Goal: Task Accomplishment & Management: Contribute content

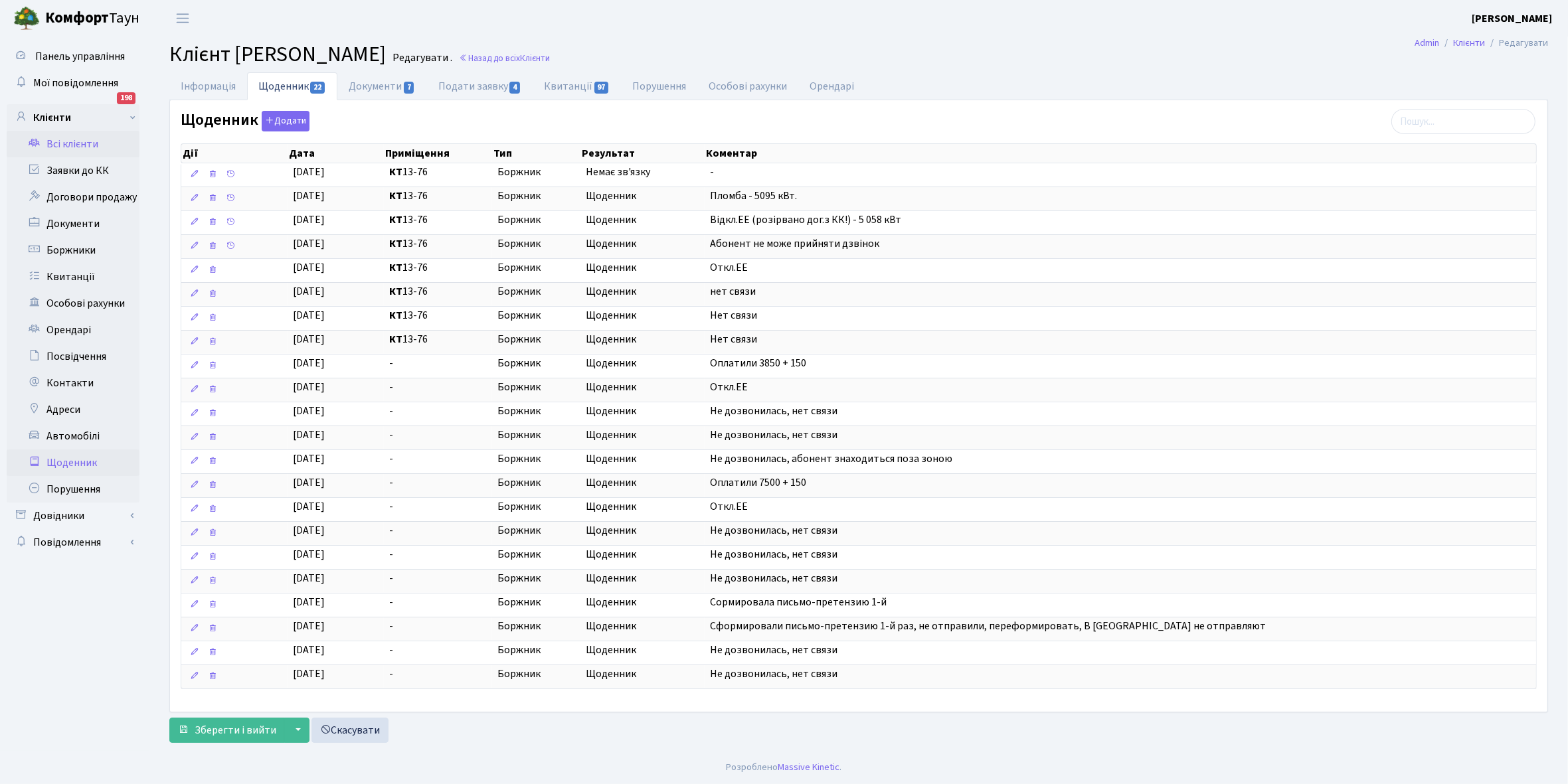
click at [78, 456] on link "Щоденник" at bounding box center [73, 462] width 133 height 27
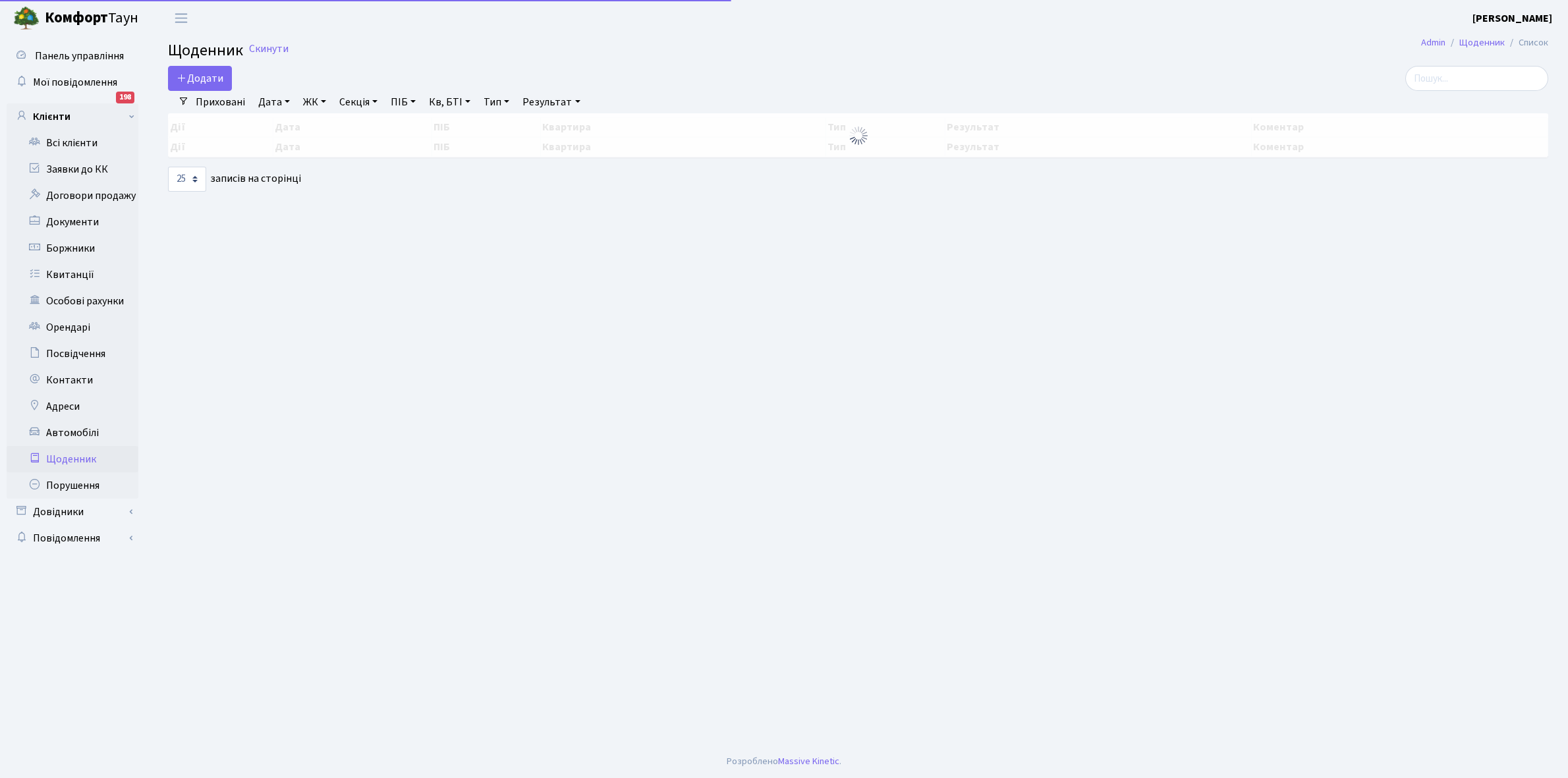
select select "25"
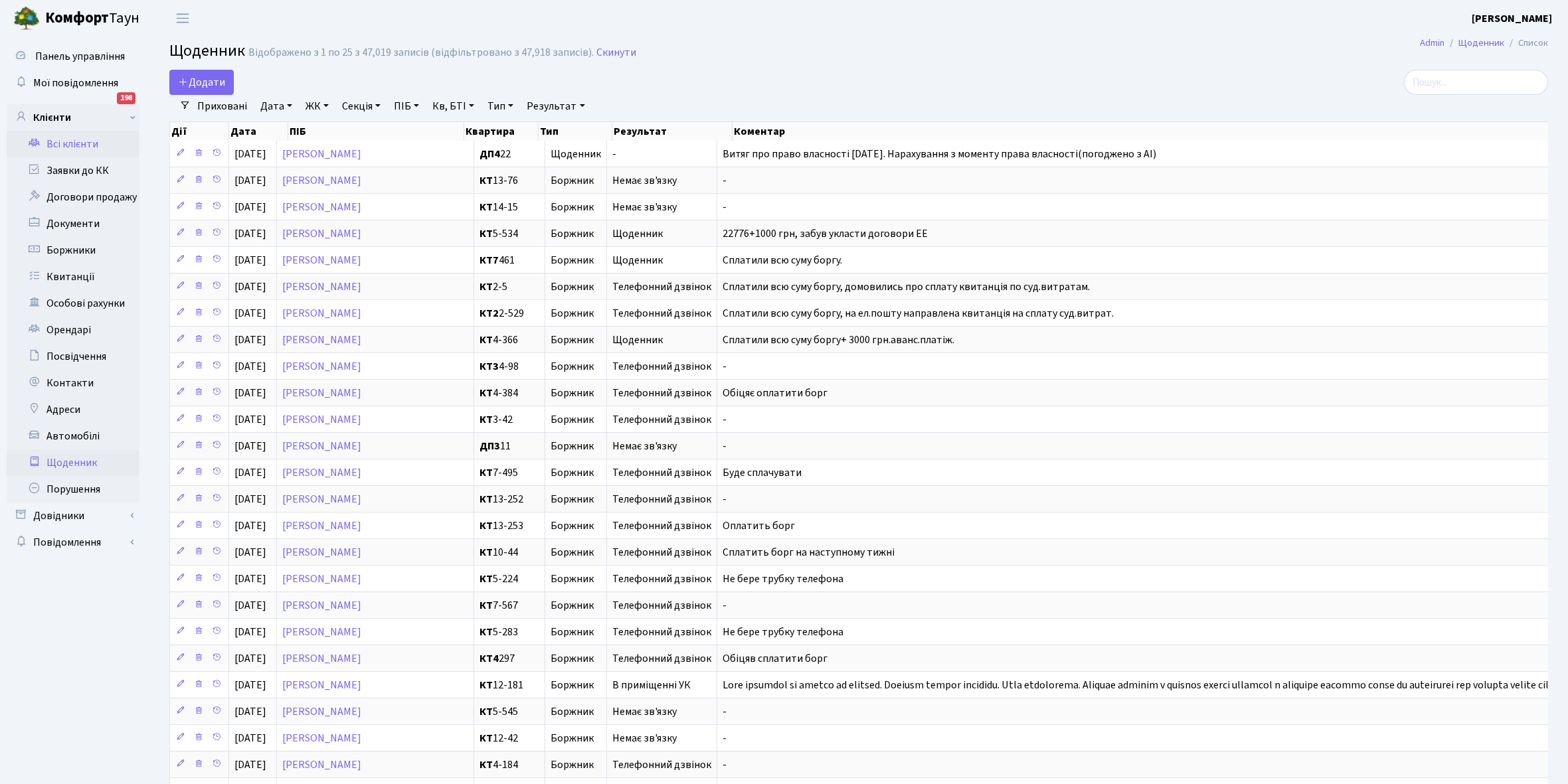
click at [65, 143] on link "Всі клієнти" at bounding box center [73, 144] width 133 height 27
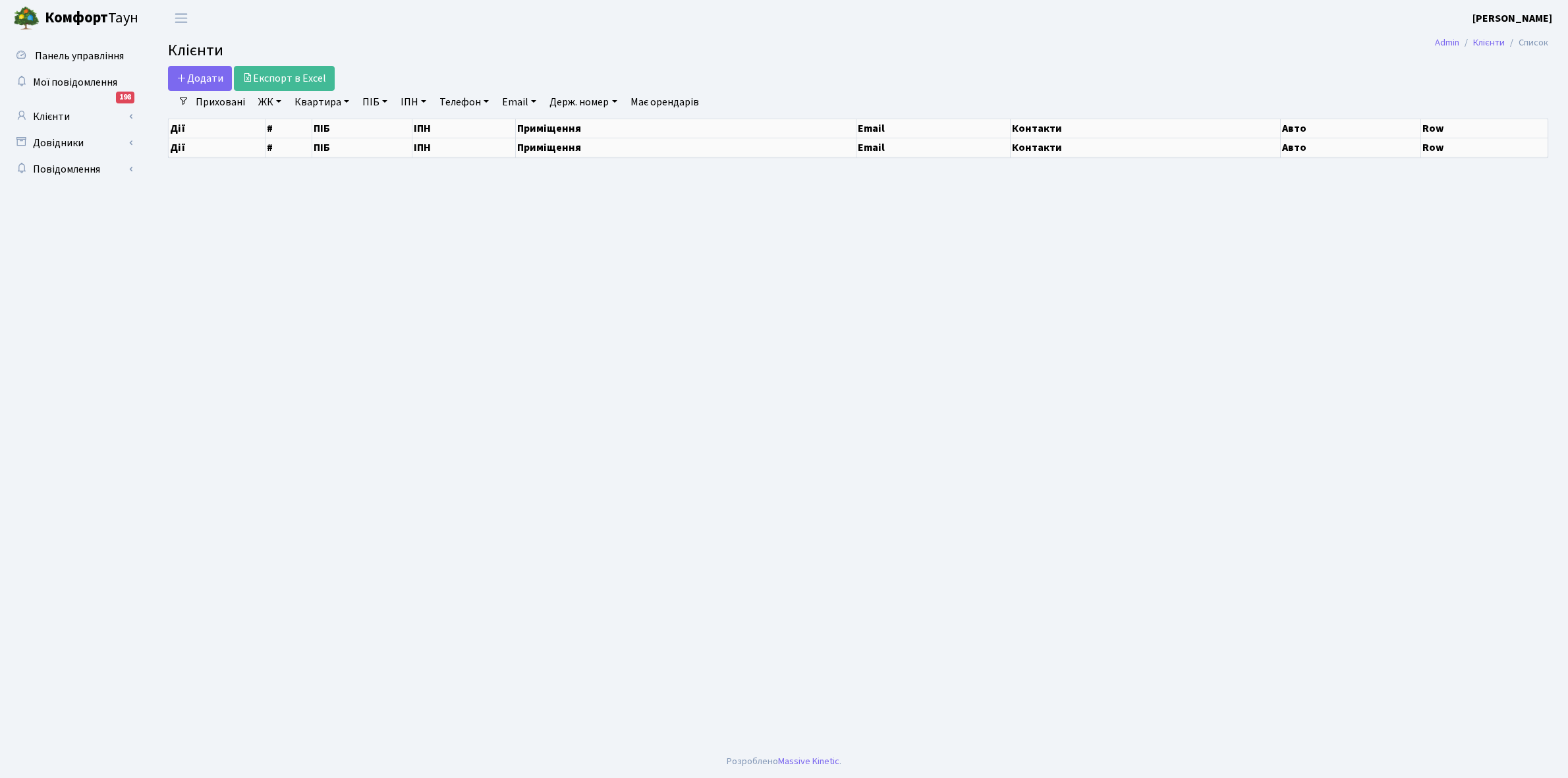
select select "25"
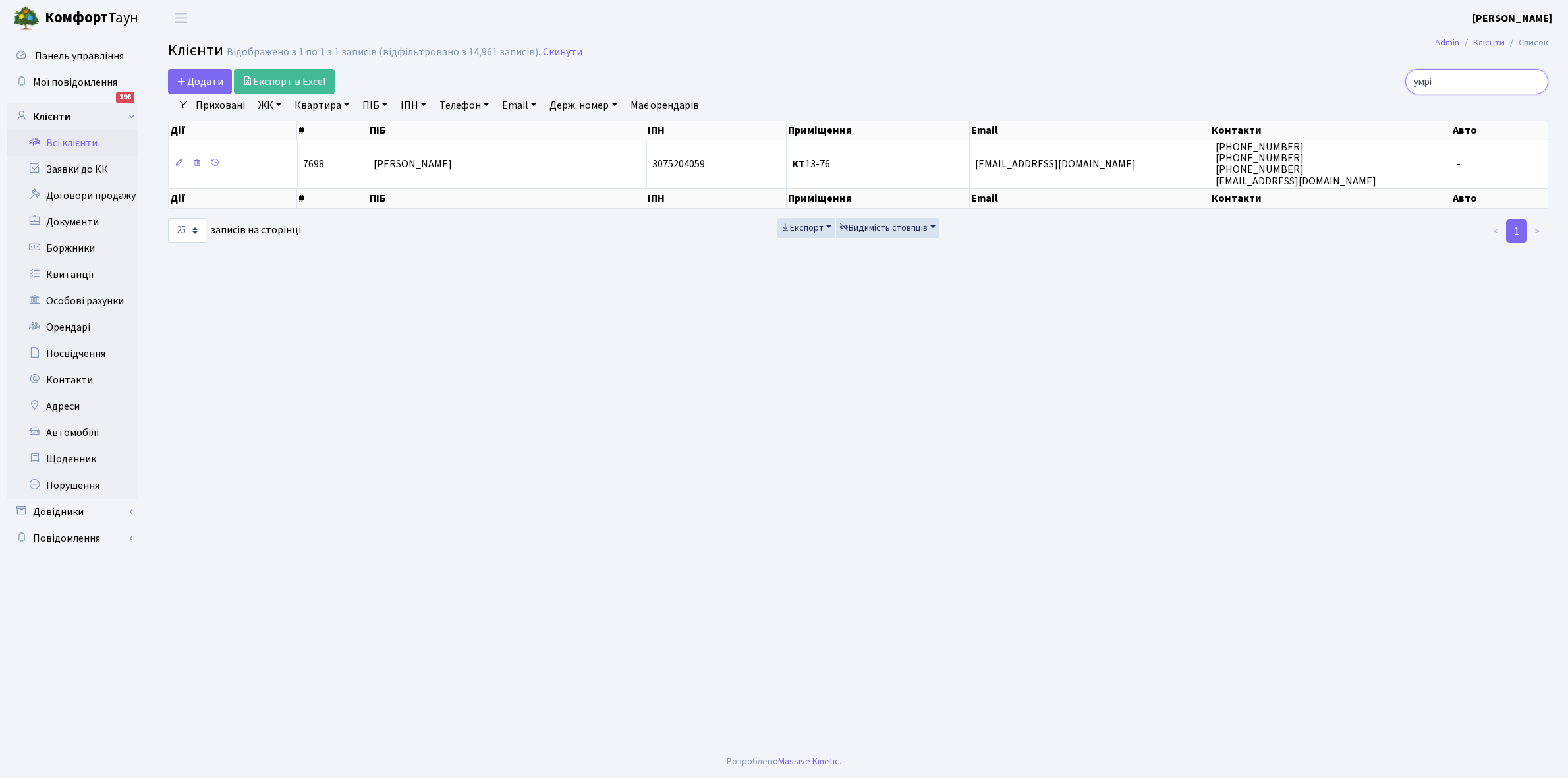
click at [1468, 83] on input "умрі" at bounding box center [1477, 81] width 143 height 25
type input "у"
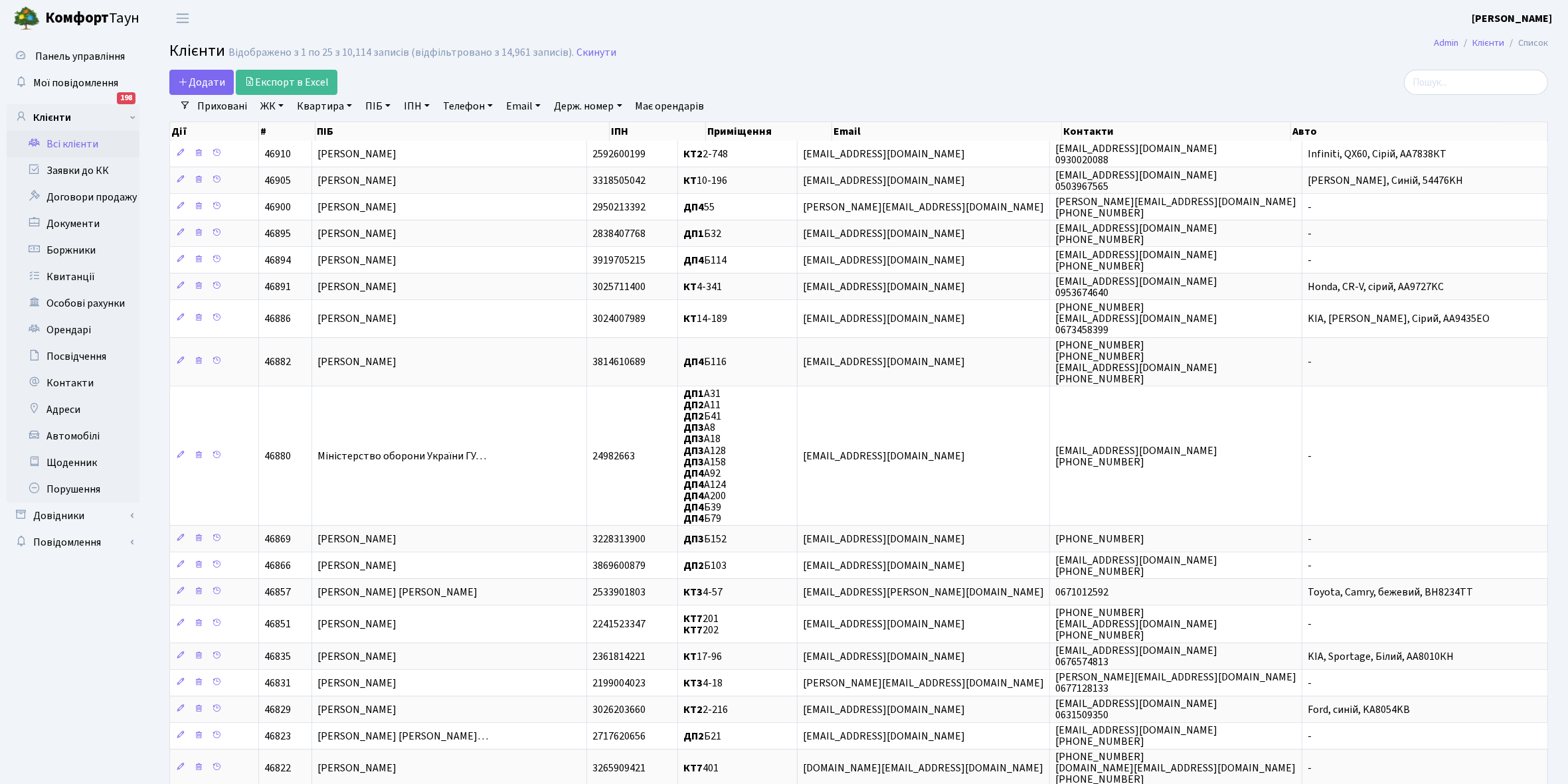
click at [71, 141] on link "Всі клієнти" at bounding box center [73, 144] width 133 height 27
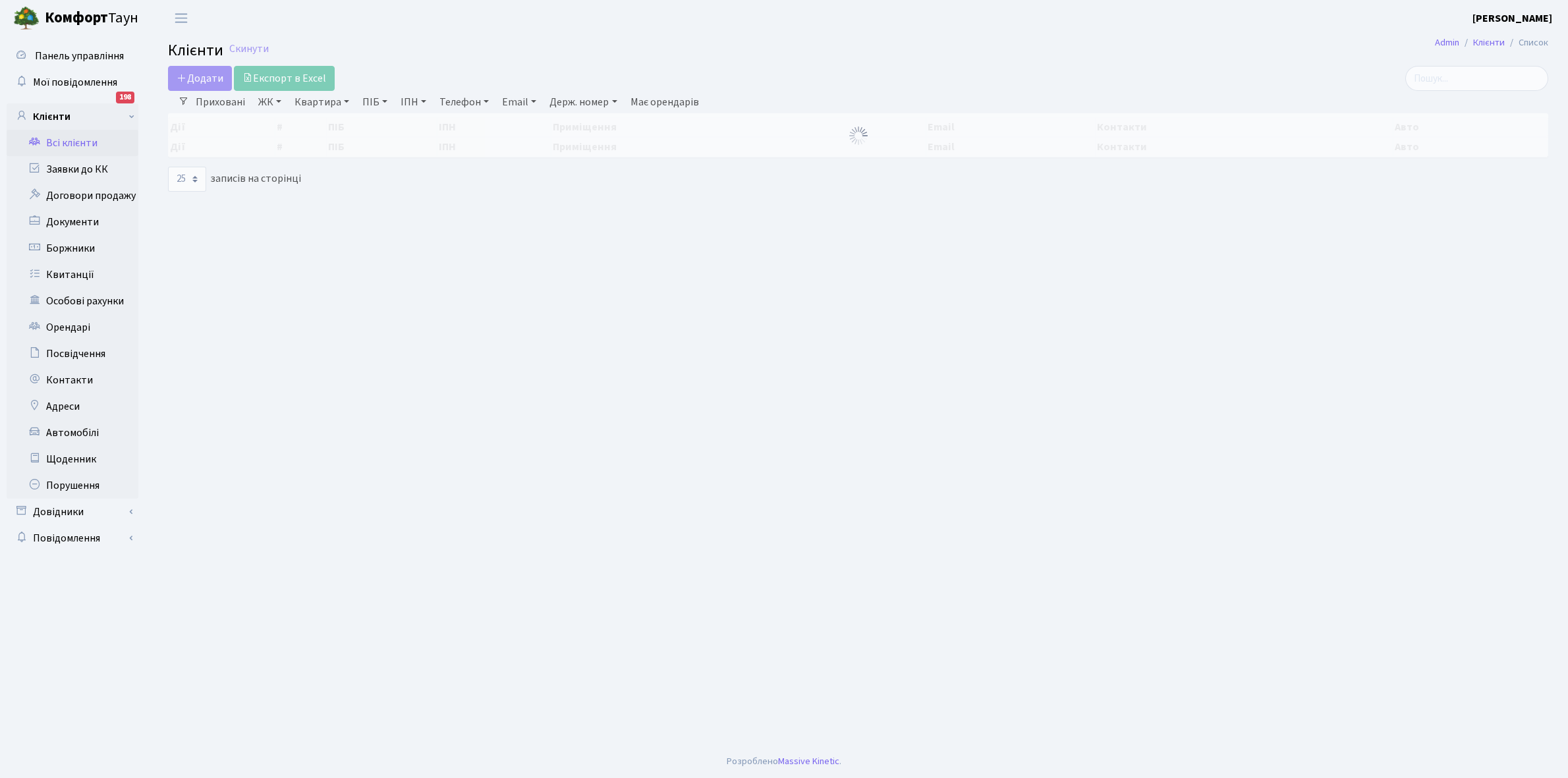
select select "25"
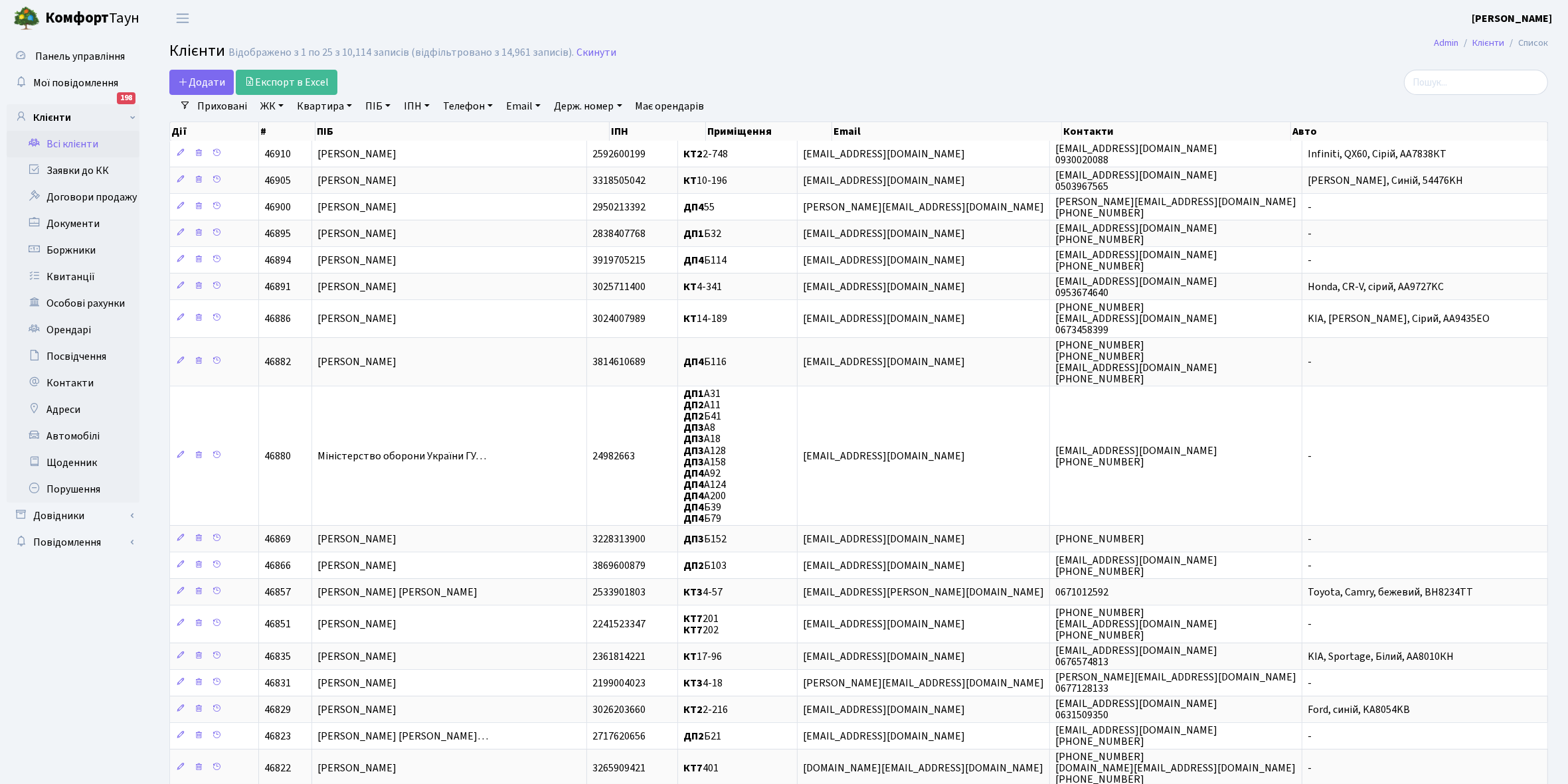
click at [283, 108] on link "ЖК" at bounding box center [272, 106] width 34 height 23
click at [313, 157] on li "КТ, вул. Регенераторна, 4" at bounding box center [338, 152] width 161 height 23
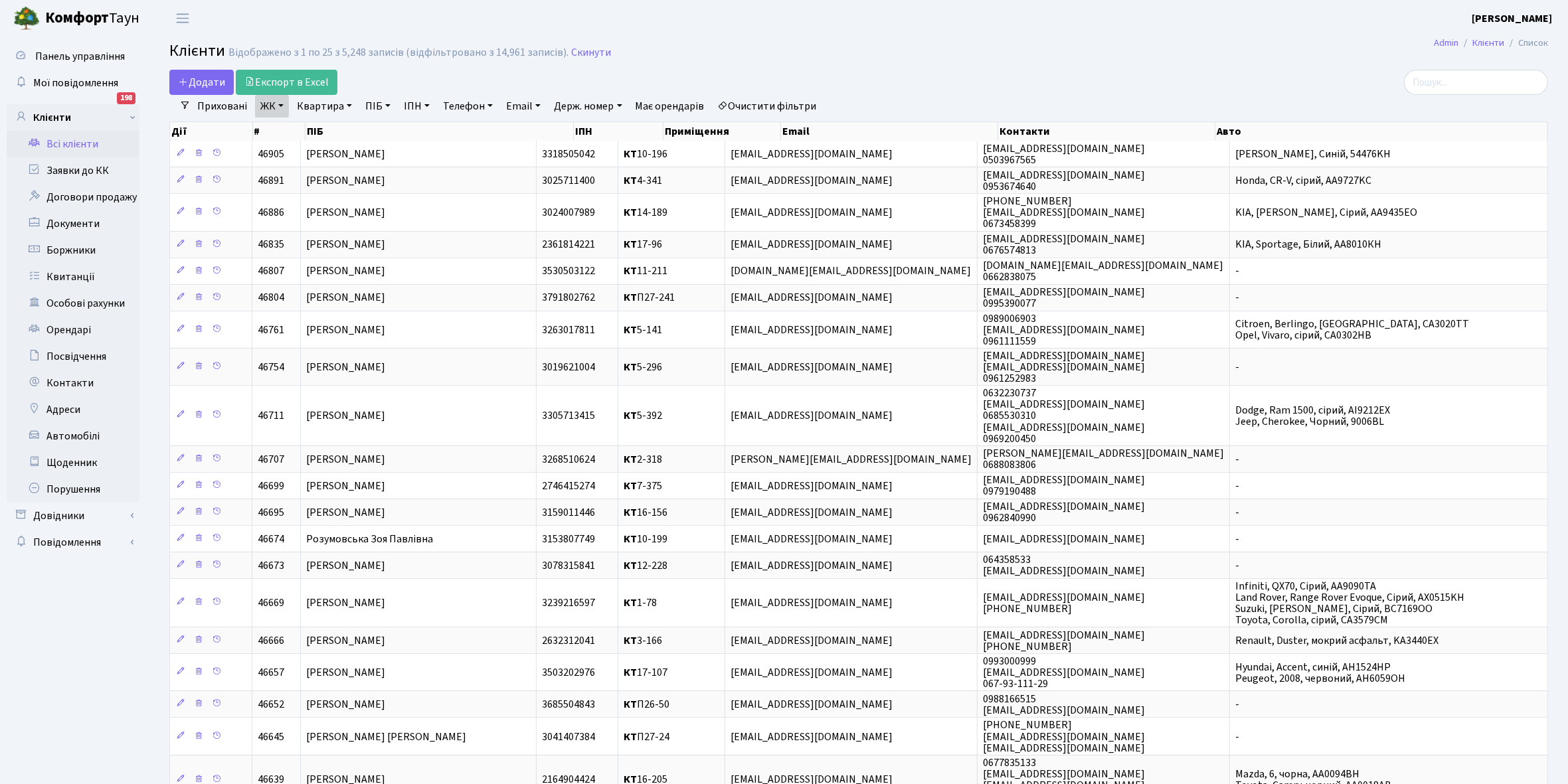
click at [350, 106] on link "Квартира" at bounding box center [325, 106] width 66 height 23
click at [306, 138] on input "text" at bounding box center [332, 132] width 78 height 25
type input "5-187"
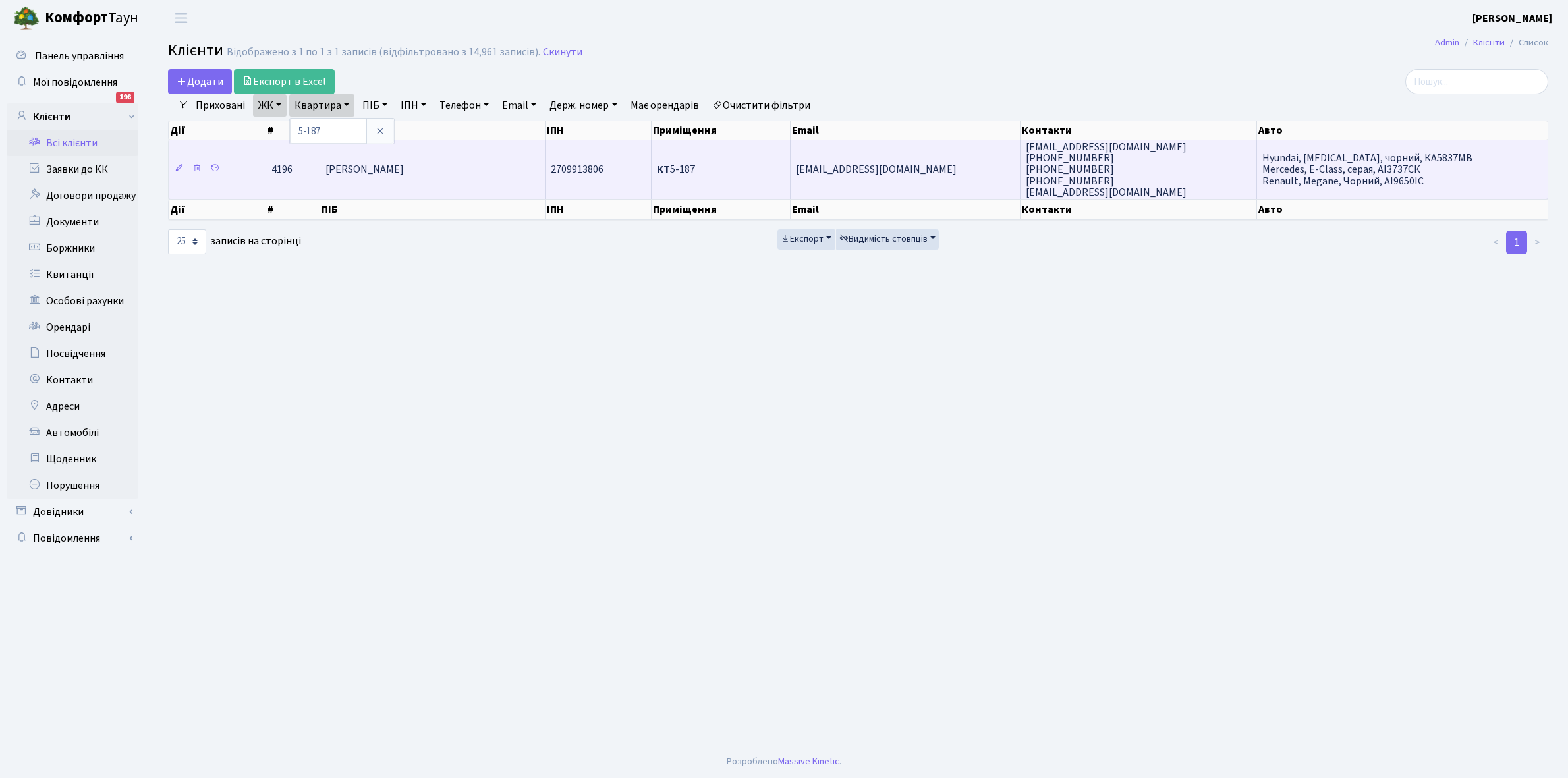
click at [453, 164] on td "Мизовець [PERSON_NAME]" at bounding box center [432, 169] width 225 height 59
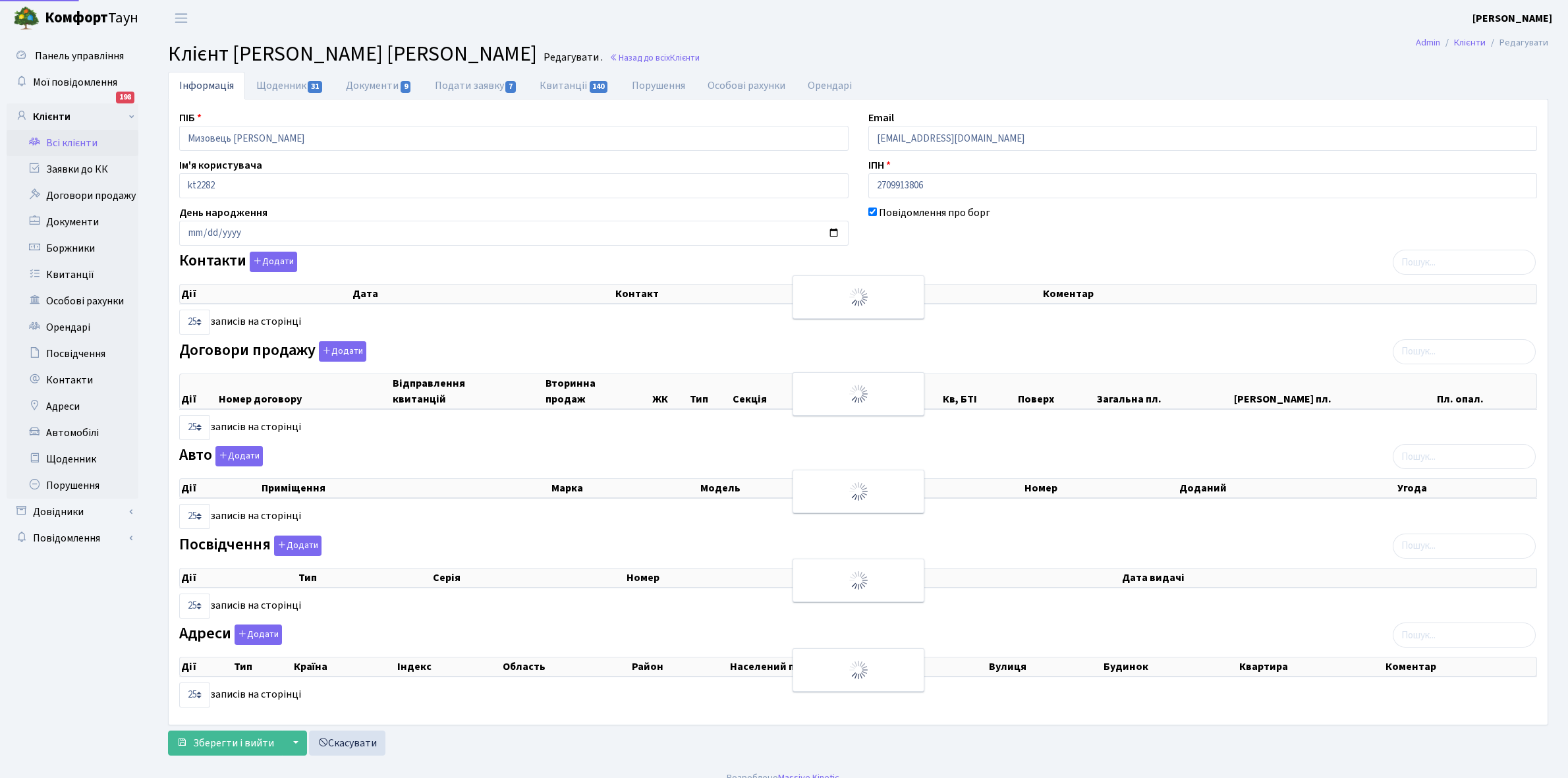
select select "25"
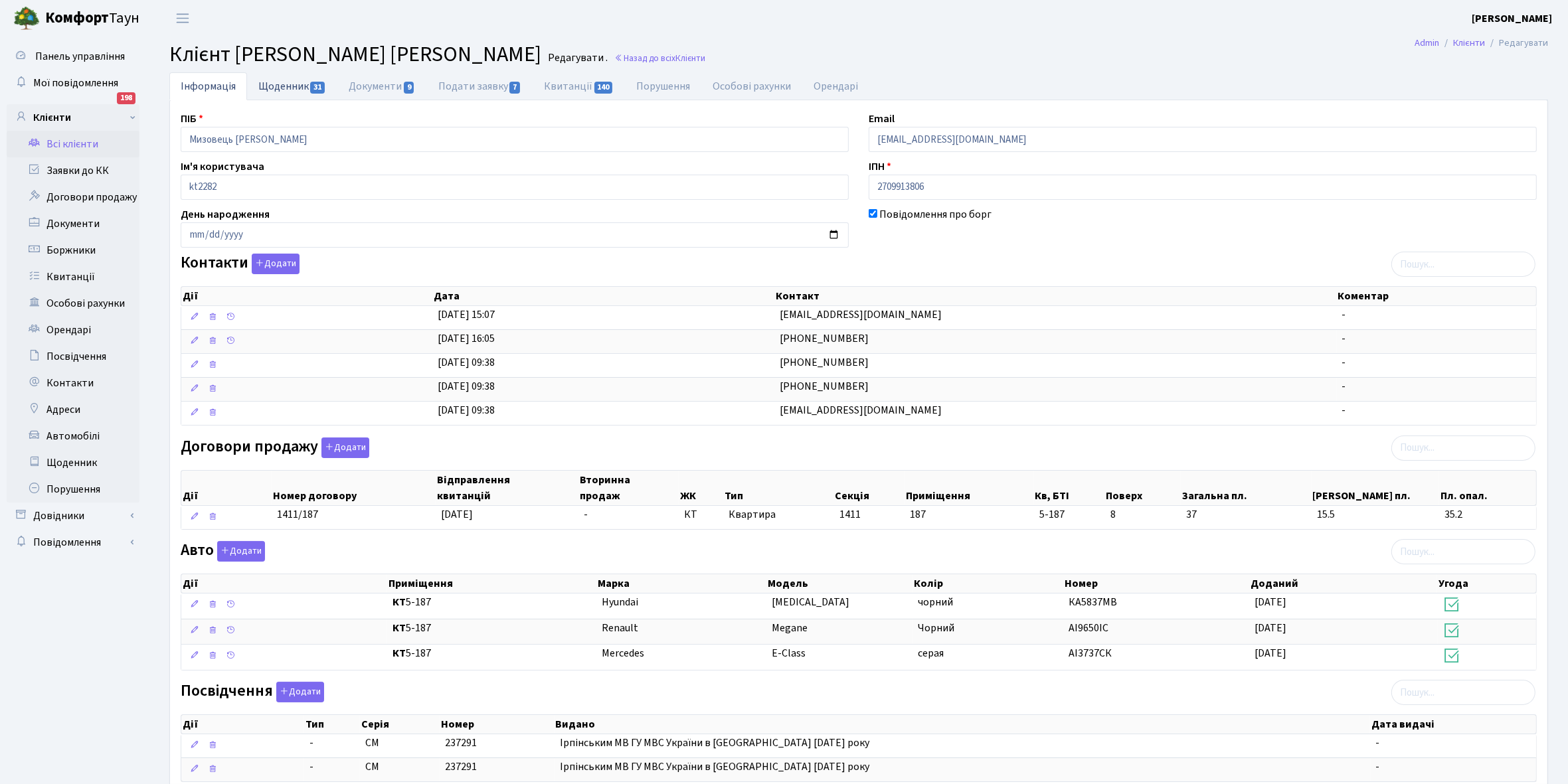
click at [271, 88] on link "Щоденник 31" at bounding box center [292, 85] width 90 height 27
select select "25"
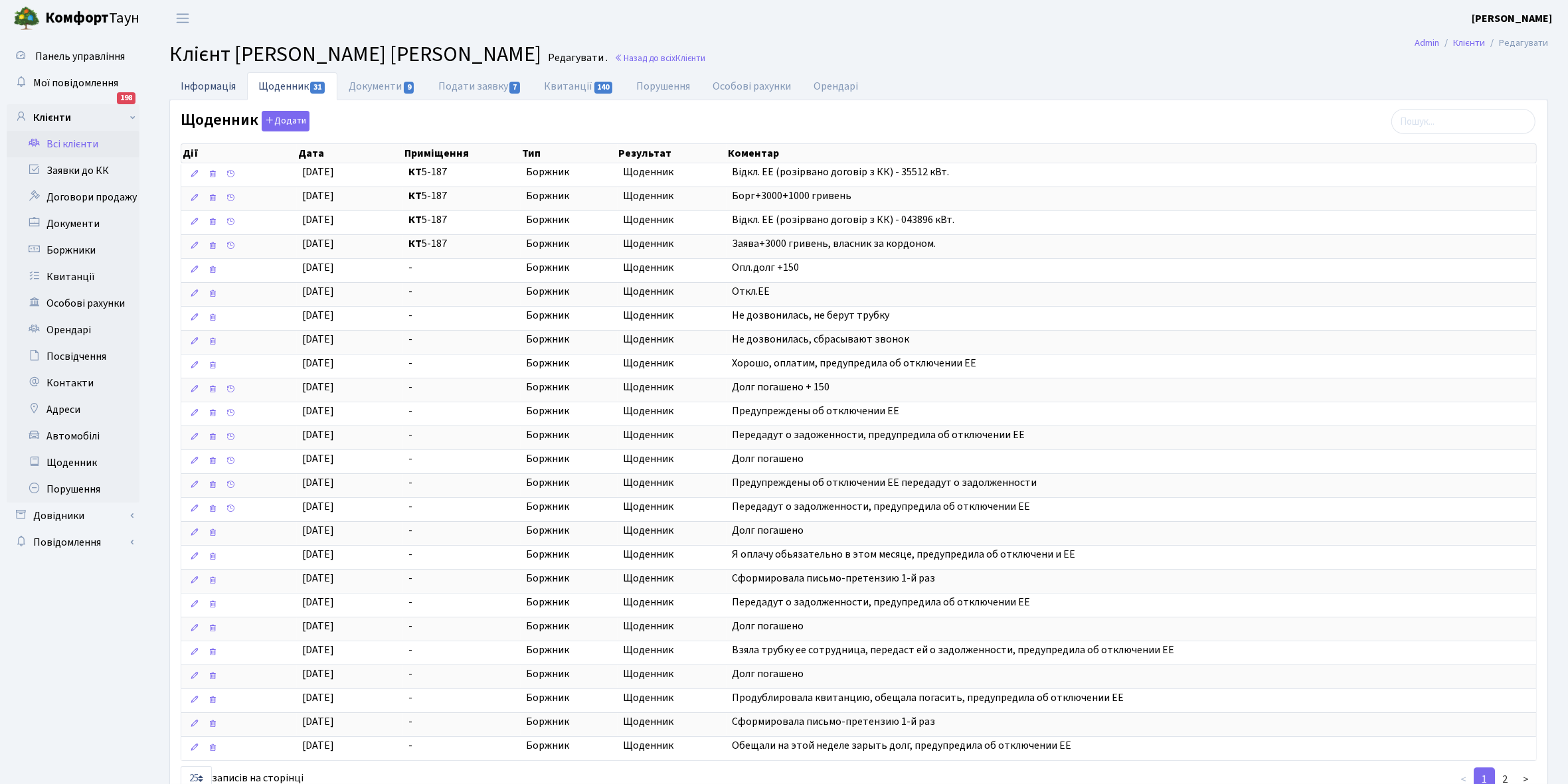
click at [199, 85] on link "Інформація" at bounding box center [209, 85] width 78 height 27
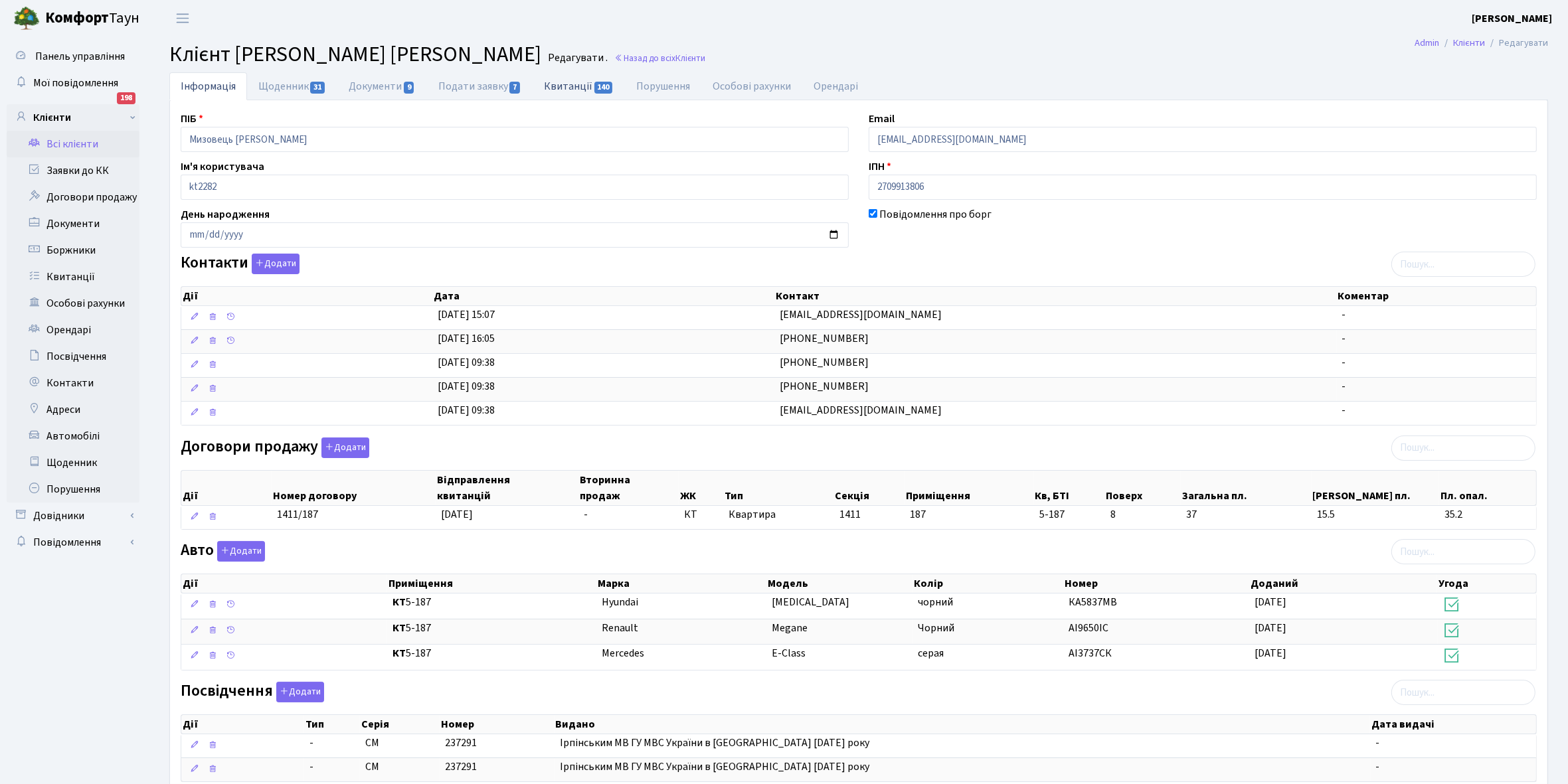
click at [566, 87] on link "Квитанції 140" at bounding box center [578, 85] width 92 height 27
select select "25"
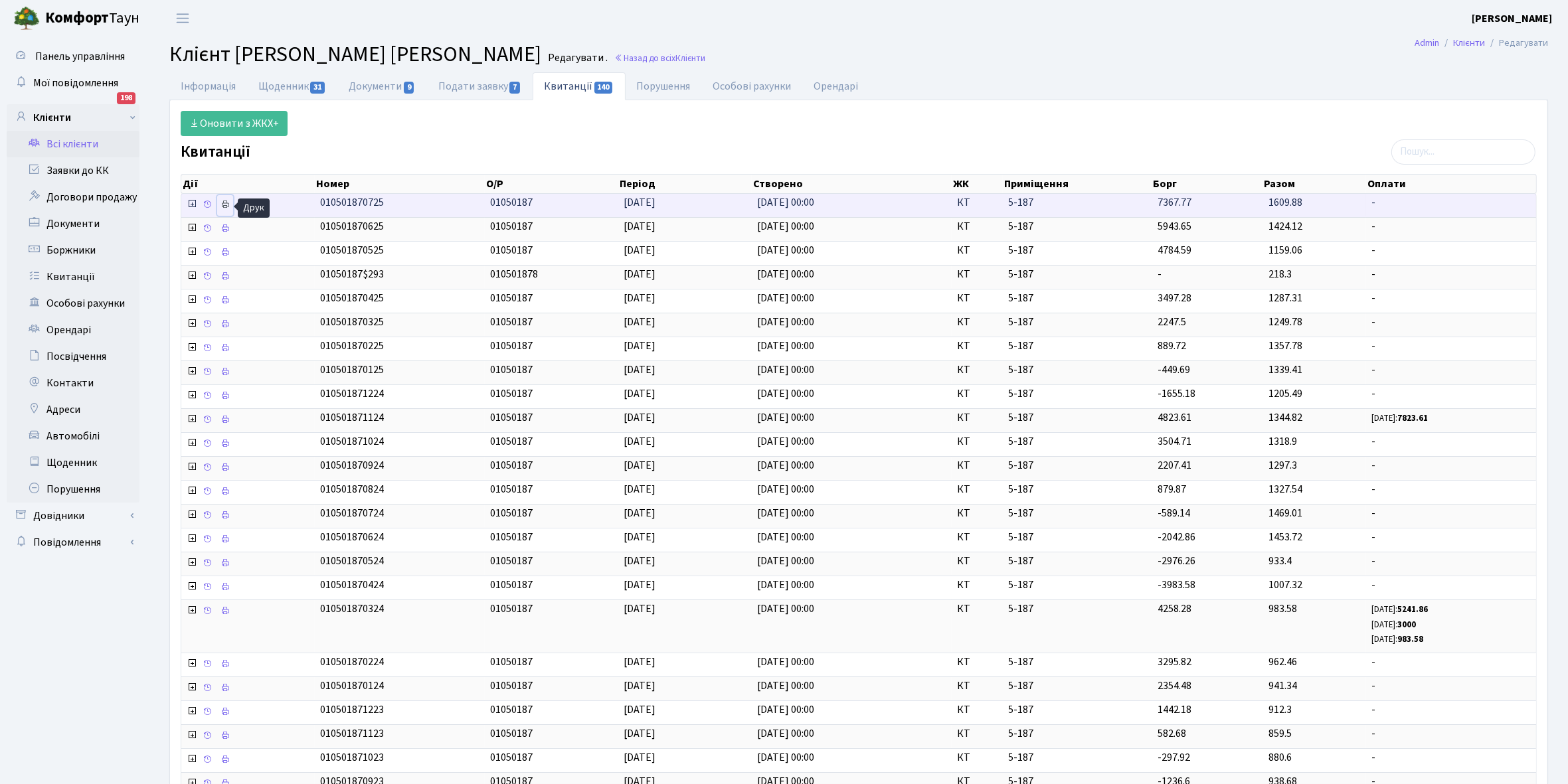
click at [227, 207] on icon at bounding box center [225, 204] width 9 height 9
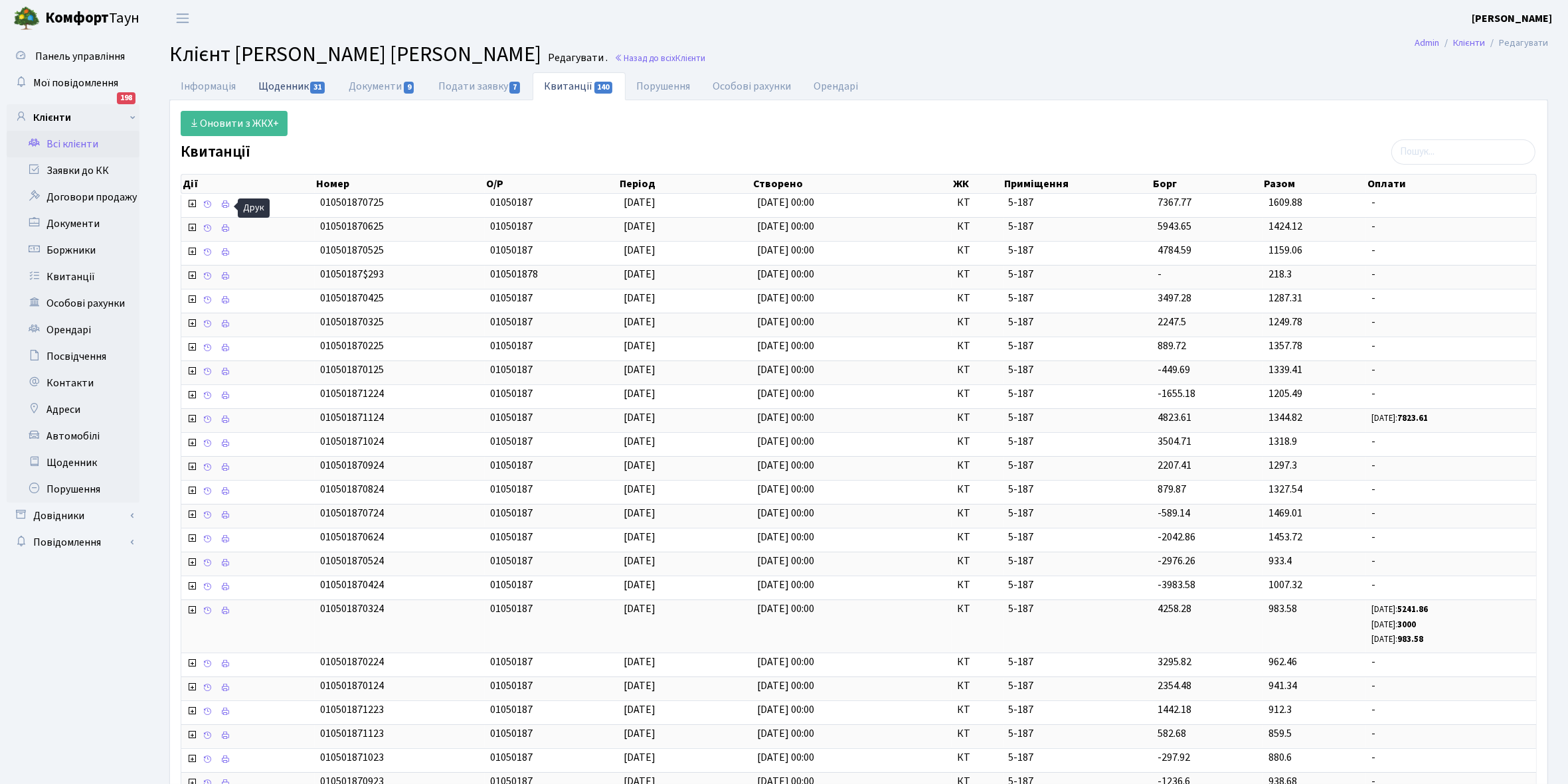
click at [285, 84] on link "Щоденник 31" at bounding box center [292, 85] width 90 height 27
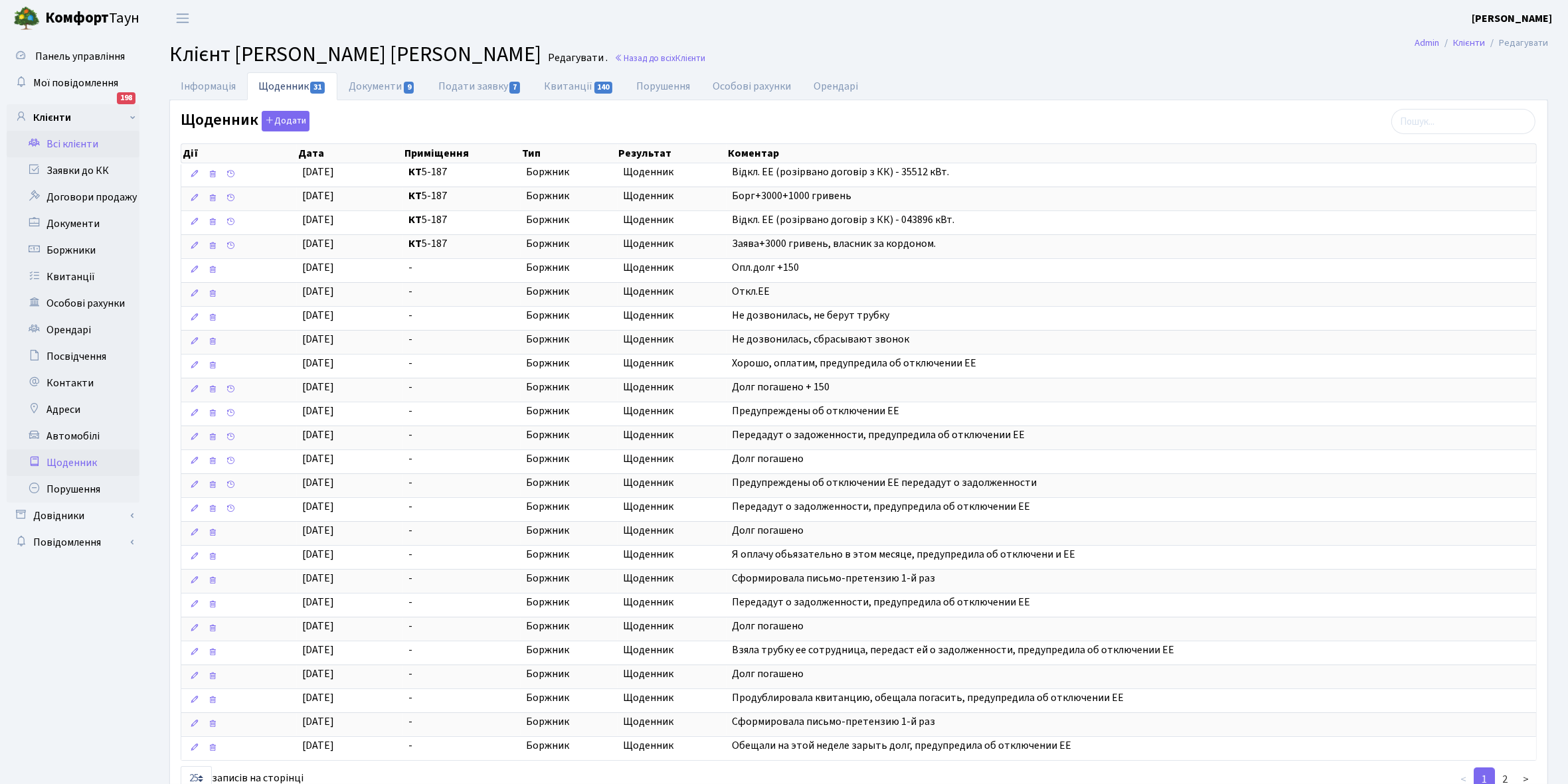
click at [68, 456] on link "Щоденник" at bounding box center [73, 462] width 133 height 27
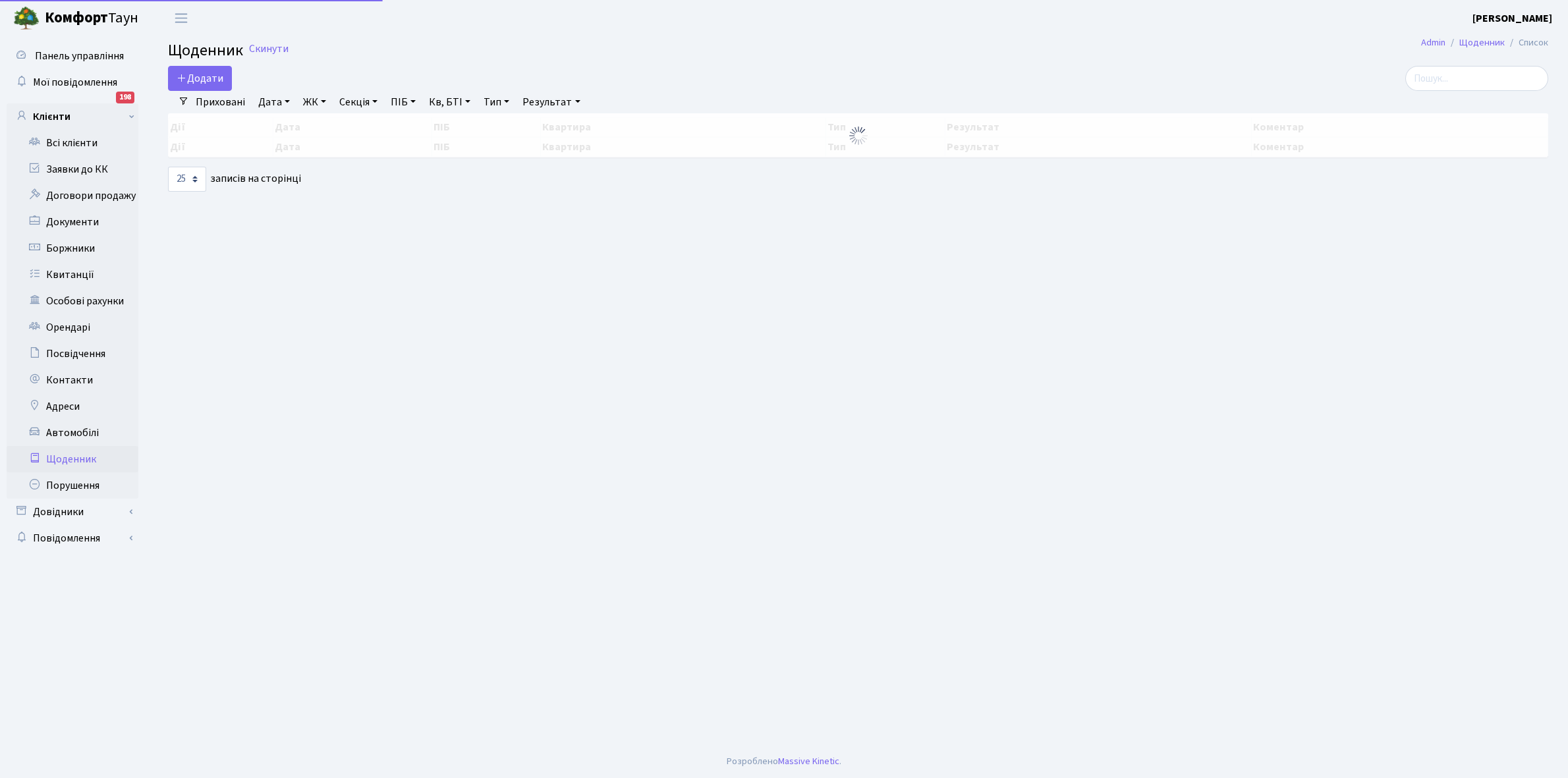
select select "25"
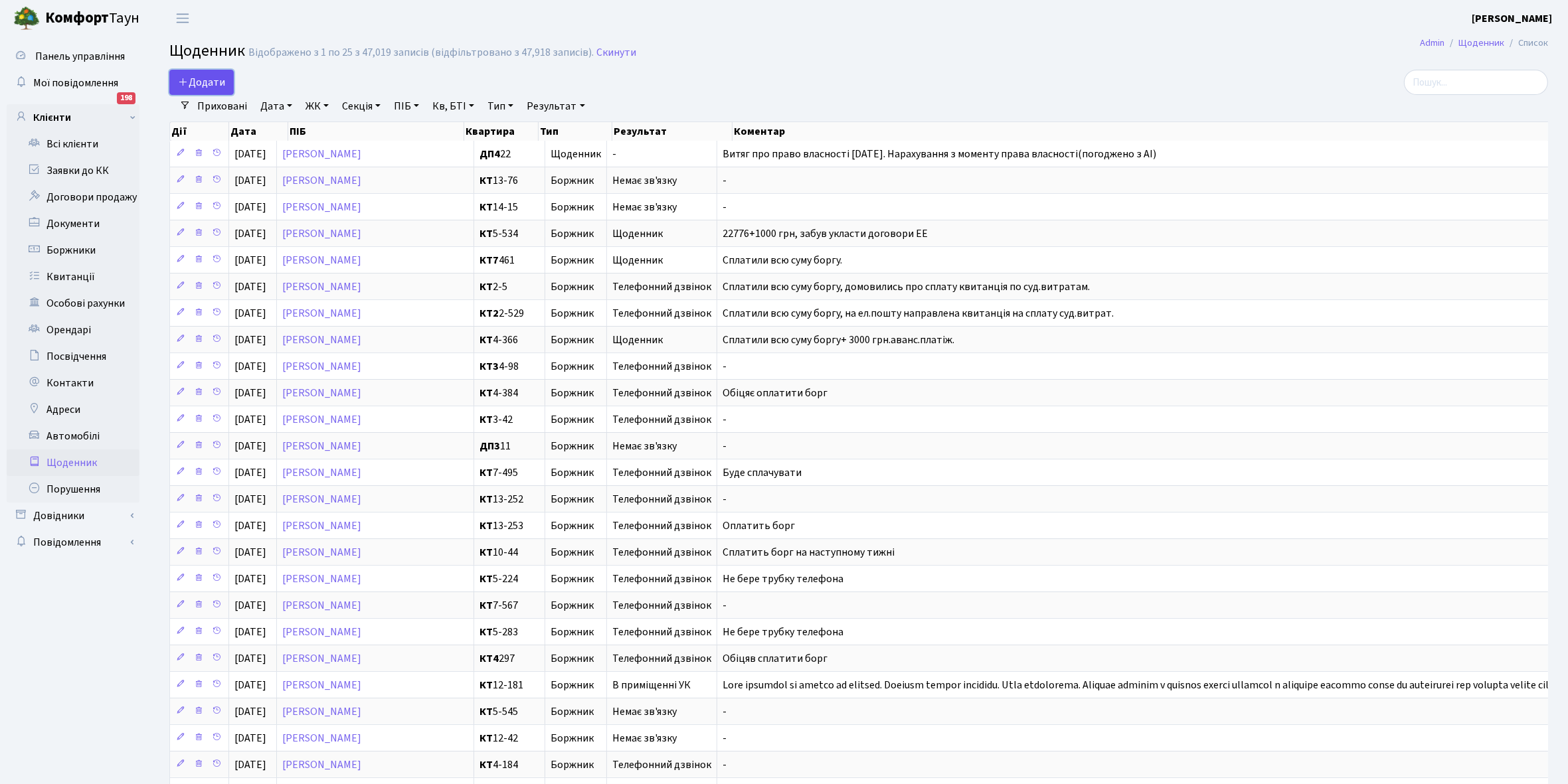
click at [203, 78] on span "Додати" at bounding box center [201, 82] width 47 height 15
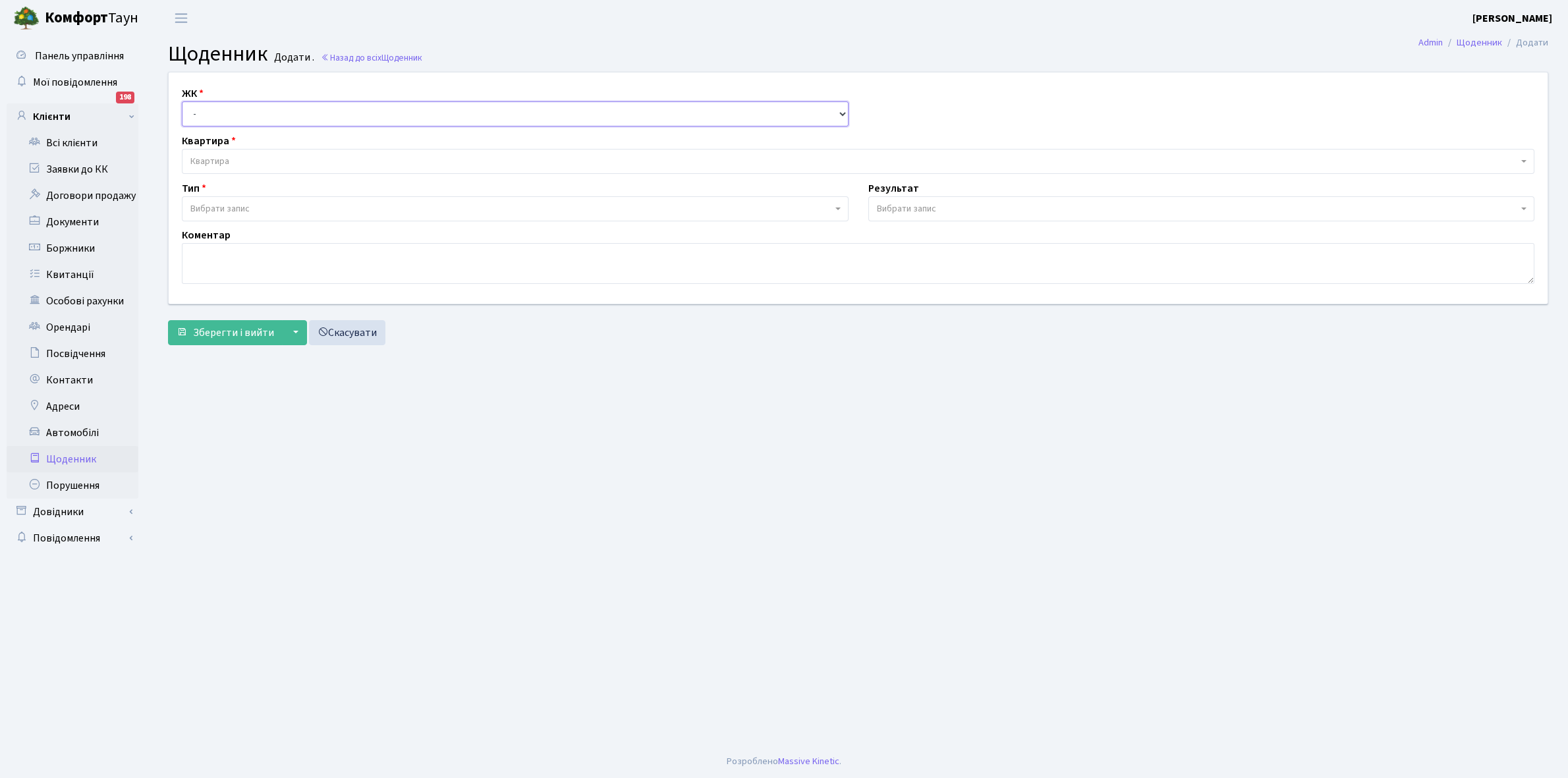
click at [211, 114] on select "- КТ, вул. Регенераторна, 4 КТ2, просп. [STREET_ADDRESS] [STREET_ADDRESS] [PERS…" at bounding box center [515, 113] width 667 height 25
select select "271"
click at [182, 101] on select "- КТ, вул. Регенераторна, 4 КТ2, просп. [STREET_ADDRESS] [STREET_ADDRESS] [PERS…" at bounding box center [515, 113] width 667 height 25
select select
click at [228, 155] on span "Квартира" at bounding box center [209, 161] width 39 height 13
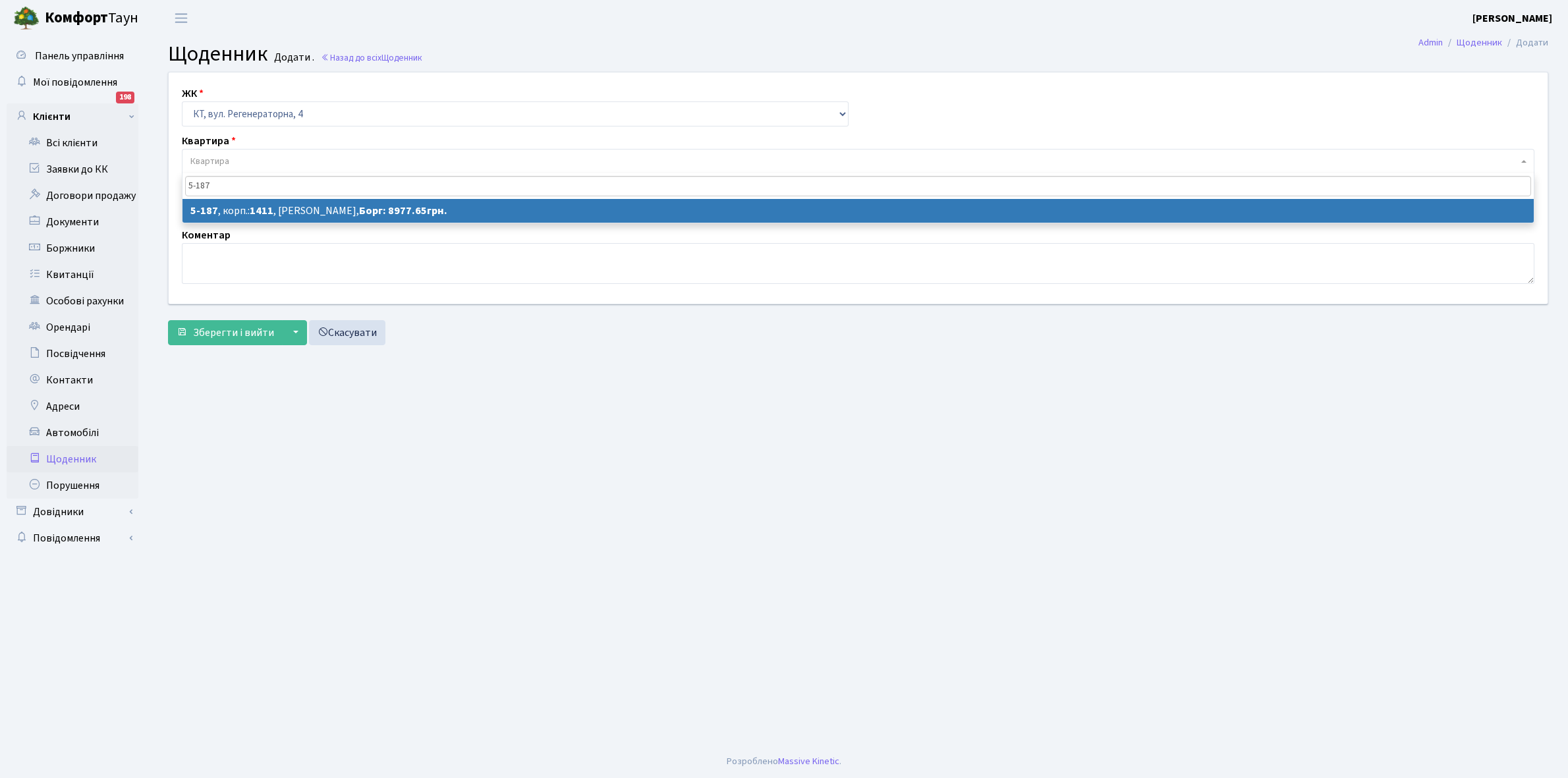
type input "5-187"
select select "2345"
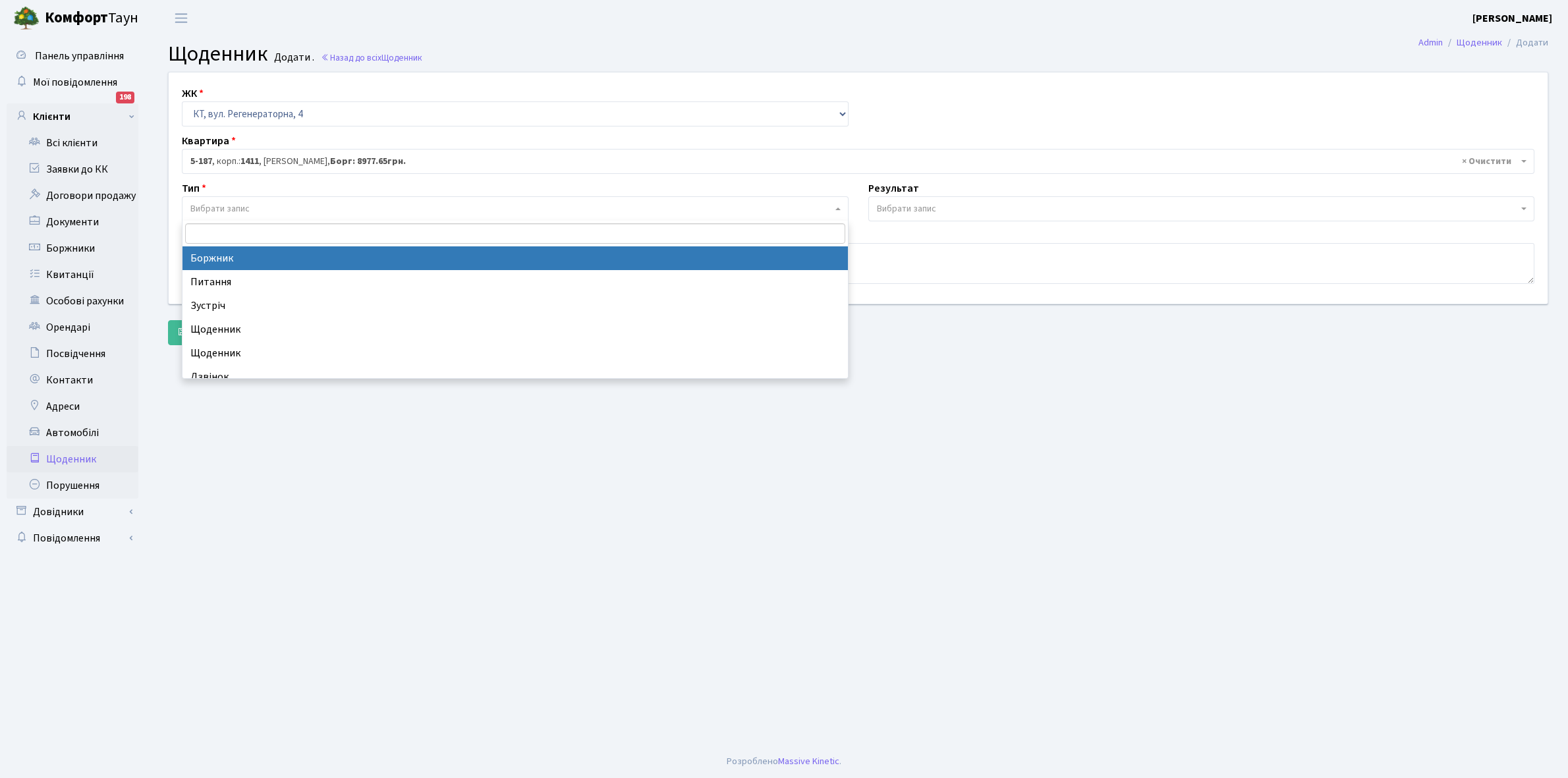
click at [264, 211] on span "Вибрати запис" at bounding box center [511, 208] width 642 height 13
select select "189"
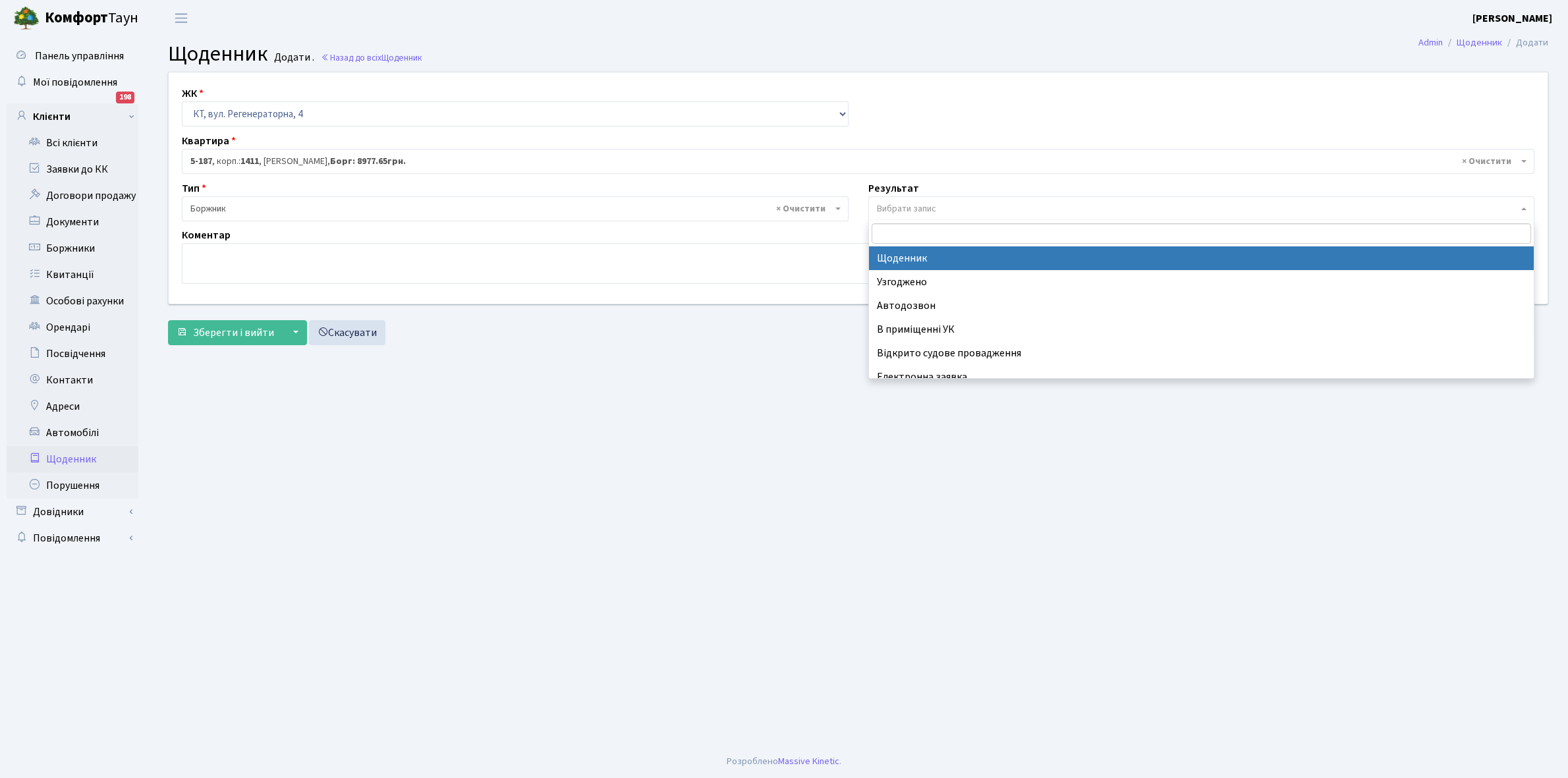
click at [898, 207] on span "Вибрати запис" at bounding box center [907, 208] width 59 height 13
select select "14"
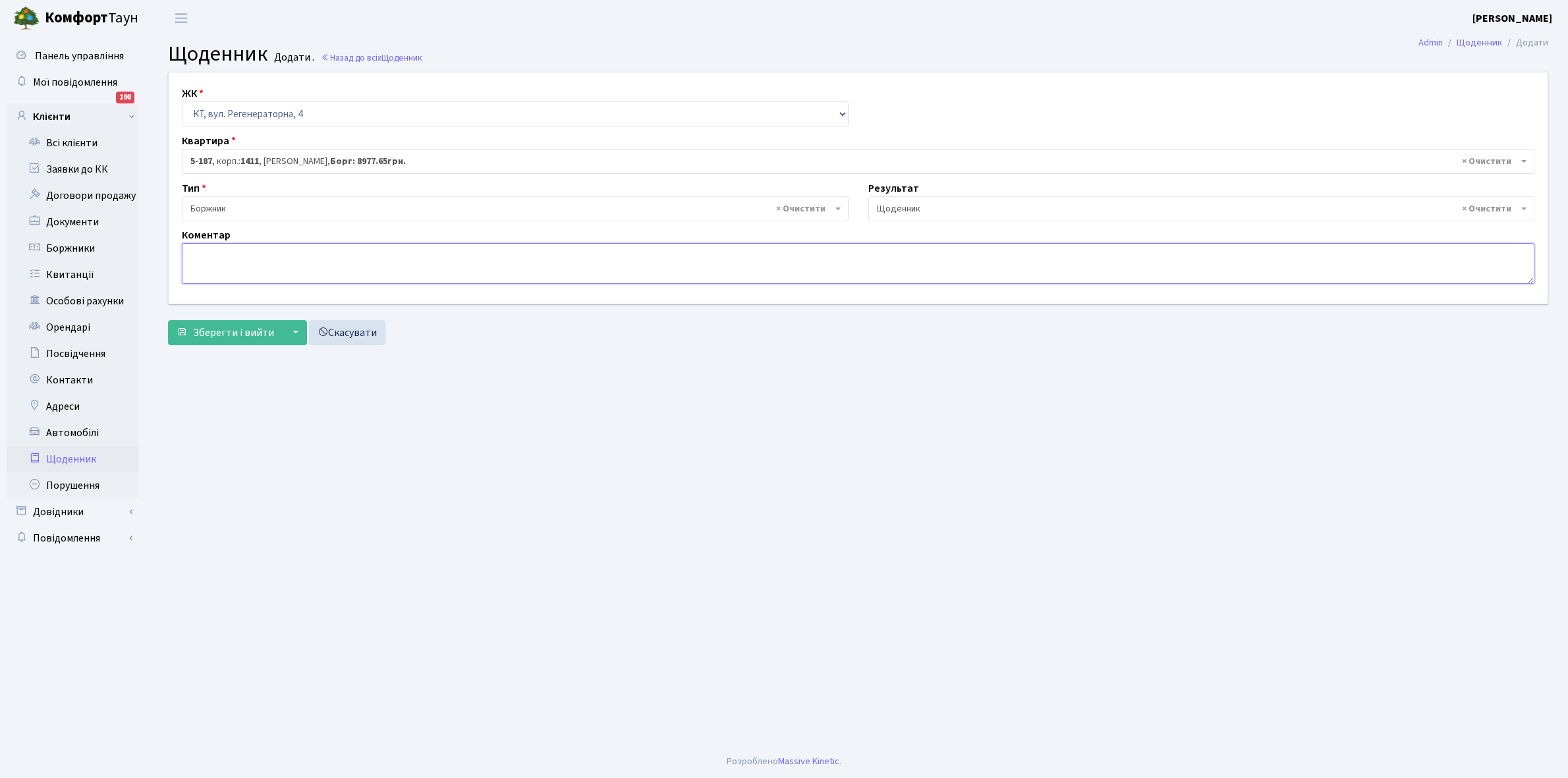
click at [206, 262] on textarea at bounding box center [858, 263] width 1353 height 41
click at [429, 259] on textarea "11977,65+1000 грн власниця за кордоном , чоловік війсковий" at bounding box center [858, 263] width 1353 height 41
click at [498, 255] on textarea "11977,65+1000 грн власниця за кордоном , чоловік військовий" at bounding box center [858, 263] width 1353 height 41
click at [473, 249] on textarea "11977,65+1000 грн власниця за кордоном , чоловік військовий небуло часу укласти…" at bounding box center [858, 263] width 1353 height 41
type textarea "11977,65+1000 грн власниця за кордоном , чоловік військовий не було часу укласт…"
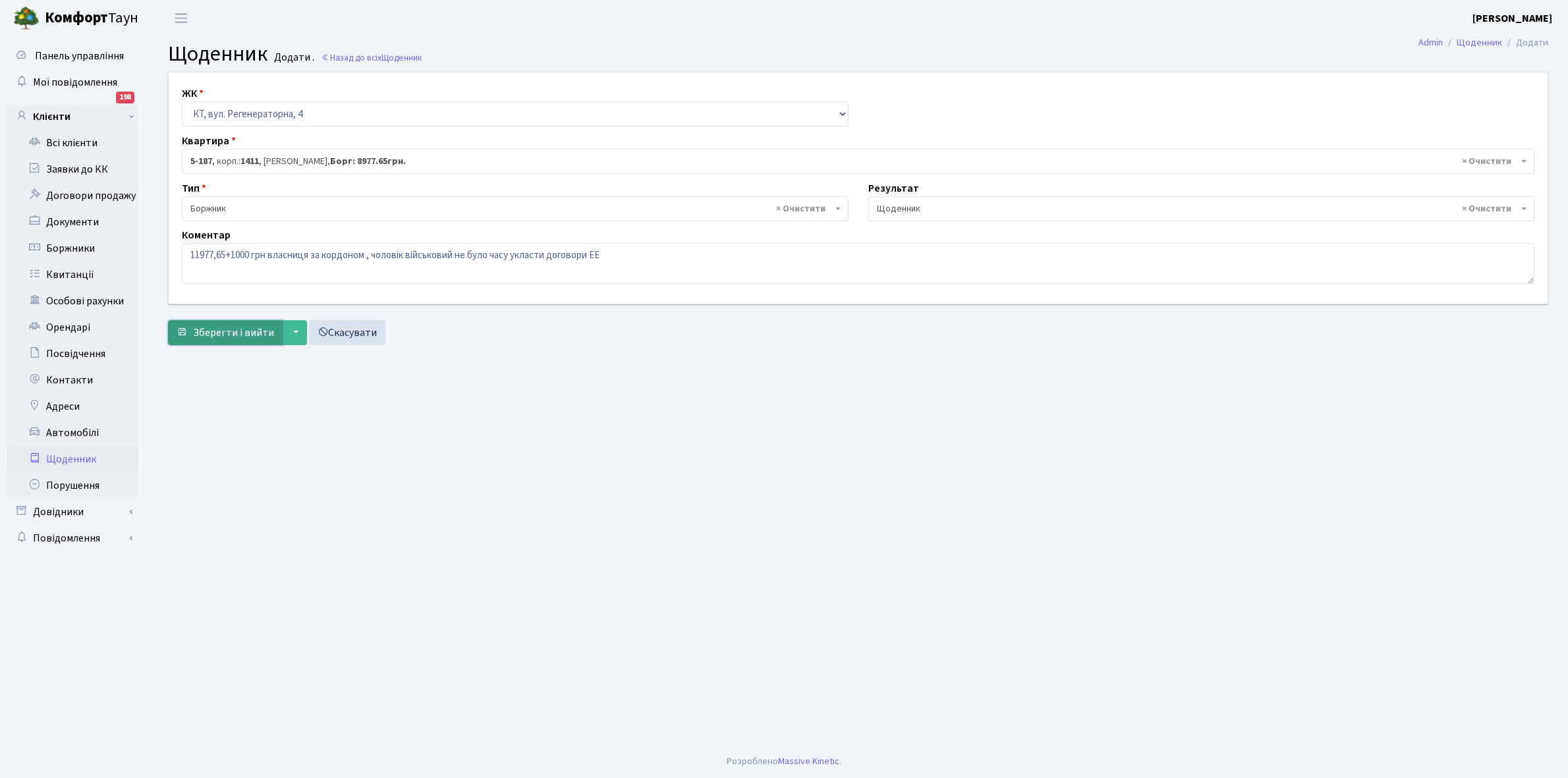
click at [222, 324] on button "Зберегти і вийти" at bounding box center [226, 332] width 115 height 25
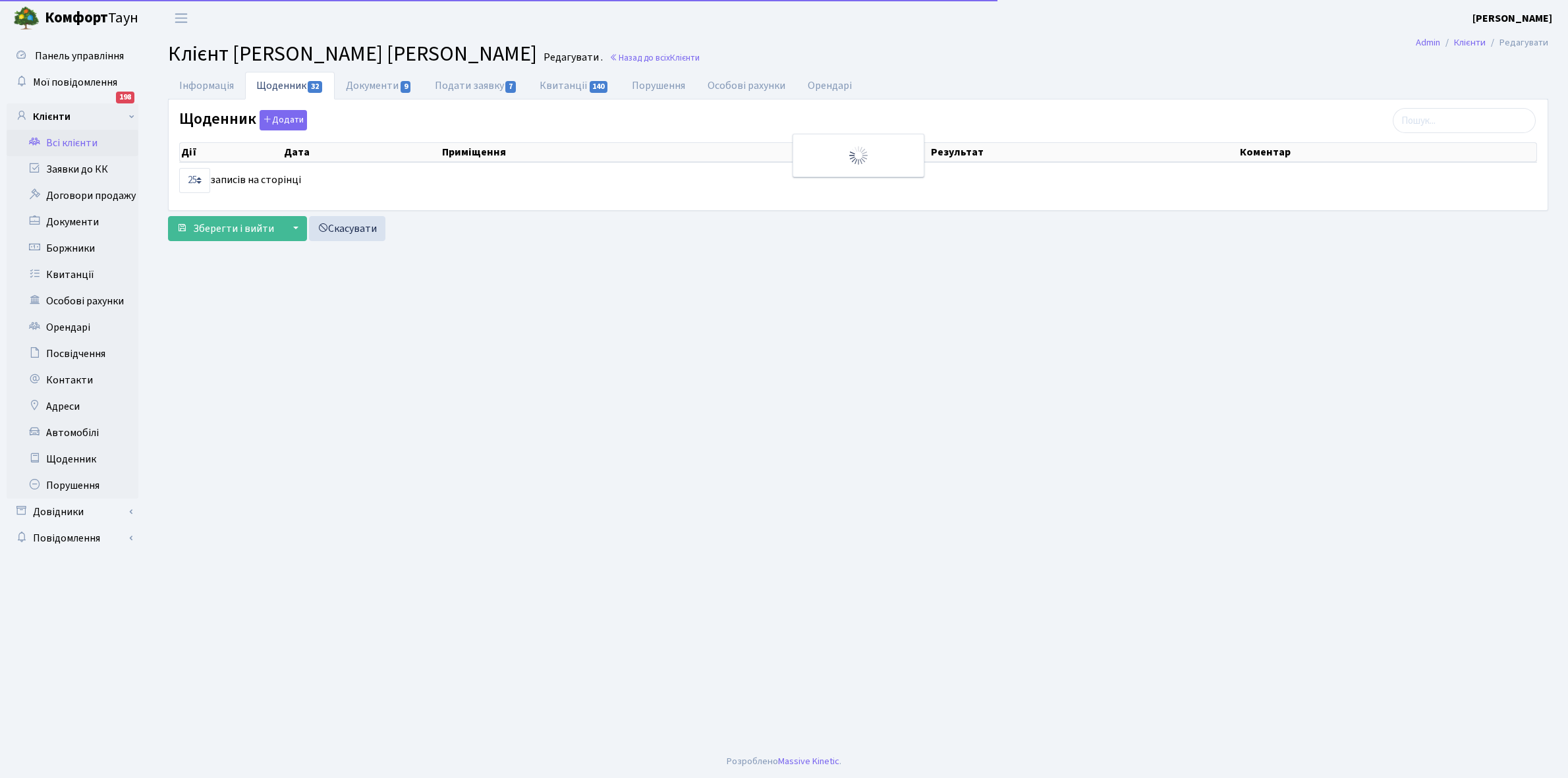
select select "25"
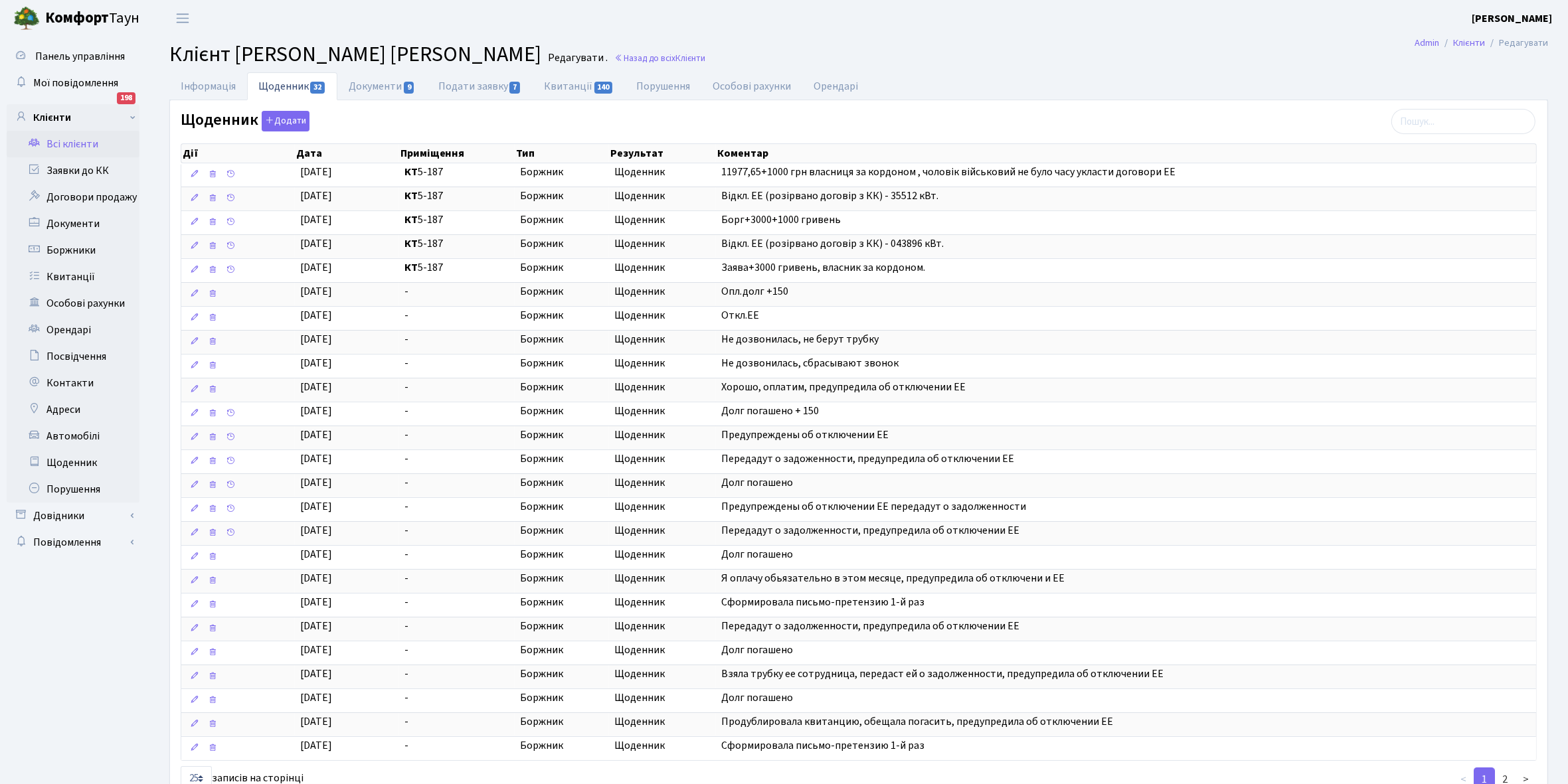
click at [63, 142] on link "Всі клієнти" at bounding box center [73, 144] width 133 height 27
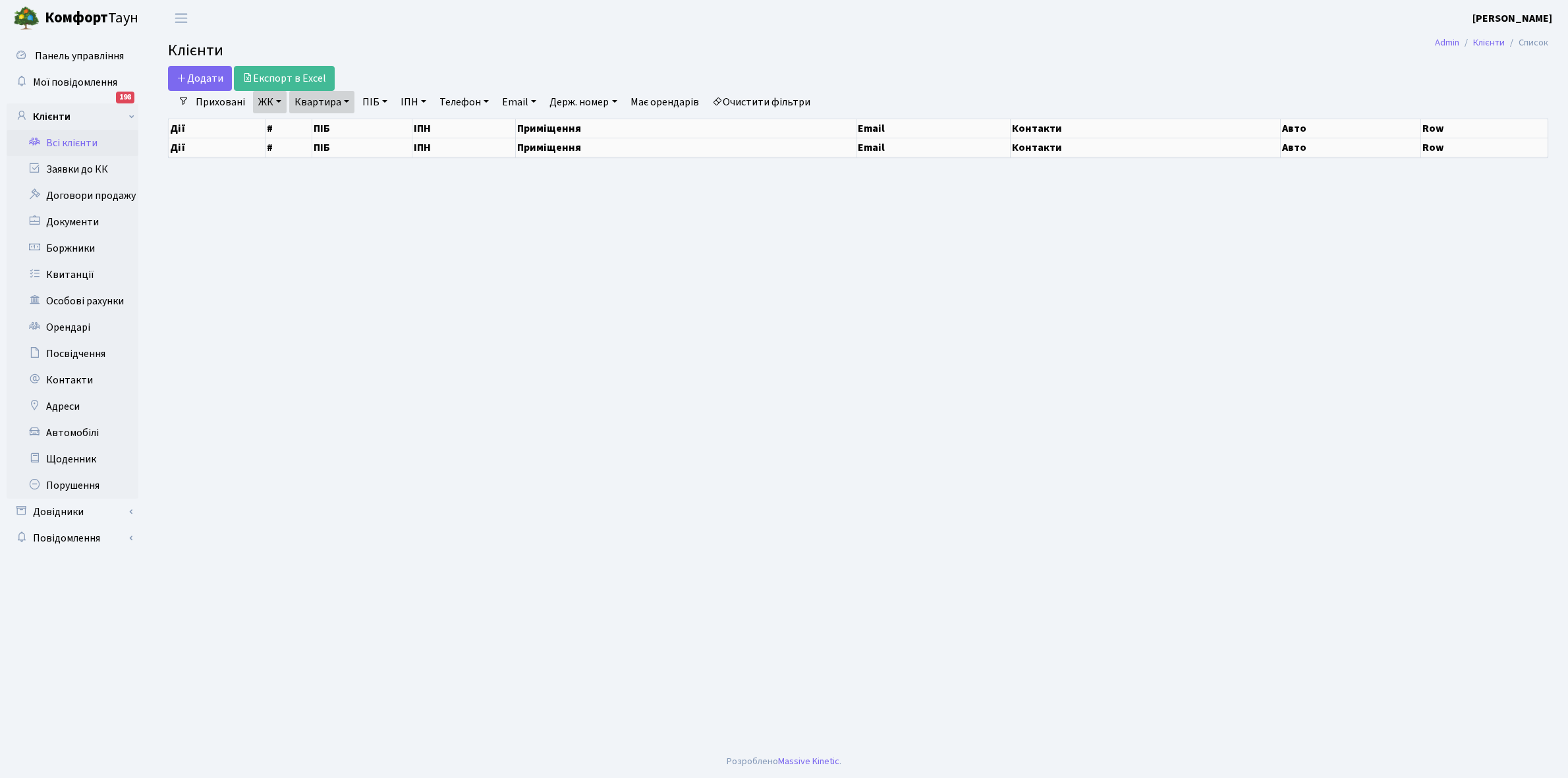
select select "25"
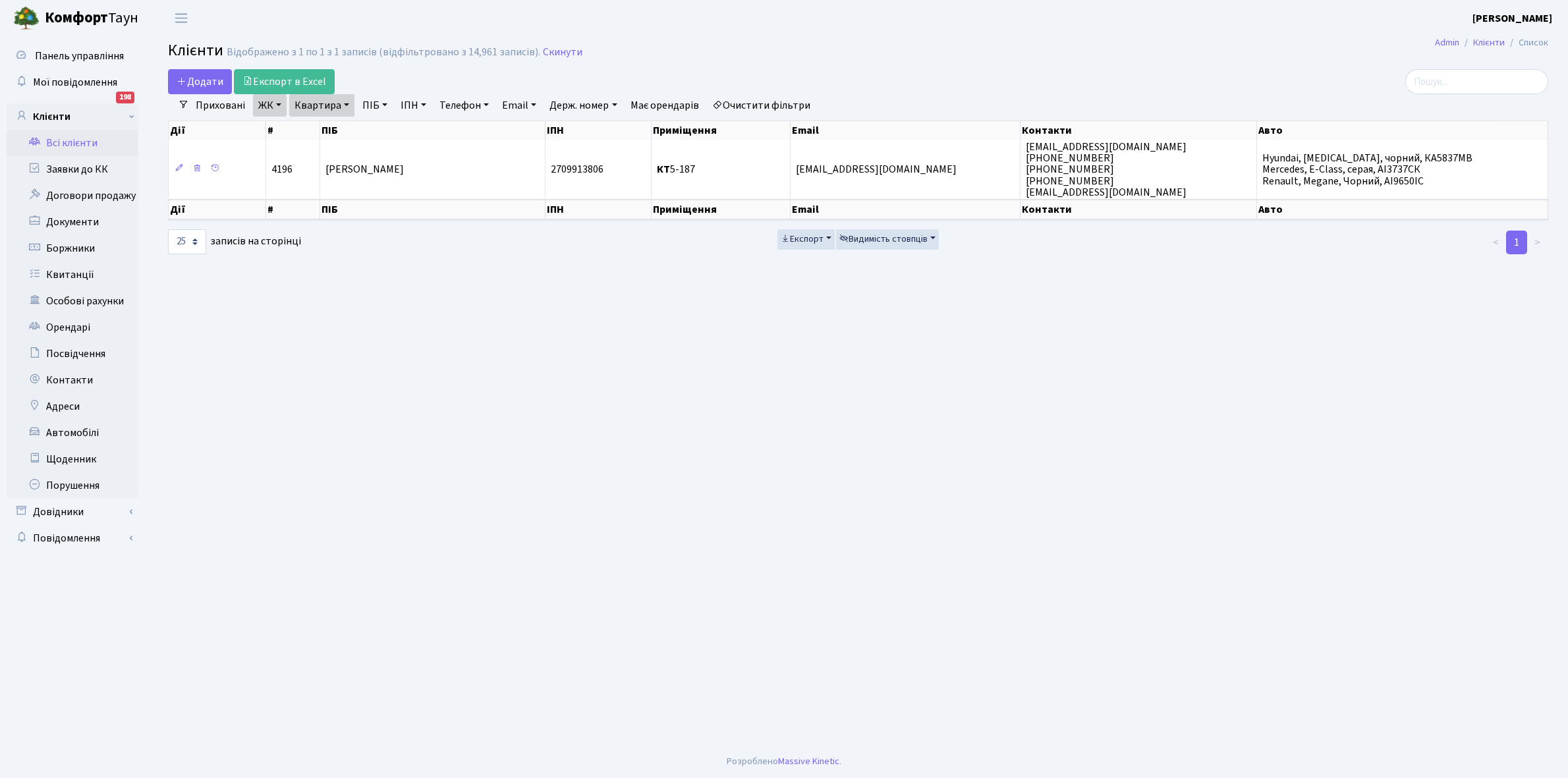
click at [780, 100] on link "Очистити фільтри" at bounding box center [761, 105] width 109 height 23
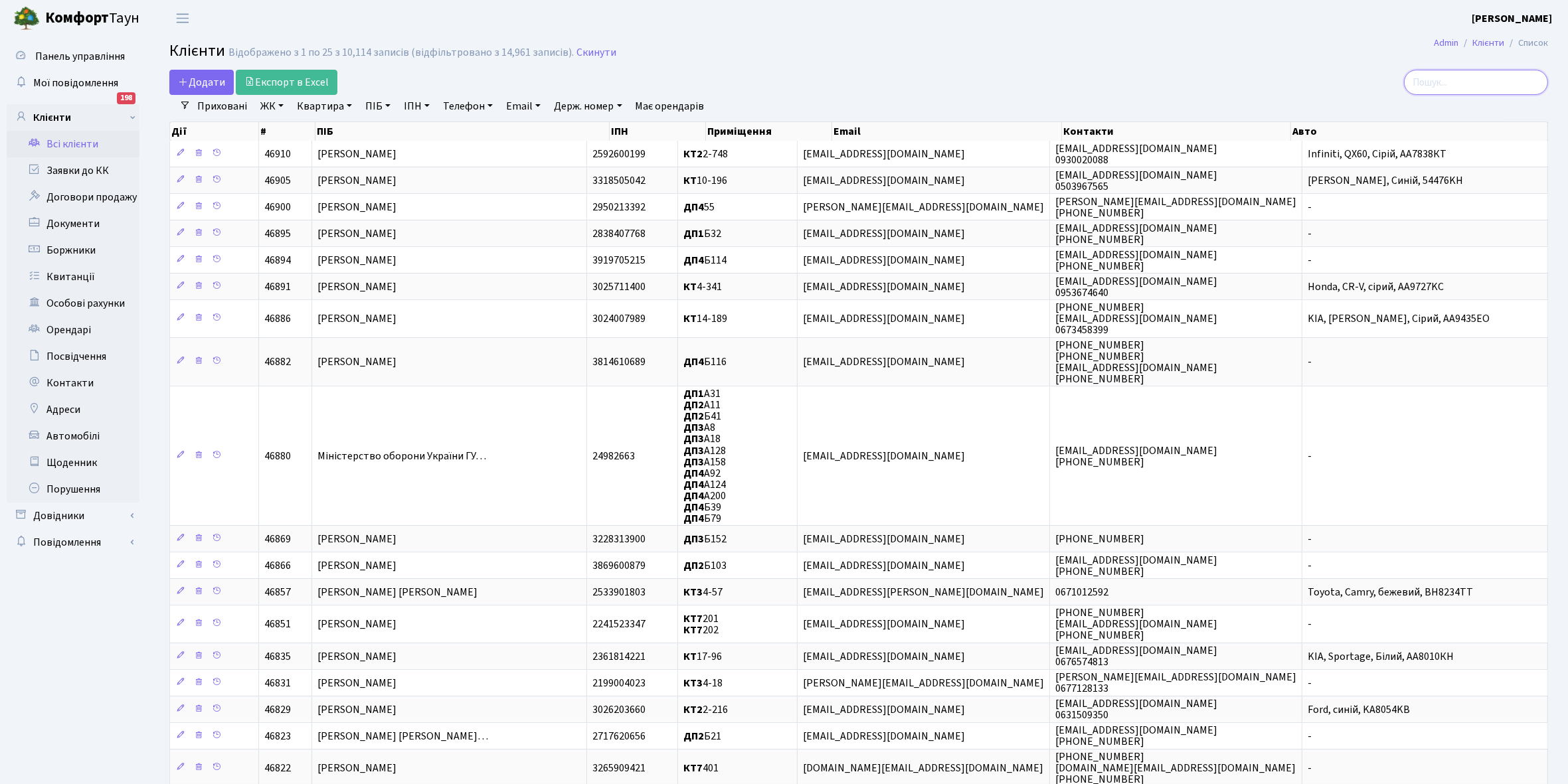
click at [1455, 78] on input "search" at bounding box center [1476, 82] width 144 height 25
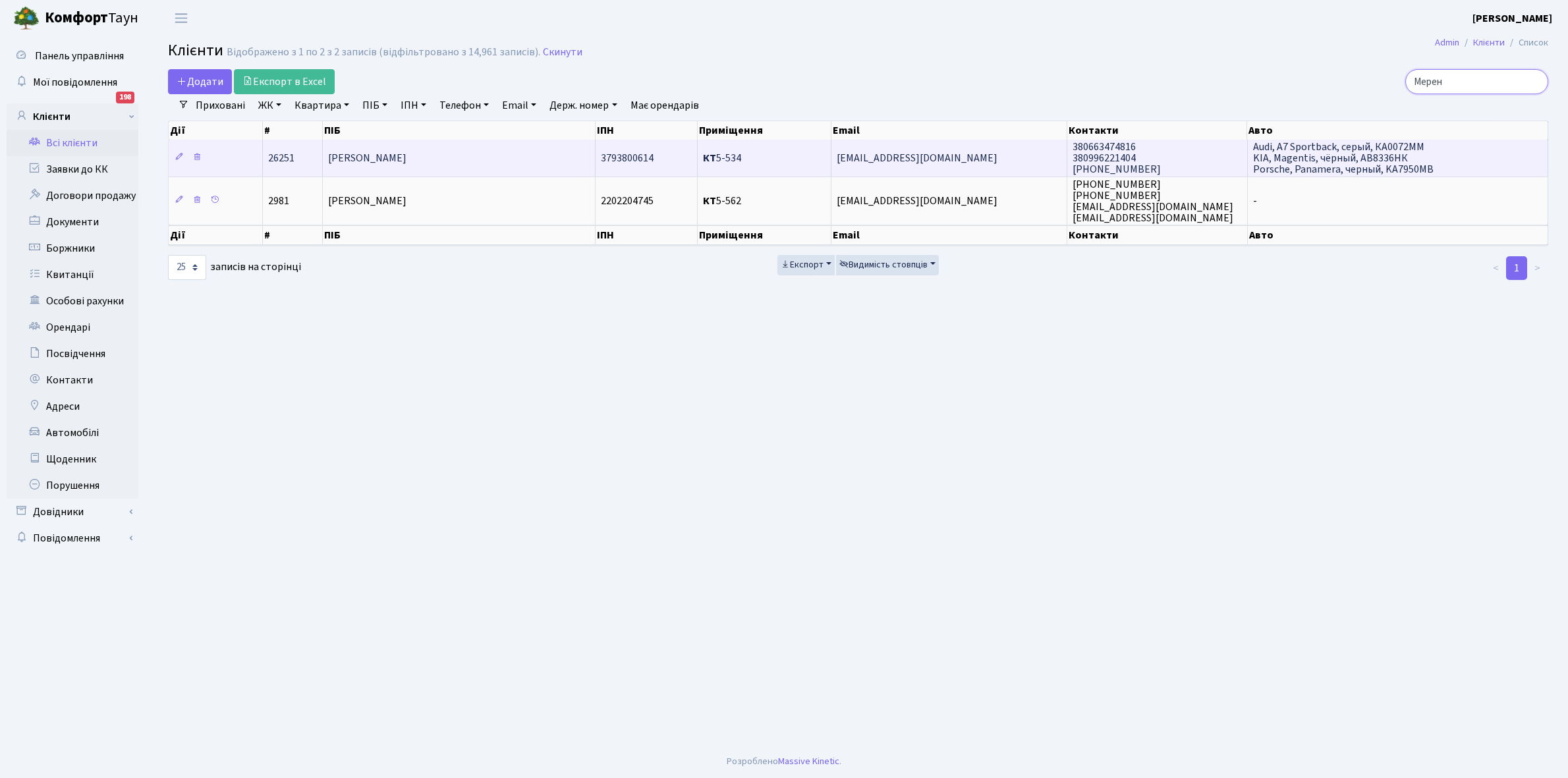
type input "Мерен"
click at [514, 159] on td "[PERSON_NAME]" at bounding box center [459, 158] width 273 height 37
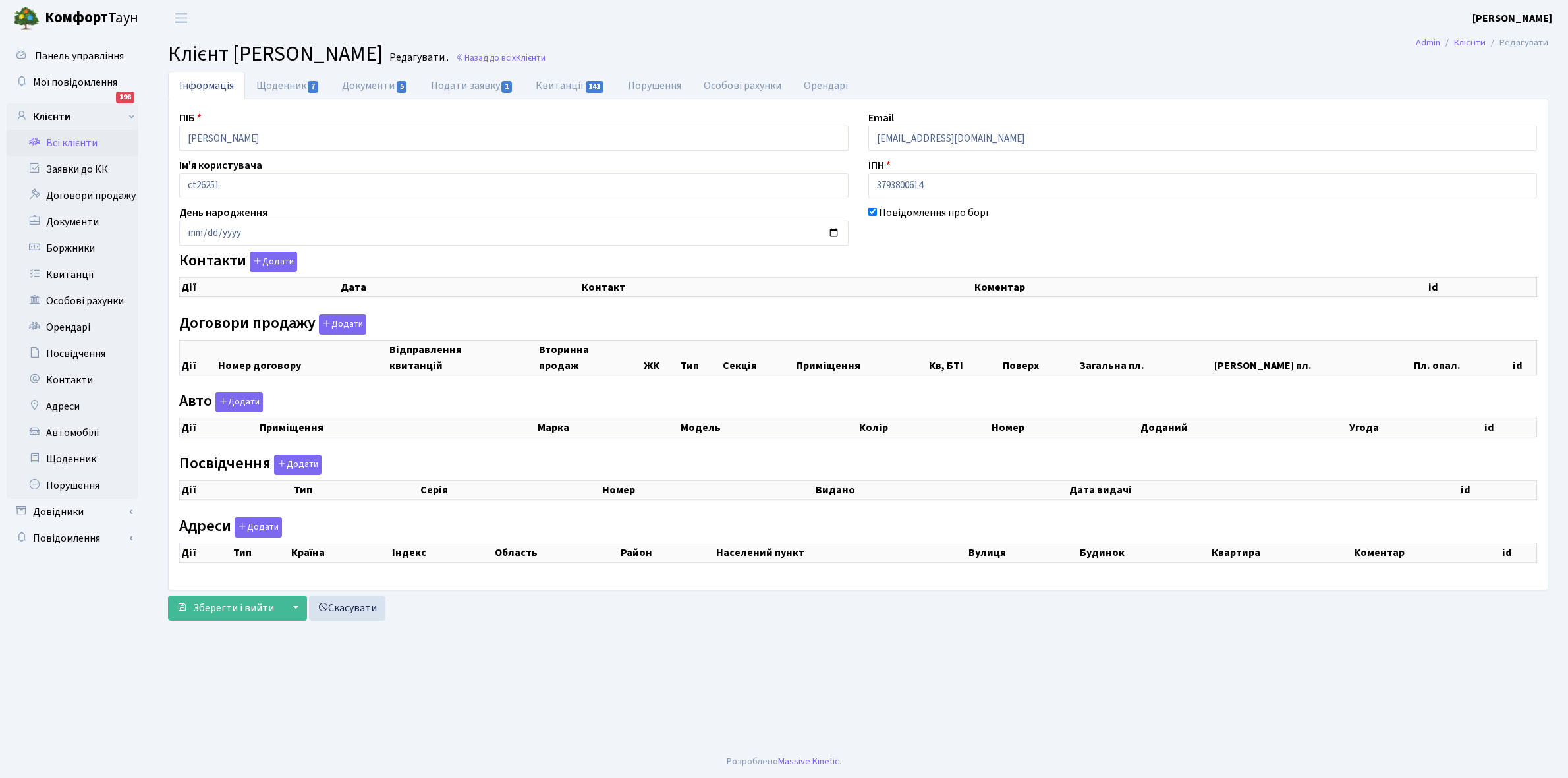
checkbox input "true"
select select "25"
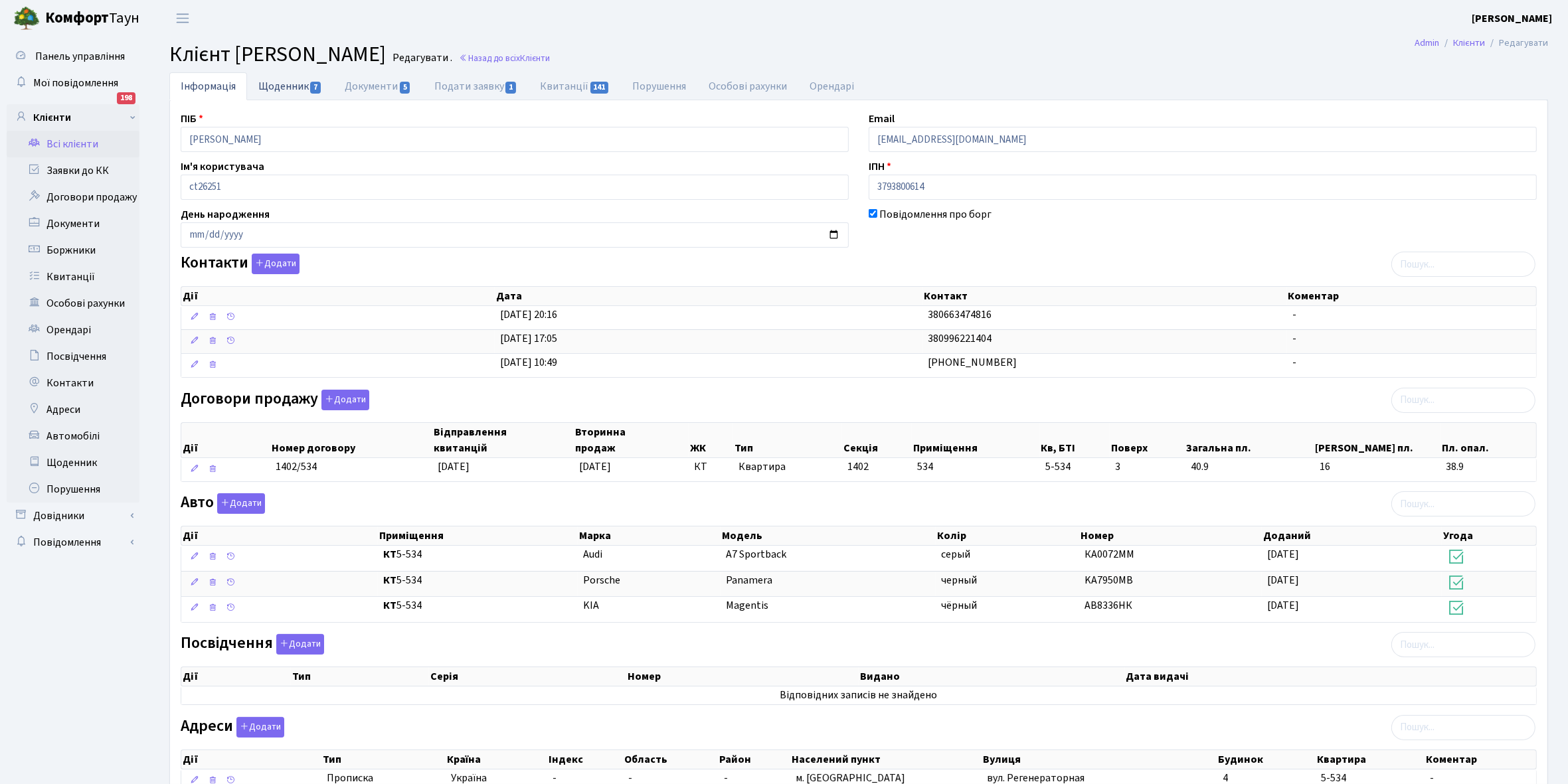
click at [271, 84] on link "Щоденник 7" at bounding box center [290, 85] width 86 height 27
select select "25"
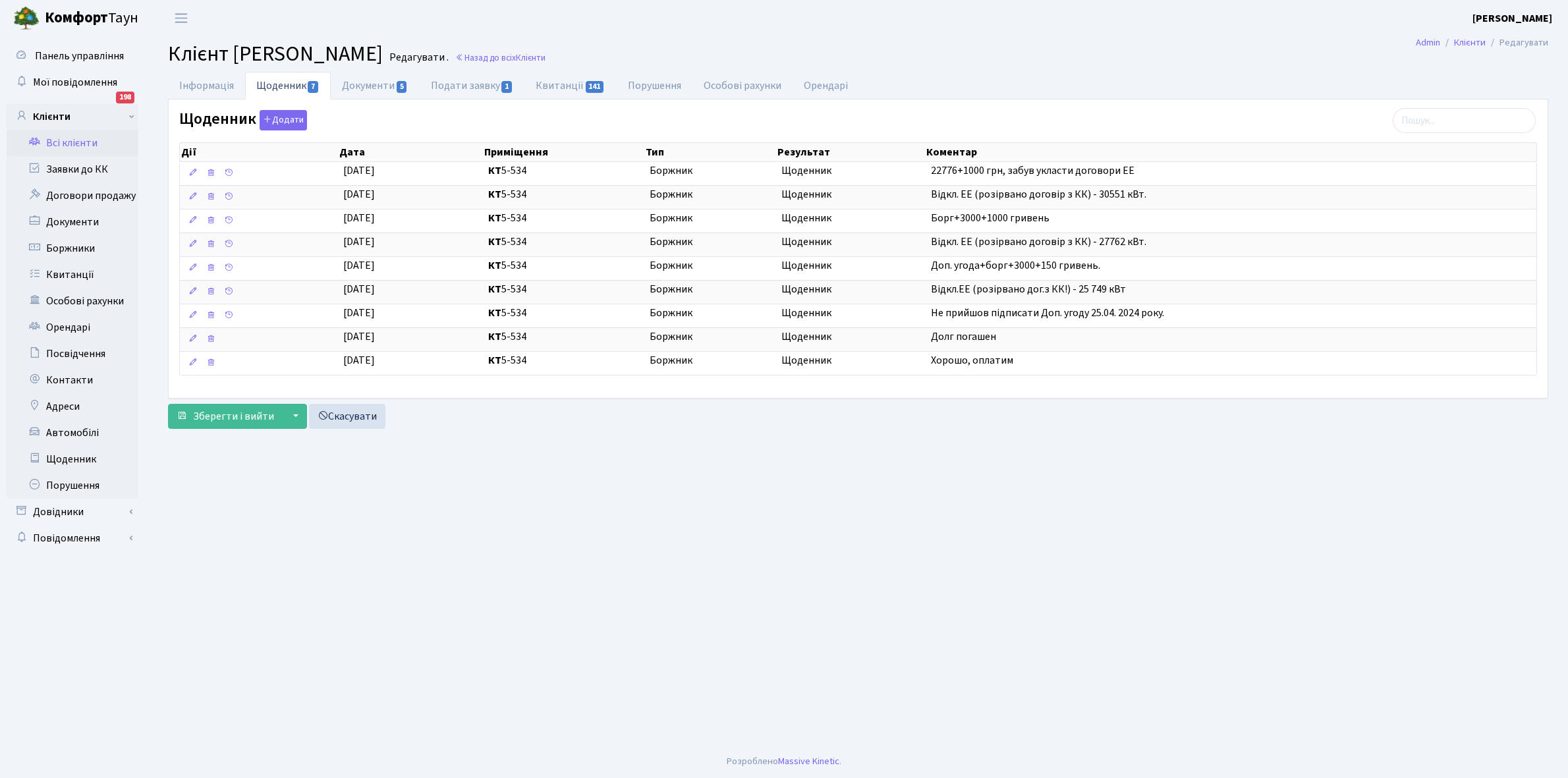
click at [70, 141] on link "Всі клієнти" at bounding box center [72, 143] width 132 height 27
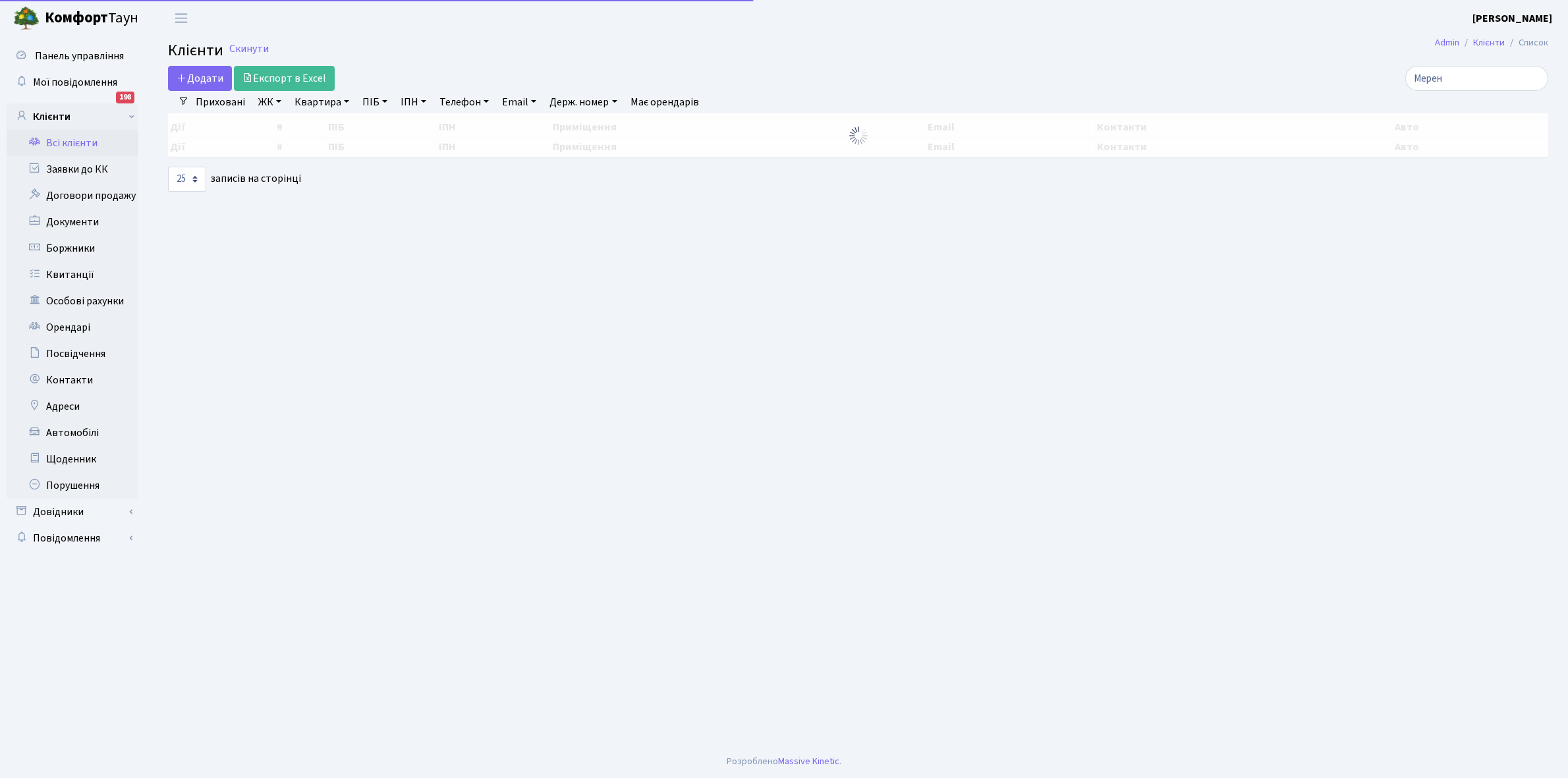
select select "25"
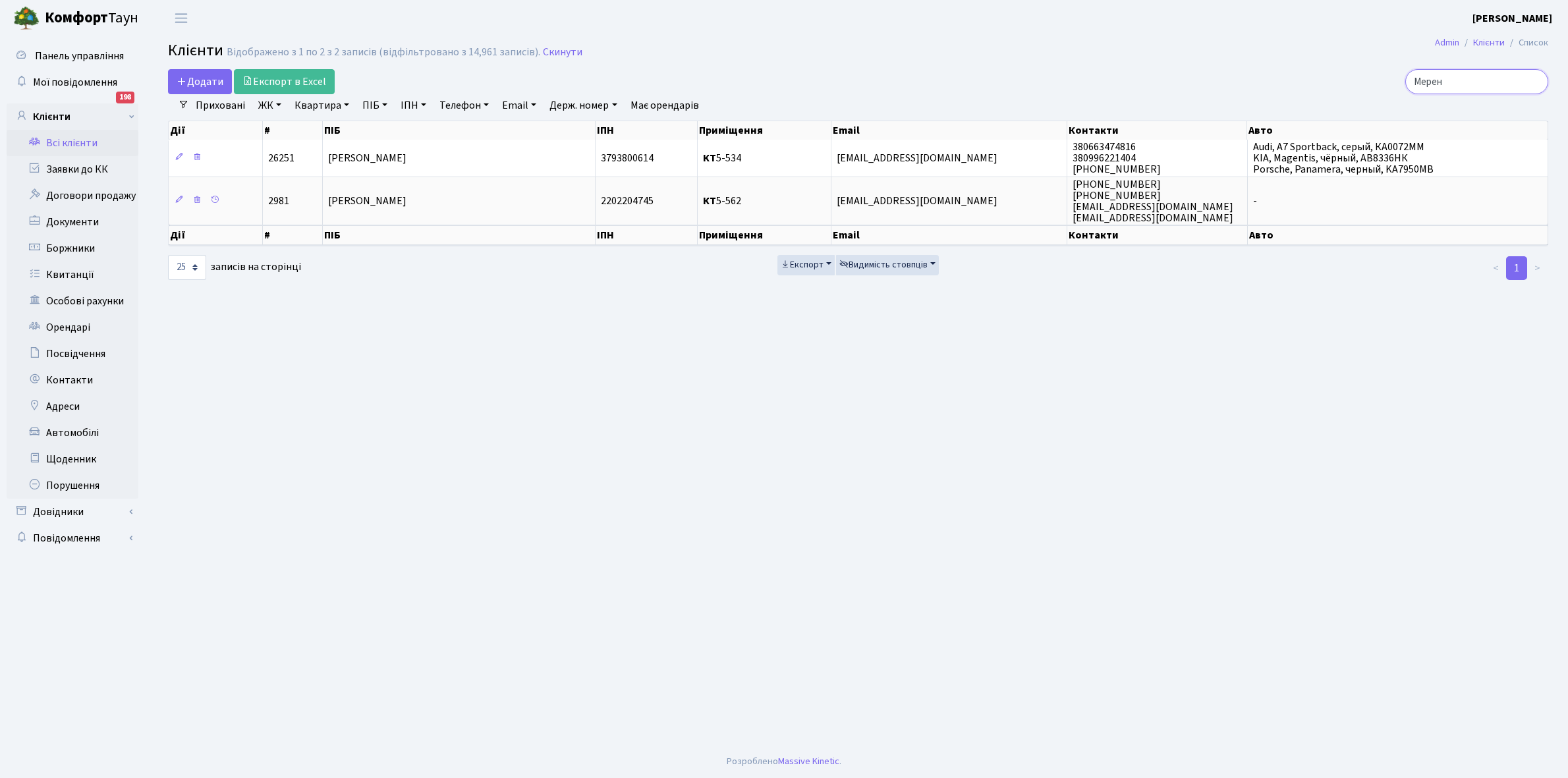
click at [1474, 73] on input "Мерен" at bounding box center [1477, 81] width 143 height 25
type input "М"
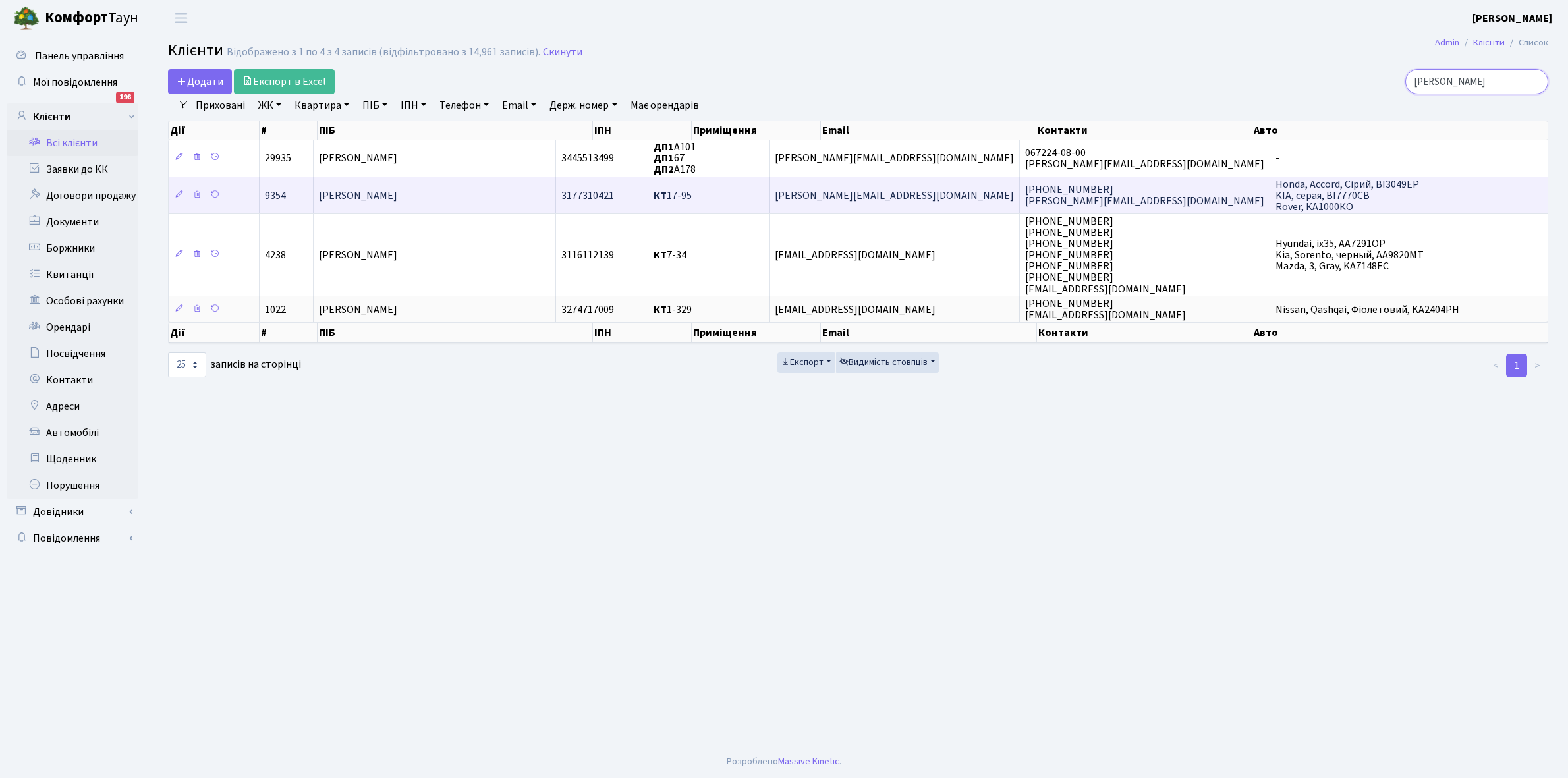
type input "[PERSON_NAME]"
click at [475, 184] on td "[PERSON_NAME]" at bounding box center [434, 194] width 242 height 37
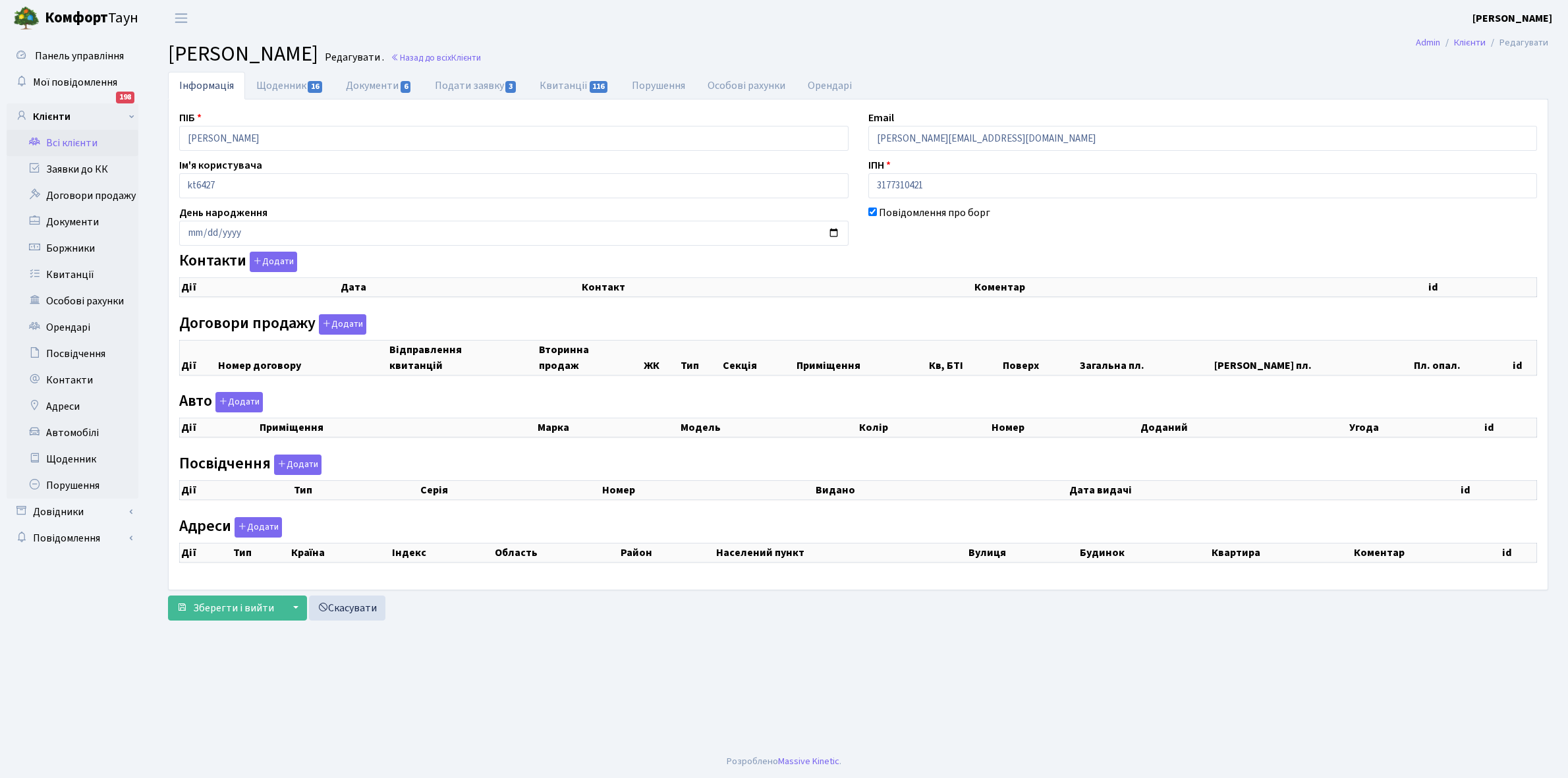
checkbox input "true"
select select "25"
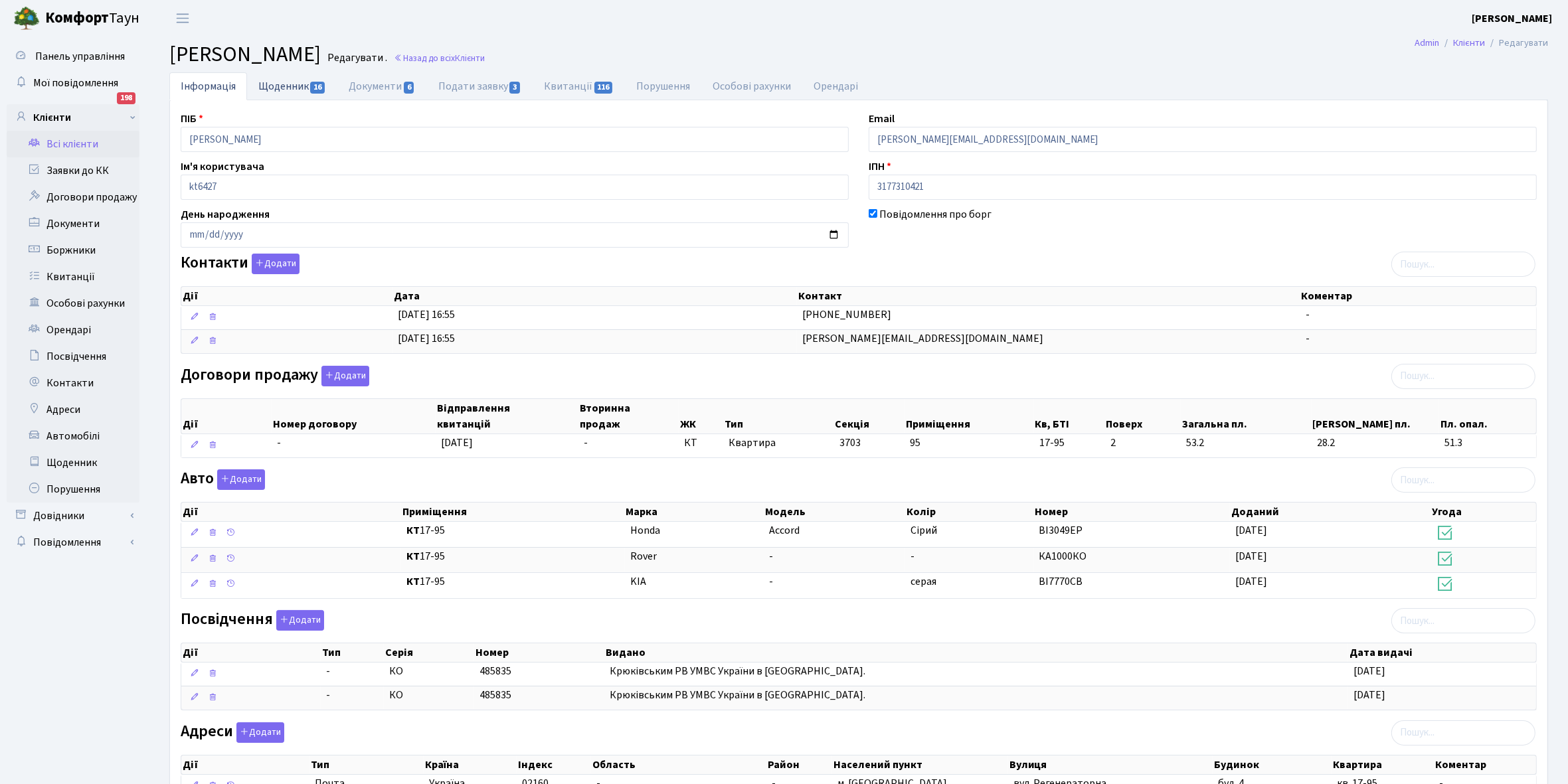
click at [273, 86] on link "Щоденник 16" at bounding box center [292, 85] width 90 height 27
select select "25"
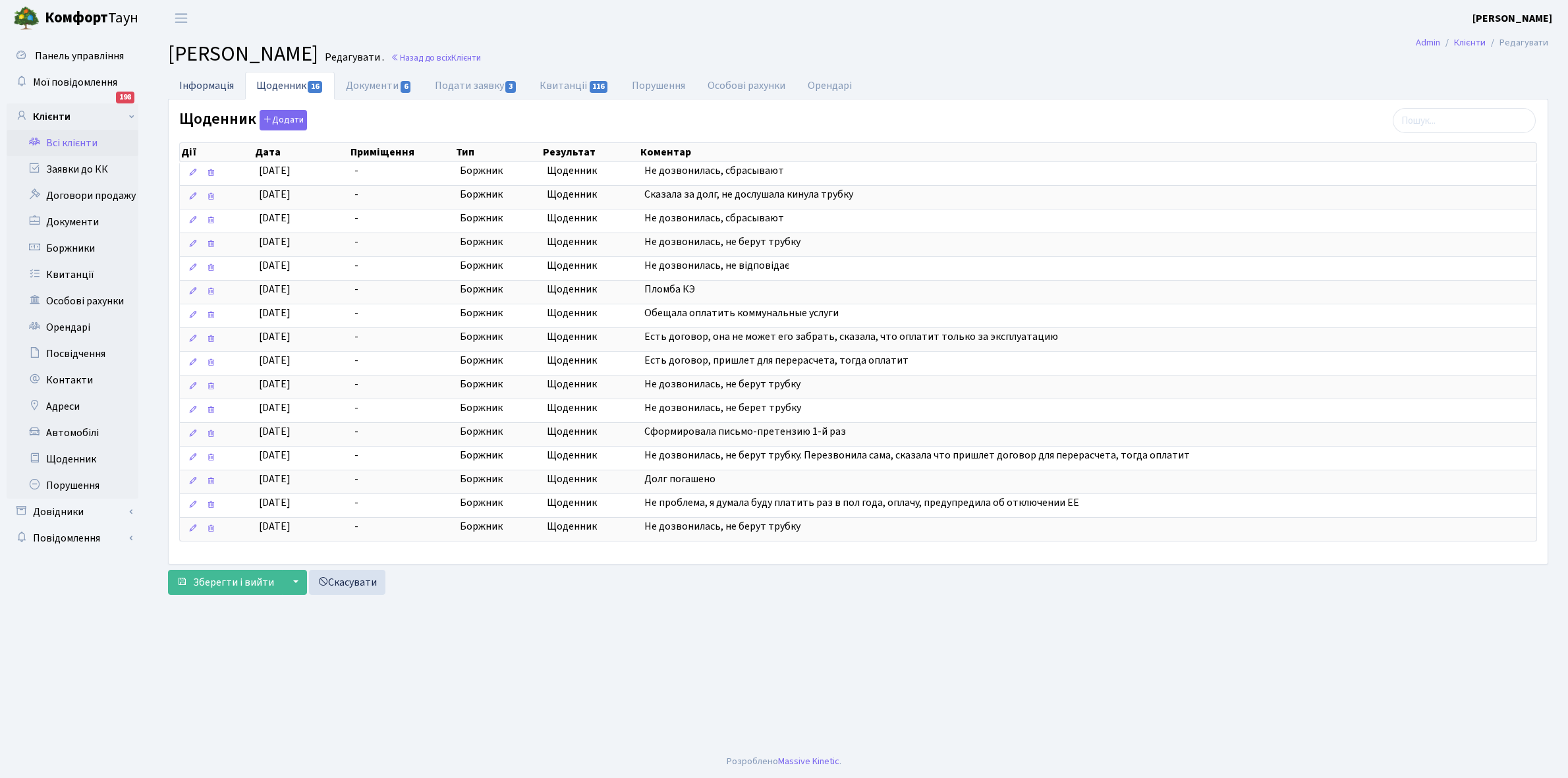
click at [191, 82] on link "Інформація" at bounding box center [207, 84] width 77 height 27
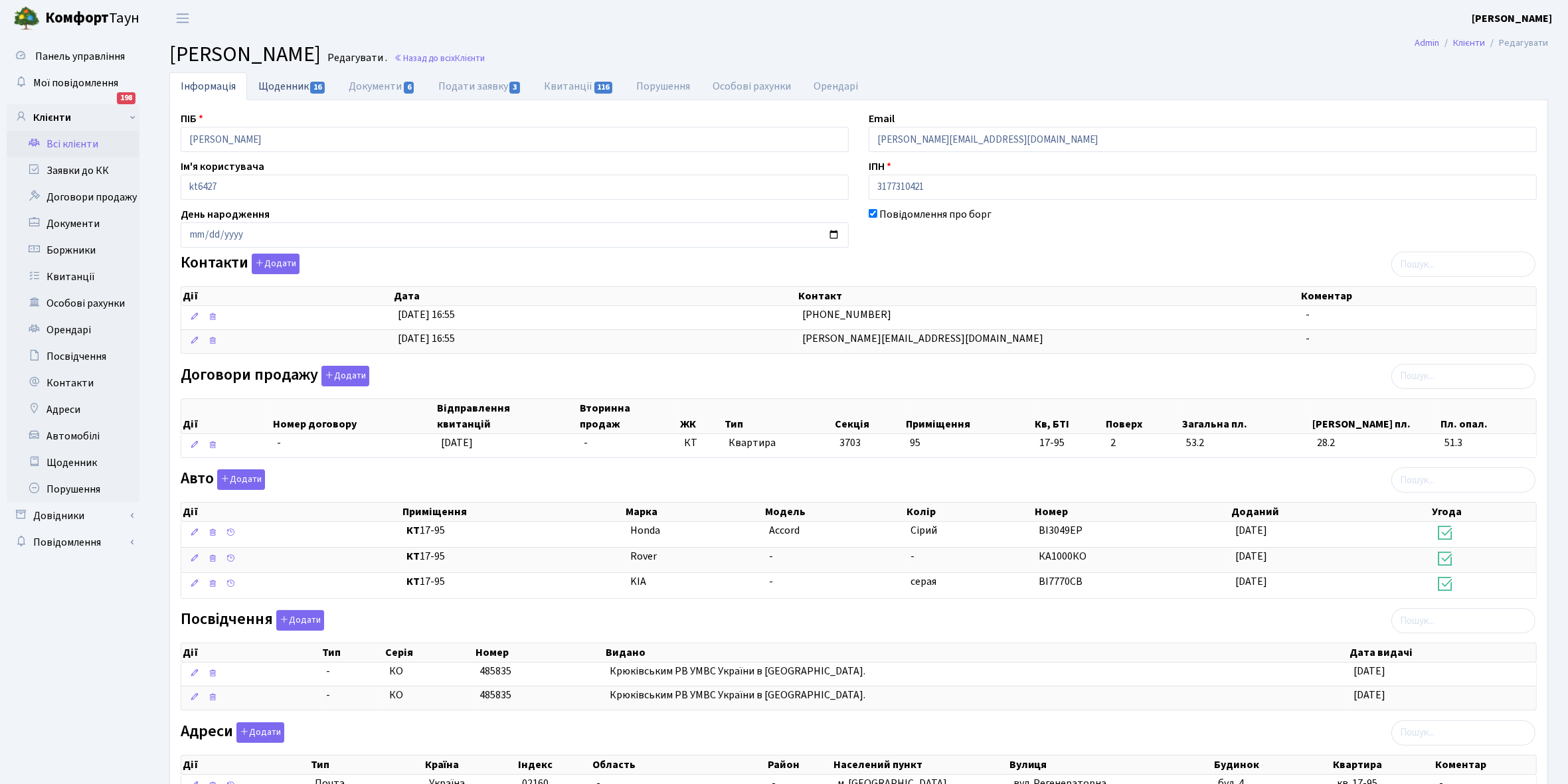
click at [291, 83] on link "Щоденник 16" at bounding box center [292, 85] width 90 height 27
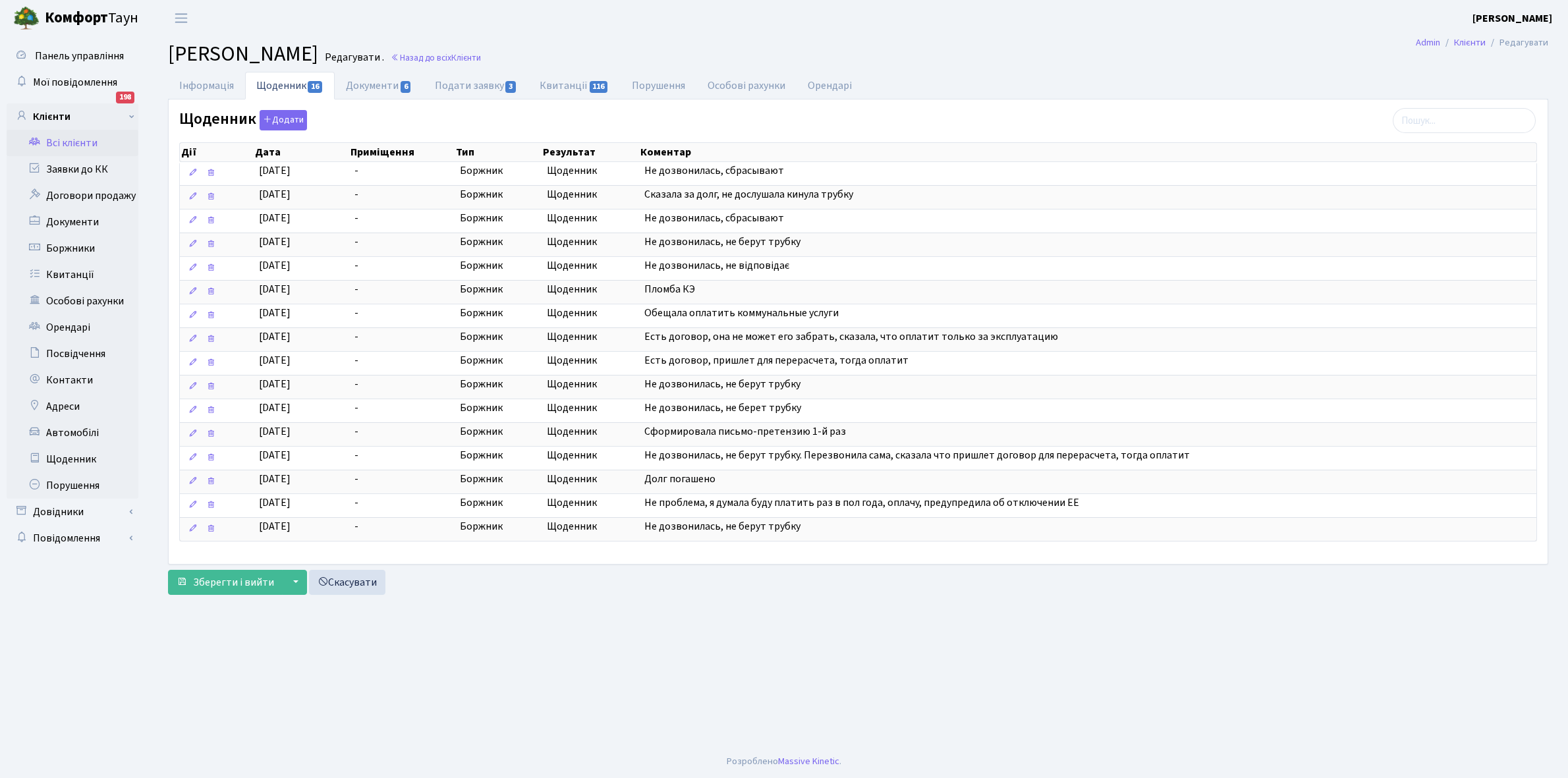
click at [63, 145] on link "Всі клієнти" at bounding box center [72, 143] width 132 height 27
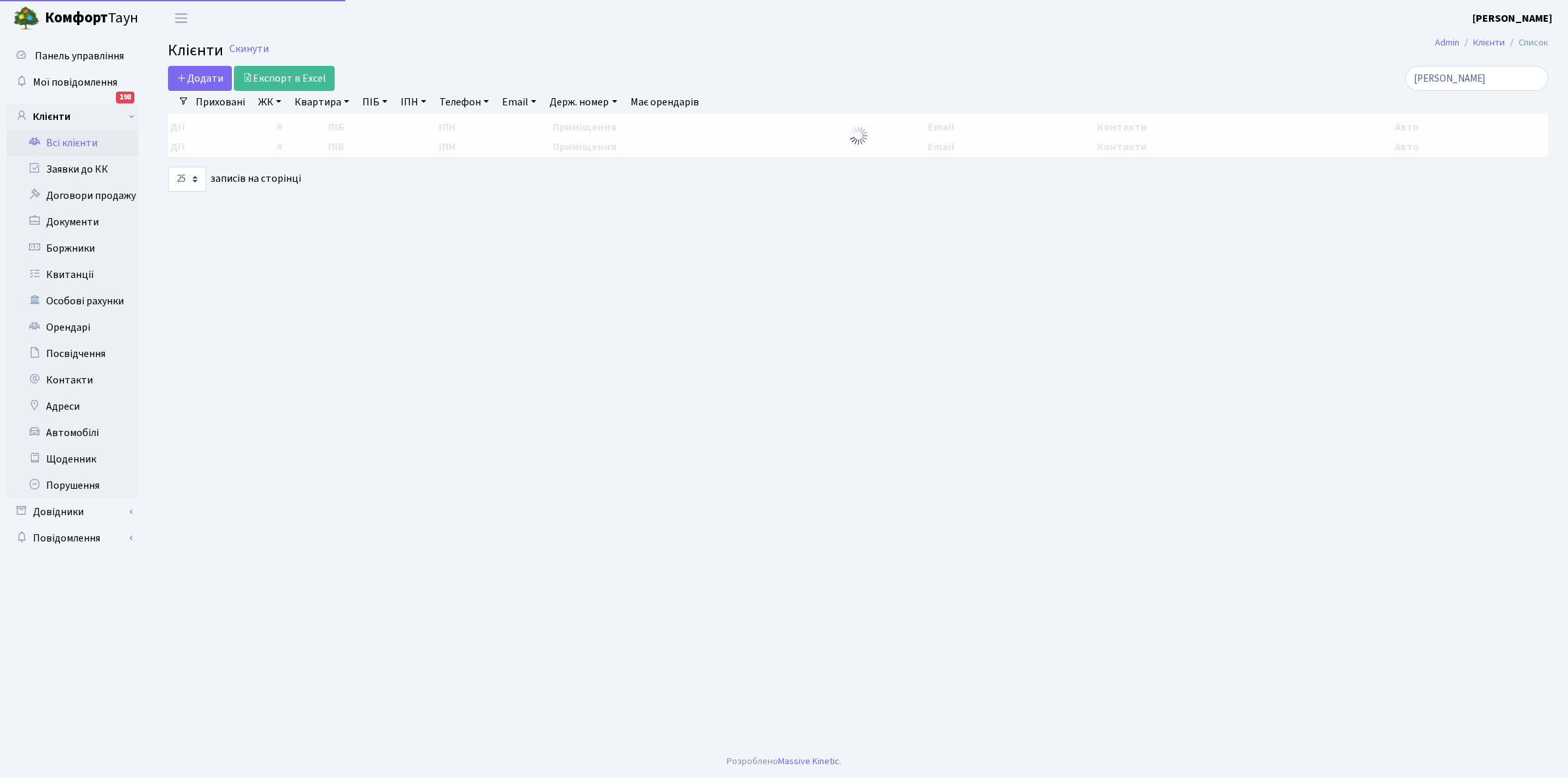
select select "25"
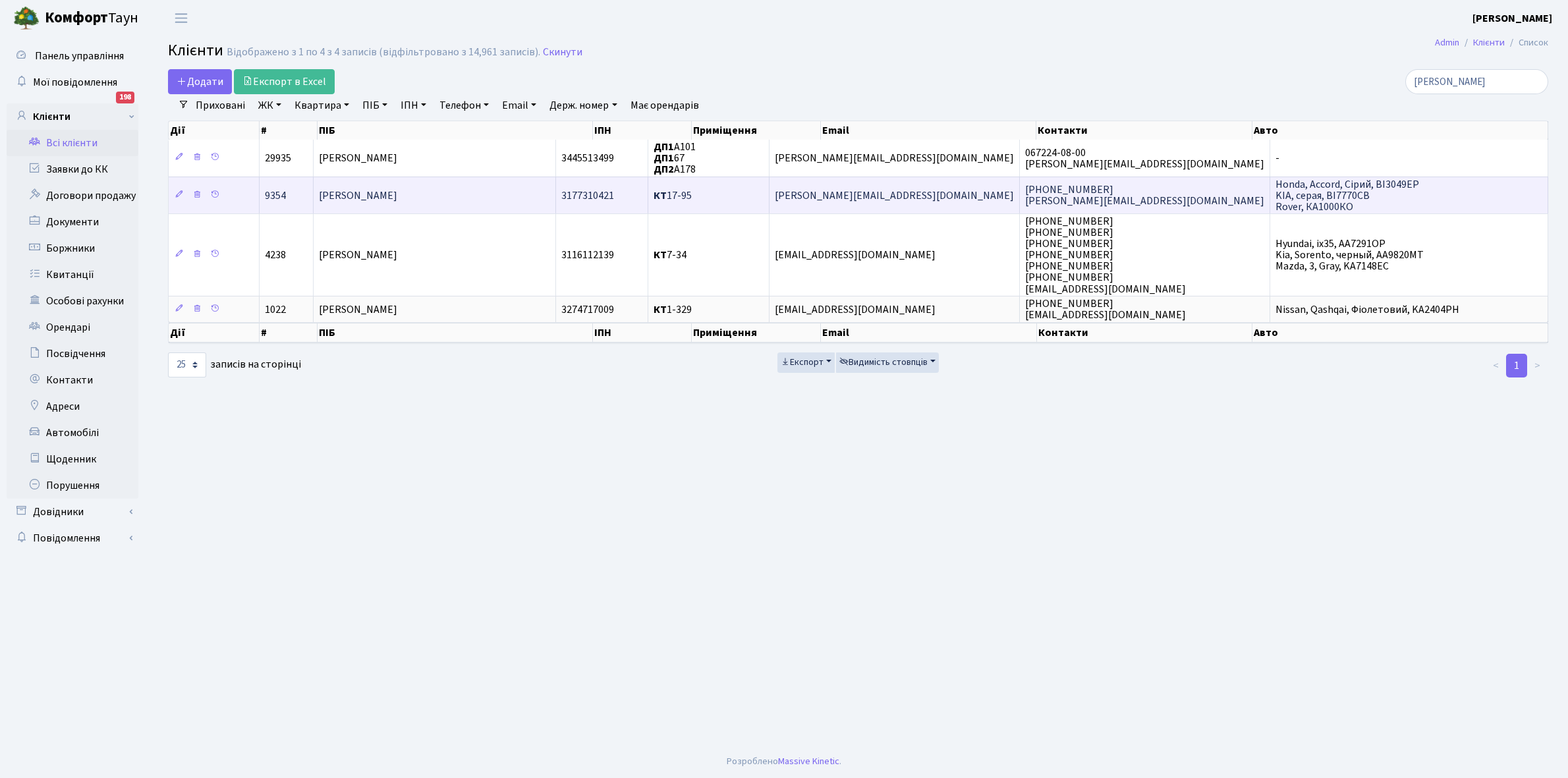
click at [397, 191] on span "[PERSON_NAME]" at bounding box center [358, 195] width 78 height 15
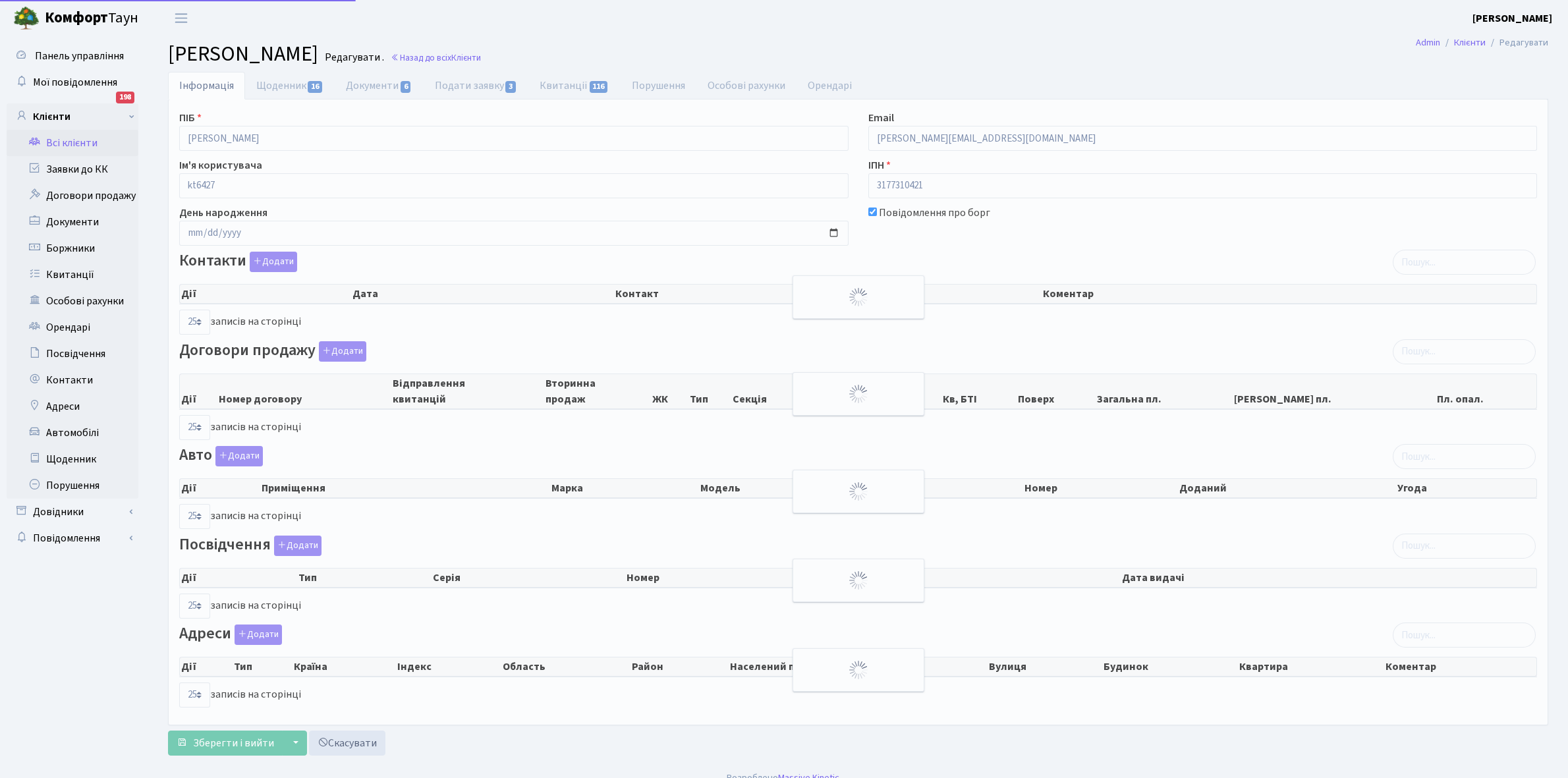
select select "25"
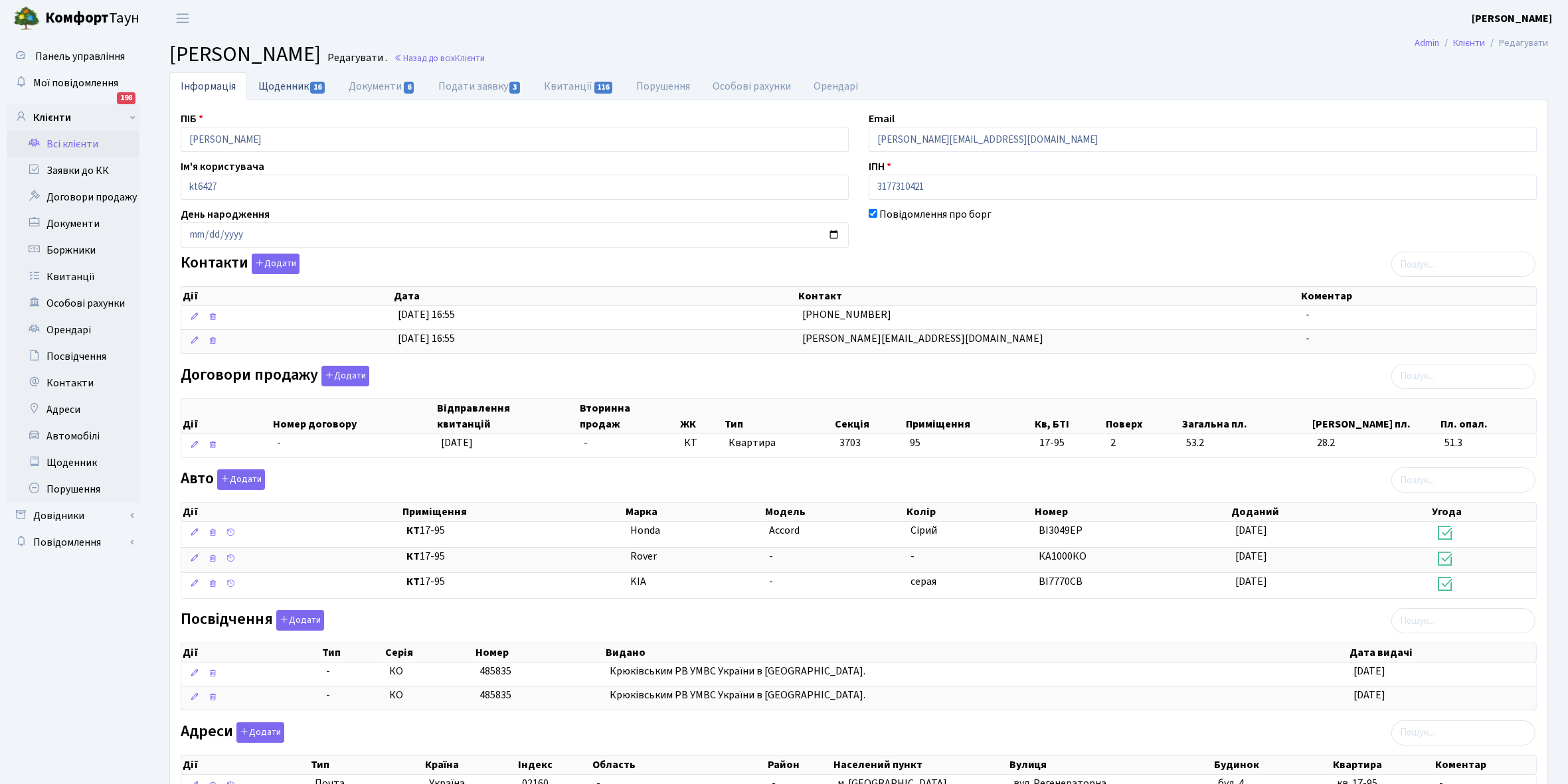
click at [277, 88] on link "Щоденник 16" at bounding box center [292, 85] width 90 height 27
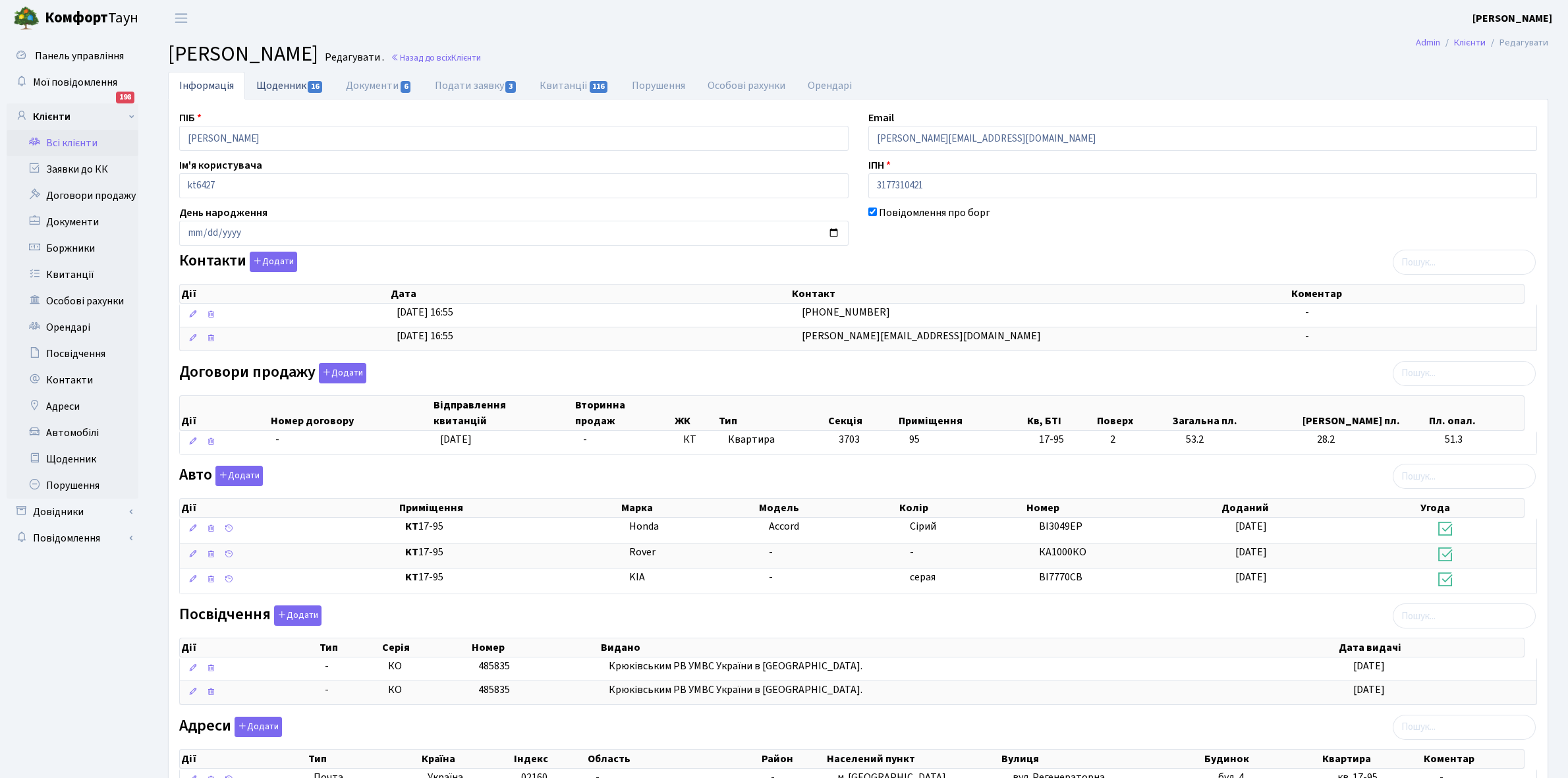
select select "25"
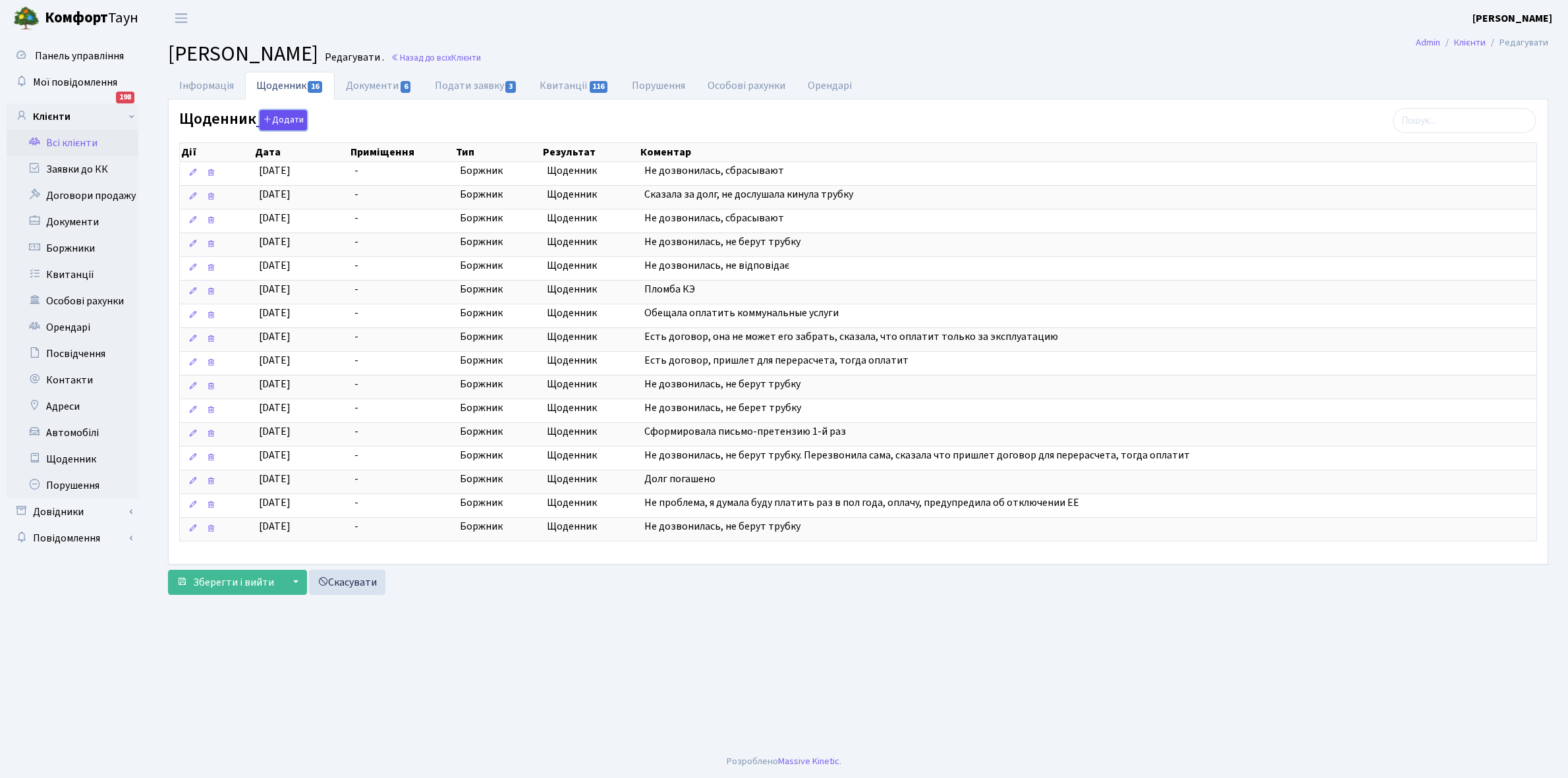
click at [286, 119] on button "Додати" at bounding box center [283, 120] width 48 height 21
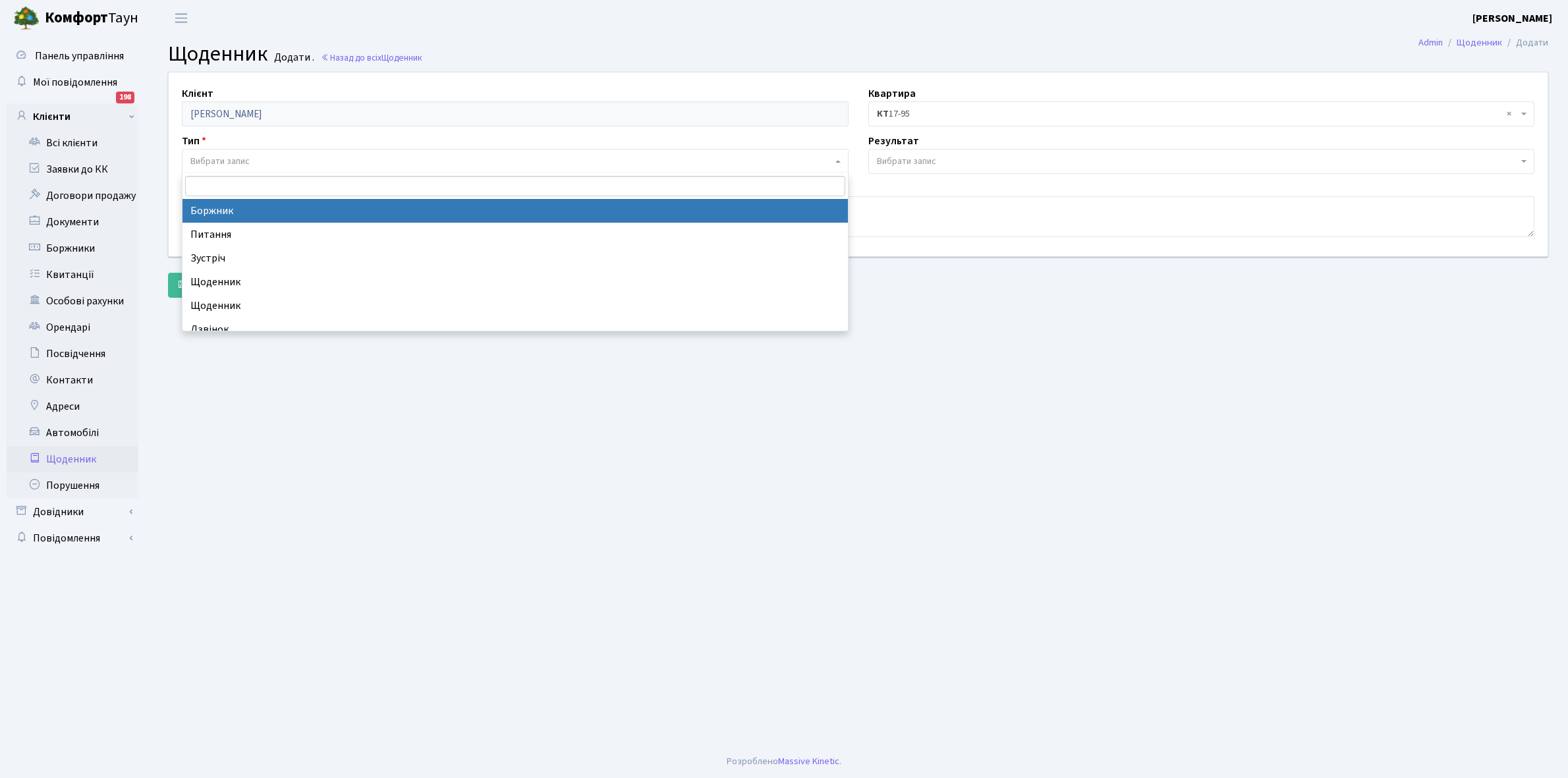
click at [238, 156] on span "Вибрати запис" at bounding box center [220, 161] width 59 height 13
select select "189"
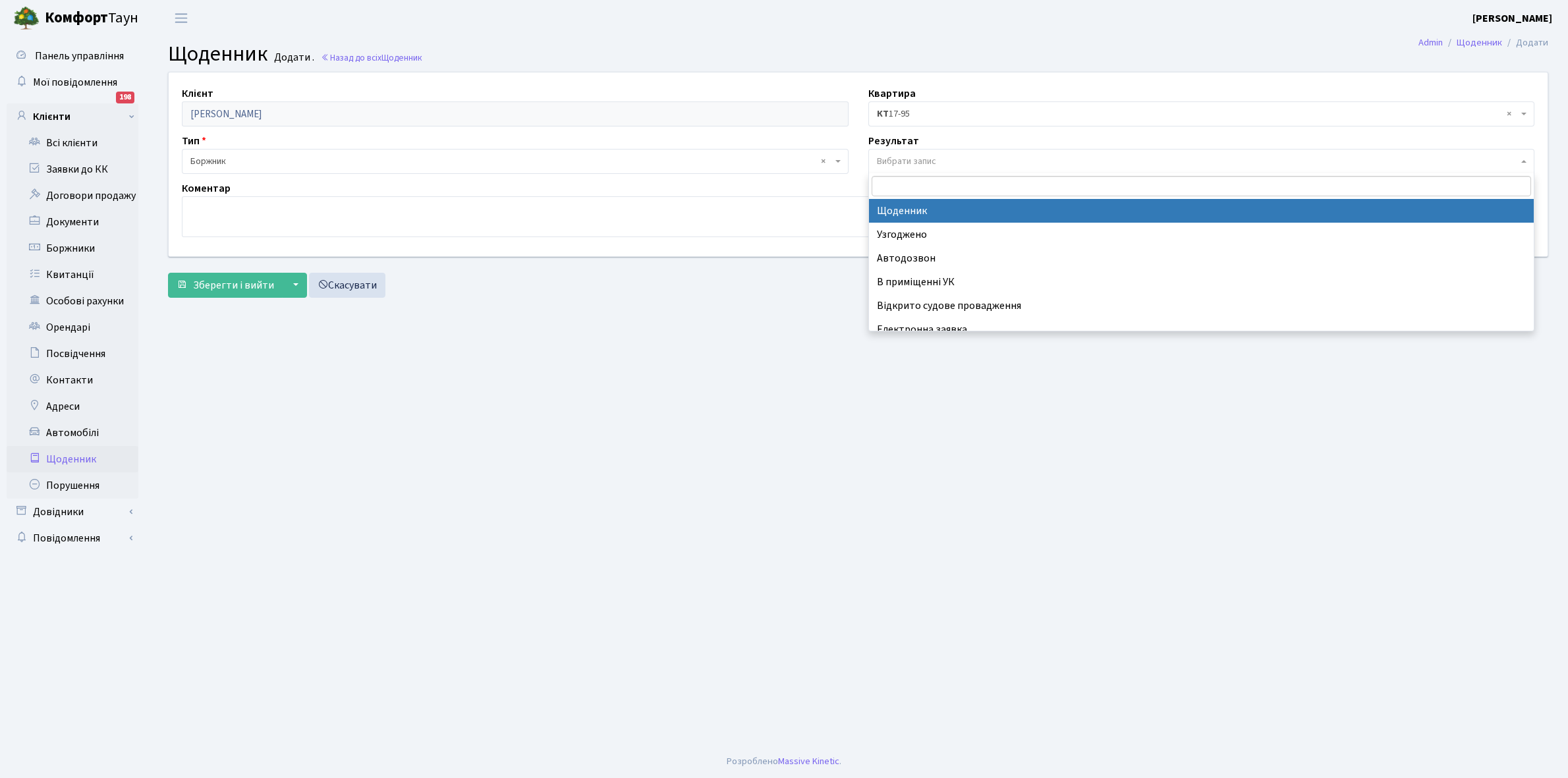
click at [918, 156] on span "Вибрати запис" at bounding box center [907, 161] width 59 height 13
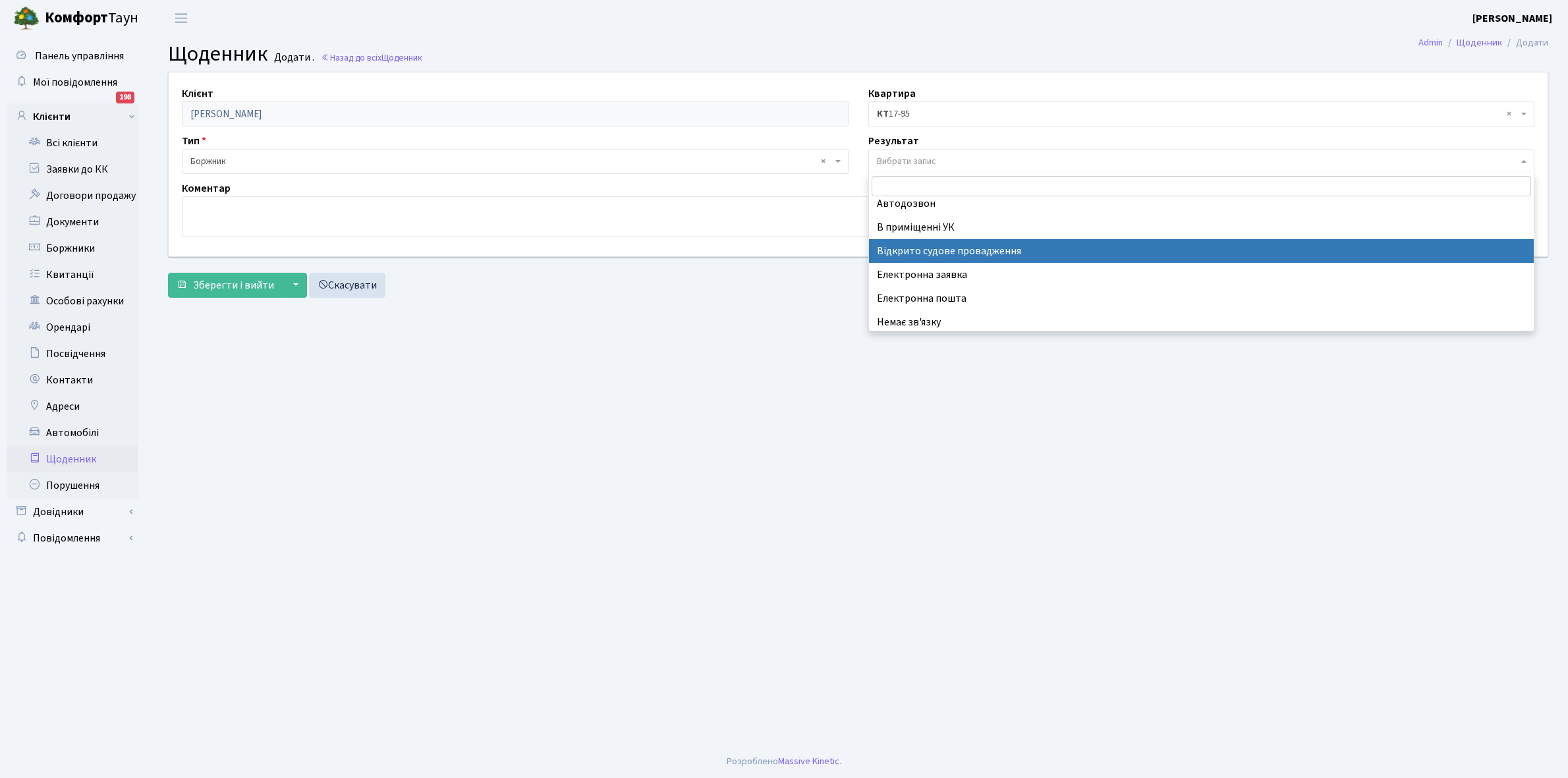
scroll to position [81, 0]
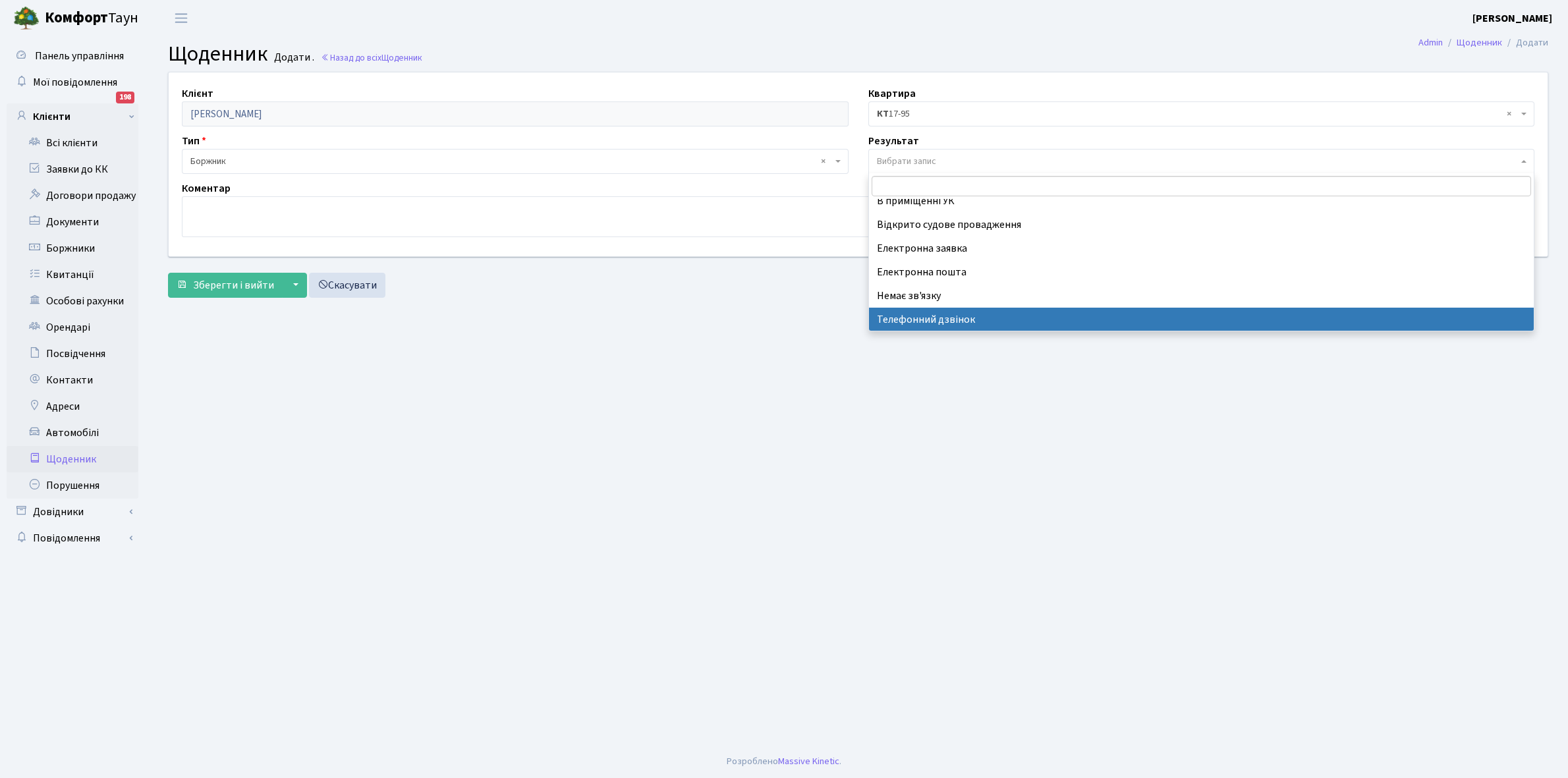
select select "196"
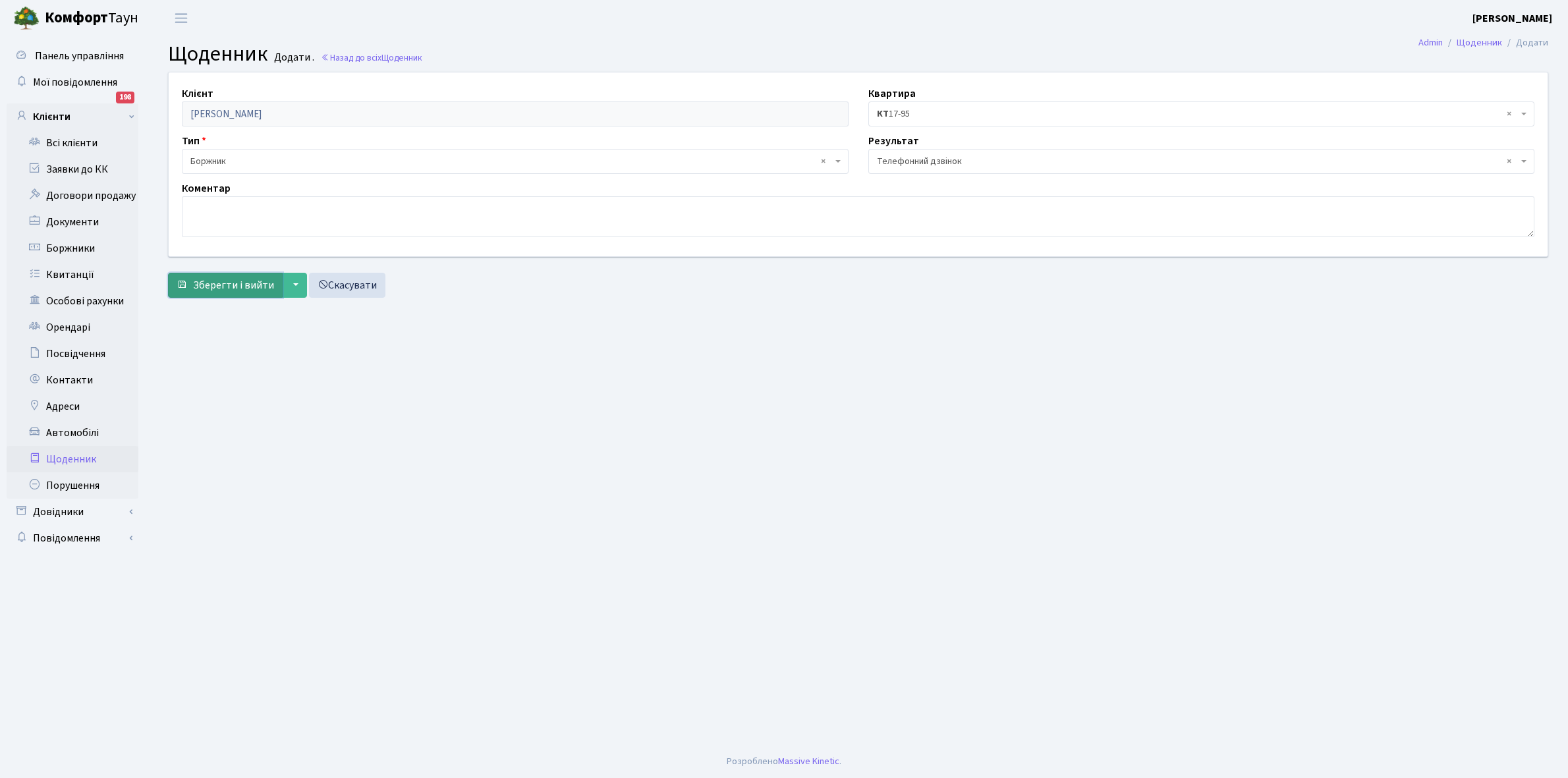
click at [221, 281] on span "Зберегти і вийти" at bounding box center [234, 285] width 81 height 15
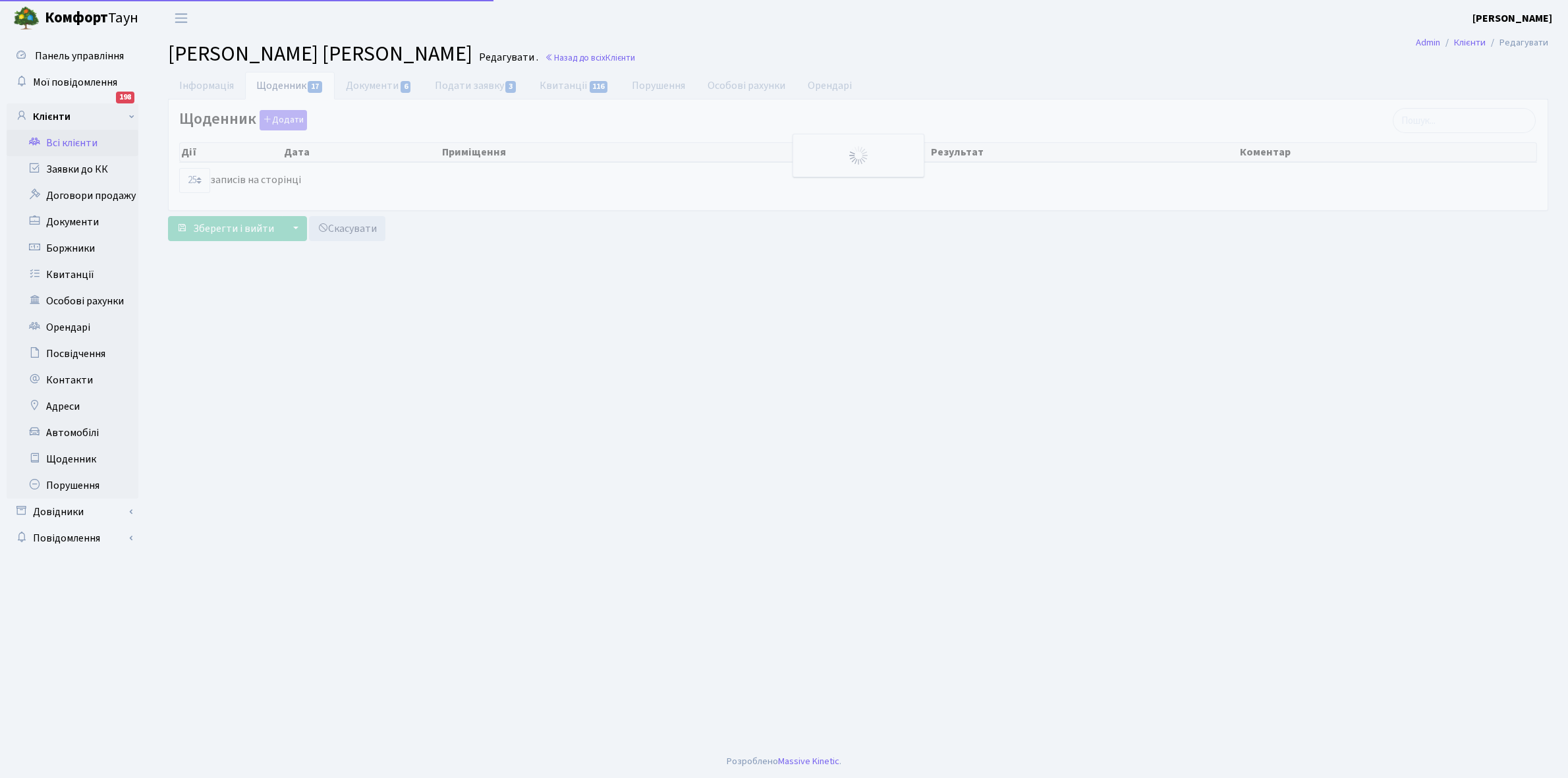
select select "25"
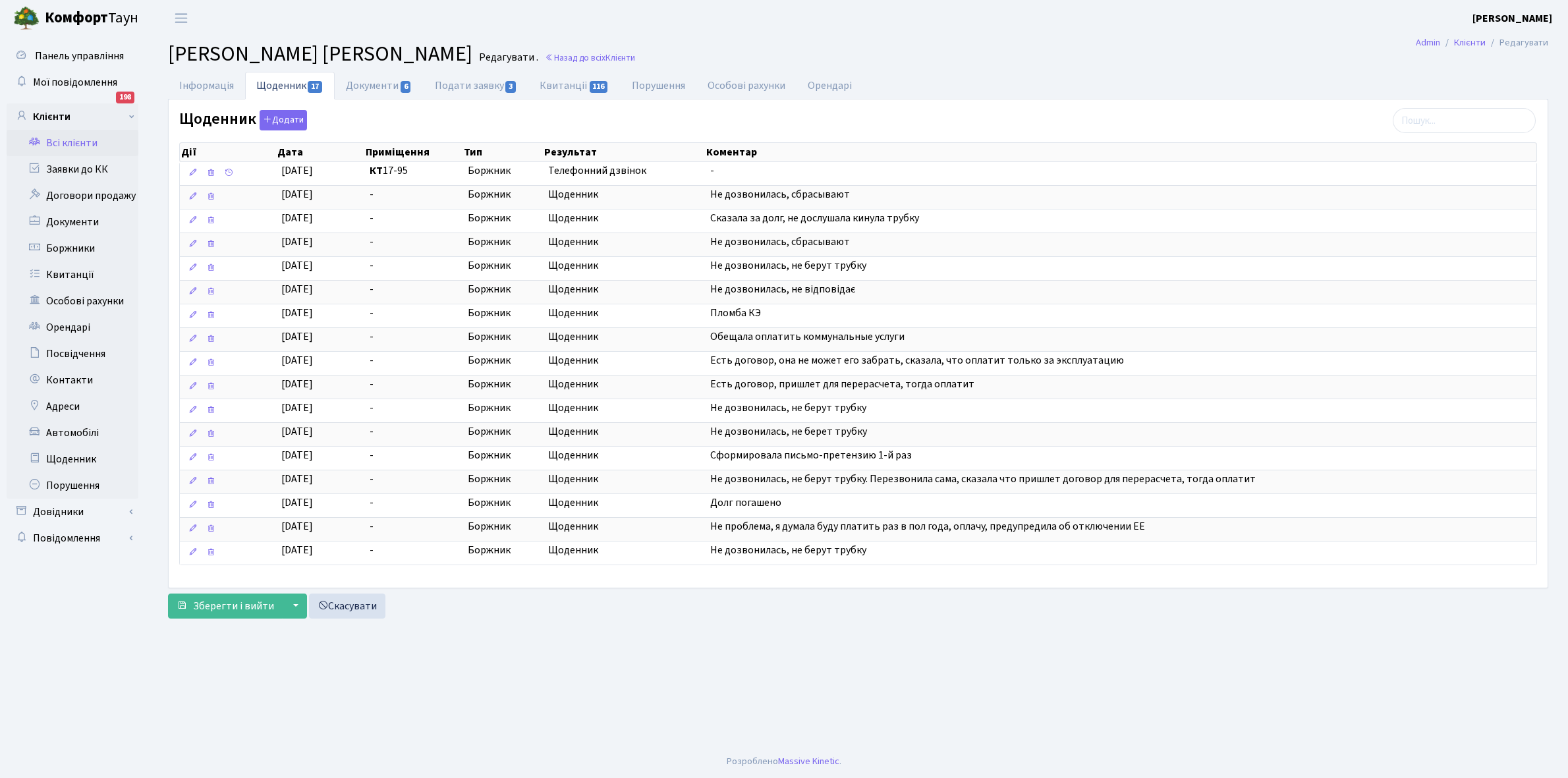
click at [66, 139] on link "Всі клієнти" at bounding box center [72, 143] width 132 height 27
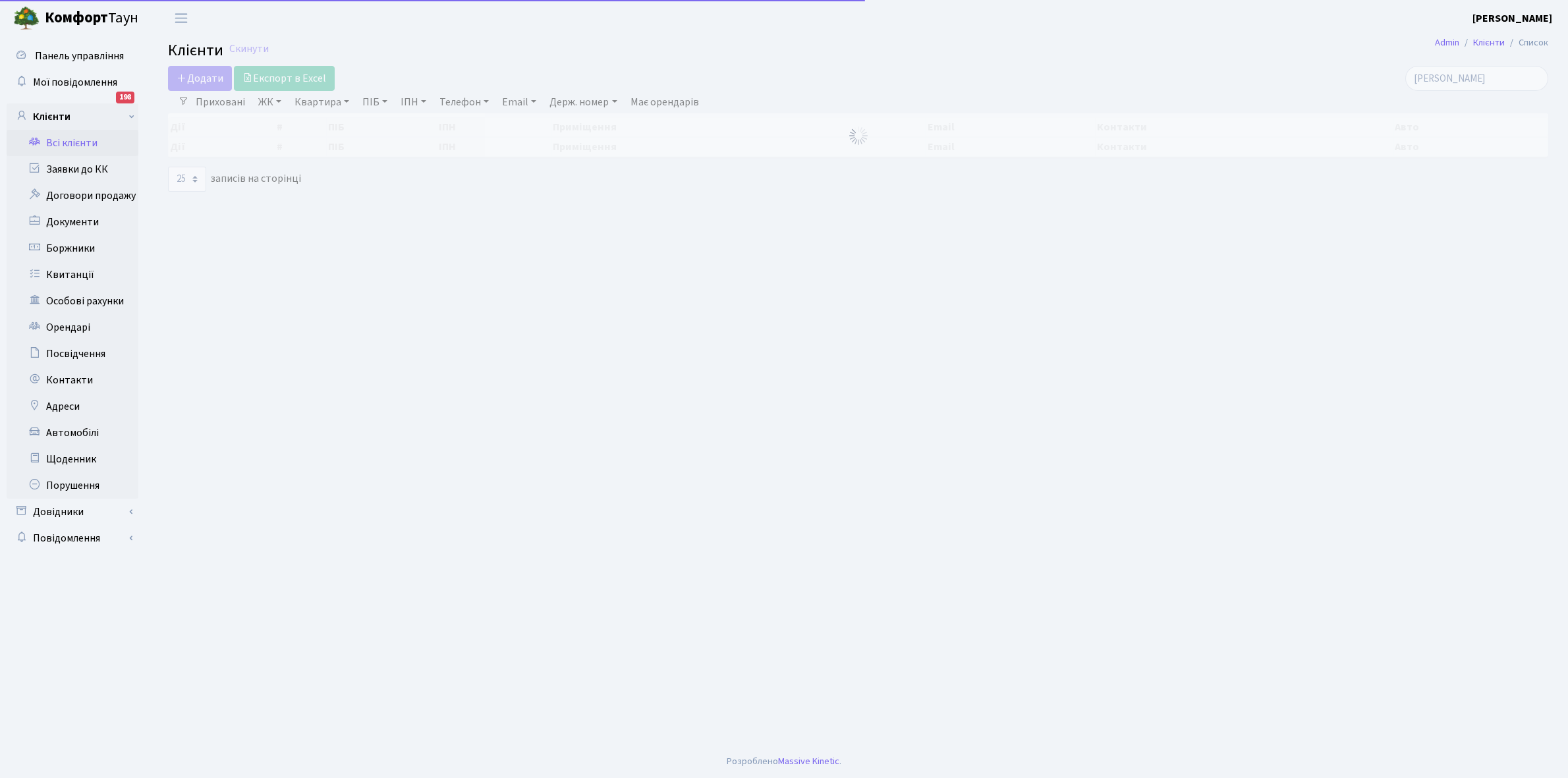
select select "25"
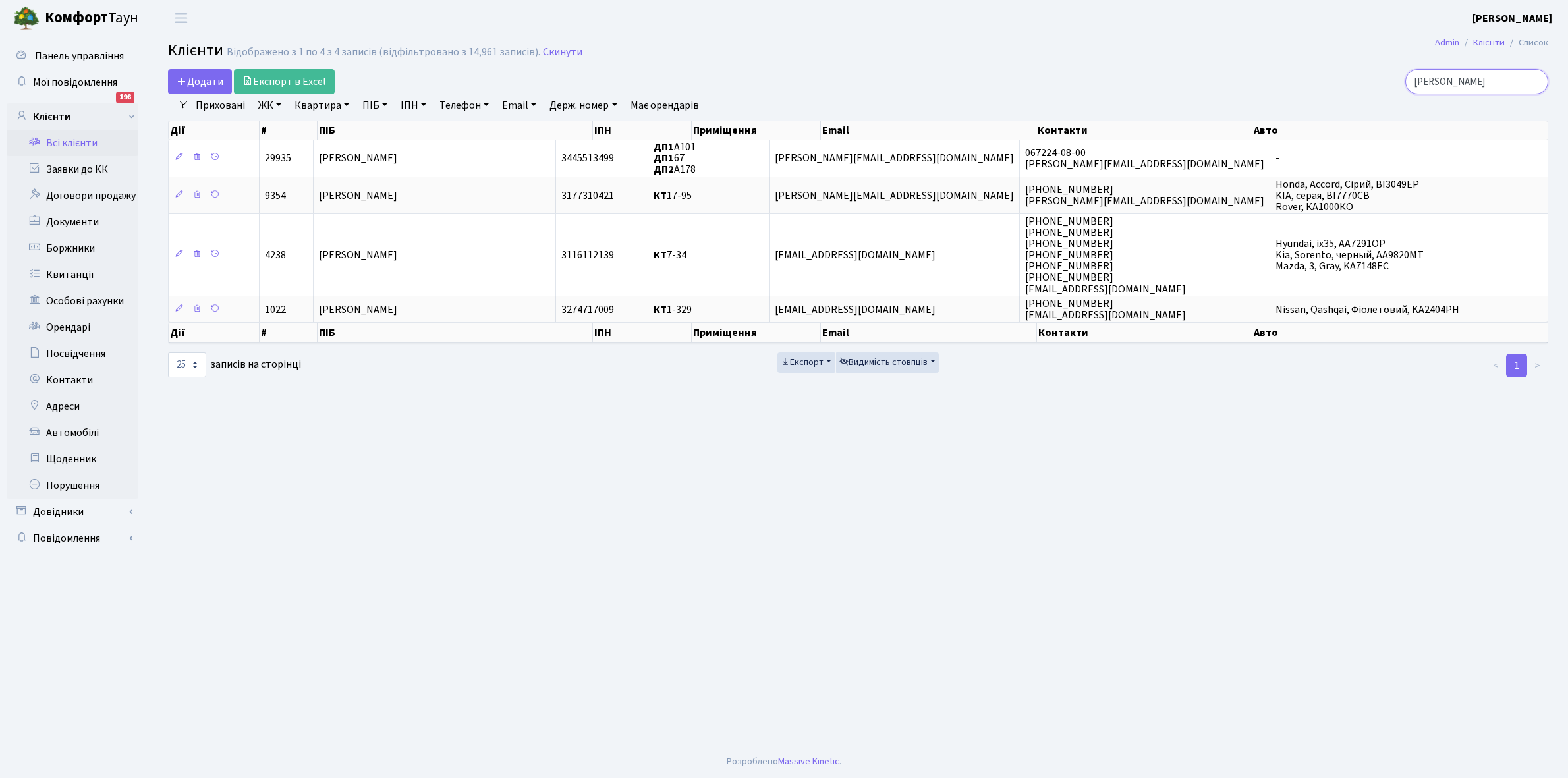
click at [1503, 83] on input "коноваленко" at bounding box center [1477, 81] width 143 height 25
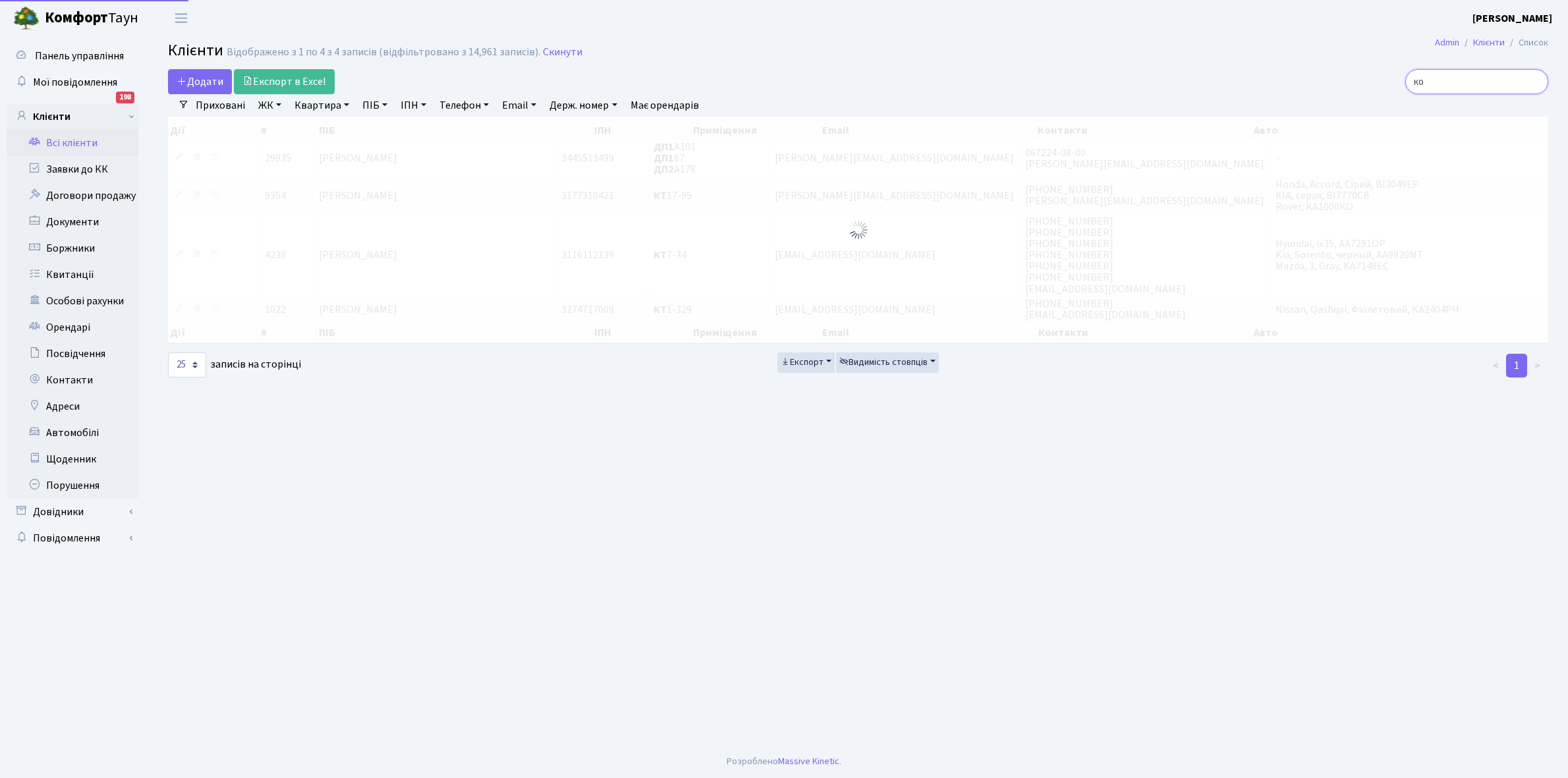
type input "к"
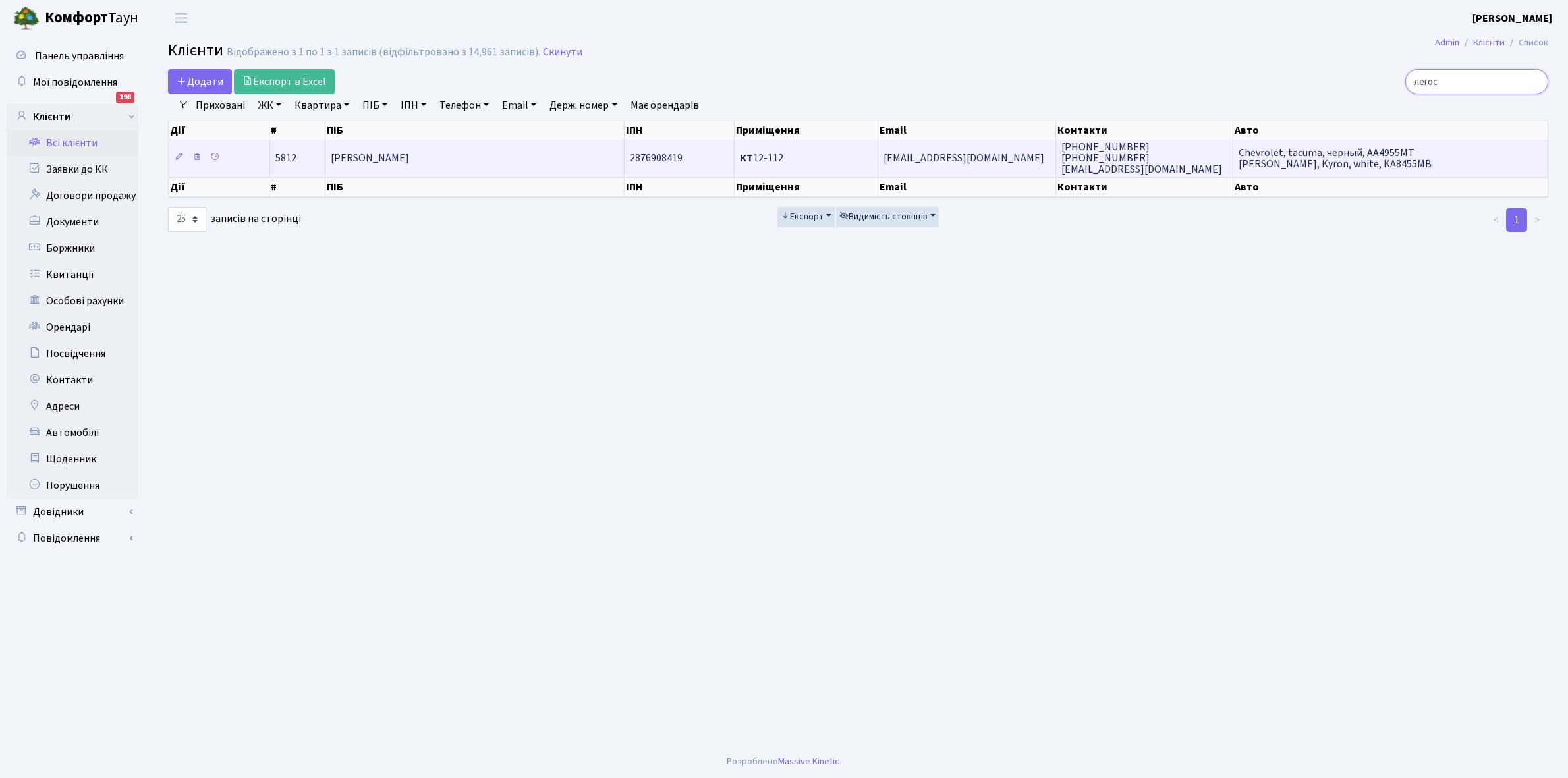
type input "легос"
click at [409, 153] on span "[PERSON_NAME]" at bounding box center [370, 158] width 78 height 15
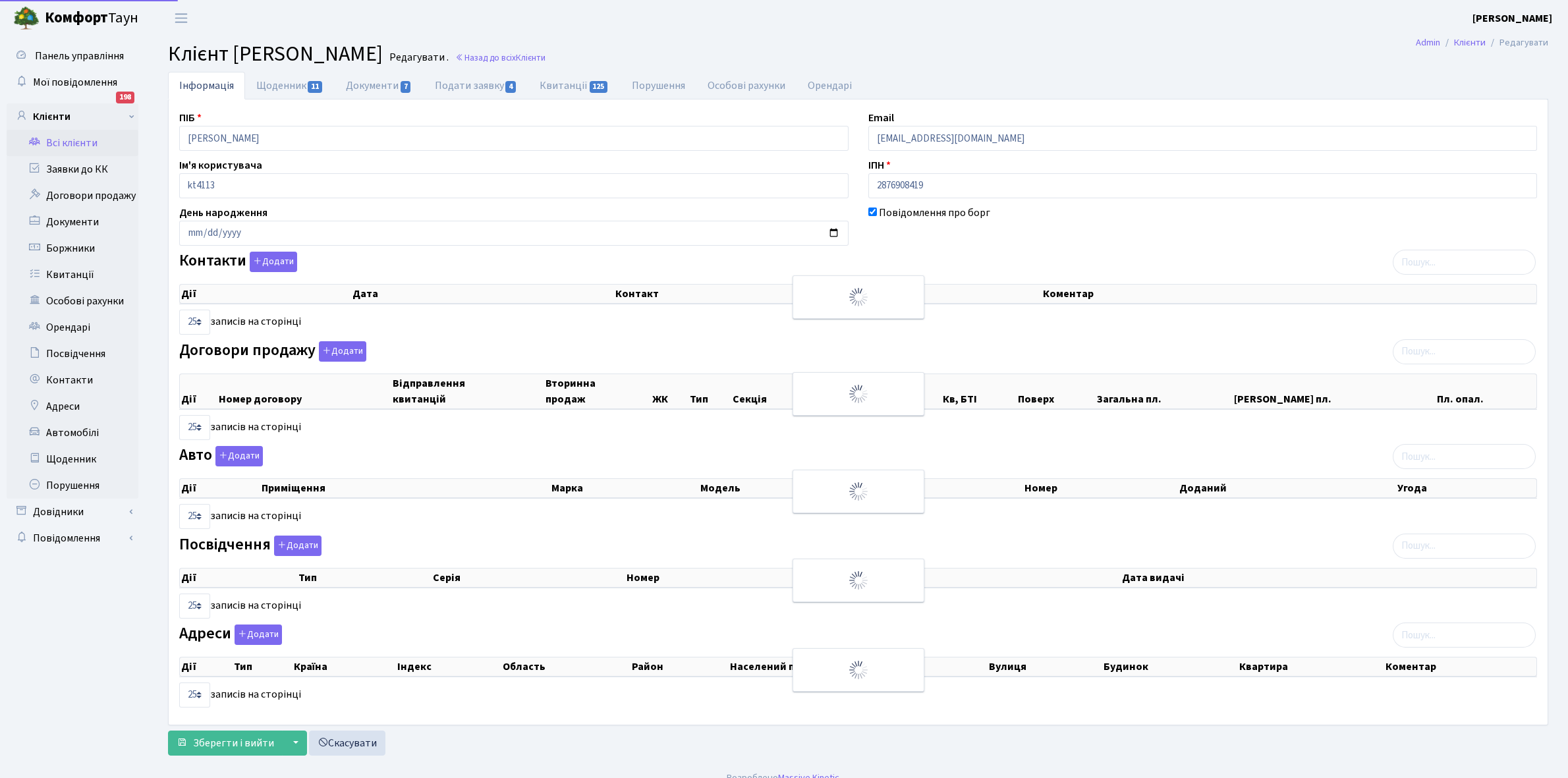
select select "25"
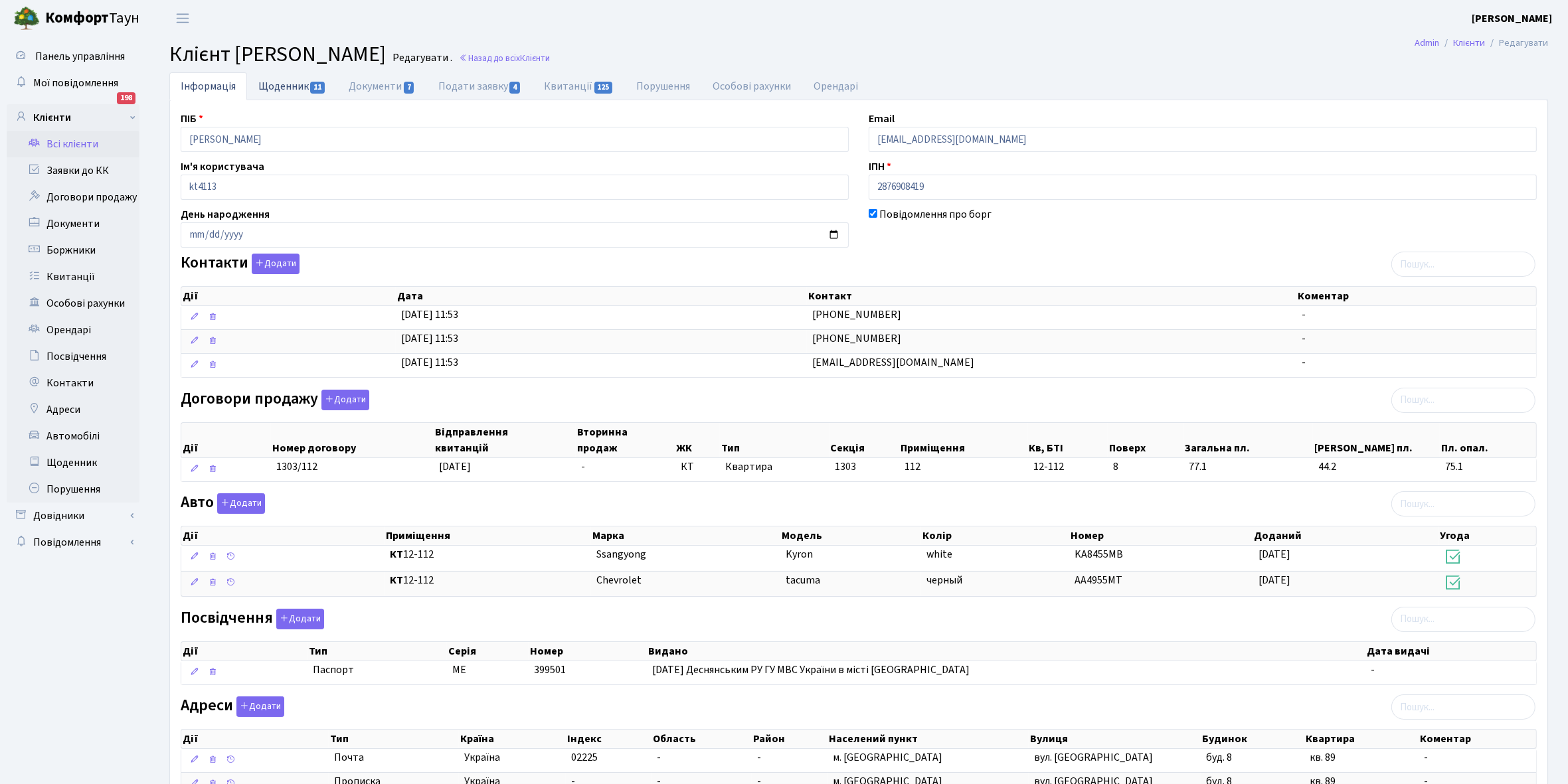
click at [290, 85] on link "Щоденник 11" at bounding box center [292, 85] width 90 height 27
select select "25"
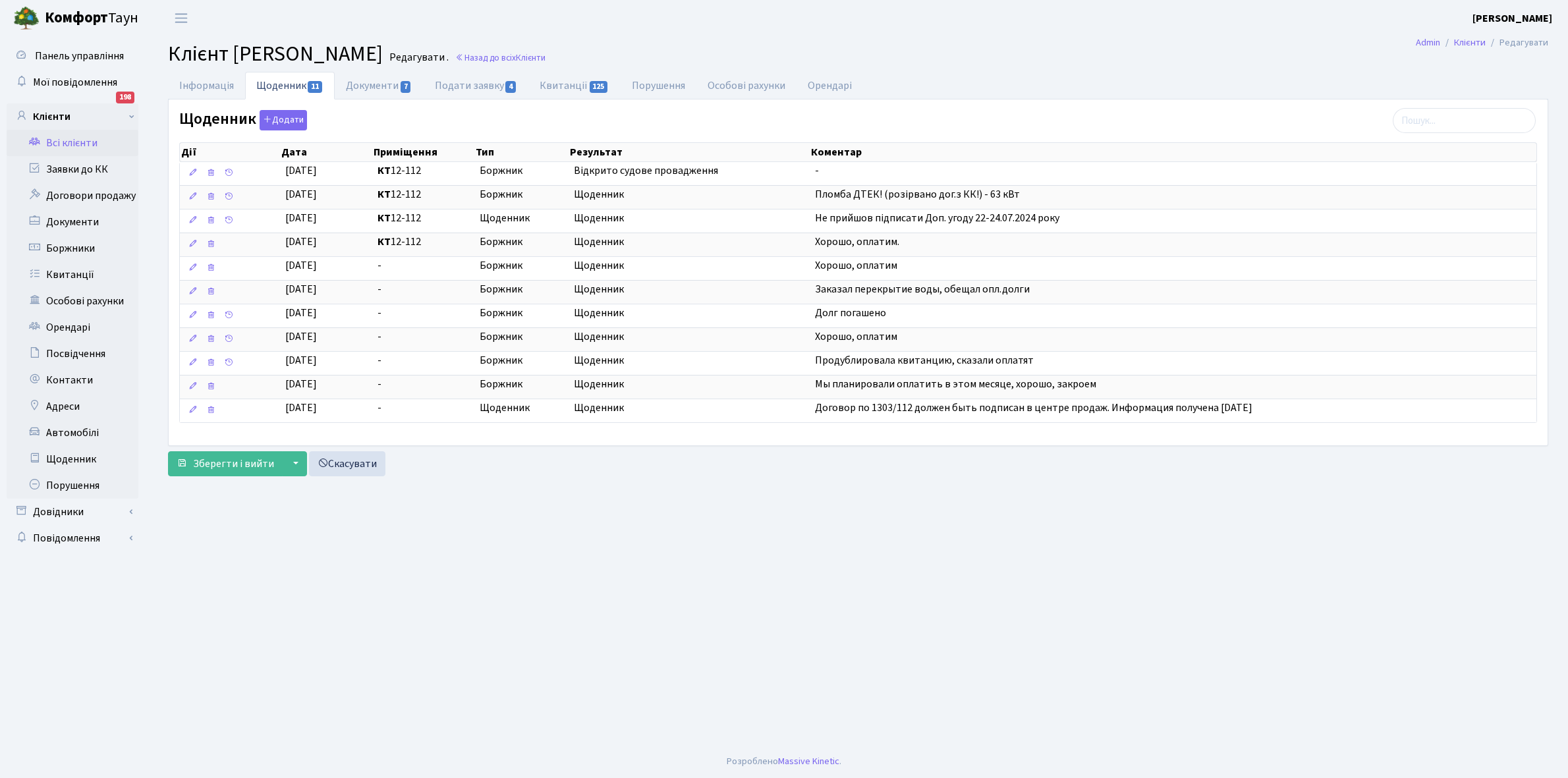
click at [80, 139] on link "Всі клієнти" at bounding box center [72, 143] width 132 height 27
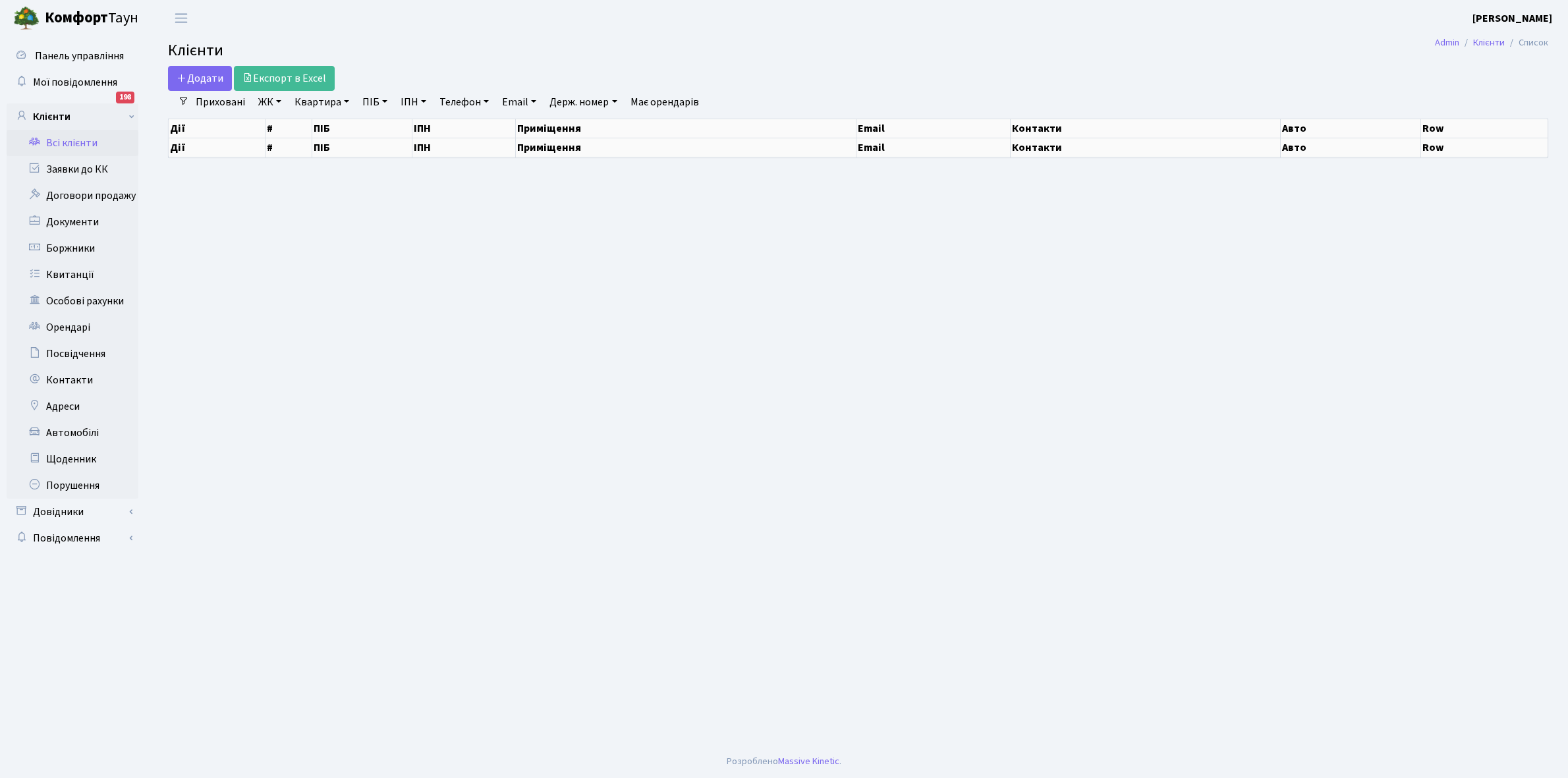
select select "25"
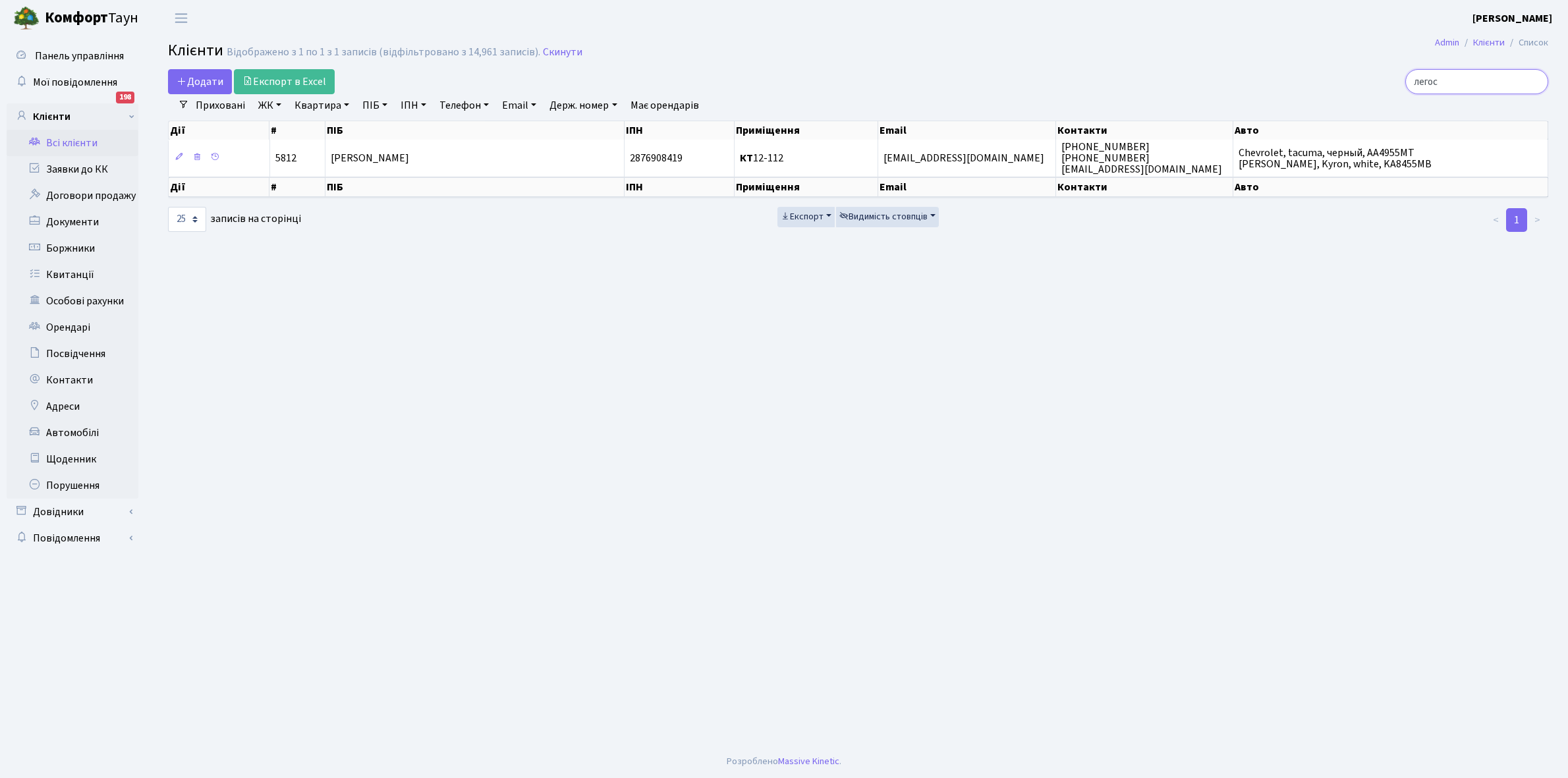
click at [1480, 84] on input "легос" at bounding box center [1477, 81] width 143 height 25
type input "л"
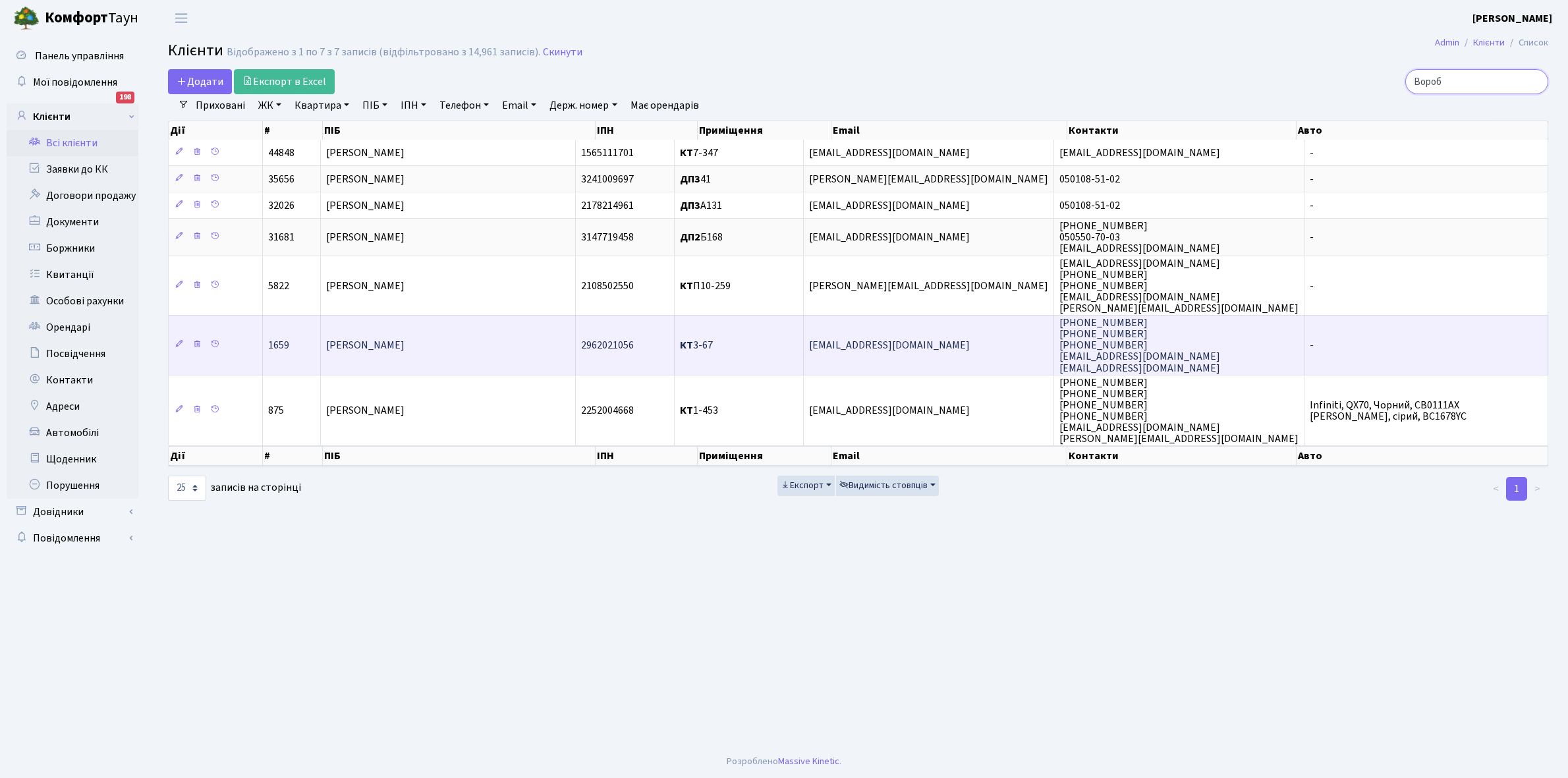
type input "Вороб"
click at [451, 351] on td "[PERSON_NAME]" at bounding box center [449, 345] width 256 height 60
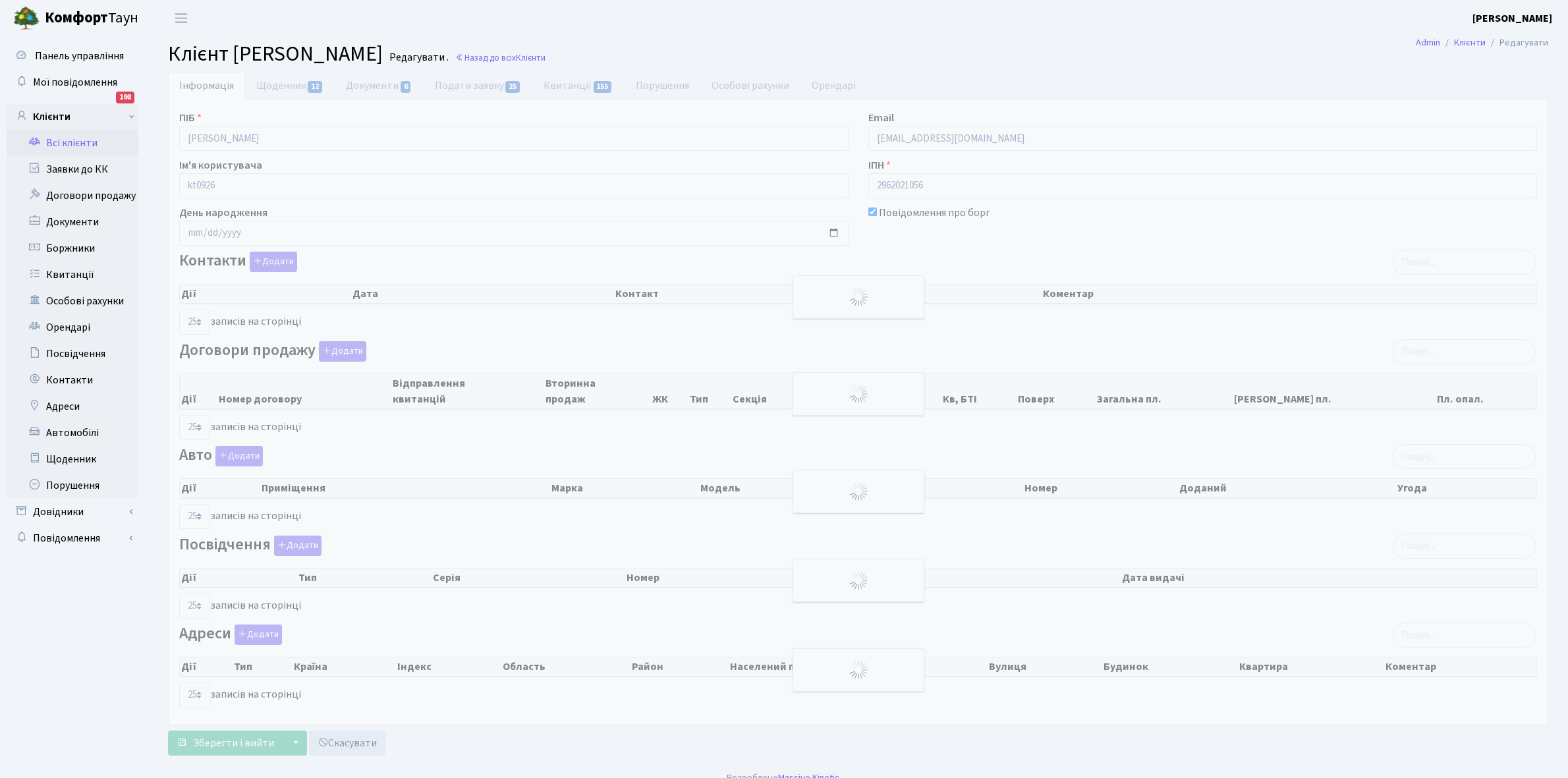
select select "25"
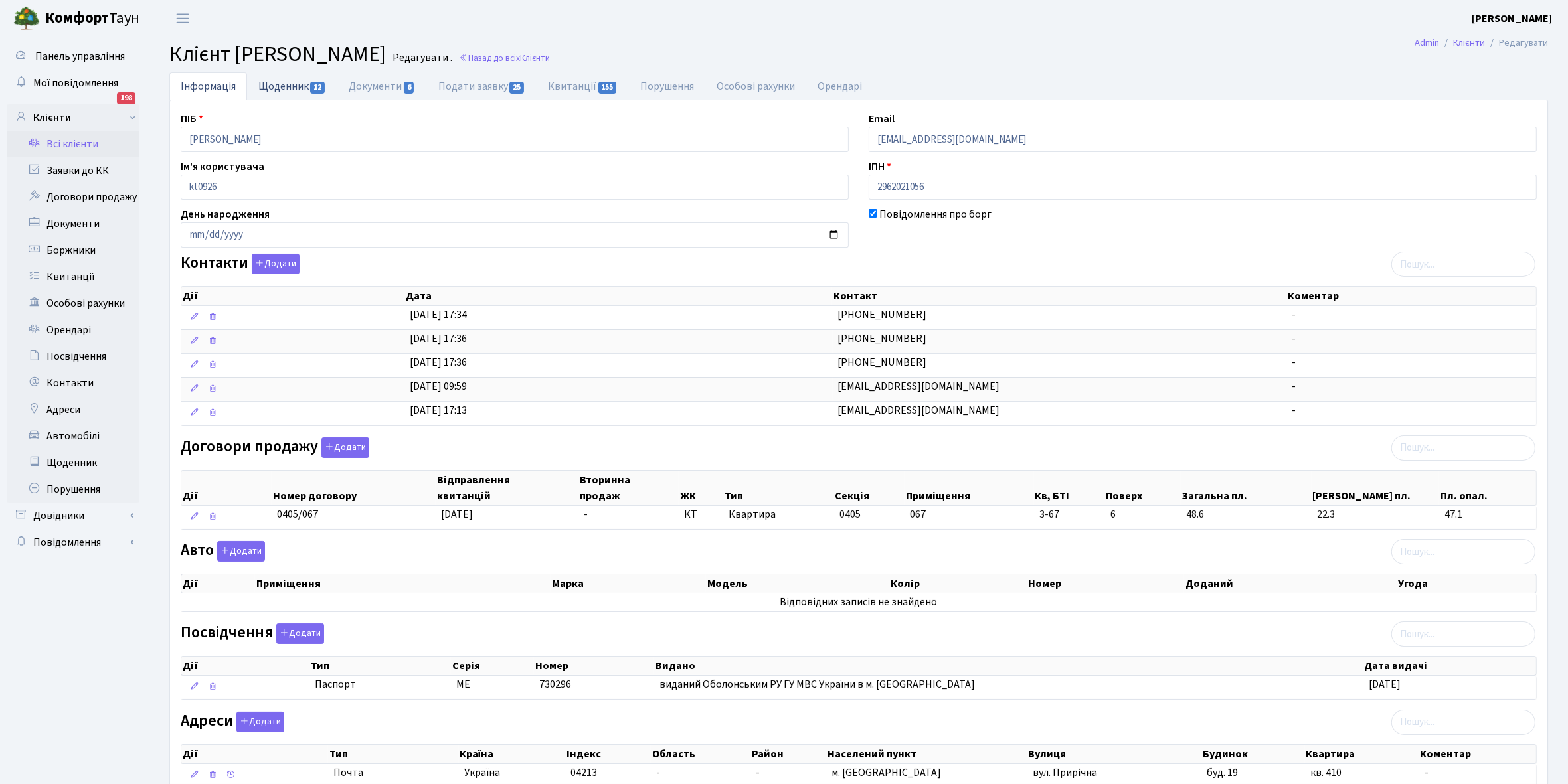
click at [287, 90] on link "Щоденник 12" at bounding box center [292, 85] width 90 height 27
select select "25"
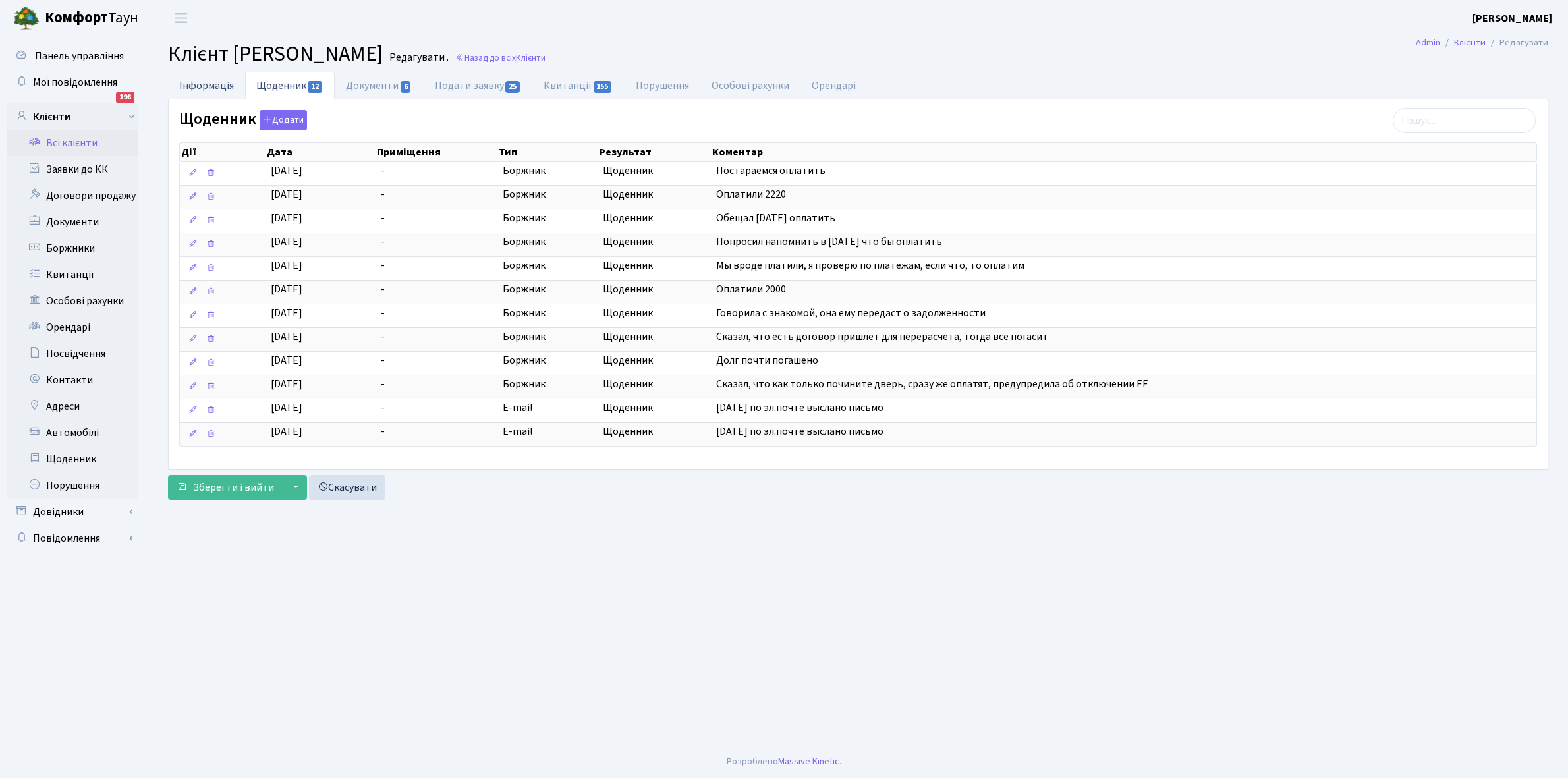
click at [195, 81] on link "Інформація" at bounding box center [207, 84] width 77 height 27
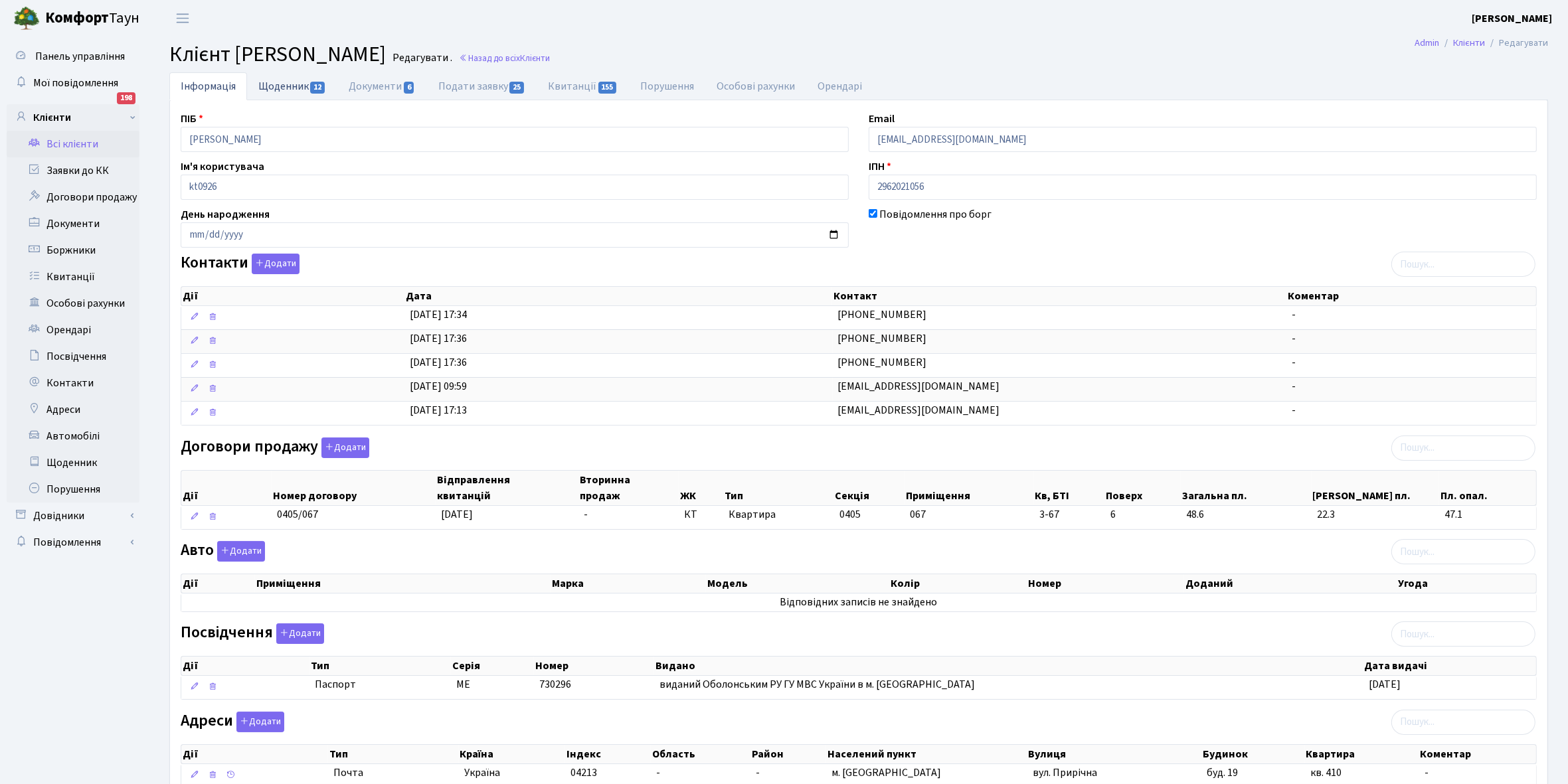
click at [277, 87] on link "Щоденник 12" at bounding box center [292, 85] width 90 height 27
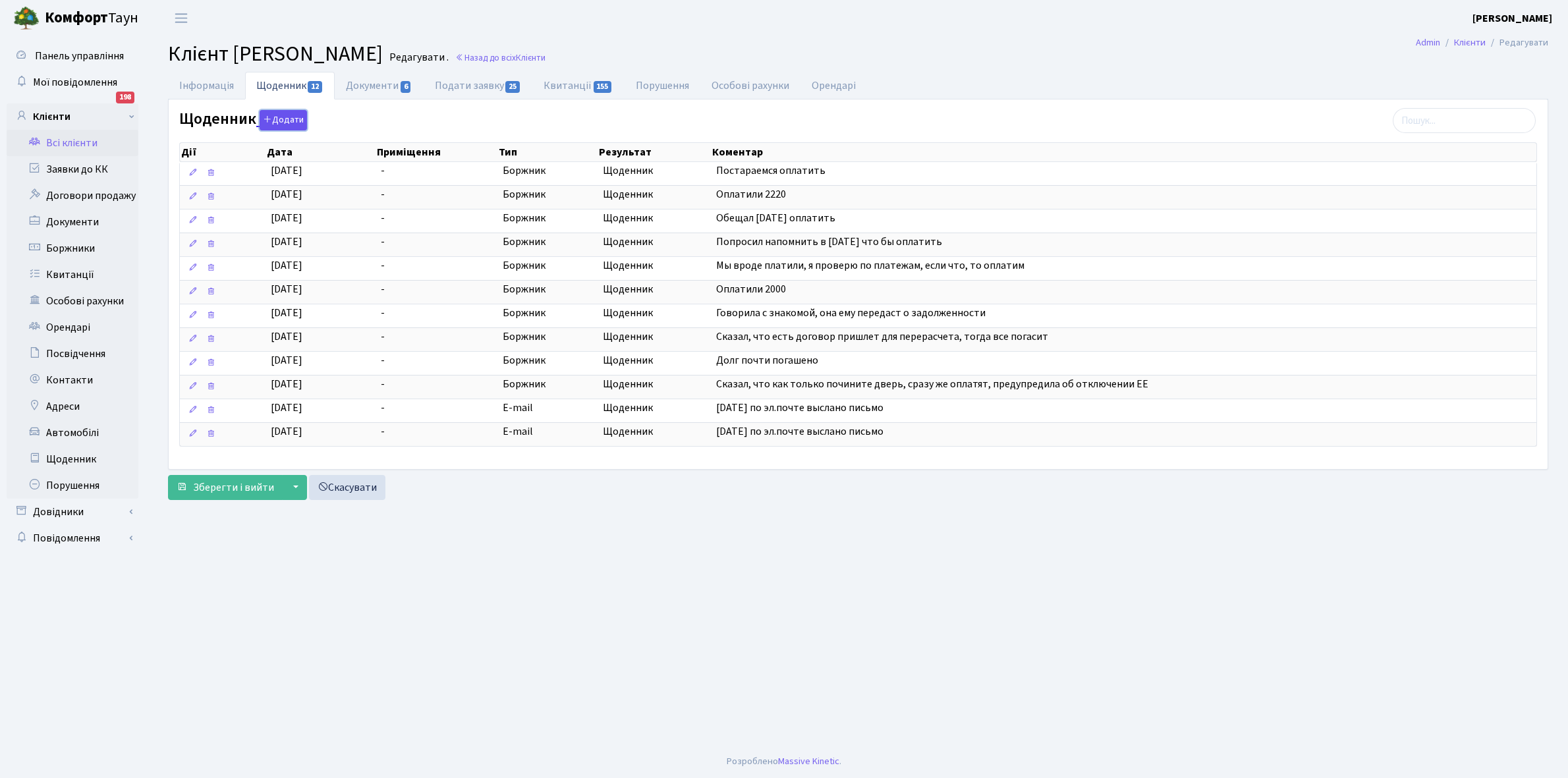
click at [285, 117] on button "Додати" at bounding box center [283, 120] width 48 height 21
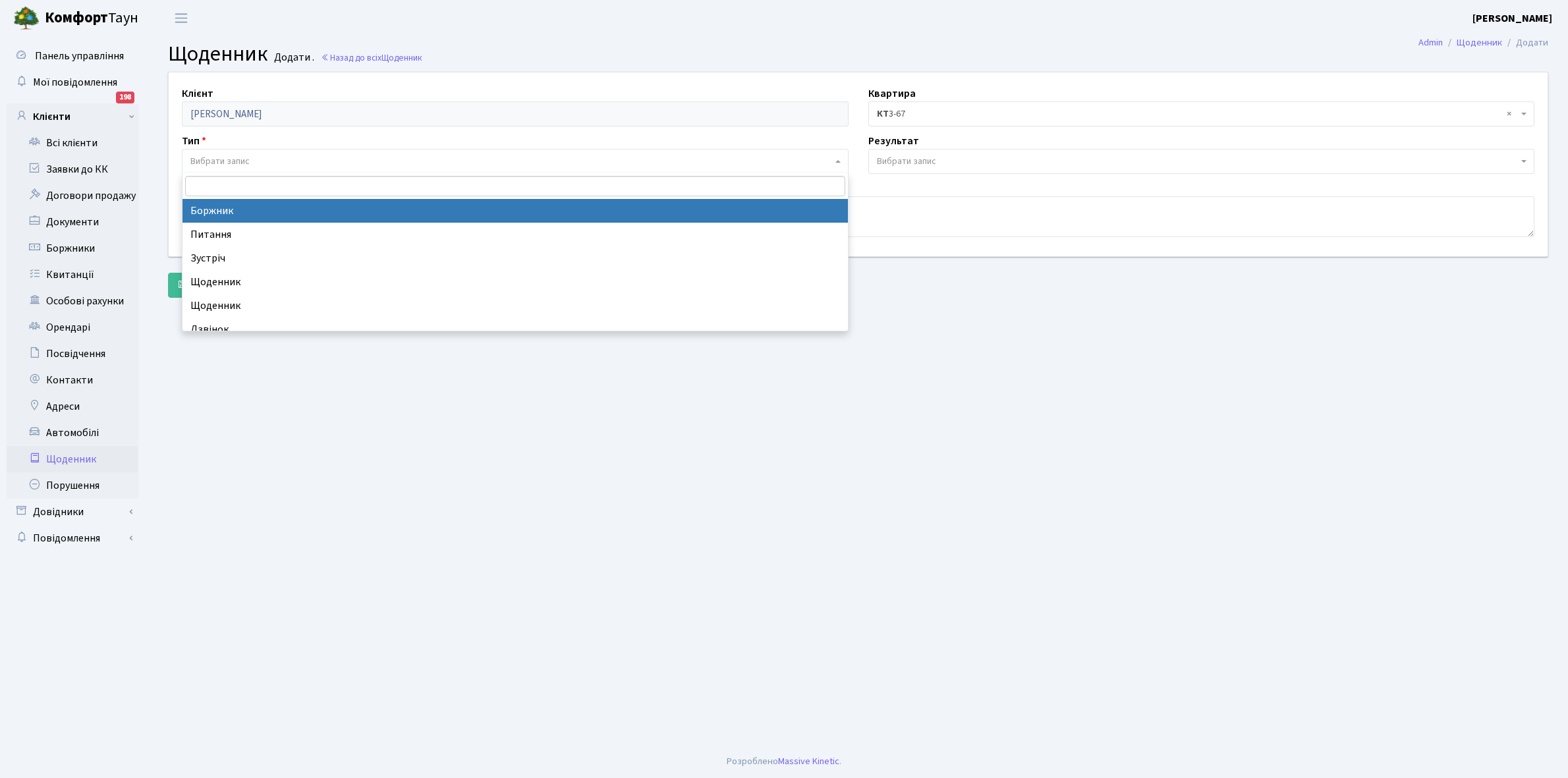
click at [259, 161] on span "Вибрати запис" at bounding box center [511, 161] width 642 height 13
select select "189"
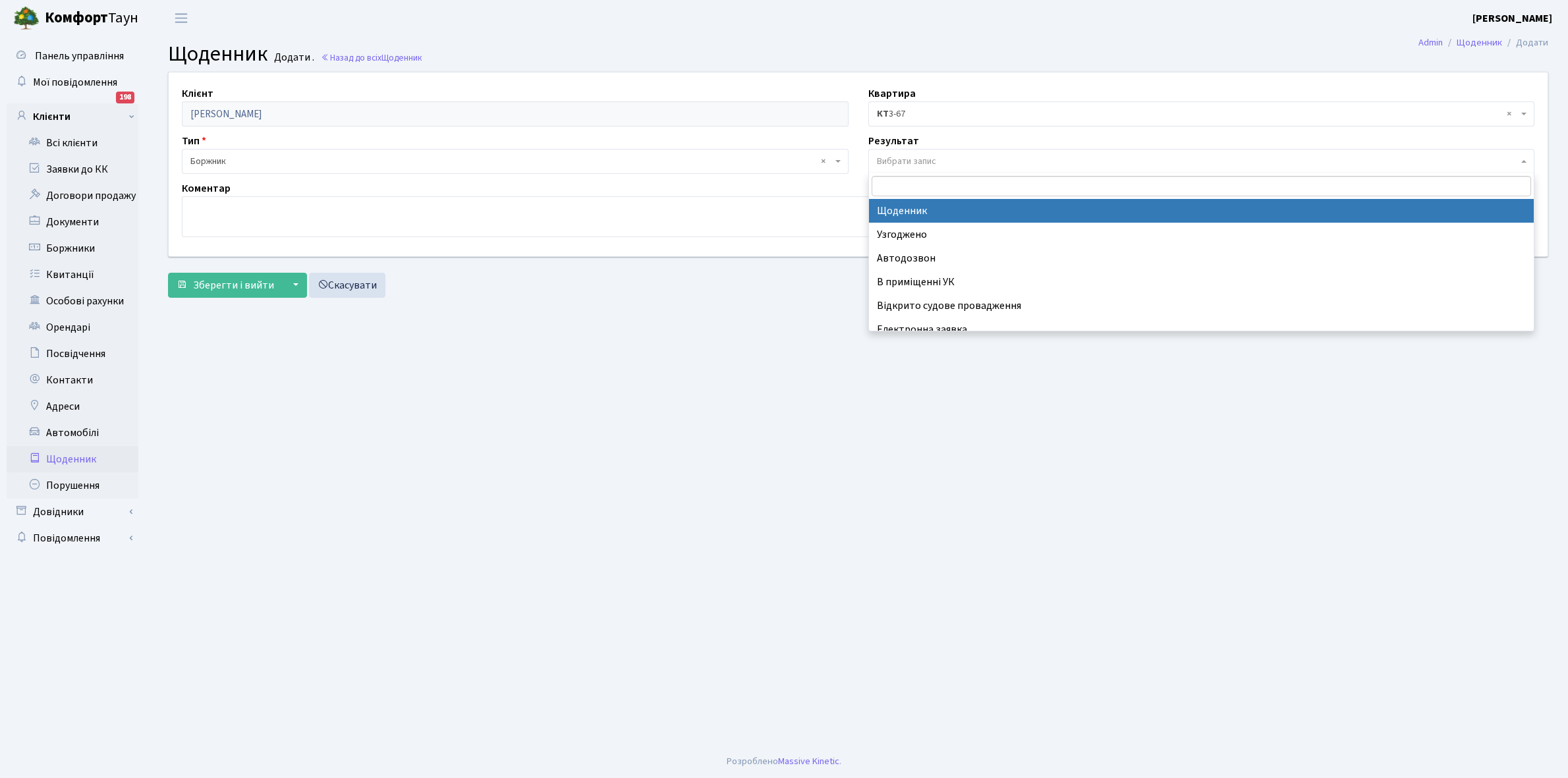
click at [937, 159] on span "Вибрати запис" at bounding box center [907, 161] width 59 height 13
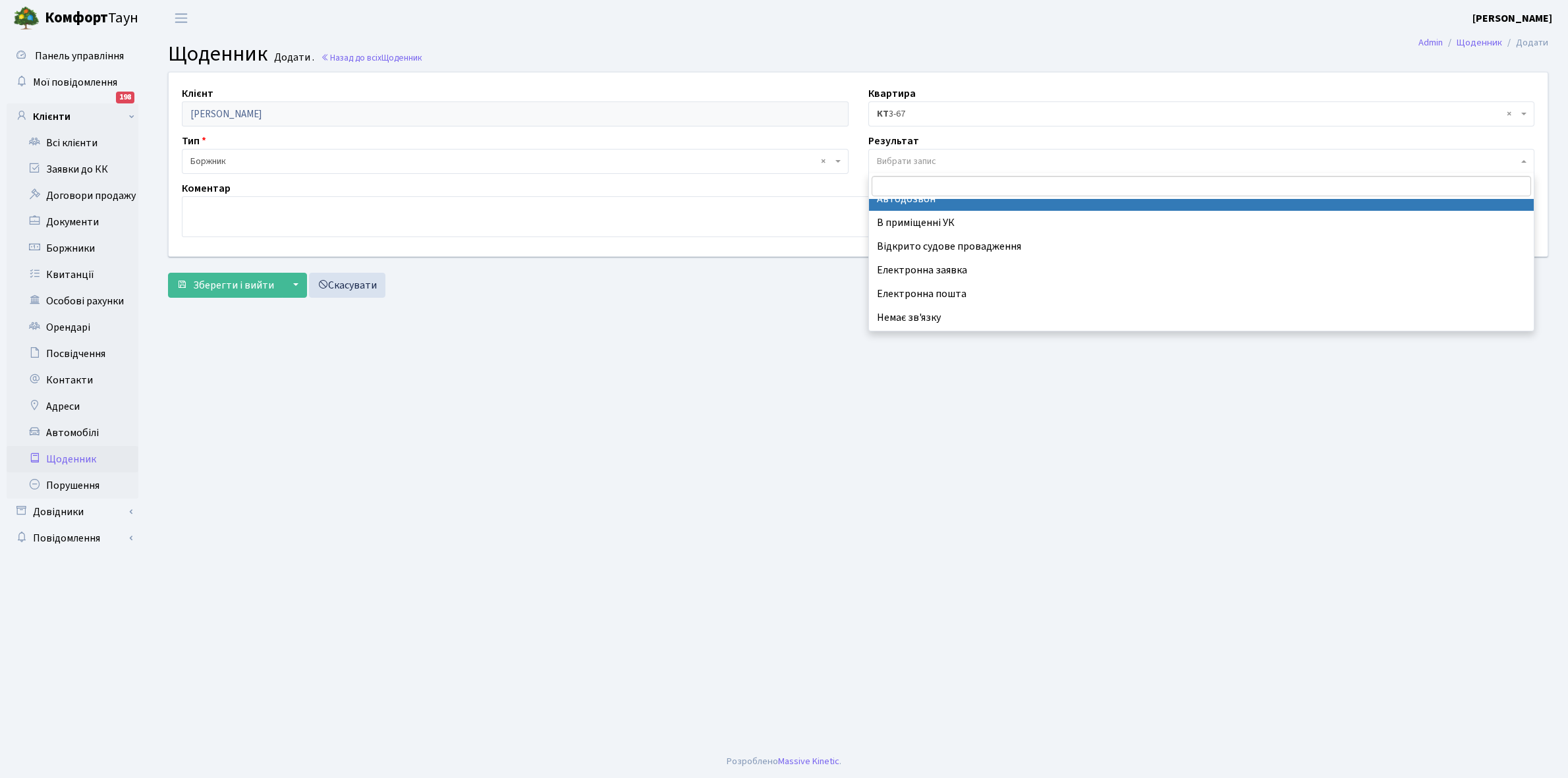
scroll to position [81, 0]
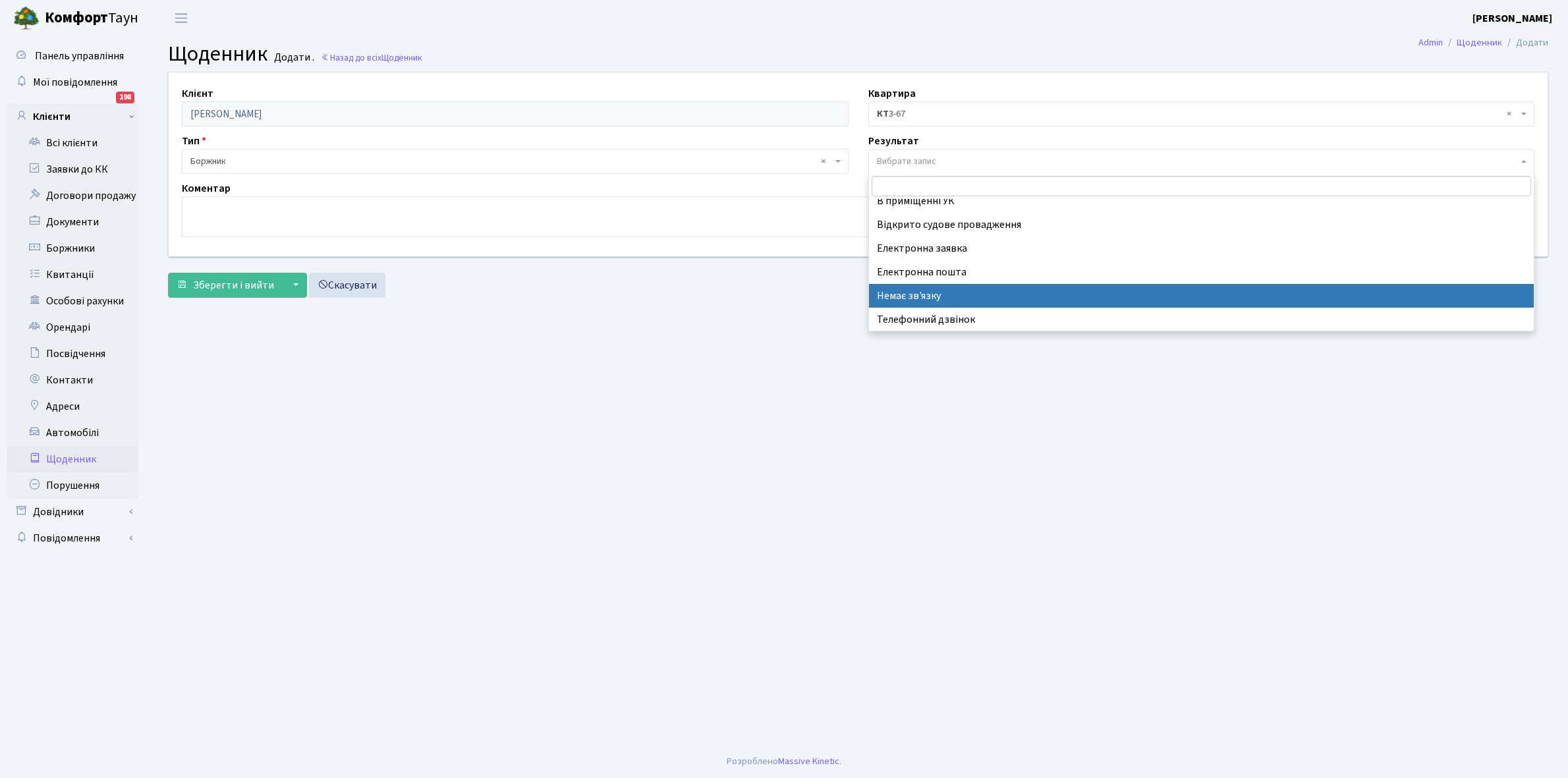
select select "197"
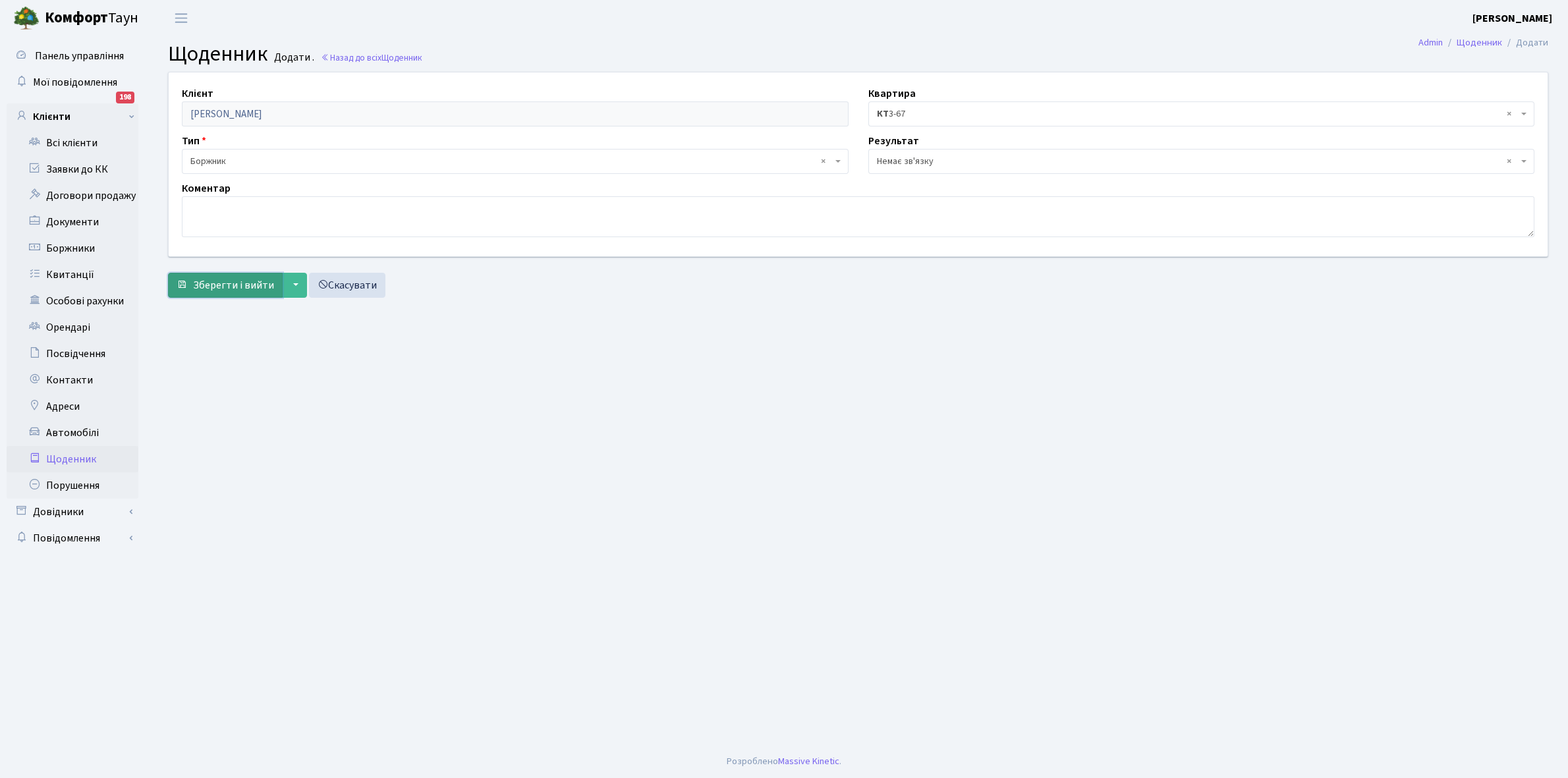
click at [251, 284] on span "Зберегти і вийти" at bounding box center [234, 285] width 81 height 15
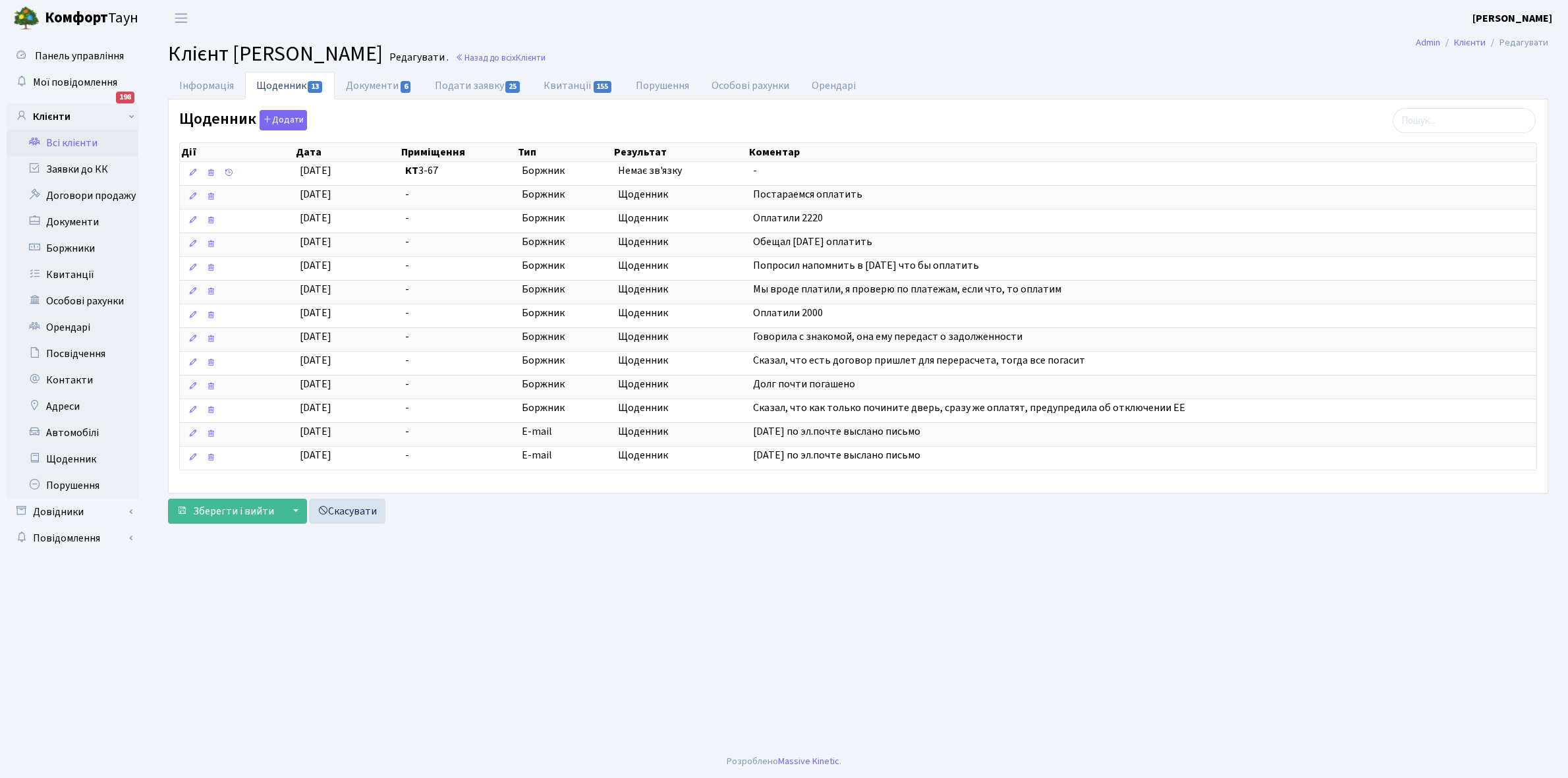
click at [75, 146] on link "Всі клієнти" at bounding box center [72, 143] width 132 height 27
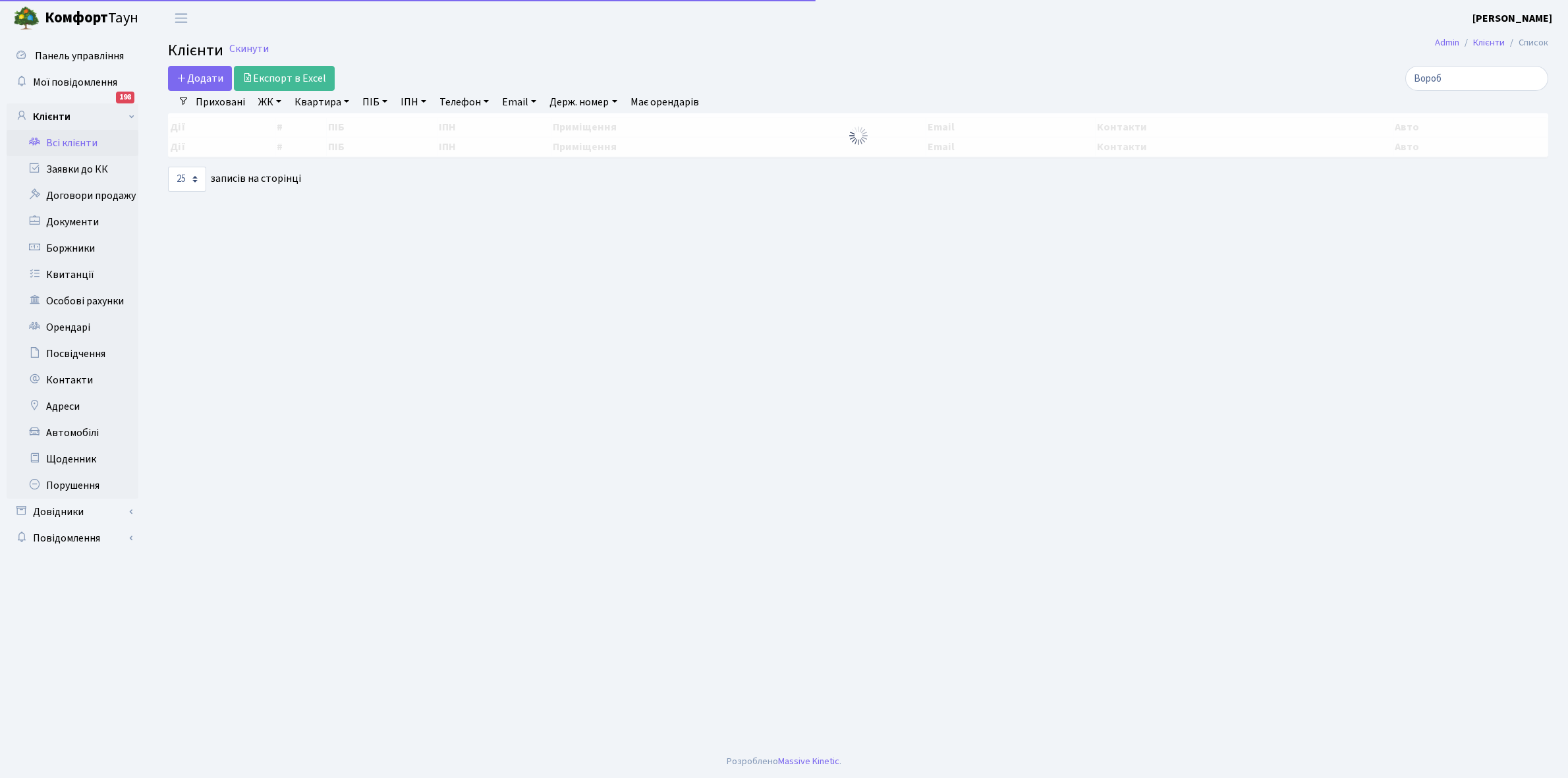
select select "25"
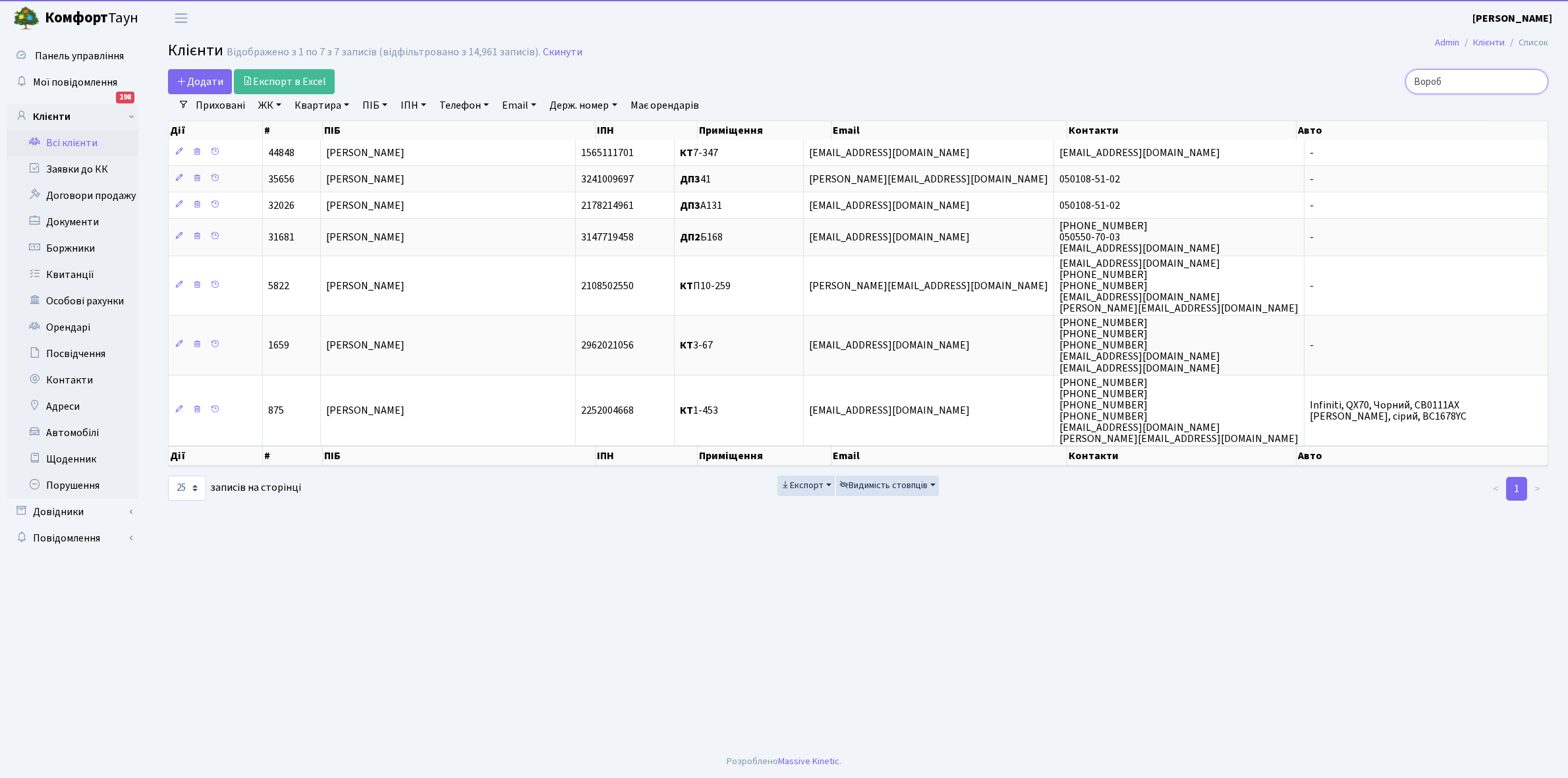
click at [1478, 79] on input "Вороб" at bounding box center [1477, 81] width 143 height 25
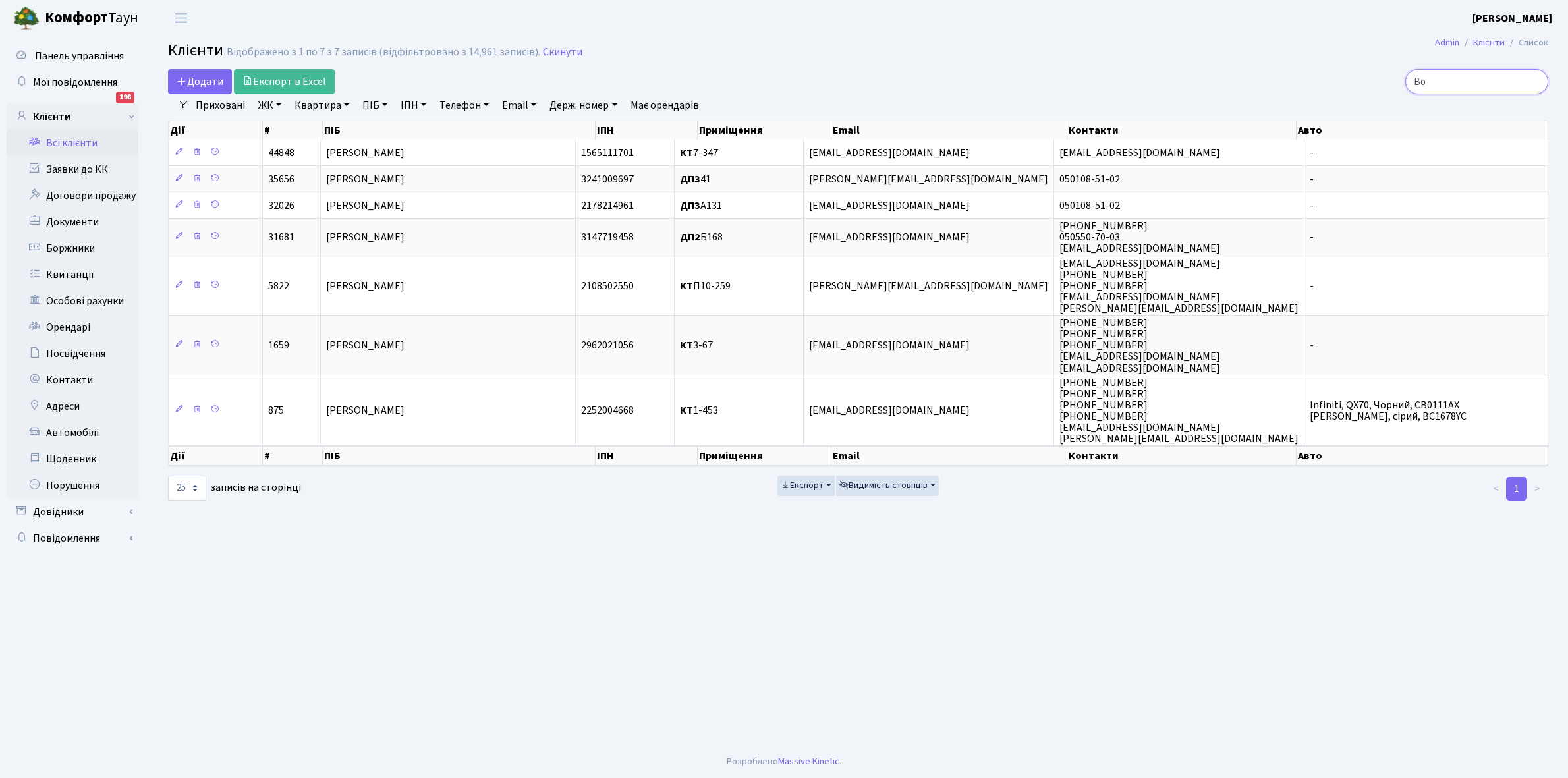
type input "В"
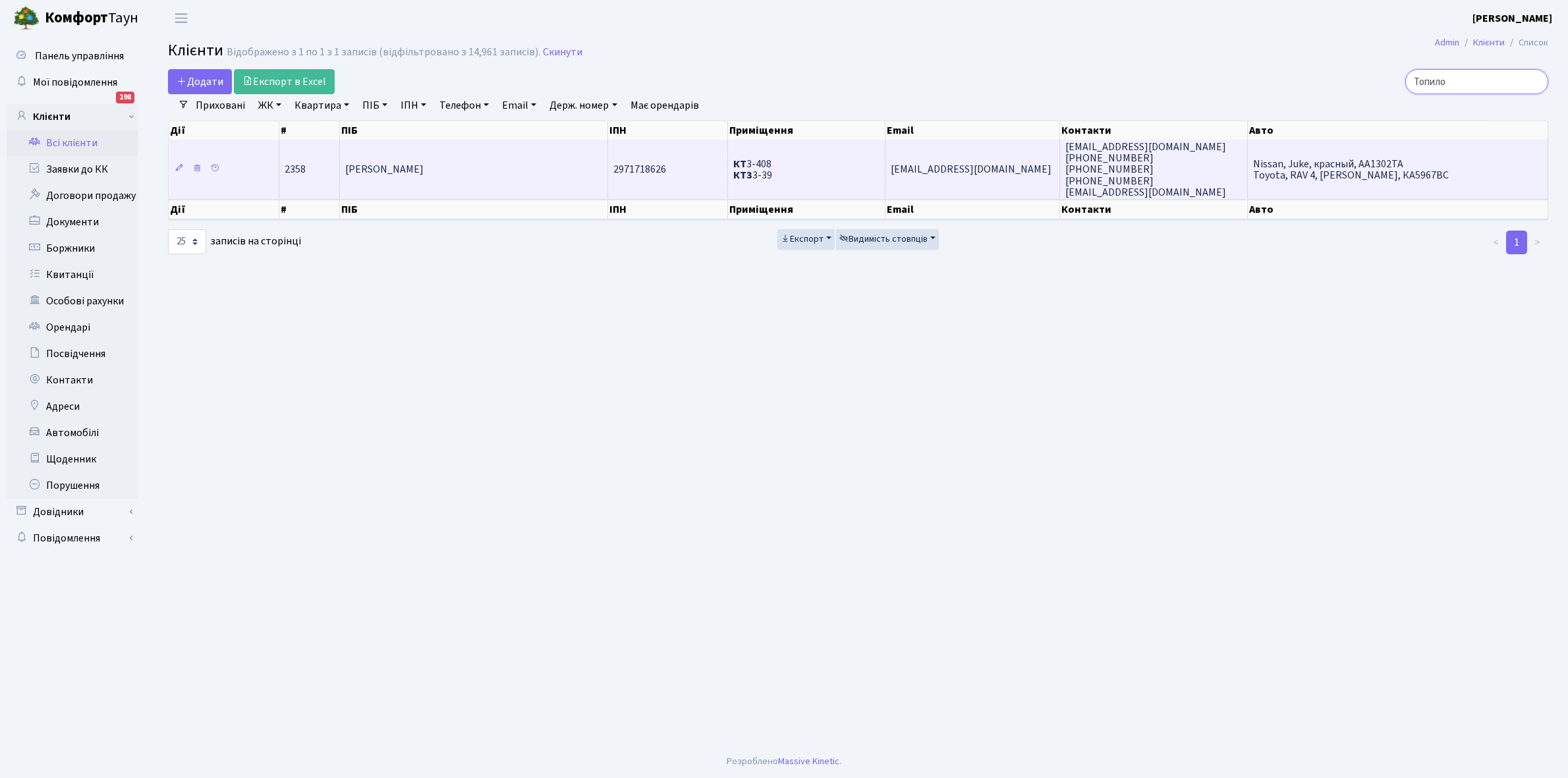
type input "Топило"
click at [507, 171] on td "Топило [PERSON_NAME]" at bounding box center [474, 169] width 269 height 59
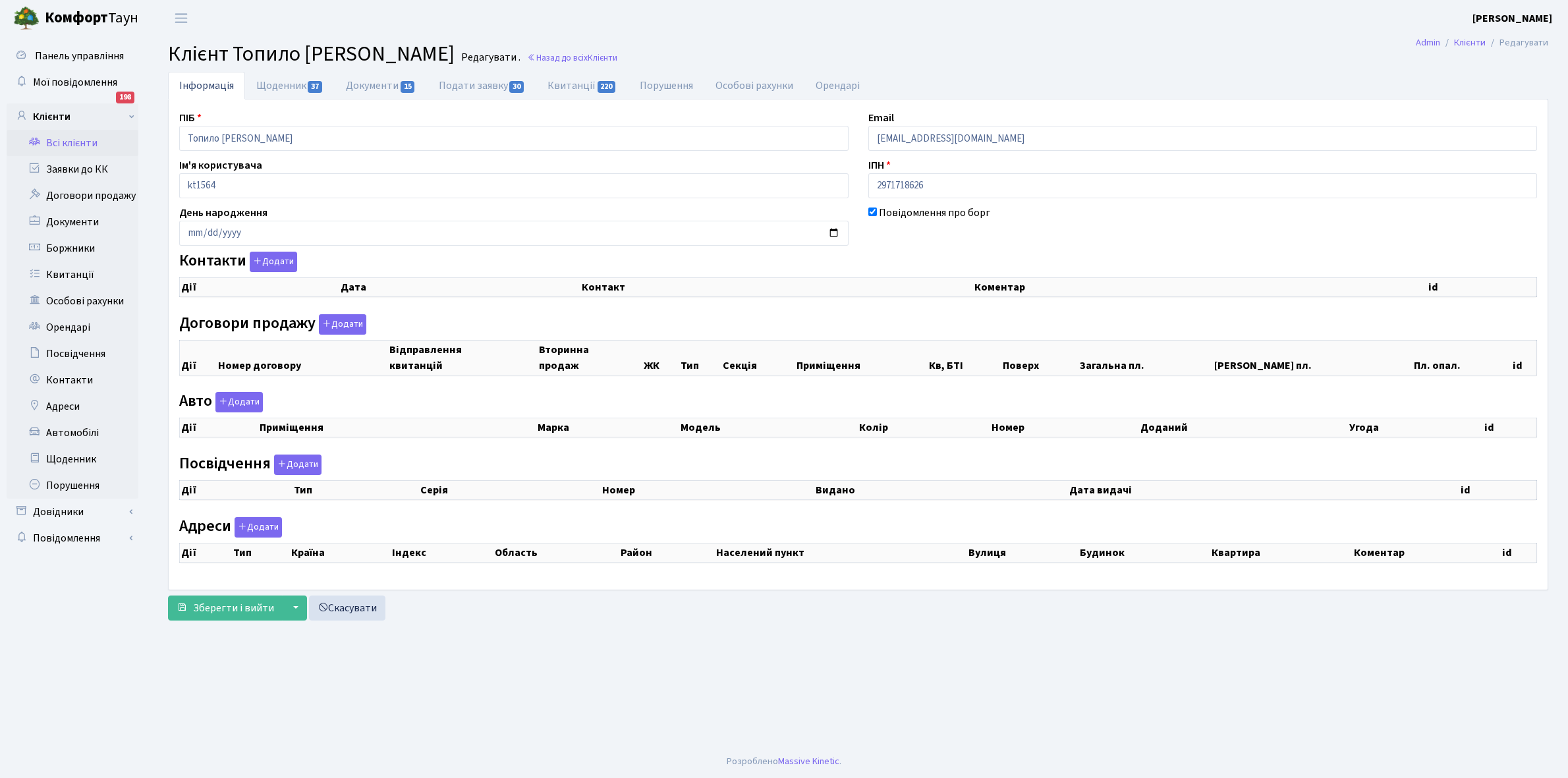
checkbox input "true"
select select "25"
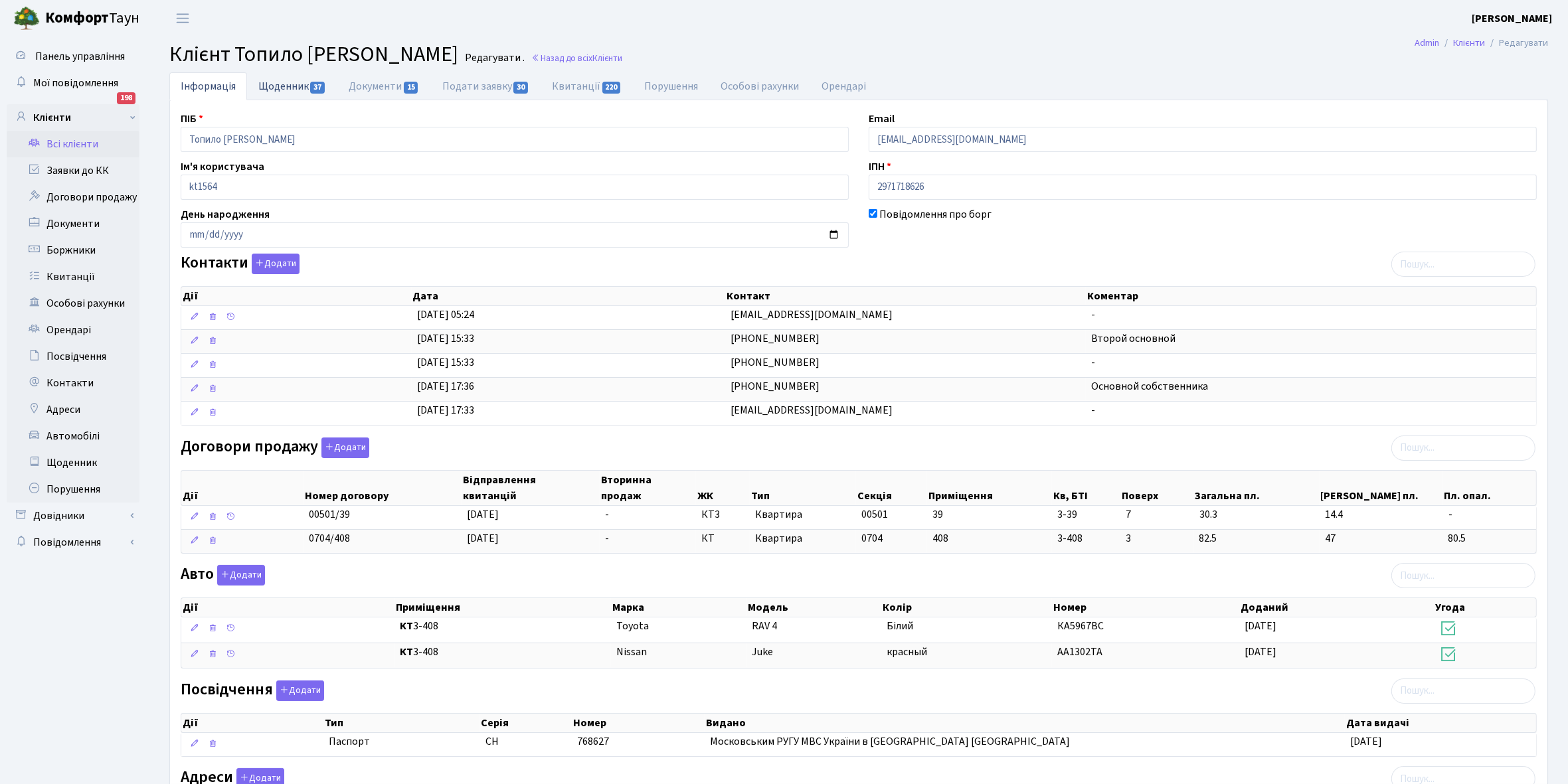
click at [275, 84] on link "Щоденник 37" at bounding box center [292, 85] width 90 height 27
select select "25"
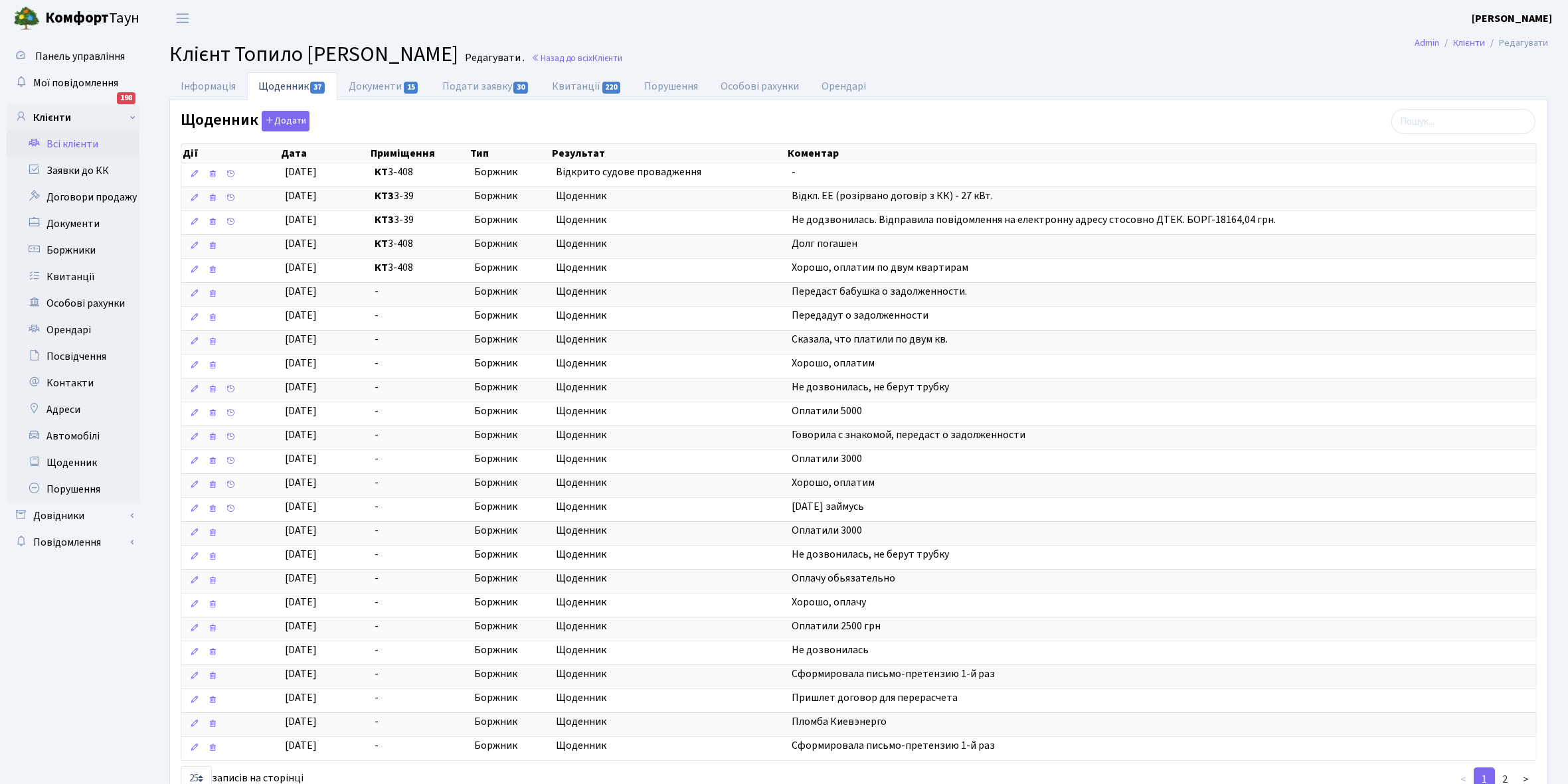
click at [83, 138] on link "Всі клієнти" at bounding box center [73, 144] width 133 height 27
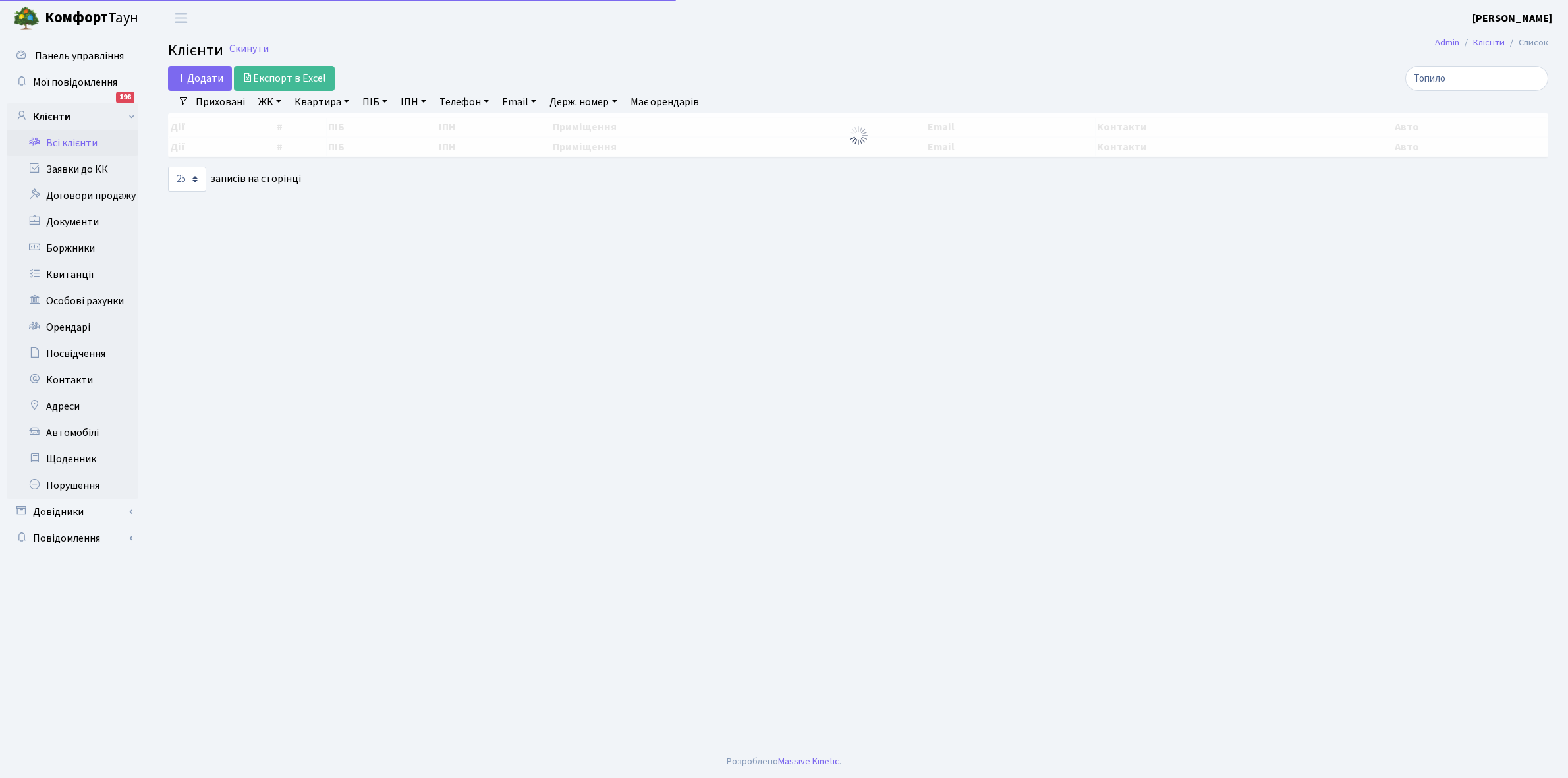
select select "25"
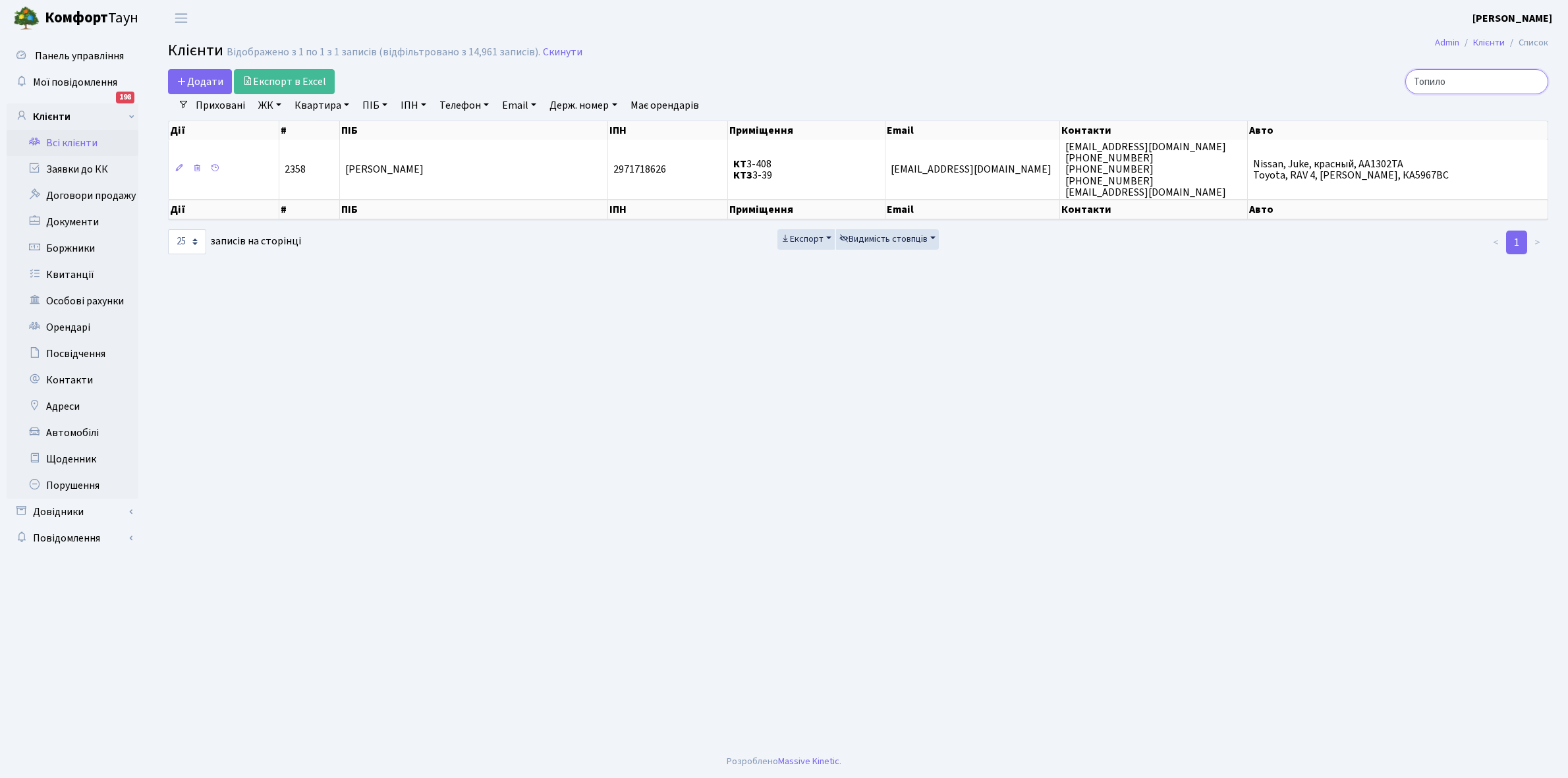
click at [1470, 76] on input "Топило" at bounding box center [1477, 81] width 143 height 25
type input "Т"
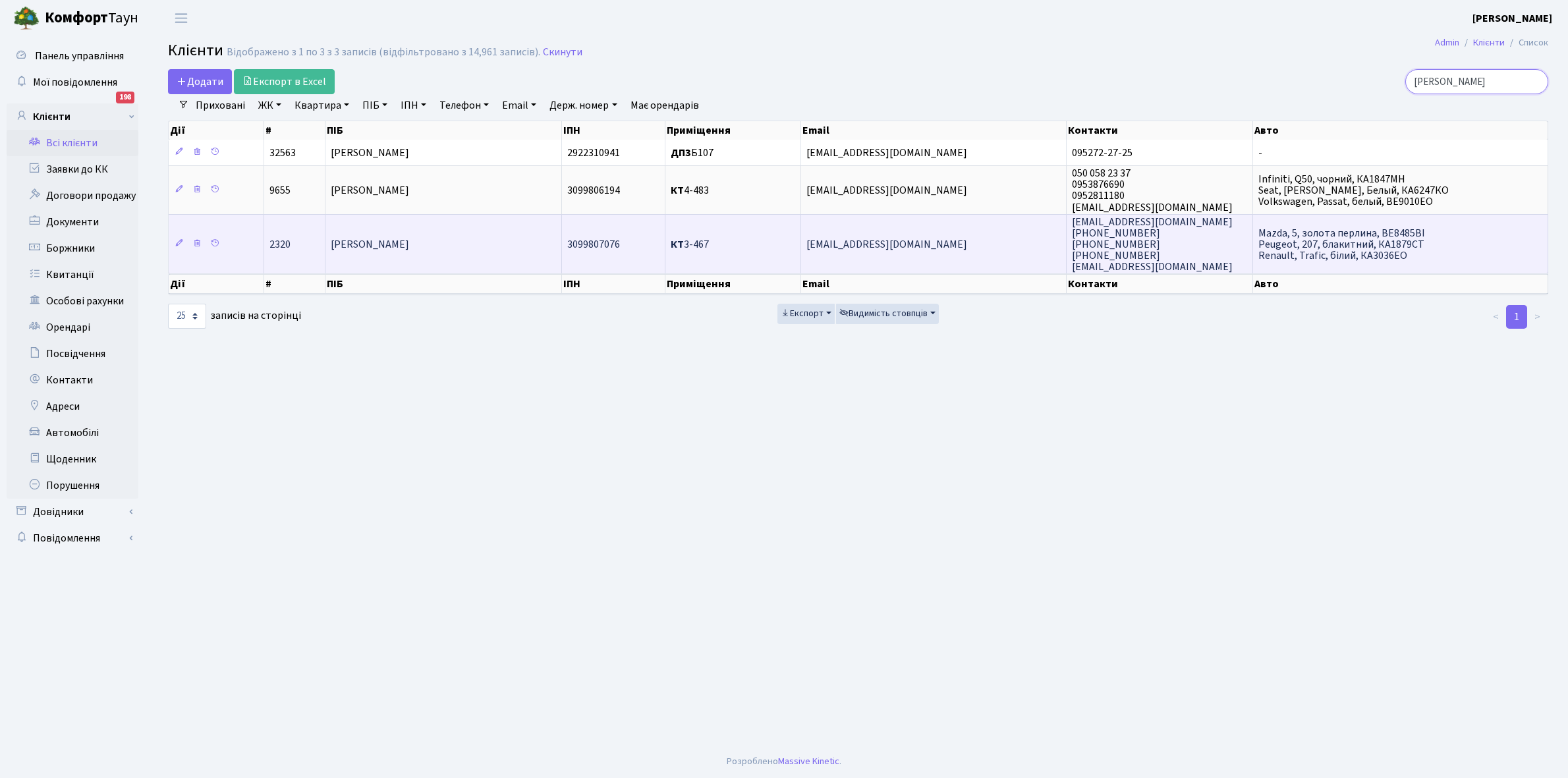
type input "Шеля"
click at [409, 248] on span "[PERSON_NAME]" at bounding box center [370, 244] width 78 height 15
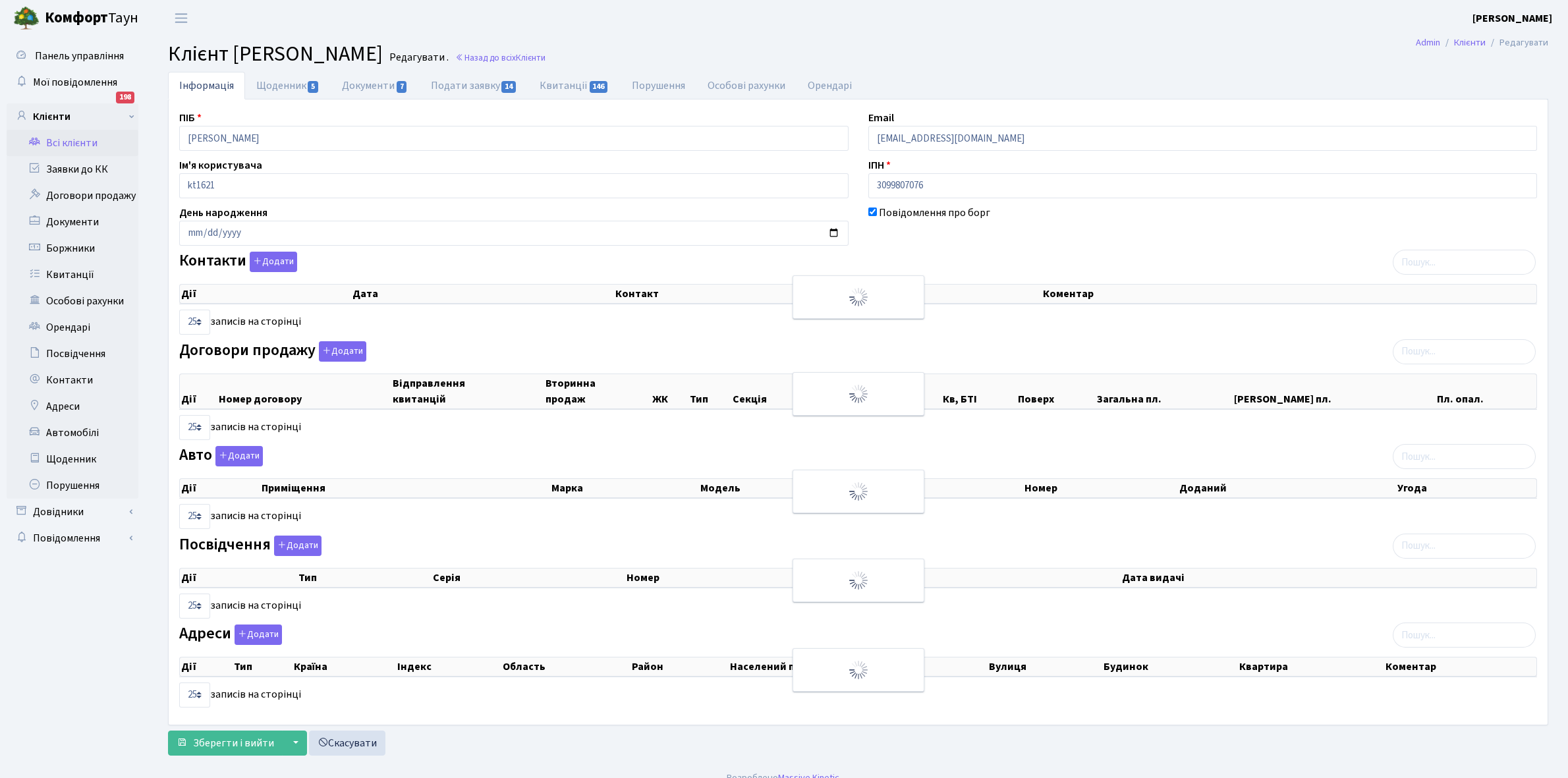
select select "25"
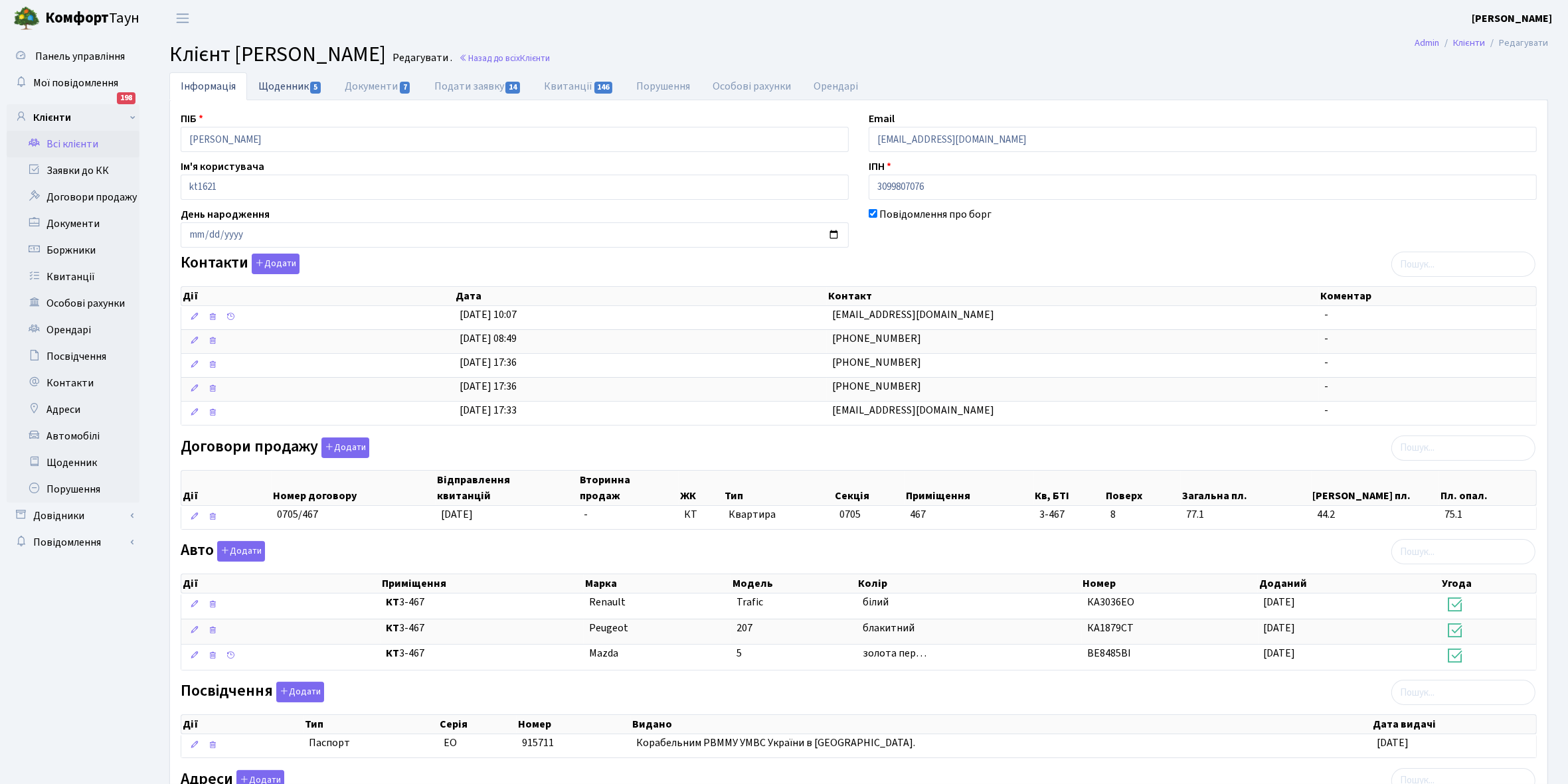
click at [284, 91] on link "Щоденник 5" at bounding box center [290, 85] width 86 height 27
select select "25"
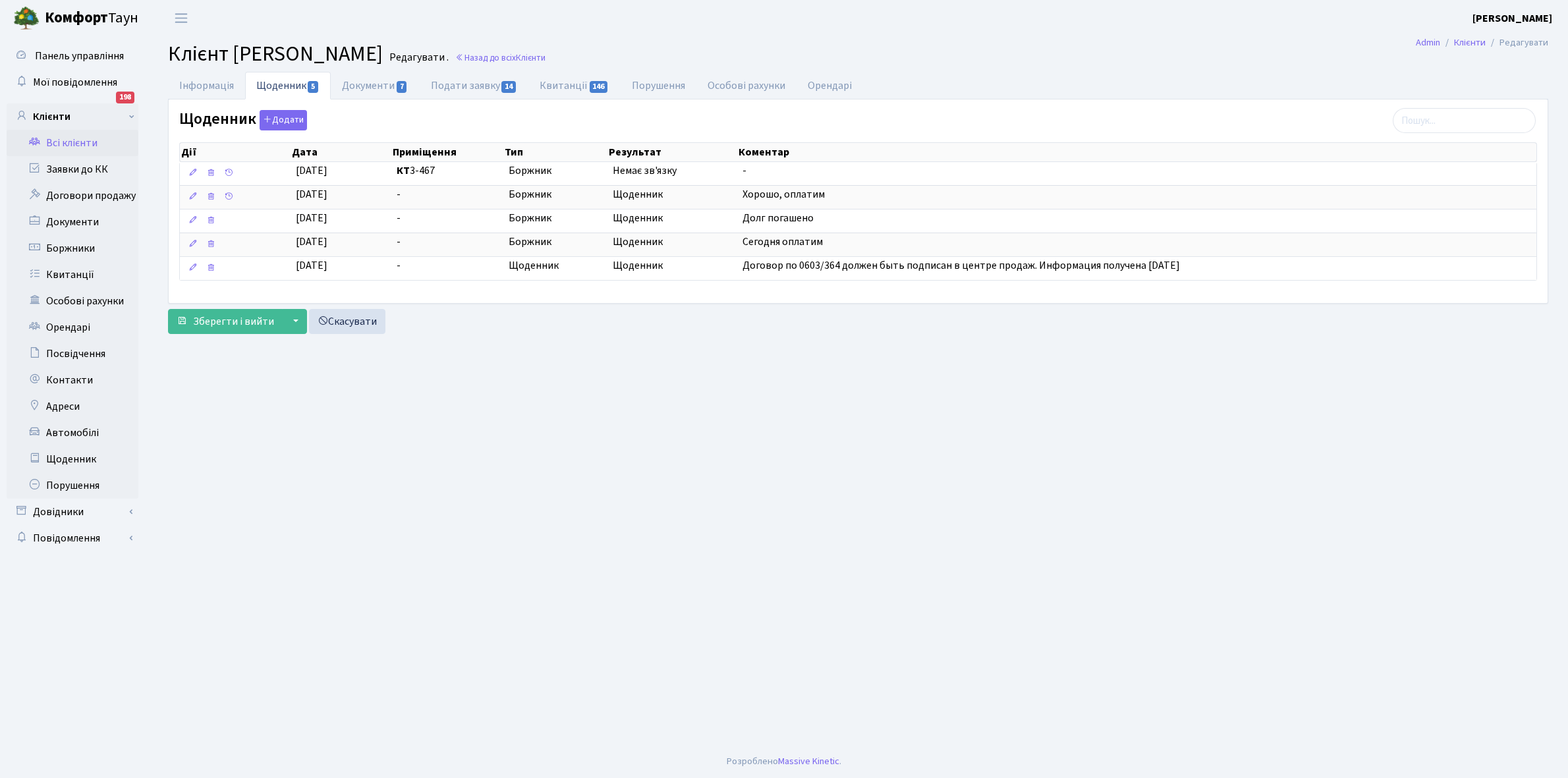
click at [60, 139] on link "Всі клієнти" at bounding box center [72, 143] width 132 height 27
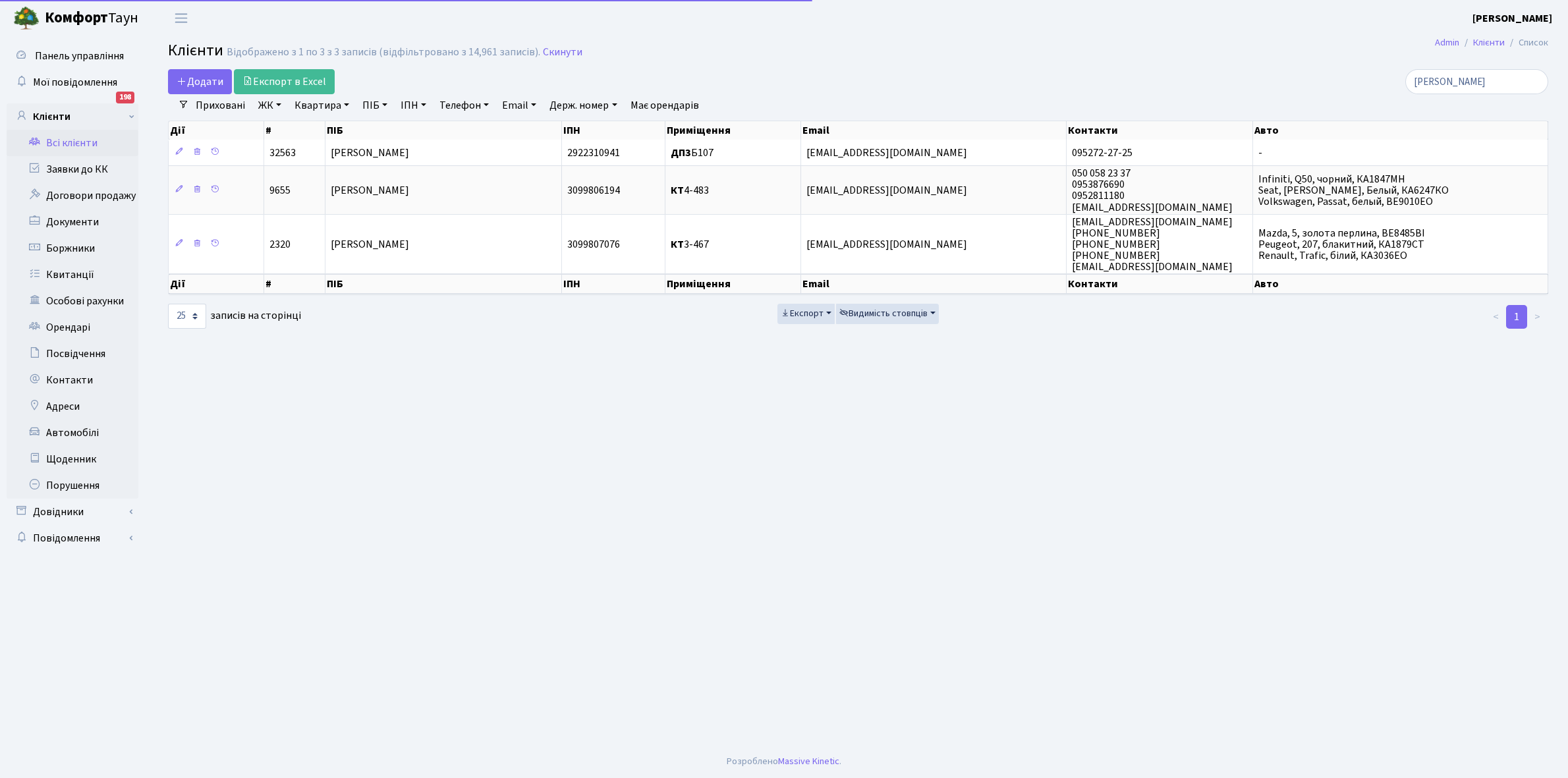
select select "25"
click at [1483, 84] on input "Шеля" at bounding box center [1477, 81] width 143 height 25
type input "Ш"
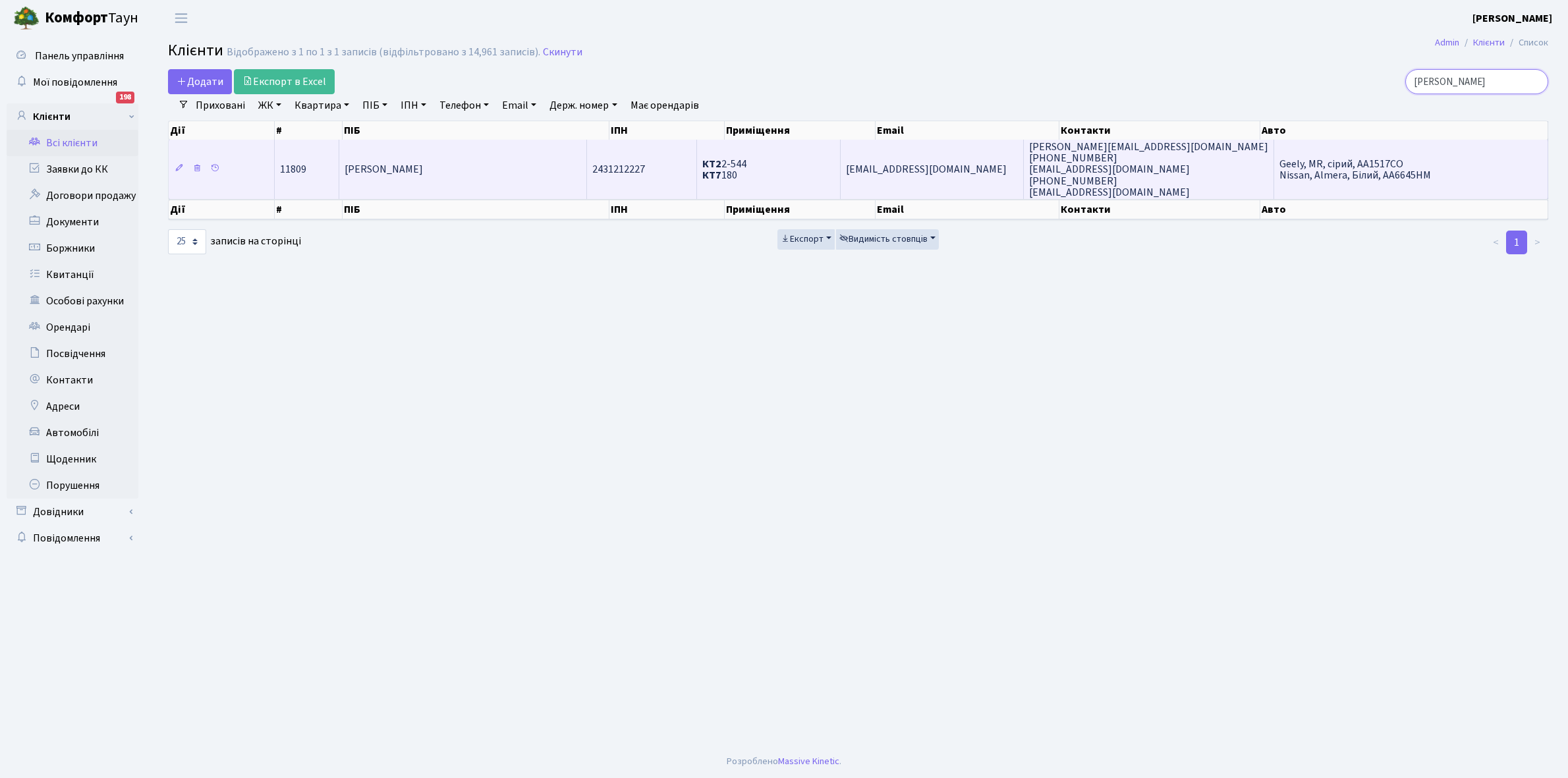
type input "Міхай"
click at [431, 178] on td "Міхайлюк Вікторія Вікторівна" at bounding box center [463, 169] width 248 height 59
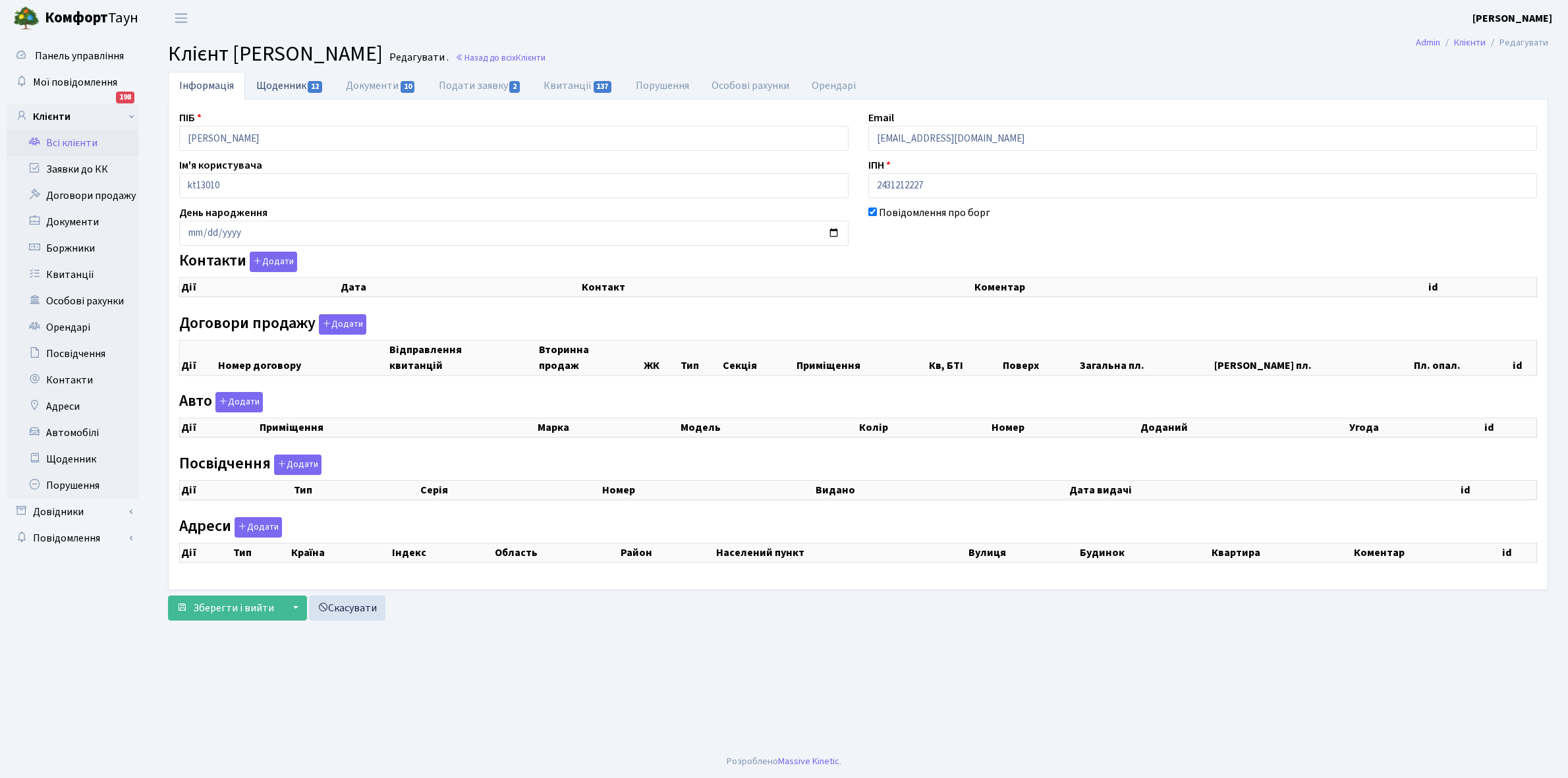
select select "25"
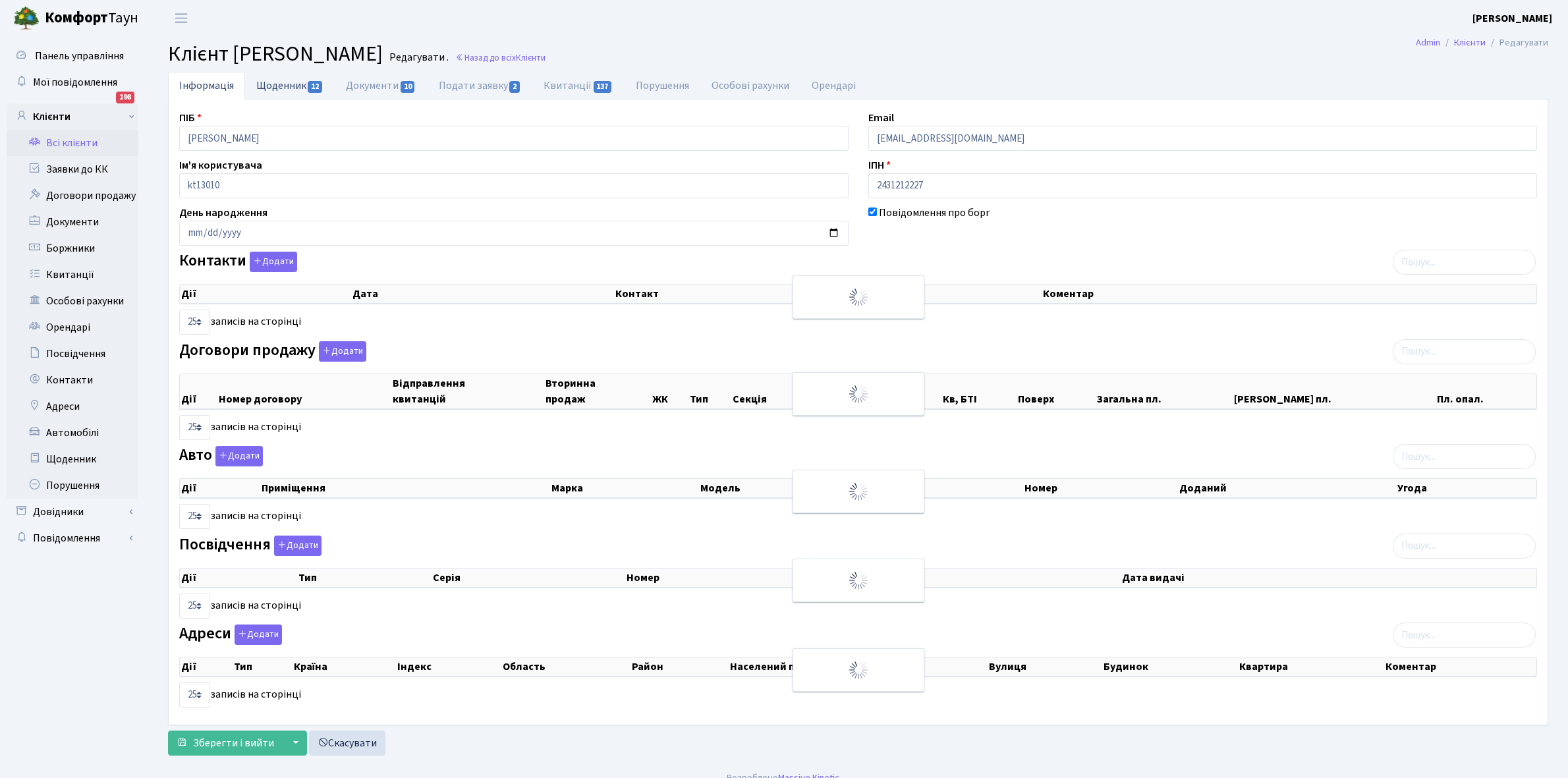
checkbox input "true"
click at [276, 83] on link "Щоденник 12" at bounding box center [289, 84] width 89 height 27
select select "25"
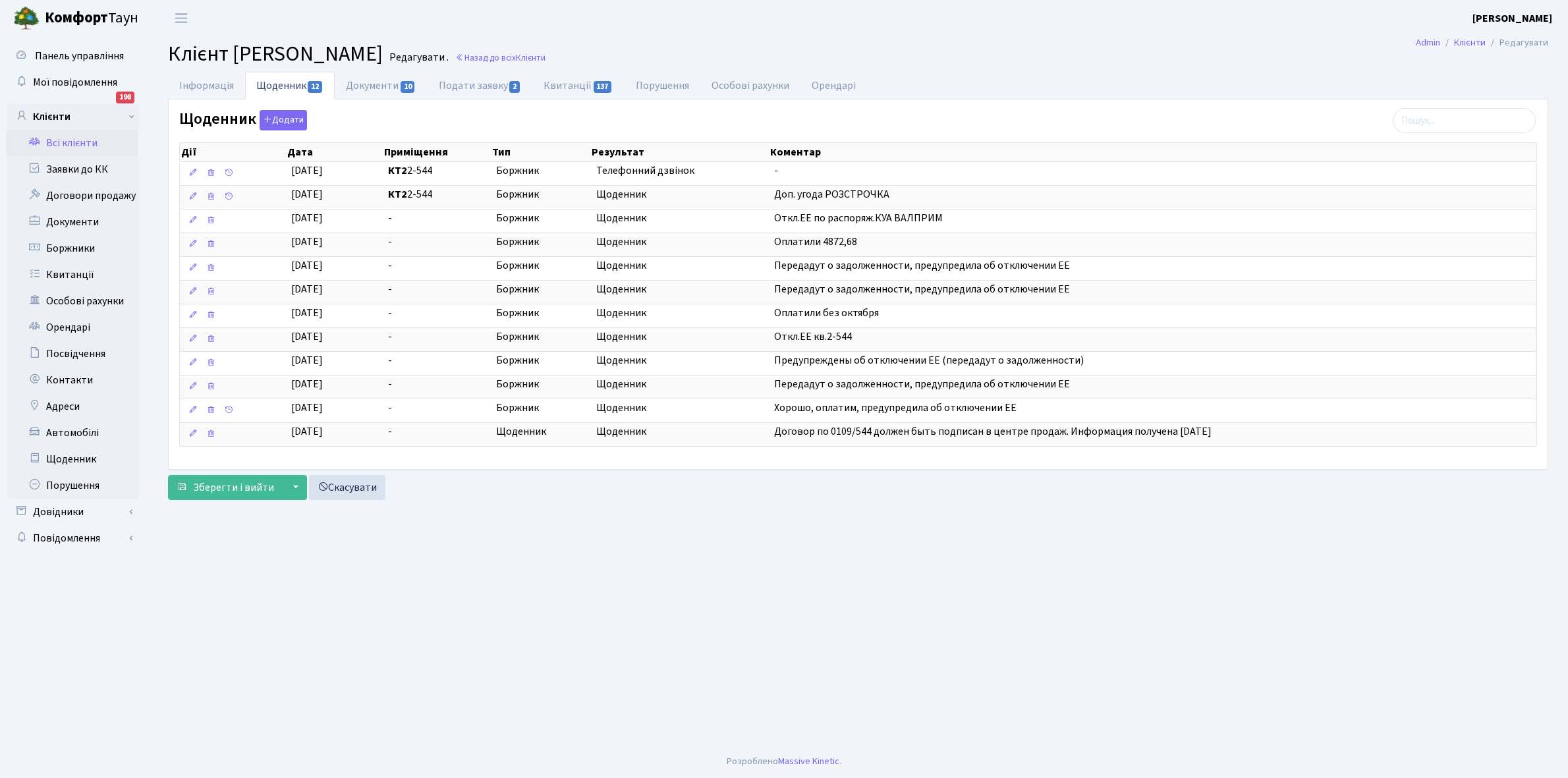
click at [63, 149] on link "Всі клієнти" at bounding box center [72, 143] width 132 height 27
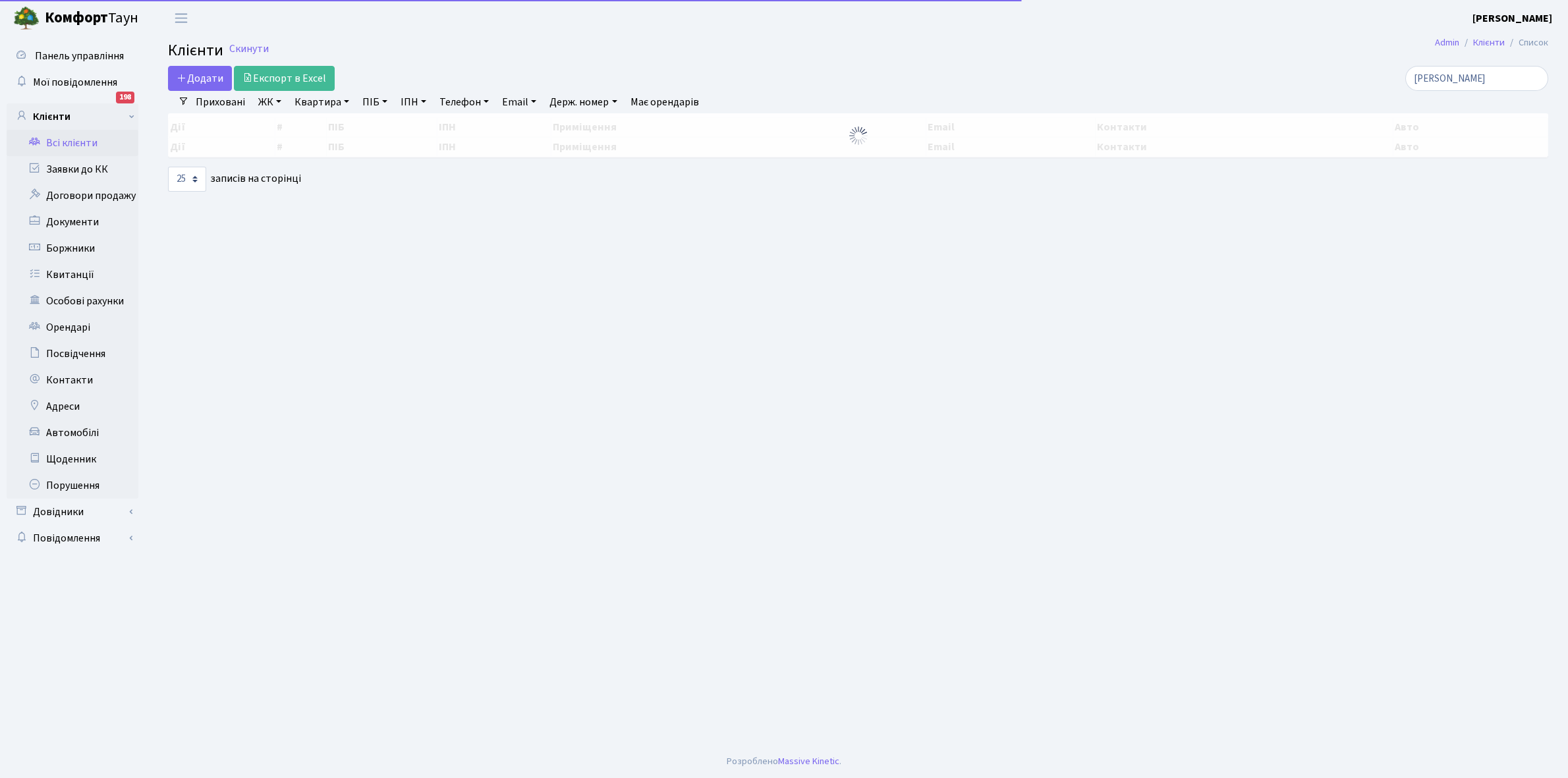
select select "25"
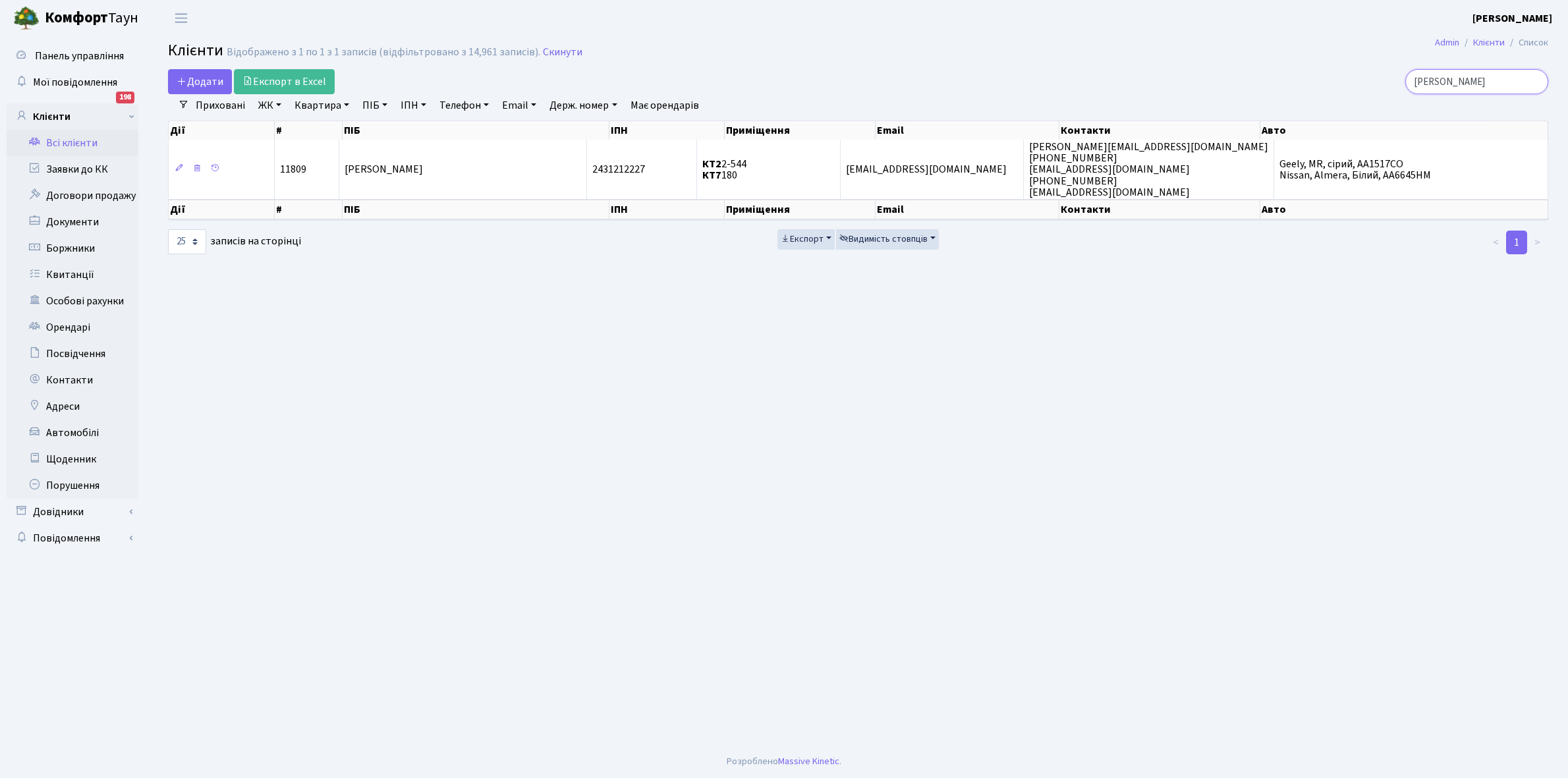
click at [1468, 73] on input "[PERSON_NAME]" at bounding box center [1477, 81] width 143 height 25
type input "М"
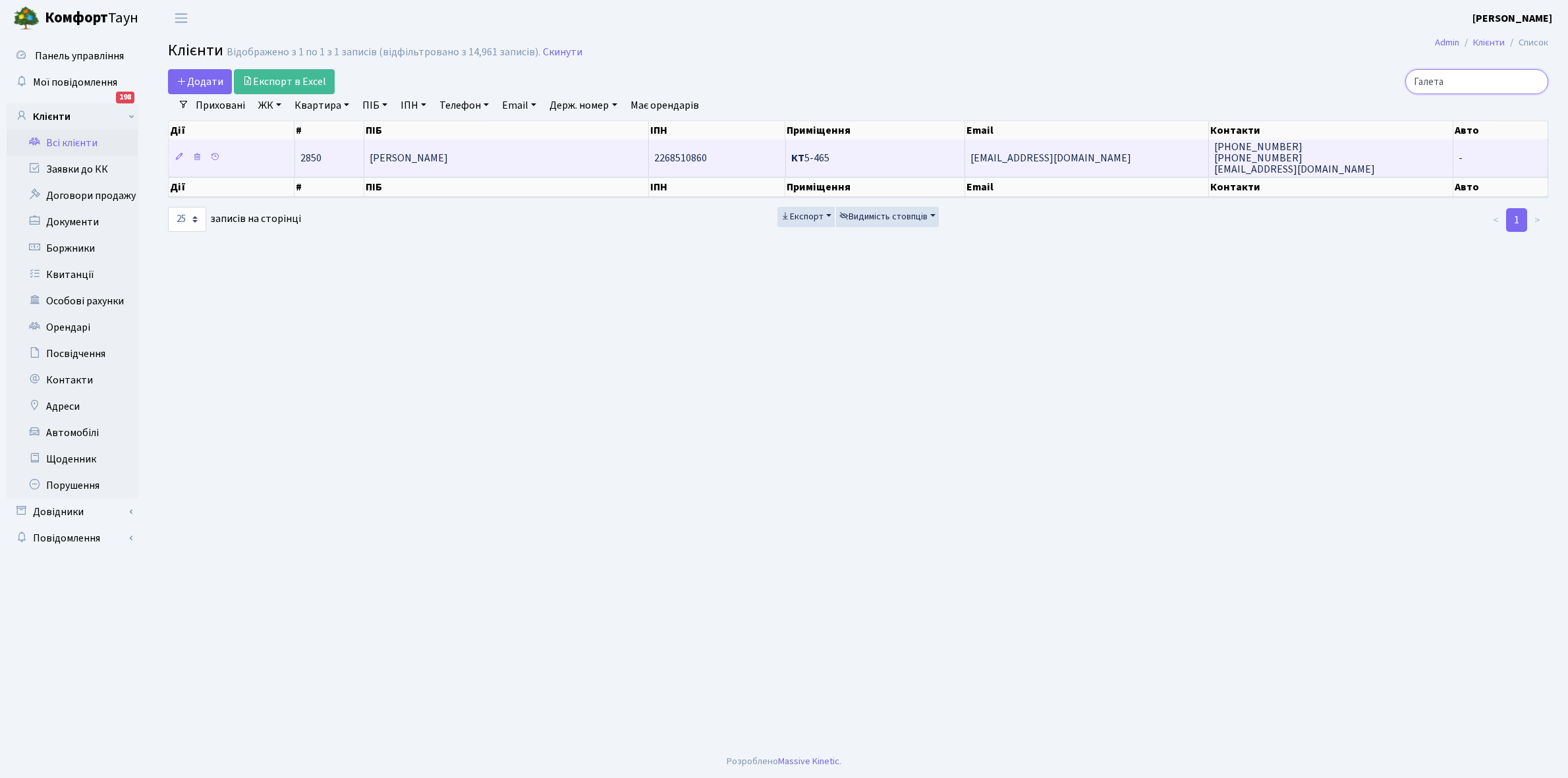
type input "Галета"
click at [518, 159] on td "[PERSON_NAME]" at bounding box center [506, 158] width 284 height 37
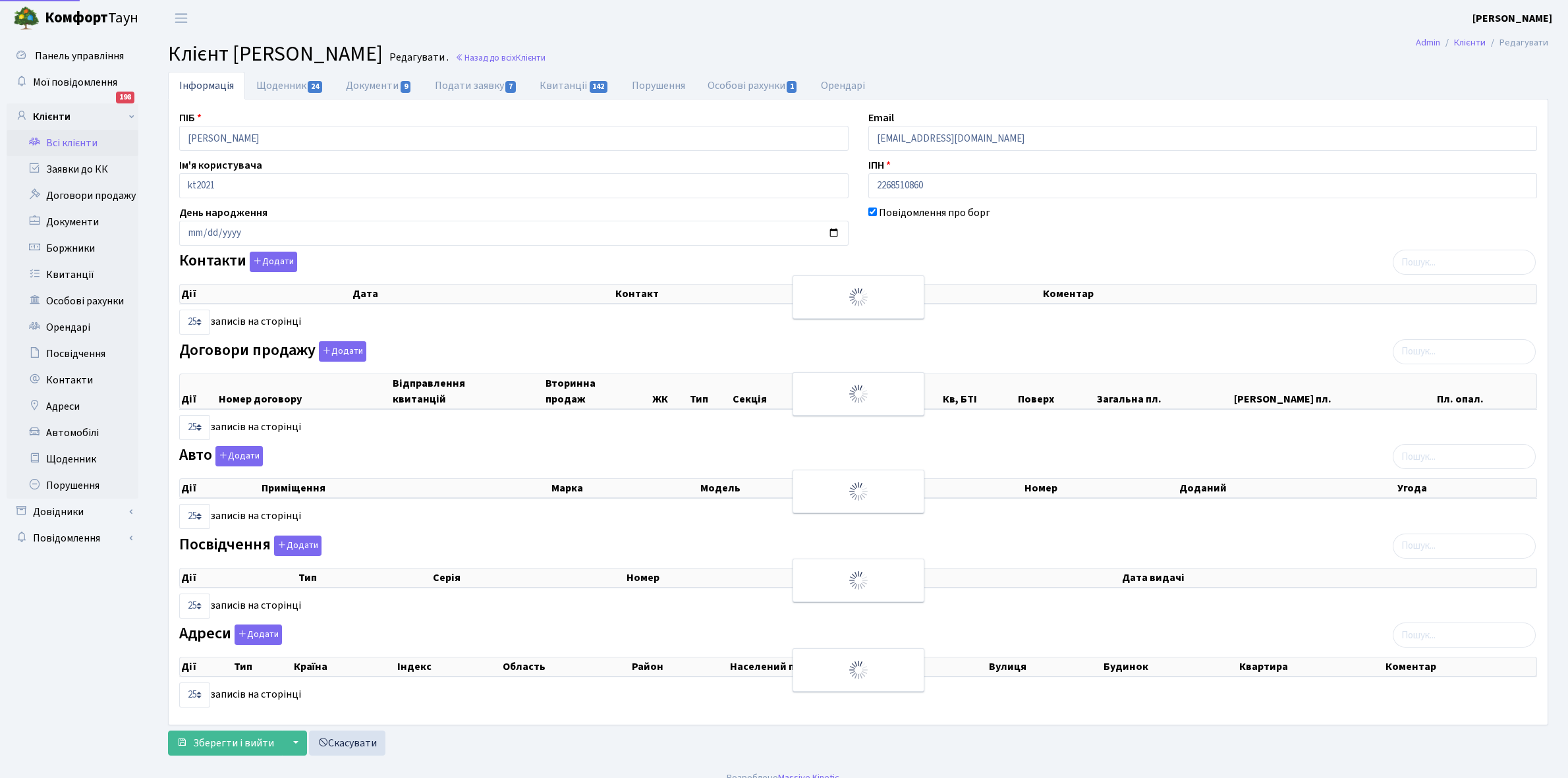
select select "25"
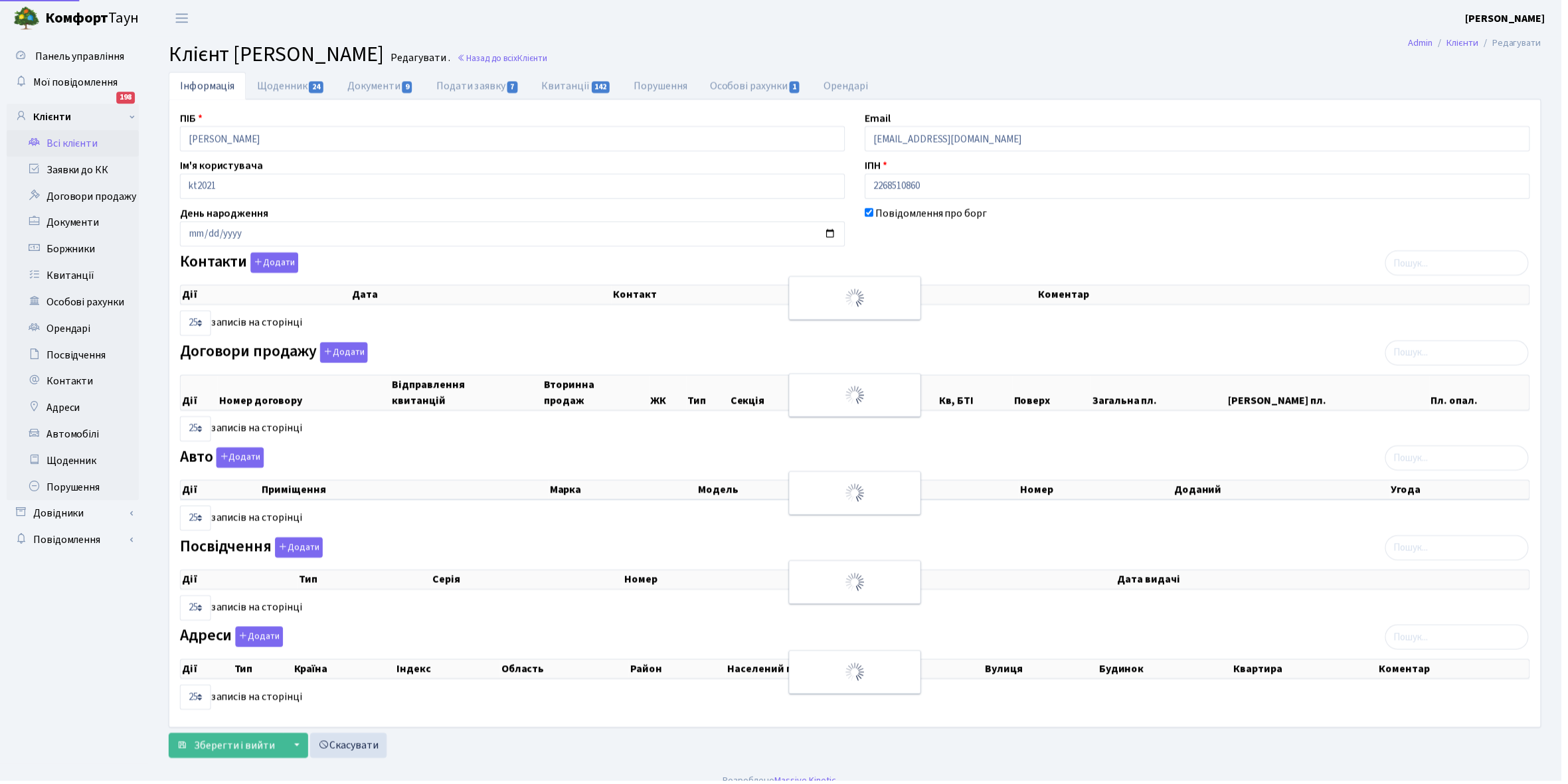
click at [279, 86] on link "Щоденник 24" at bounding box center [292, 86] width 90 height 28
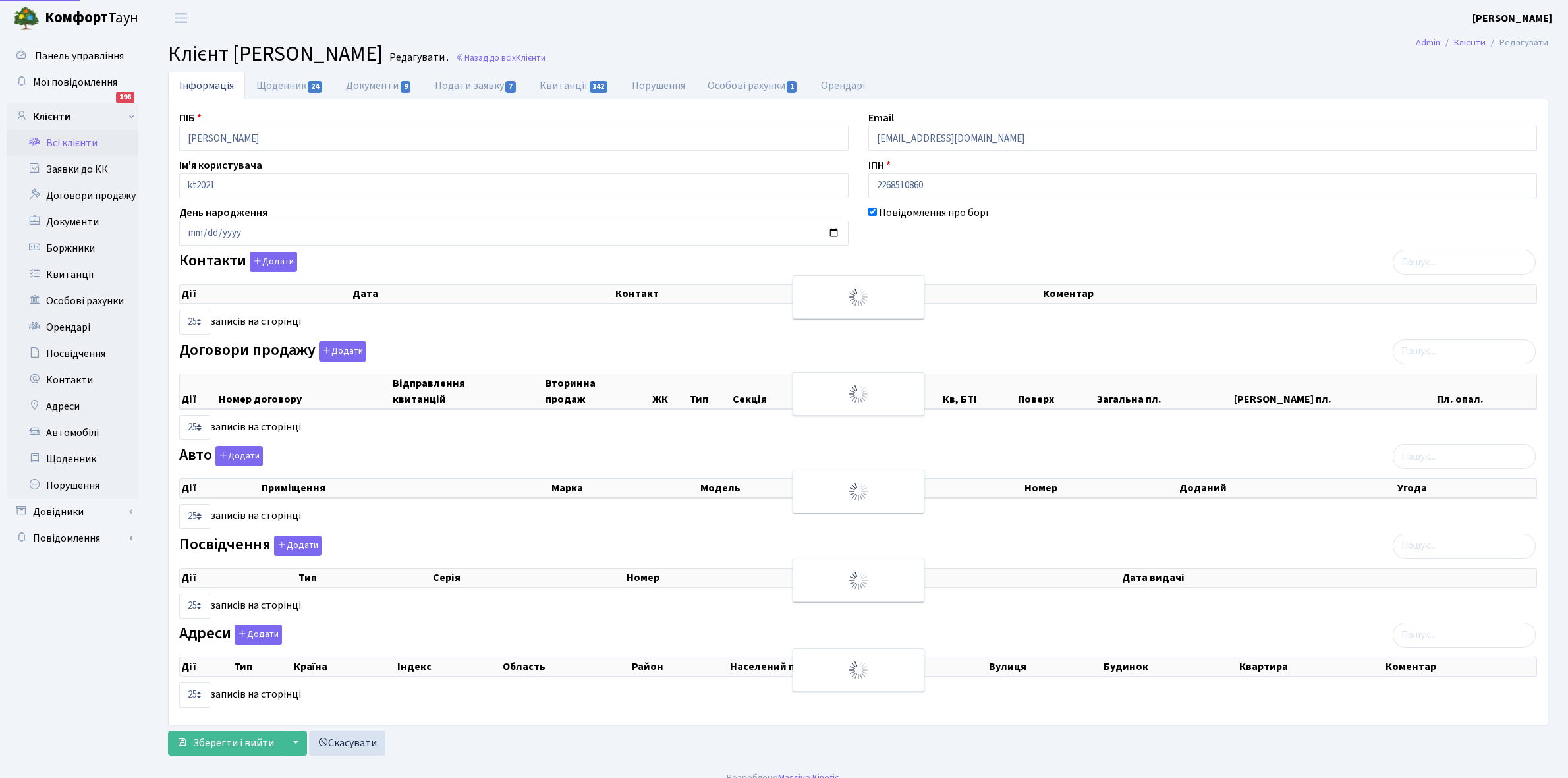
select select "25"
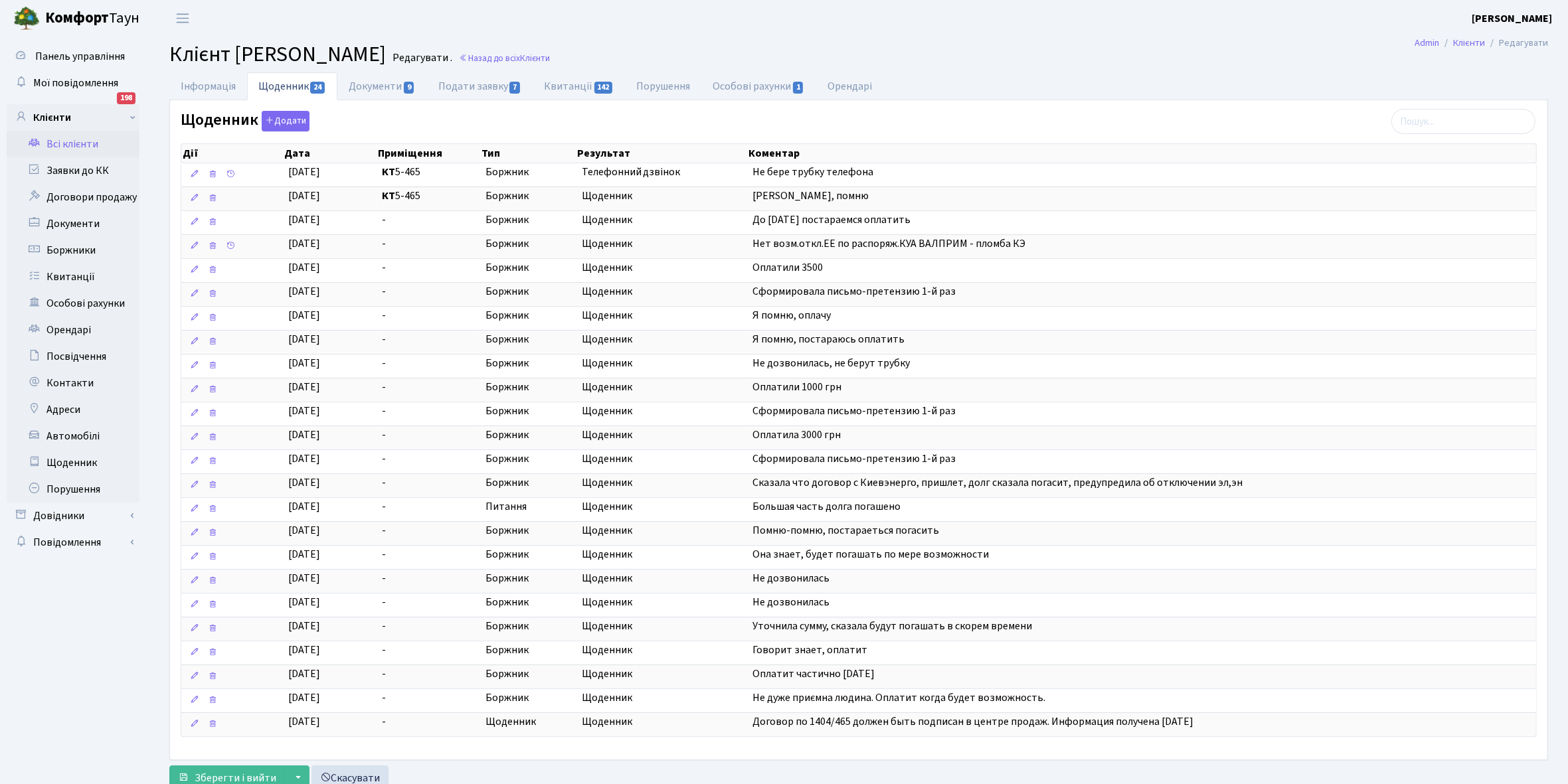
click at [68, 140] on link "Всі клієнти" at bounding box center [73, 144] width 133 height 27
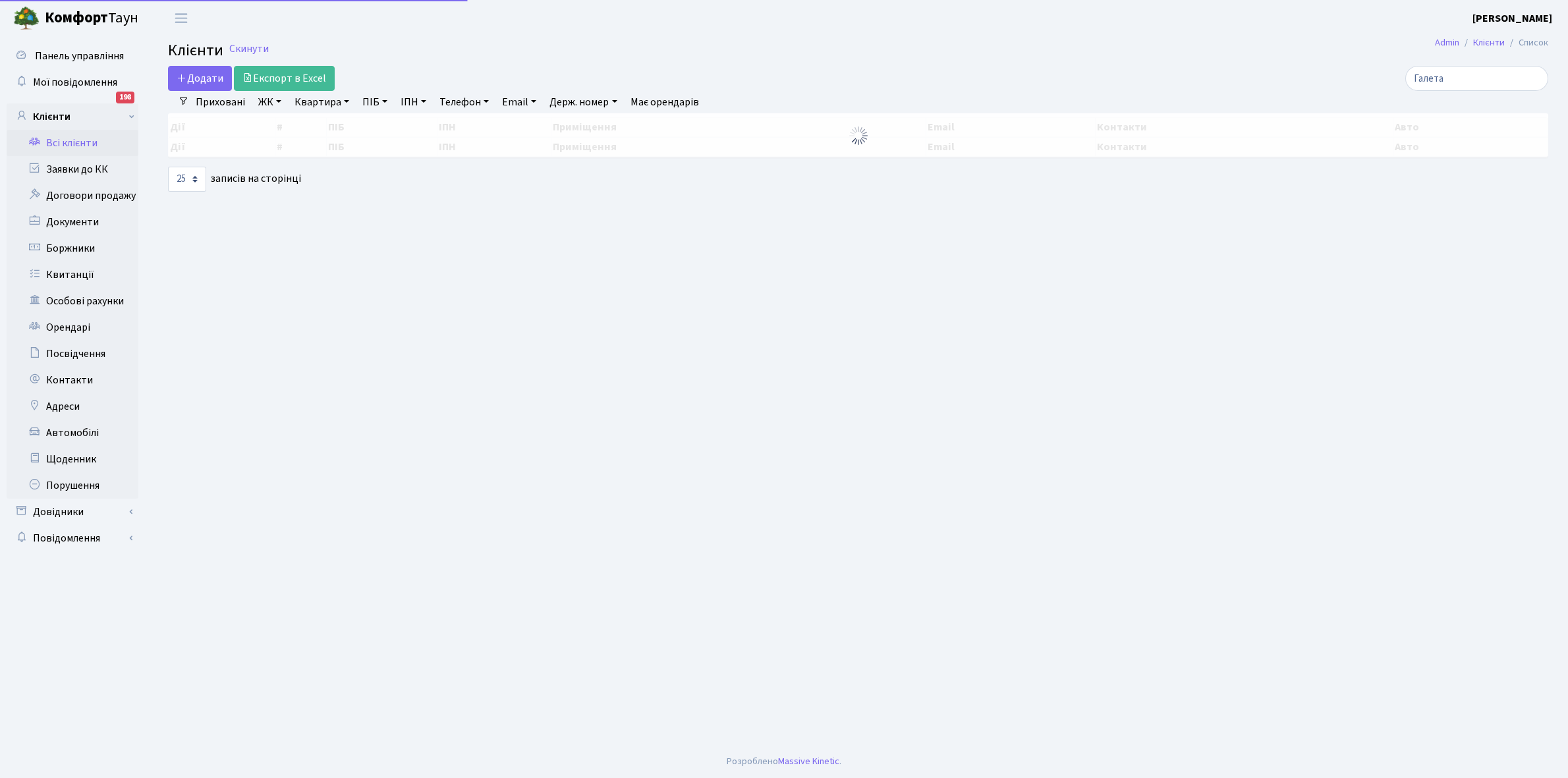
select select "25"
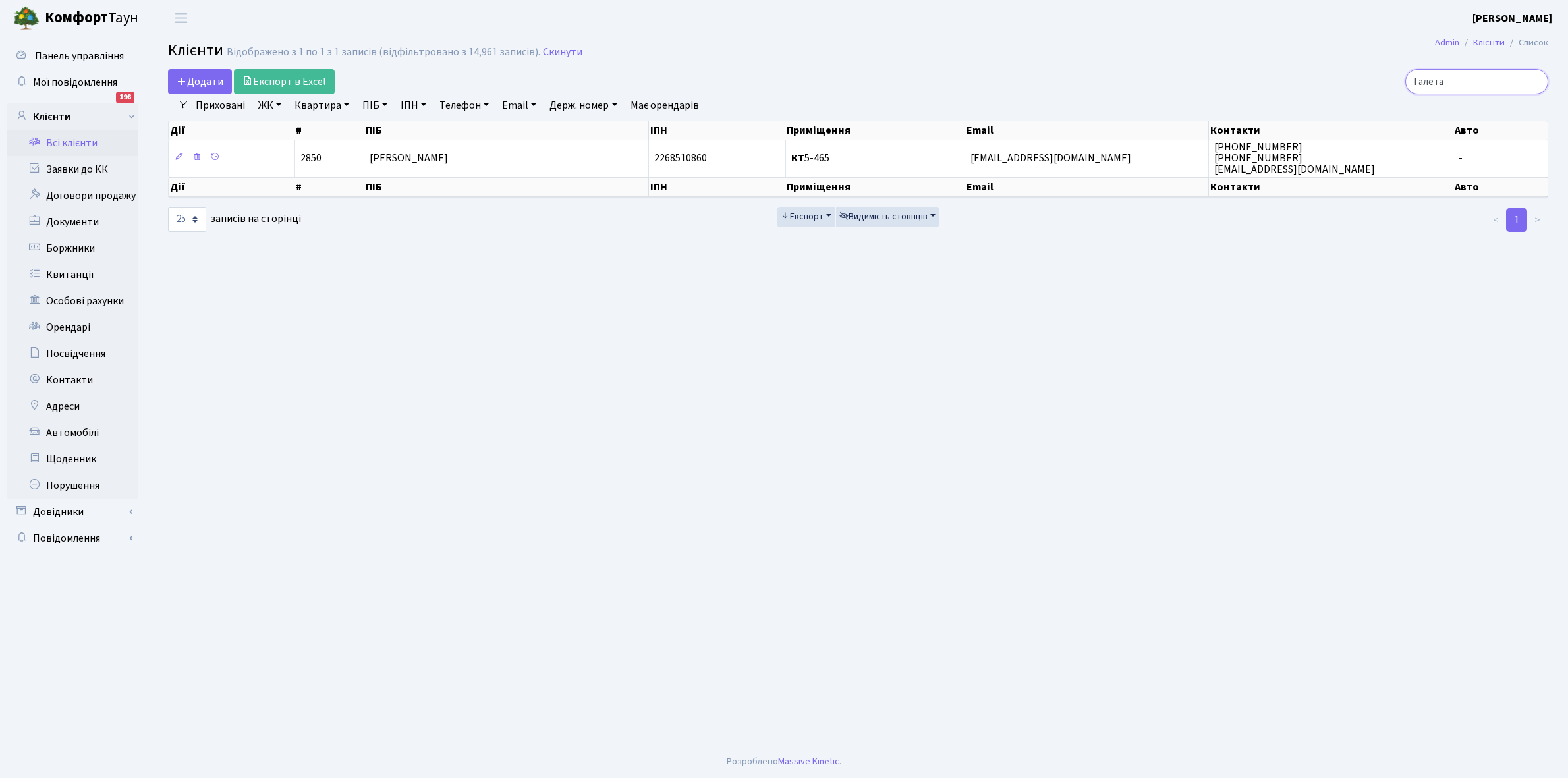
click at [1463, 81] on input "Галета" at bounding box center [1477, 81] width 143 height 25
type input "Г"
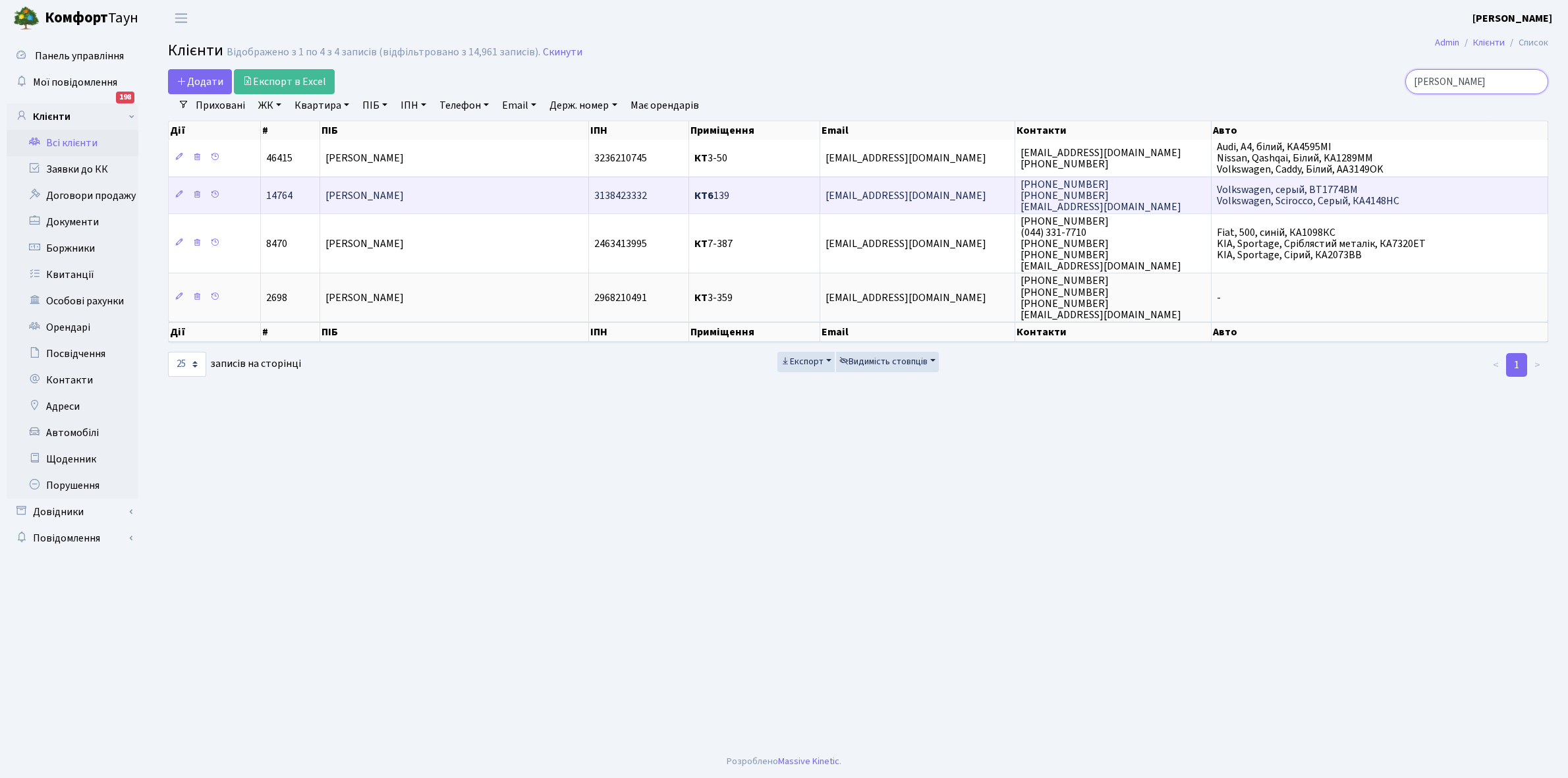
type input "суворов"
click at [499, 208] on td "[PERSON_NAME]" at bounding box center [454, 194] width 269 height 37
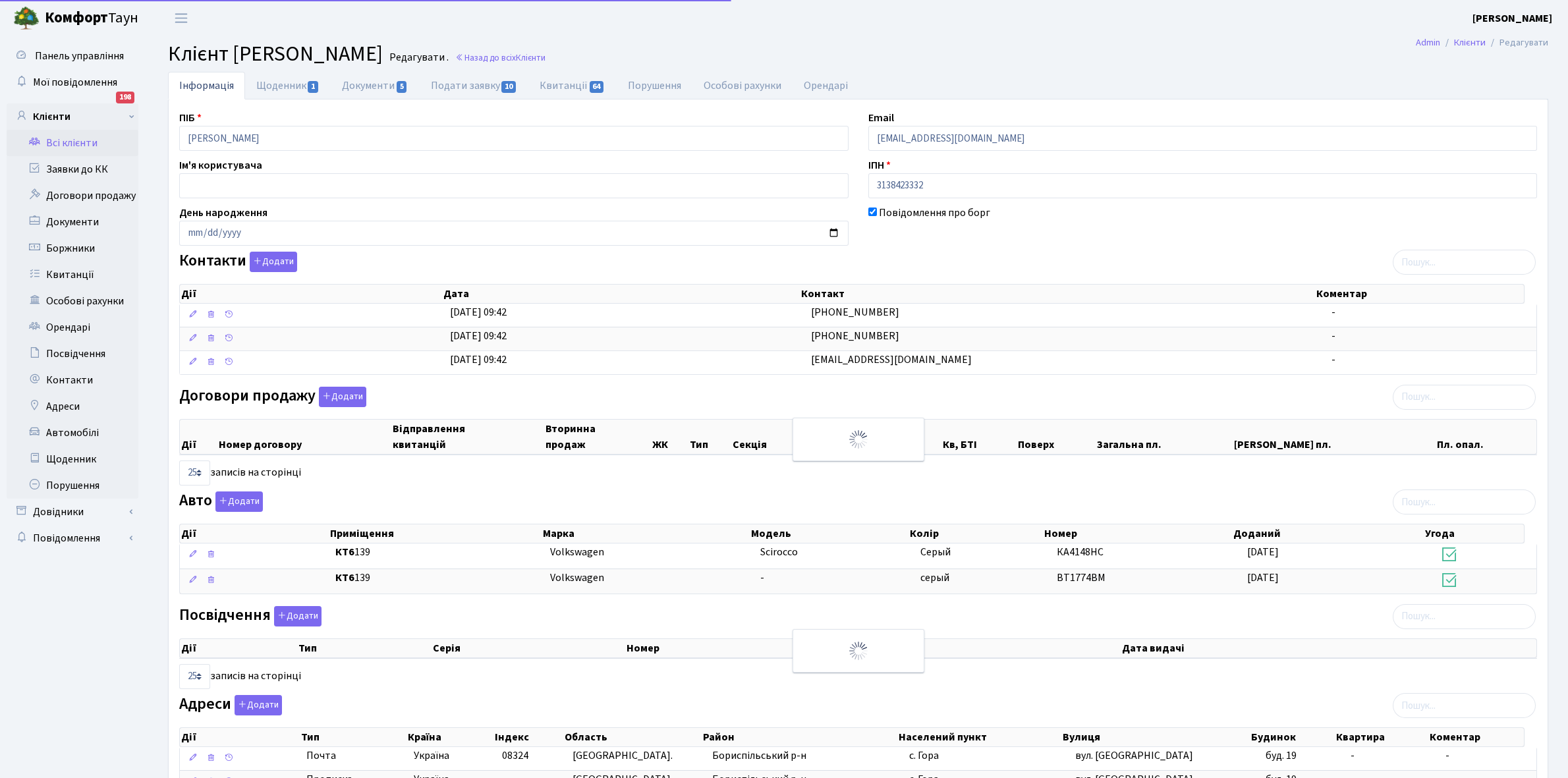
select select "25"
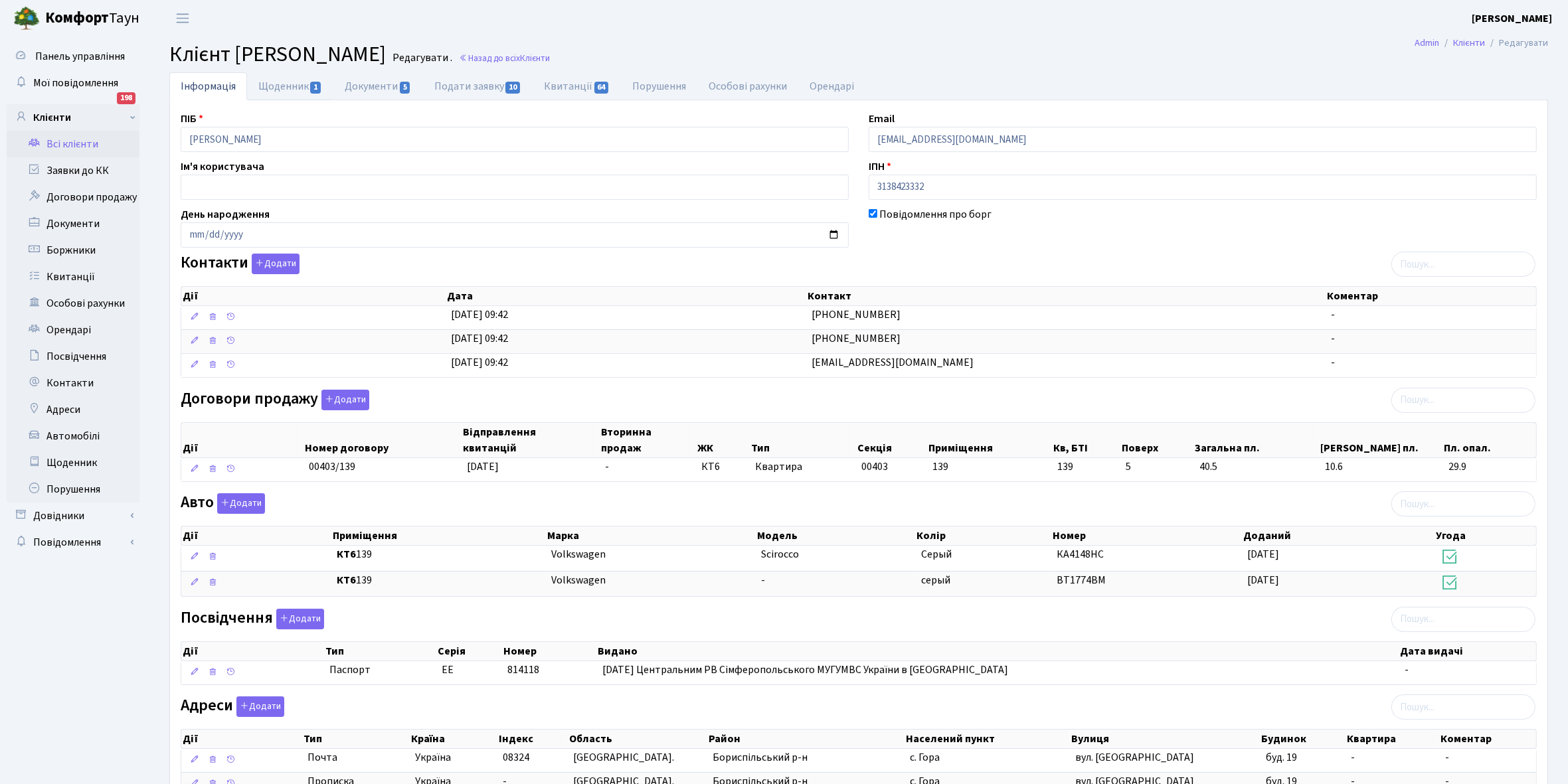
click at [281, 88] on link "Щоденник 1" at bounding box center [290, 86] width 86 height 28
select select "25"
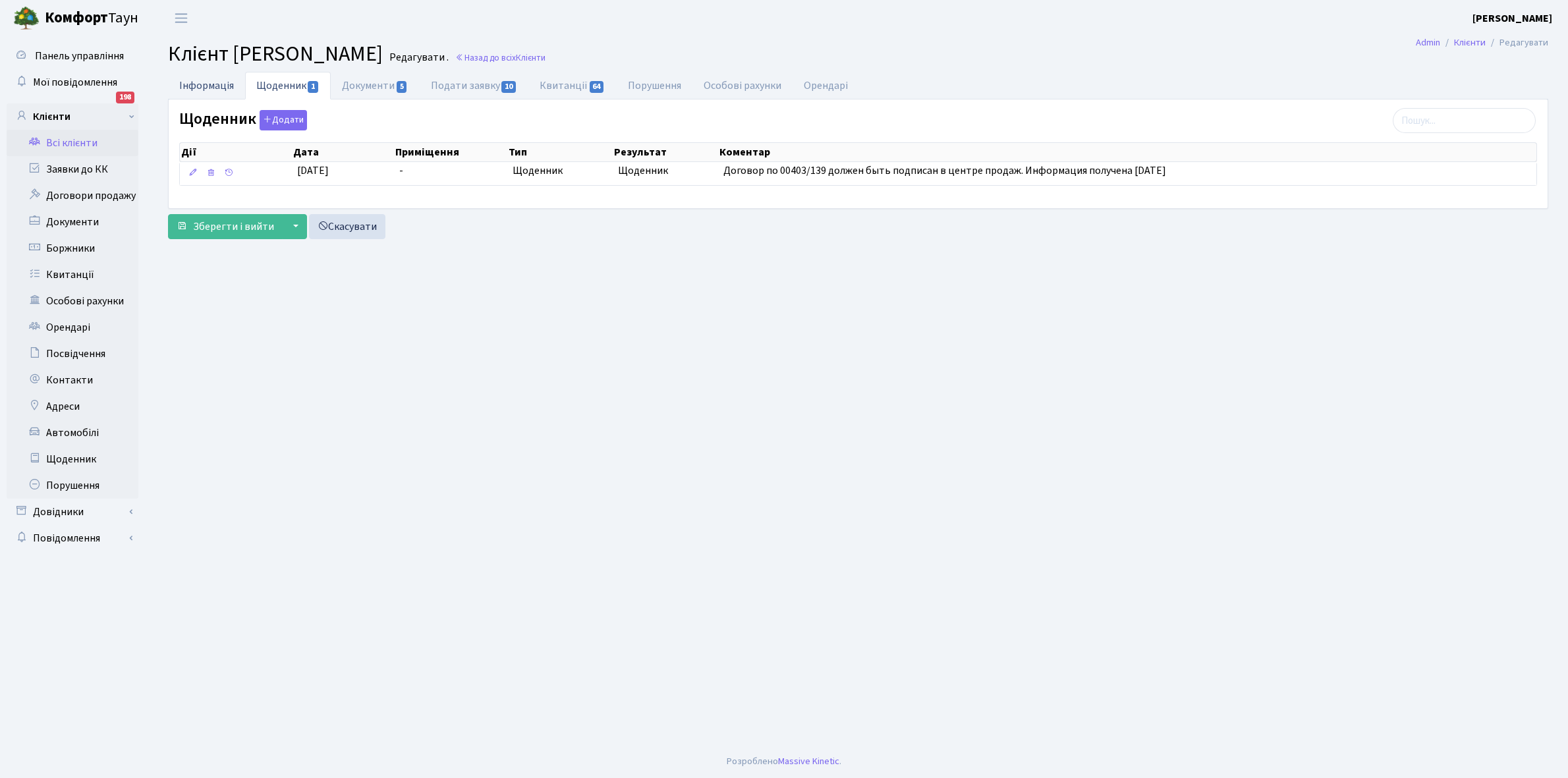
click at [211, 85] on link "Інформація" at bounding box center [207, 84] width 77 height 27
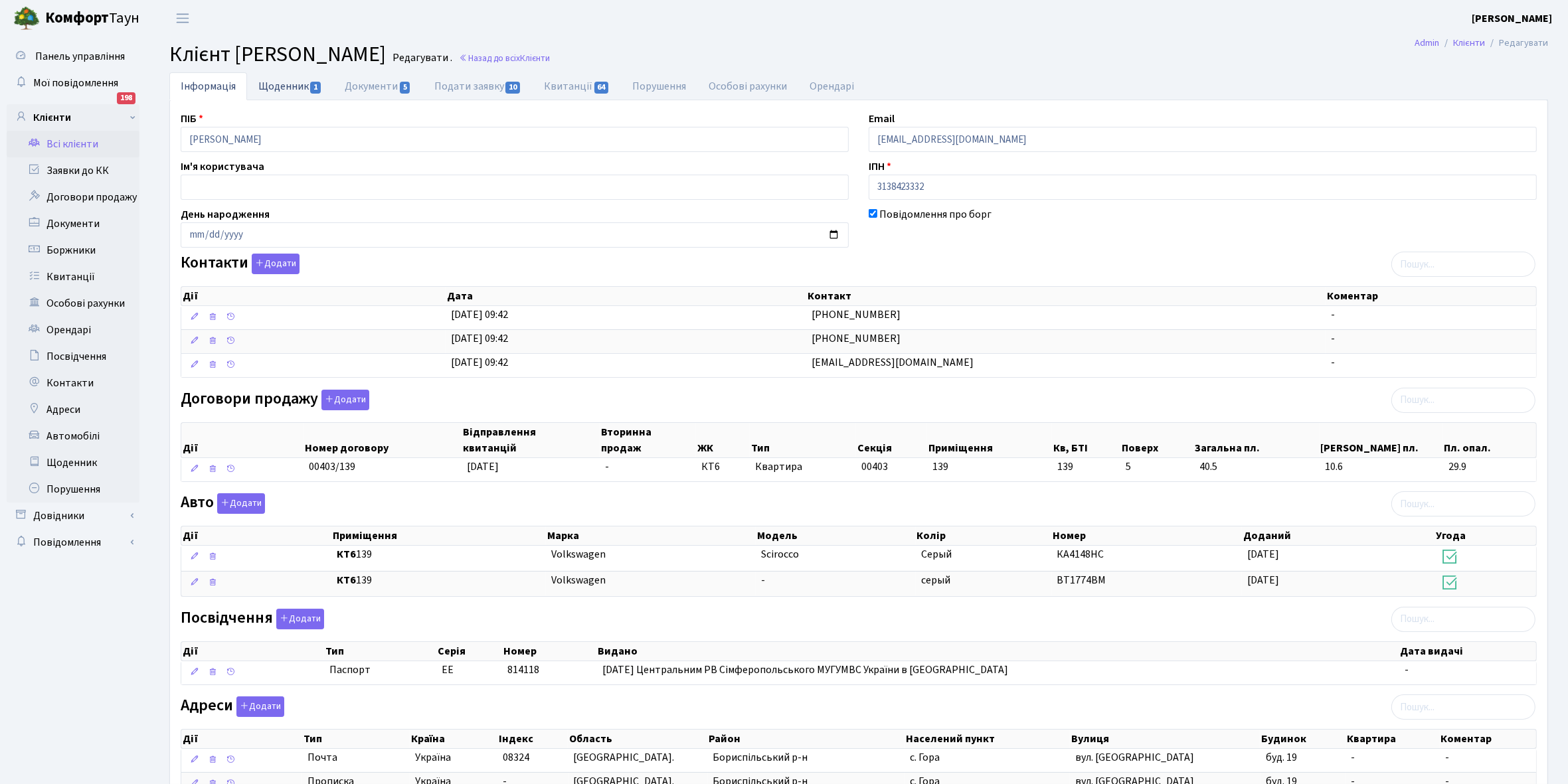
click at [273, 87] on link "Щоденник 1" at bounding box center [290, 85] width 86 height 27
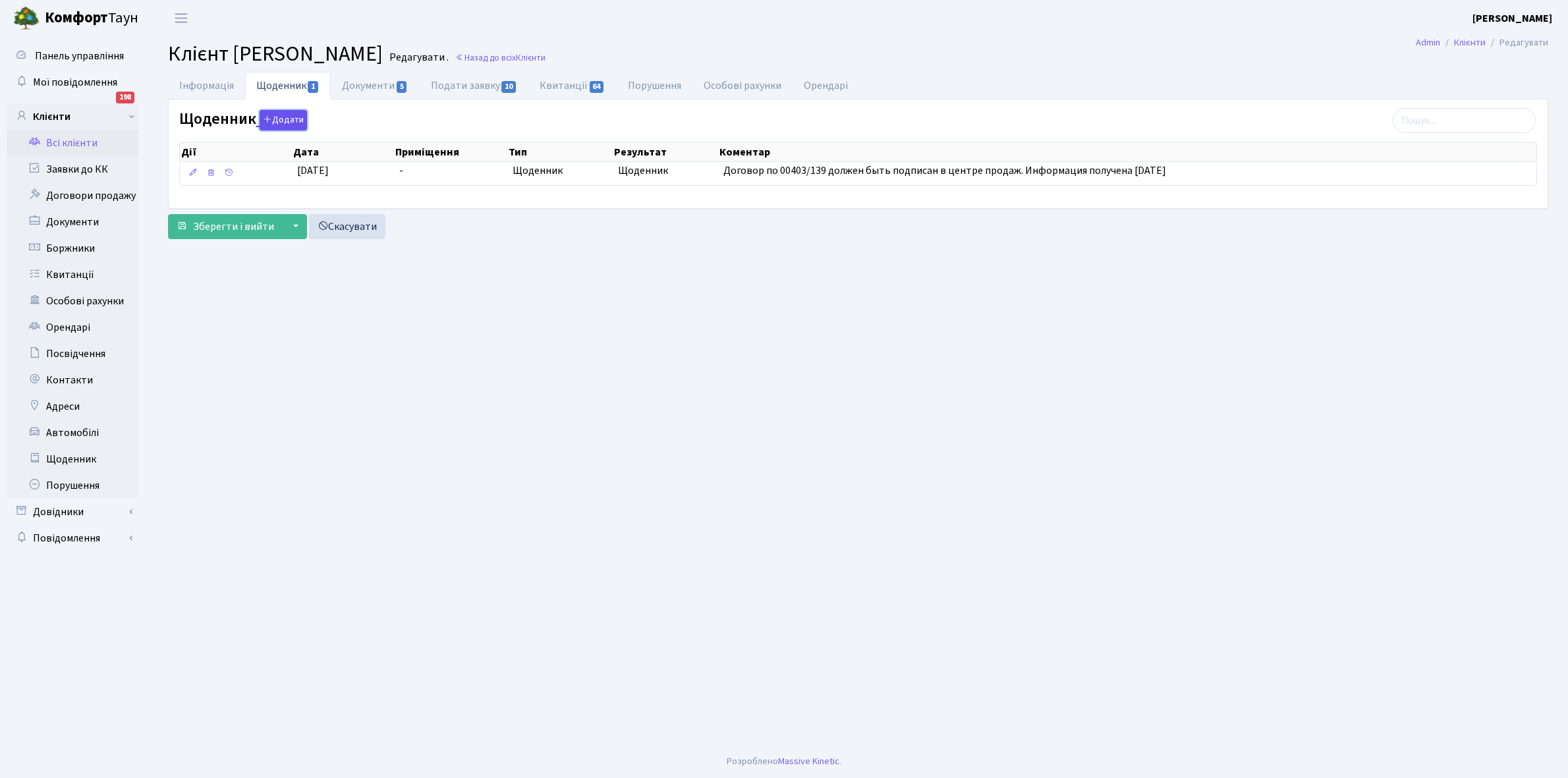
click at [277, 125] on button "Додати" at bounding box center [283, 120] width 48 height 21
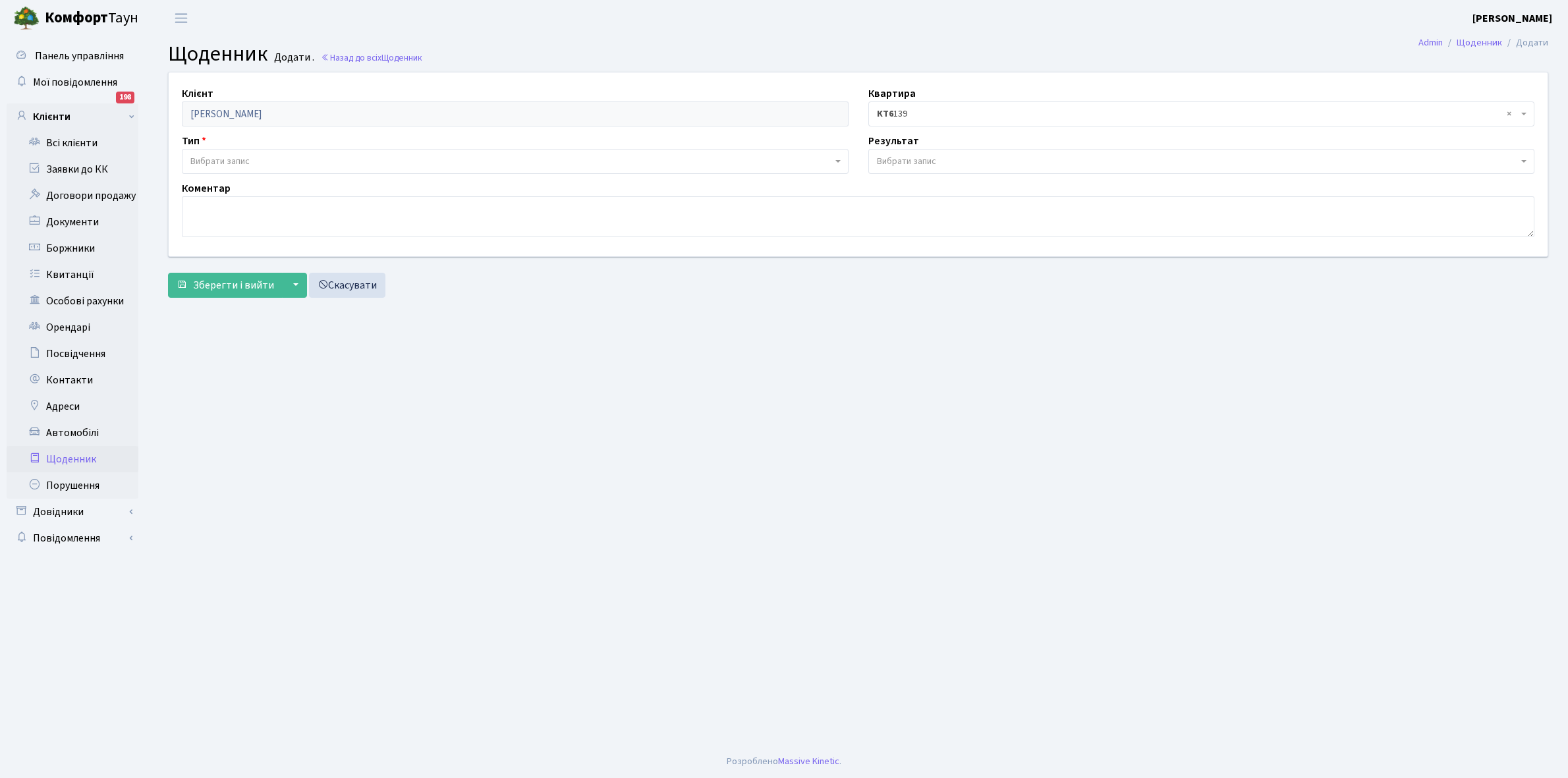
click at [275, 162] on span "Вибрати запис" at bounding box center [511, 161] width 642 height 13
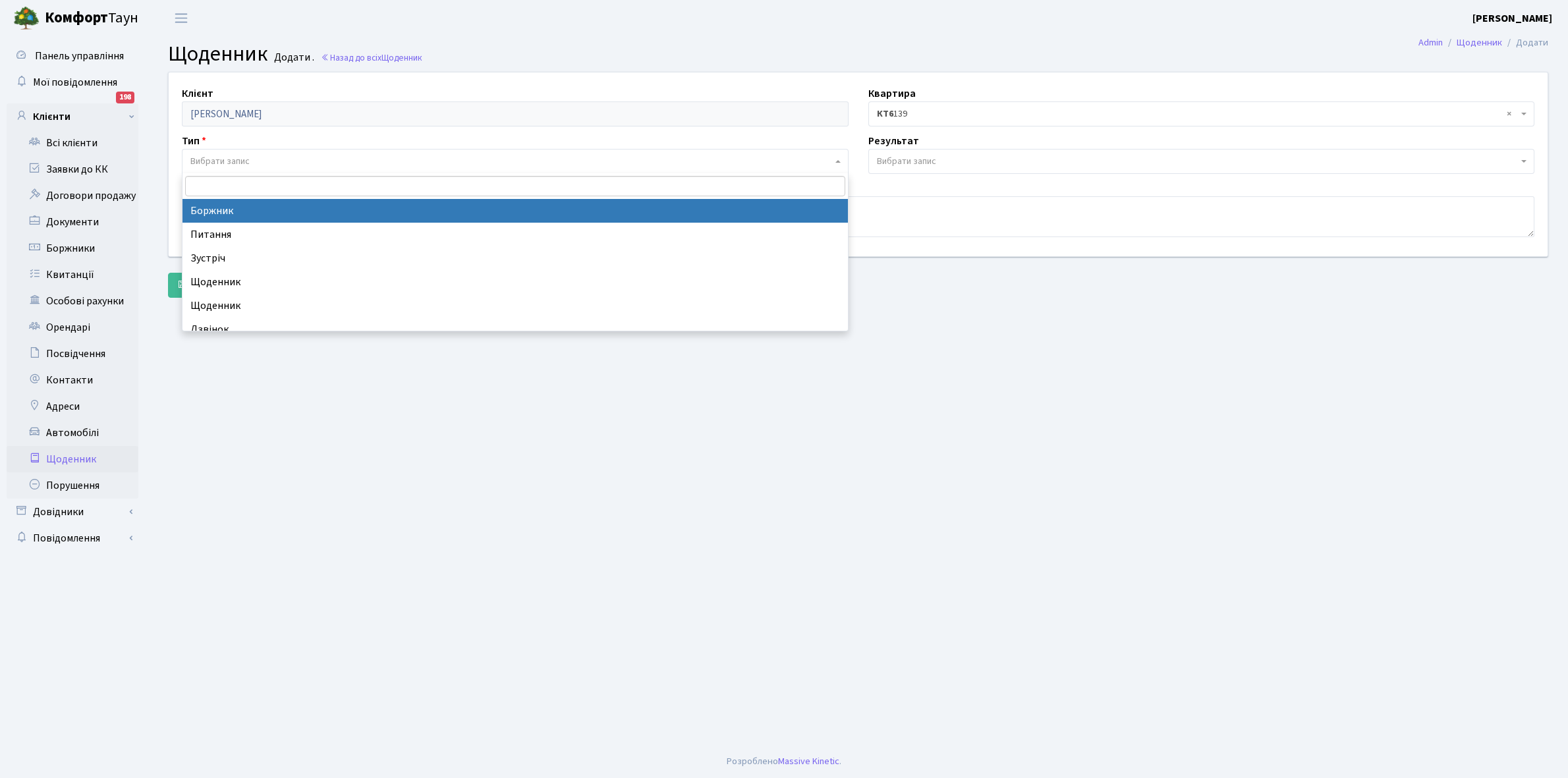
select select "189"
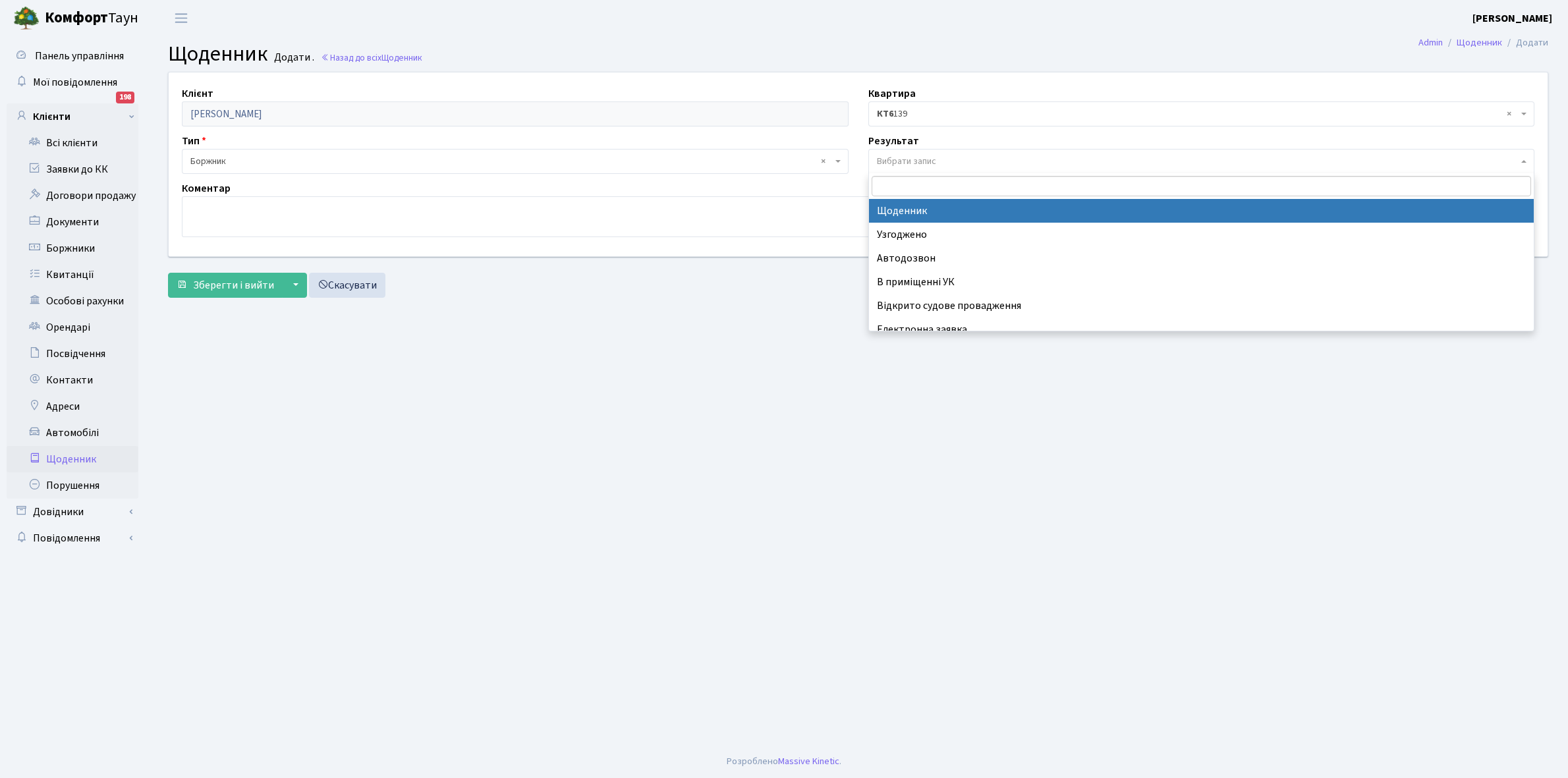
click at [945, 159] on span "Вибрати запис" at bounding box center [1198, 161] width 642 height 13
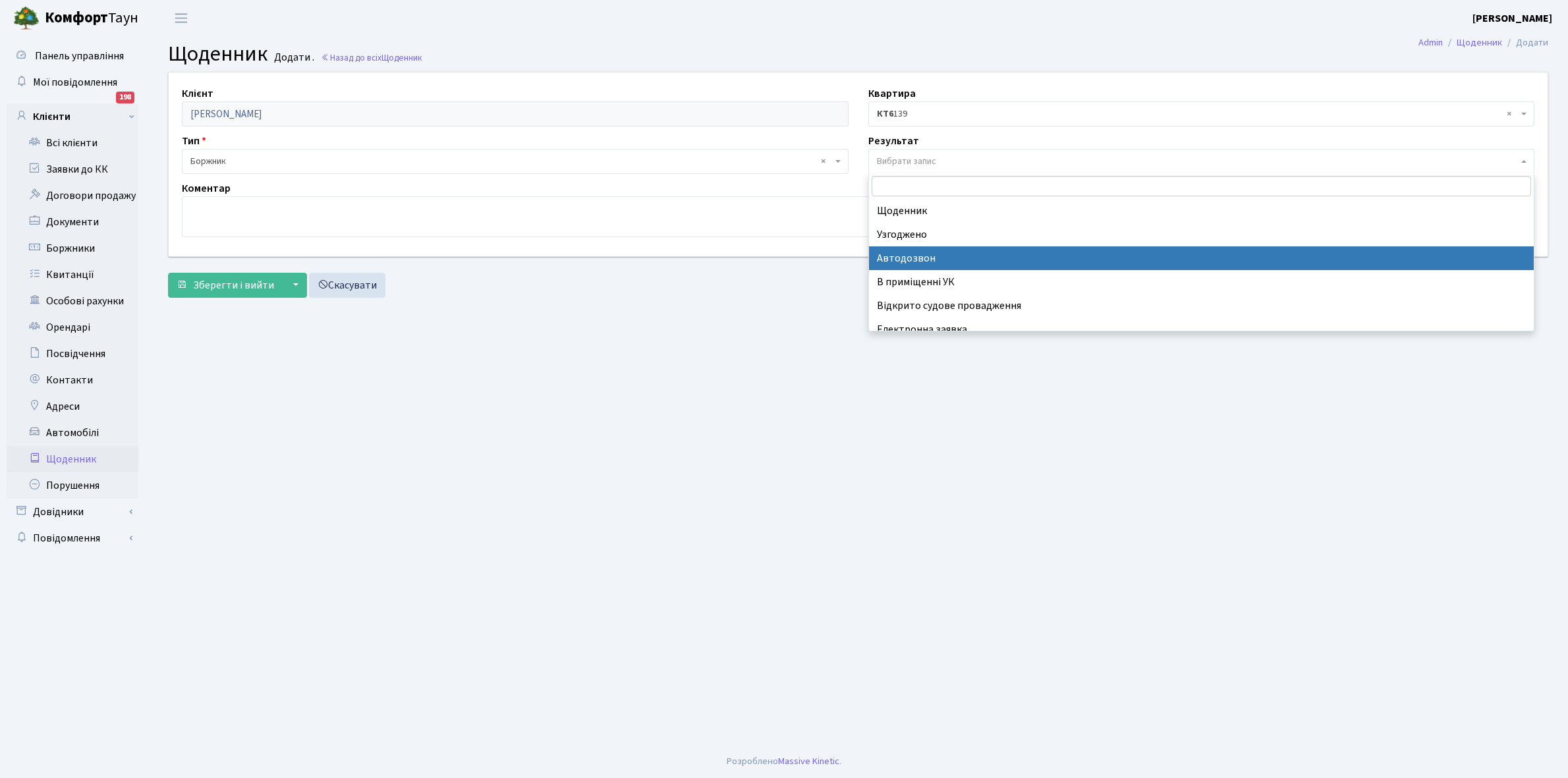
scroll to position [81, 0]
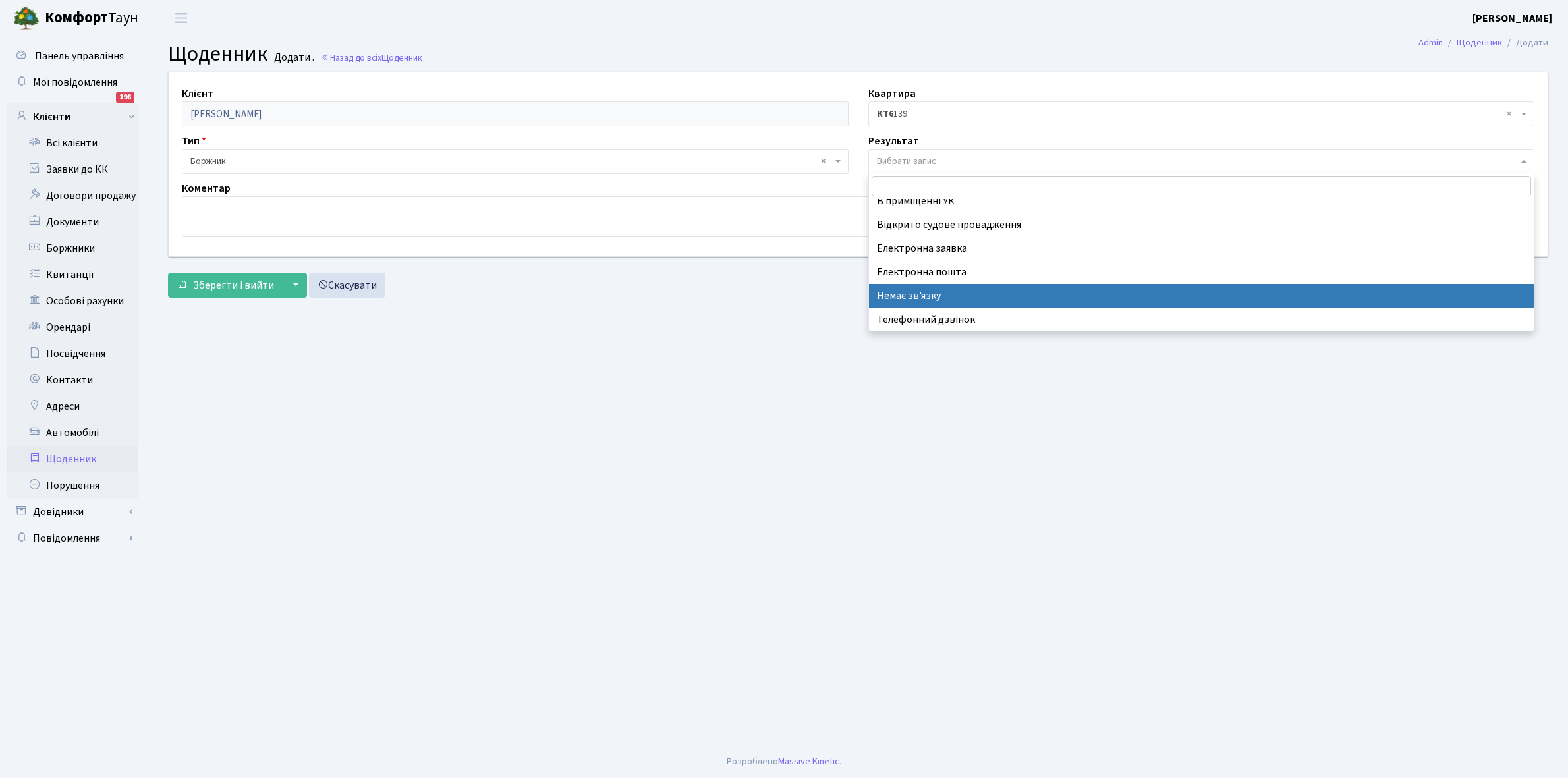
select select "197"
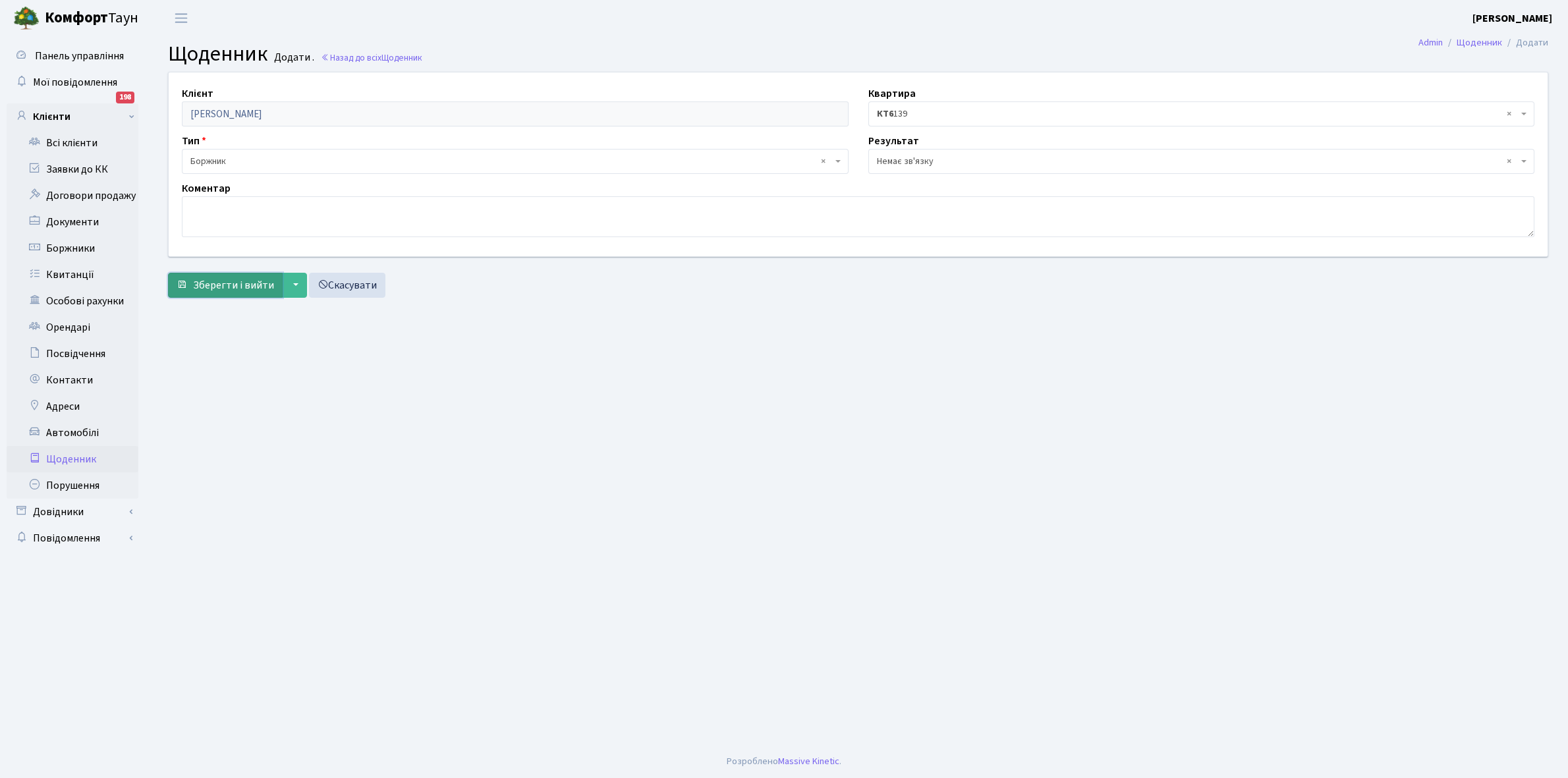
click at [245, 280] on span "Зберегти і вийти" at bounding box center [234, 285] width 81 height 15
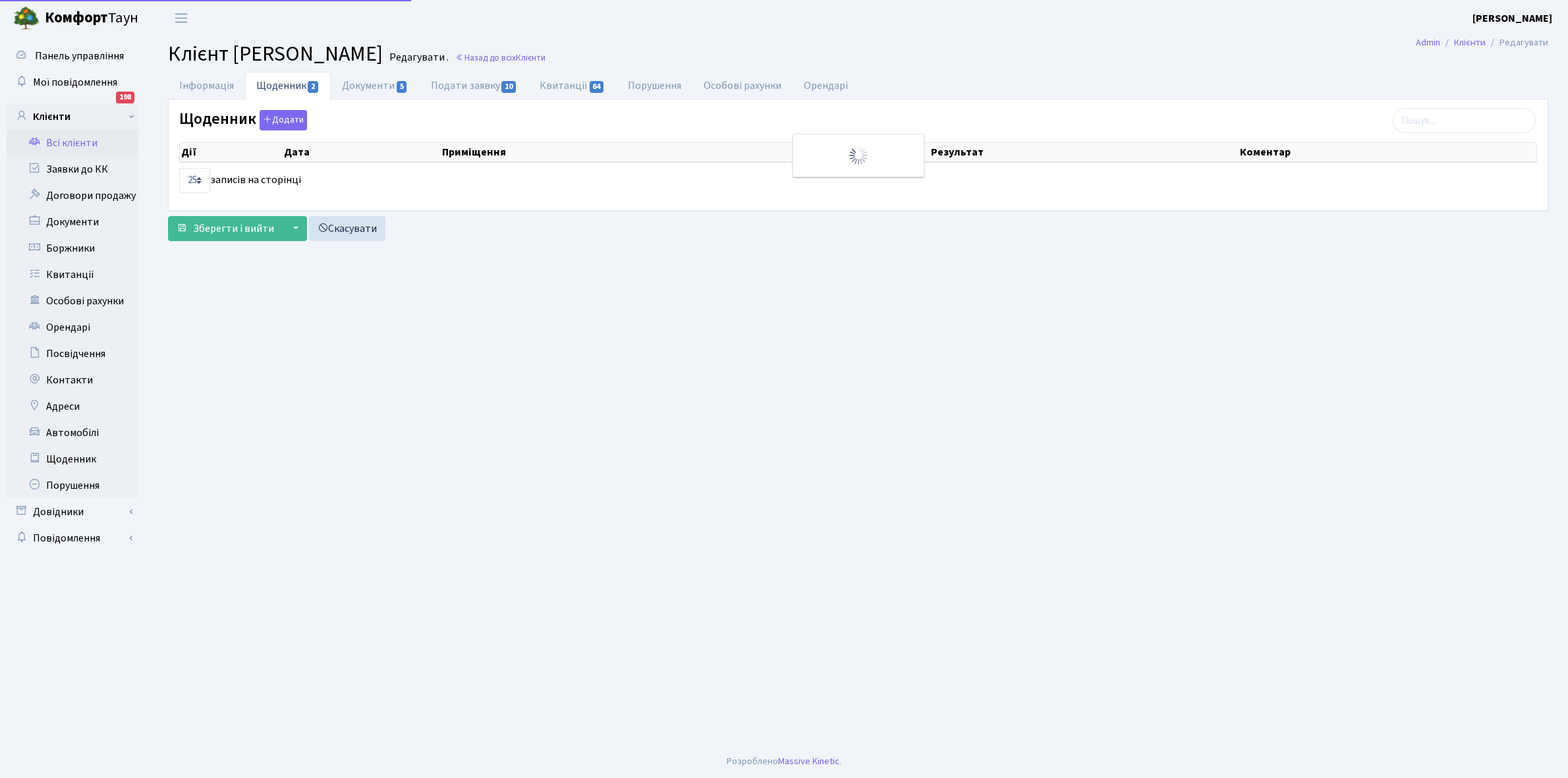
select select "25"
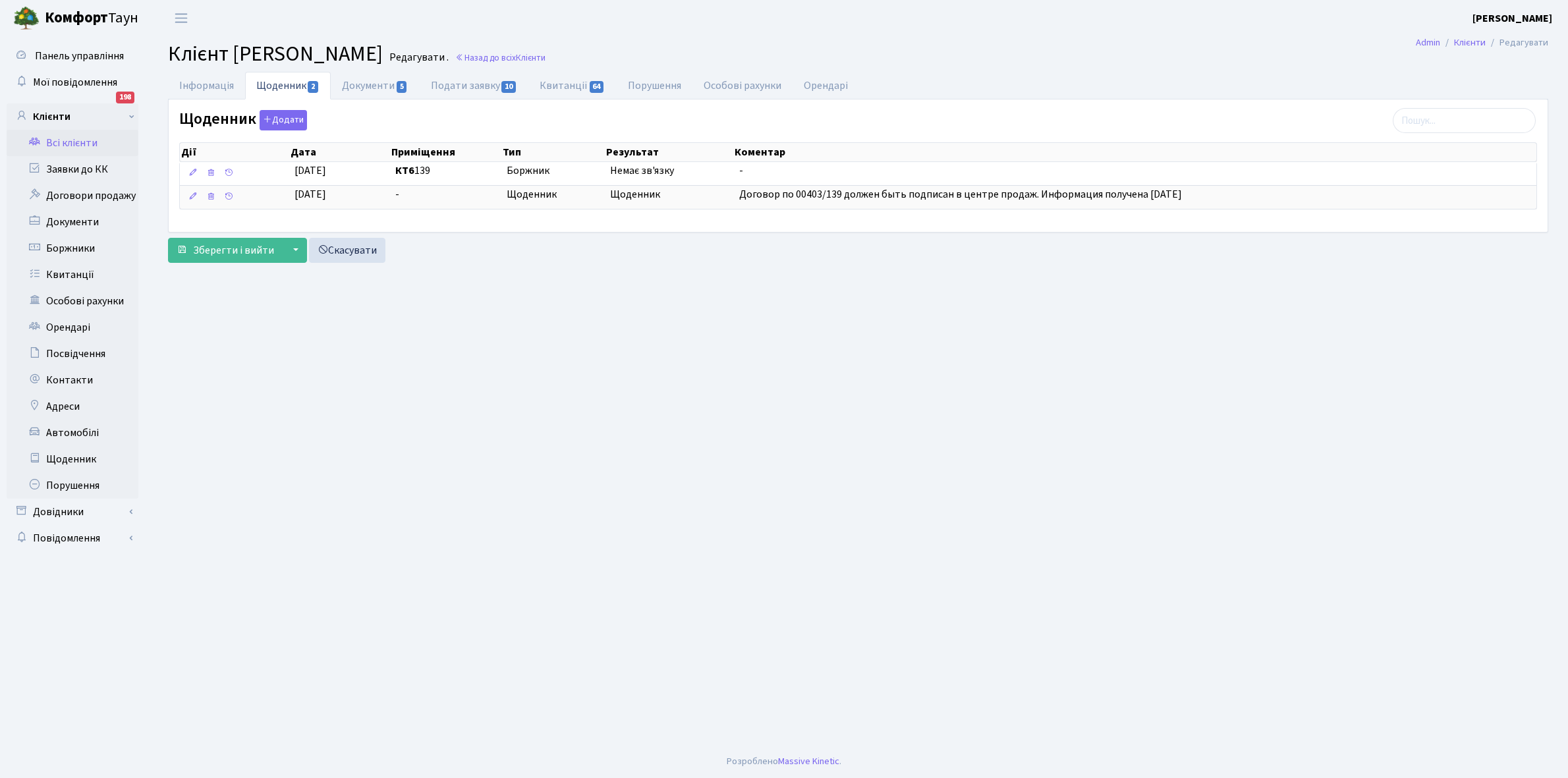
click at [77, 140] on link "Всі клієнти" at bounding box center [72, 143] width 132 height 27
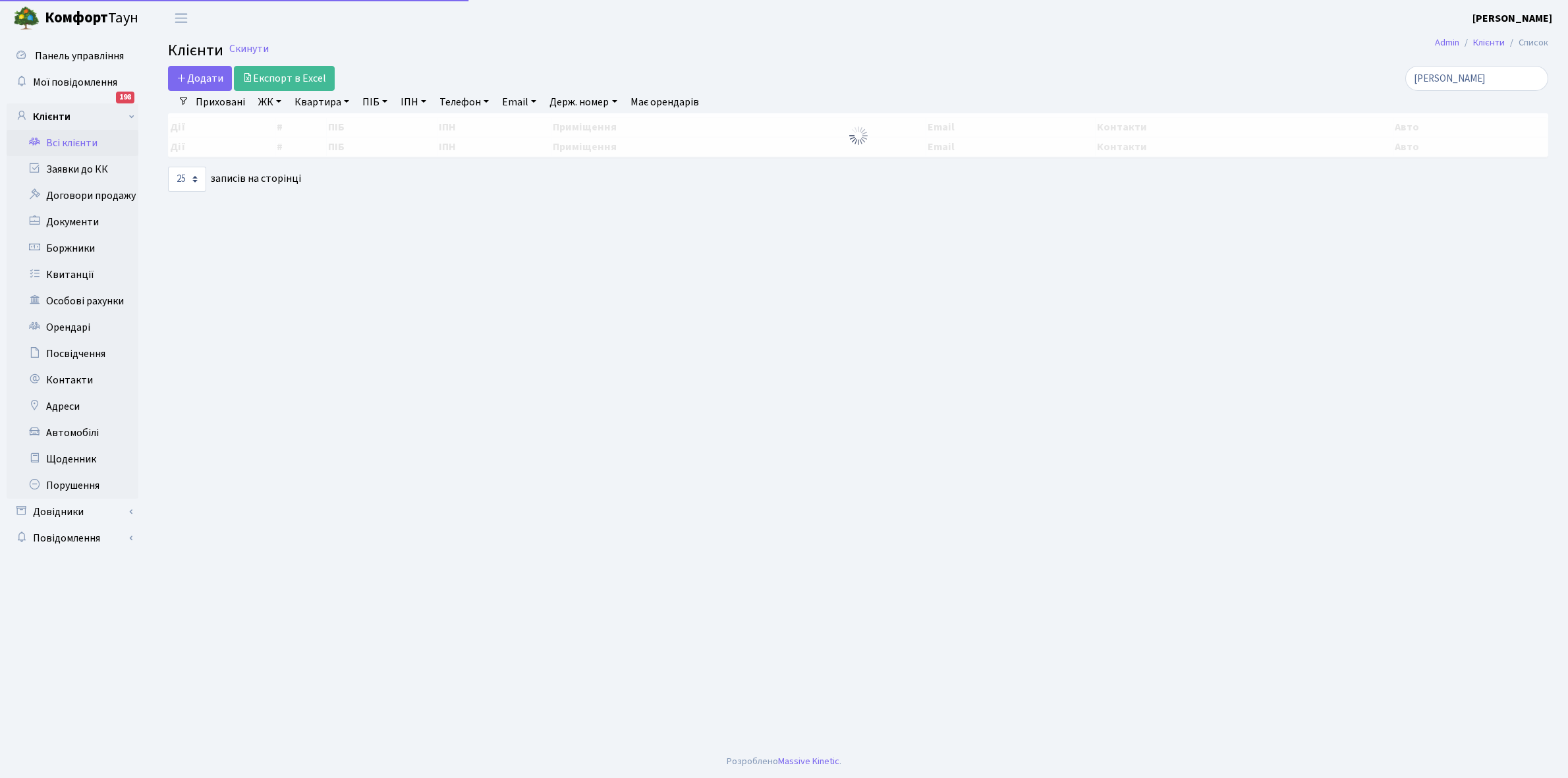
select select "25"
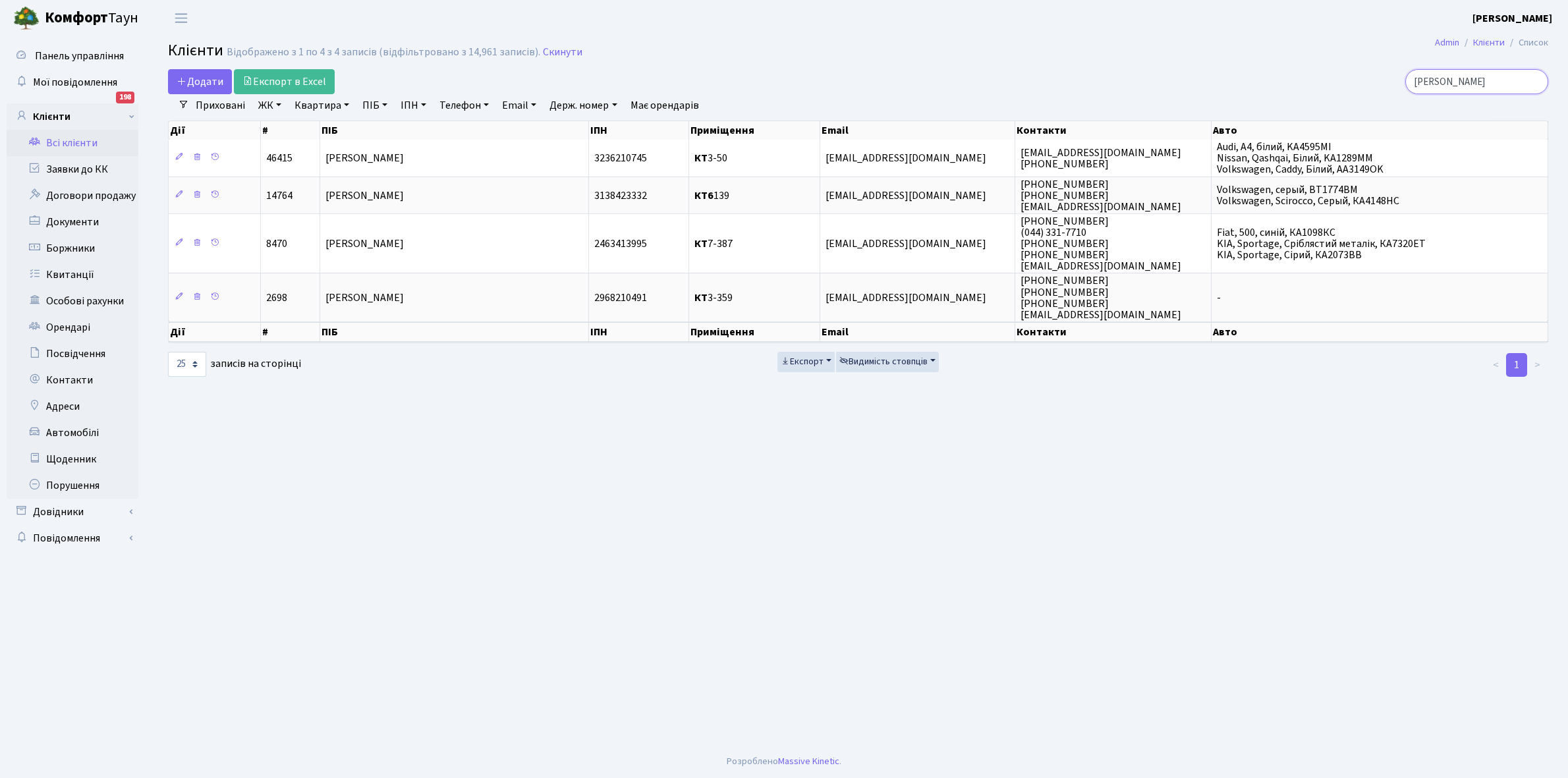
click at [1478, 79] on input "[PERSON_NAME]" at bounding box center [1477, 81] width 143 height 25
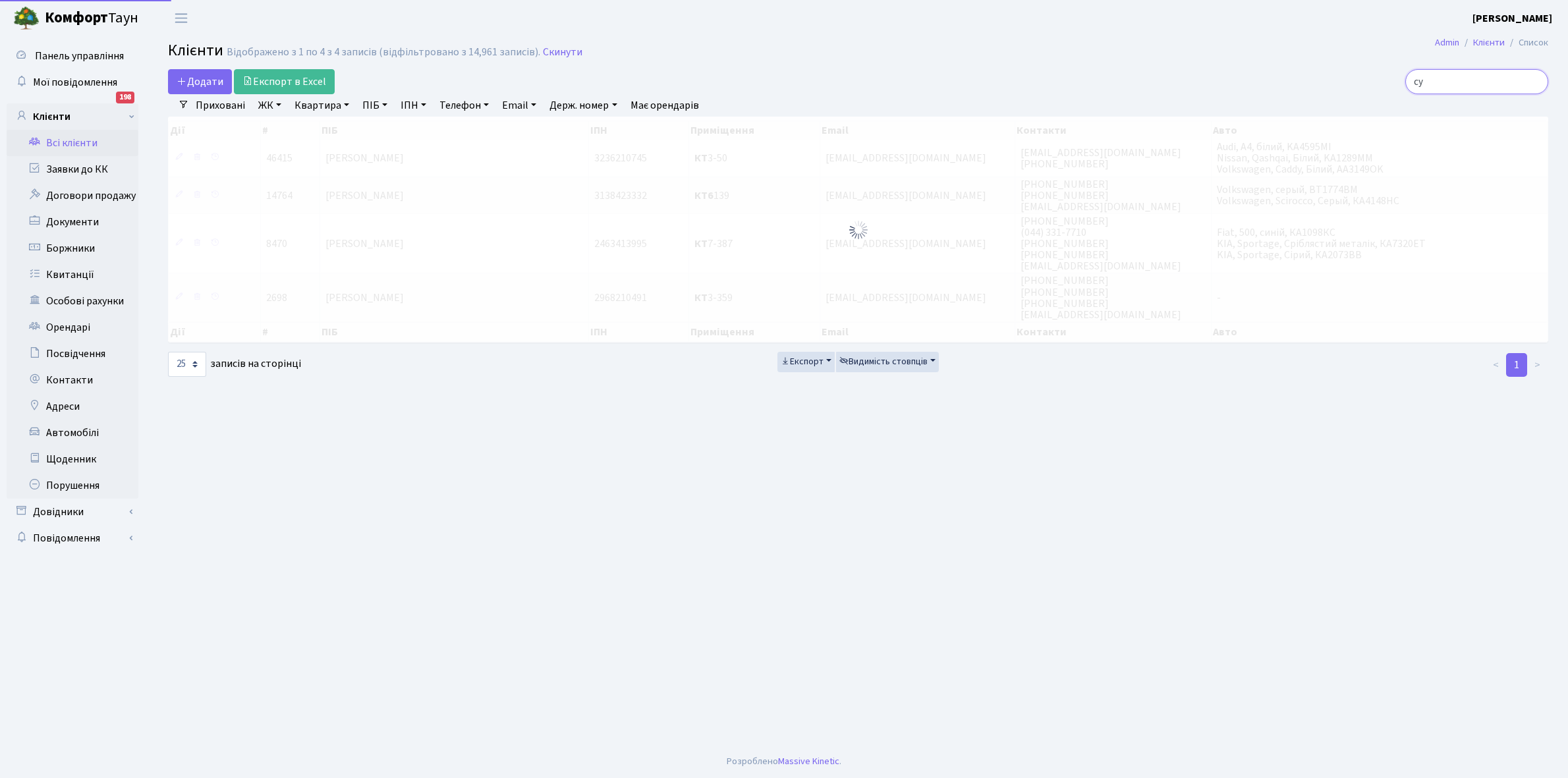
type input "с"
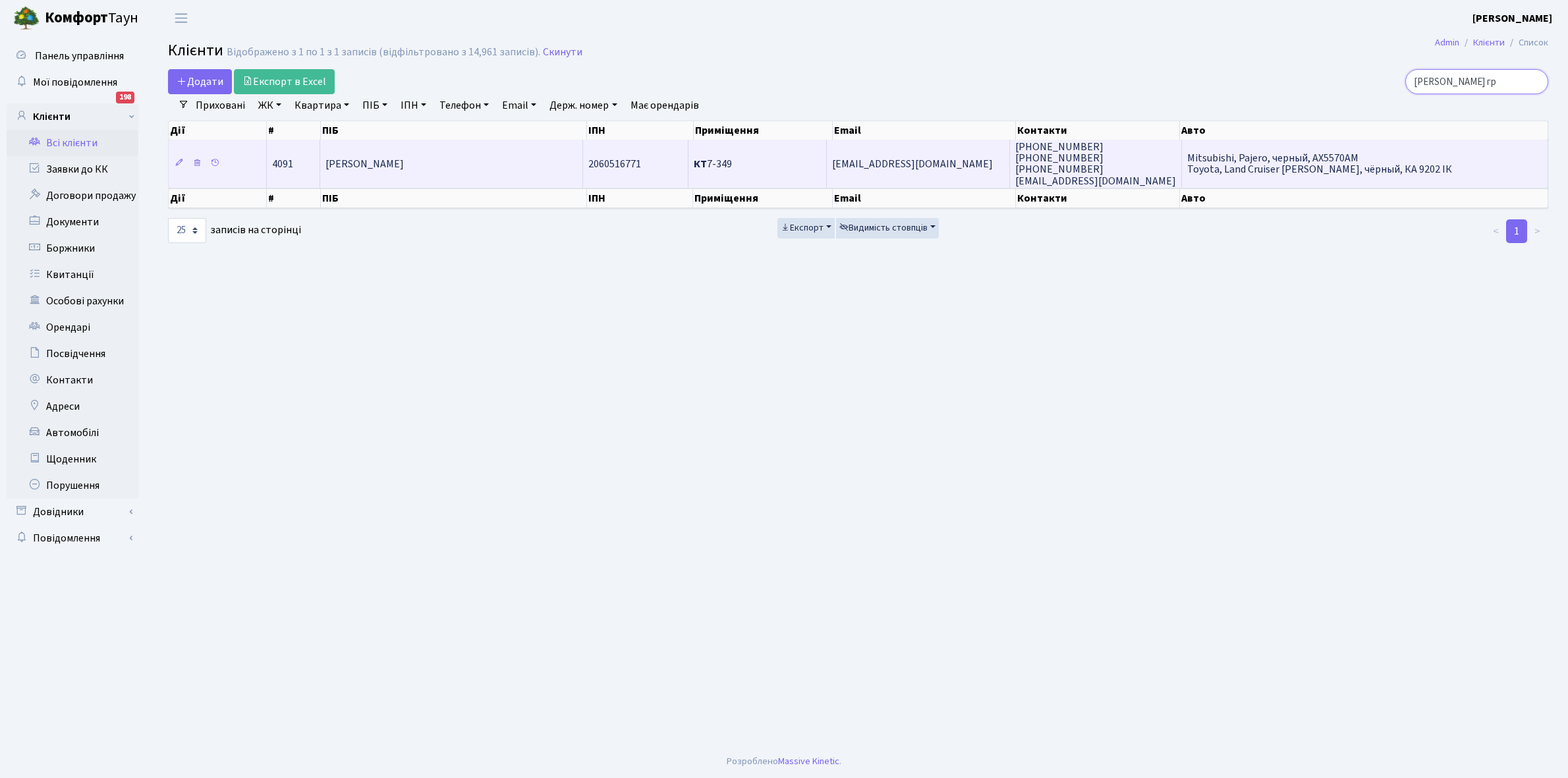
type input "кузьменко гр"
click at [520, 162] on td "[PERSON_NAME]" at bounding box center [451, 164] width 263 height 48
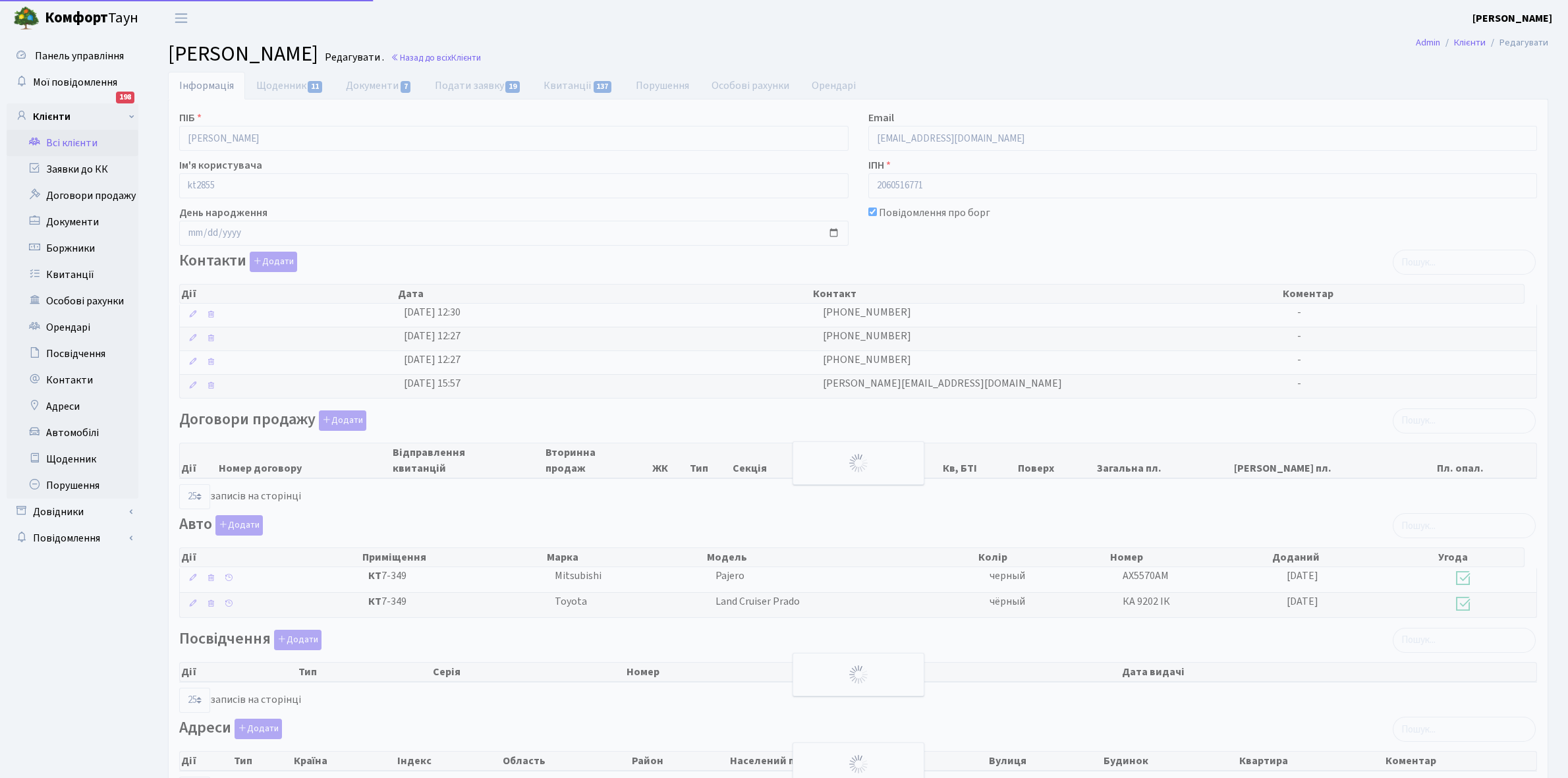
select select "25"
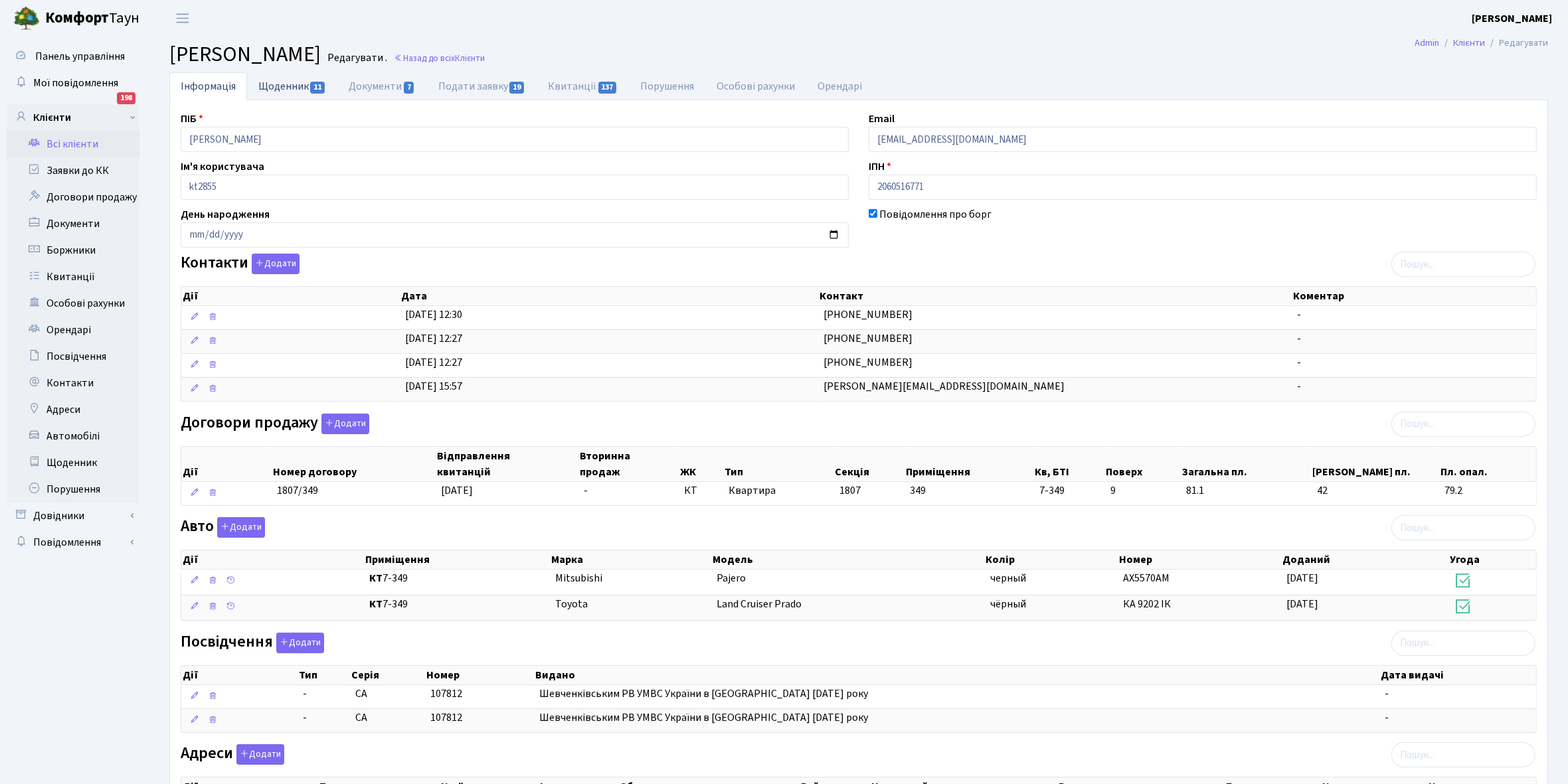
click at [268, 84] on link "Щоденник 11" at bounding box center [292, 85] width 90 height 27
select select "25"
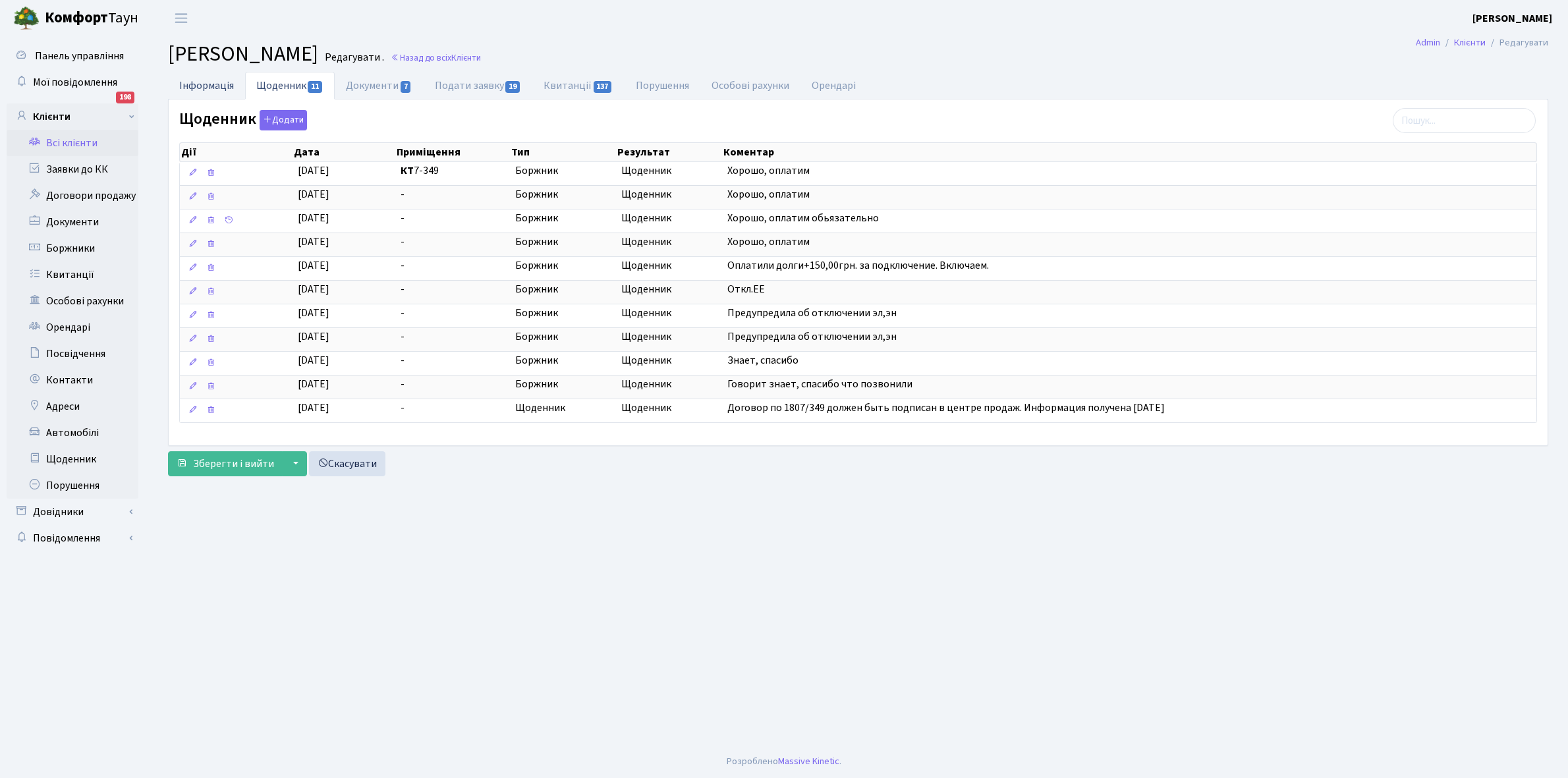
click at [204, 84] on link "Інформація" at bounding box center [207, 84] width 77 height 27
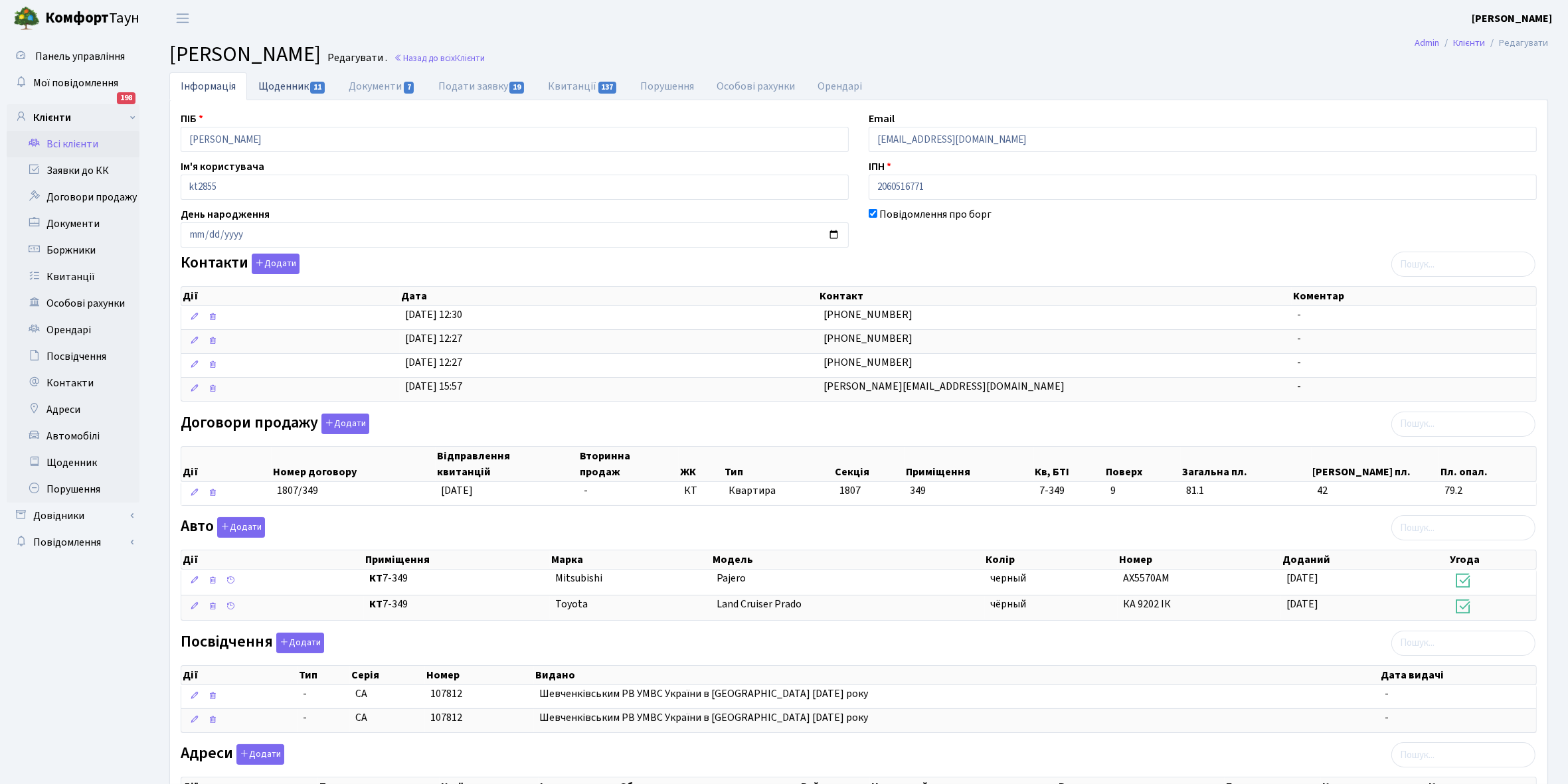
click at [286, 82] on link "Щоденник 11" at bounding box center [292, 85] width 90 height 27
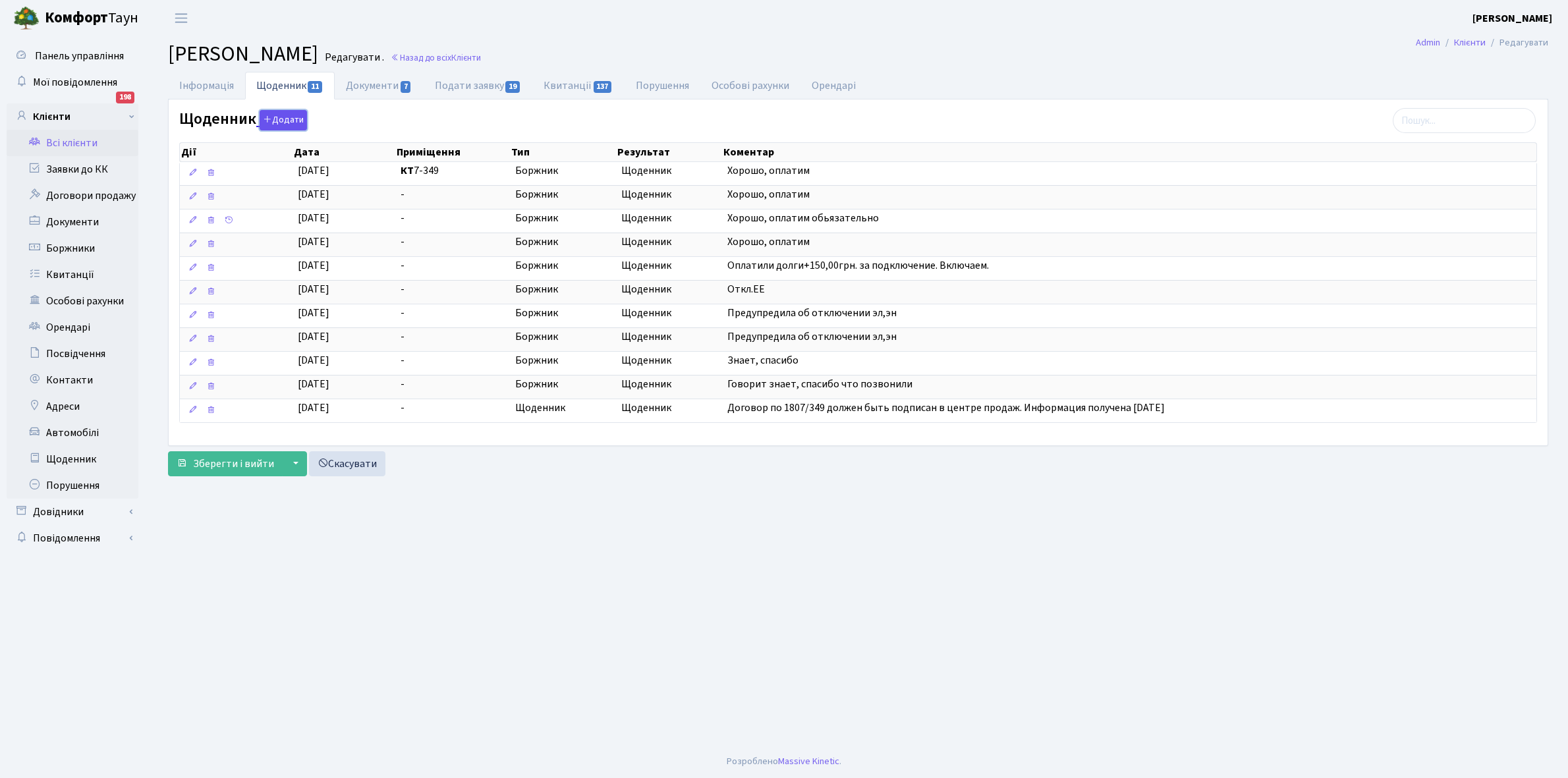
click at [278, 123] on button "Додати" at bounding box center [283, 120] width 48 height 21
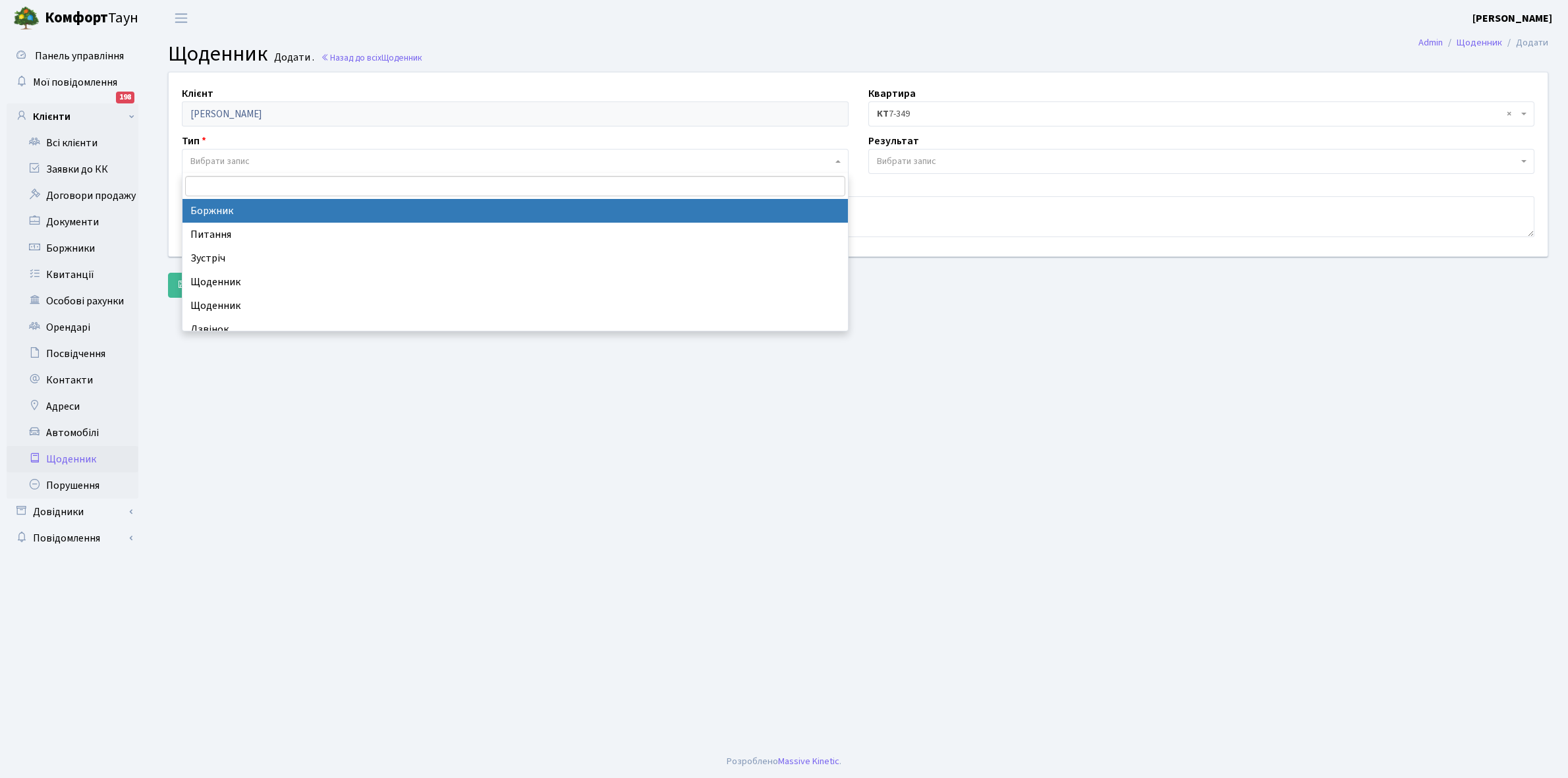
click at [283, 157] on span "Вибрати запис" at bounding box center [511, 161] width 642 height 13
select select "189"
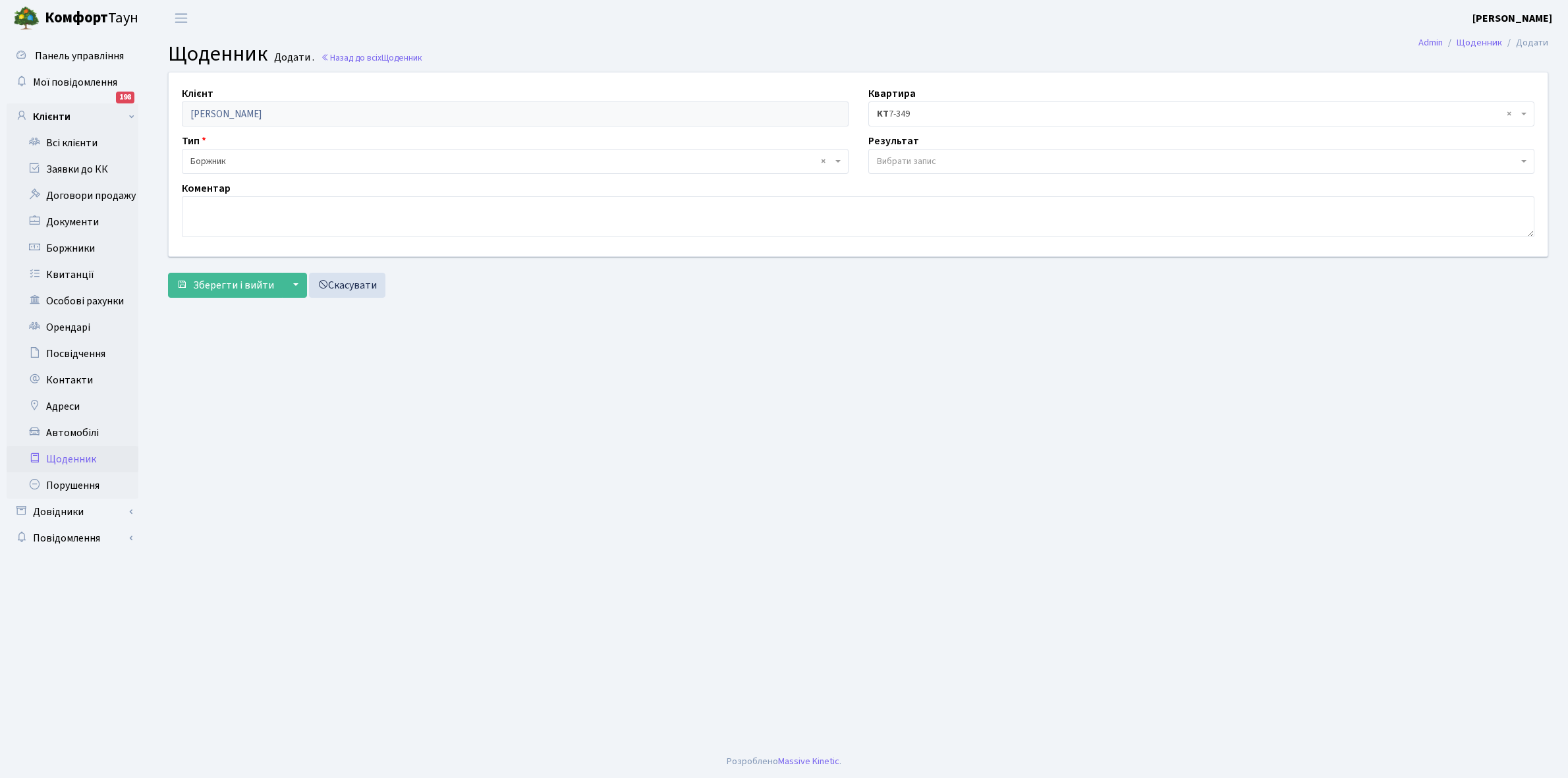
click at [894, 162] on span "Вибрати запис" at bounding box center [907, 161] width 59 height 13
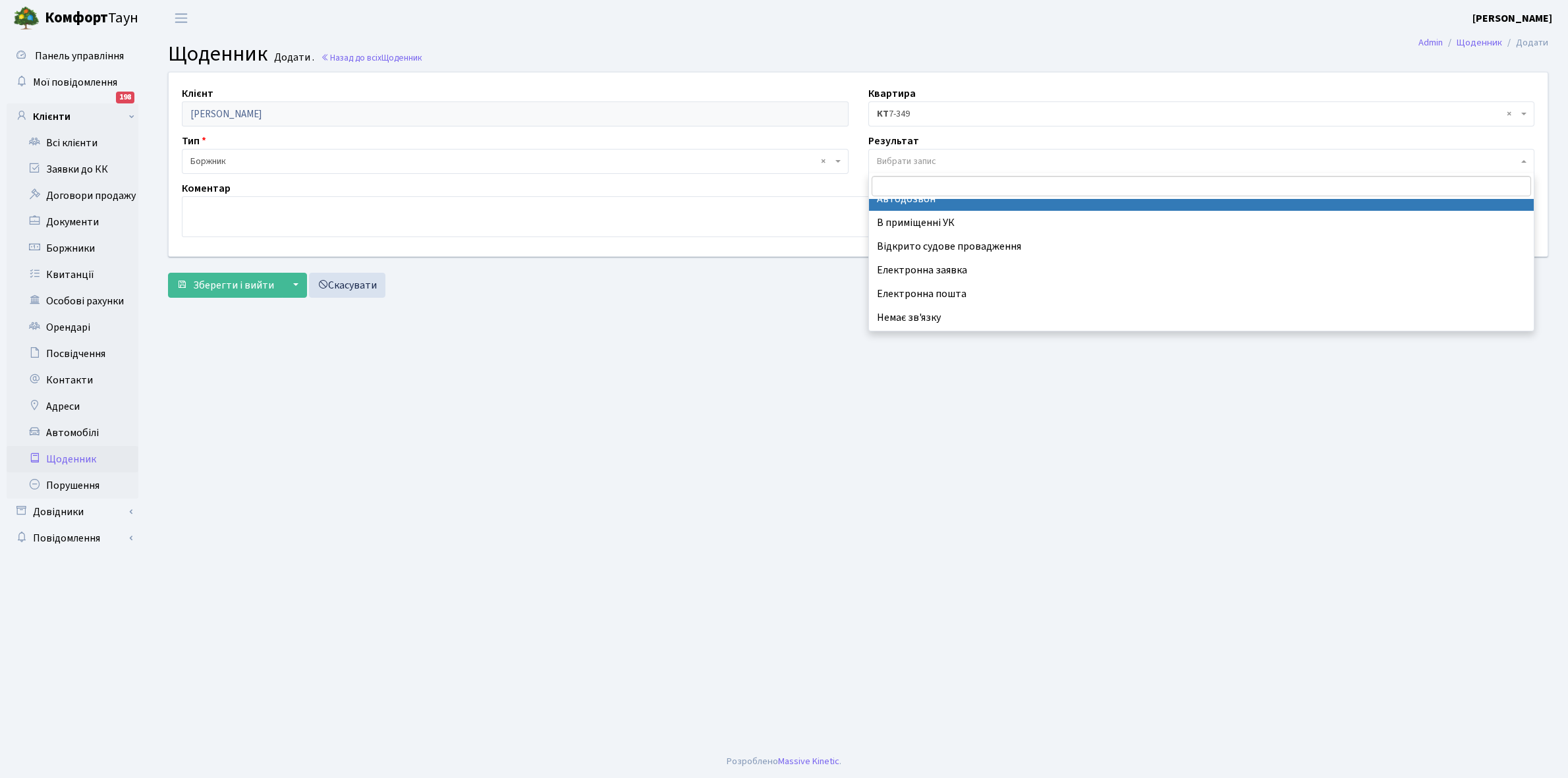
scroll to position [81, 0]
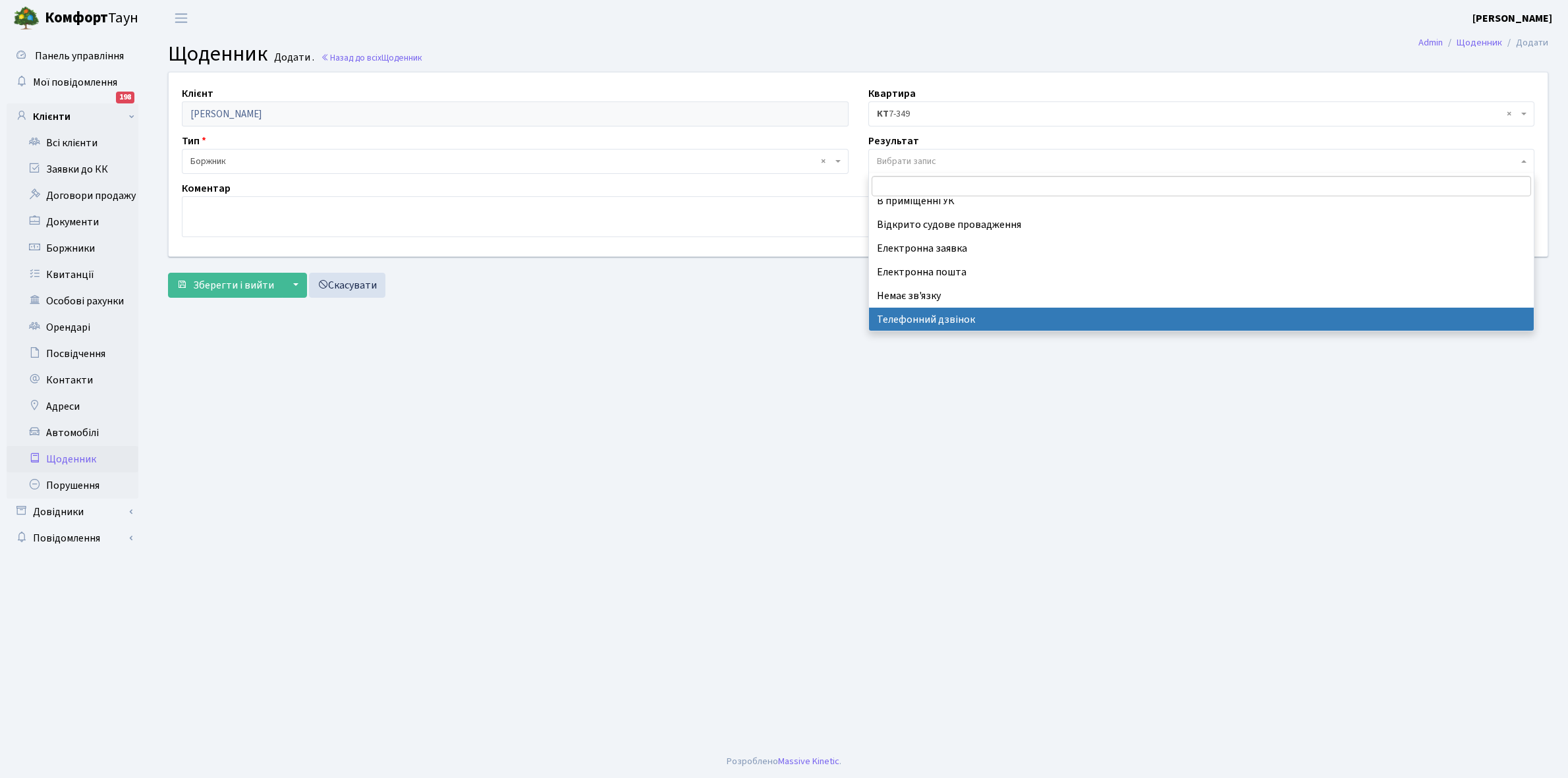
select select "196"
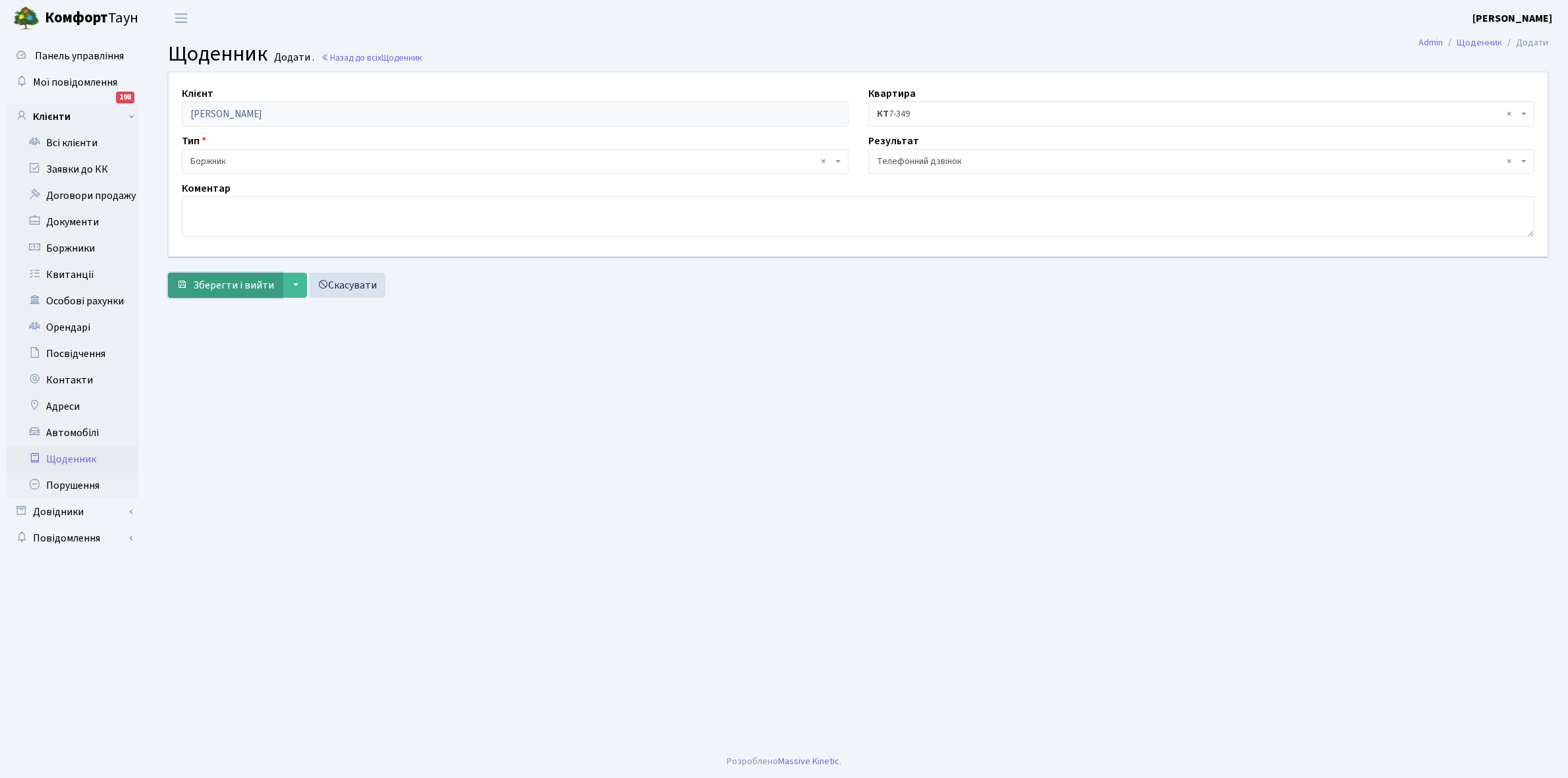
click at [234, 288] on span "Зберегти і вийти" at bounding box center [234, 285] width 81 height 15
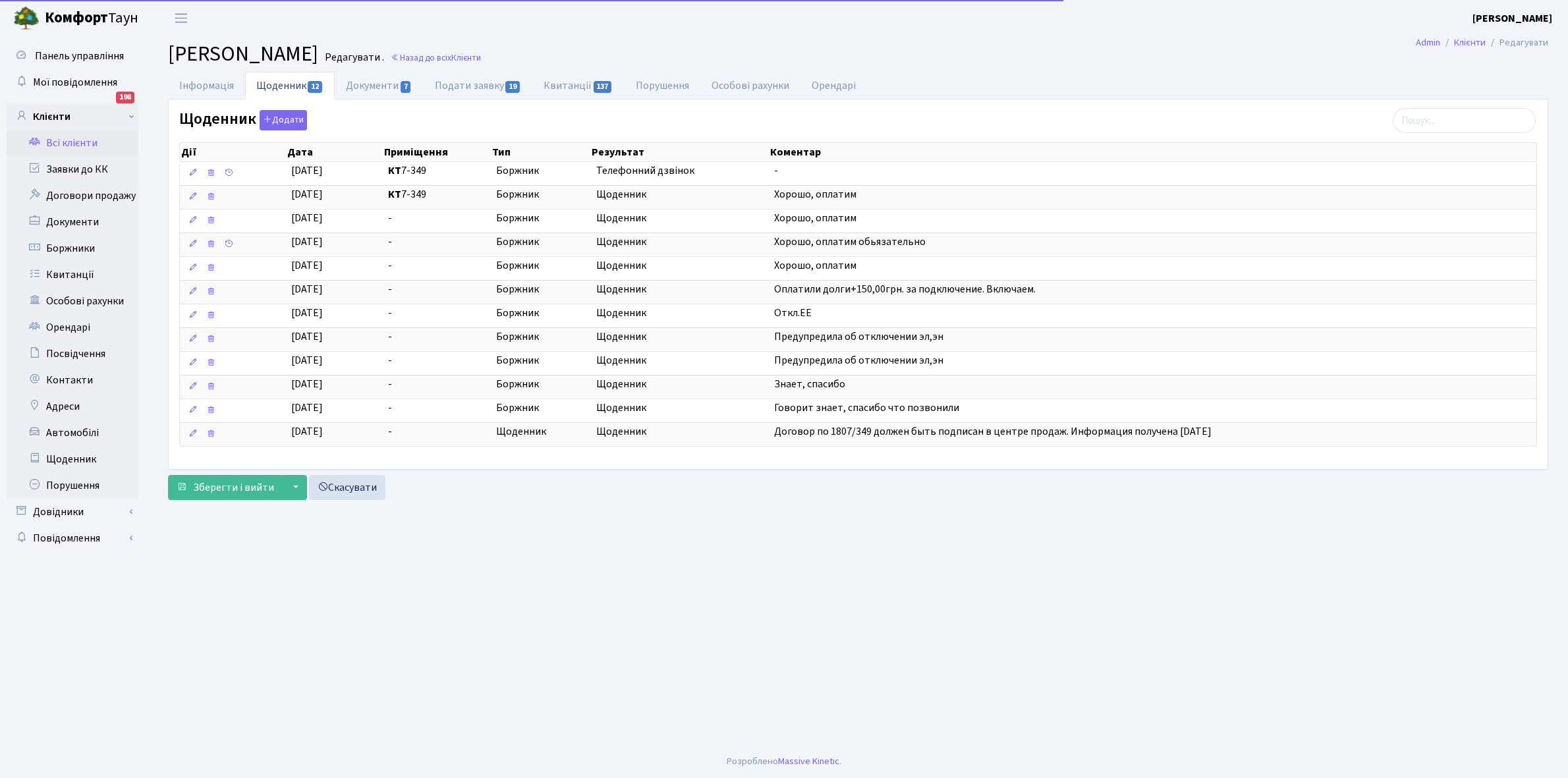
click at [89, 146] on link "Всі клієнти" at bounding box center [72, 143] width 132 height 27
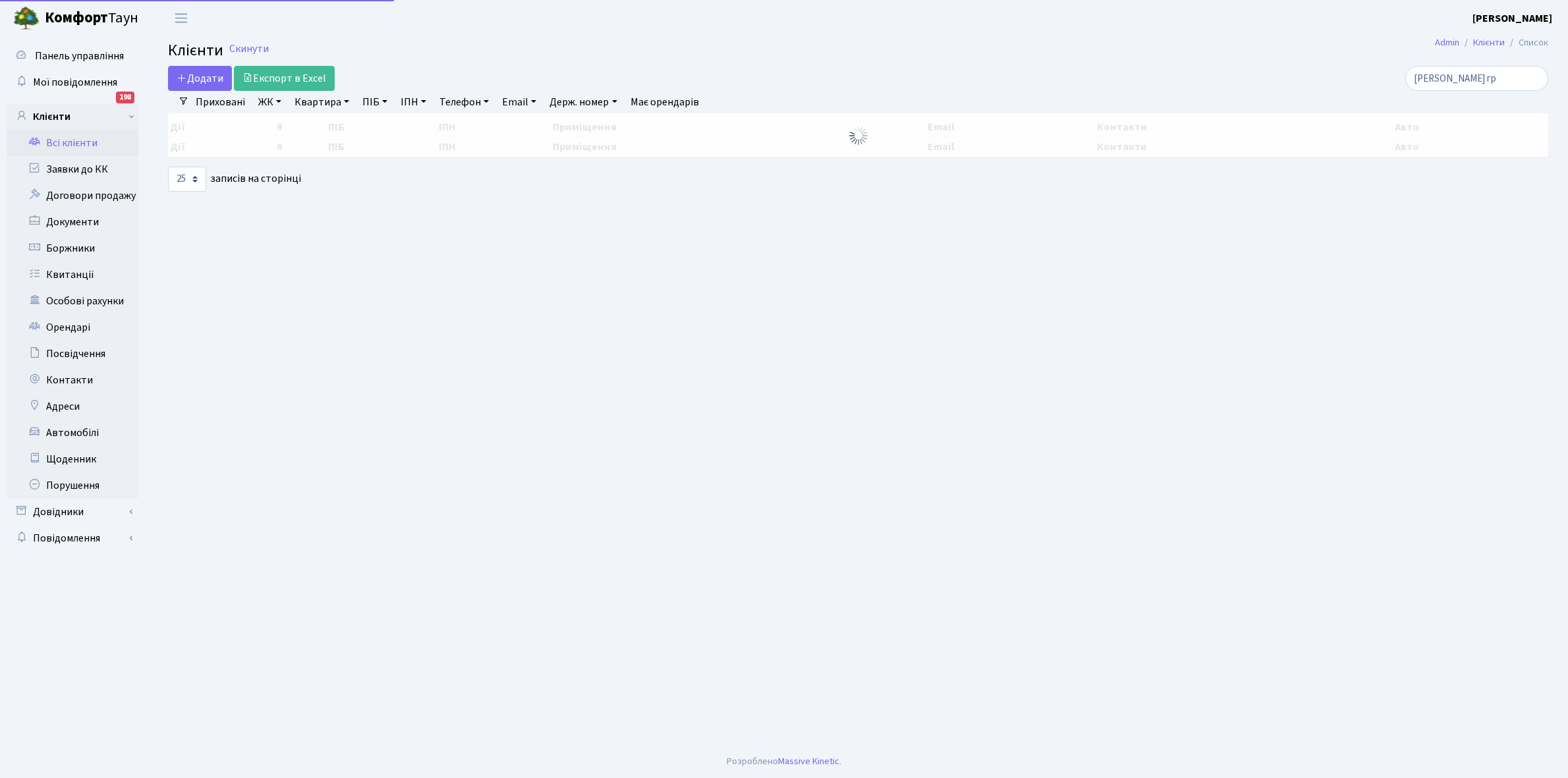
select select "25"
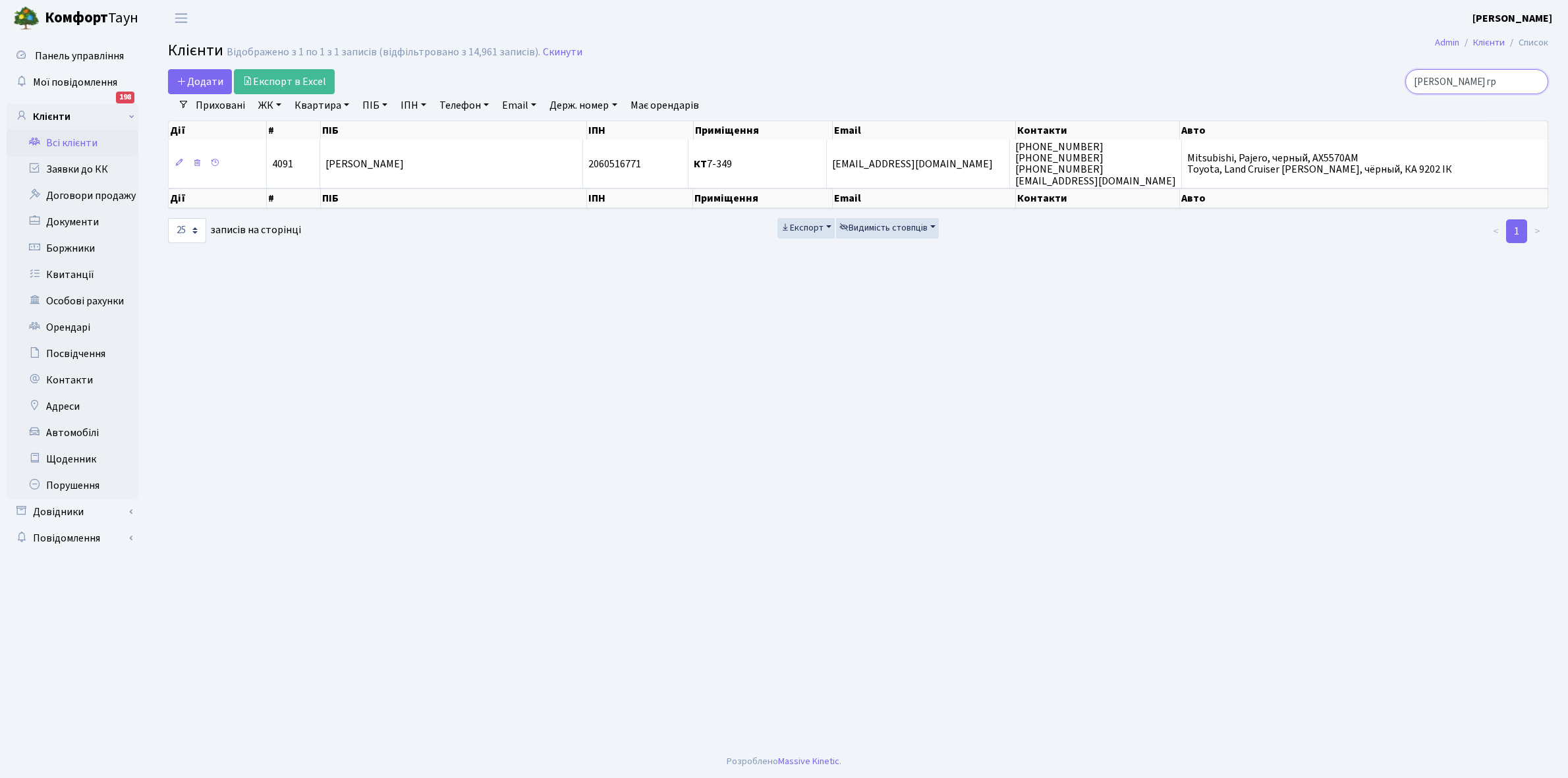
click at [1496, 83] on input "кузьменко гр" at bounding box center [1477, 81] width 143 height 25
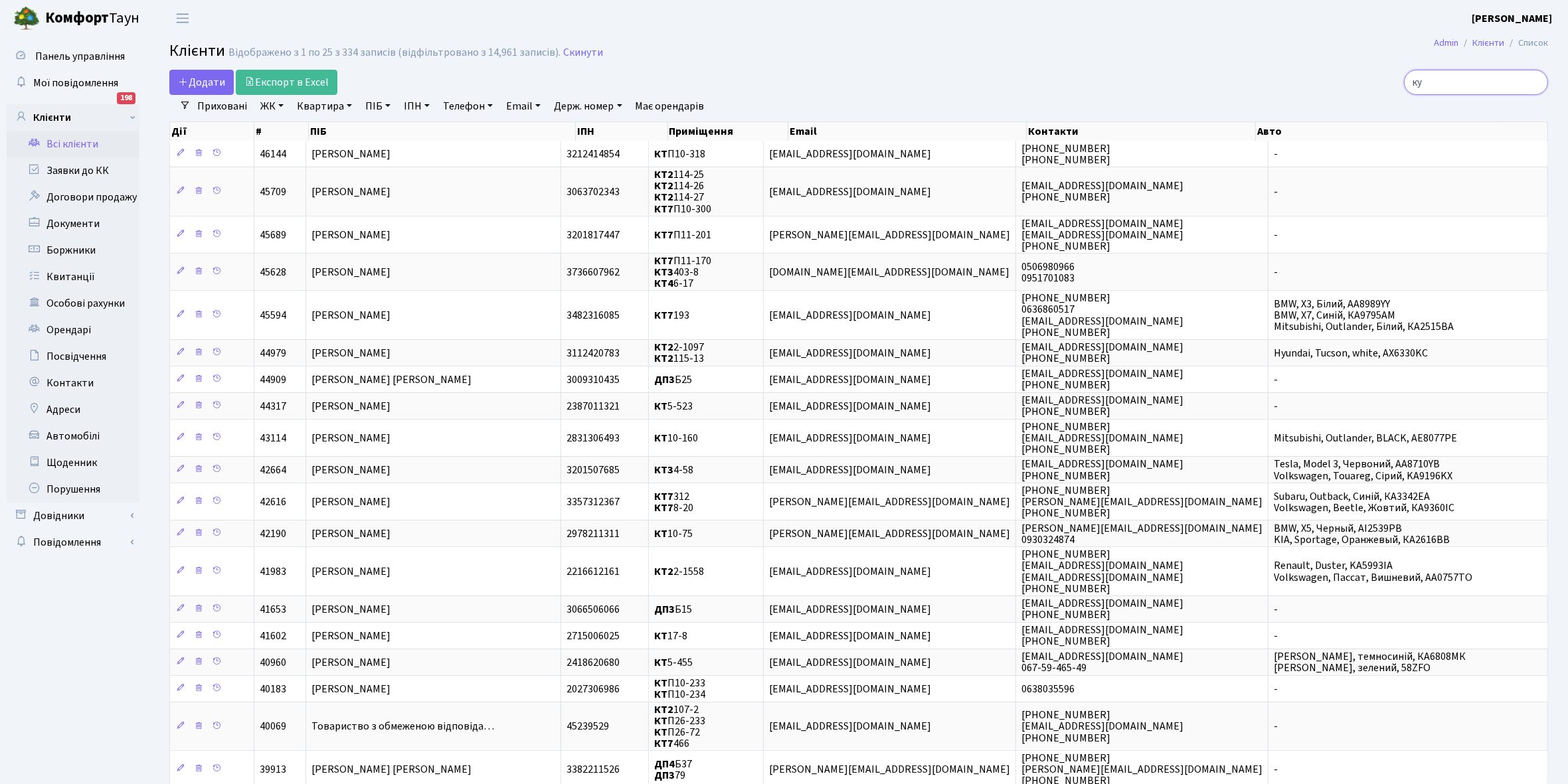
type input "к"
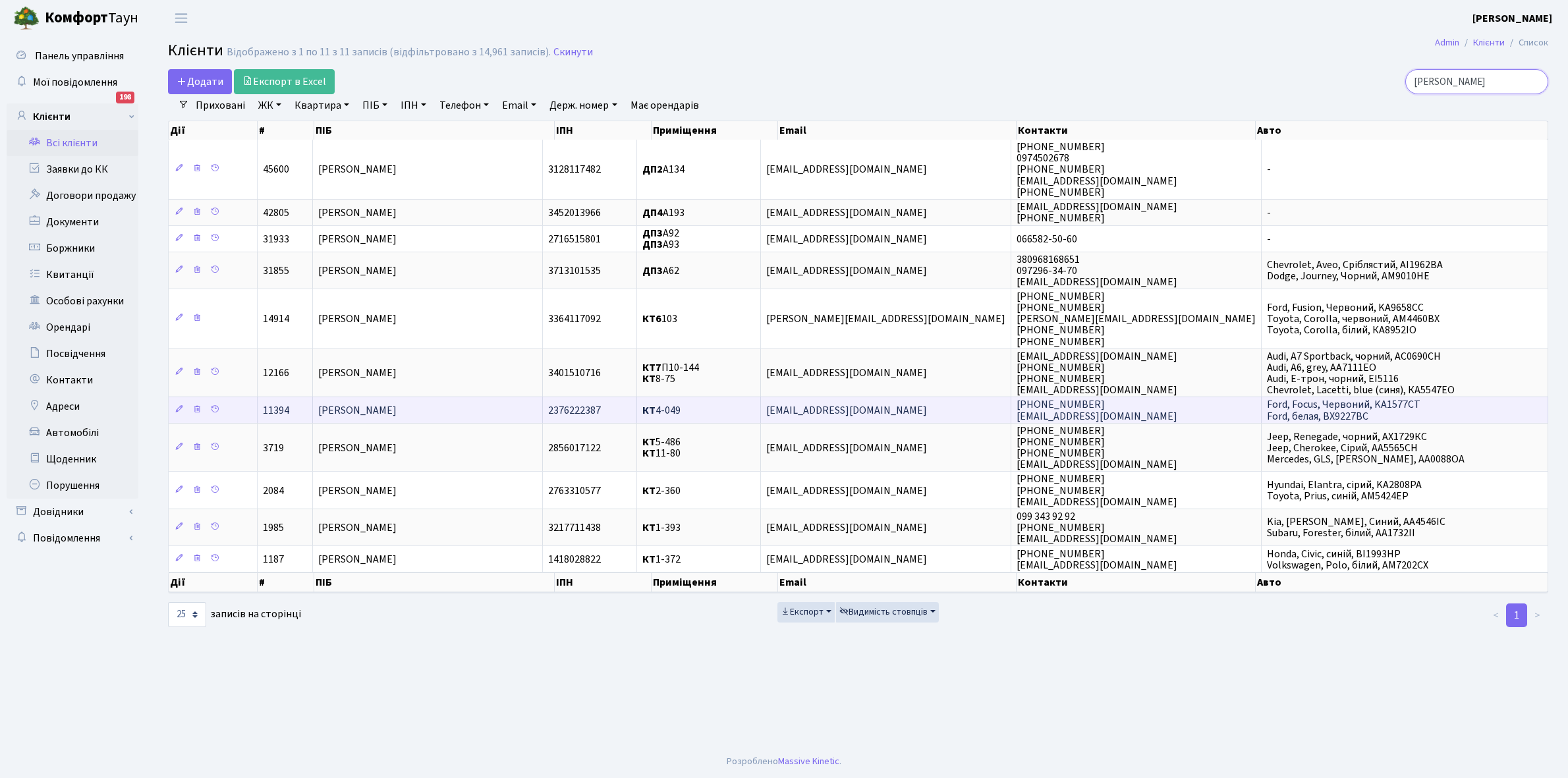
type input "мовчан"
click at [449, 409] on td "[PERSON_NAME]" at bounding box center [428, 409] width 230 height 27
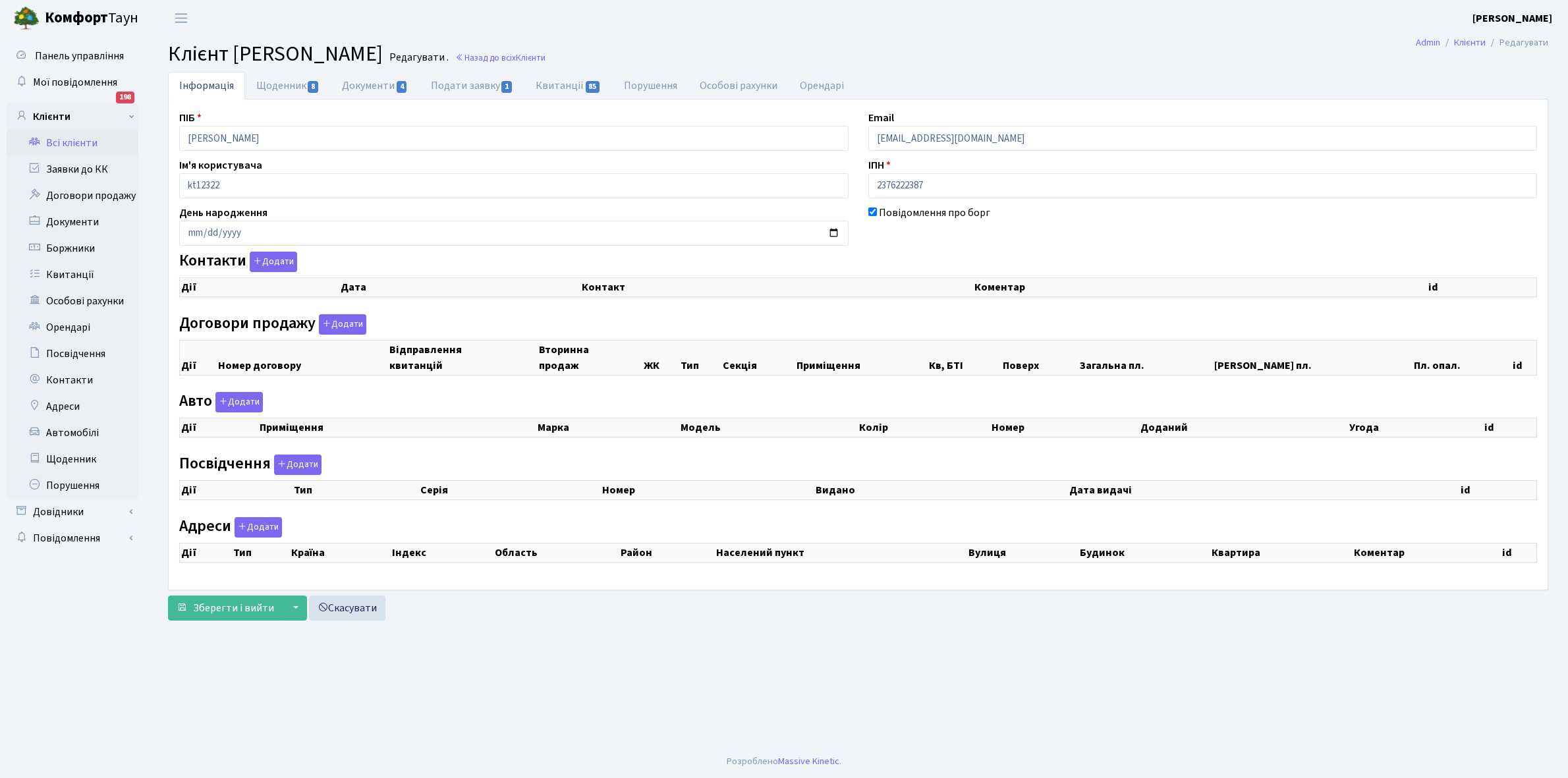
checkbox input "true"
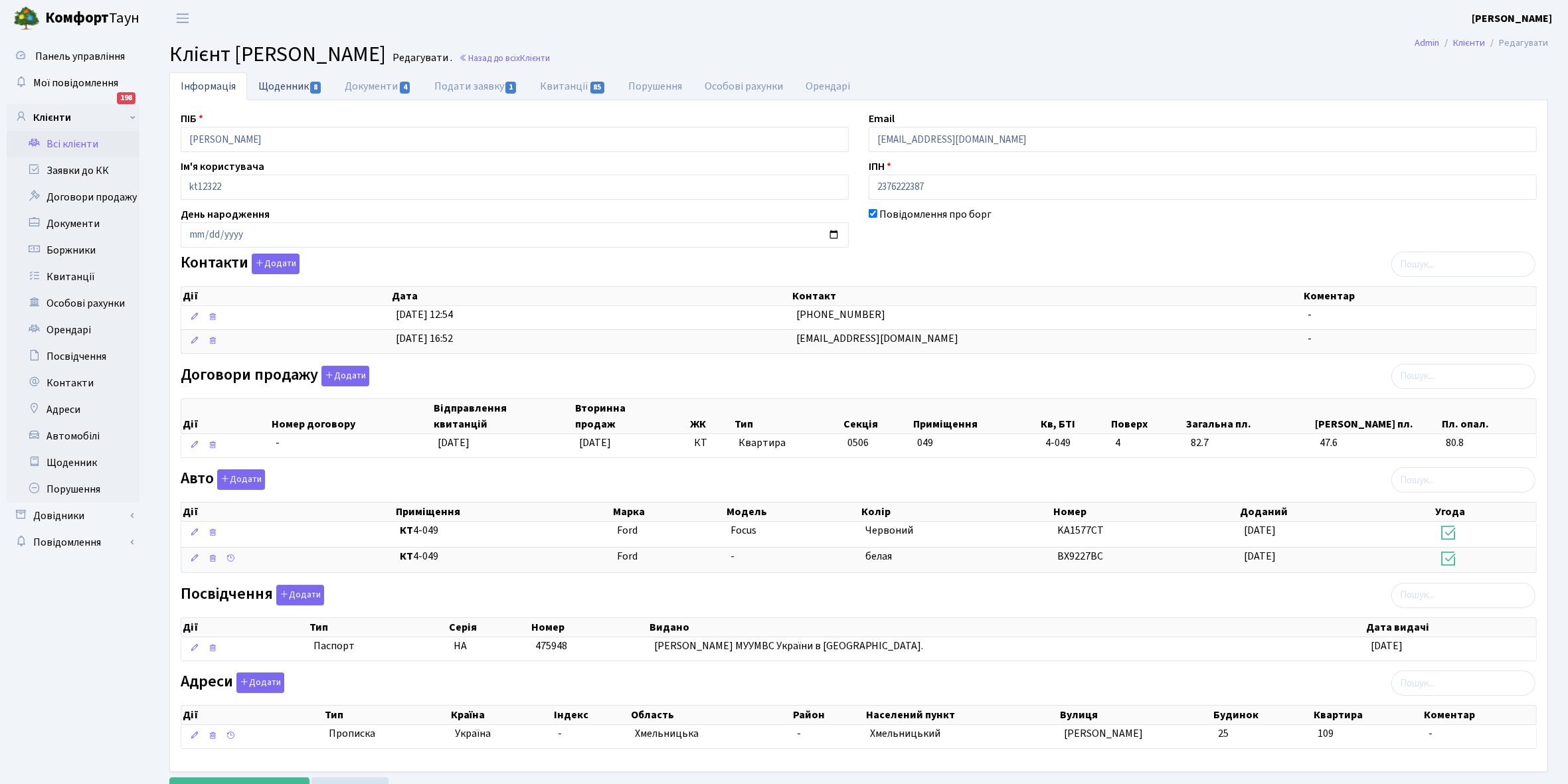
click at [275, 84] on link "Щоденник 8" at bounding box center [290, 85] width 86 height 27
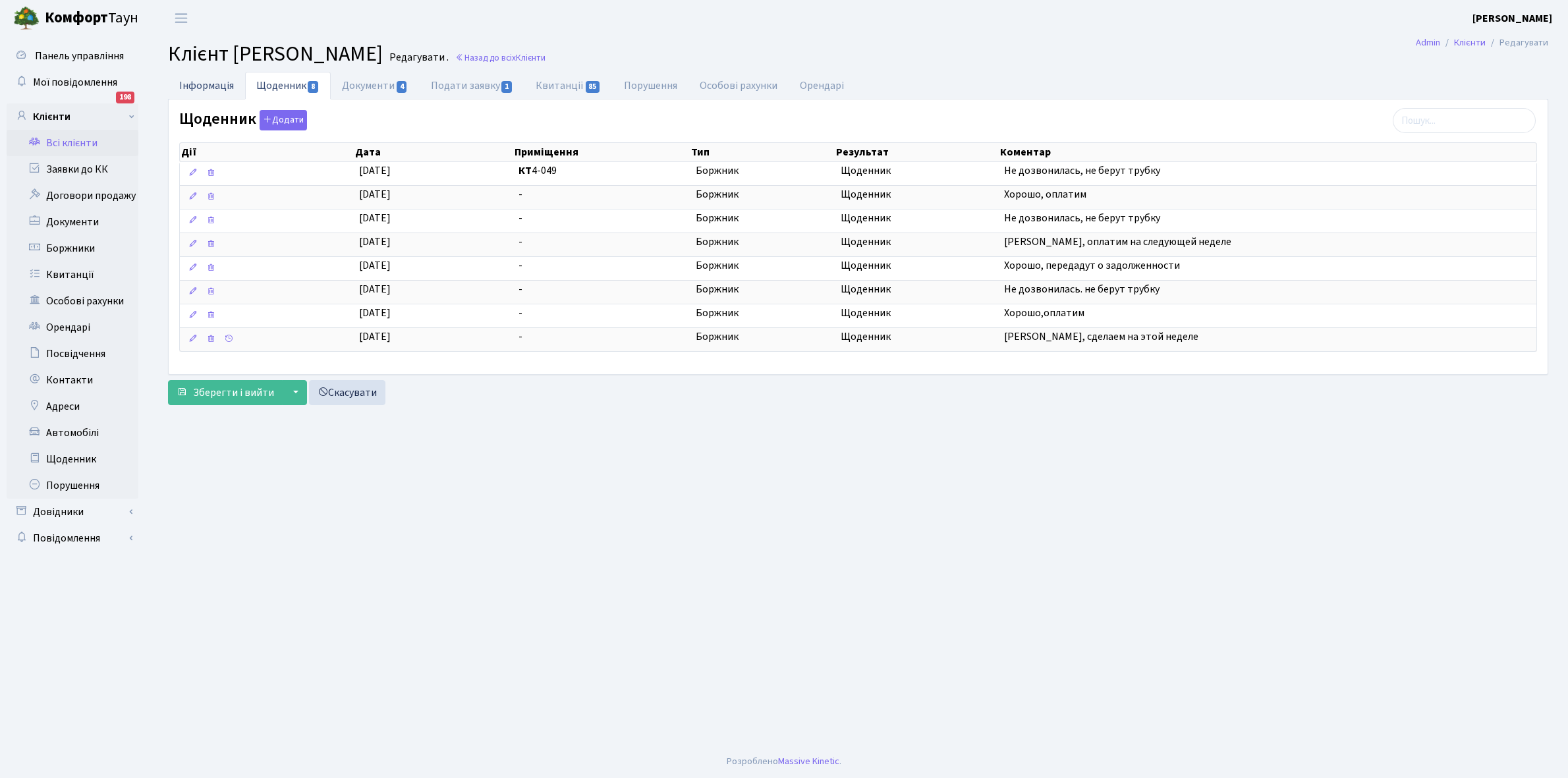
click at [199, 85] on link "Інформація" at bounding box center [207, 84] width 77 height 27
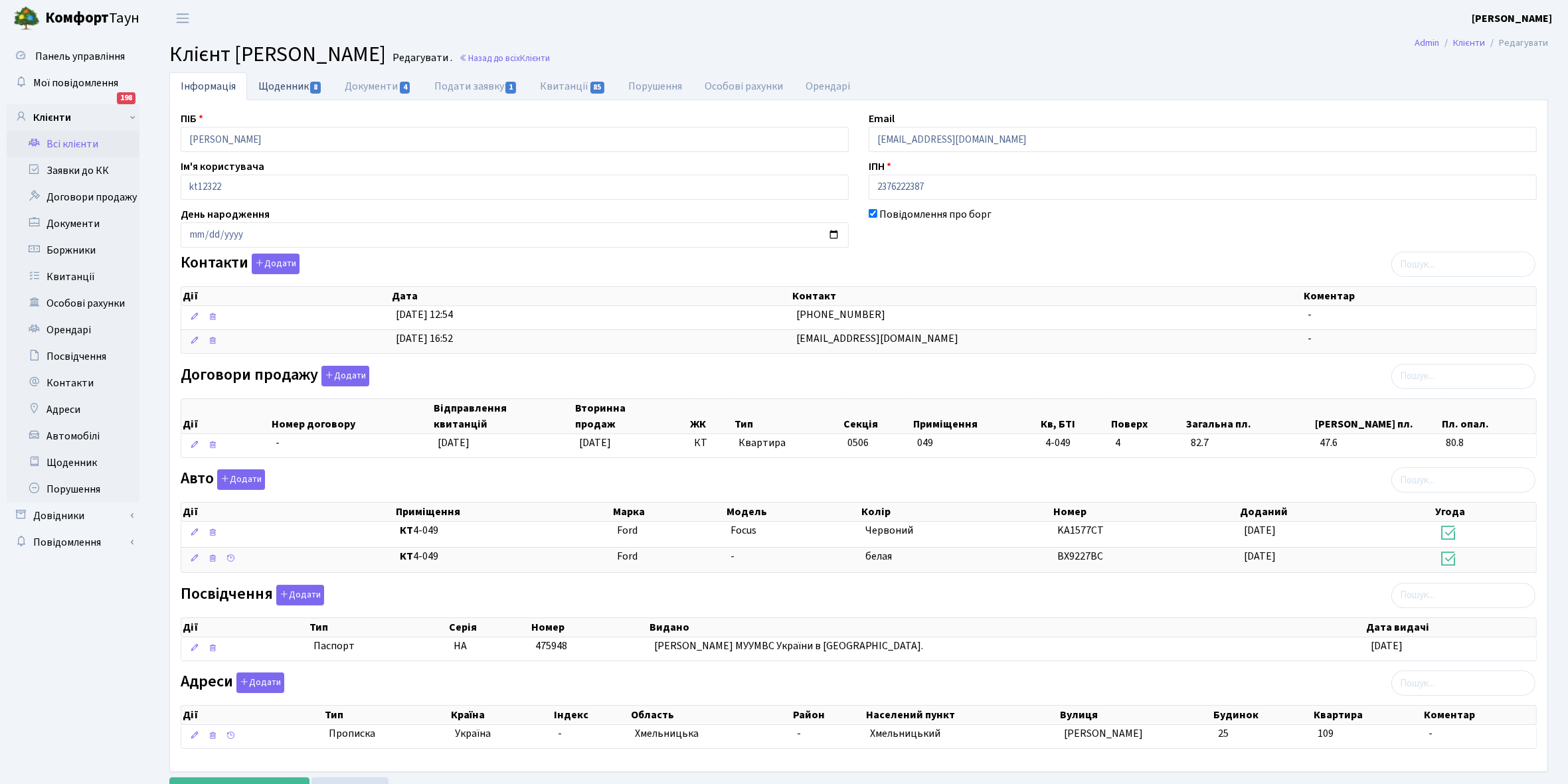
click at [271, 90] on link "Щоденник 8" at bounding box center [290, 85] width 86 height 27
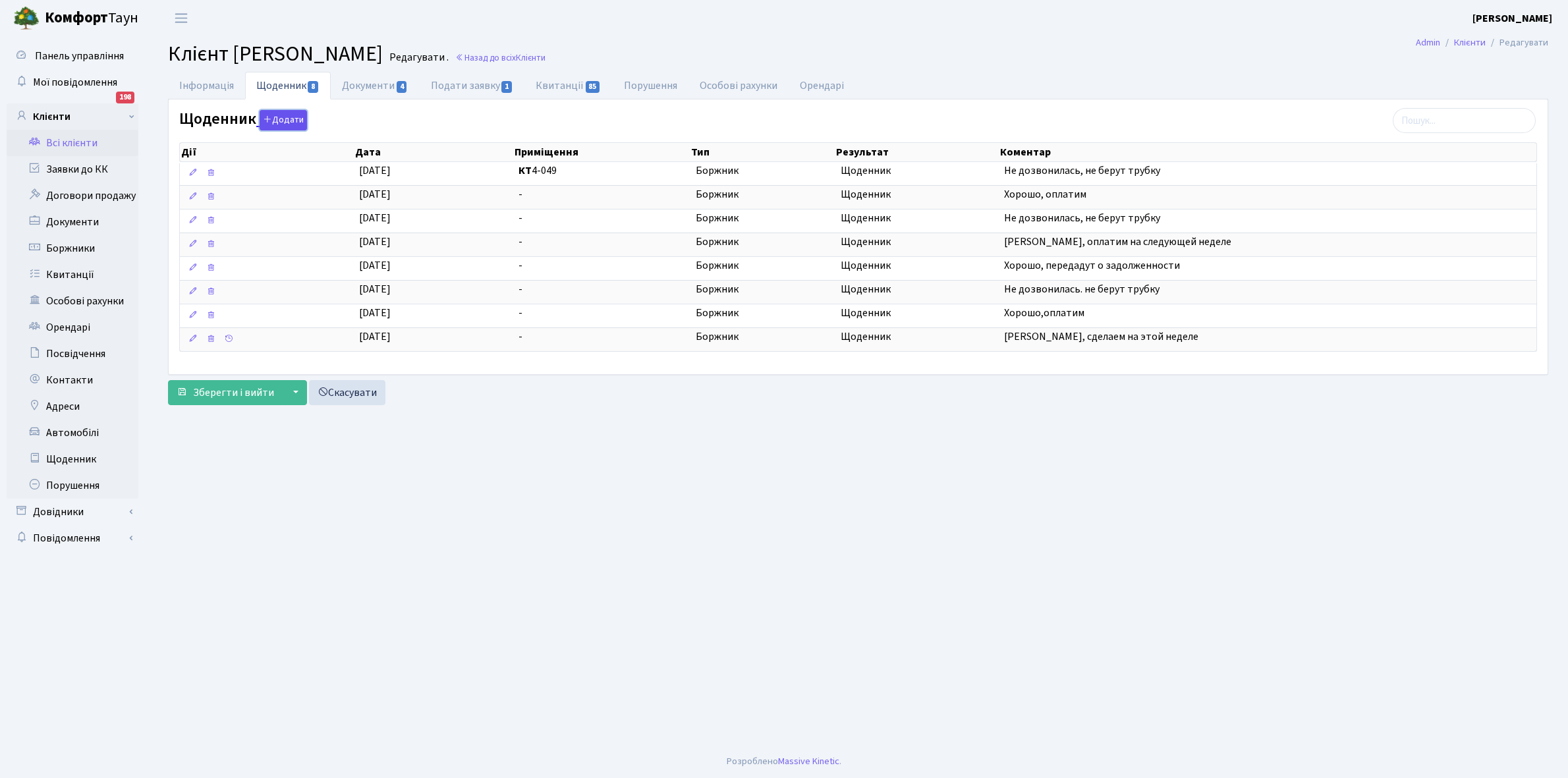
click at [287, 117] on button "Додати" at bounding box center [283, 120] width 48 height 21
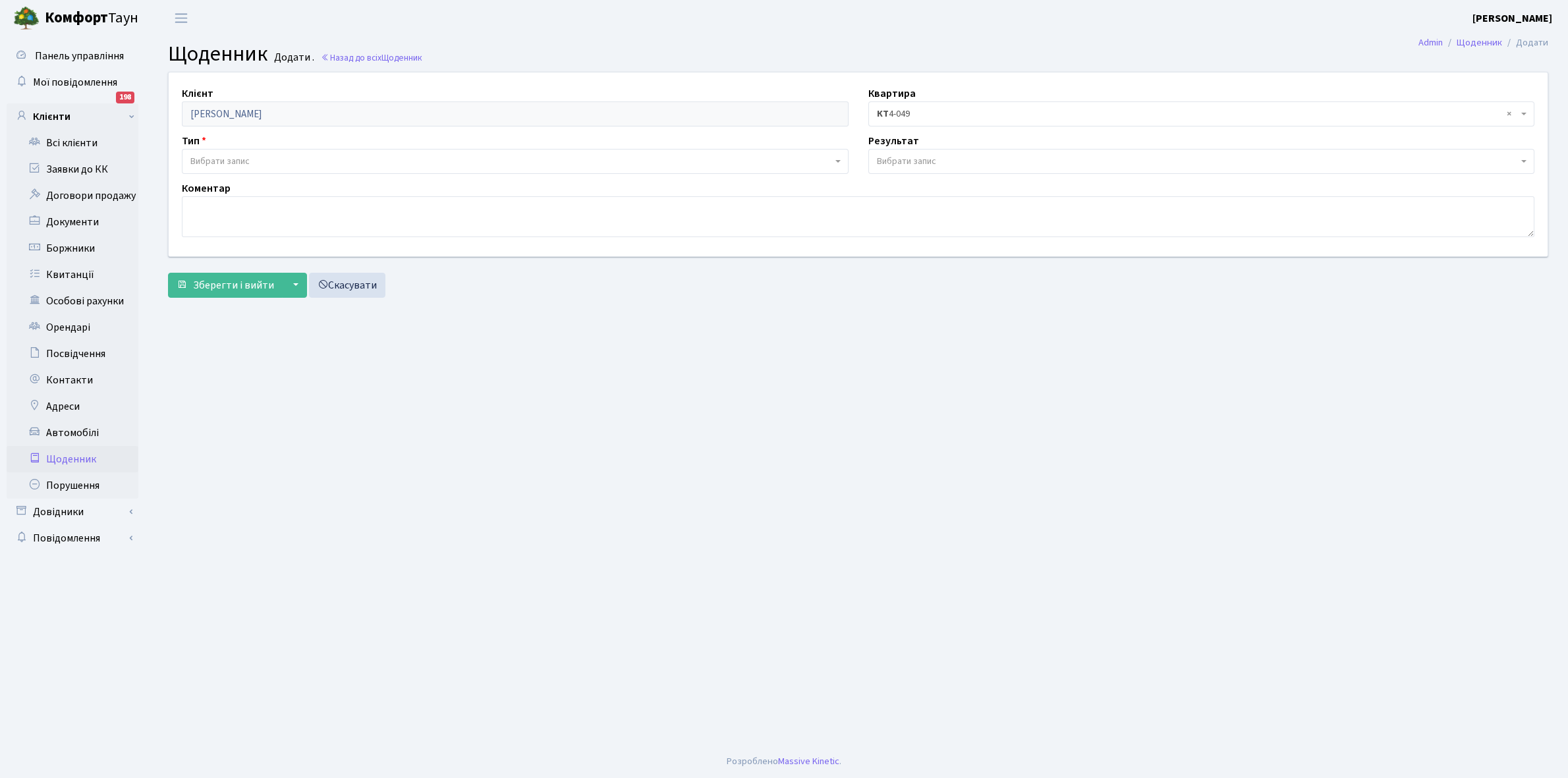
click at [275, 160] on span "Вибрати запис" at bounding box center [511, 161] width 642 height 13
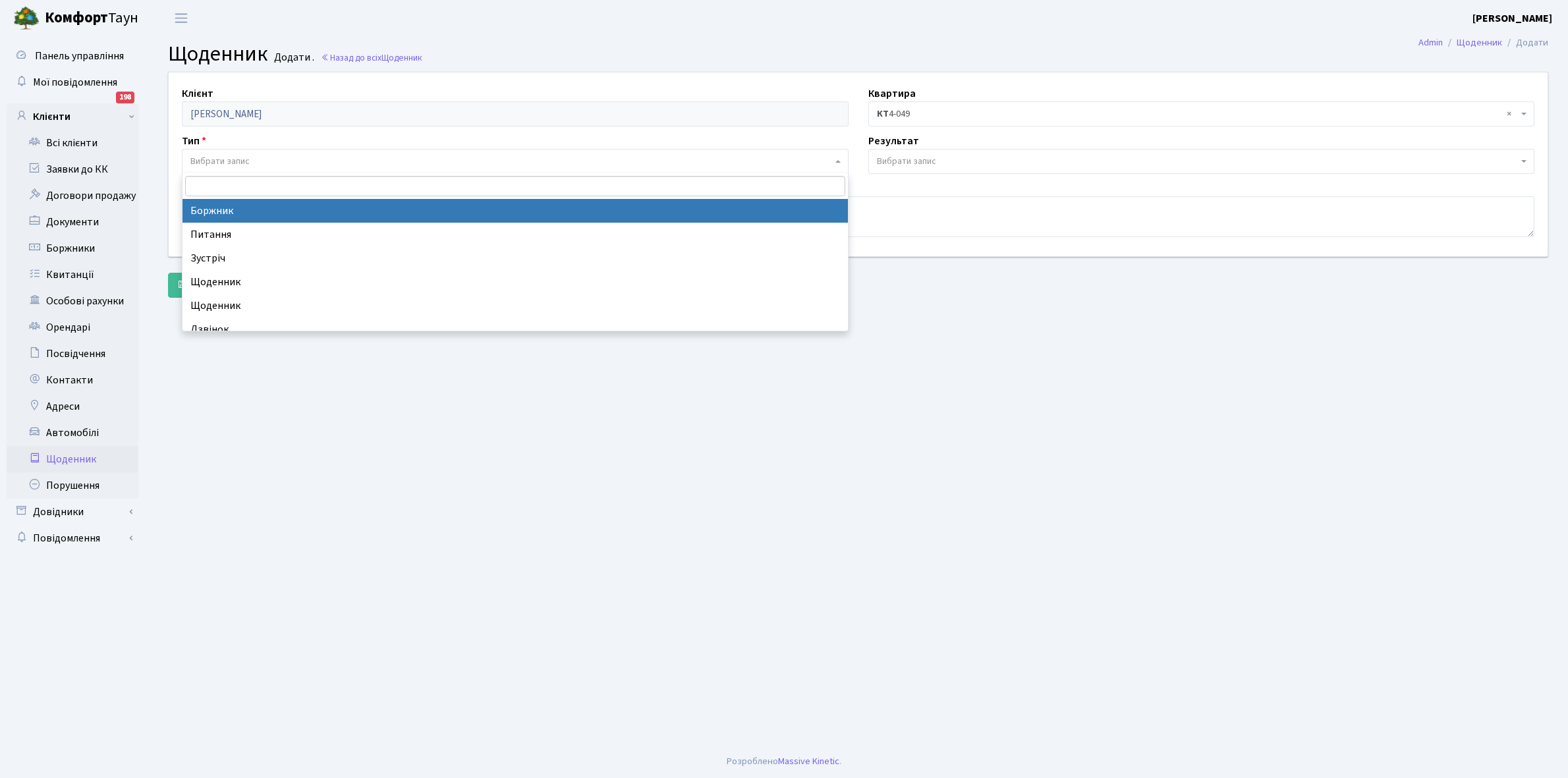
select select "189"
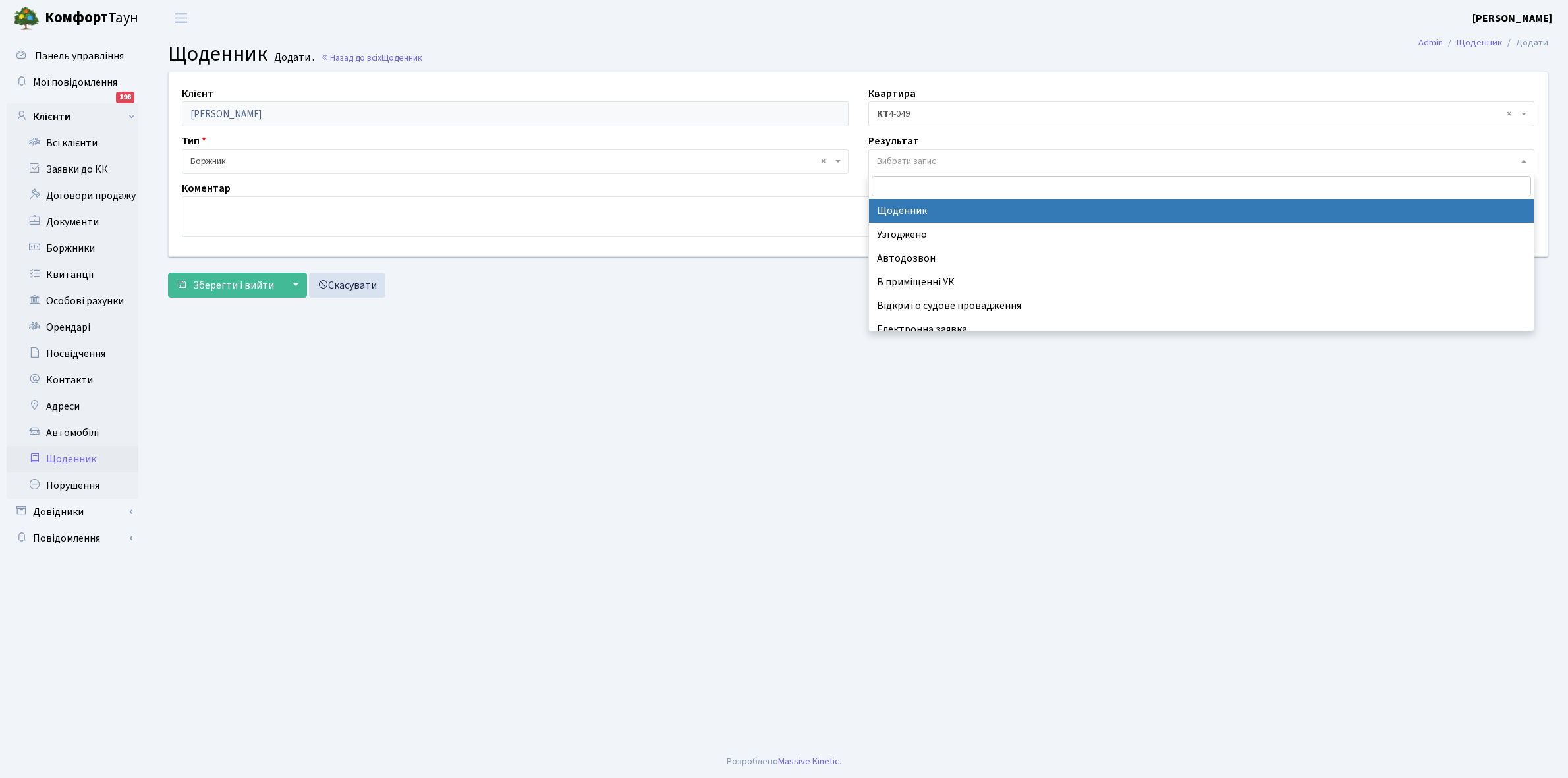
click at [888, 161] on span "Вибрати запис" at bounding box center [907, 161] width 59 height 13
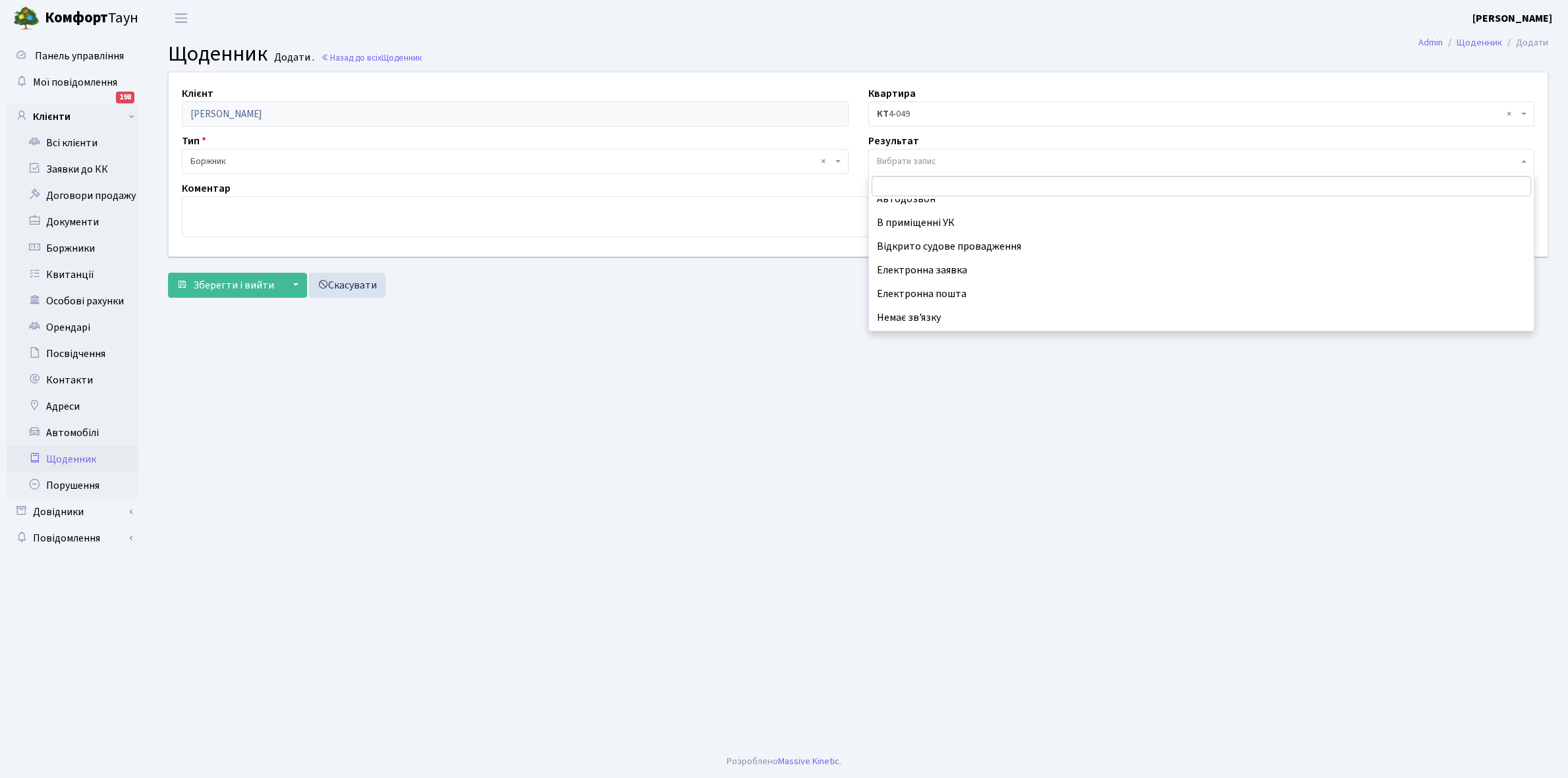
scroll to position [81, 0]
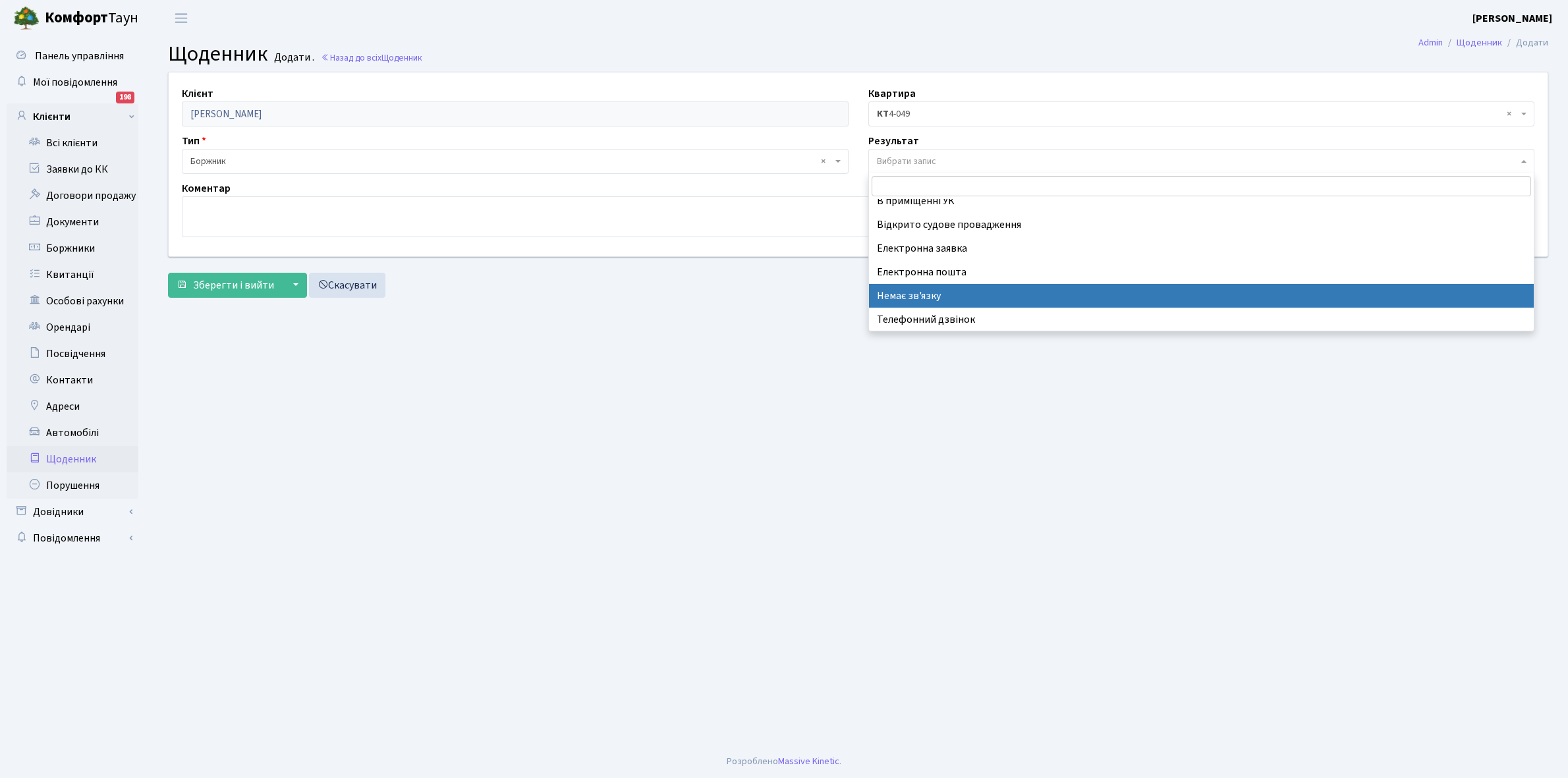
select select "197"
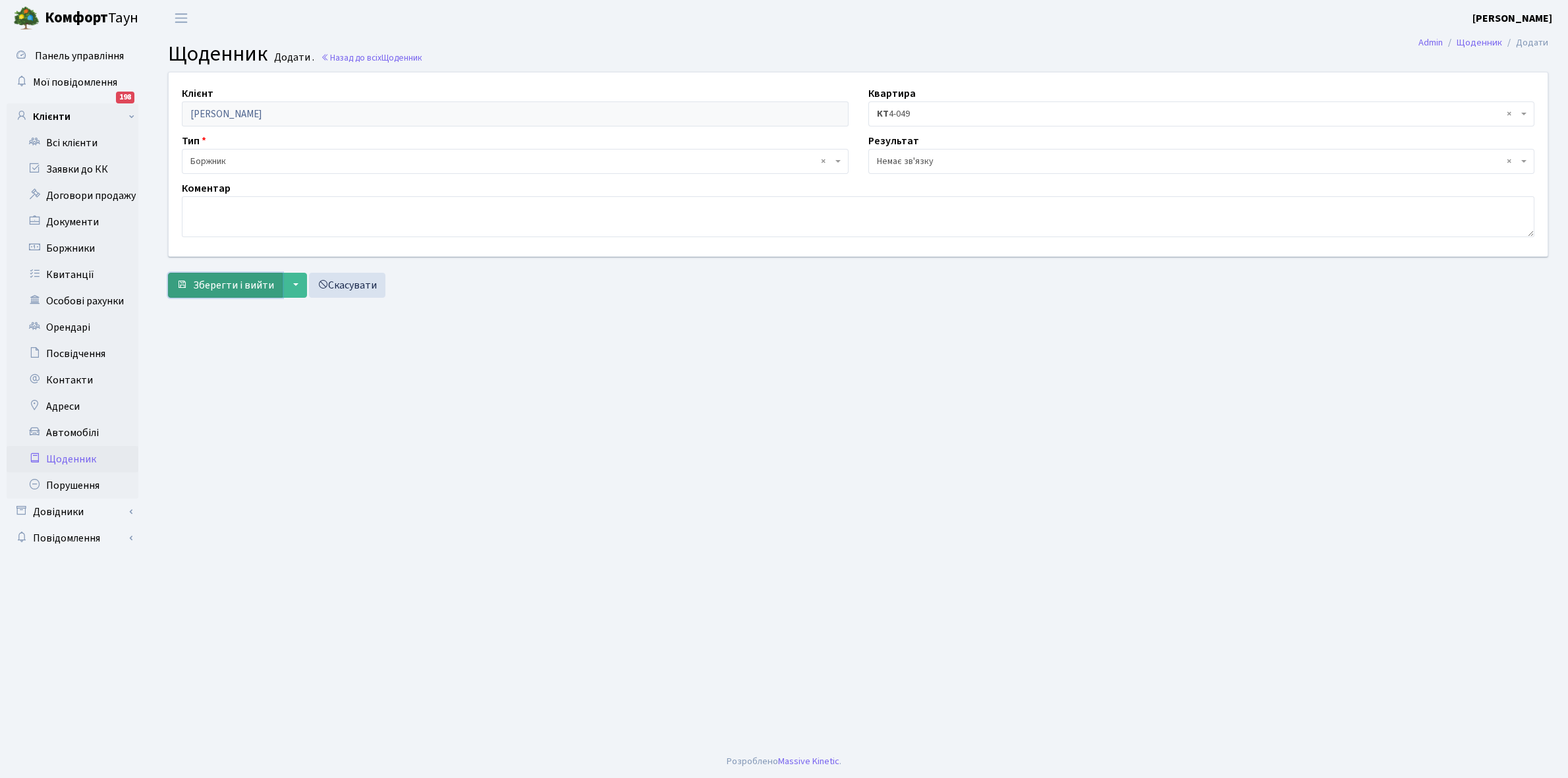
click at [236, 280] on span "Зберегти і вийти" at bounding box center [234, 285] width 81 height 15
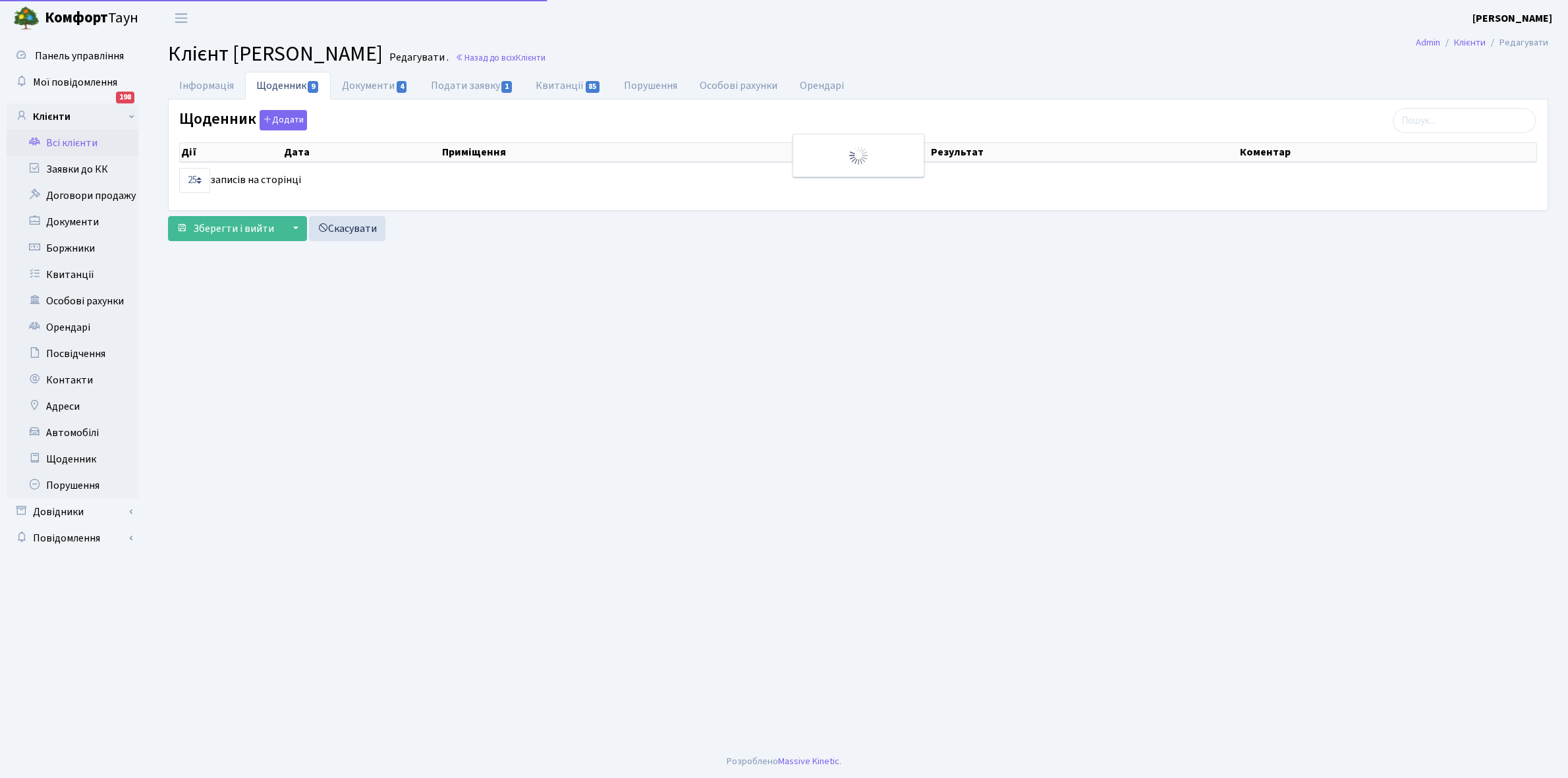
select select "25"
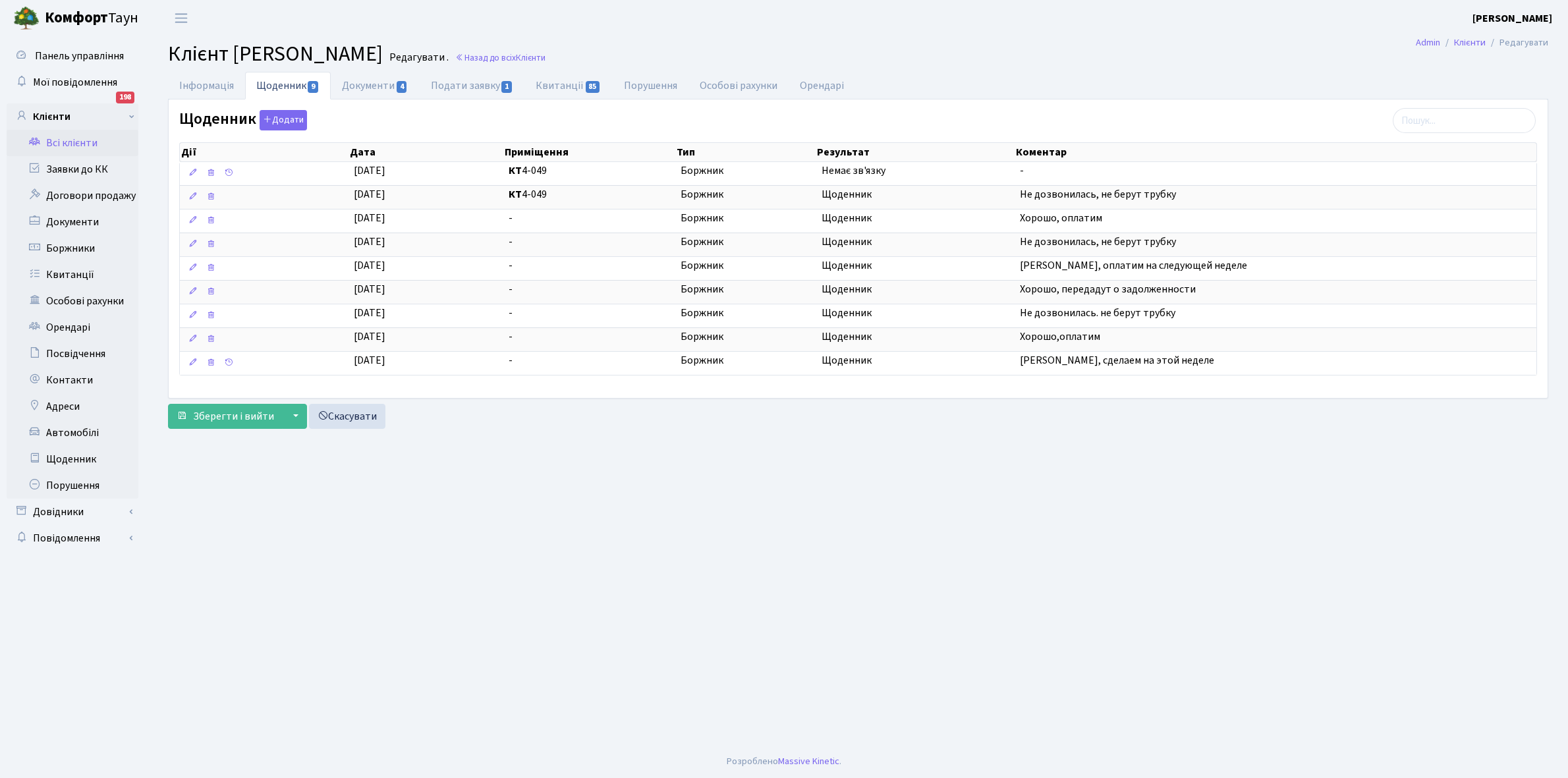
click at [77, 140] on link "Всі клієнти" at bounding box center [72, 143] width 132 height 27
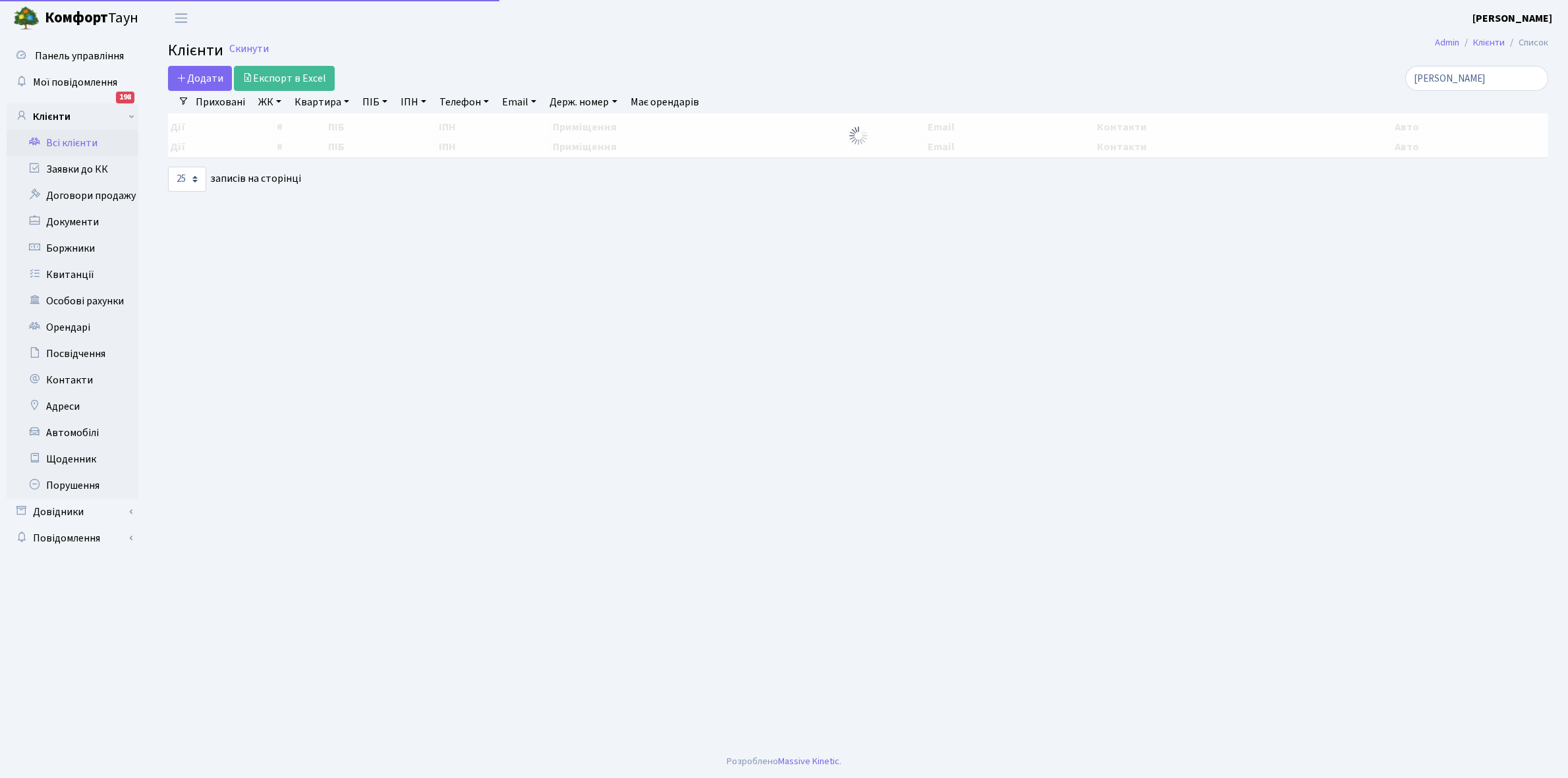
select select "25"
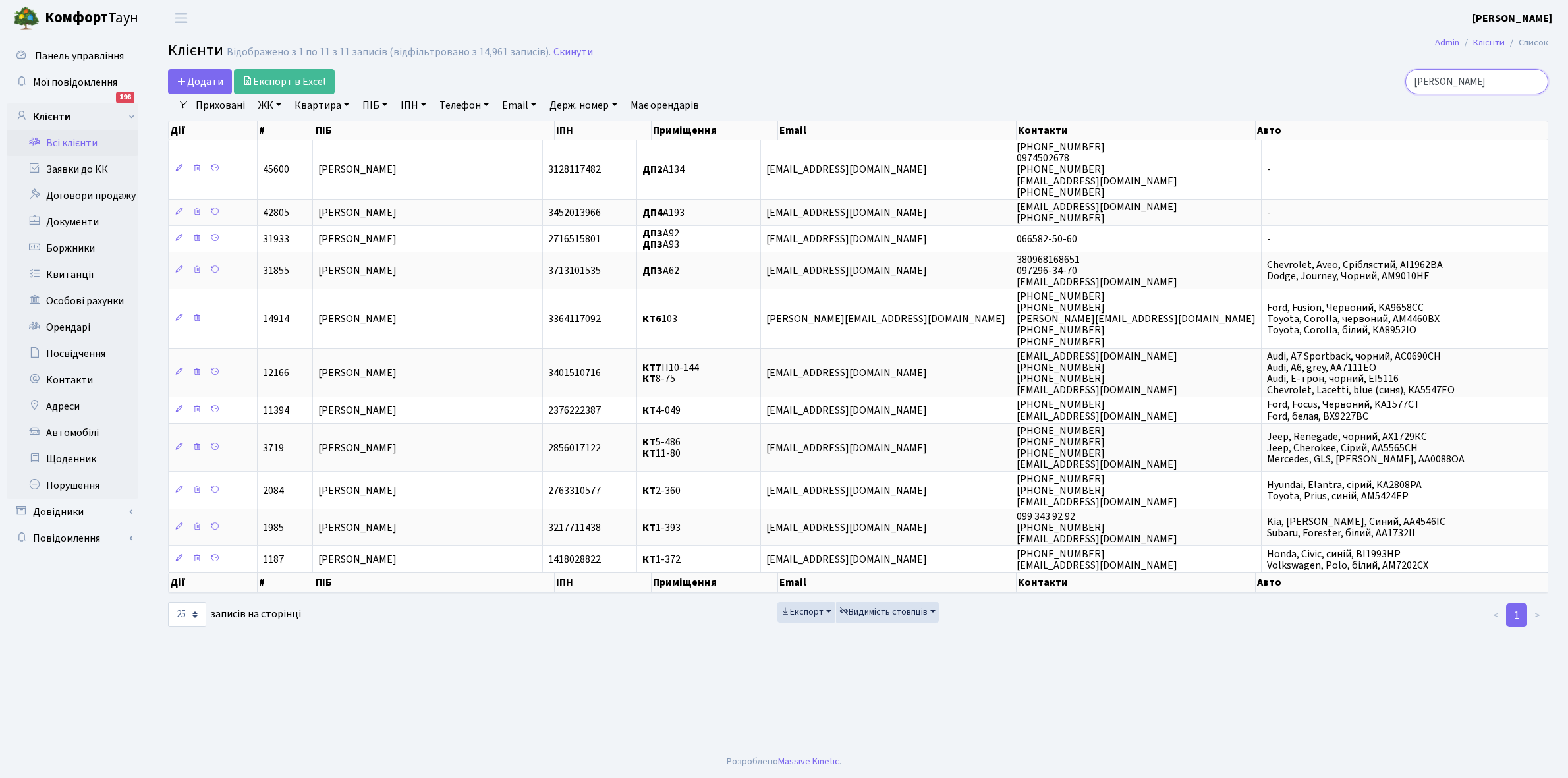
click at [1480, 77] on input "мовчан" at bounding box center [1477, 81] width 143 height 25
type input "м"
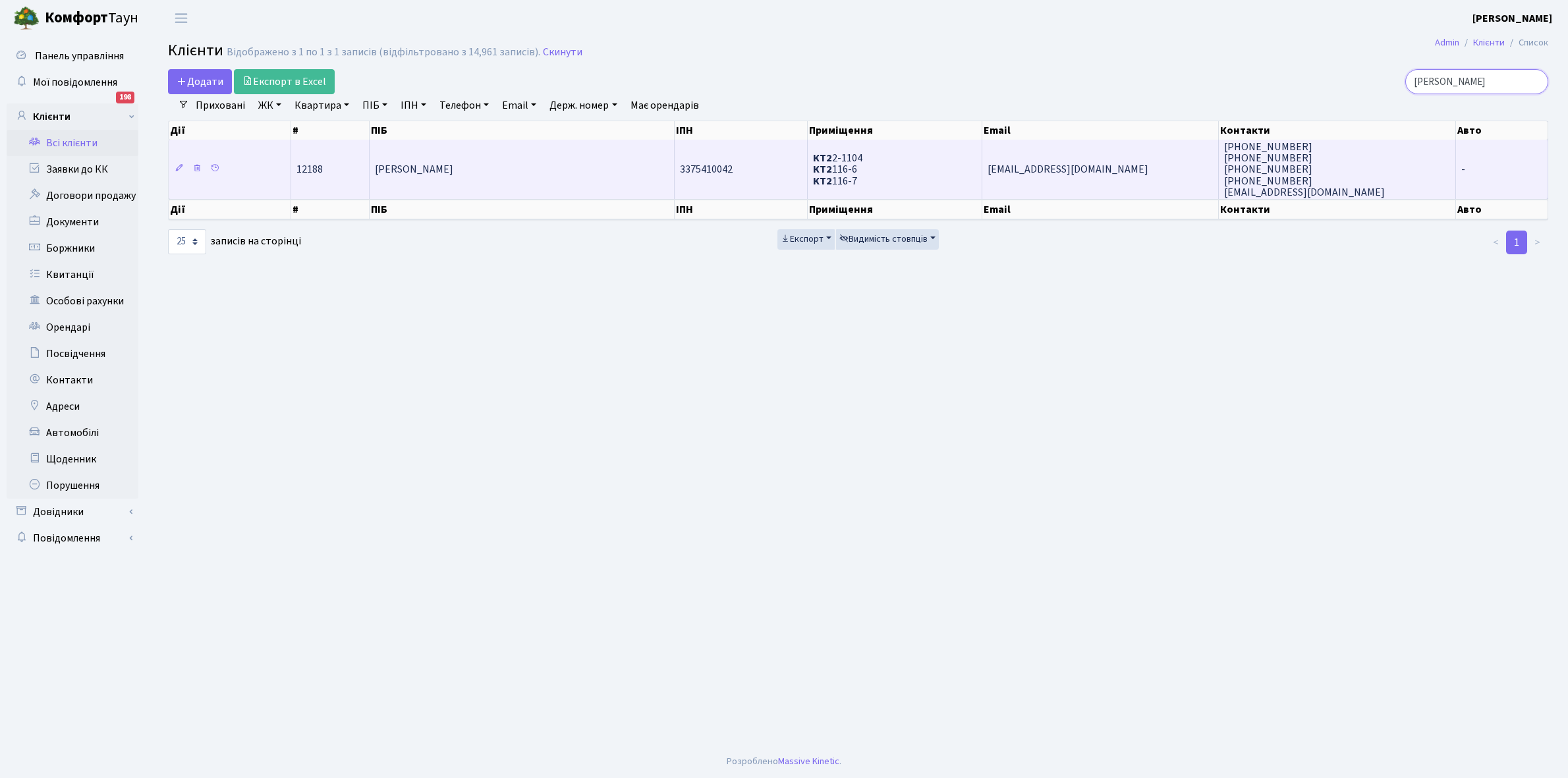
type input "калішенко"
click at [453, 169] on span "[PERSON_NAME] [PERSON_NAME]" at bounding box center [413, 169] width 78 height 15
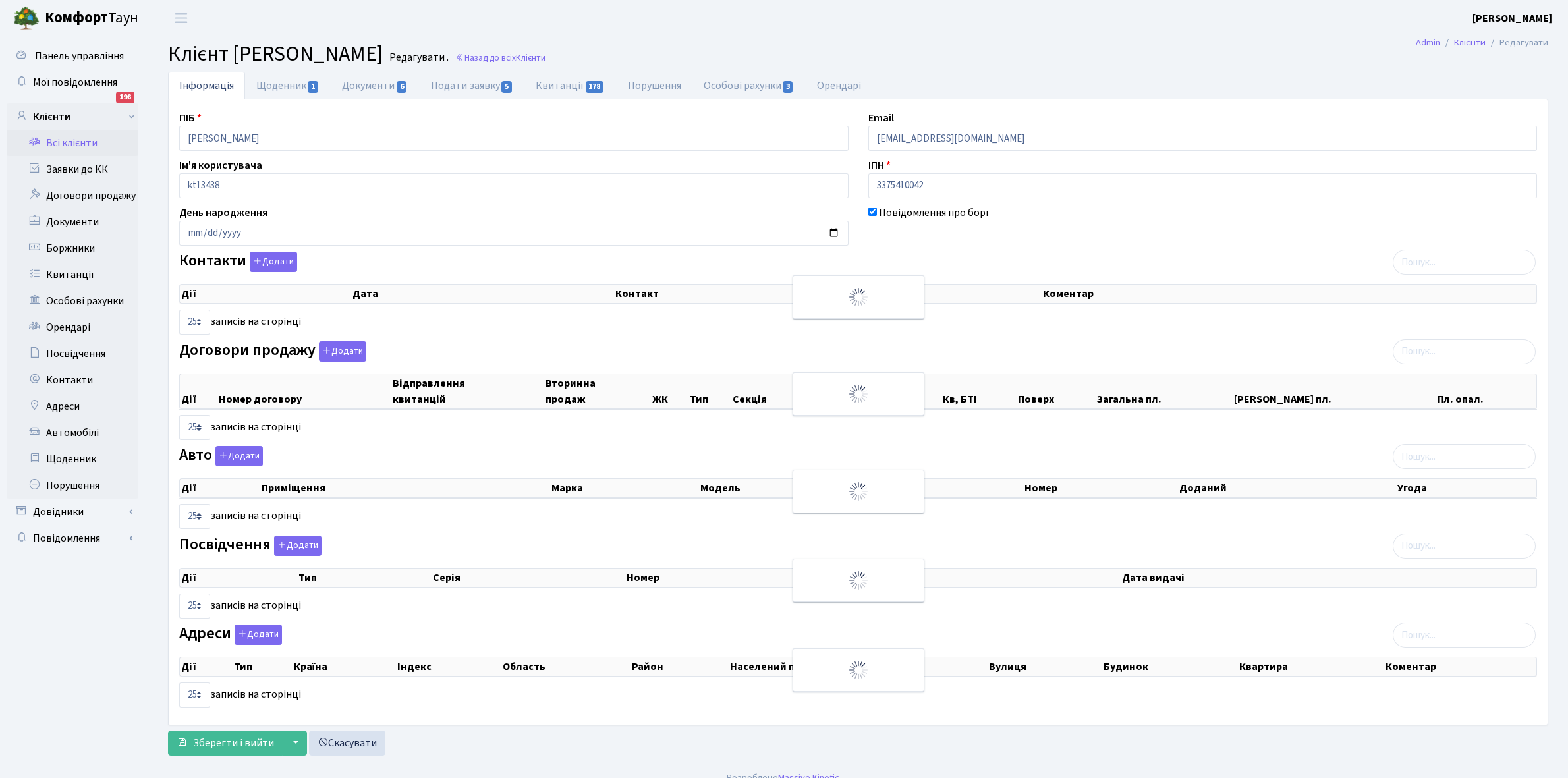
select select "25"
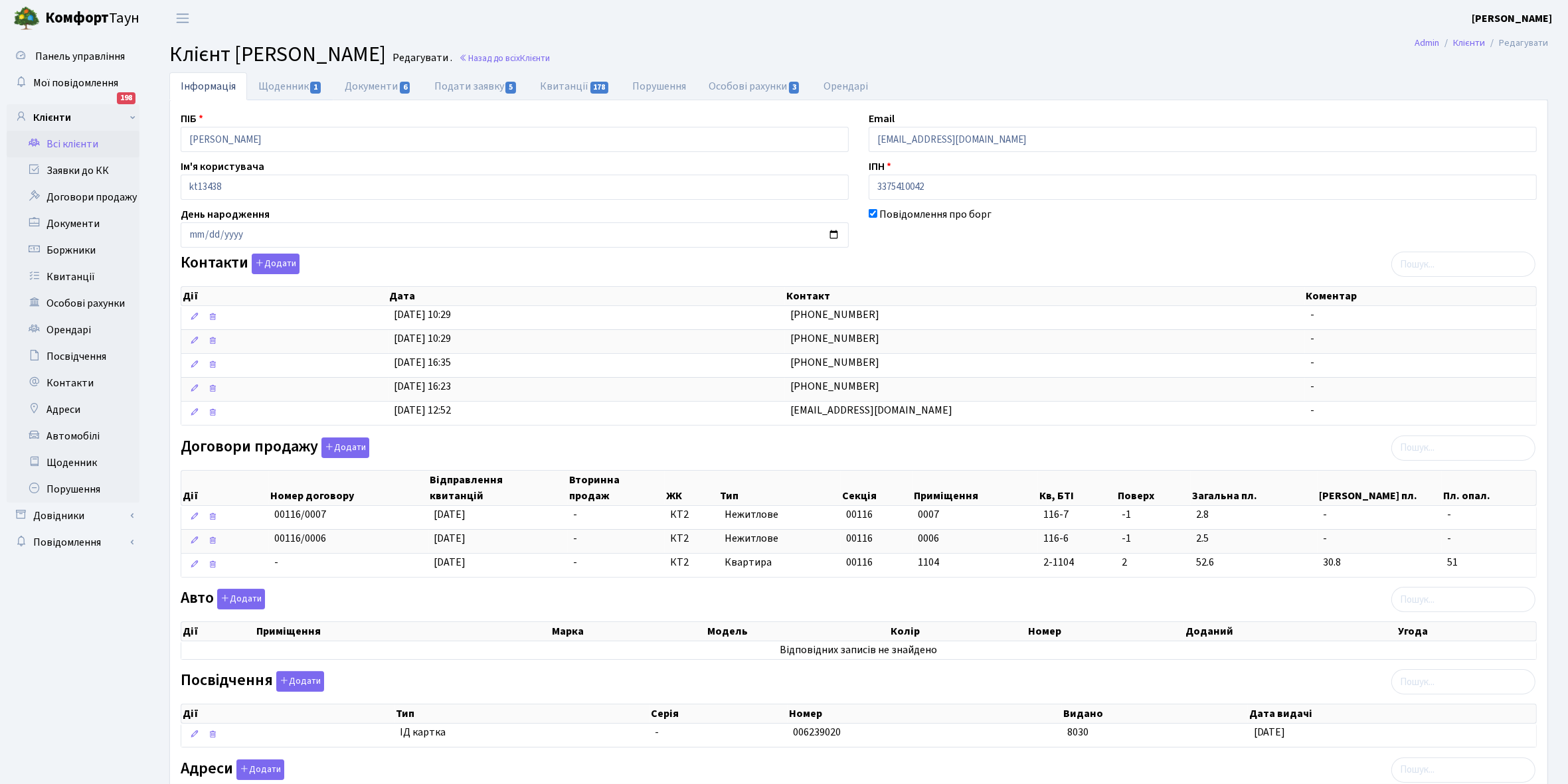
click at [277, 82] on link "Щоденник 1" at bounding box center [290, 86] width 86 height 28
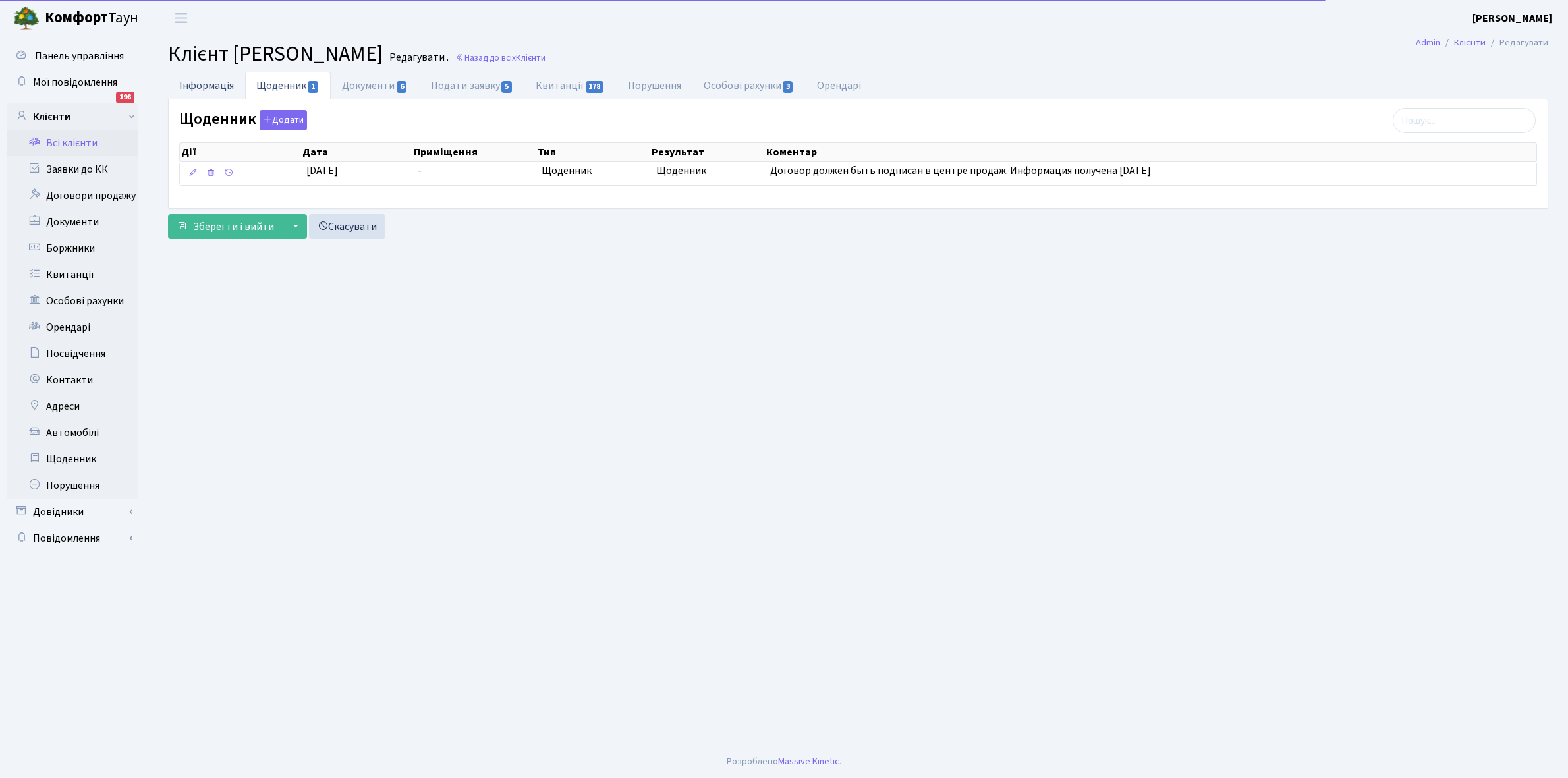
click at [185, 80] on link "Інформація" at bounding box center [207, 84] width 77 height 27
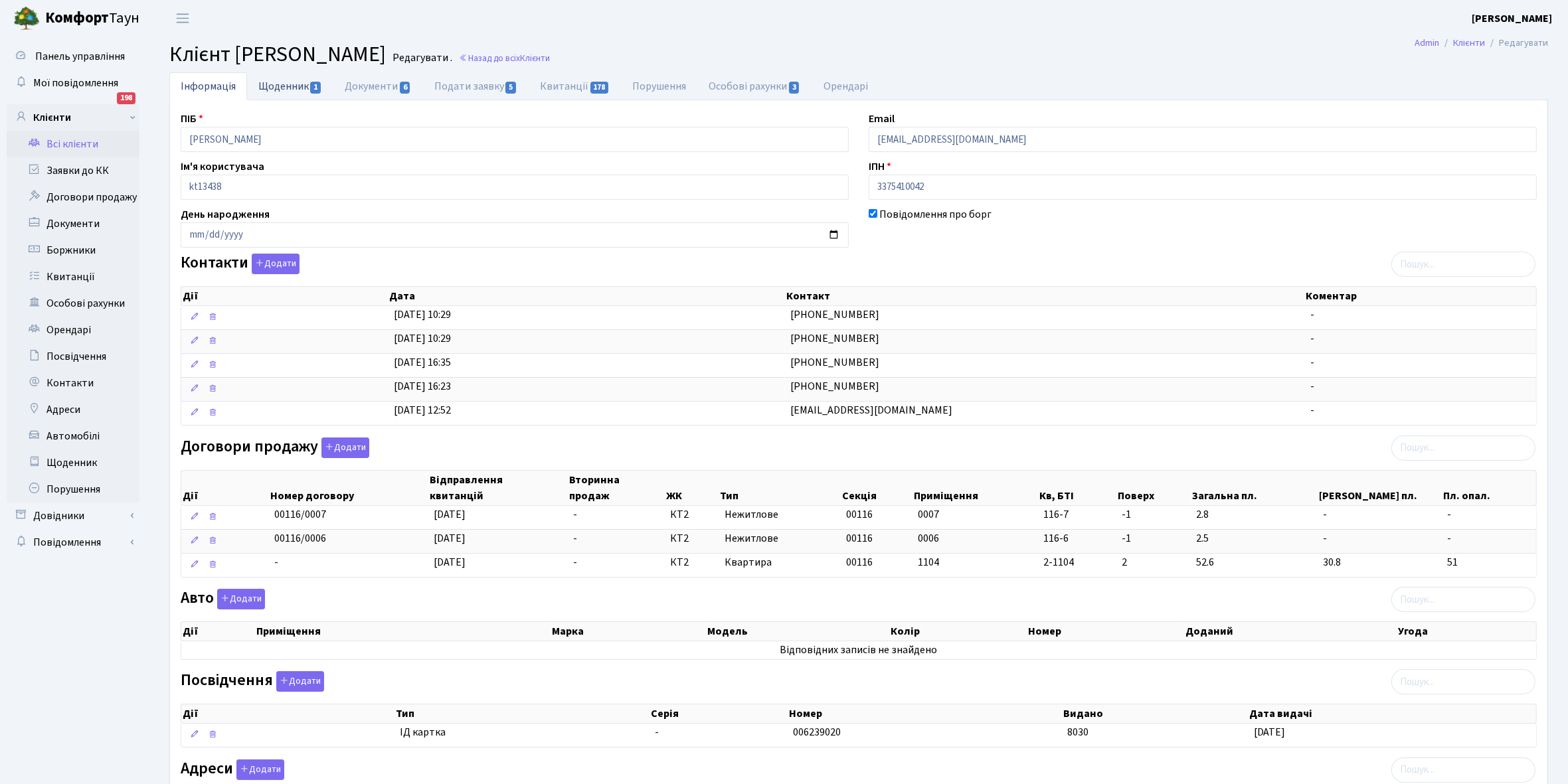
click at [279, 84] on link "Щоденник 1" at bounding box center [290, 85] width 86 height 27
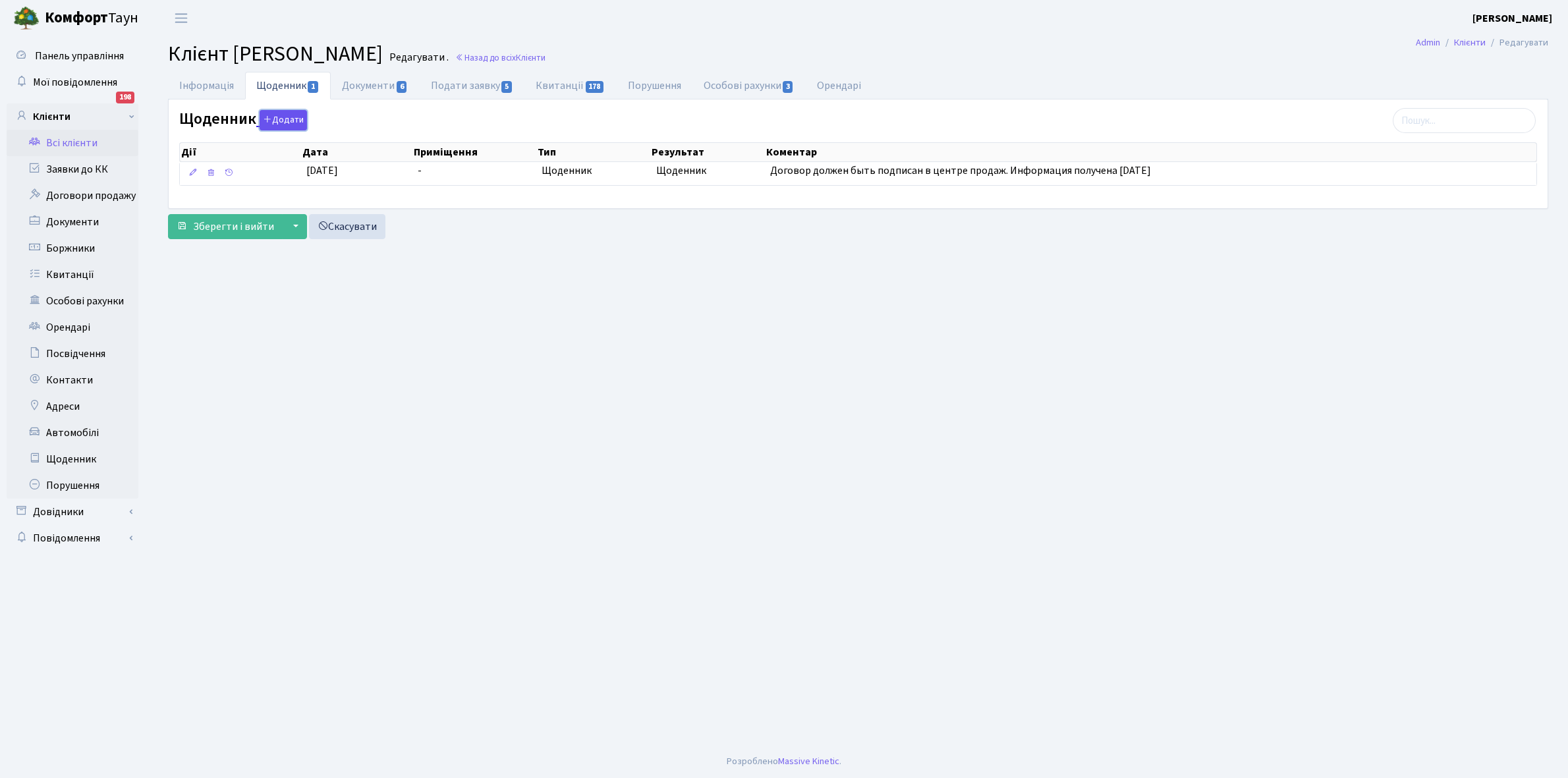
click at [282, 121] on button "Додати" at bounding box center [283, 120] width 48 height 21
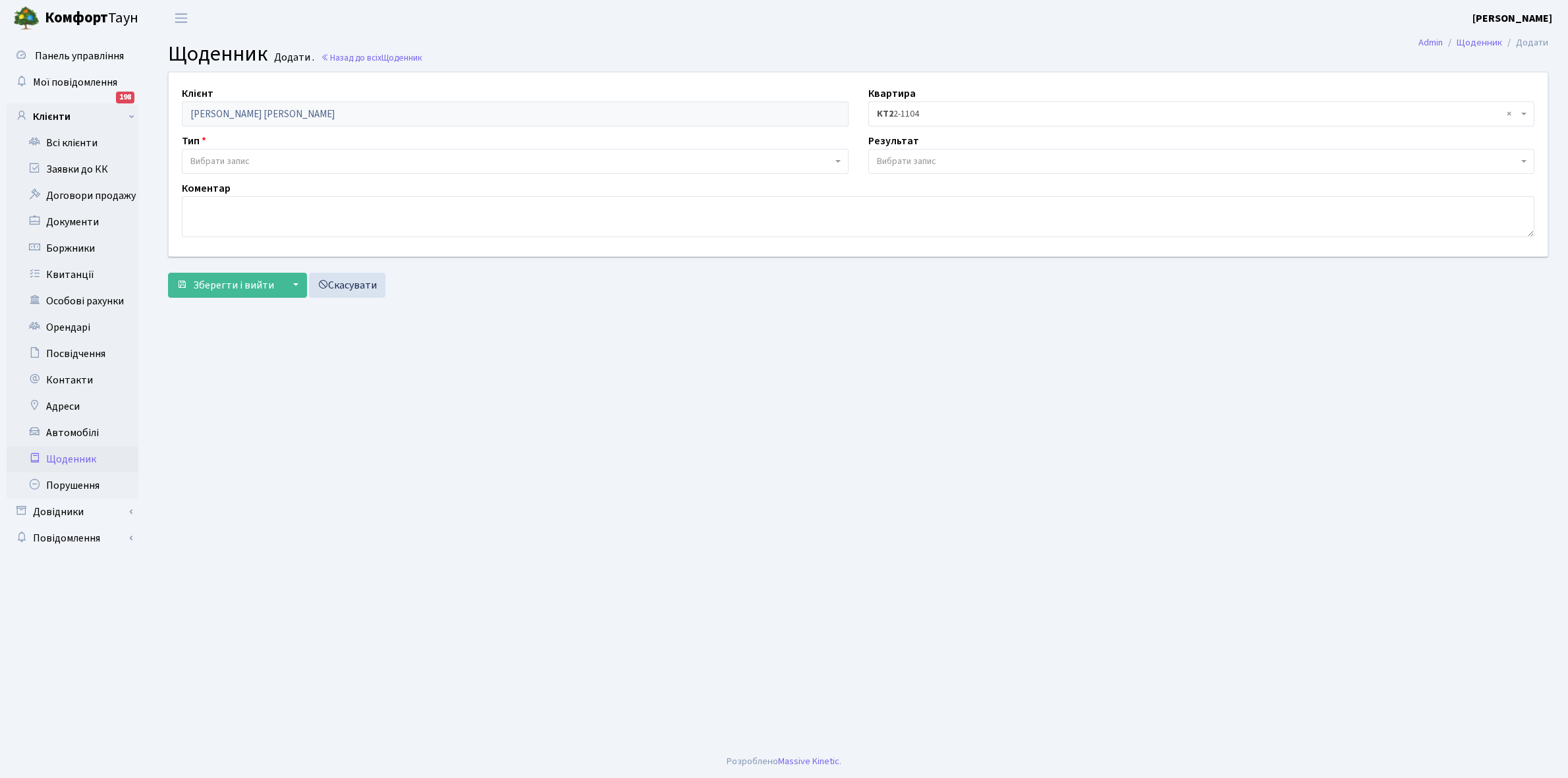
click at [236, 162] on span "Вибрати запис" at bounding box center [220, 161] width 59 height 13
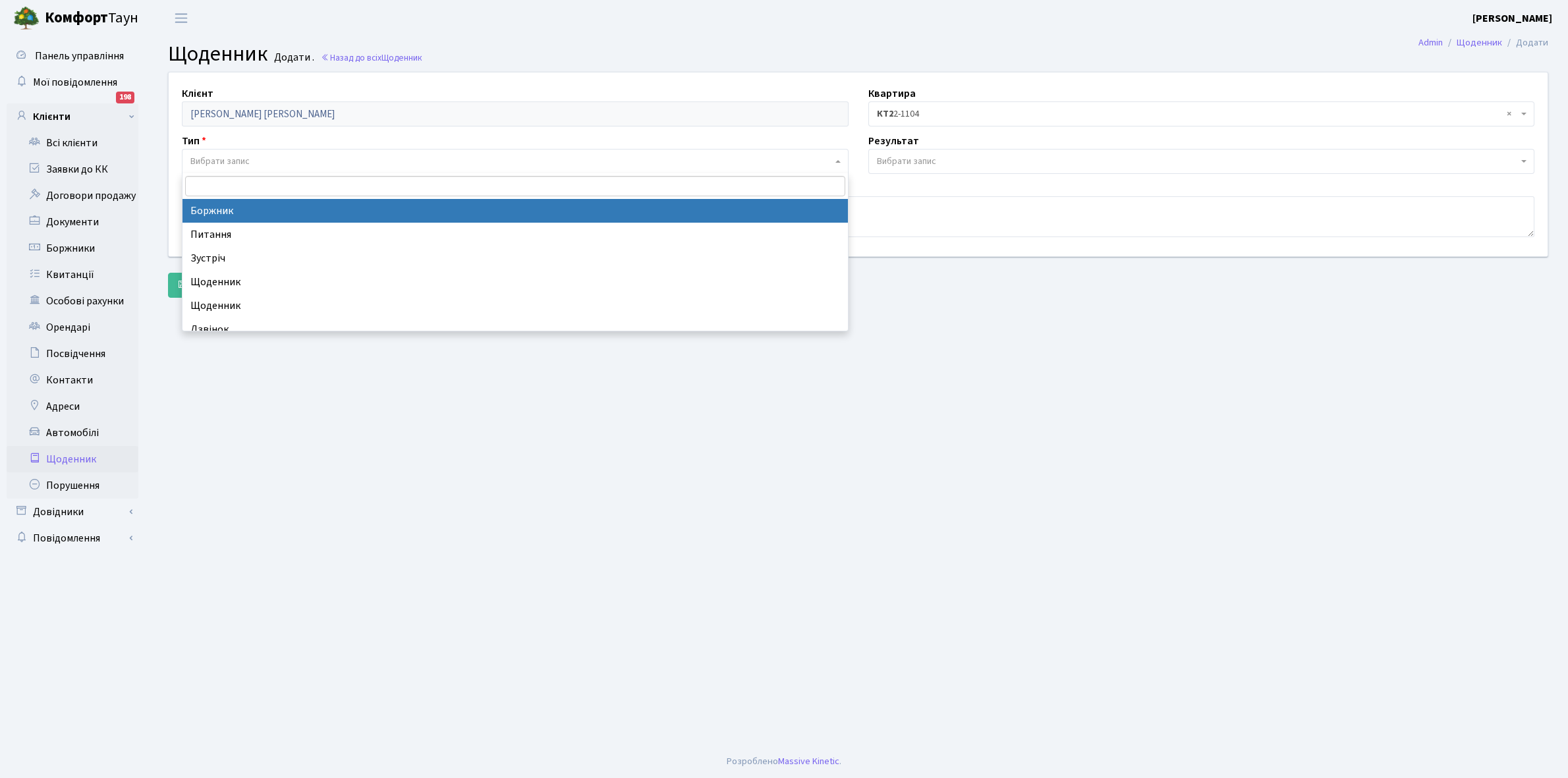
select select "189"
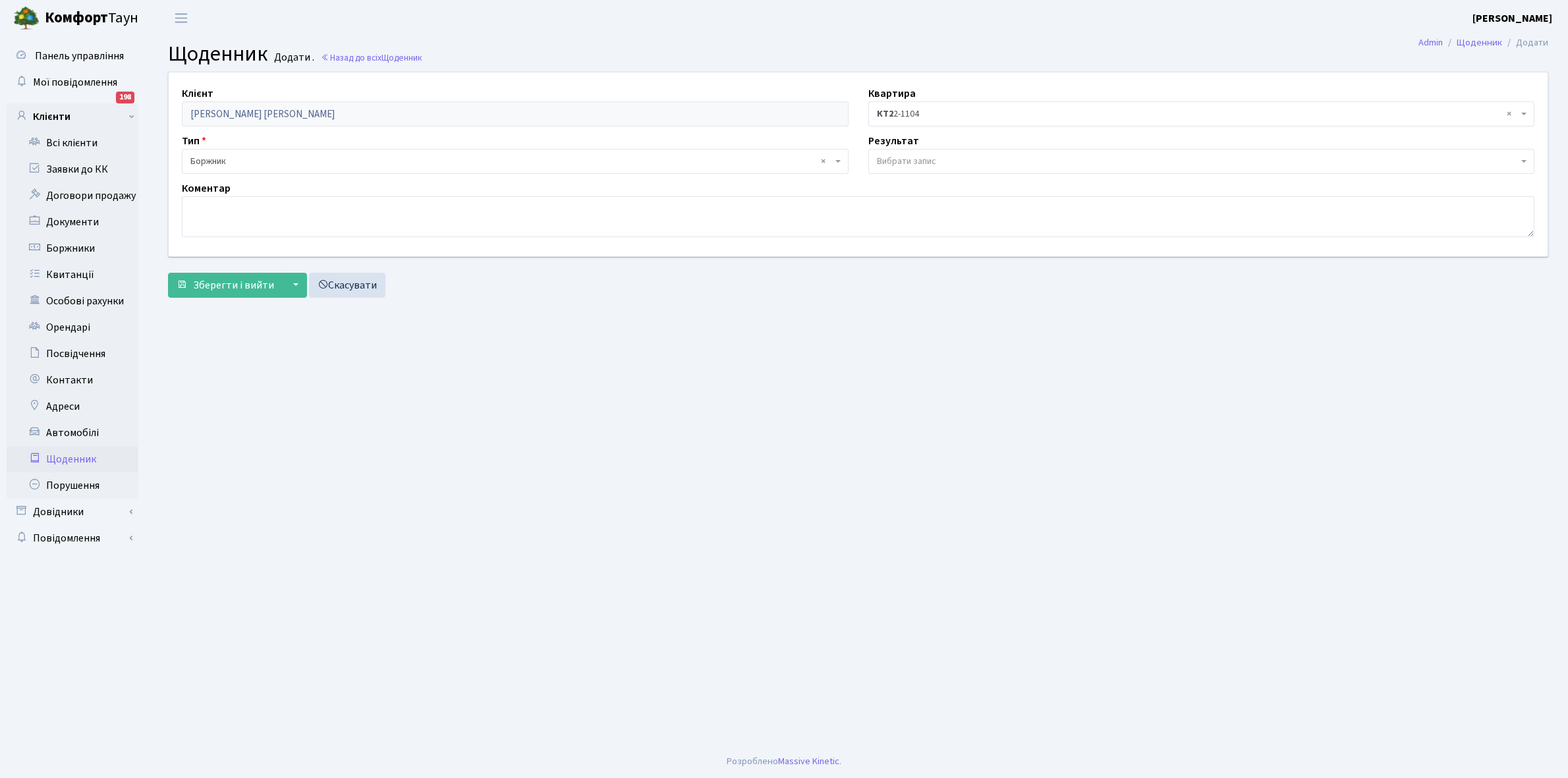
click at [897, 159] on span "Вибрати запис" at bounding box center [907, 161] width 59 height 13
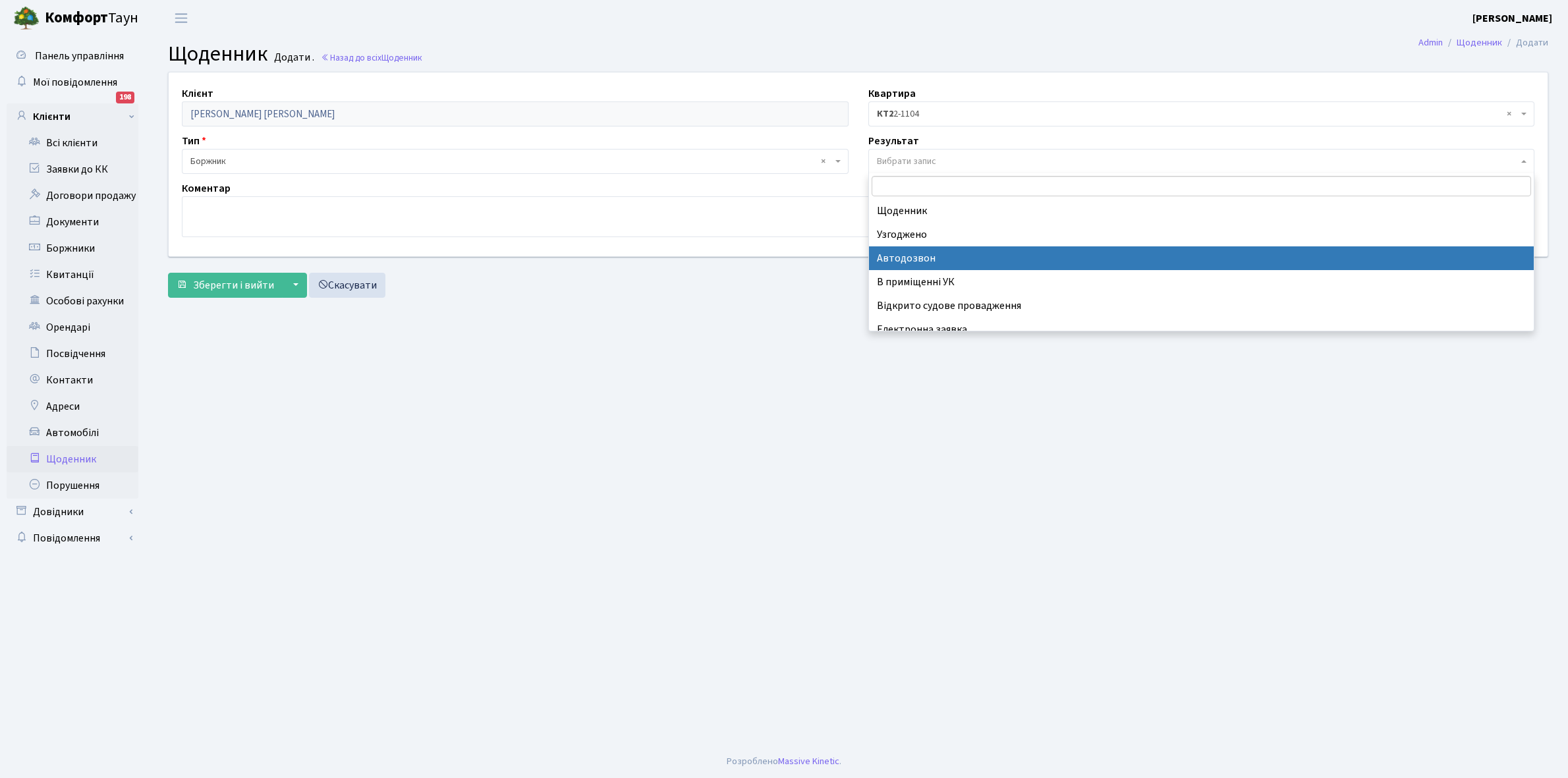
scroll to position [81, 0]
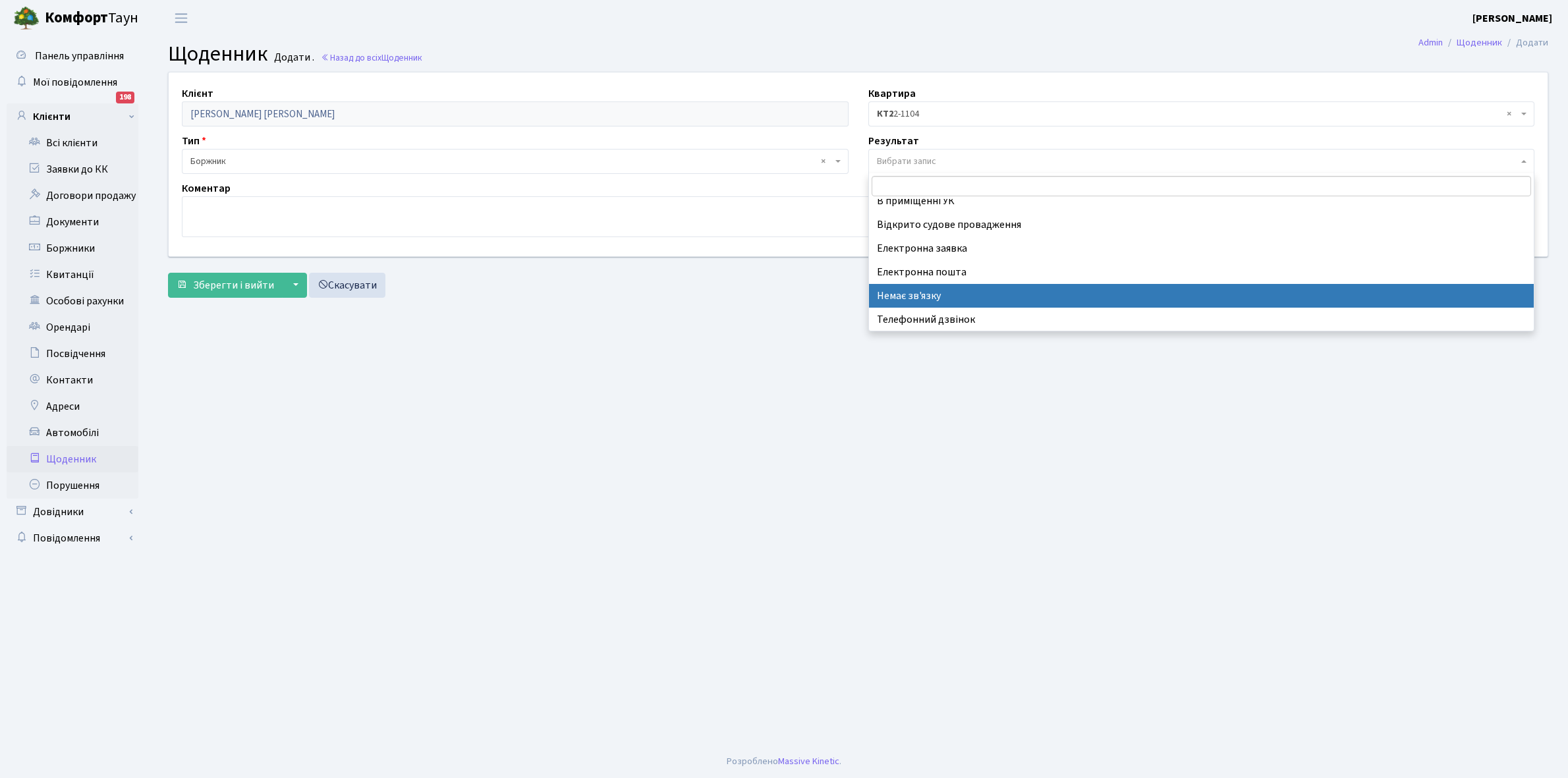
select select "197"
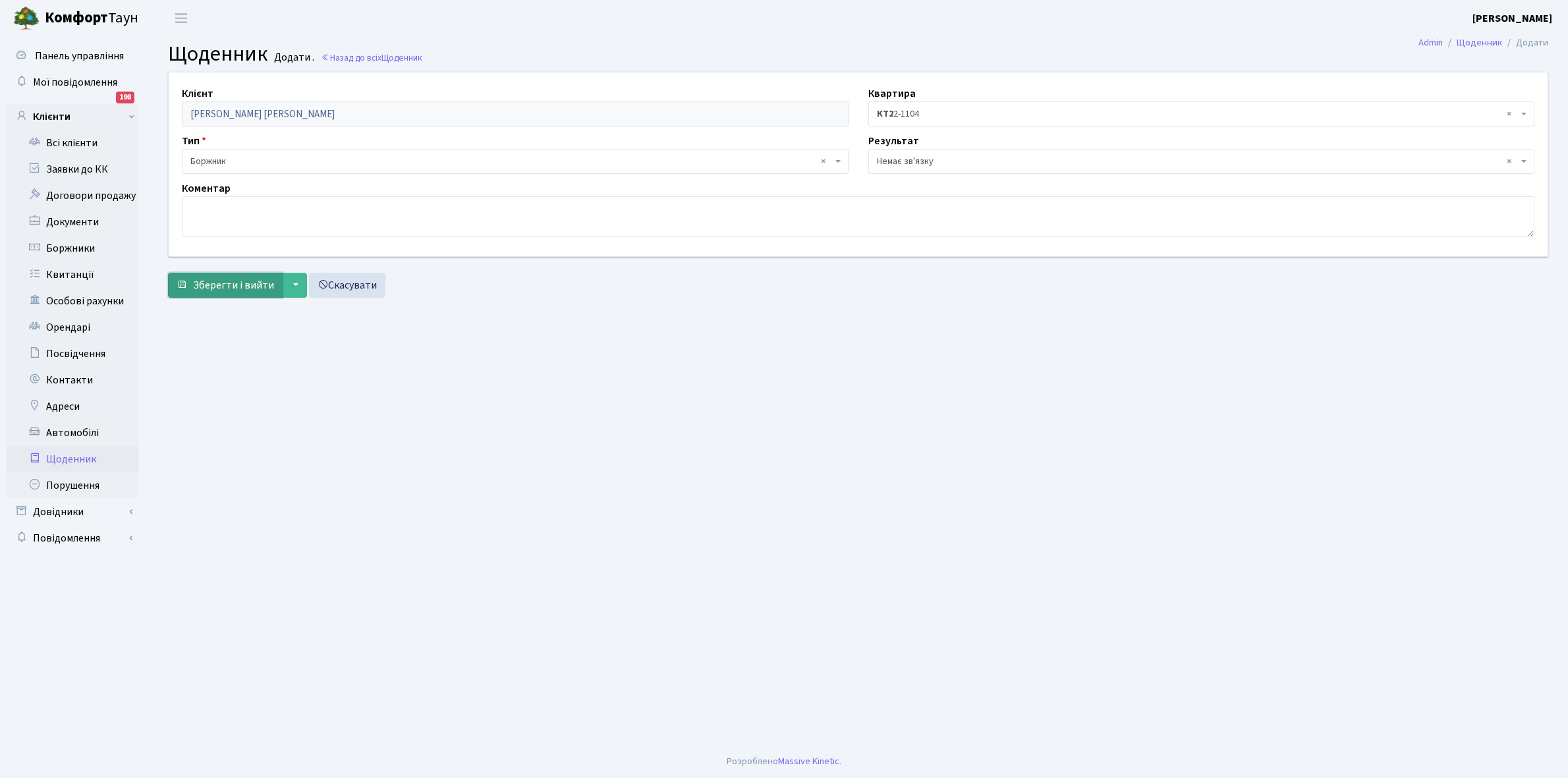
click at [244, 285] on span "Зберегти і вийти" at bounding box center [234, 285] width 81 height 15
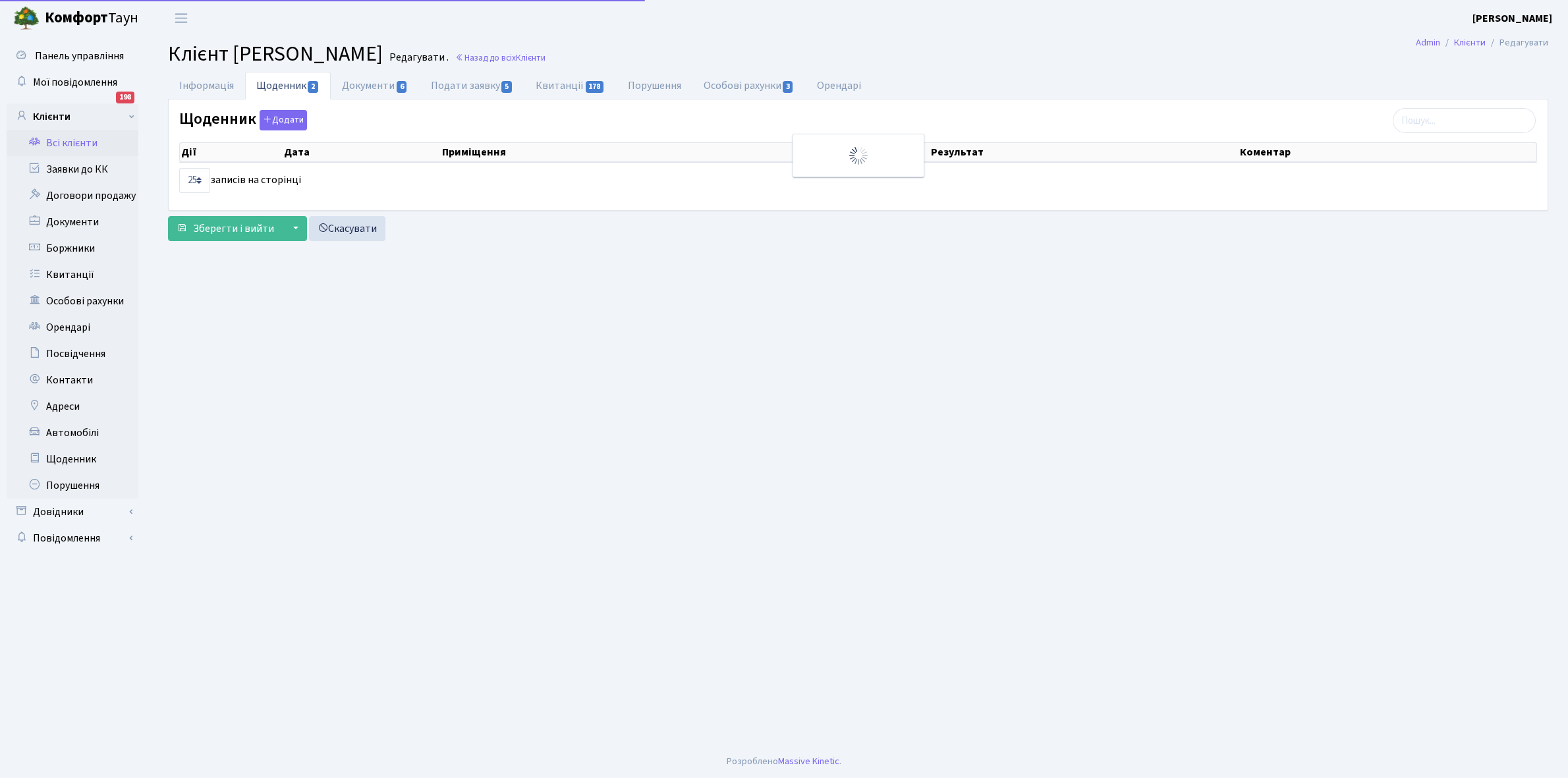
select select "25"
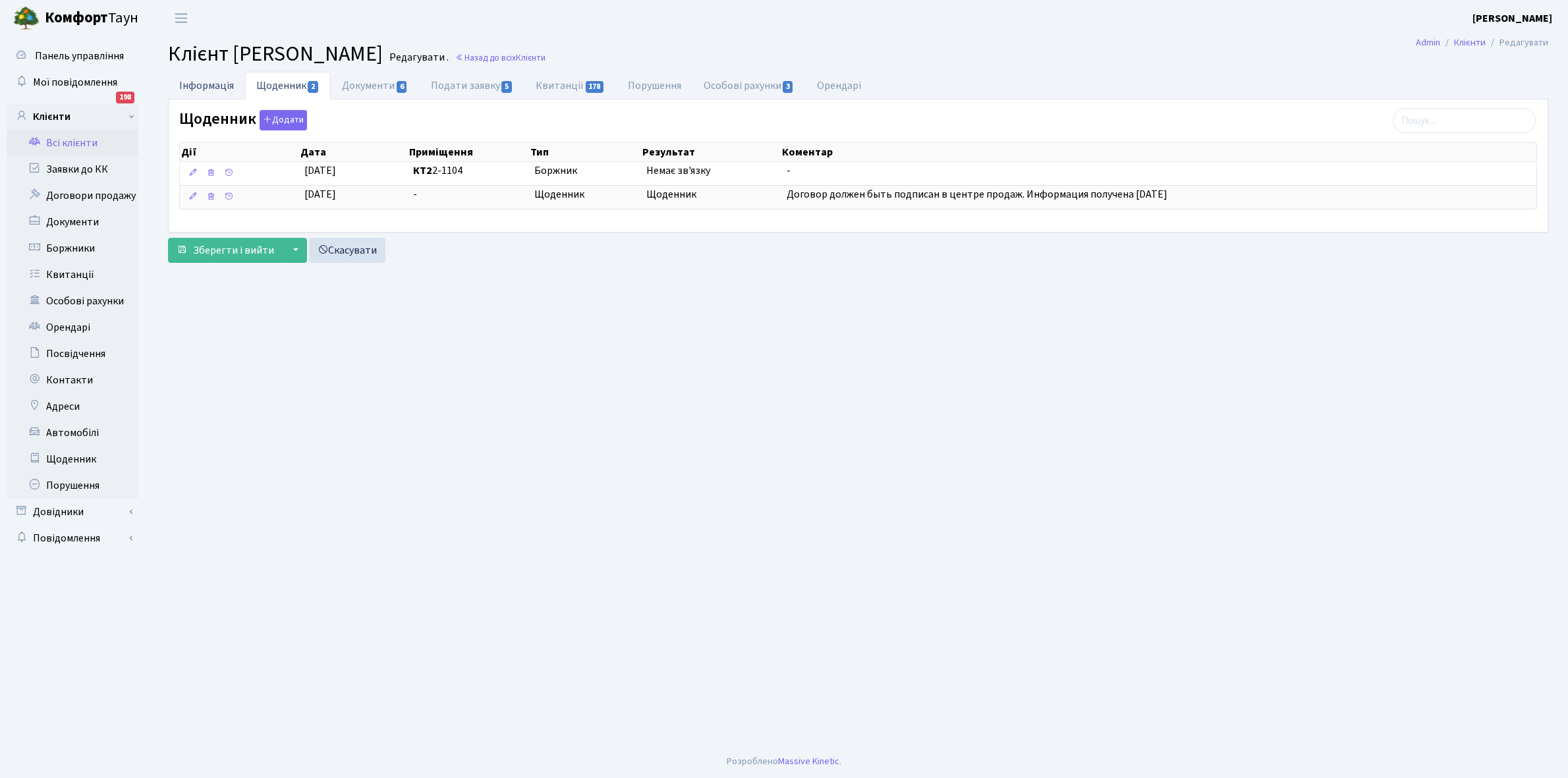
click at [205, 77] on link "Інформація" at bounding box center [207, 84] width 77 height 27
select select "25"
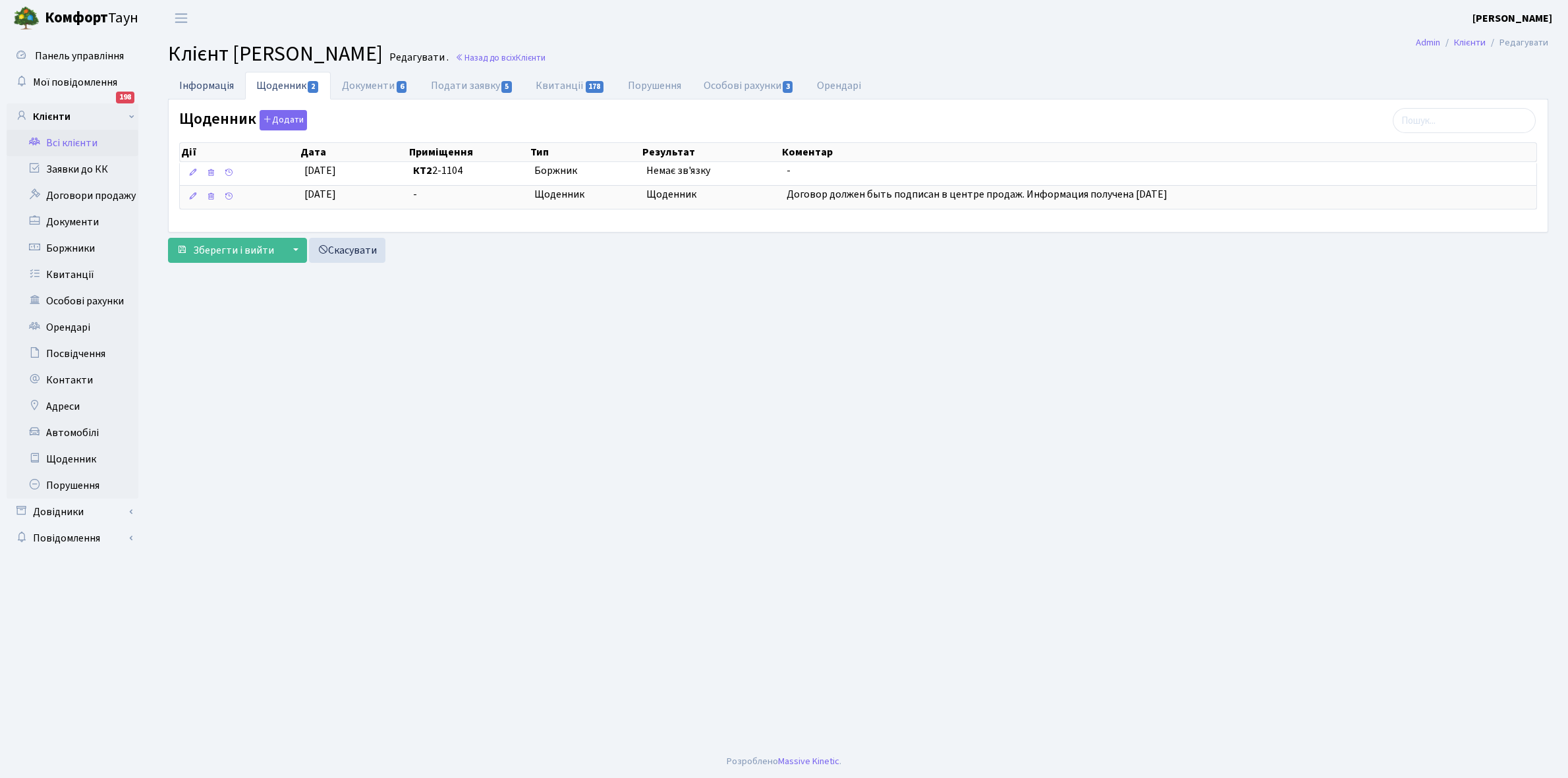
select select "25"
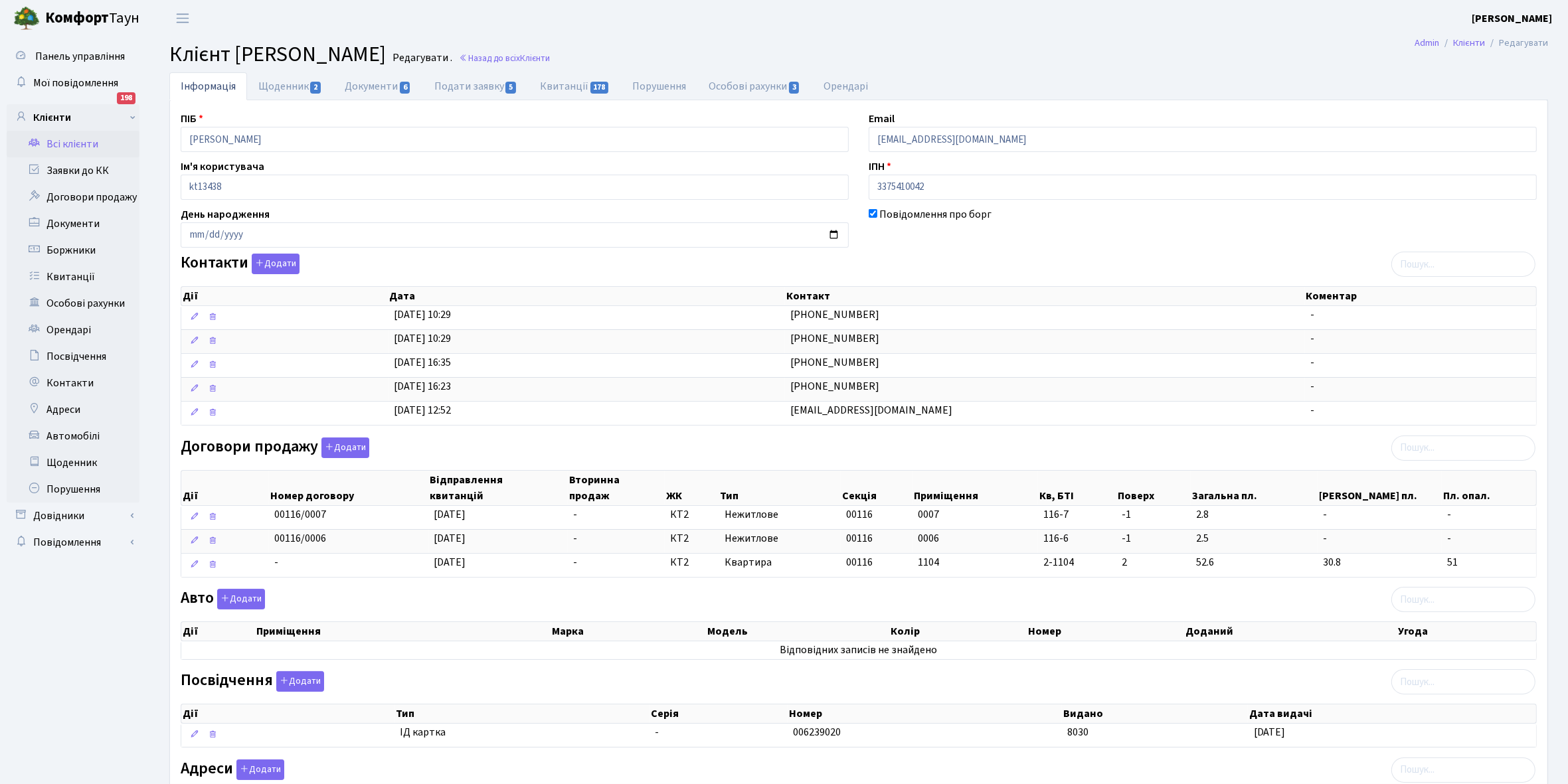
click at [78, 140] on link "Всі клієнти" at bounding box center [73, 144] width 133 height 27
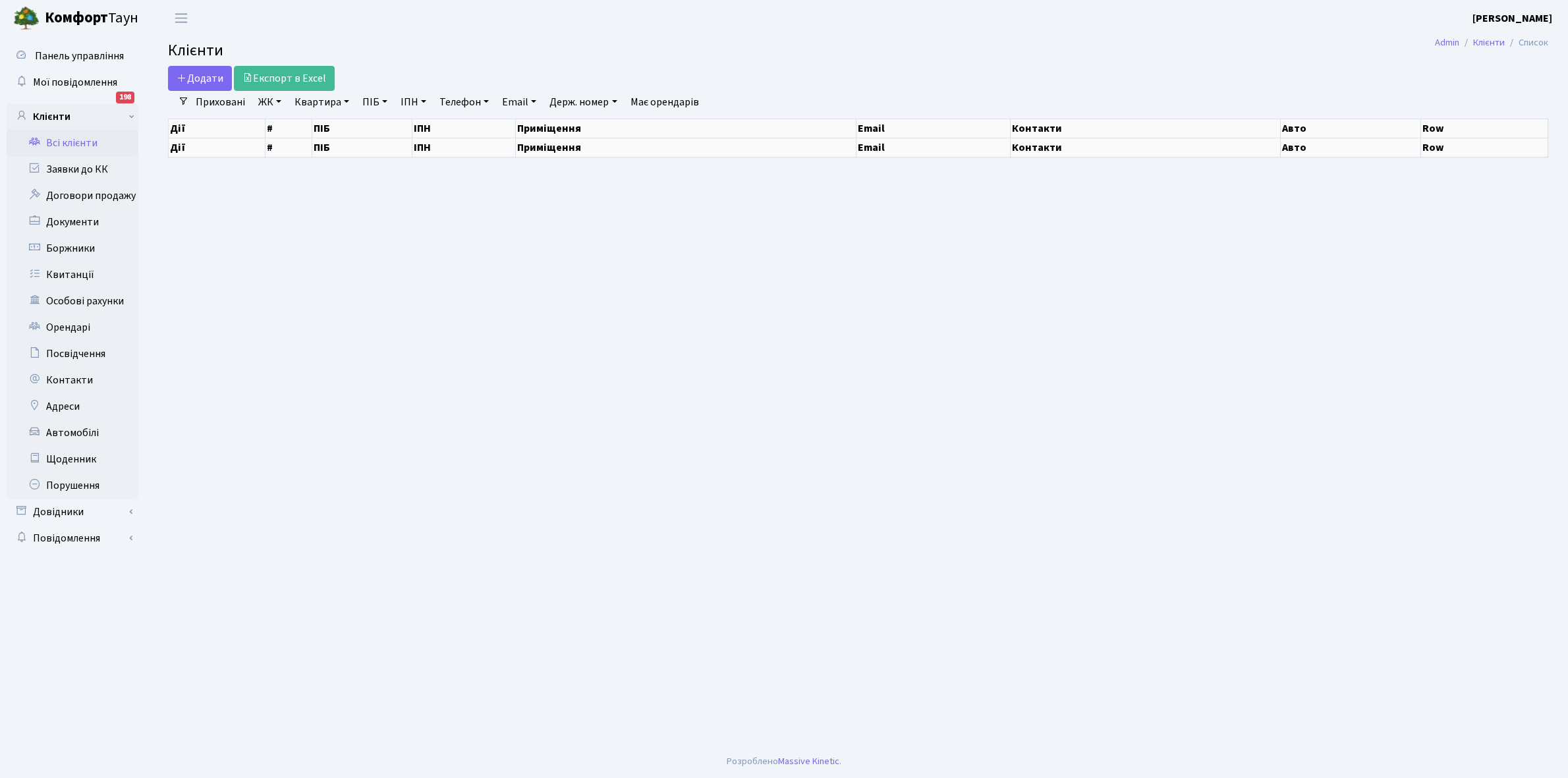
select select "25"
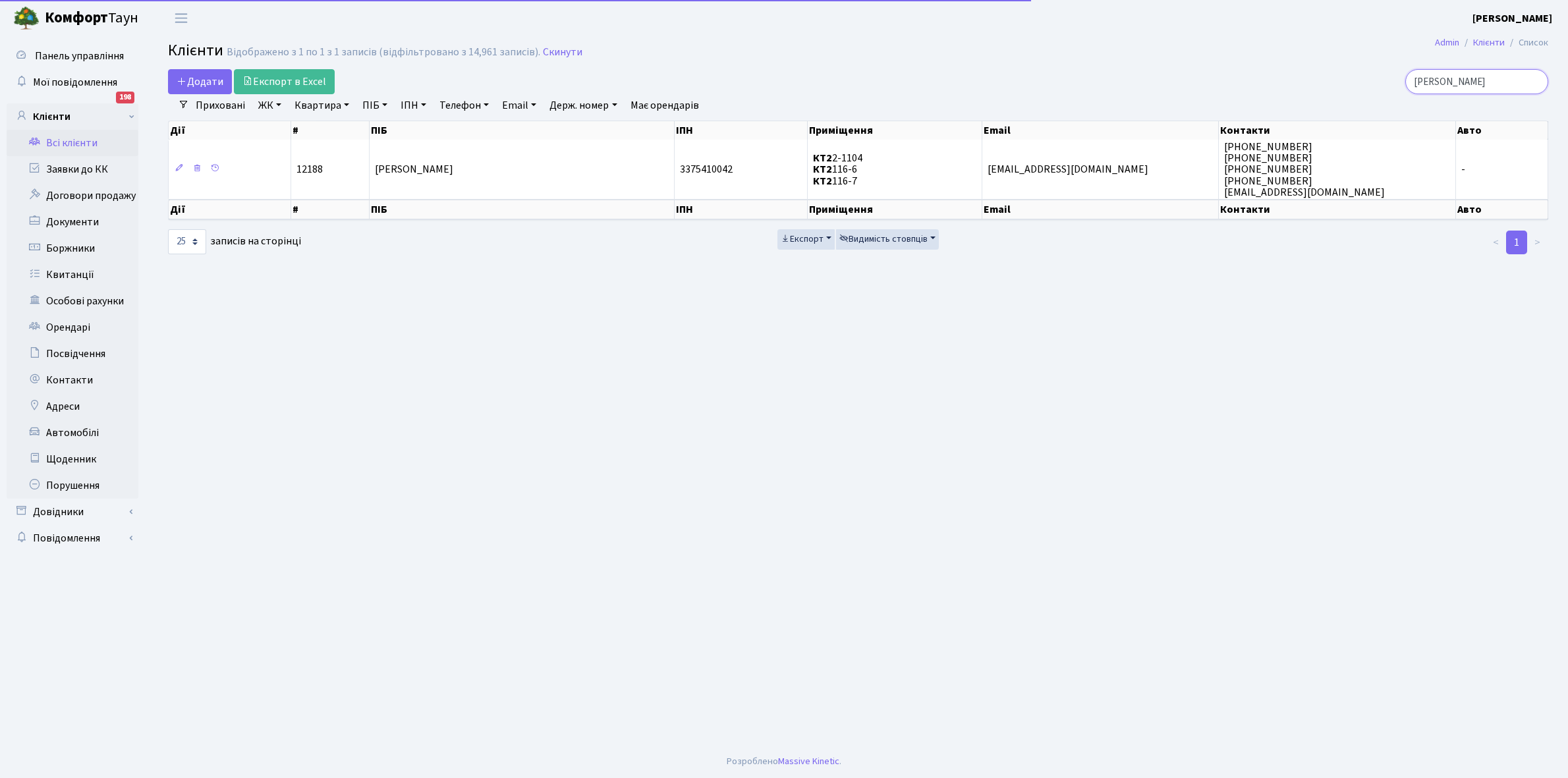
click at [1496, 79] on input "[PERSON_NAME]" at bounding box center [1477, 81] width 143 height 25
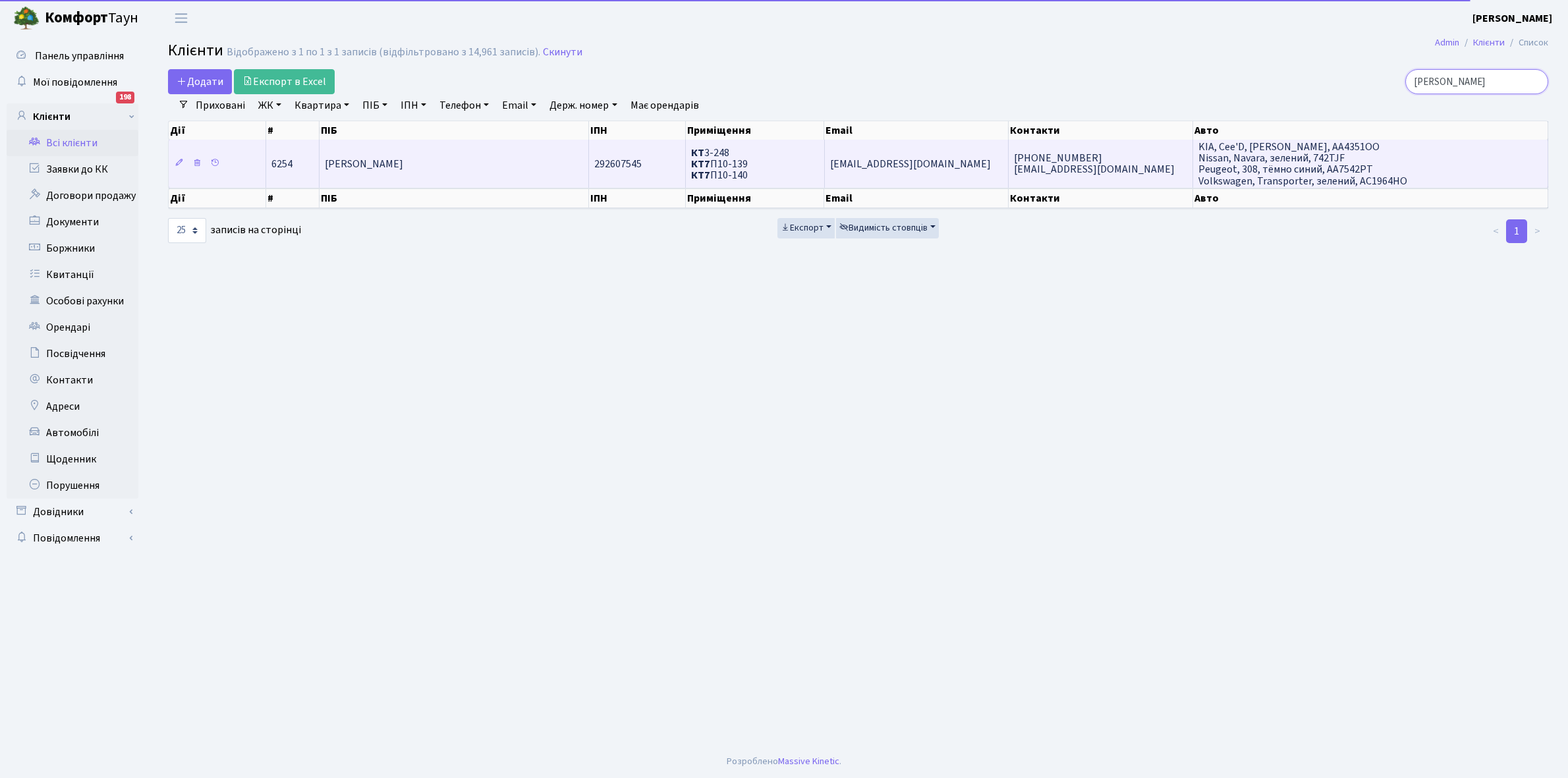
type input "каліберда"
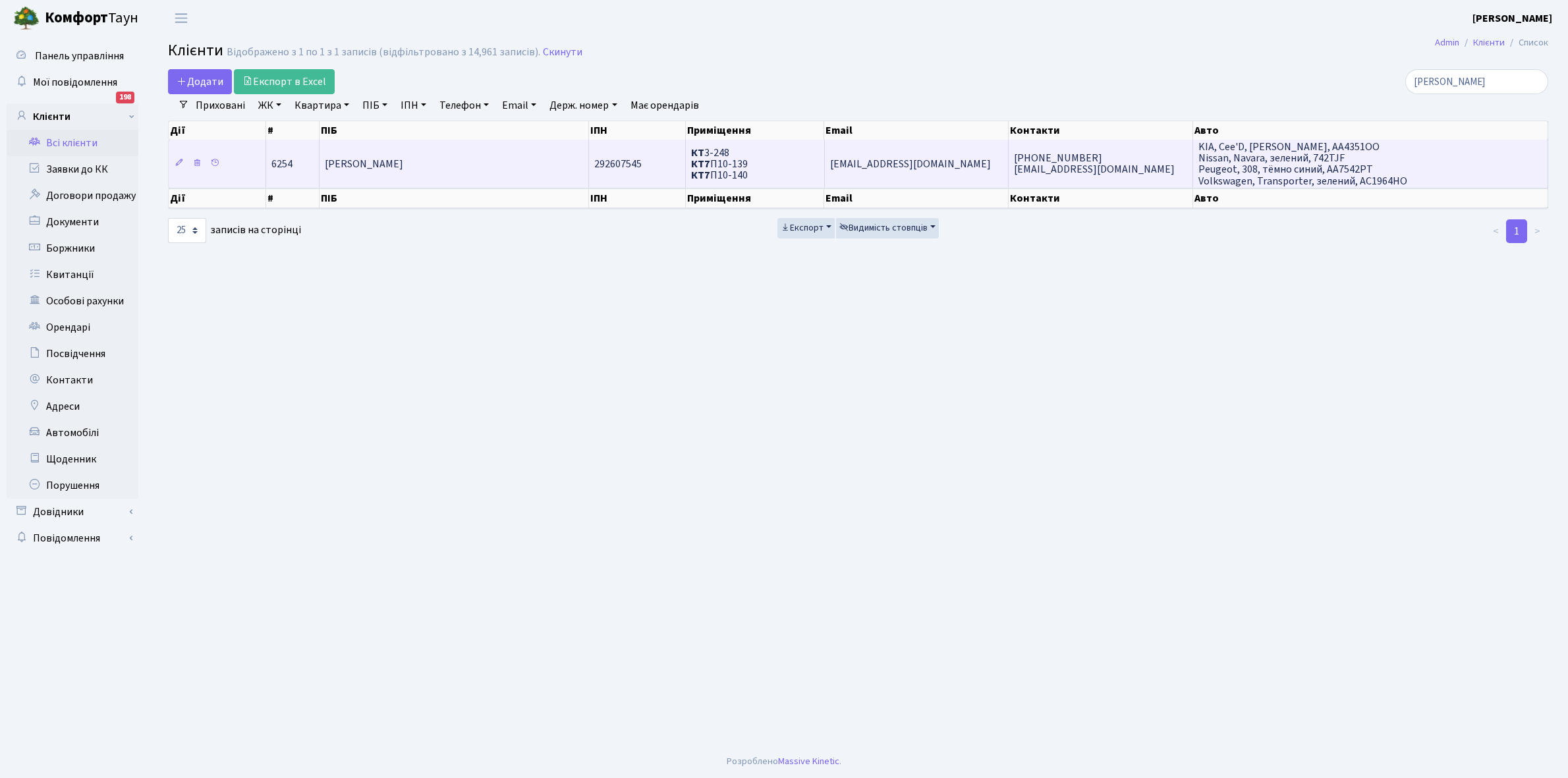
click at [403, 160] on span "[PERSON_NAME]" at bounding box center [364, 164] width 78 height 15
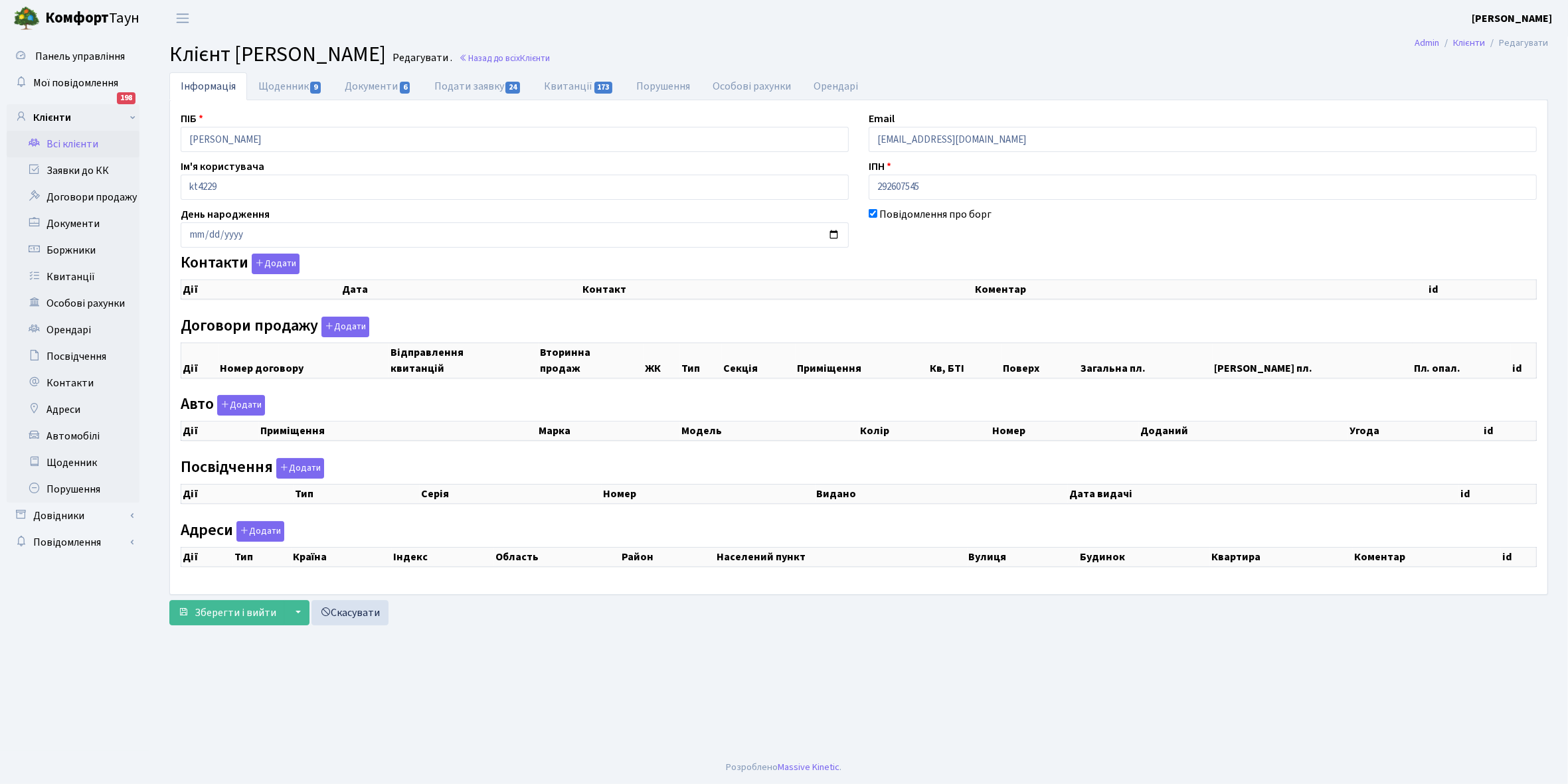
checkbox input "true"
select select "25"
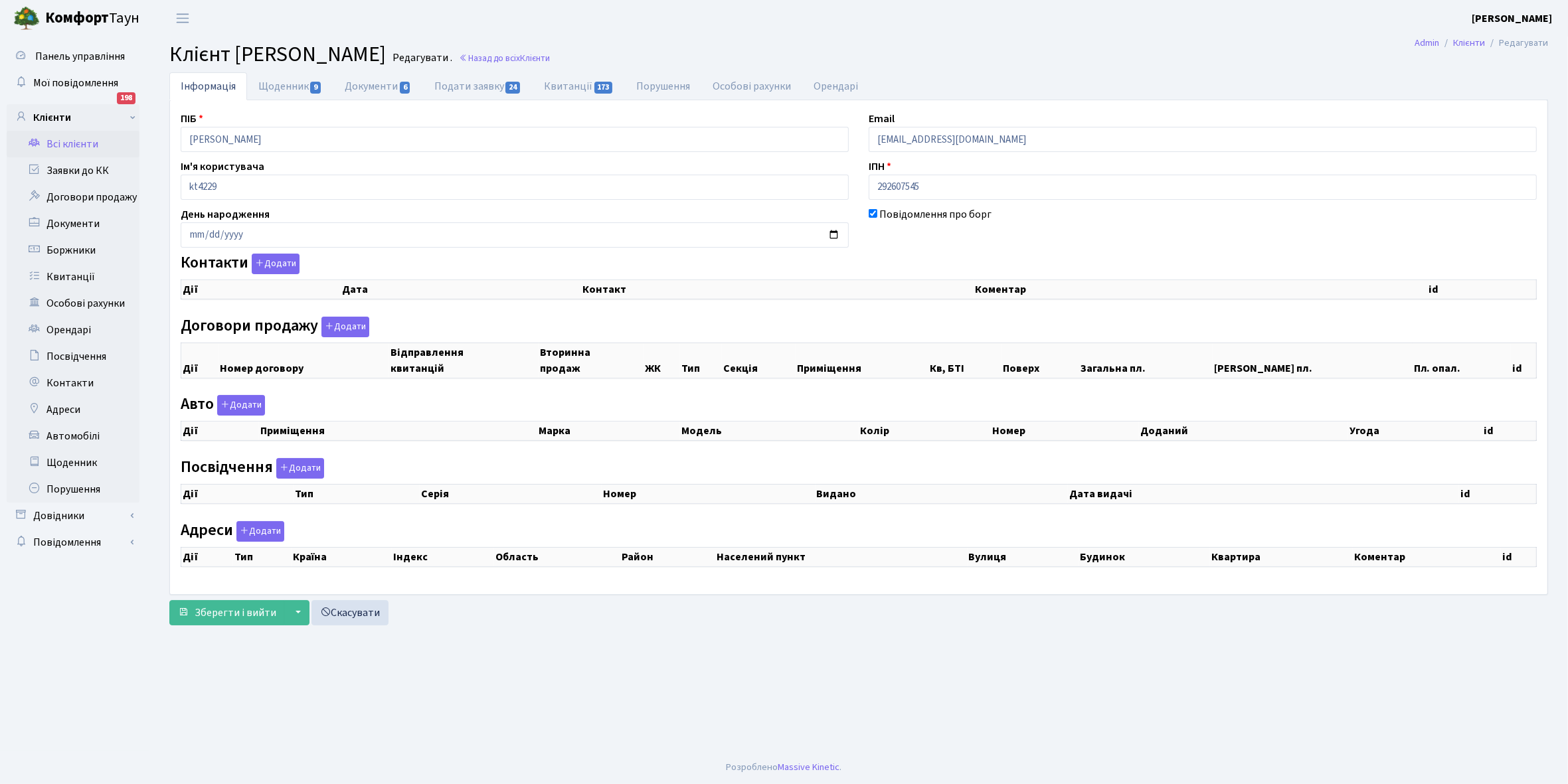
select select "25"
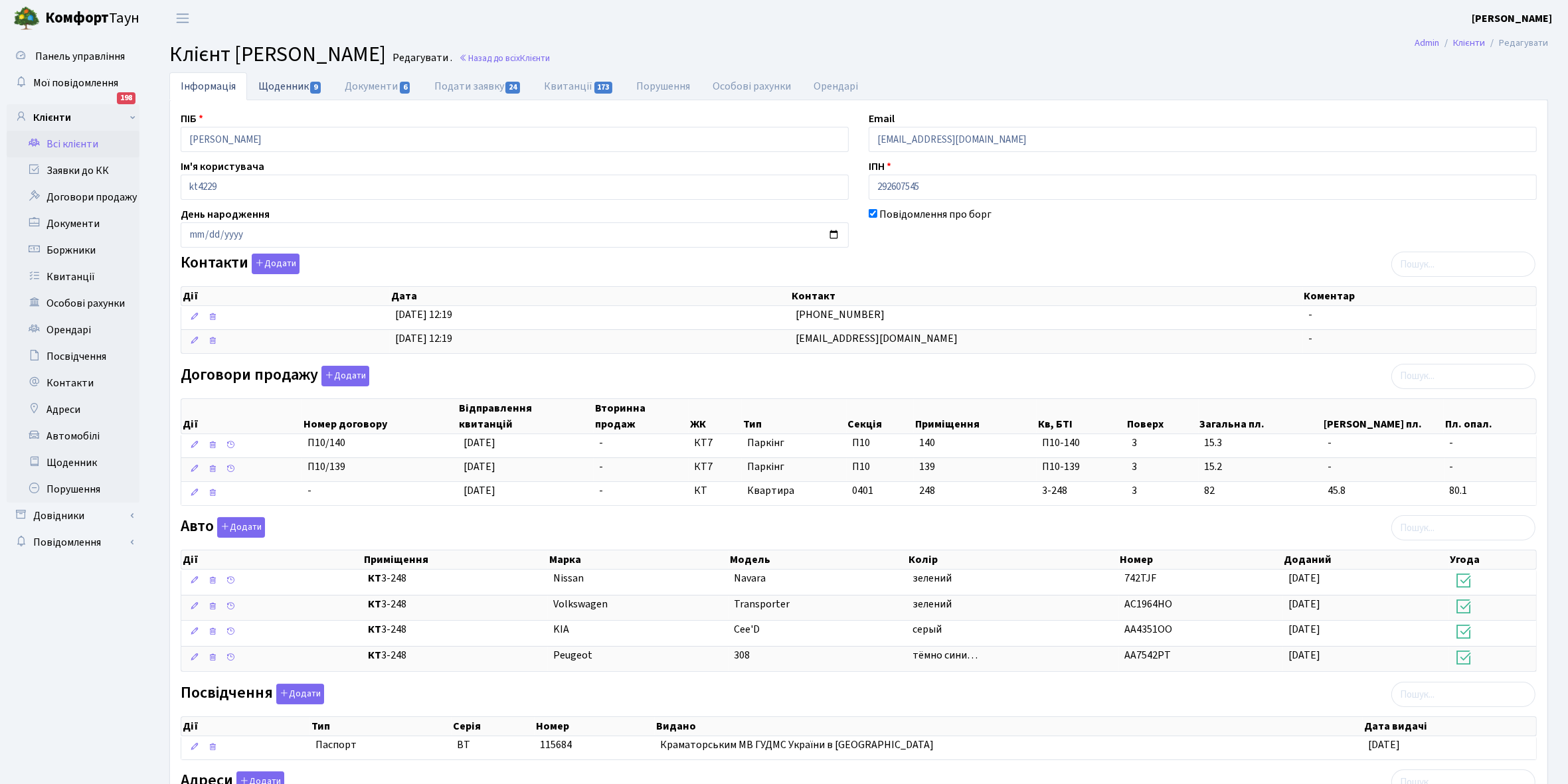
click at [280, 83] on link "Щоденник 9" at bounding box center [290, 85] width 86 height 27
select select "25"
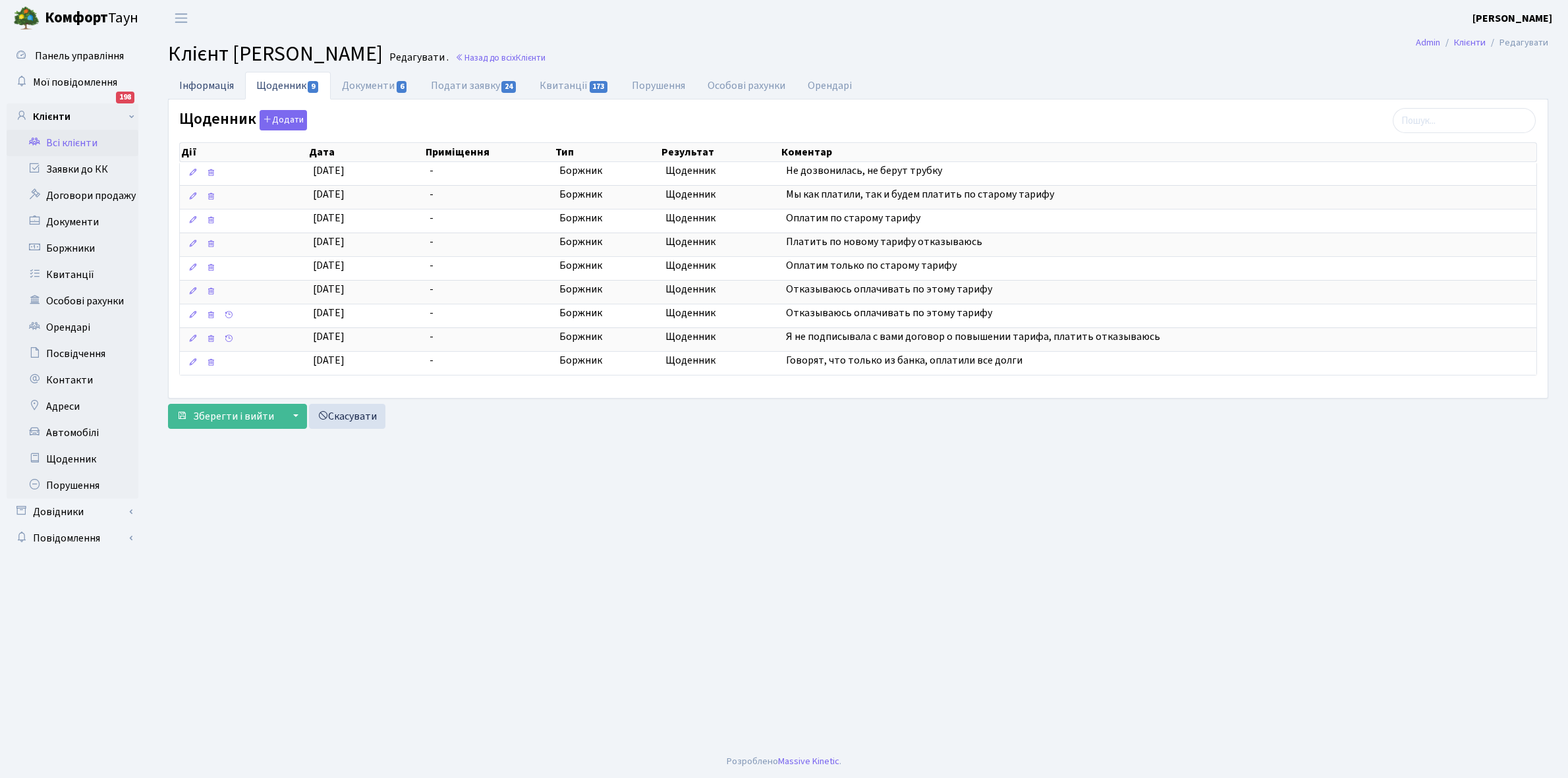
click at [206, 84] on link "Інформація" at bounding box center [207, 84] width 77 height 27
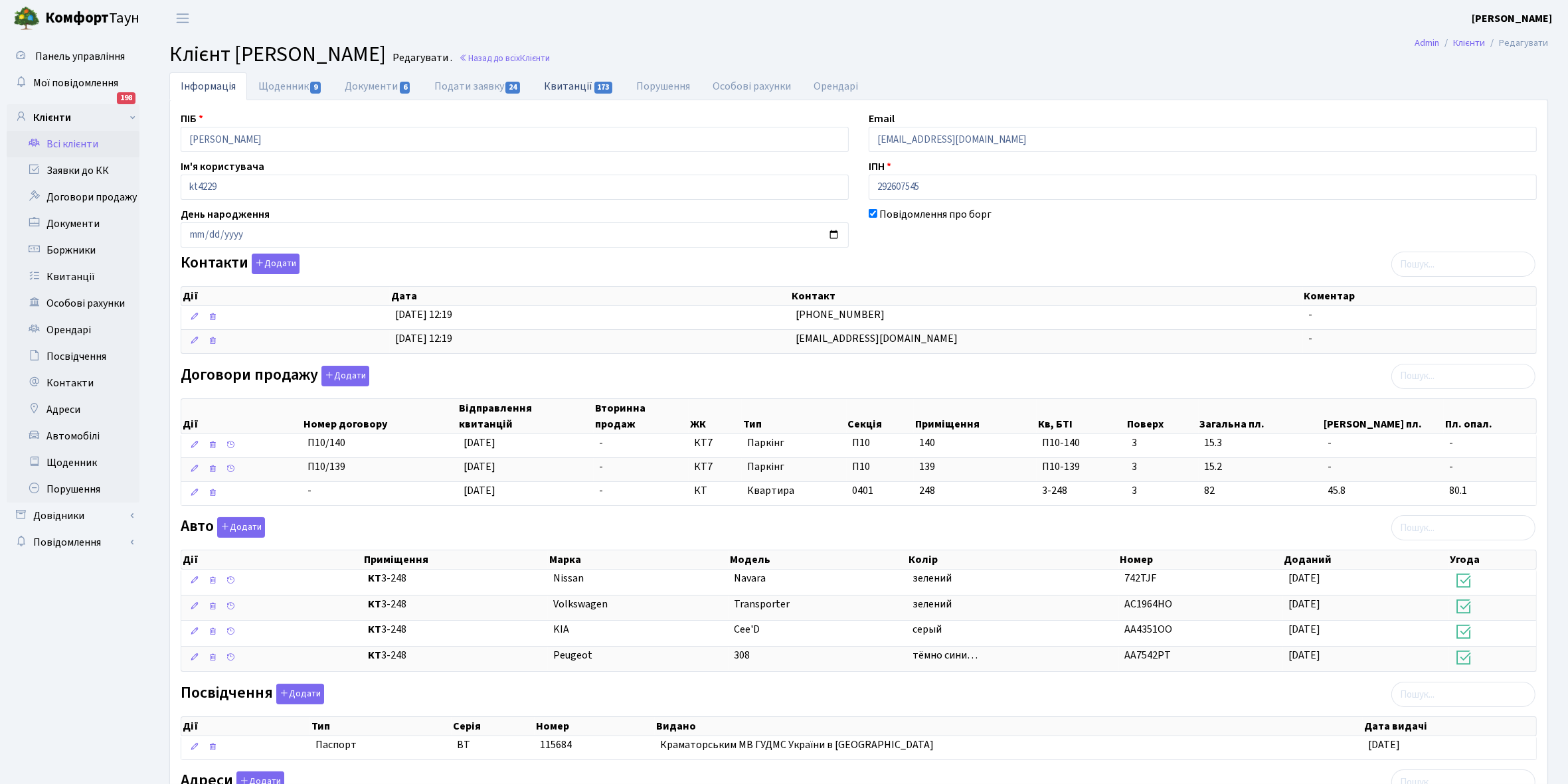
click at [561, 84] on link "Квитанції 173" at bounding box center [578, 85] width 92 height 27
select select "25"
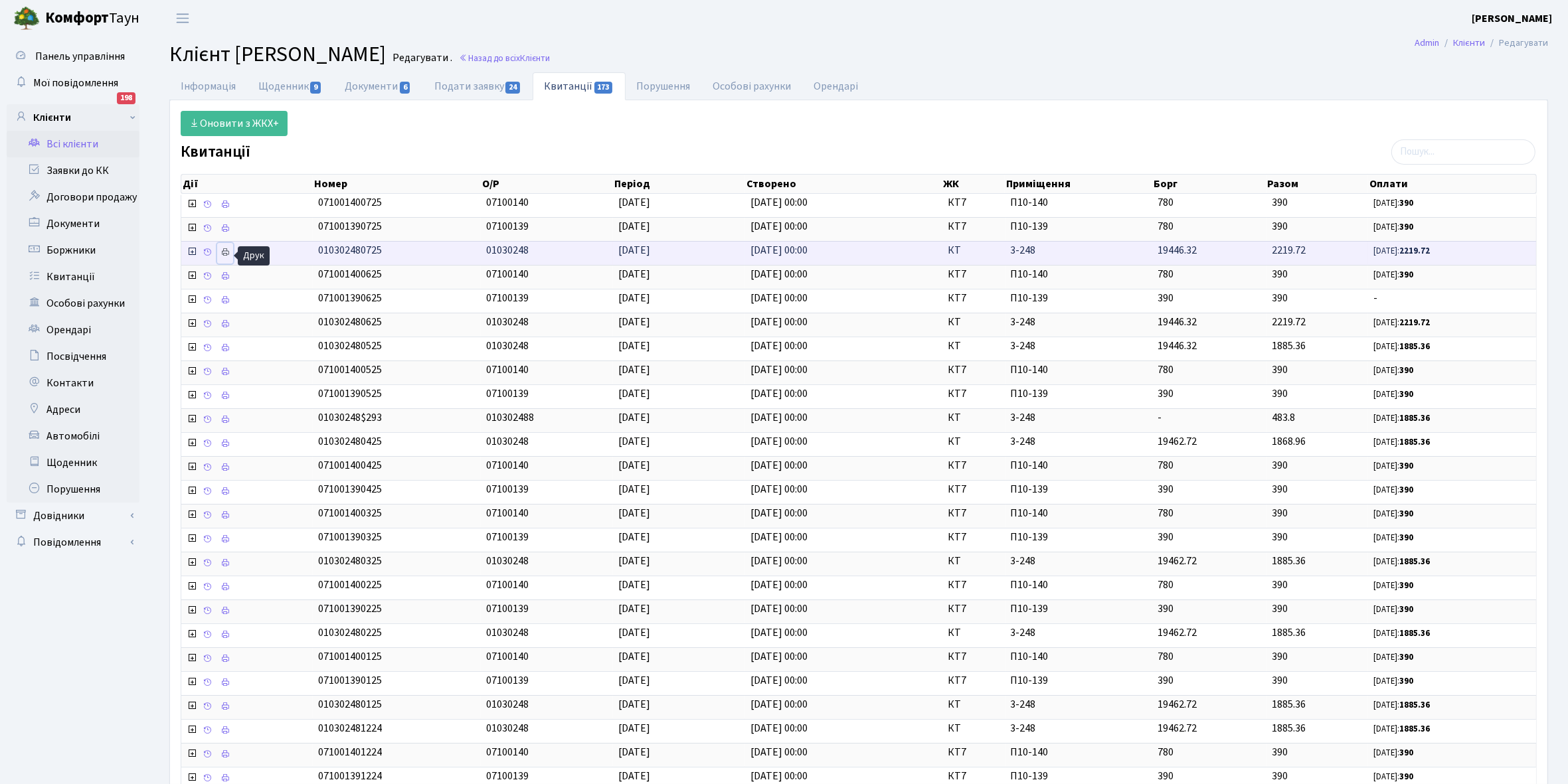
click at [227, 255] on icon at bounding box center [225, 252] width 9 height 9
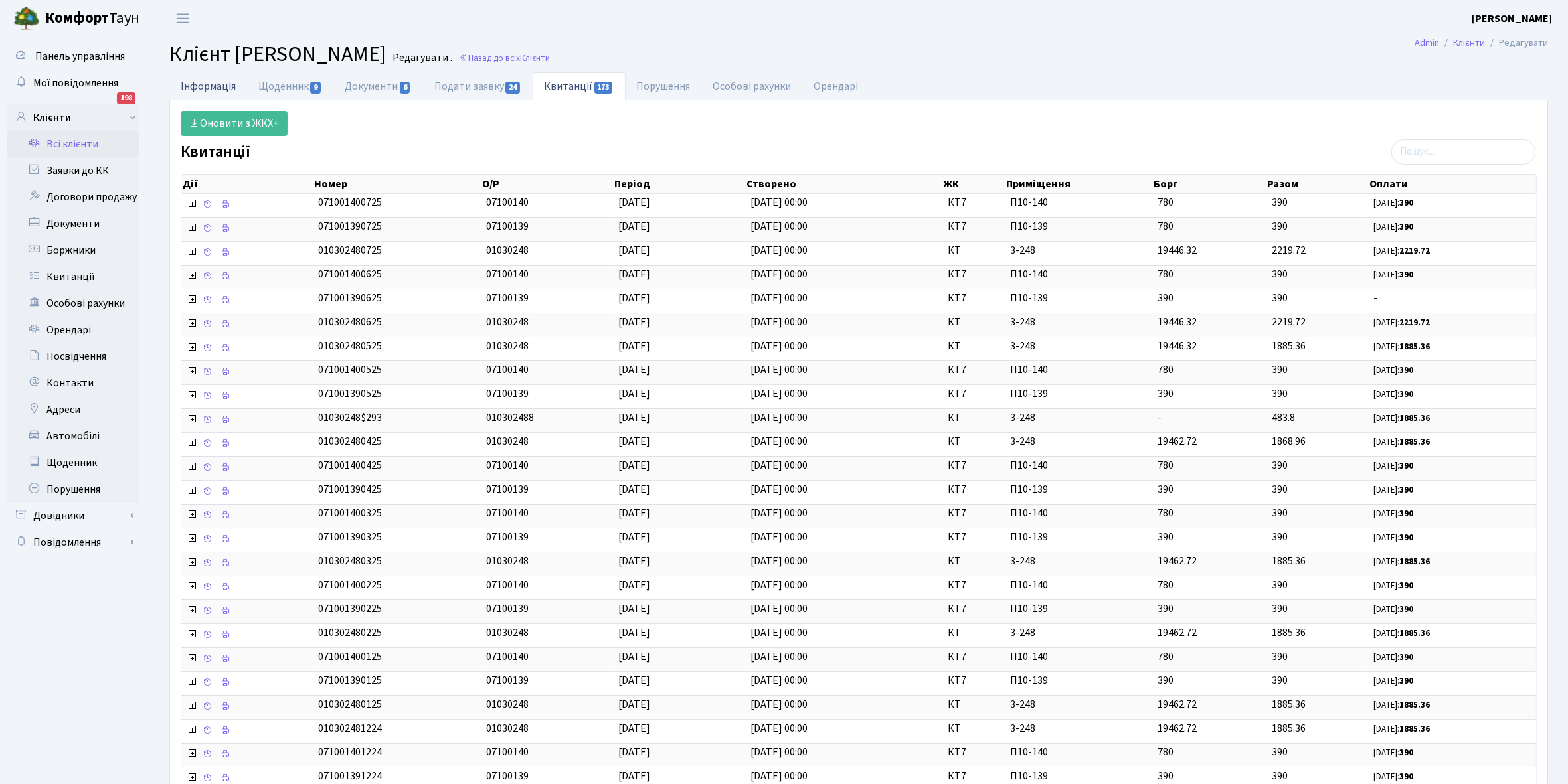
click at [201, 86] on link "Інформація" at bounding box center [209, 85] width 78 height 27
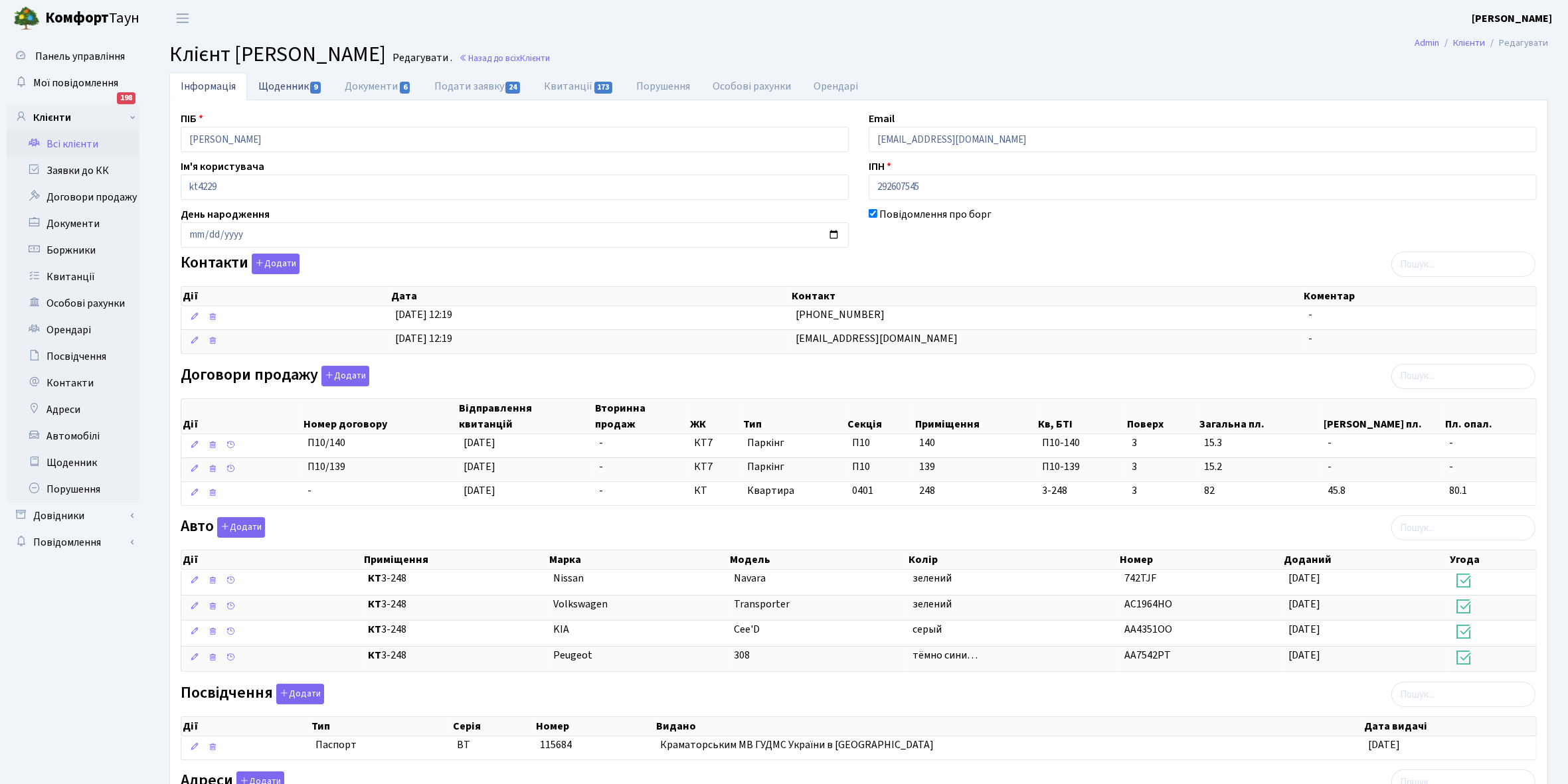
click at [291, 81] on link "Щоденник 9" at bounding box center [290, 85] width 86 height 27
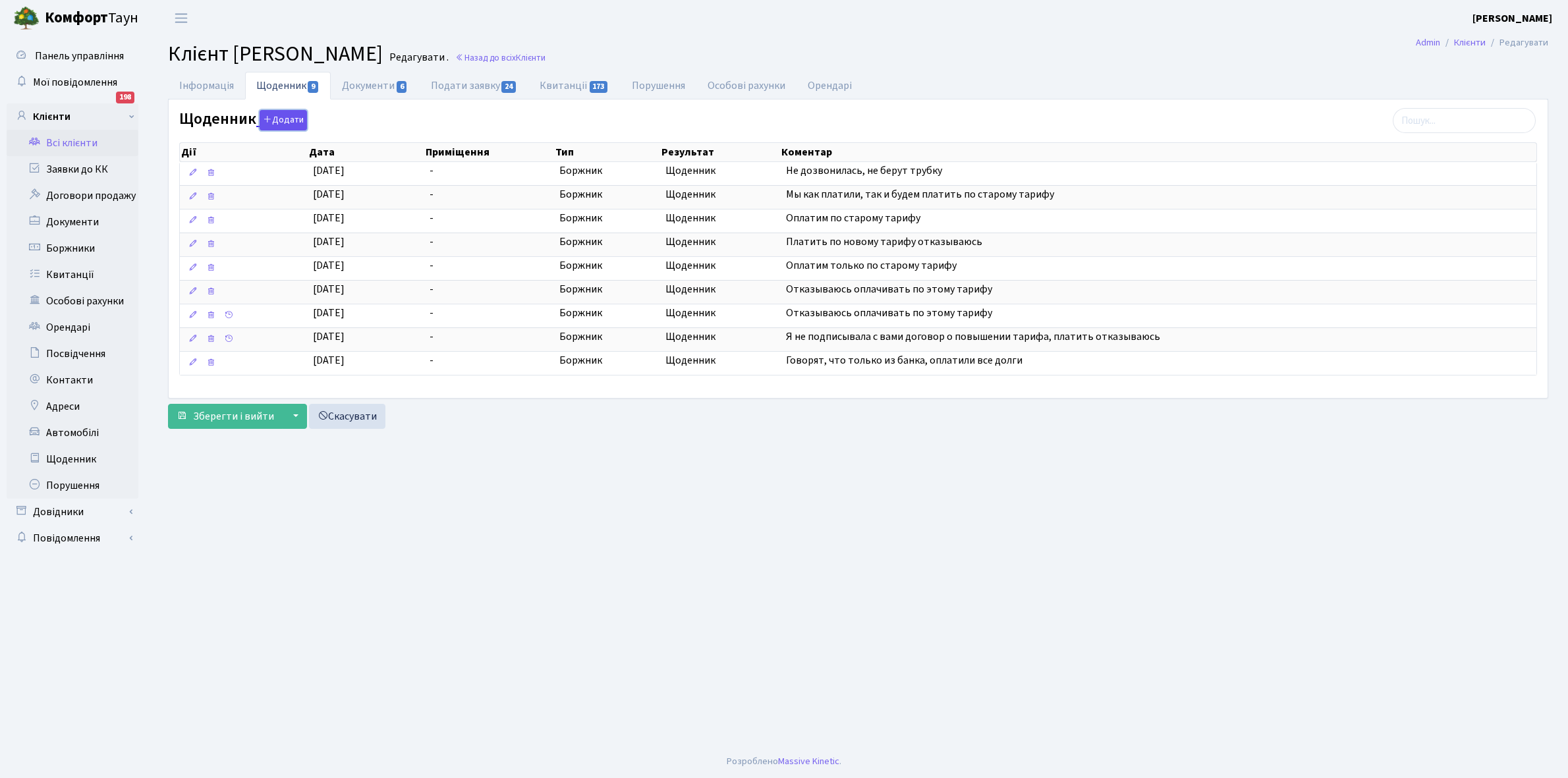
click at [282, 115] on button "Додати" at bounding box center [283, 120] width 48 height 21
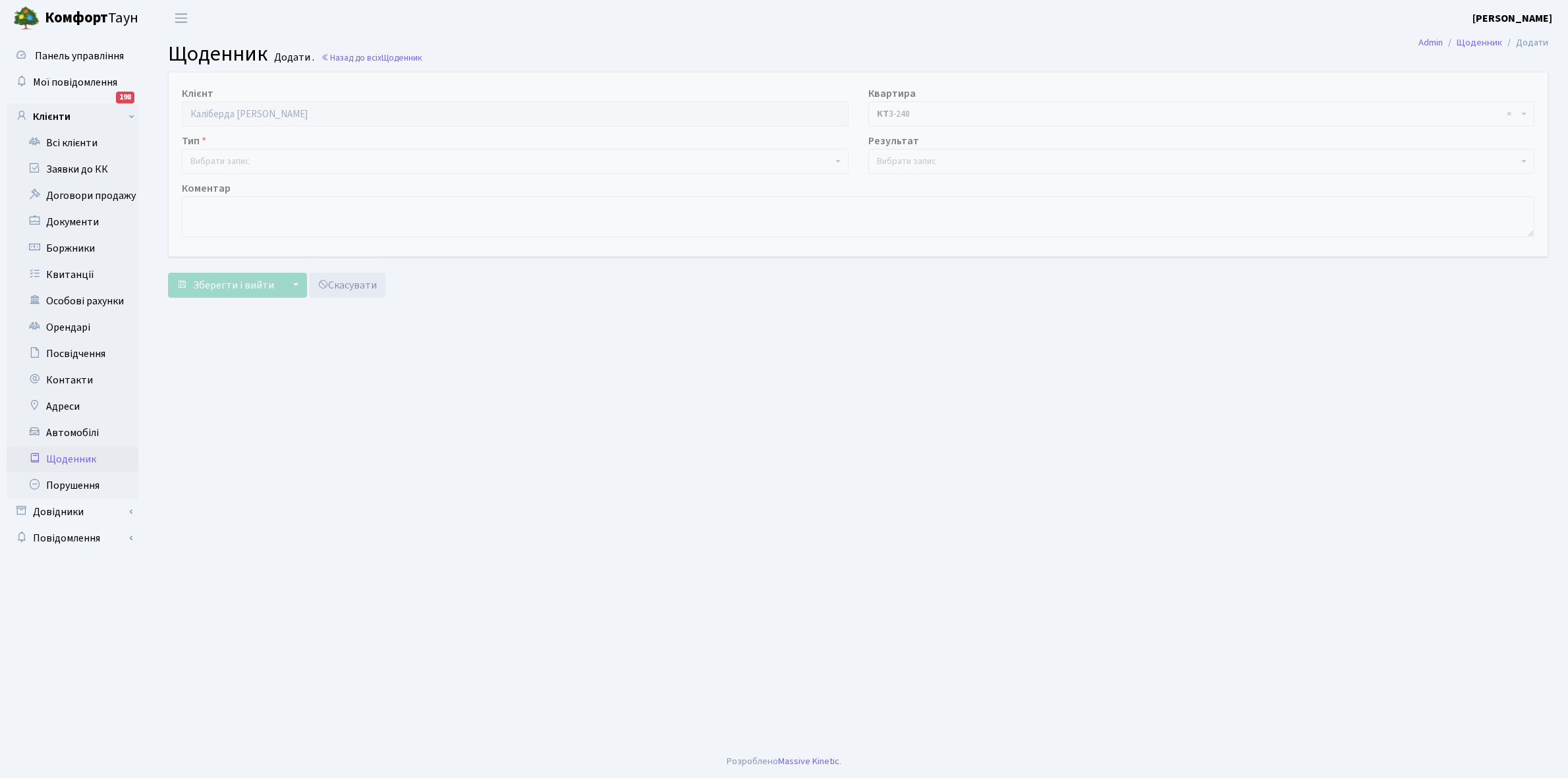
click at [256, 157] on span "Вибрати запис" at bounding box center [511, 161] width 642 height 13
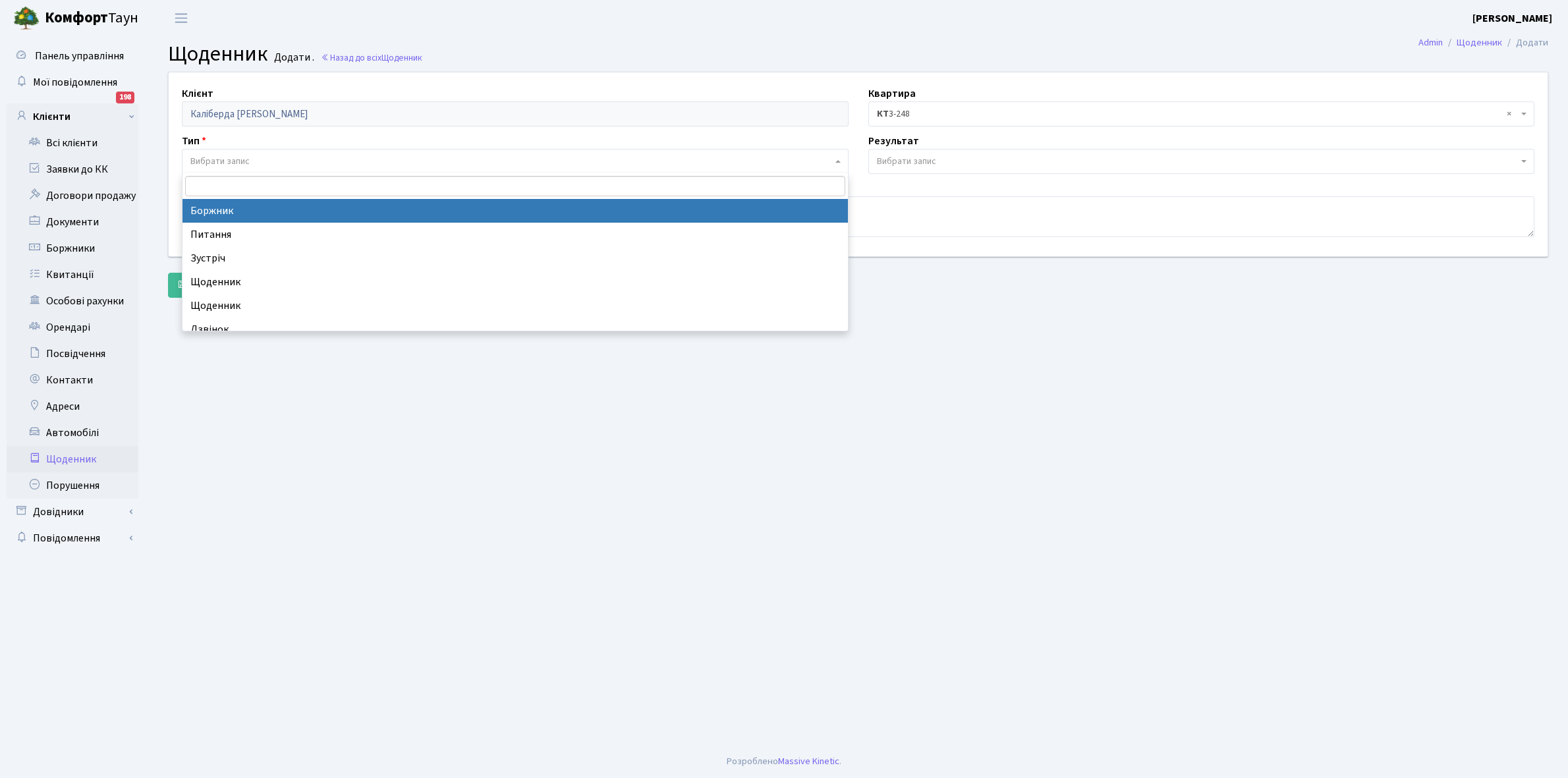
select select "189"
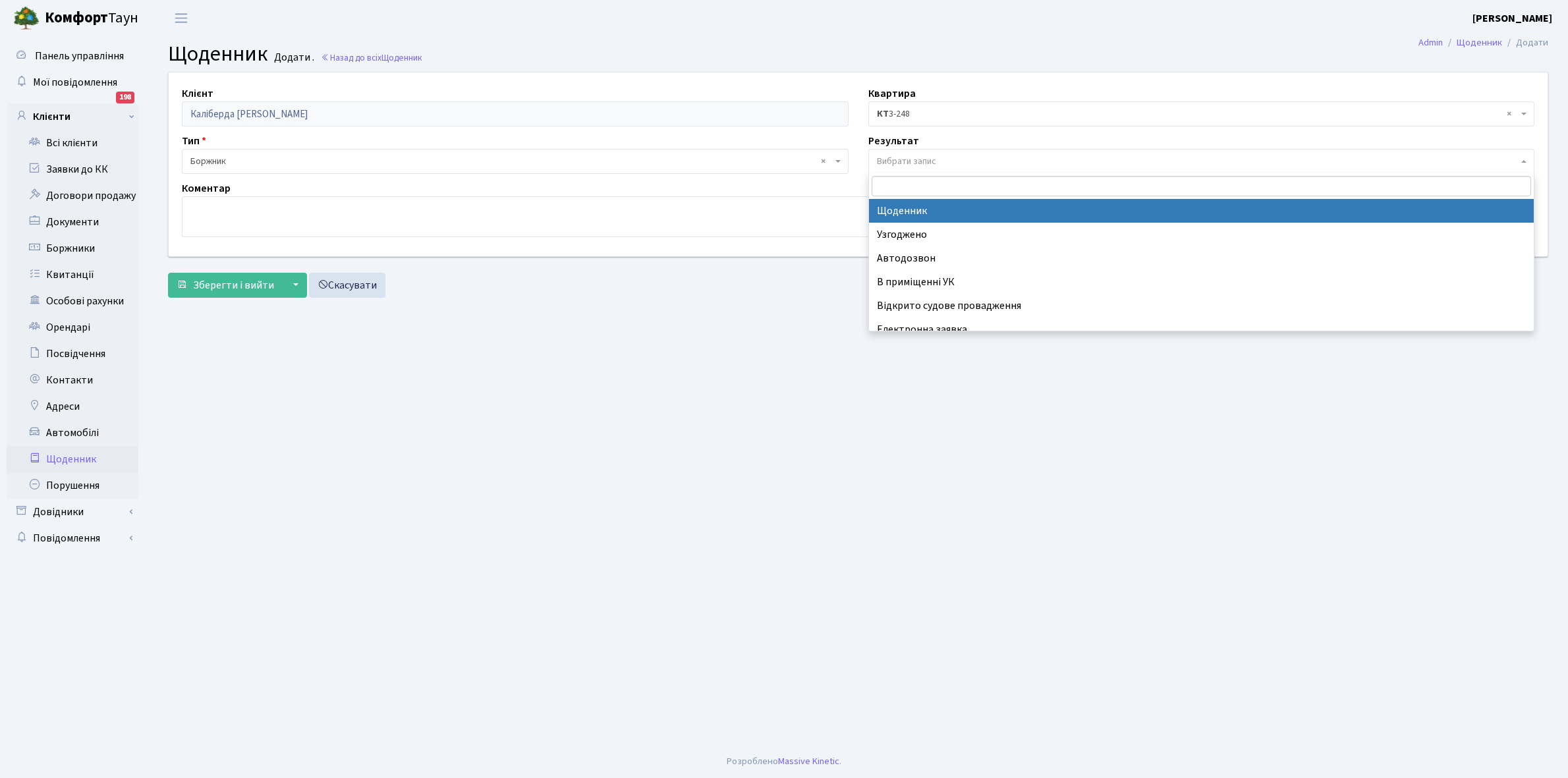
click at [914, 156] on span "Вибрати запис" at bounding box center [907, 161] width 59 height 13
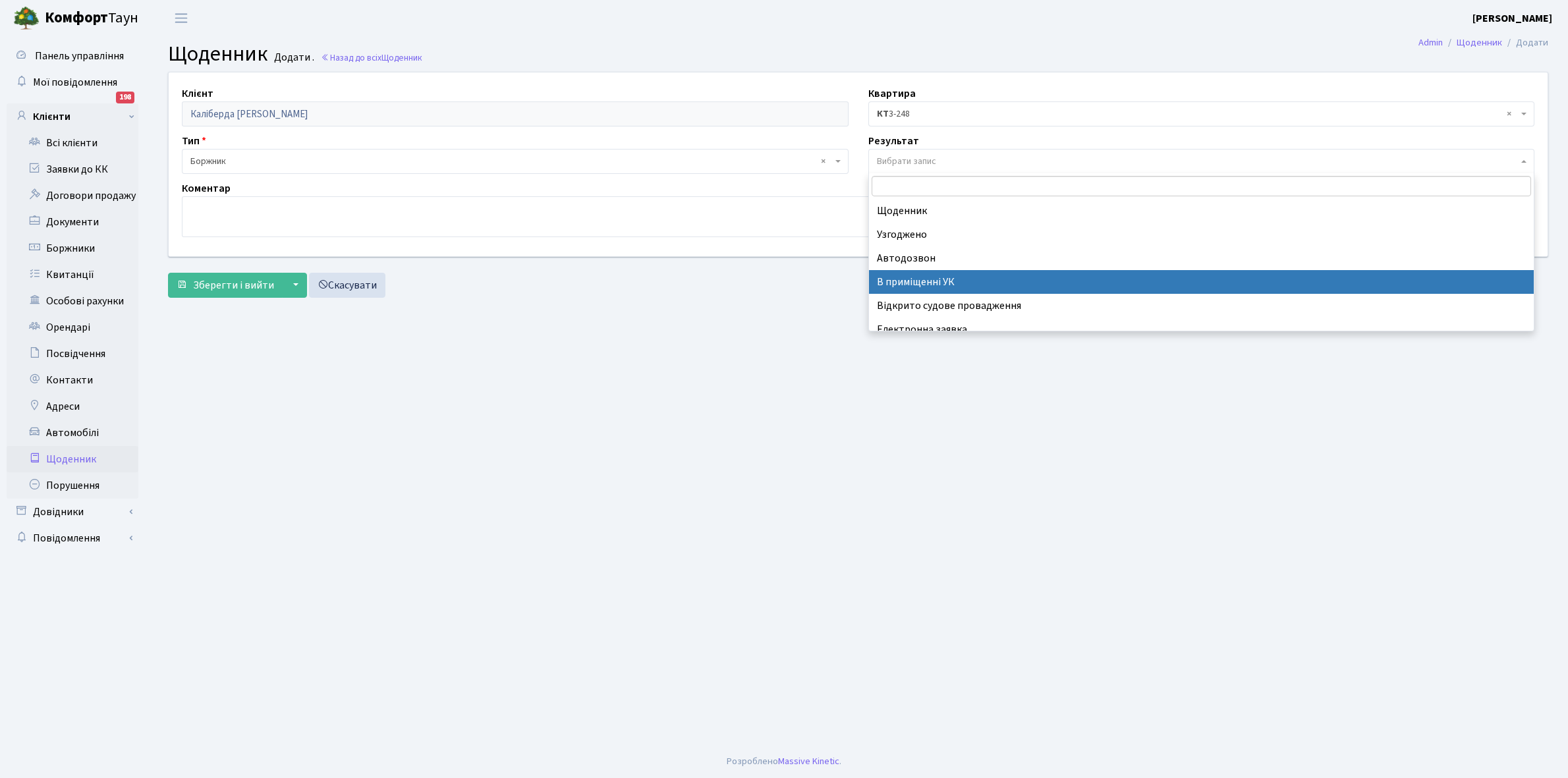
scroll to position [81, 0]
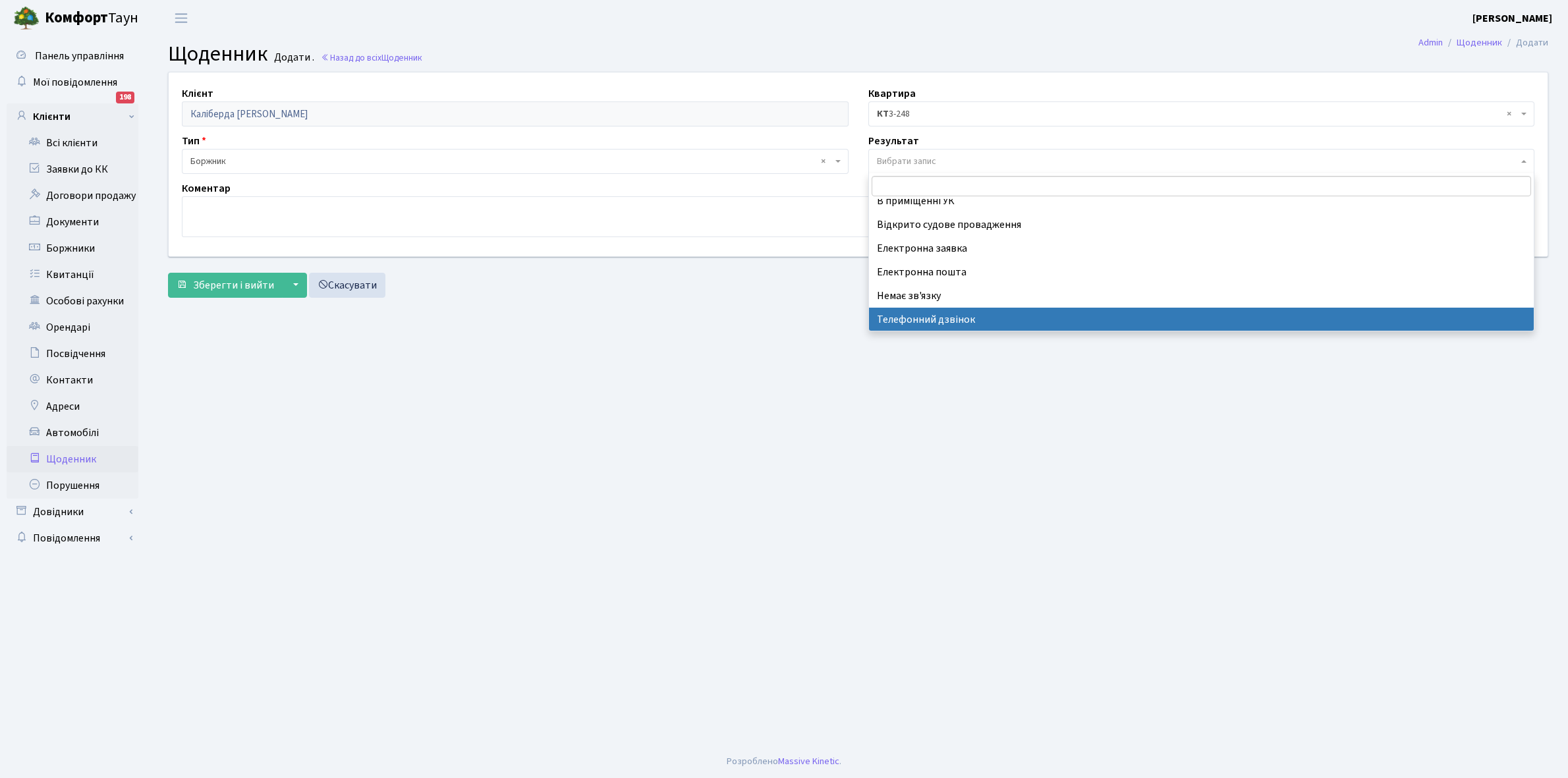
select select "196"
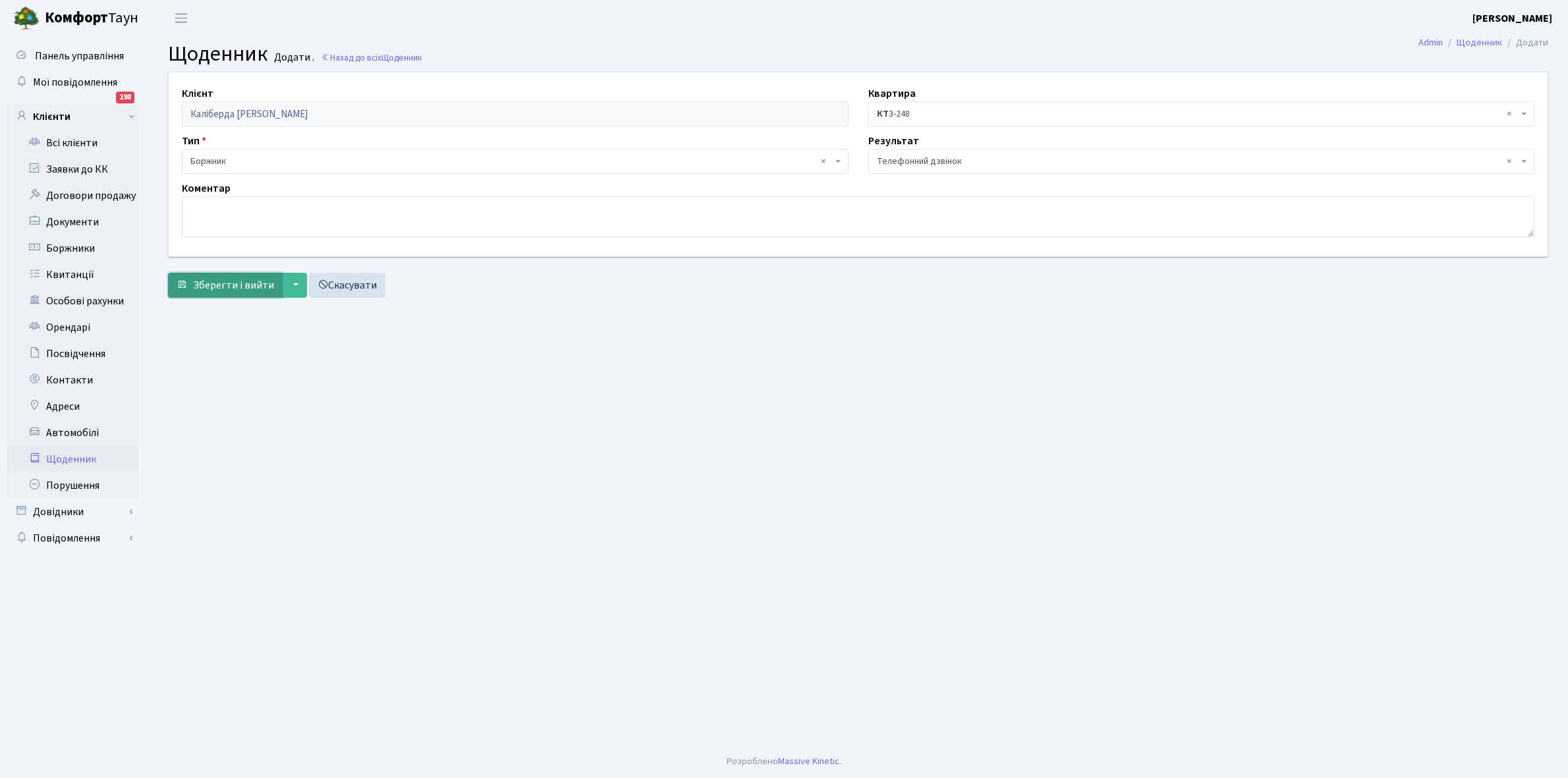
click at [239, 288] on span "Зберегти і вийти" at bounding box center [234, 285] width 81 height 15
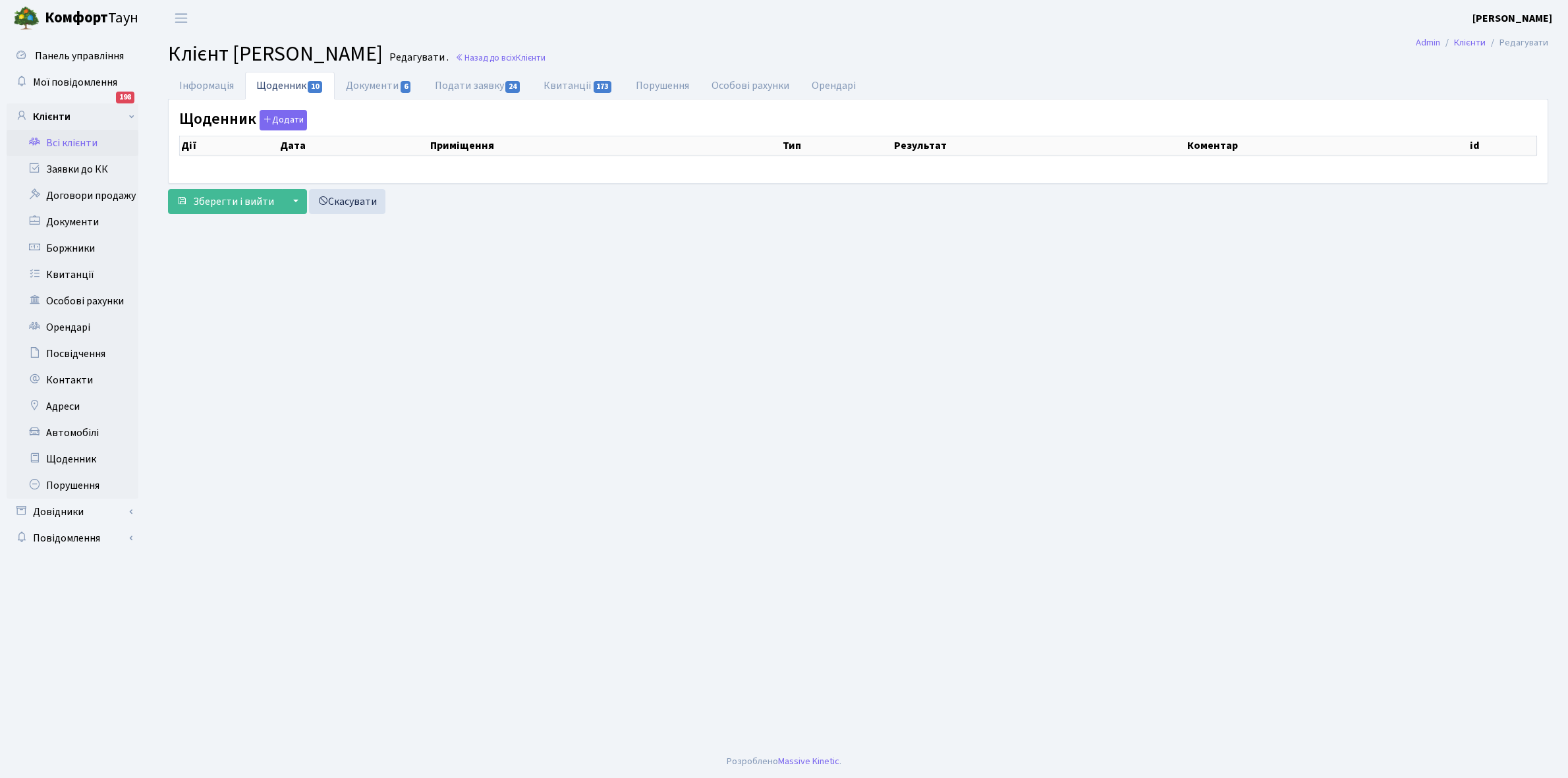
select select "25"
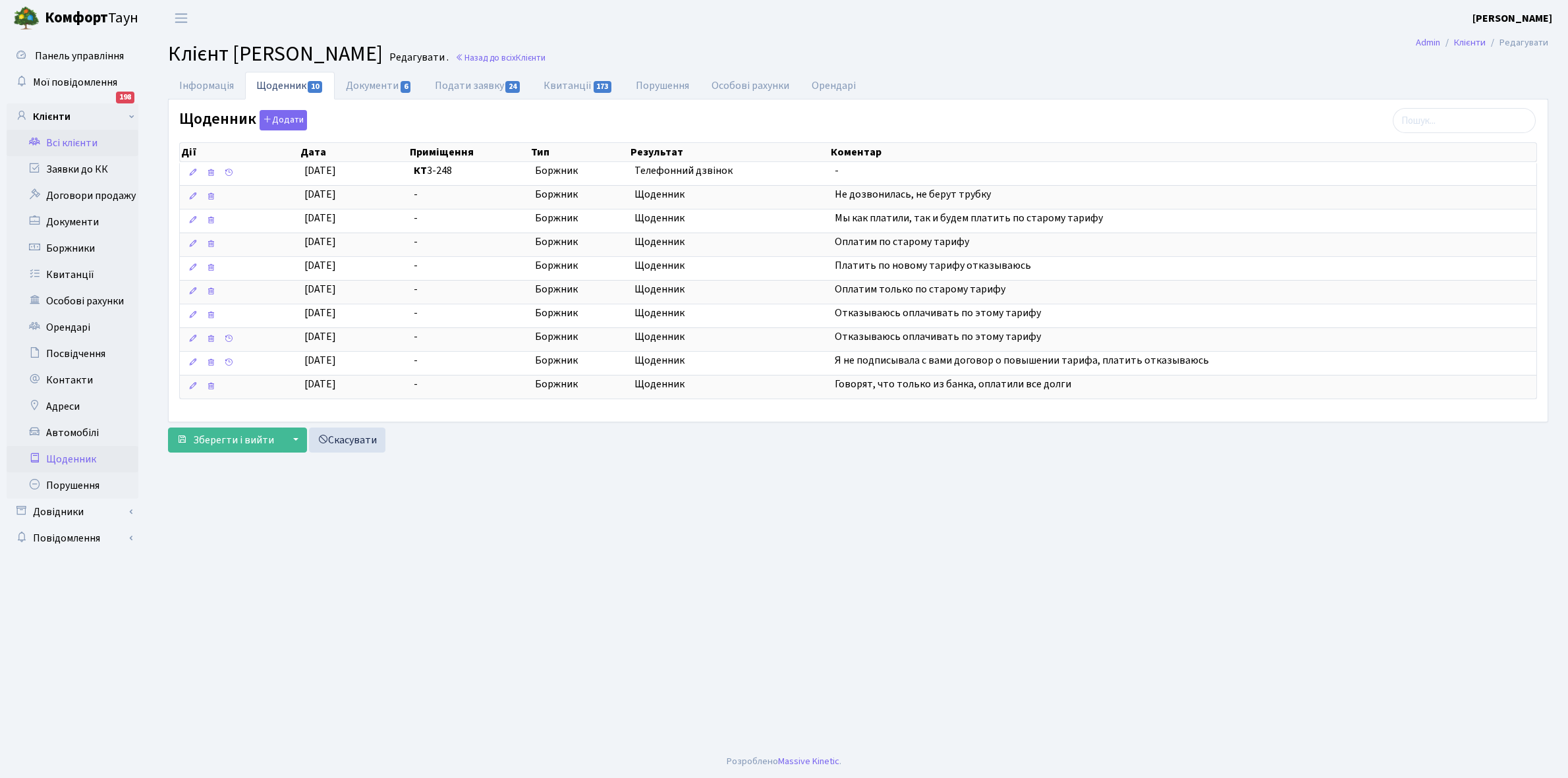
click at [73, 459] on link "Щоденник" at bounding box center [72, 459] width 132 height 27
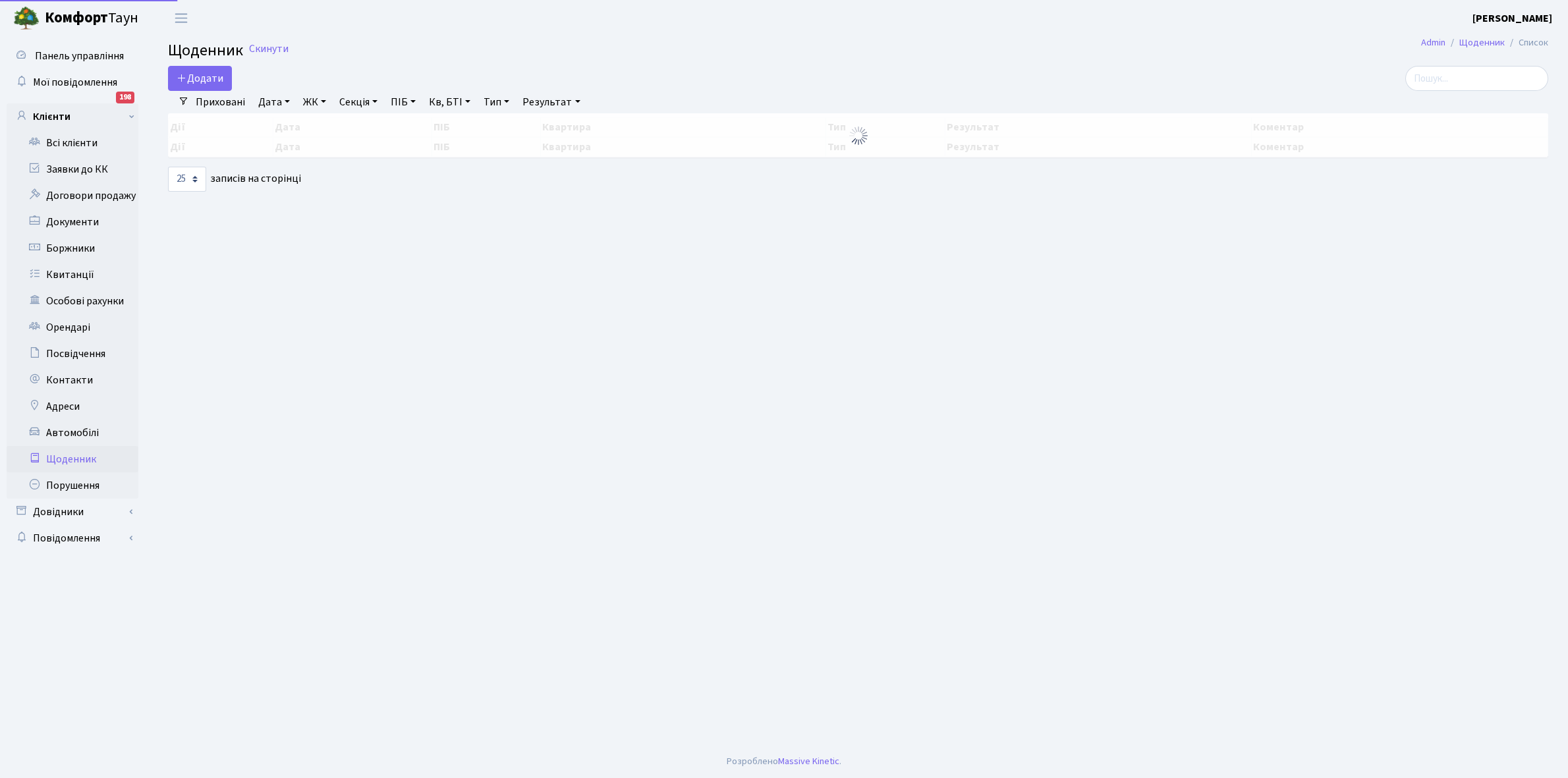
select select "25"
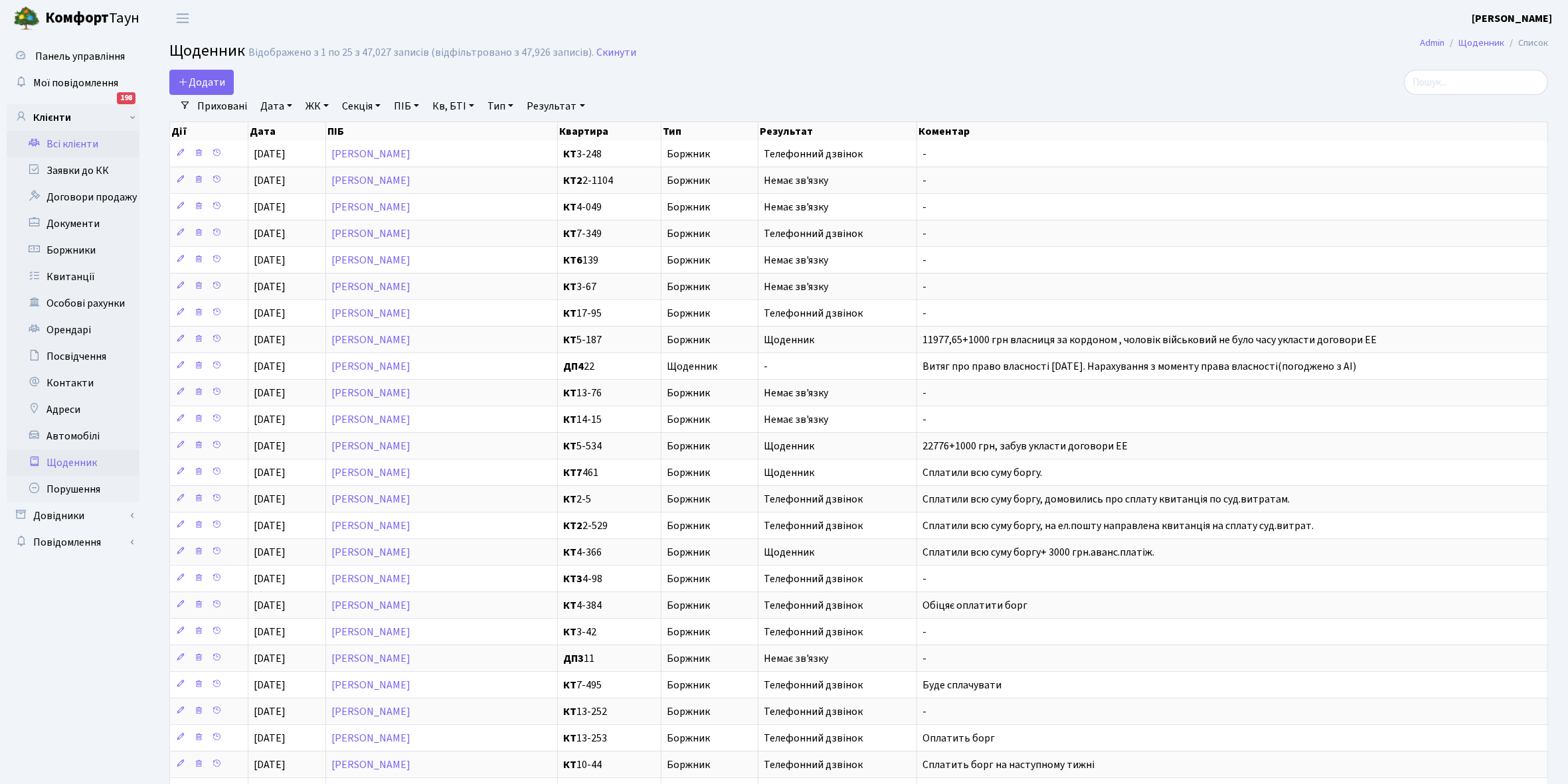
click at [66, 142] on link "Всі клієнти" at bounding box center [73, 144] width 133 height 27
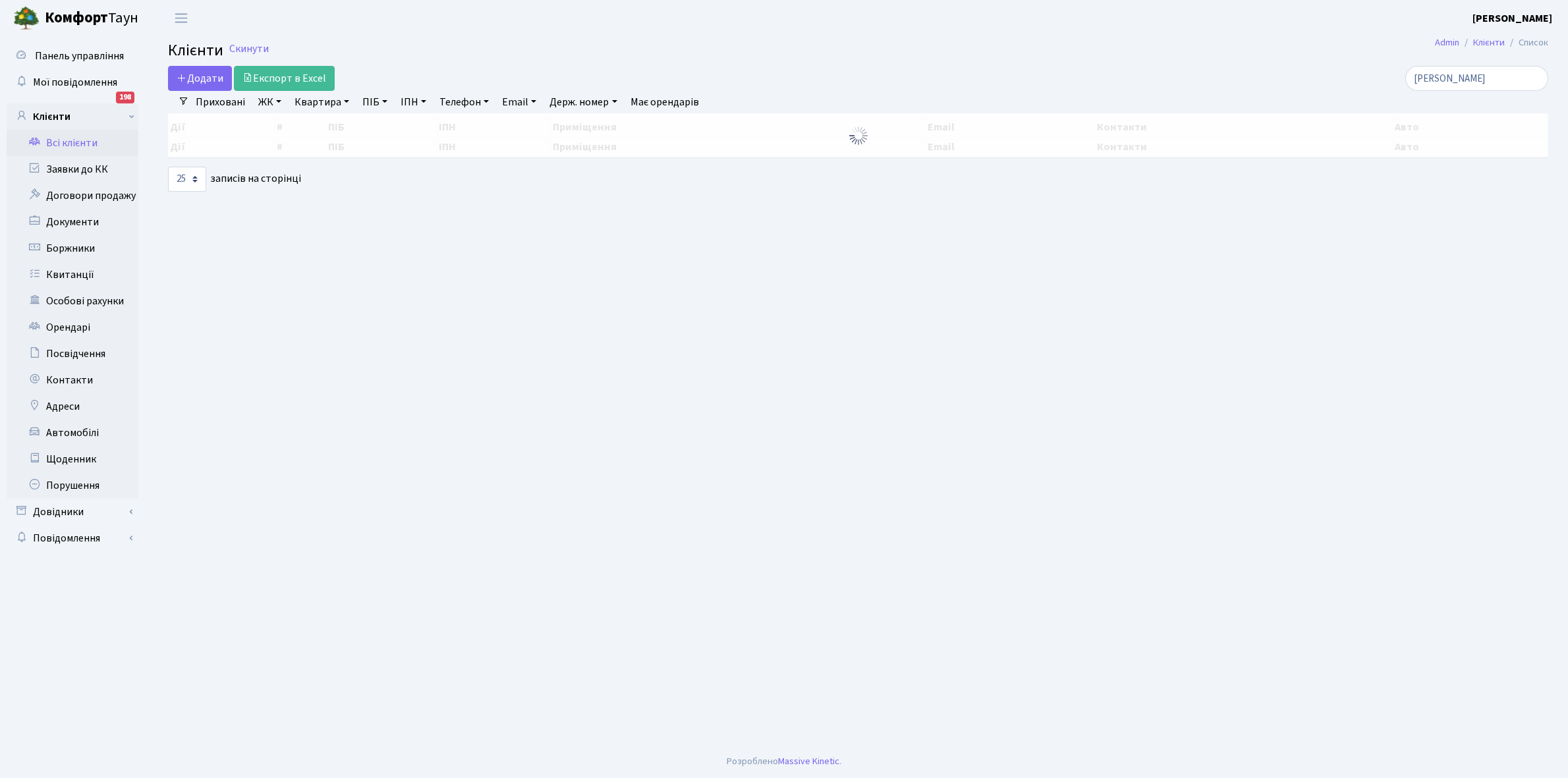
select select "25"
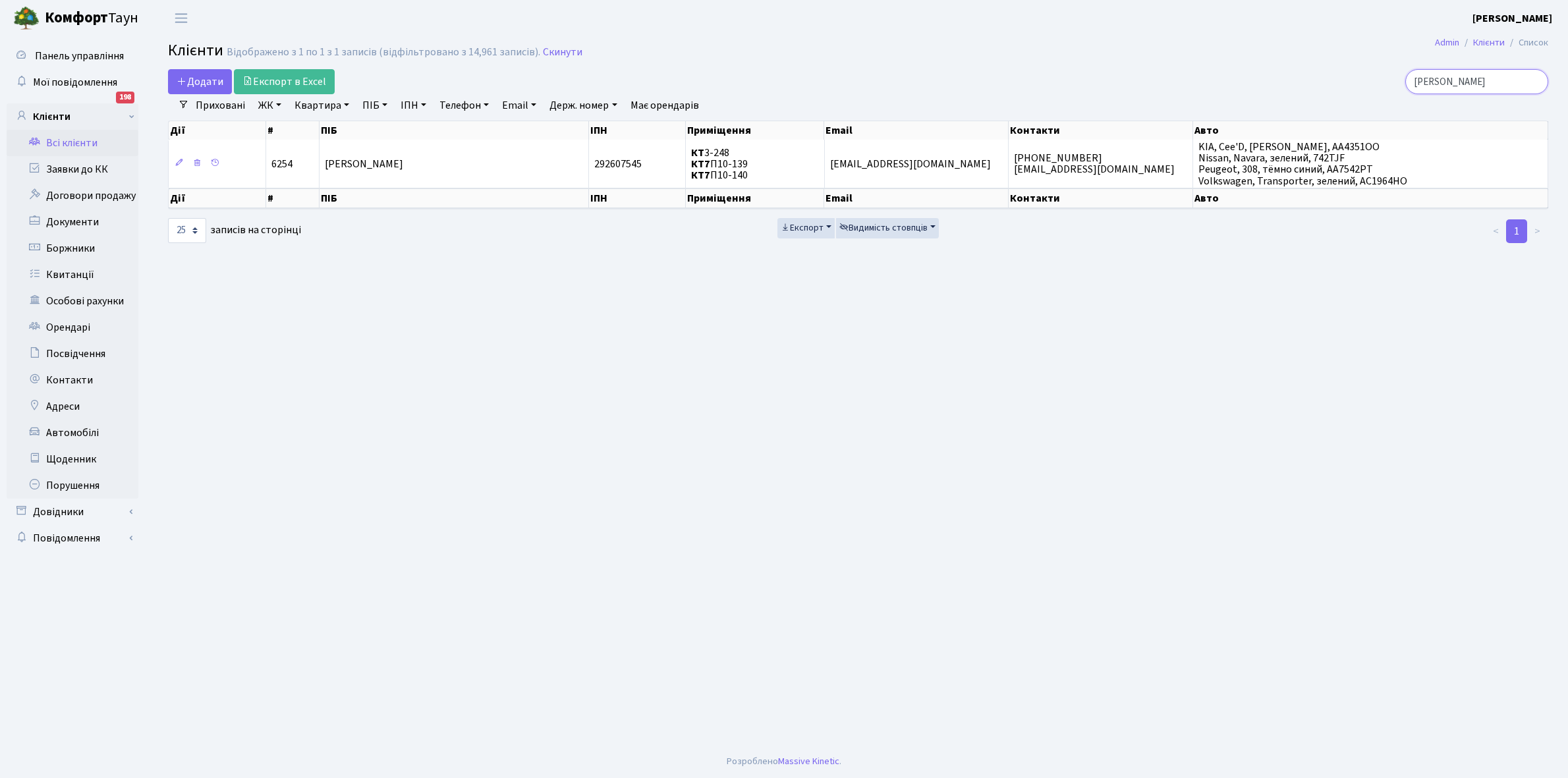
click at [1480, 84] on input "каліберда" at bounding box center [1477, 81] width 143 height 25
type input "к"
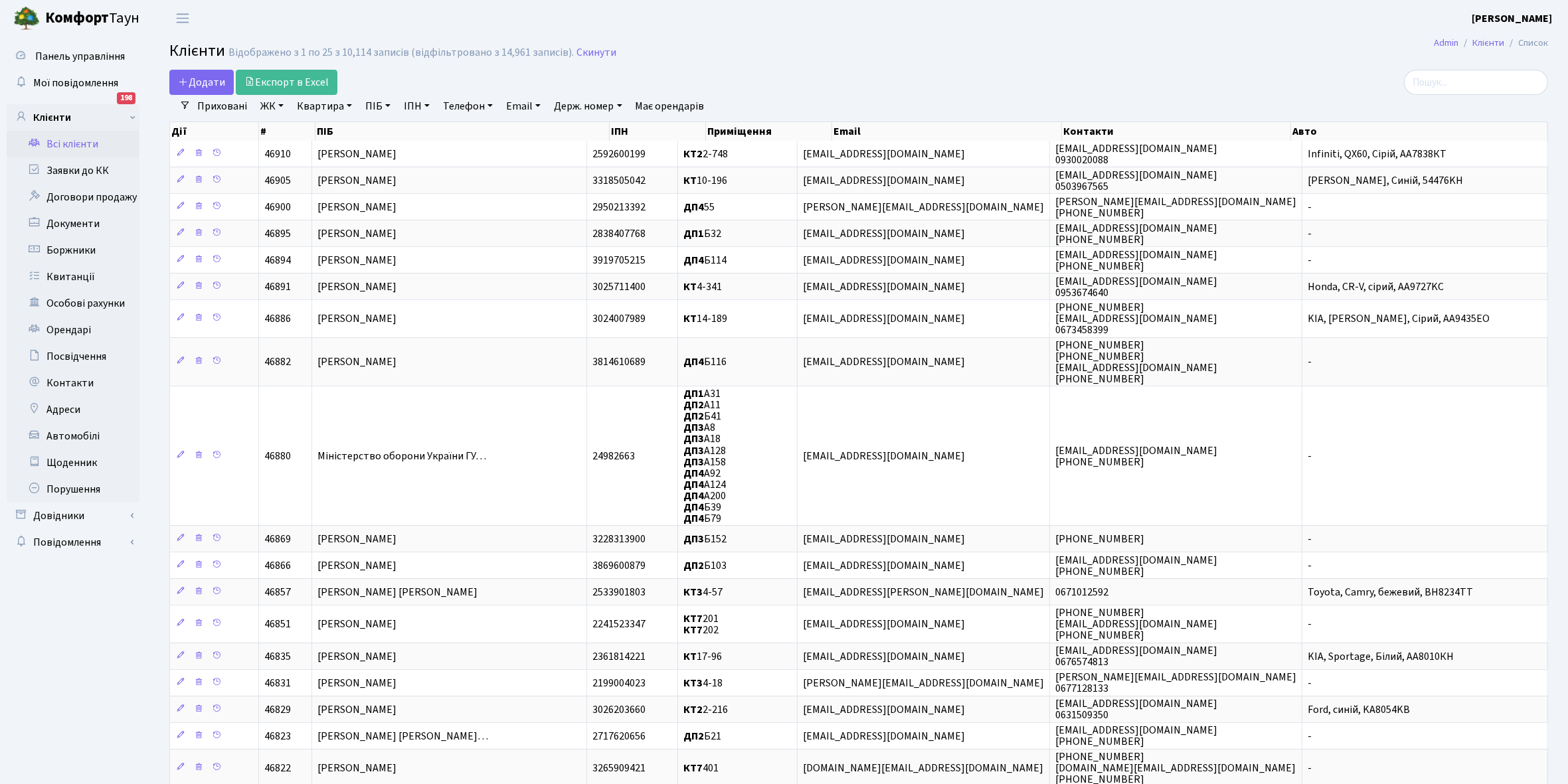
click at [78, 140] on link "Всі клієнти" at bounding box center [73, 144] width 133 height 27
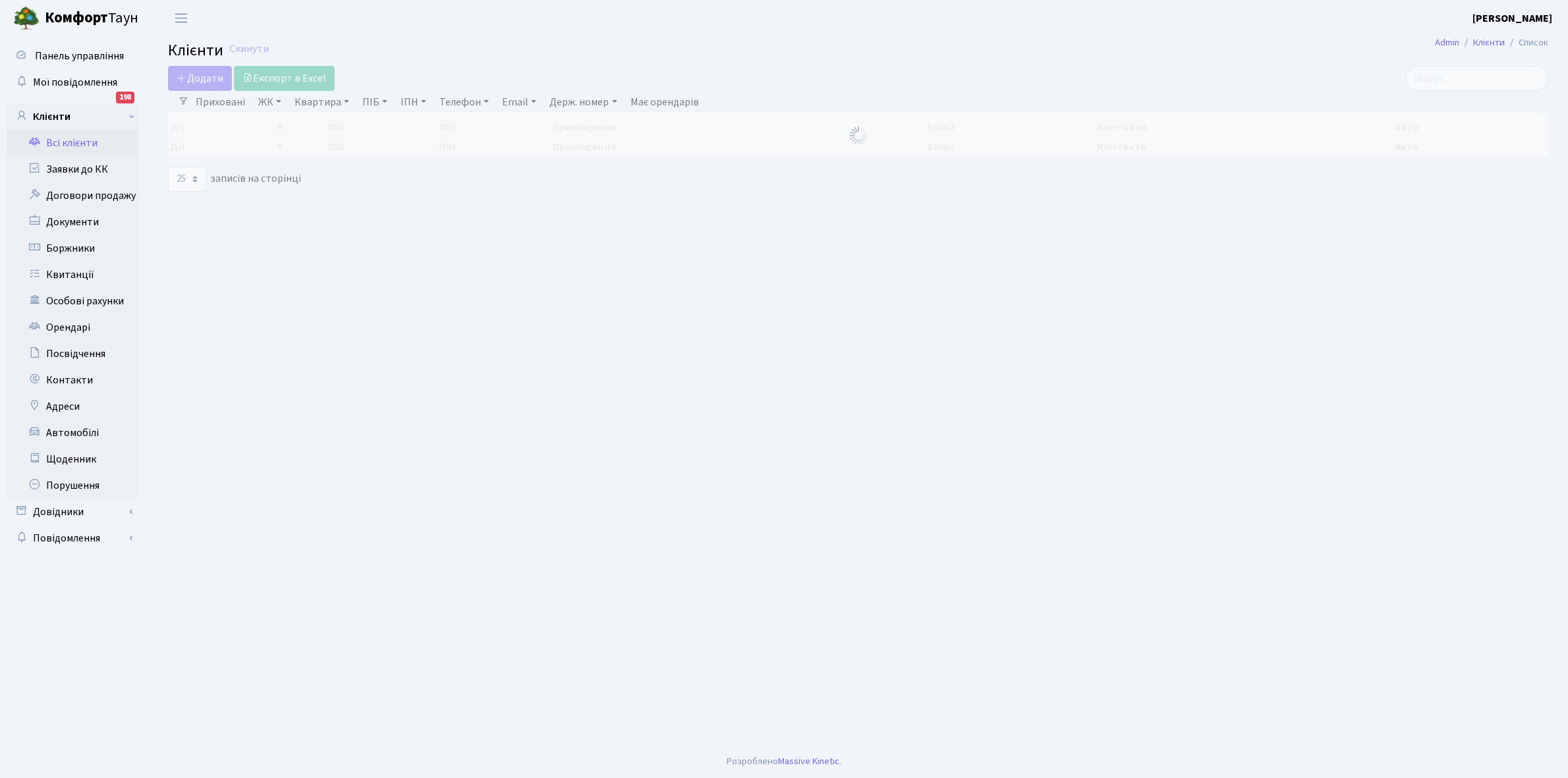
select select
select select "25"
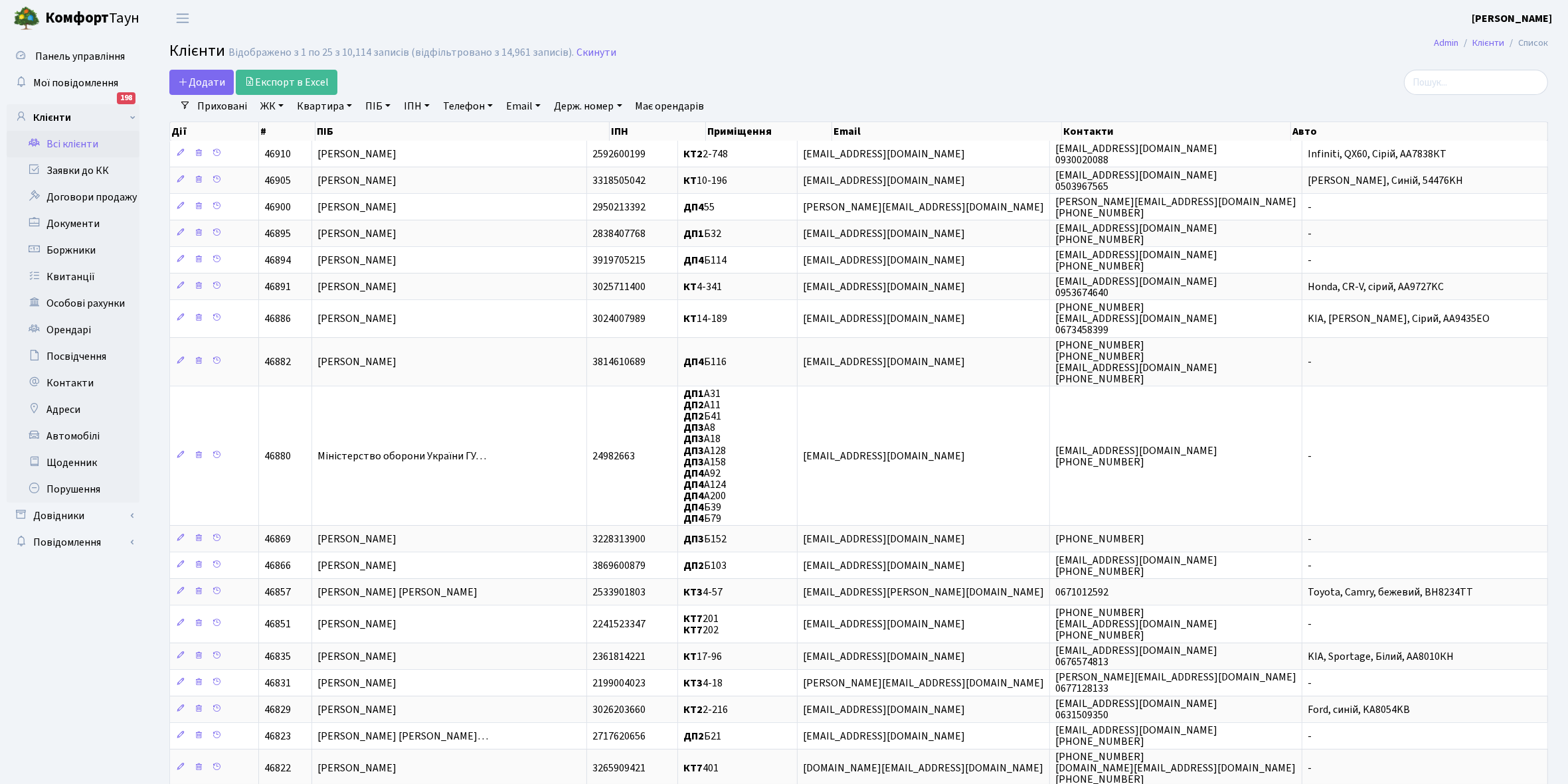
click at [279, 107] on link "ЖК" at bounding box center [272, 106] width 34 height 23
click at [316, 156] on li "КТ, вул. Регенераторна, 4" at bounding box center [338, 152] width 161 height 23
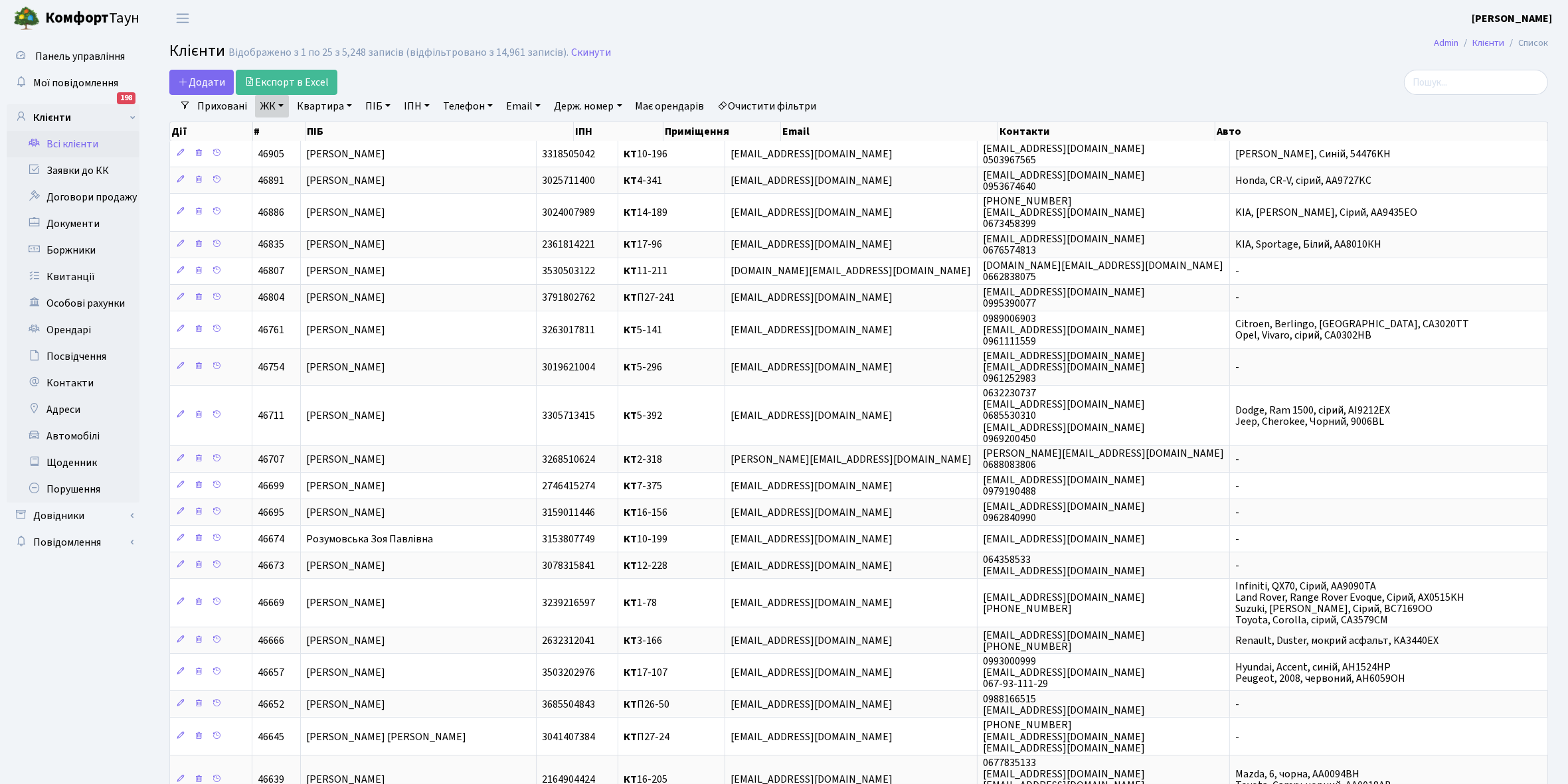
click at [348, 106] on link "Квартира" at bounding box center [325, 106] width 66 height 23
click at [334, 128] on input "text" at bounding box center [332, 132] width 78 height 25
type input "3-234"
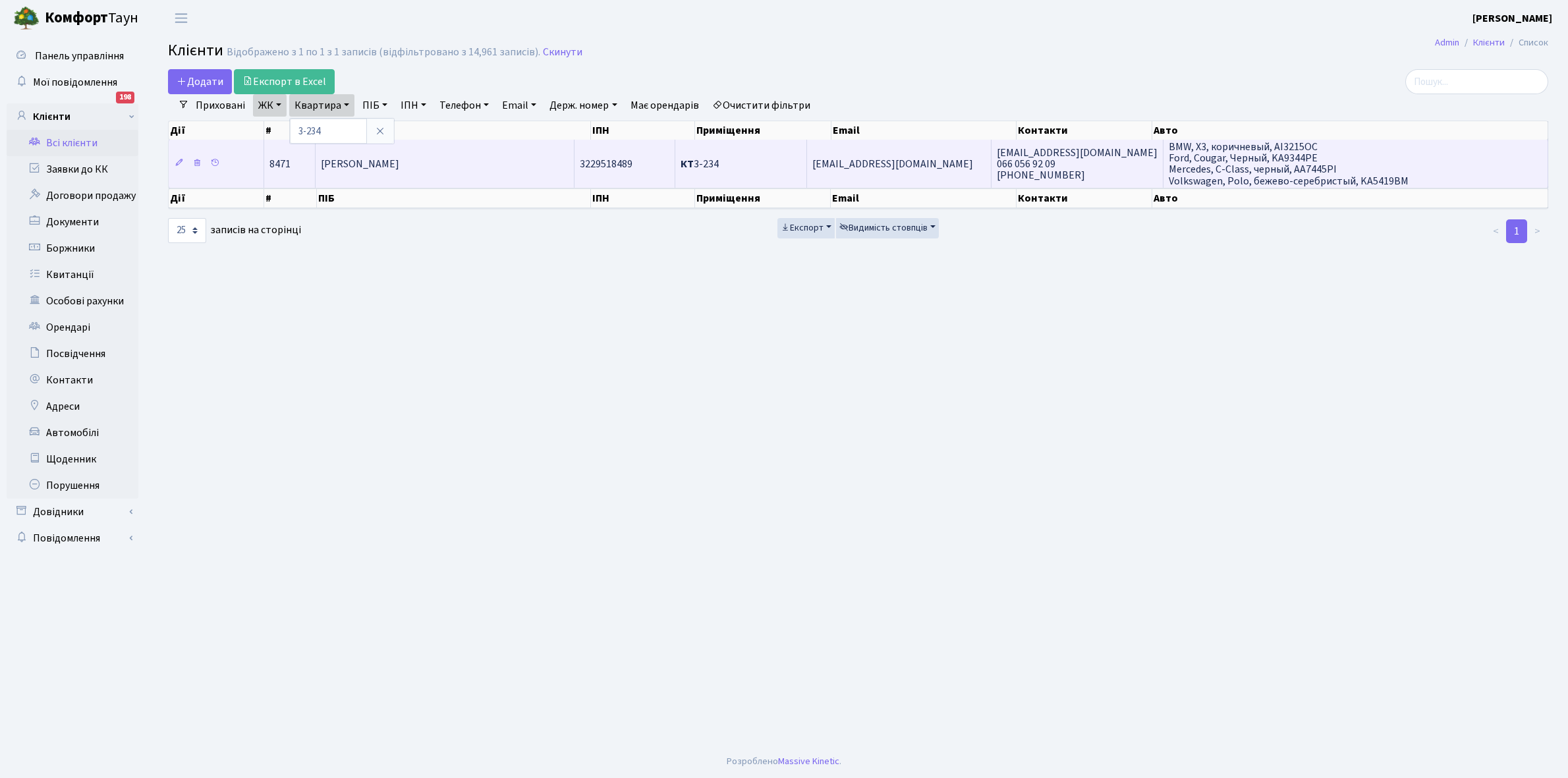
click at [399, 166] on span "[PERSON_NAME]" at bounding box center [360, 164] width 78 height 15
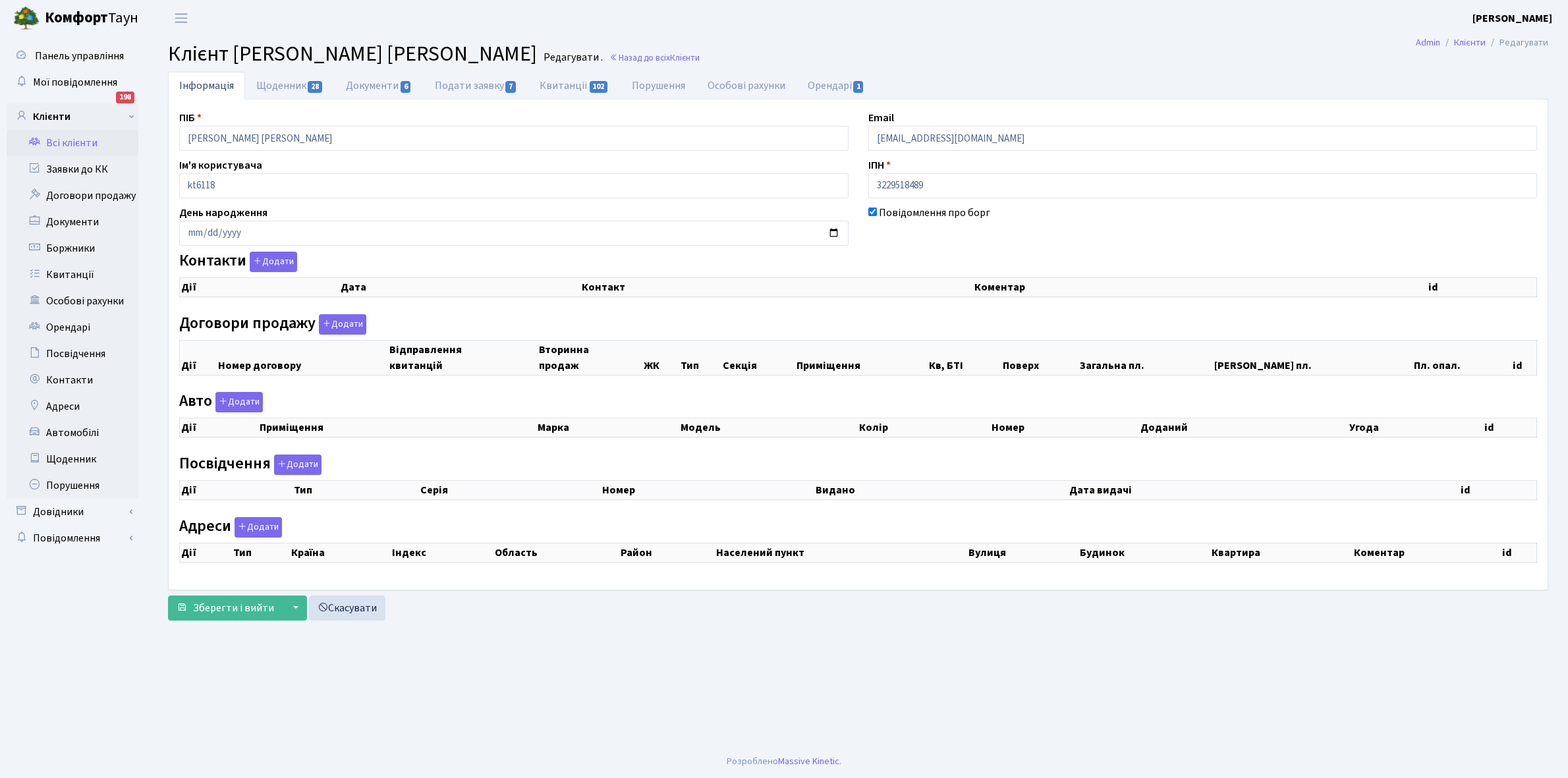
checkbox input "true"
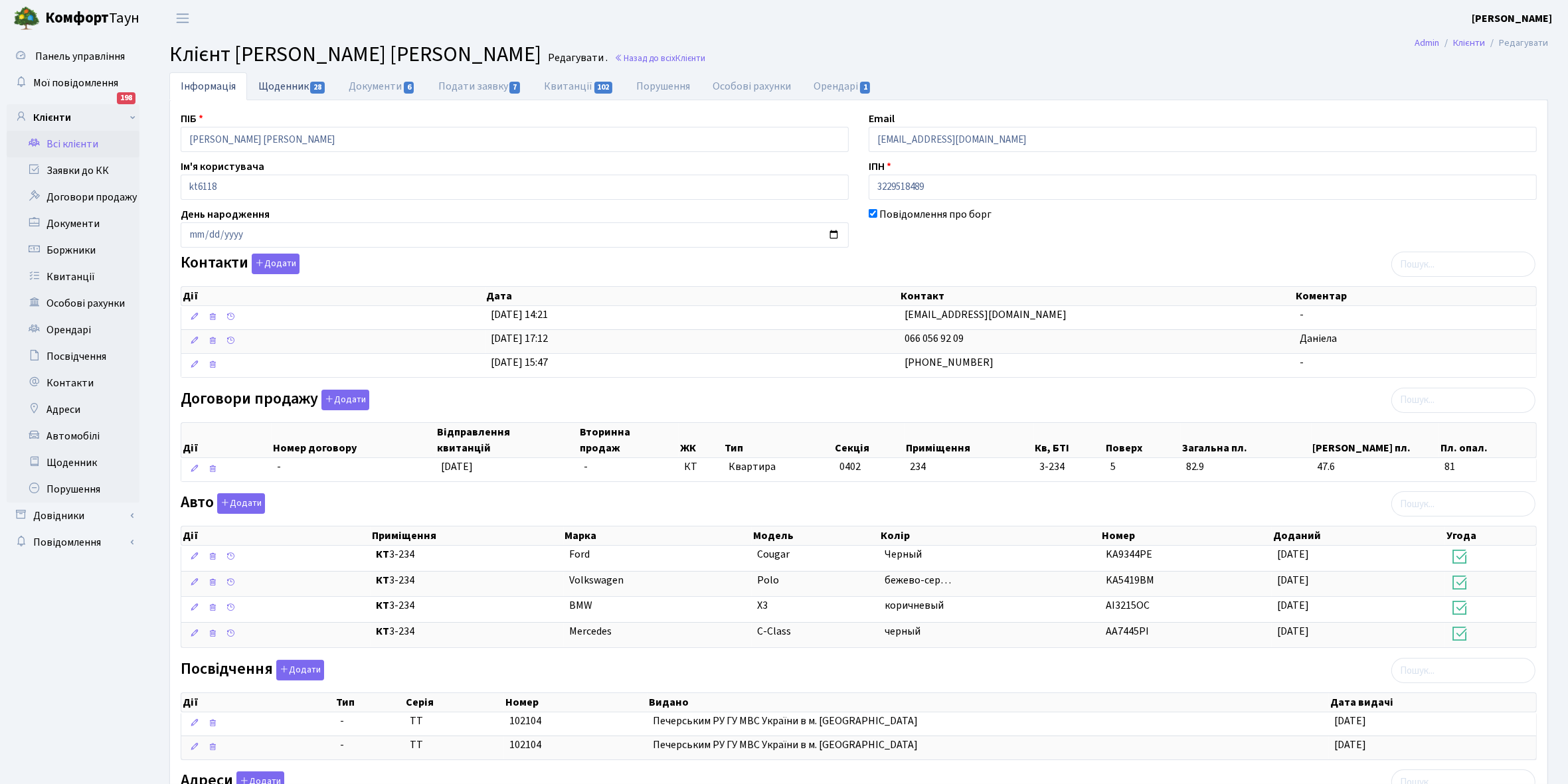
click at [271, 84] on link "Щоденник 28" at bounding box center [292, 85] width 90 height 27
select select "25"
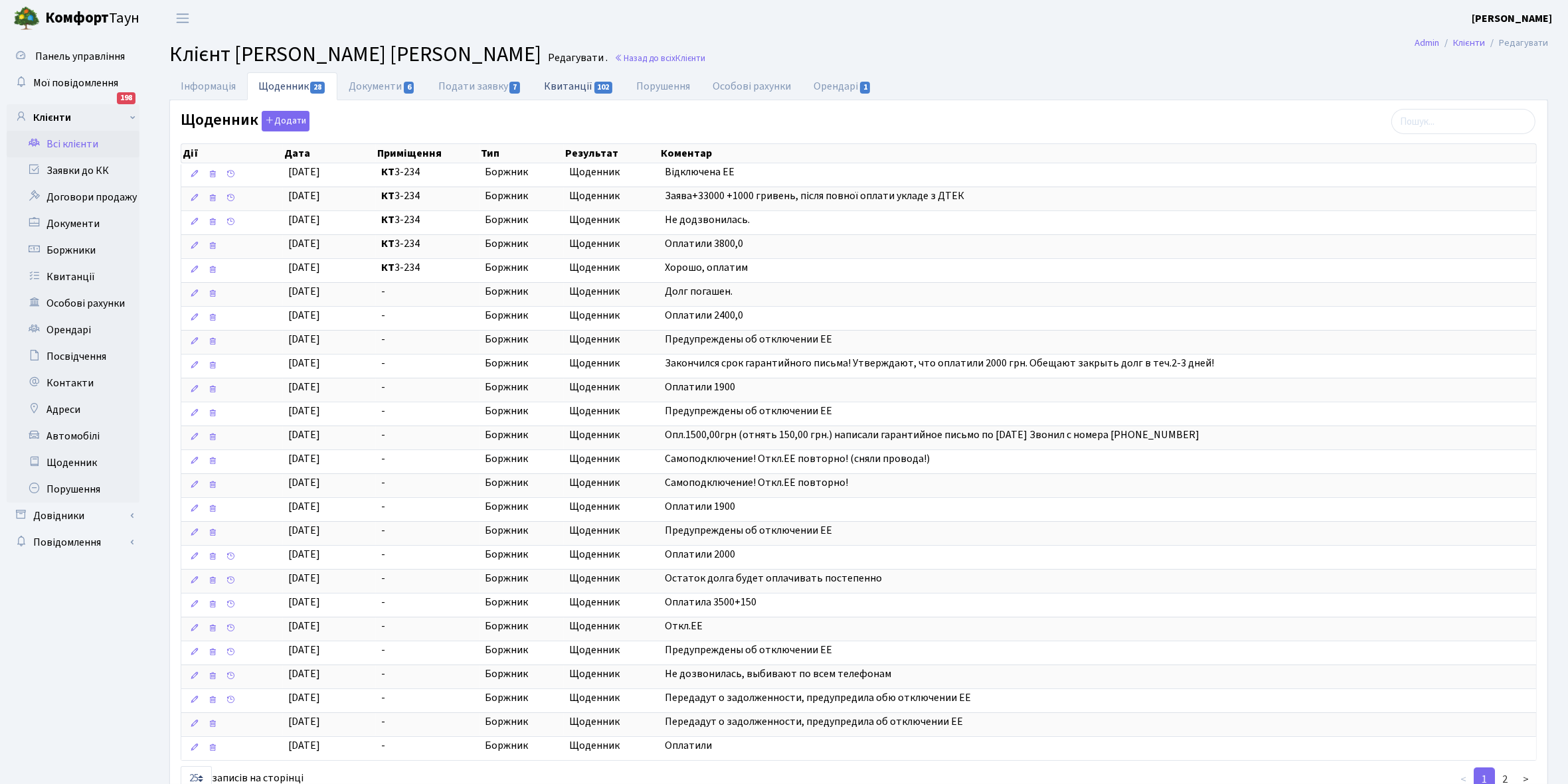
click at [568, 85] on link "Квитанції 102" at bounding box center [578, 85] width 92 height 27
select select "25"
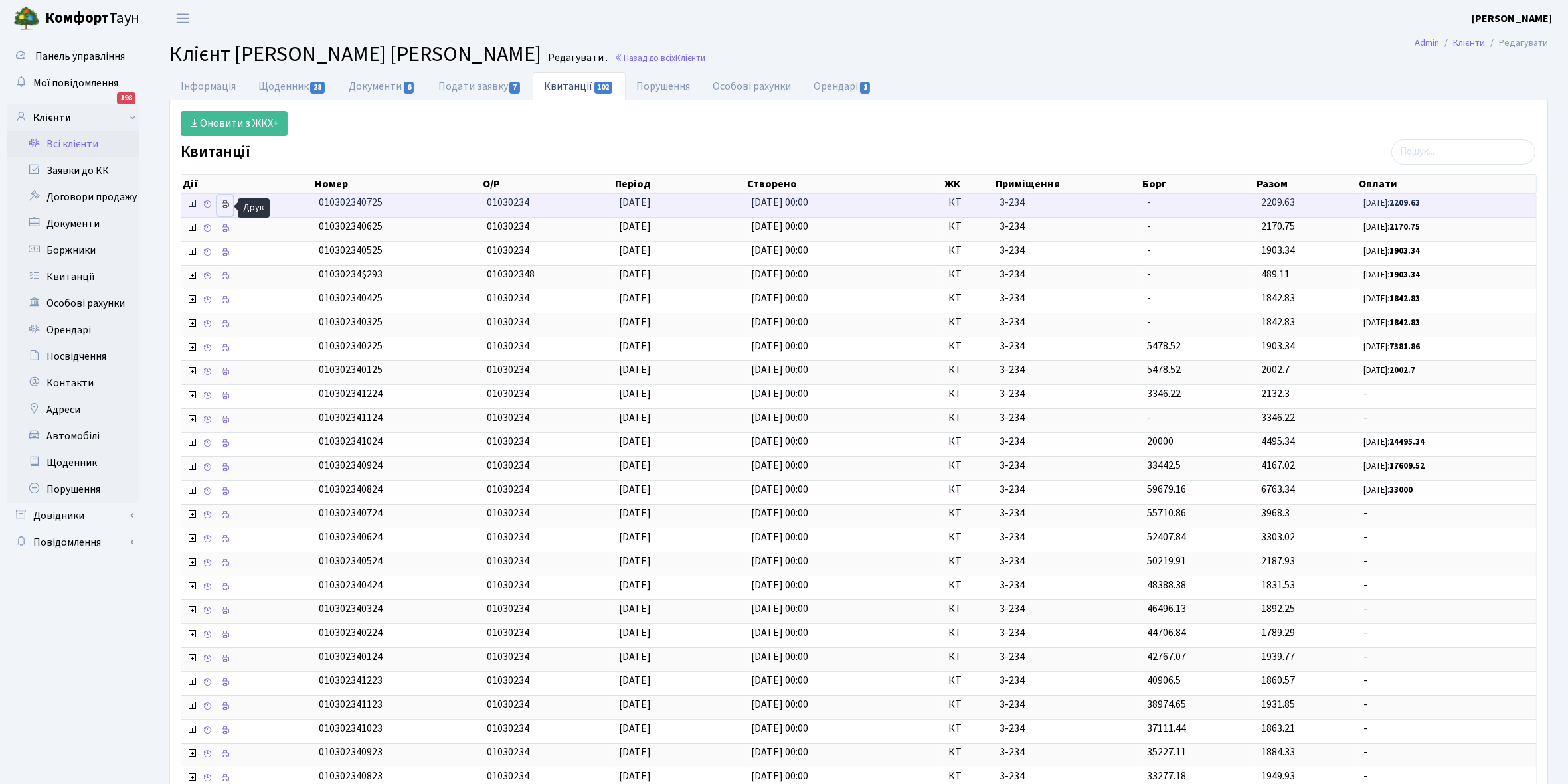
click at [228, 207] on icon at bounding box center [225, 204] width 9 height 9
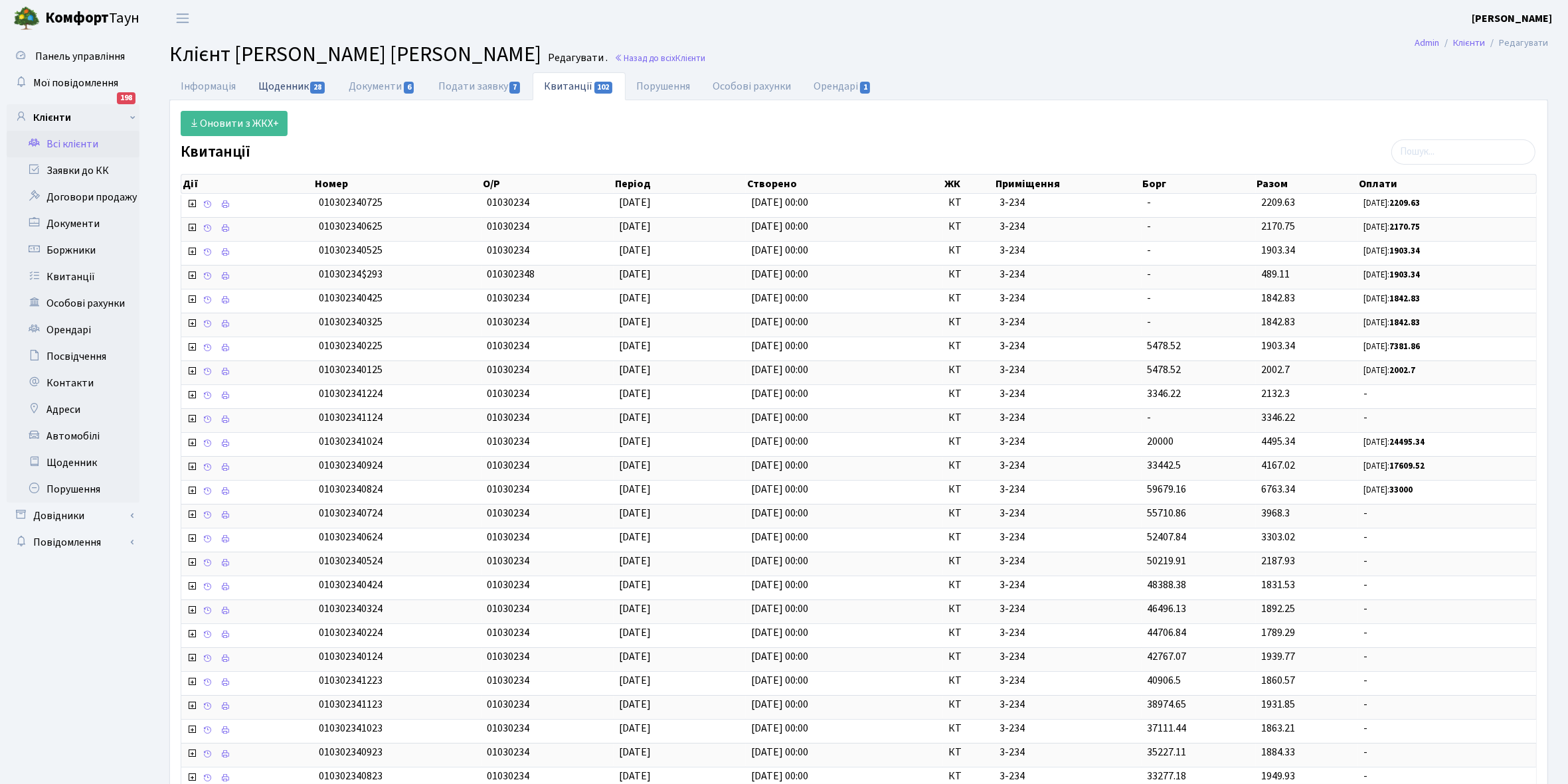
click at [265, 85] on link "Щоденник 28" at bounding box center [292, 85] width 90 height 27
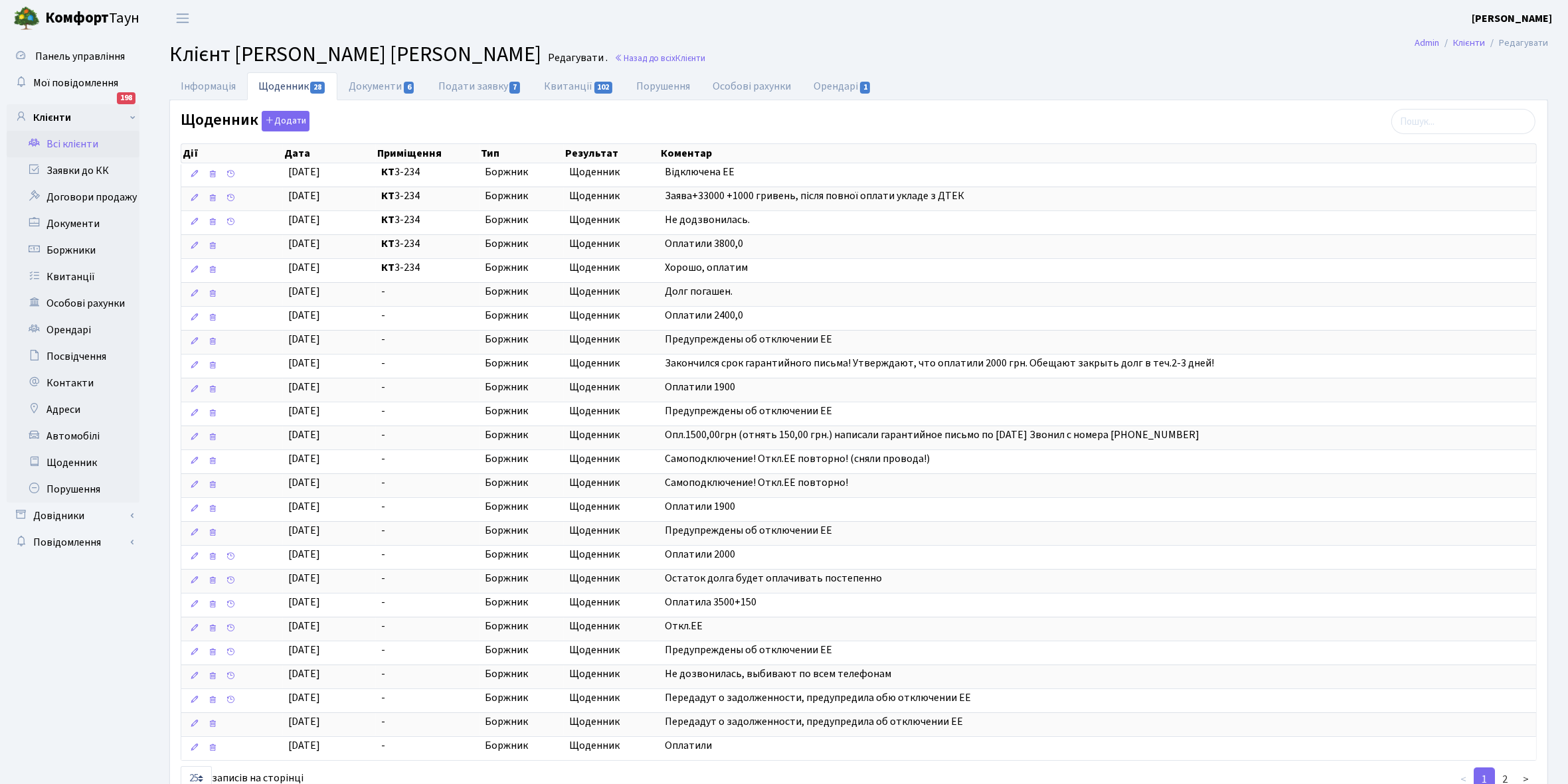
click at [68, 138] on link "Всі клієнти" at bounding box center [73, 144] width 133 height 27
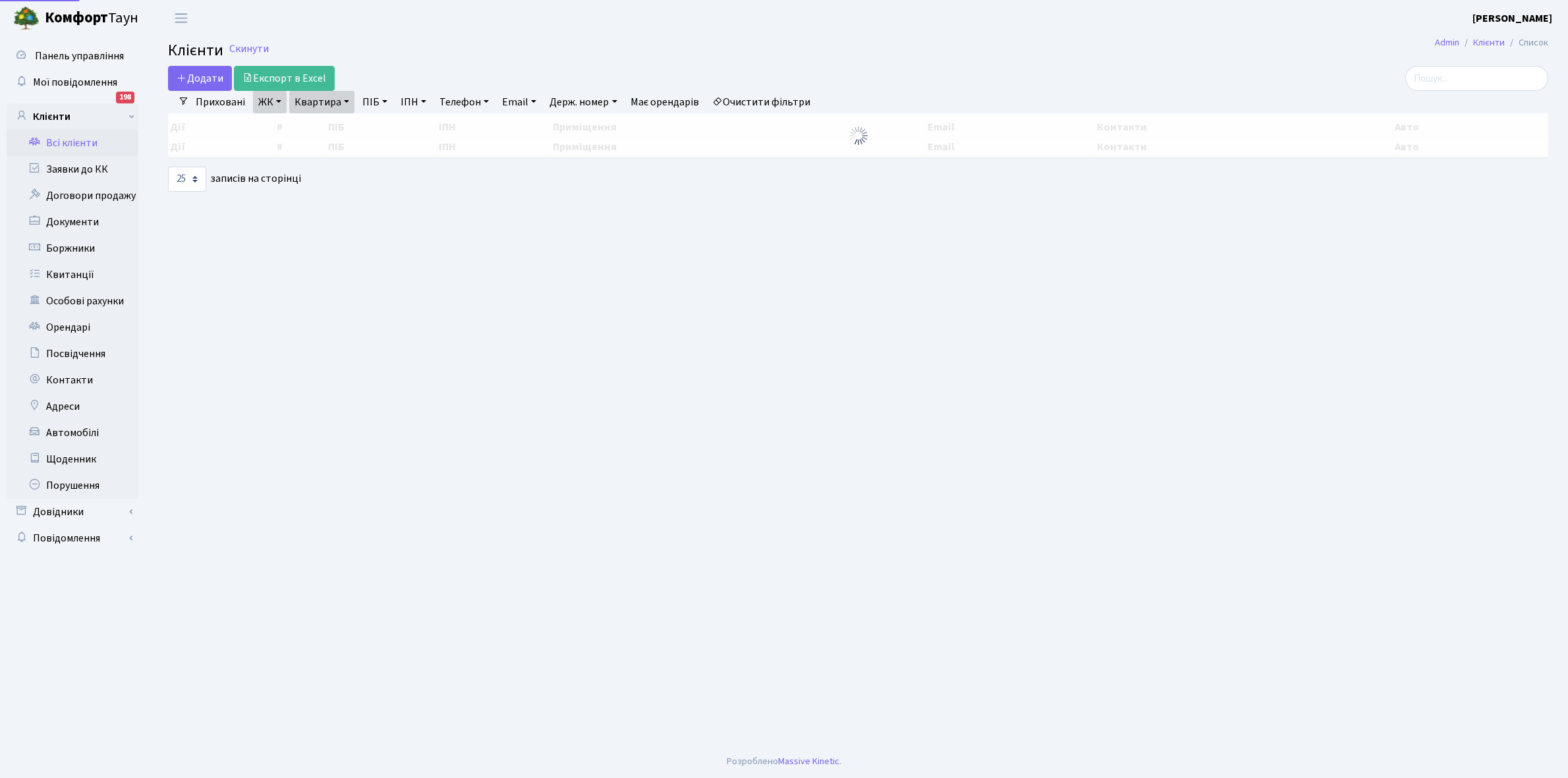
select select "25"
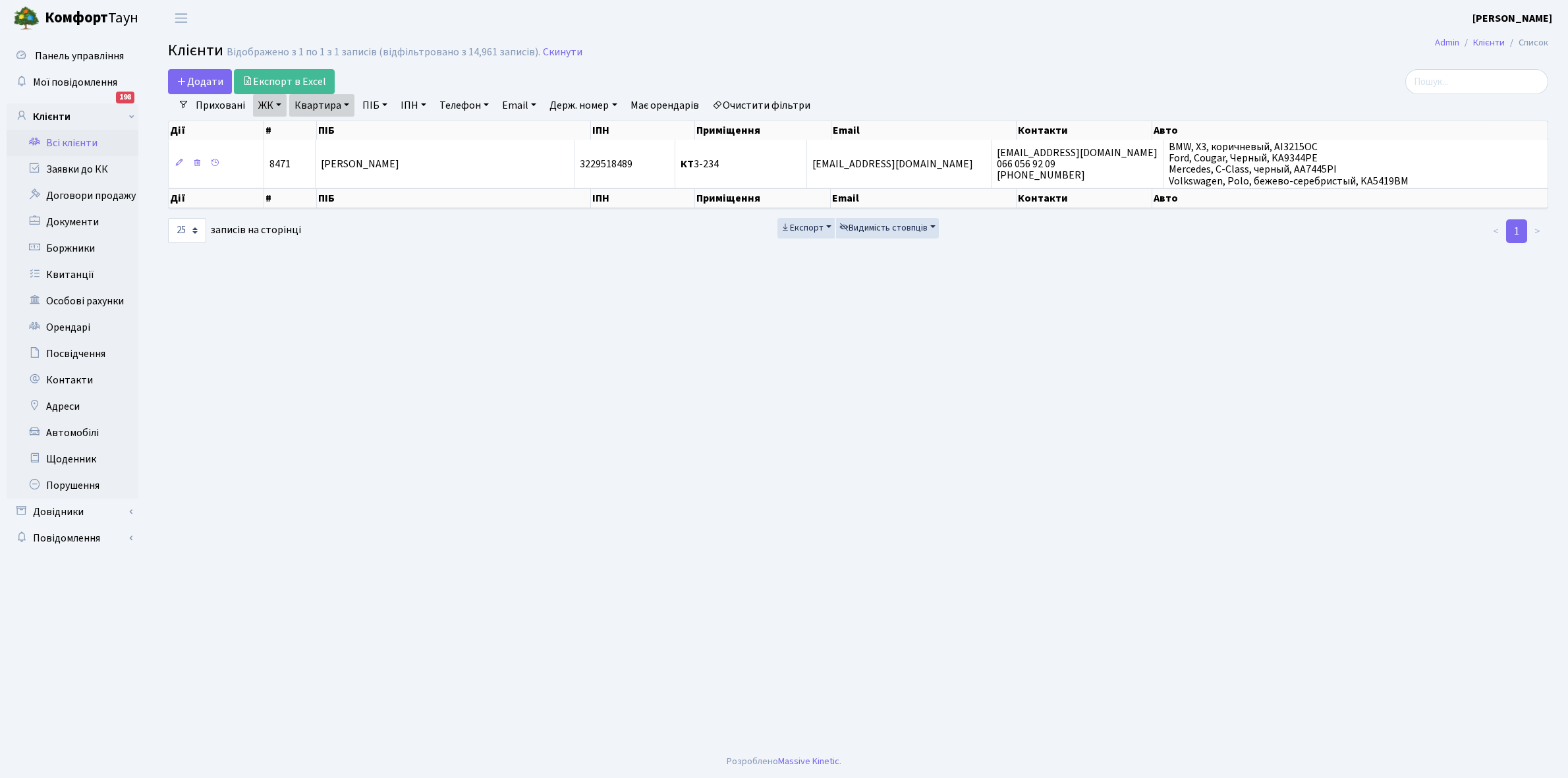
click at [785, 103] on link "Очистити фільтри" at bounding box center [761, 105] width 109 height 23
select select
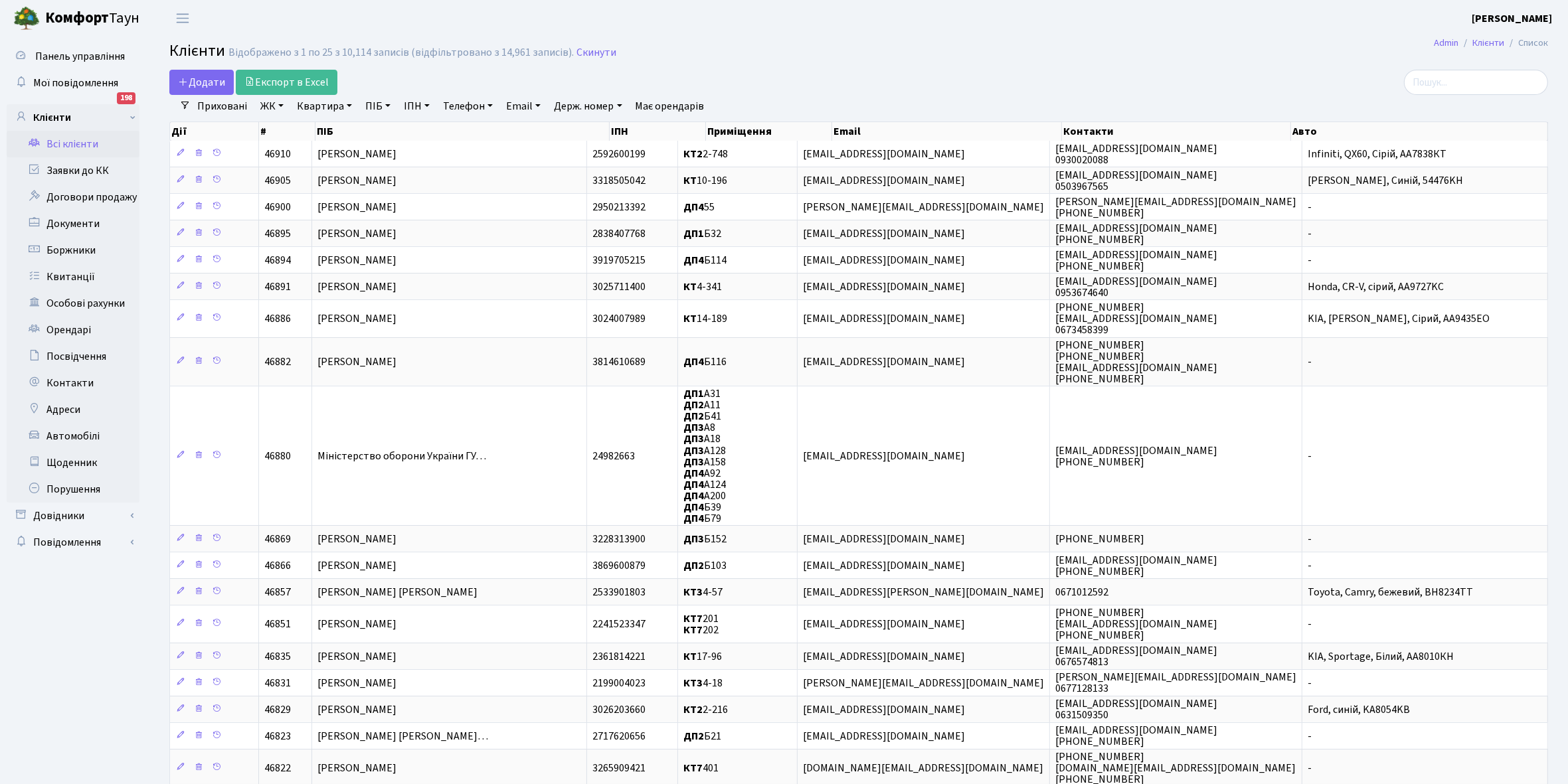
click at [284, 107] on link "ЖК" at bounding box center [272, 106] width 34 height 23
click at [317, 158] on li "КТ, вул. Регенераторна, 4" at bounding box center [338, 152] width 161 height 23
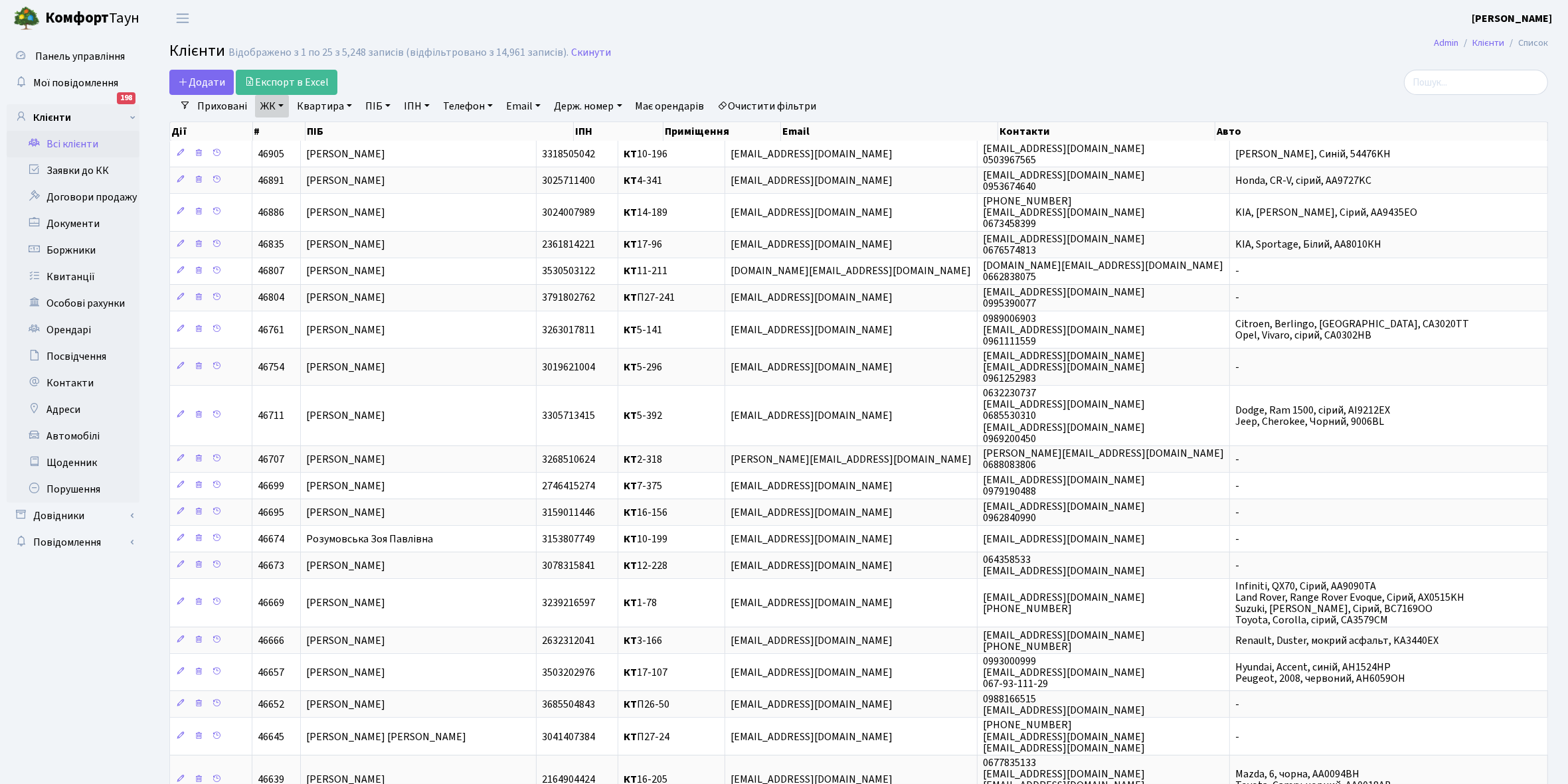
click at [348, 104] on link "Квартира" at bounding box center [325, 106] width 66 height 23
click at [333, 130] on input "text" at bounding box center [332, 132] width 78 height 25
type input "2-374"
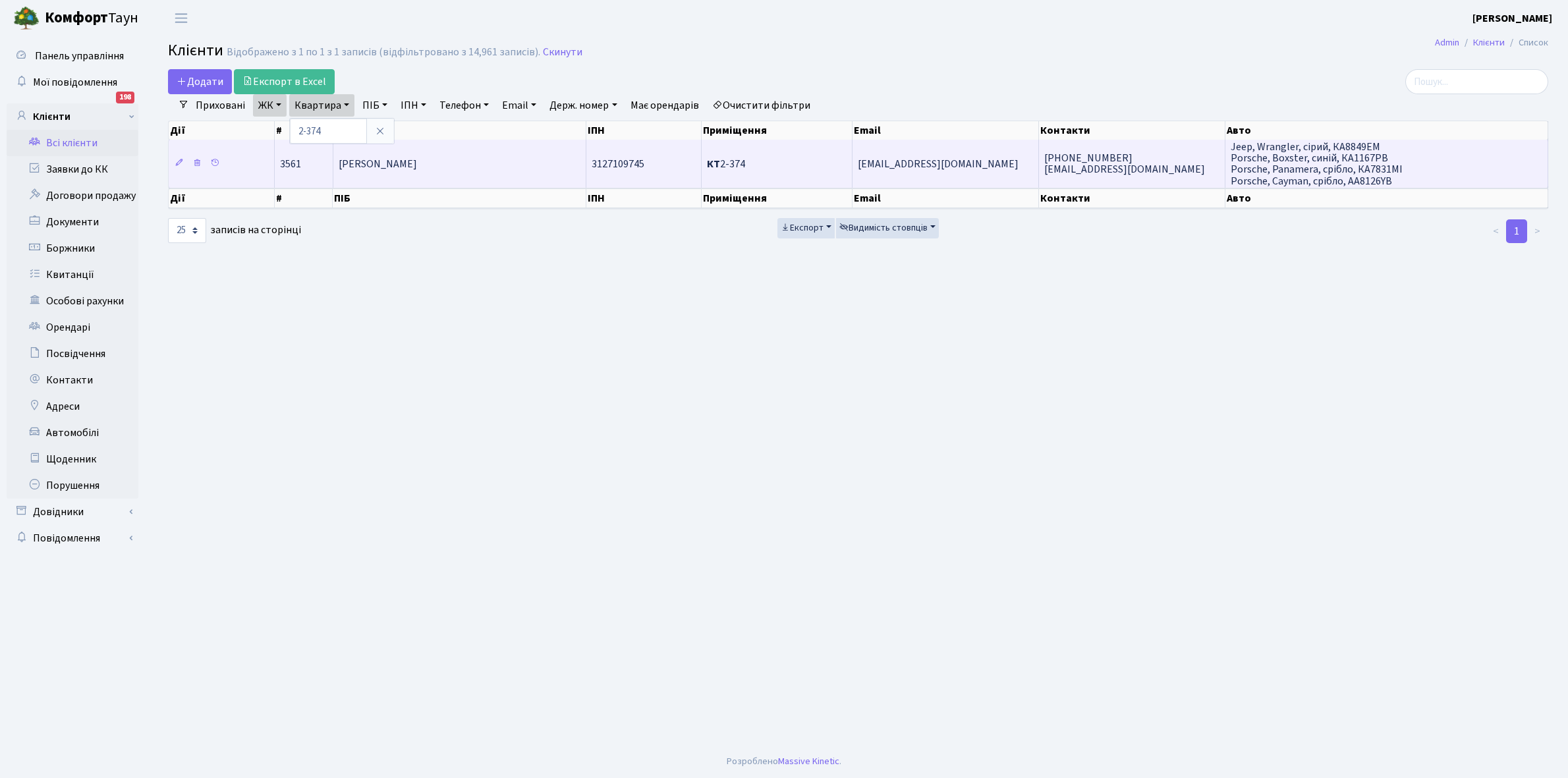
click at [472, 171] on td "[PERSON_NAME]" at bounding box center [459, 164] width 253 height 48
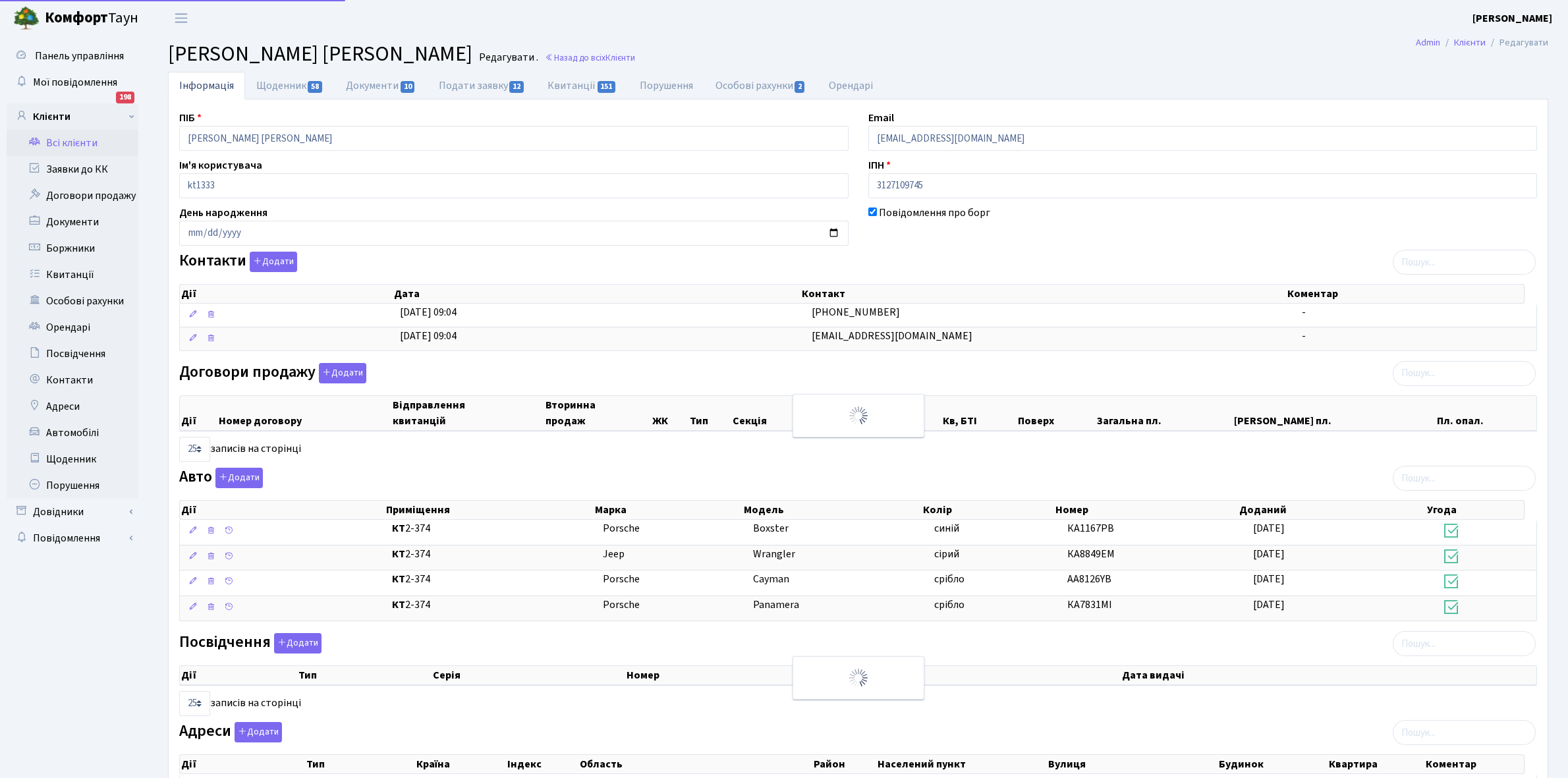
select select "25"
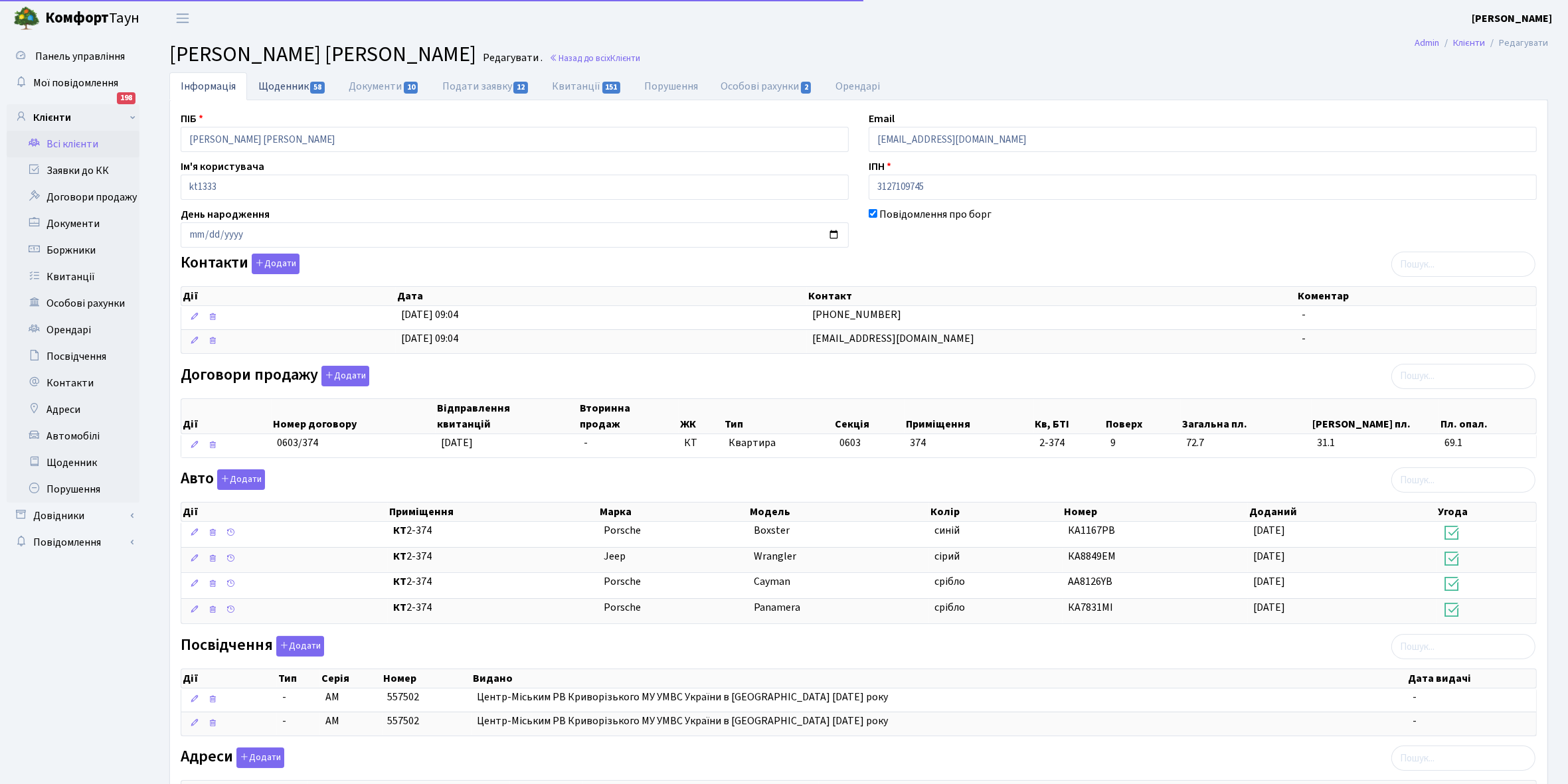
click at [279, 86] on link "Щоденник 58" at bounding box center [292, 85] width 90 height 27
select select "25"
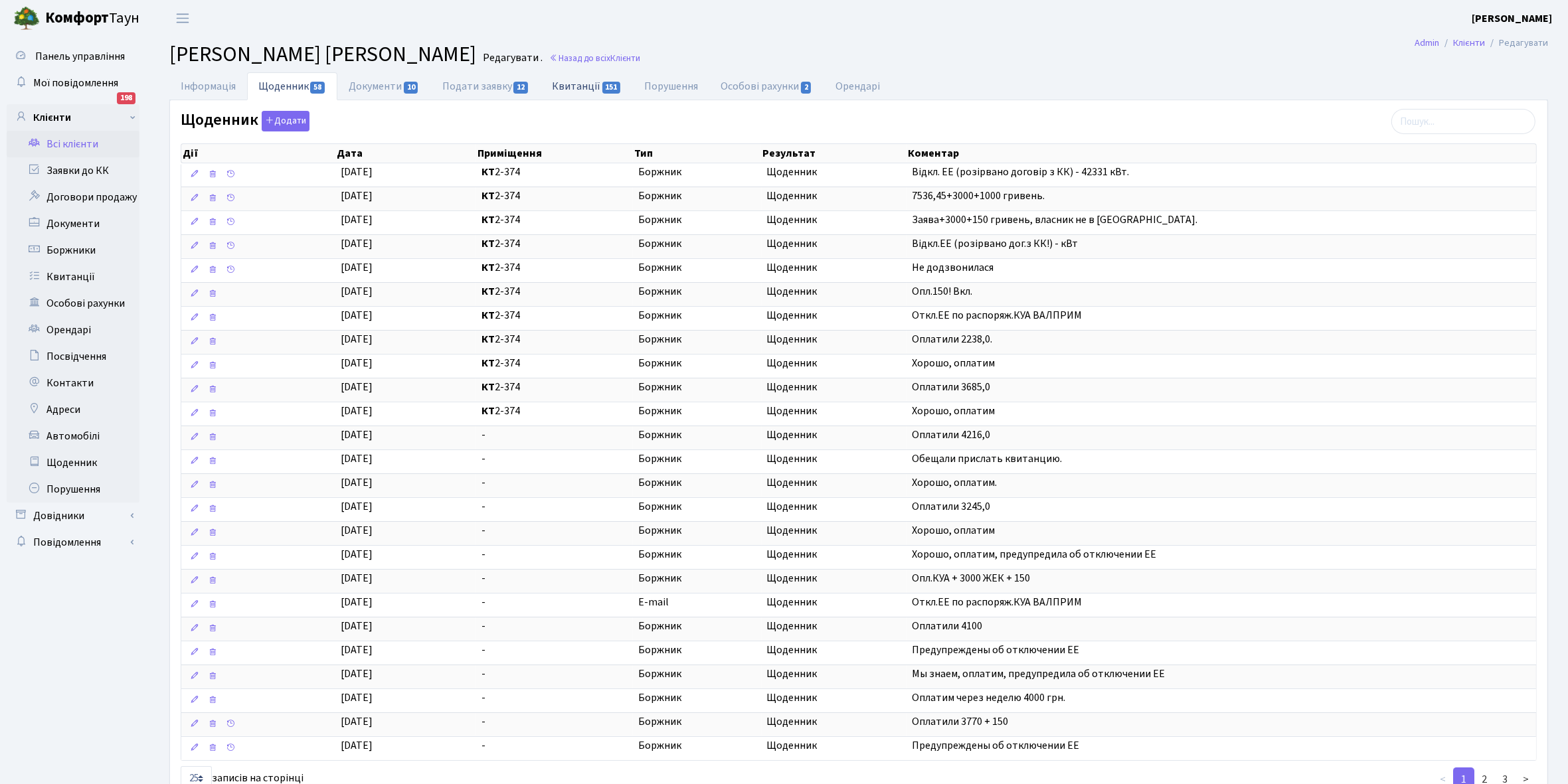
click at [573, 84] on link "Квитанції 151" at bounding box center [586, 85] width 92 height 27
select select "25"
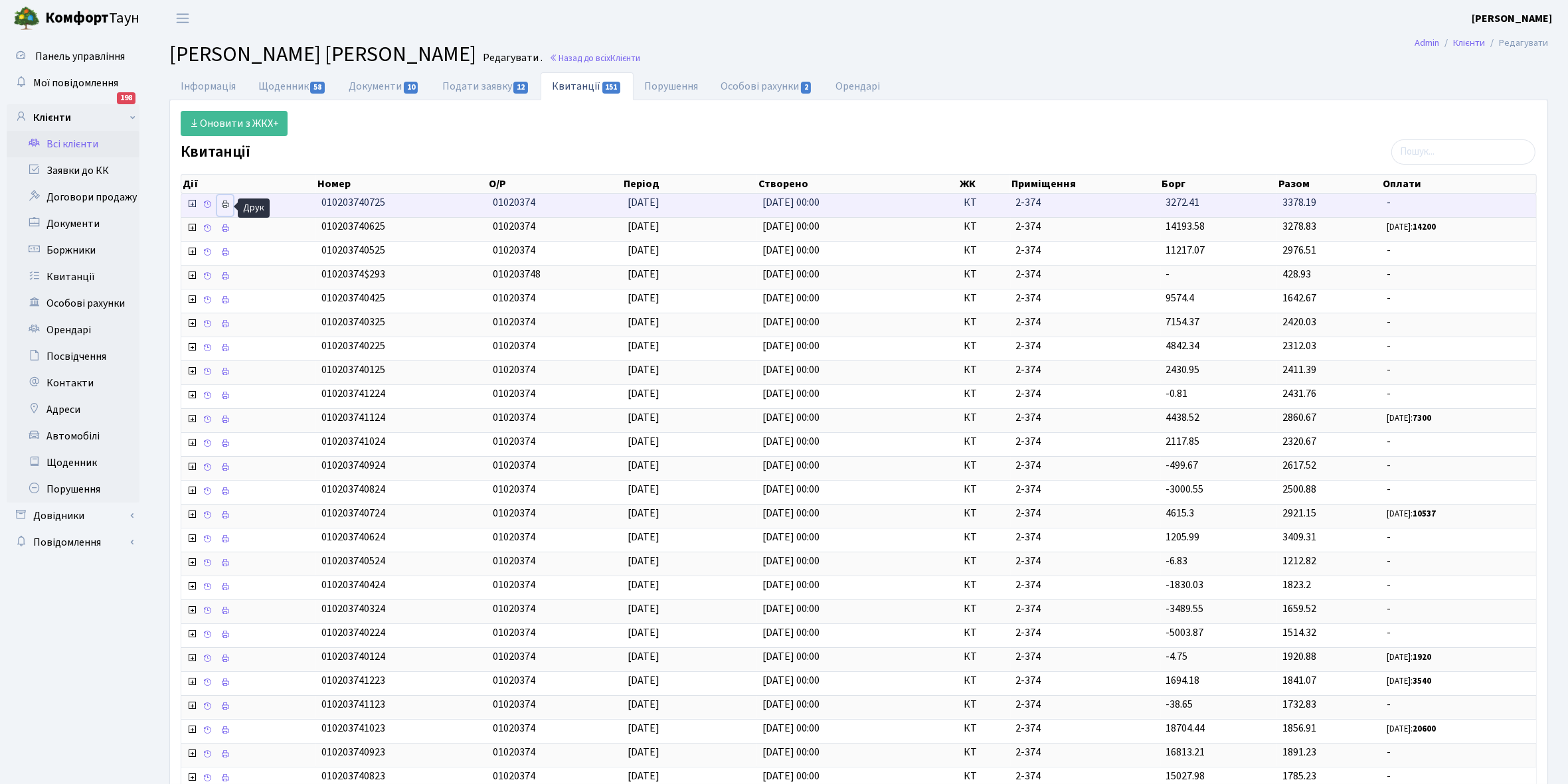
click at [227, 207] on icon at bounding box center [225, 204] width 9 height 9
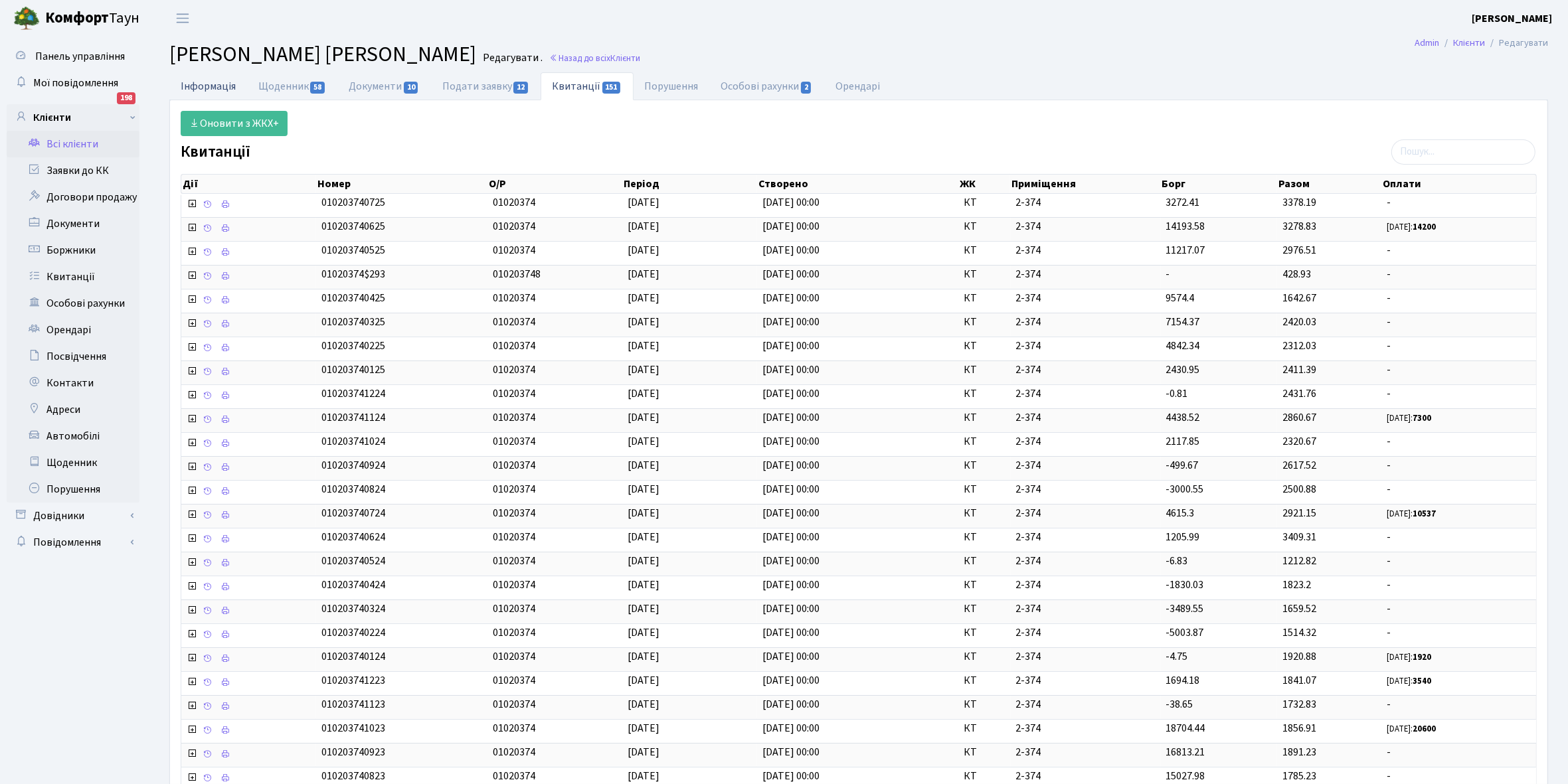
click at [193, 84] on link "Інформація" at bounding box center [209, 85] width 78 height 27
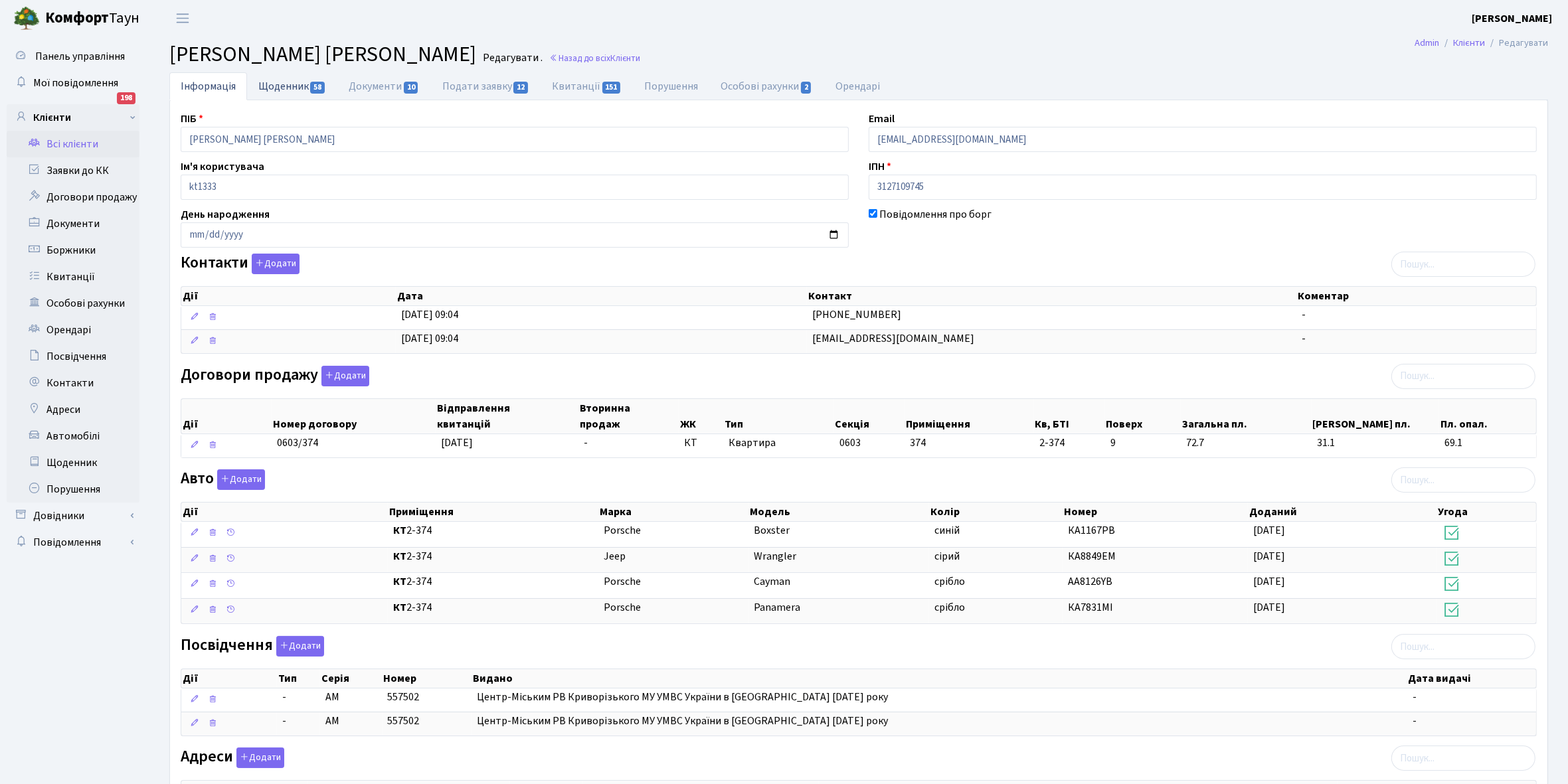
click at [284, 84] on link "Щоденник 58" at bounding box center [292, 85] width 90 height 27
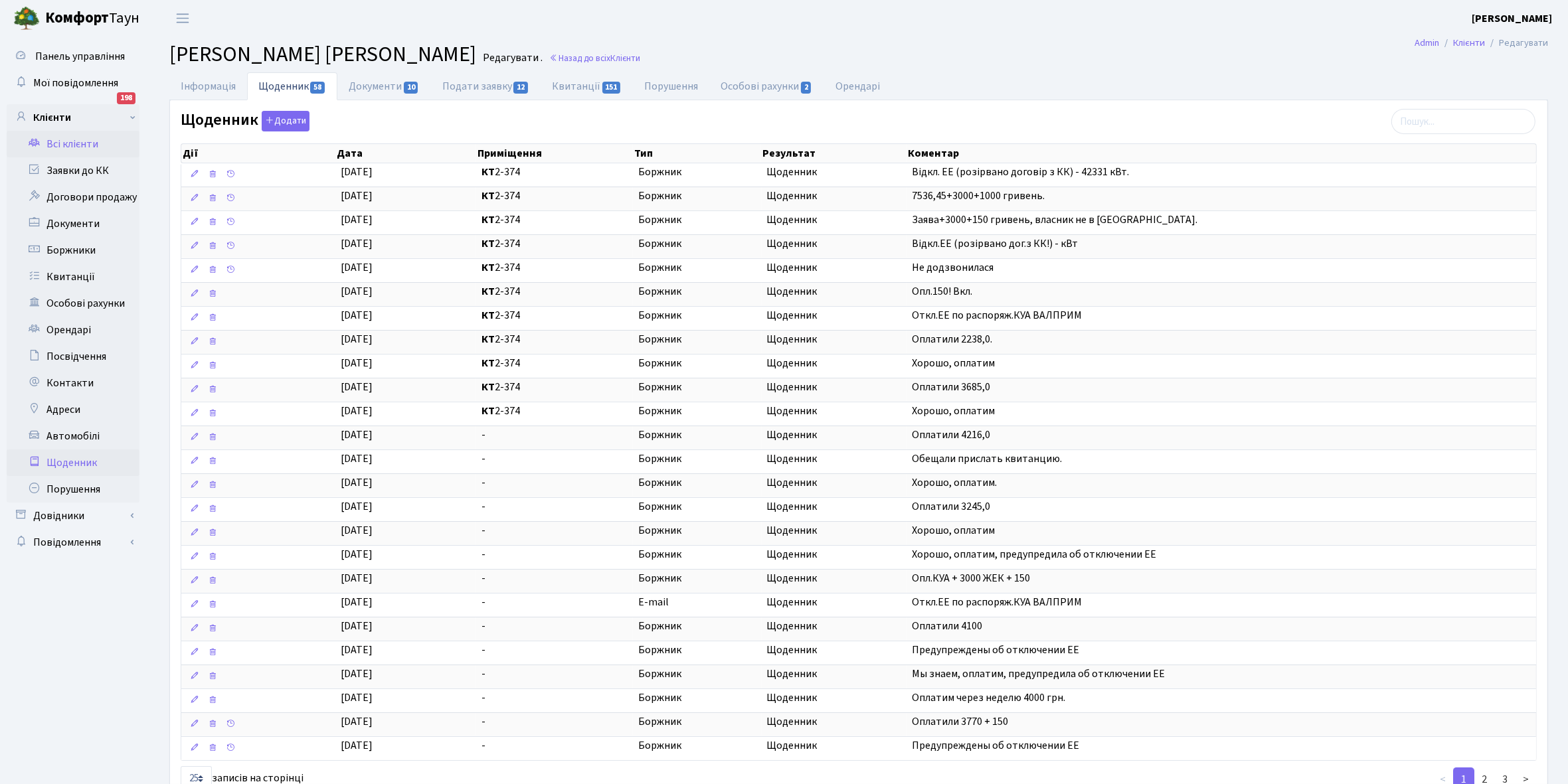
click at [58, 459] on link "Щоденник" at bounding box center [73, 462] width 133 height 27
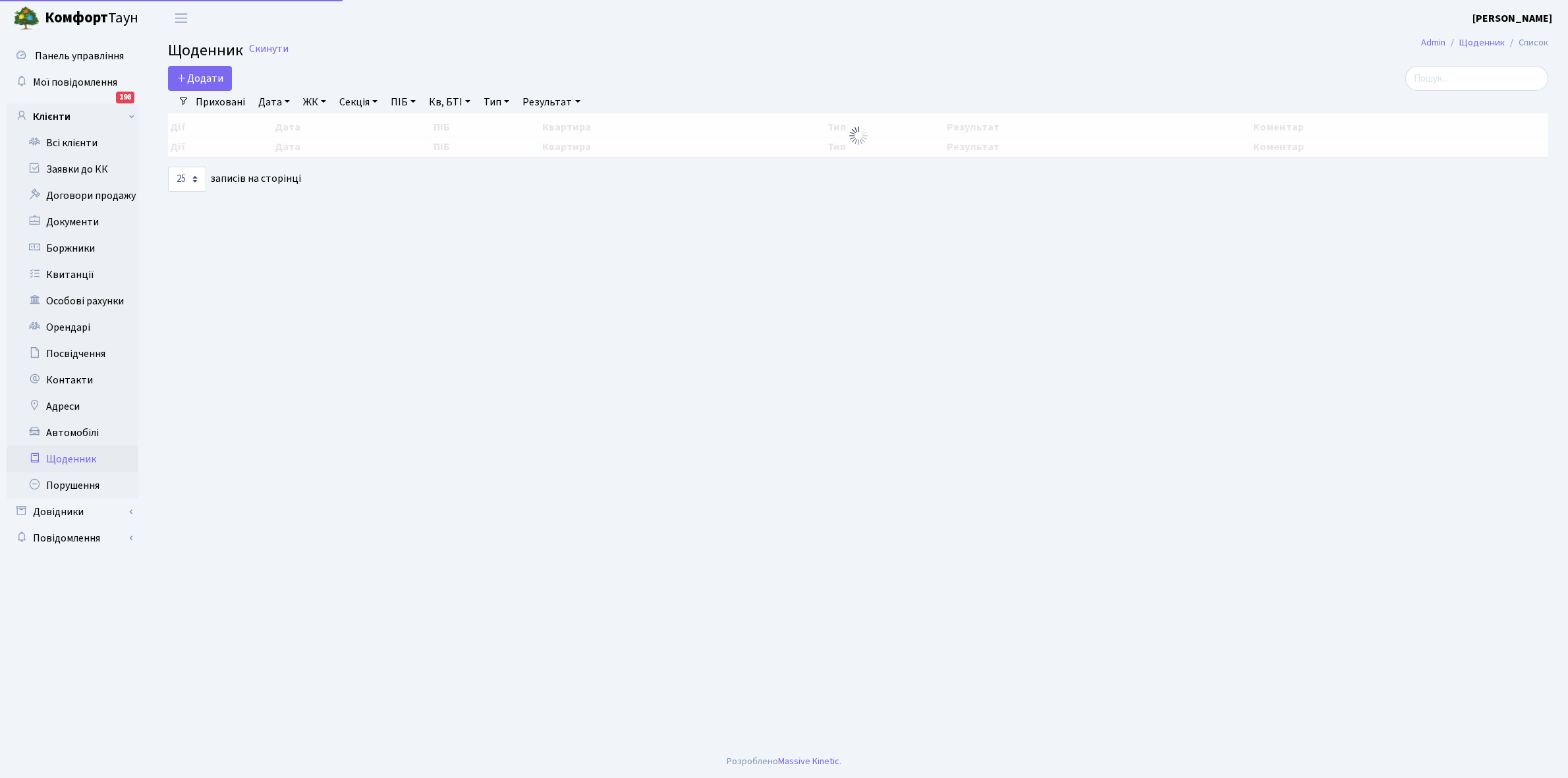
select select "25"
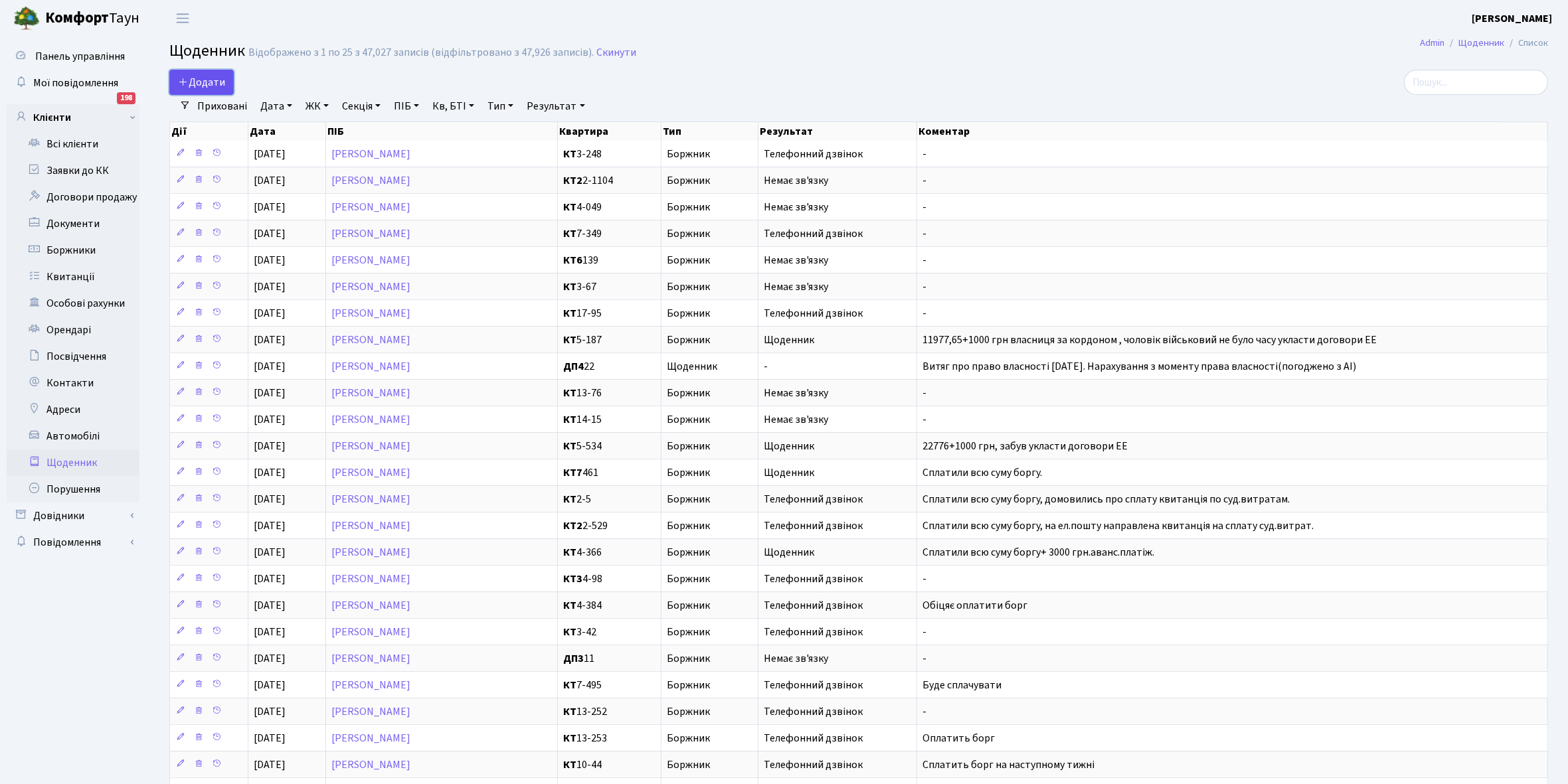
click at [198, 82] on span "Додати" at bounding box center [201, 82] width 47 height 15
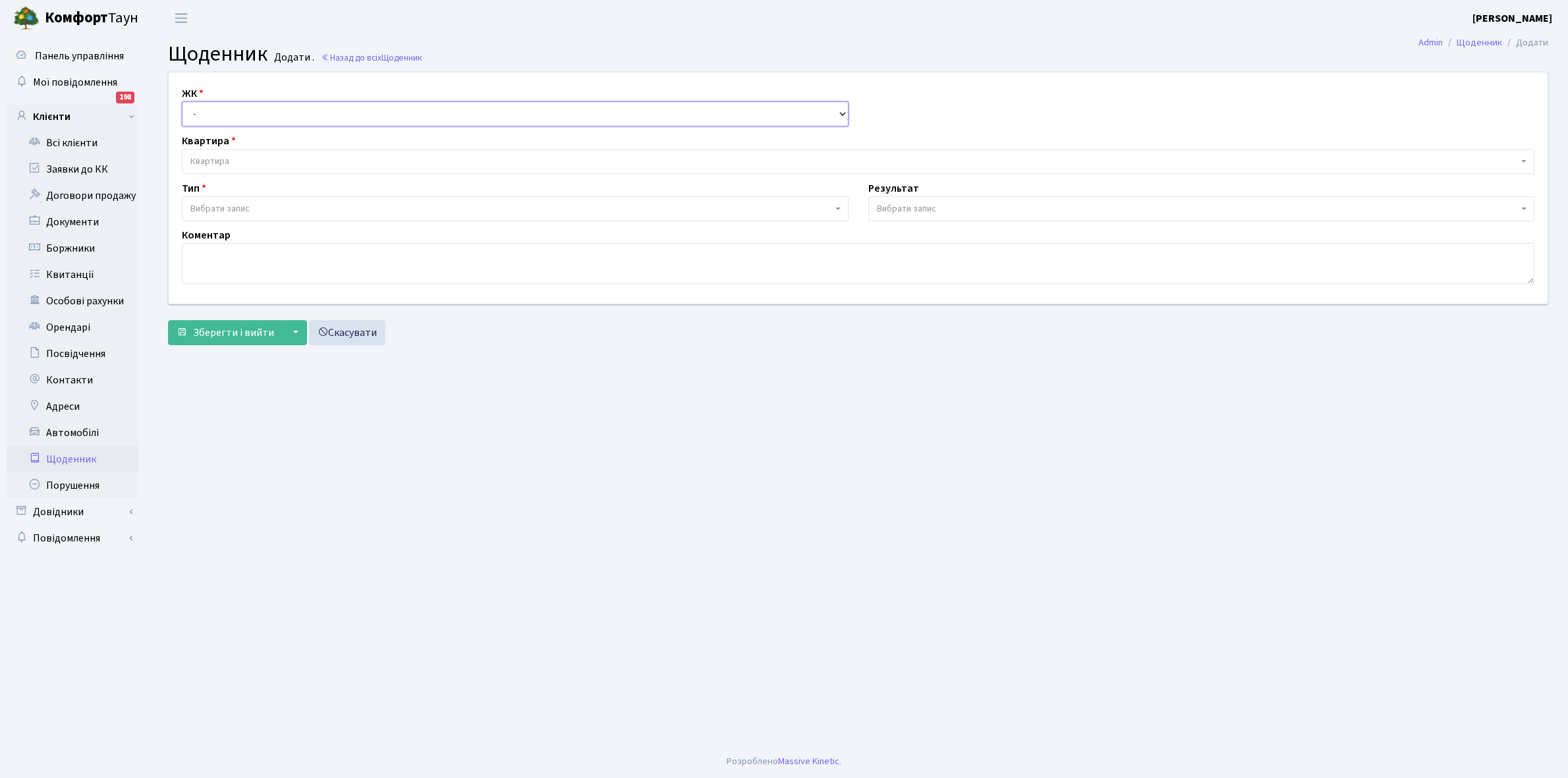
click at [251, 112] on select "- КТ, вул. Регенераторна, 4 КТ2, просп. Соборності, 17 КТ3, вул. Березнева, 16 …" at bounding box center [515, 113] width 667 height 25
select select "271"
click at [182, 101] on select "- КТ, вул. Регенераторна, 4 КТ2, просп. Соборності, 17 КТ3, вул. Березнева, 16 …" at bounding box center [515, 113] width 667 height 25
select select
click at [254, 159] on span "Квартира" at bounding box center [854, 161] width 1328 height 13
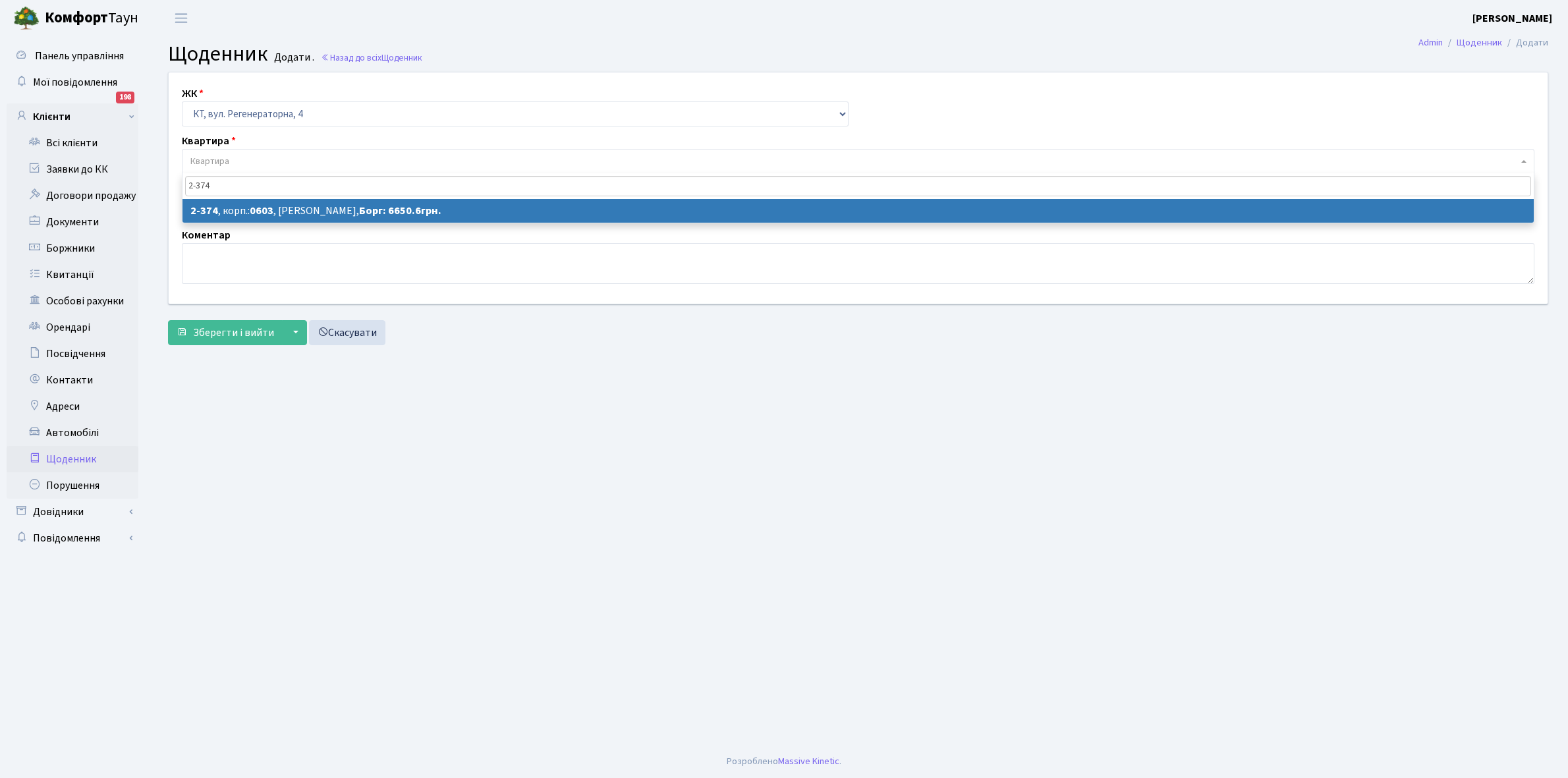
type input "2-374"
select select "1388"
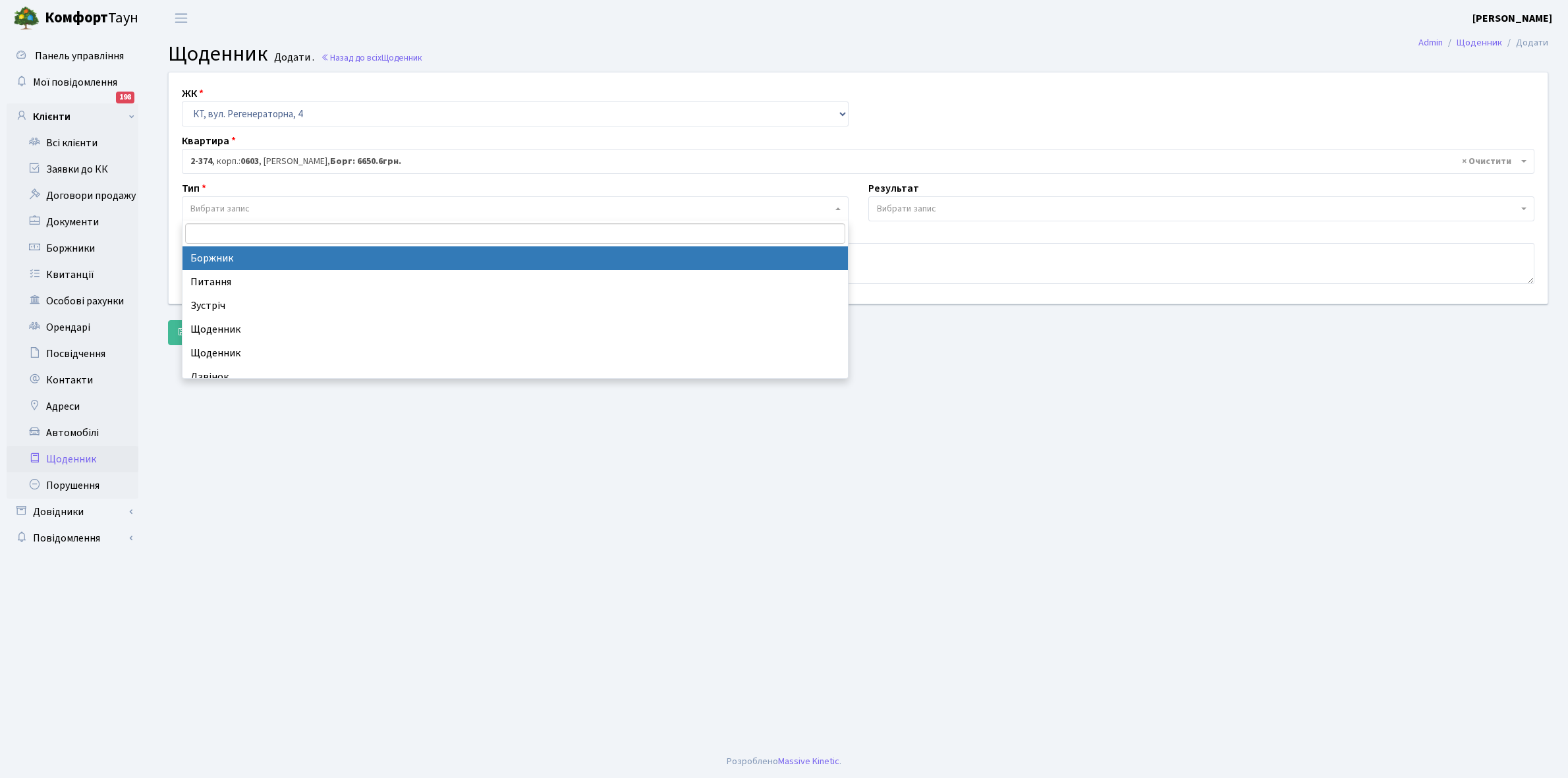
click at [282, 209] on span "Вибрати запис" at bounding box center [511, 208] width 642 height 13
select select "189"
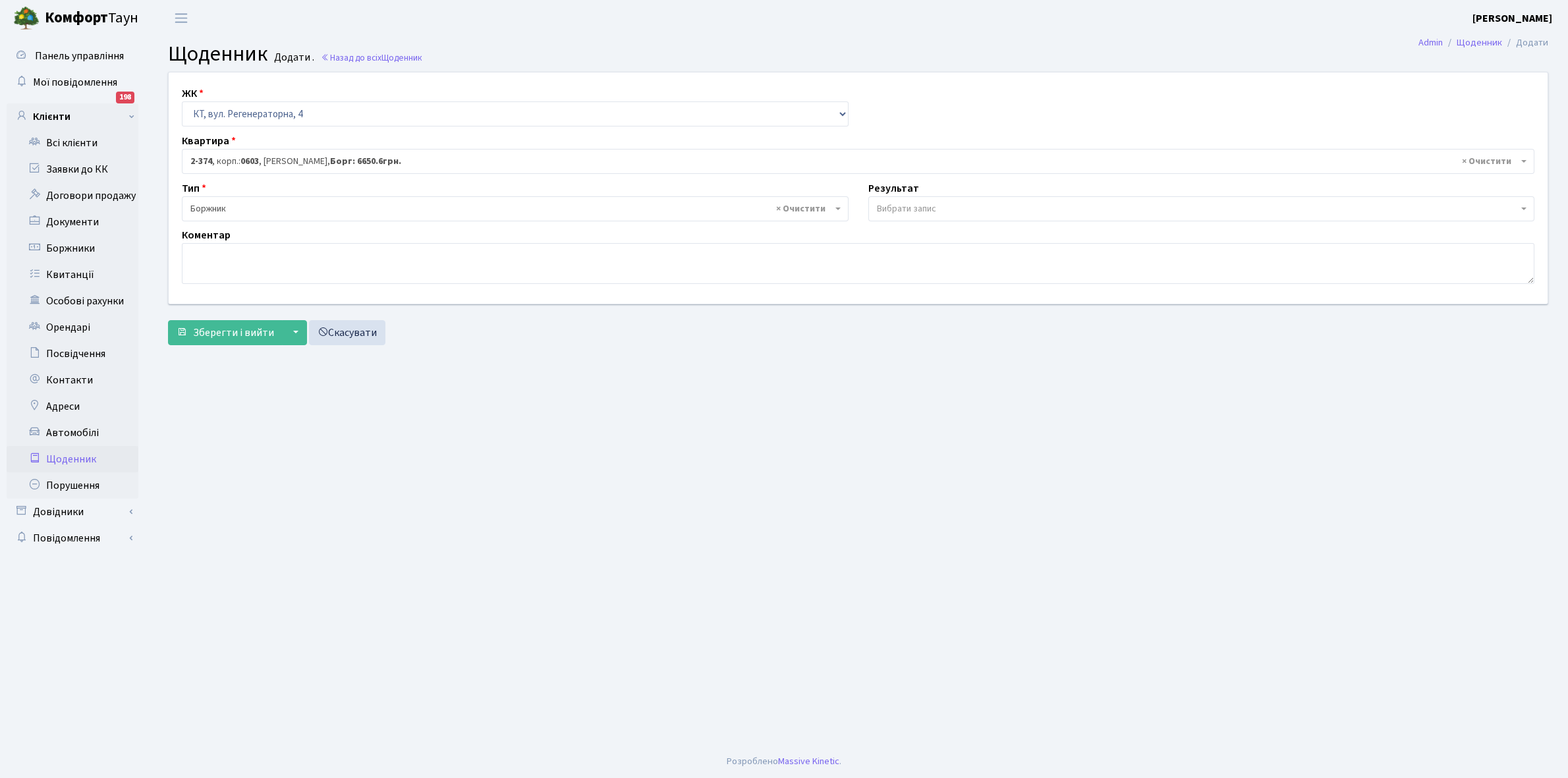
click at [921, 209] on span "Вибрати запис" at bounding box center [907, 208] width 59 height 13
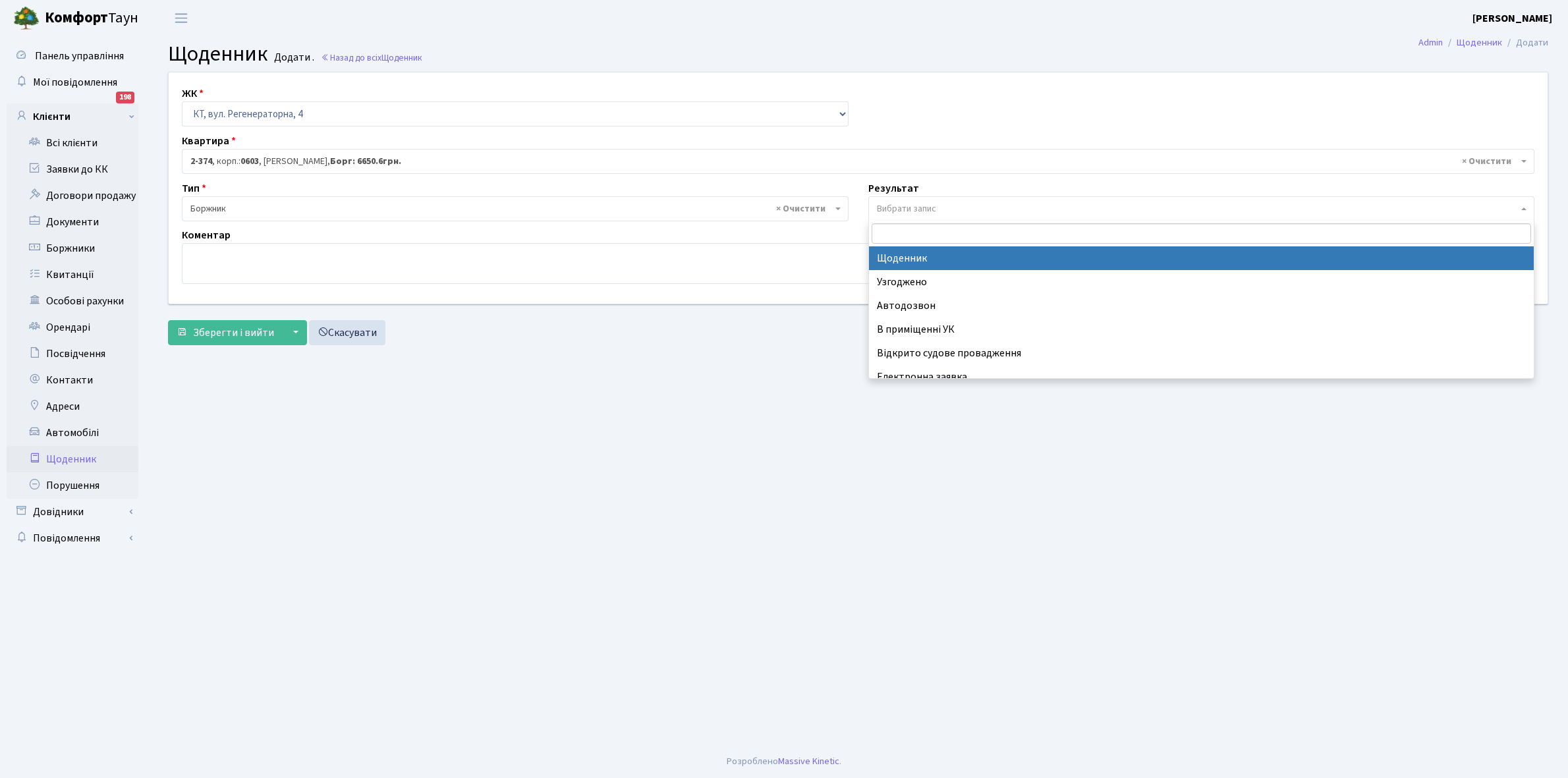
select select "14"
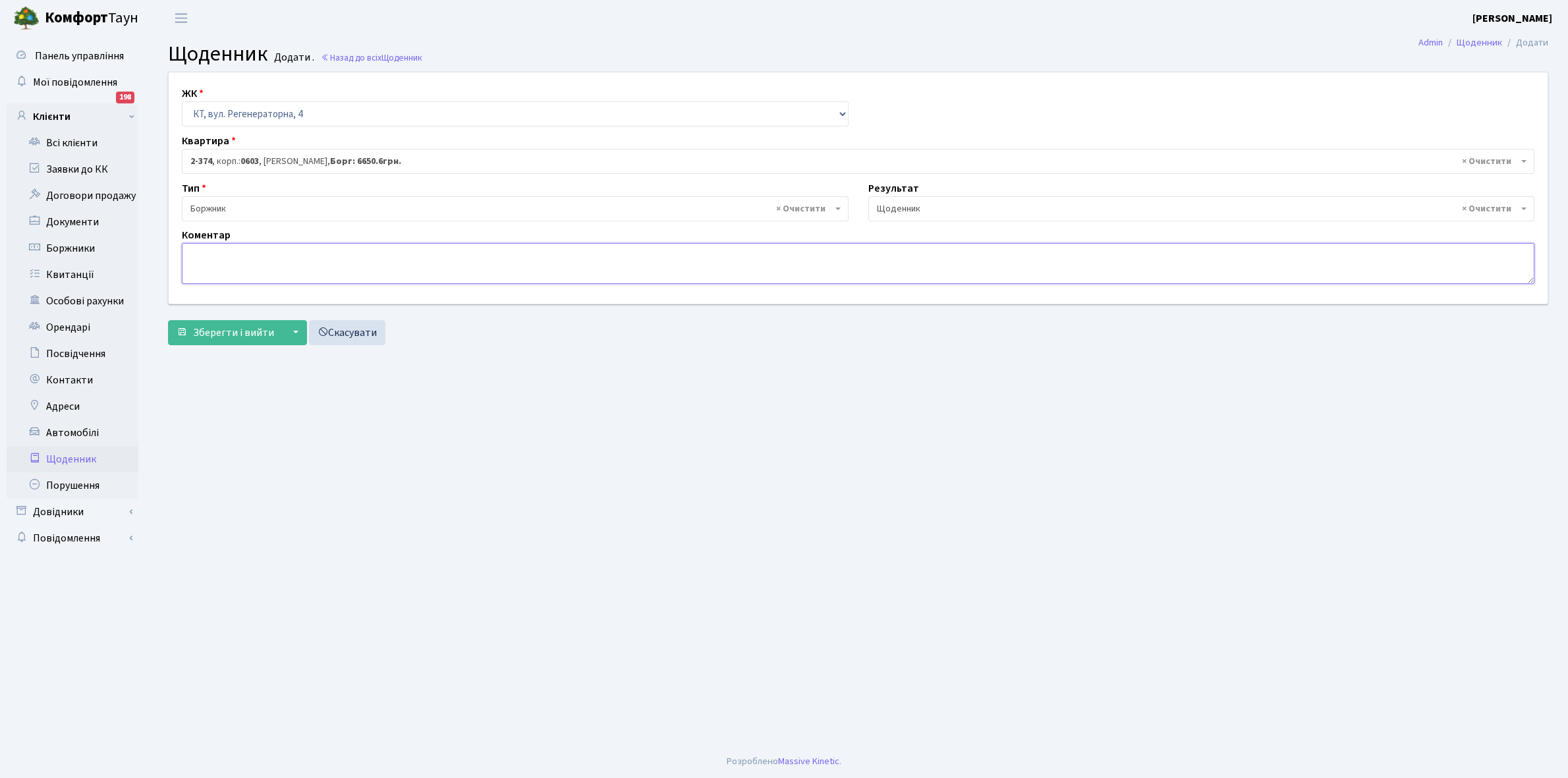
click at [209, 258] on textarea at bounding box center [858, 263] width 1353 height 41
type textarea "9650,60+1000 грн, не було часу укласти договори ЕЕ"
click at [238, 321] on button "Зберегти і вийти" at bounding box center [226, 332] width 115 height 25
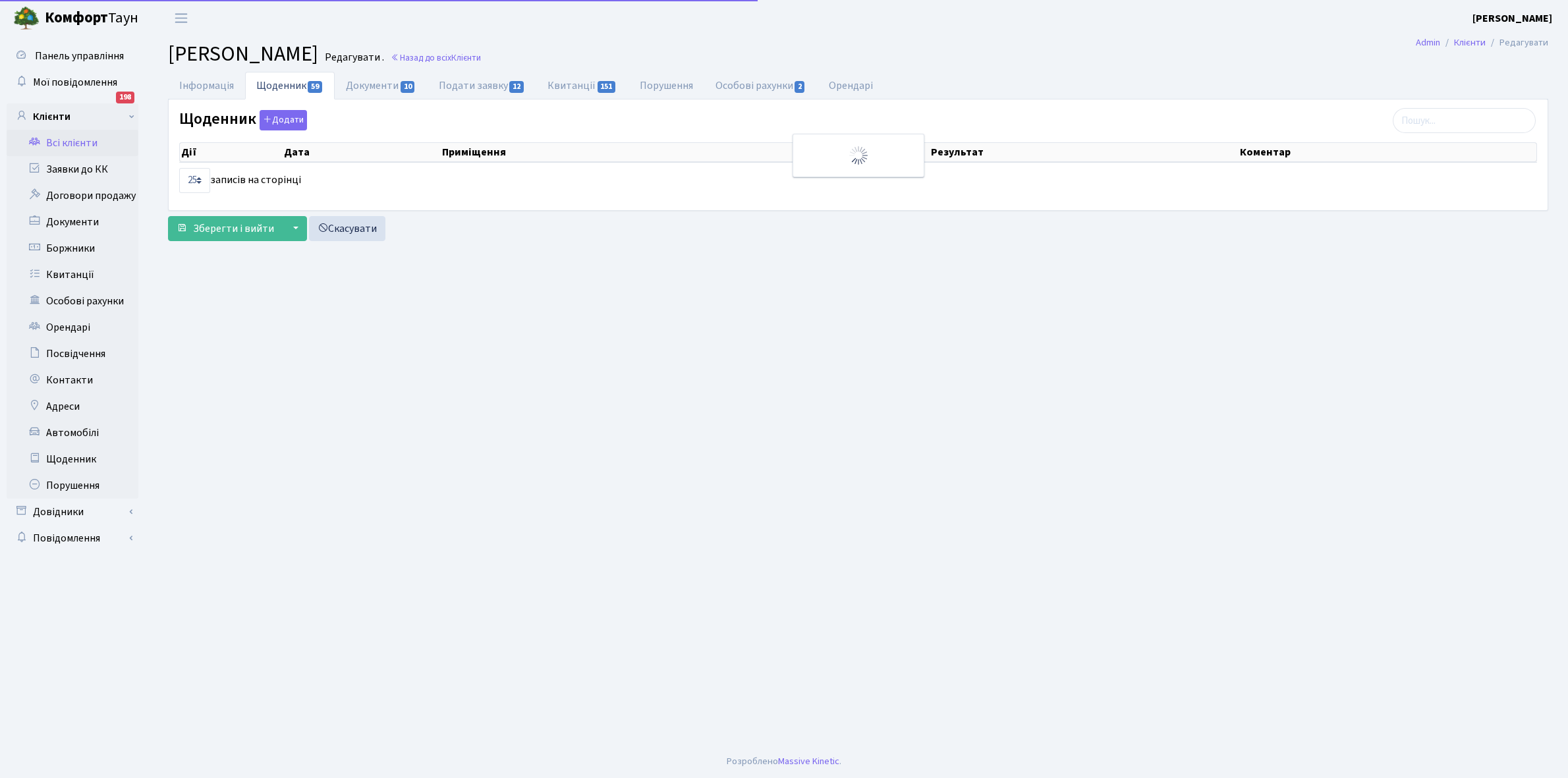
select select "25"
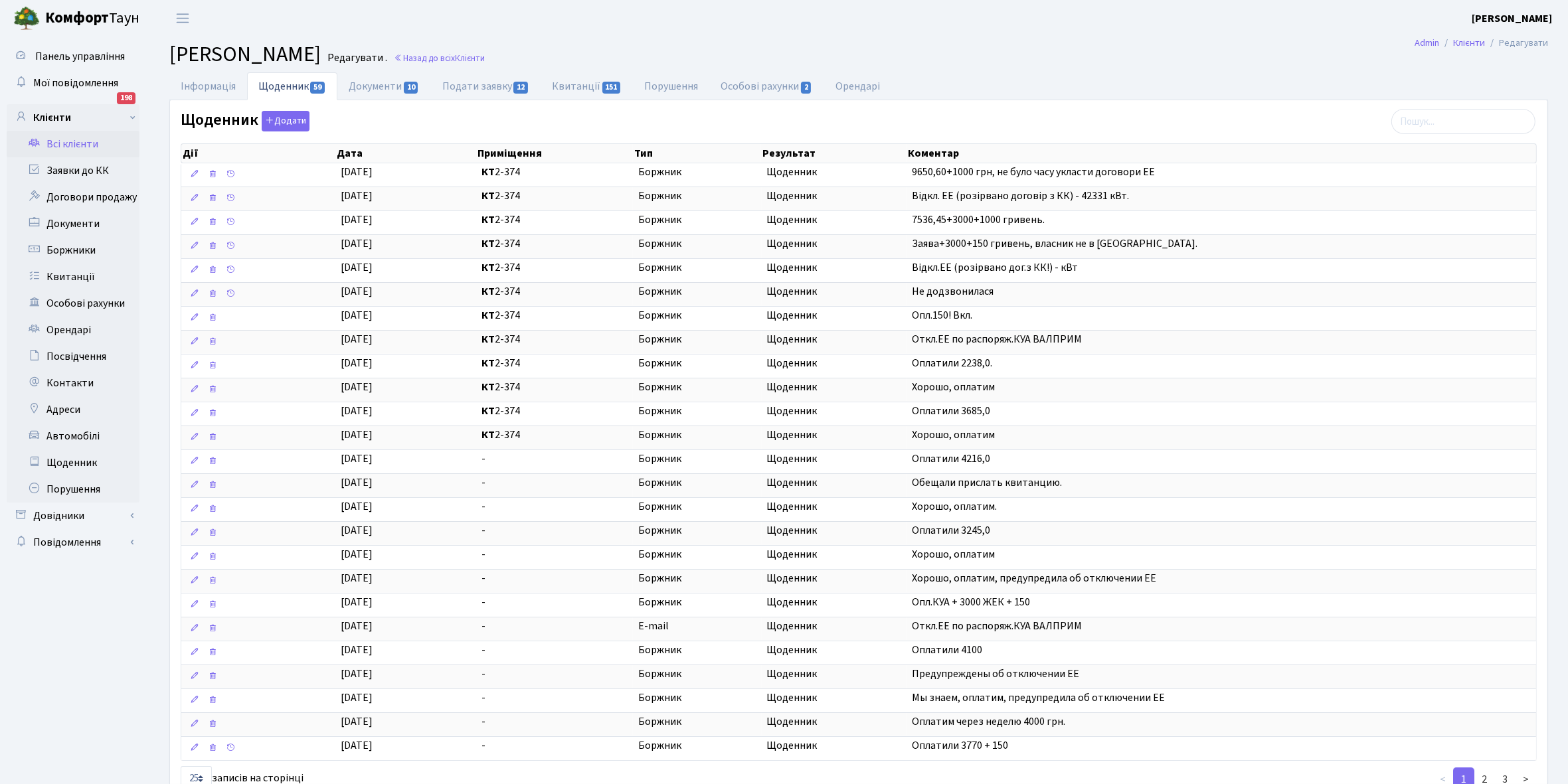
click at [64, 144] on link "Всі клієнти" at bounding box center [73, 144] width 133 height 27
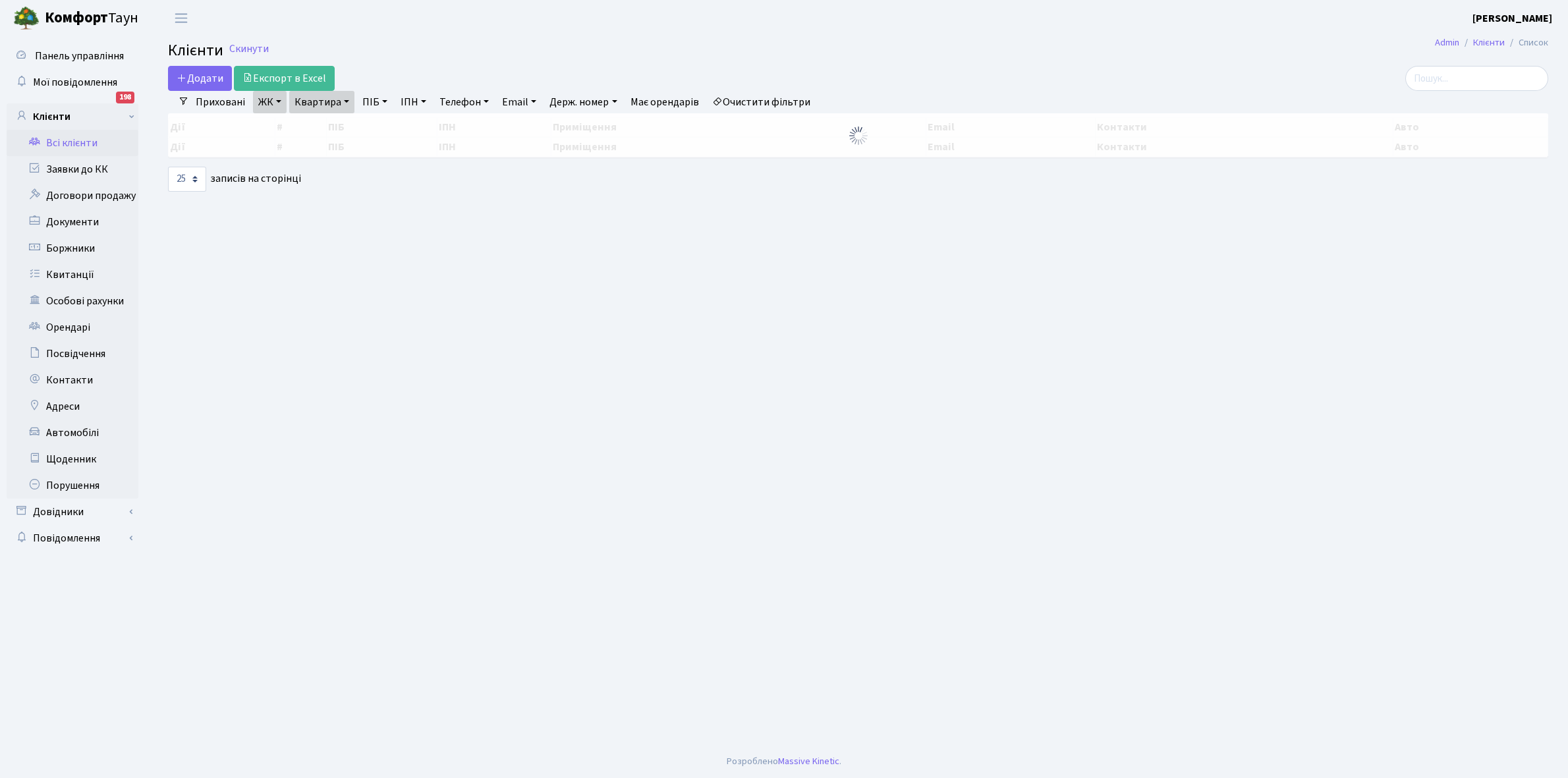
select select "25"
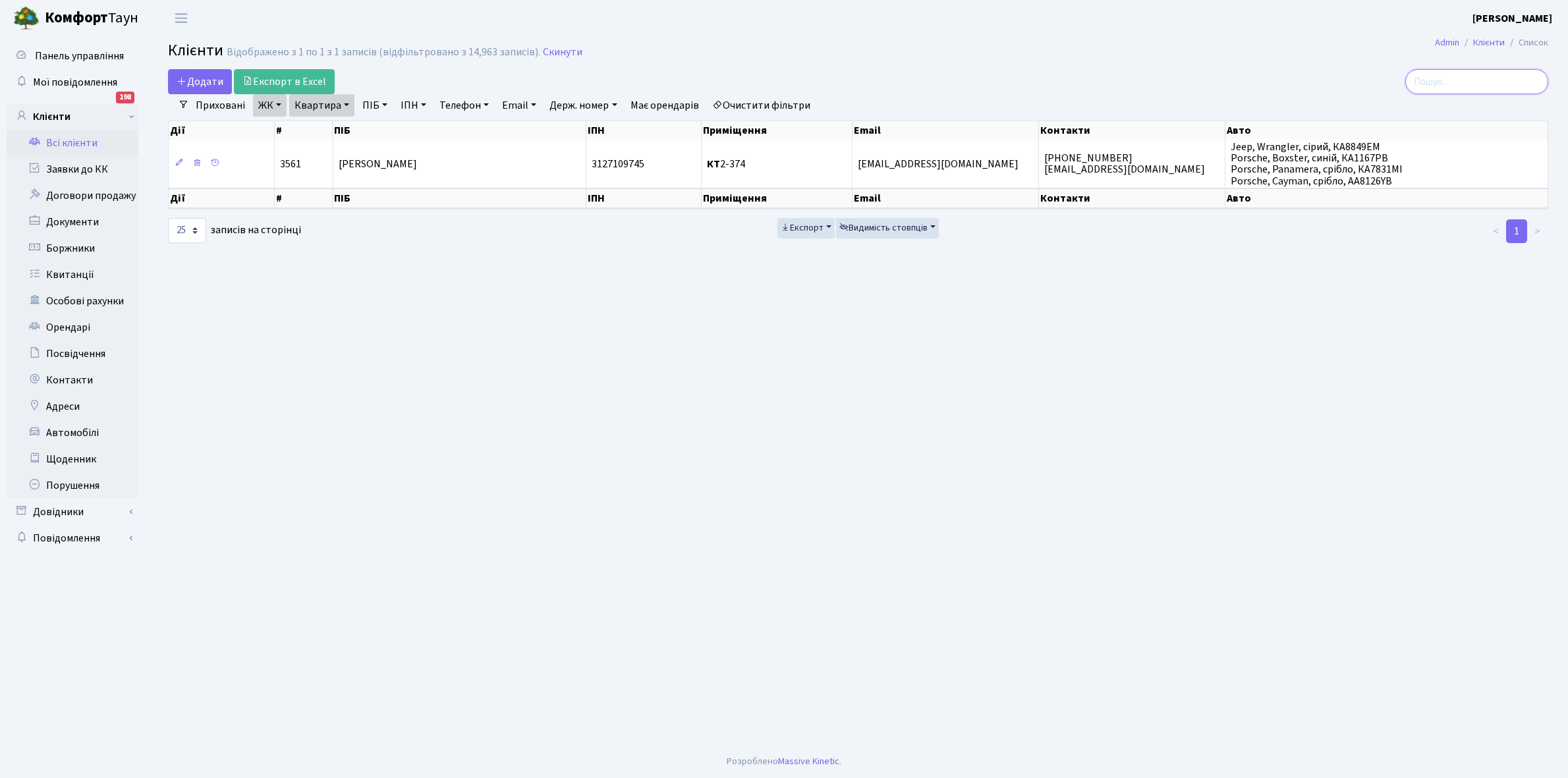
click at [1471, 83] on input "search" at bounding box center [1477, 81] width 143 height 25
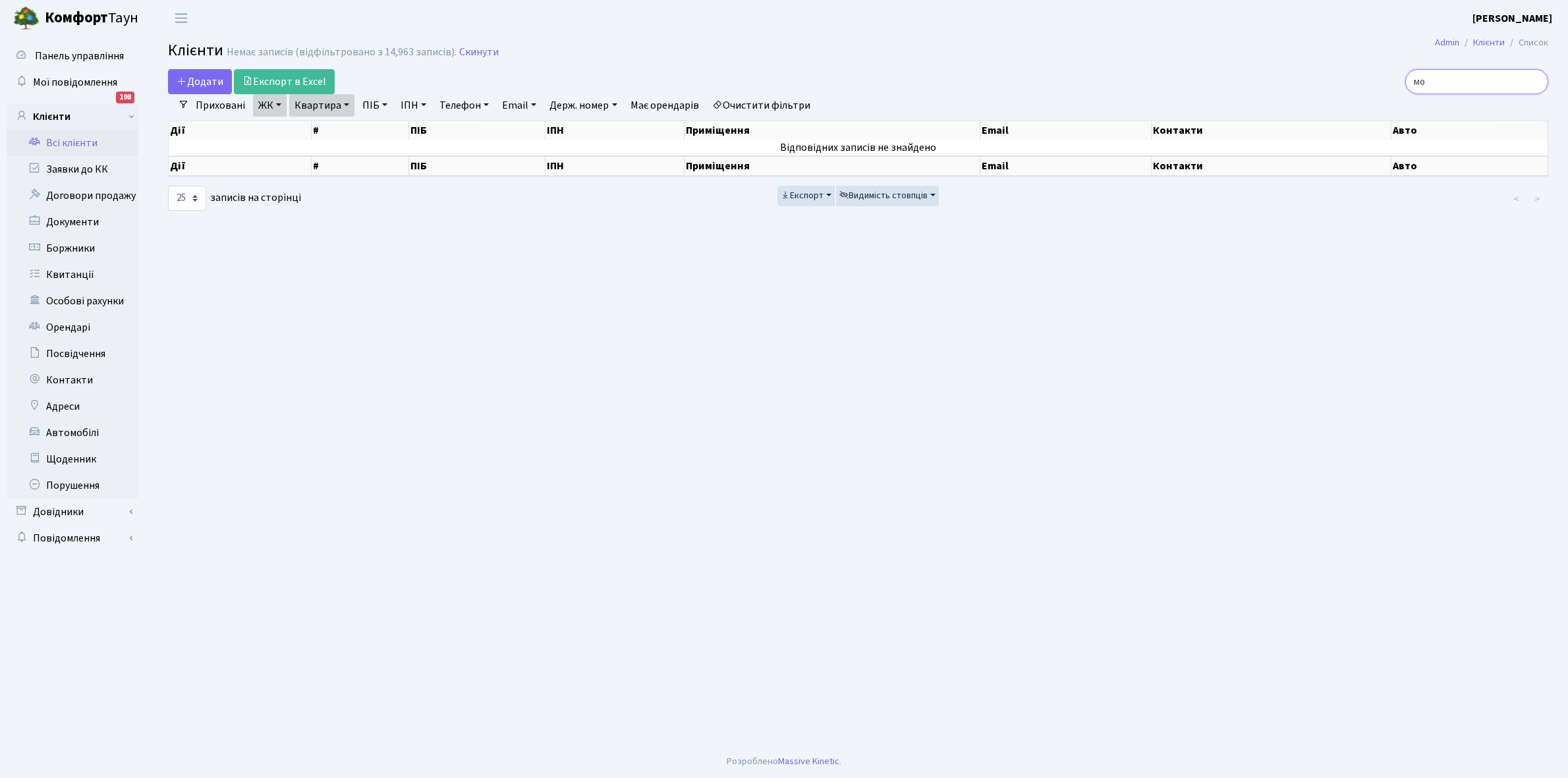
type input "м"
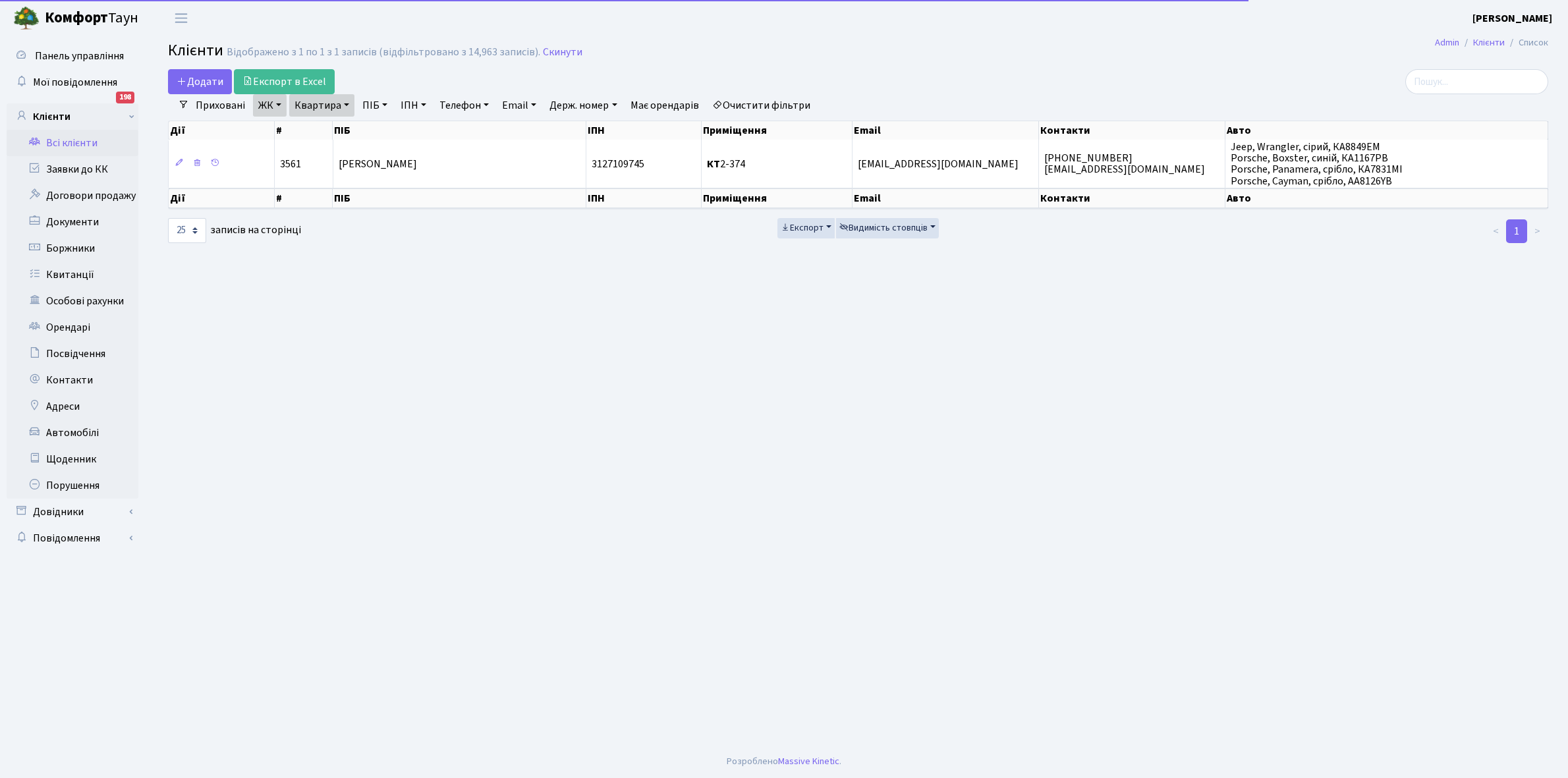
click at [797, 109] on link "Очистити фільтри" at bounding box center [761, 105] width 109 height 23
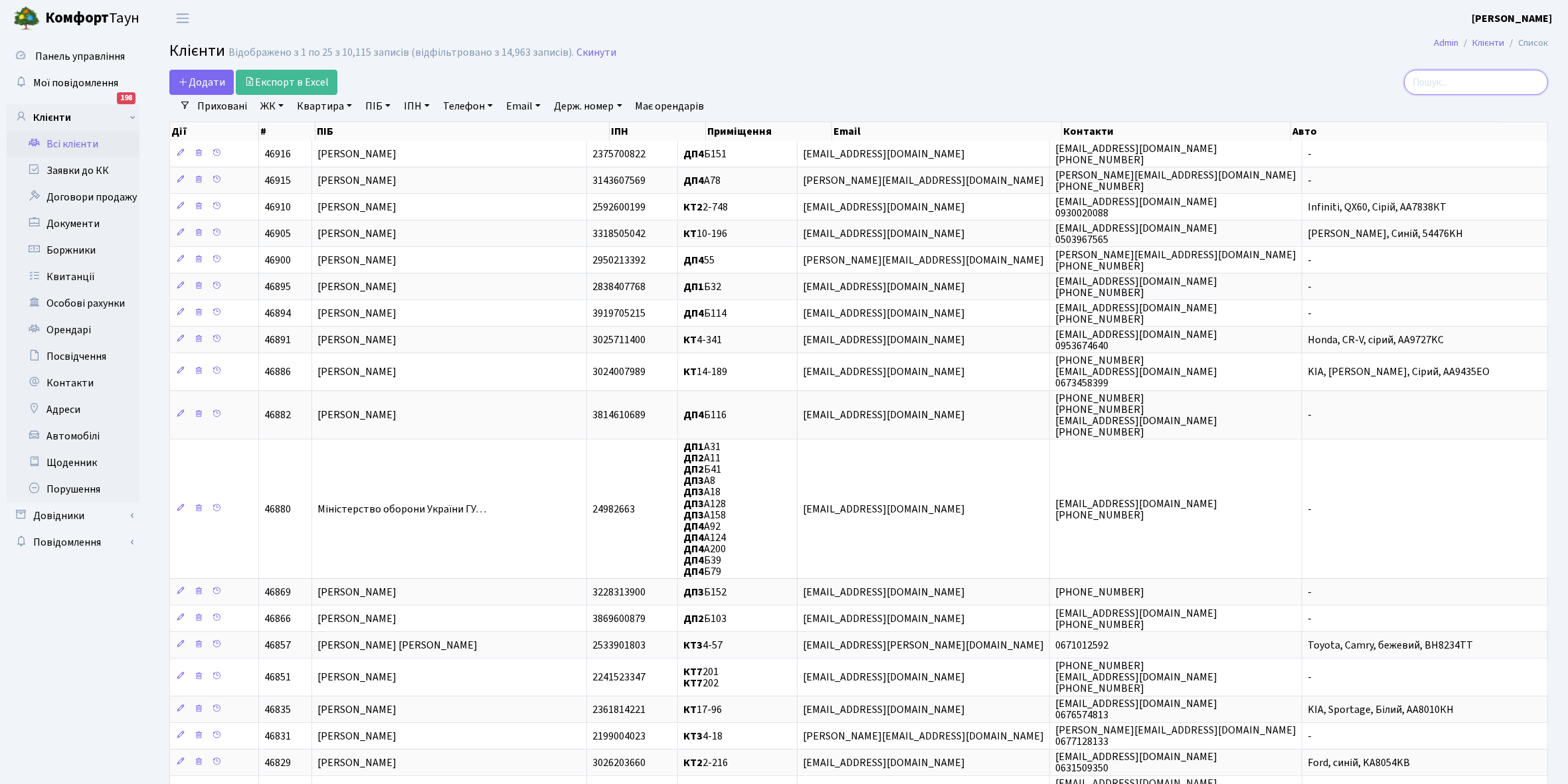
click at [1438, 78] on input "search" at bounding box center [1476, 82] width 144 height 25
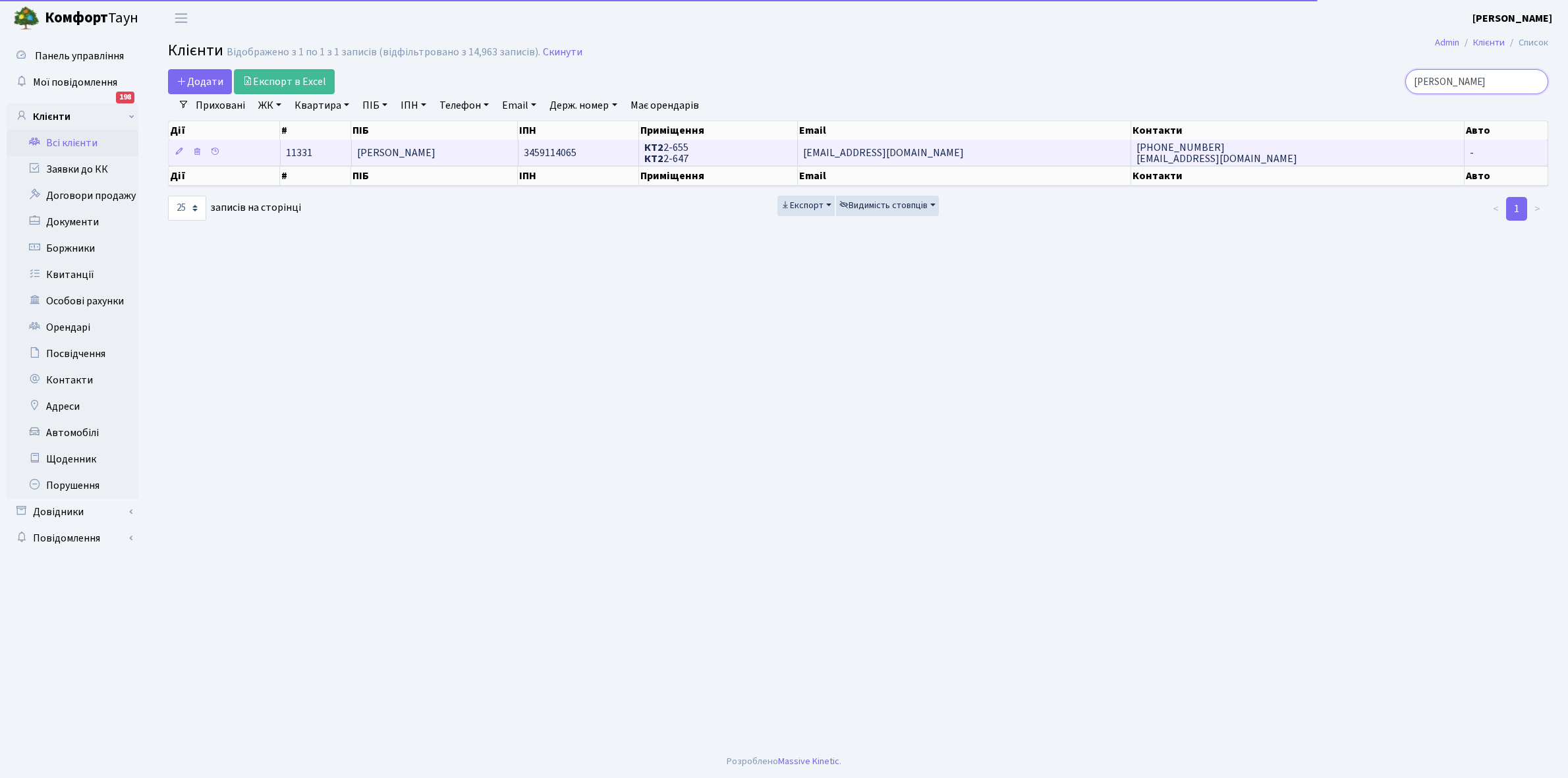
type input "мохамед"
click at [470, 154] on td "Мохамед Кхадіга" at bounding box center [435, 153] width 167 height 26
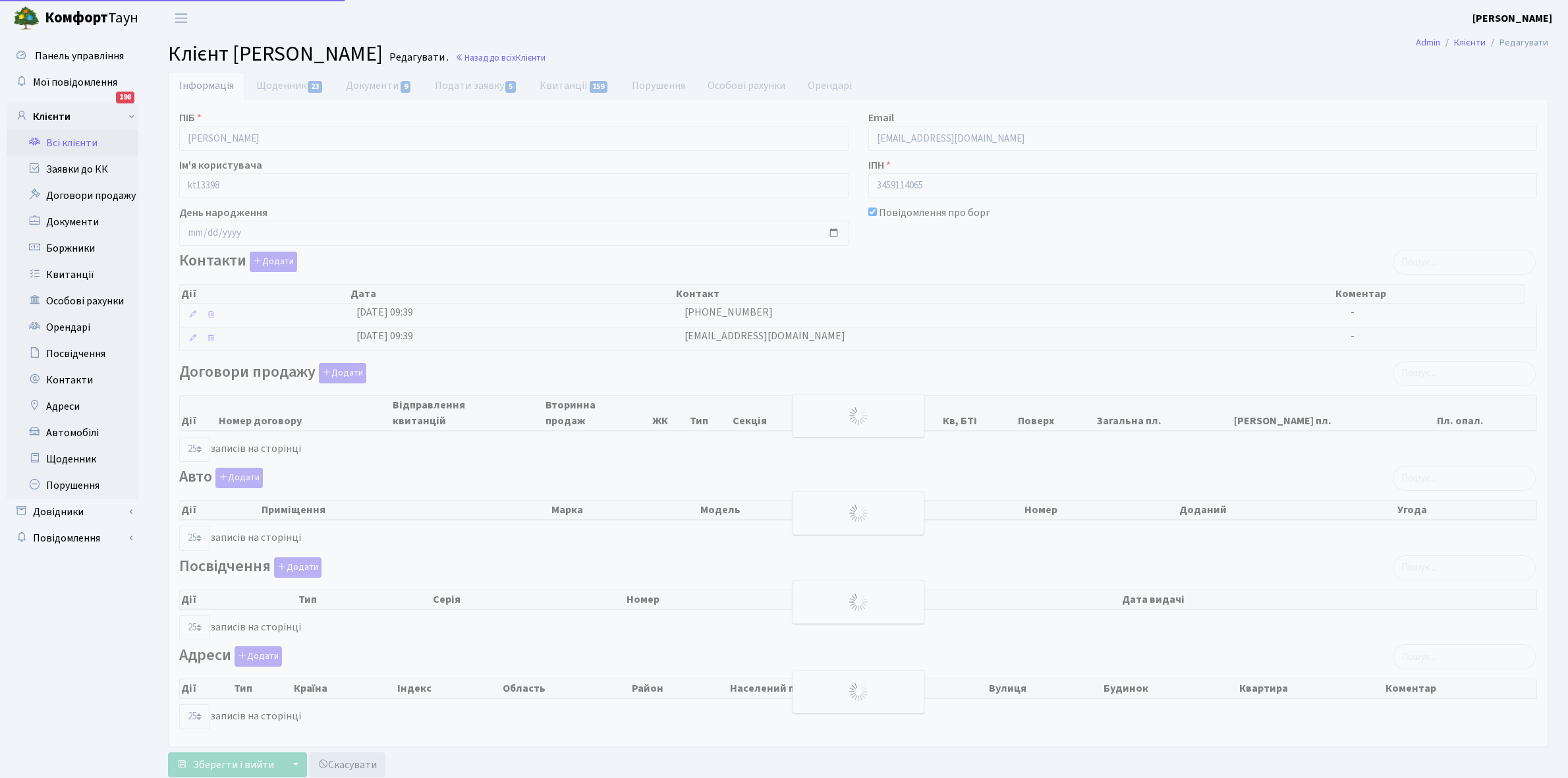
select select "25"
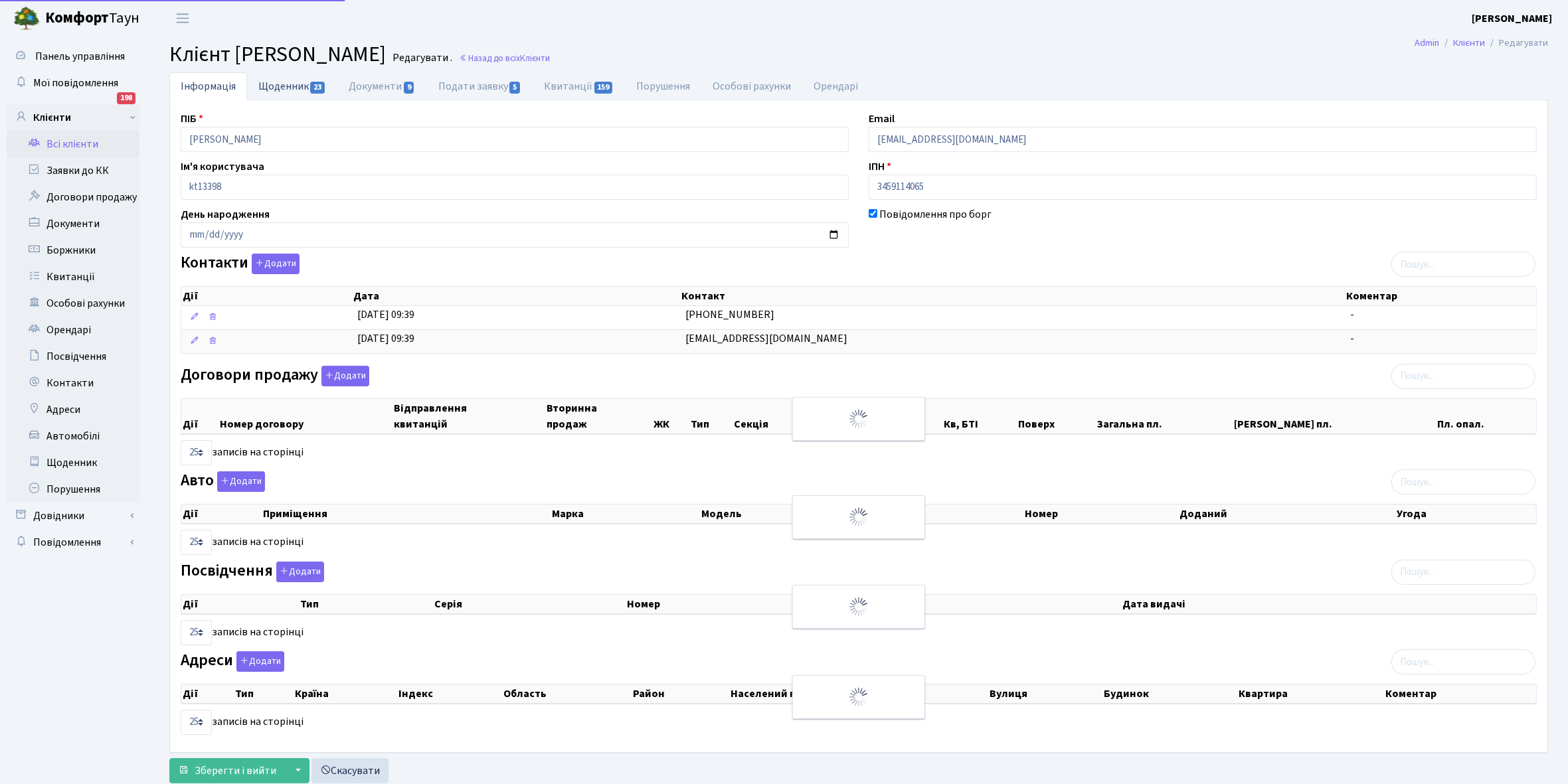
click at [278, 83] on link "Щоденник 23" at bounding box center [292, 85] width 90 height 27
select select "25"
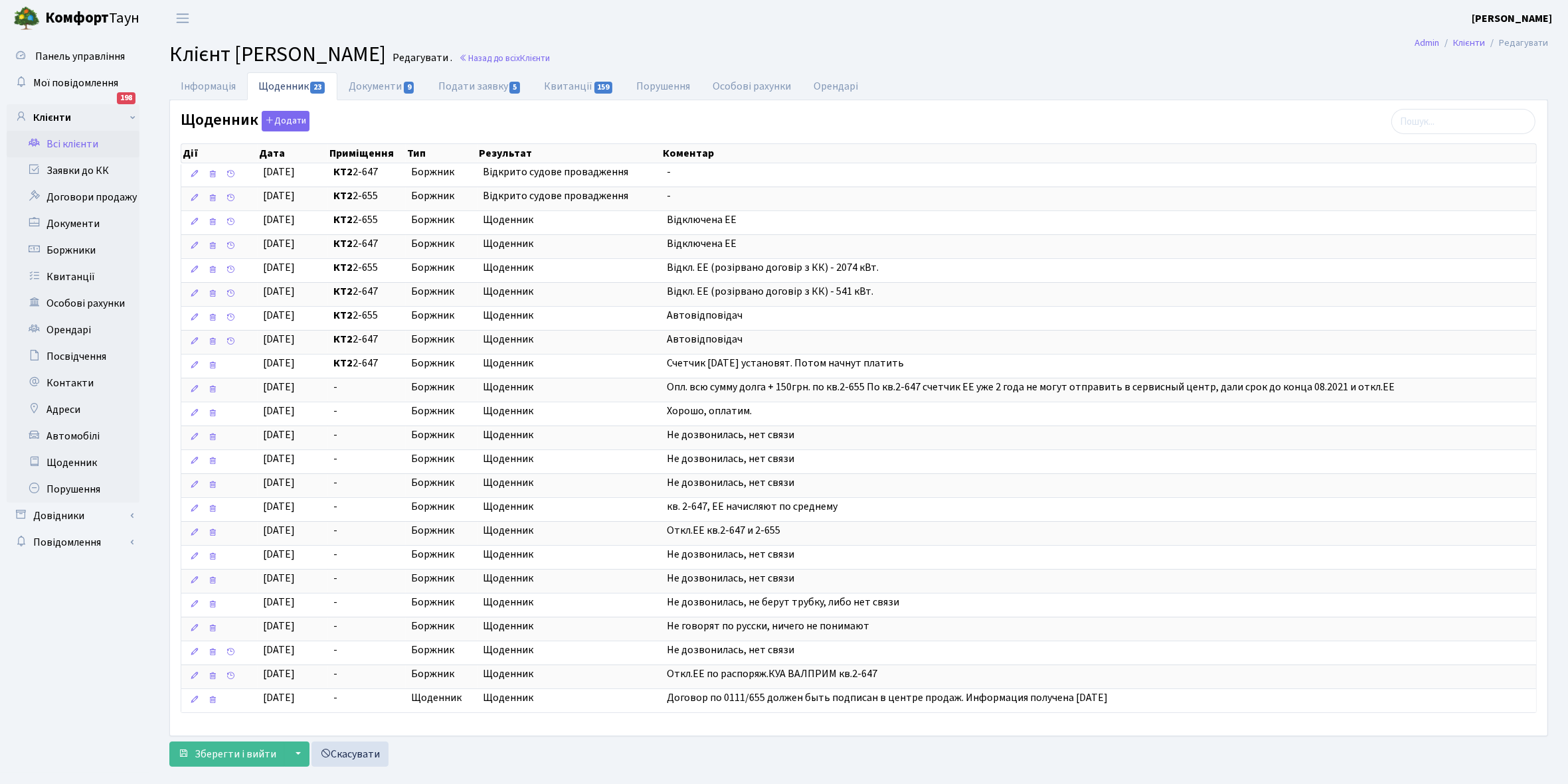
click at [77, 138] on link "Всі клієнти" at bounding box center [73, 144] width 133 height 27
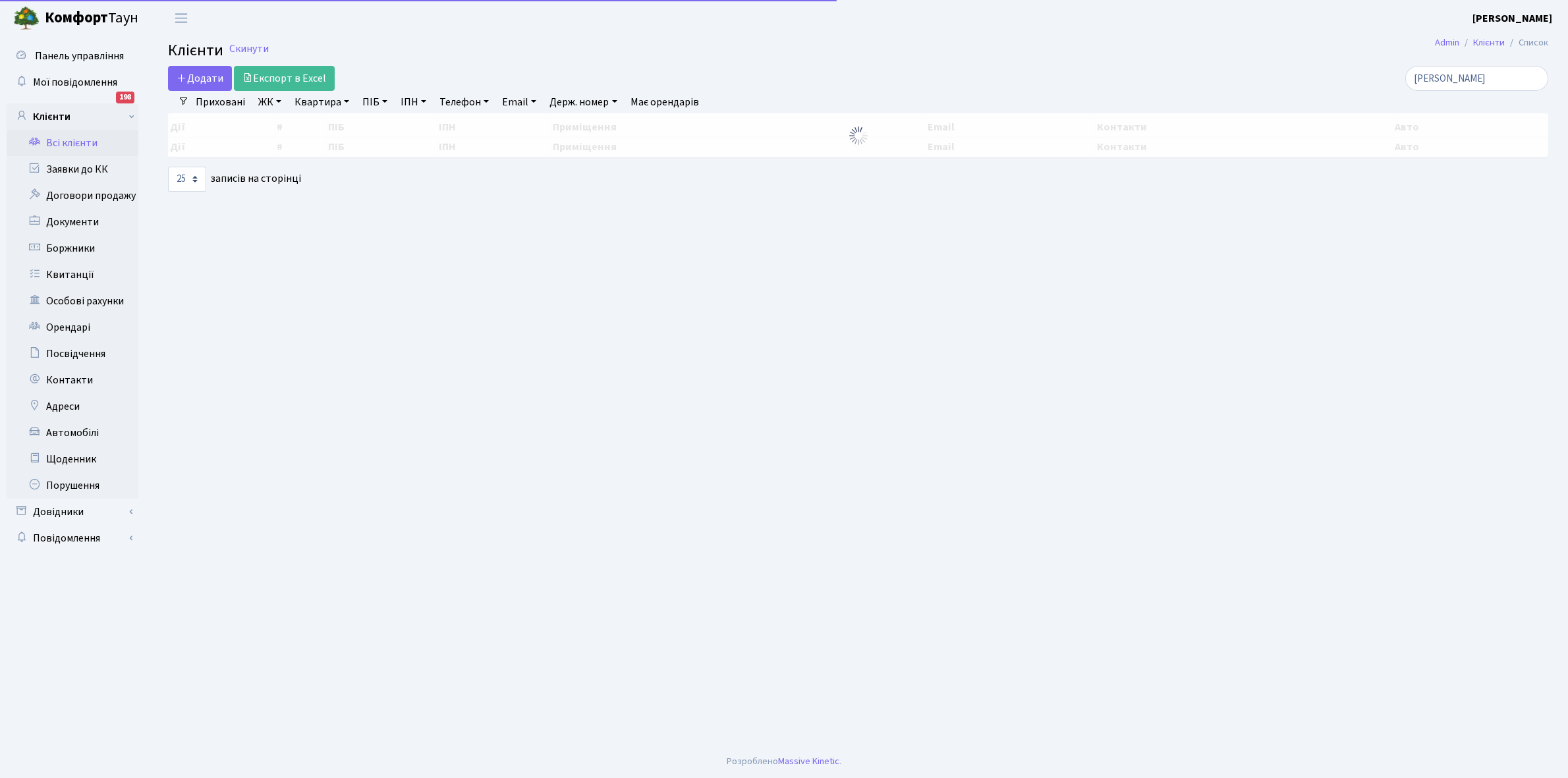
select select "25"
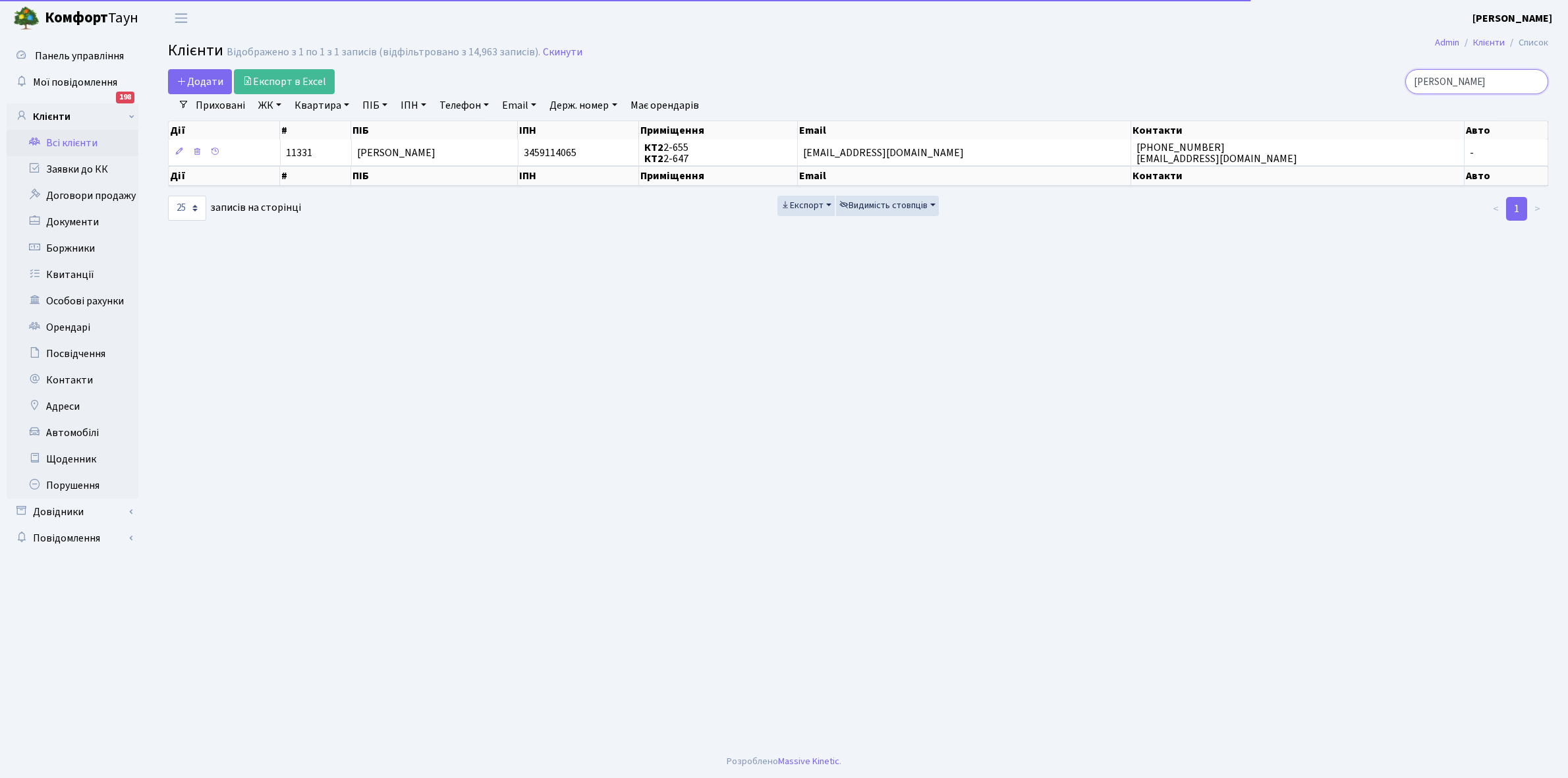
click at [1486, 79] on input "мохамед" at bounding box center [1477, 81] width 143 height 25
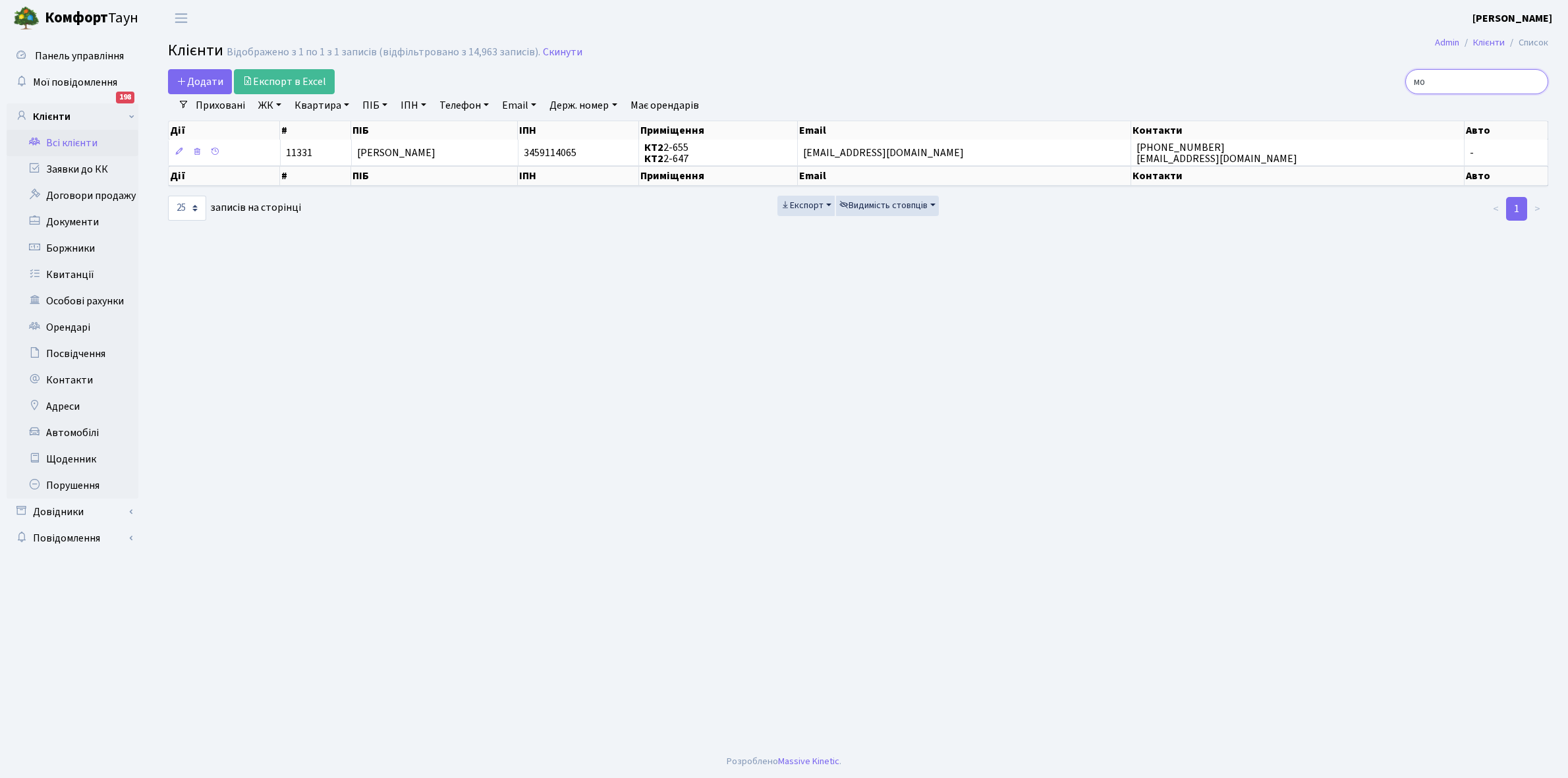
type input "м"
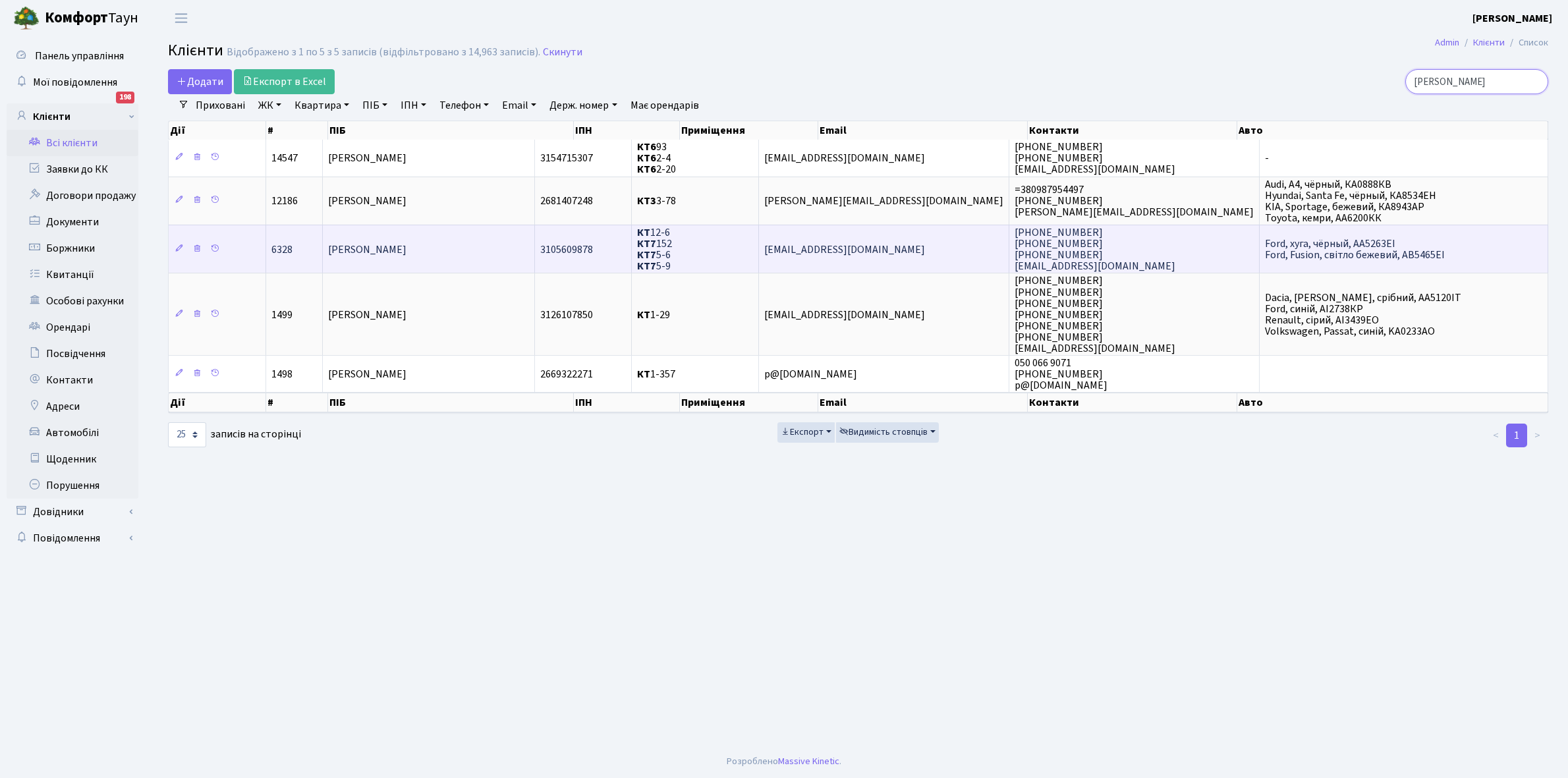
type input "ярмак"
click at [406, 244] on span "[PERSON_NAME]" at bounding box center [367, 250] width 78 height 15
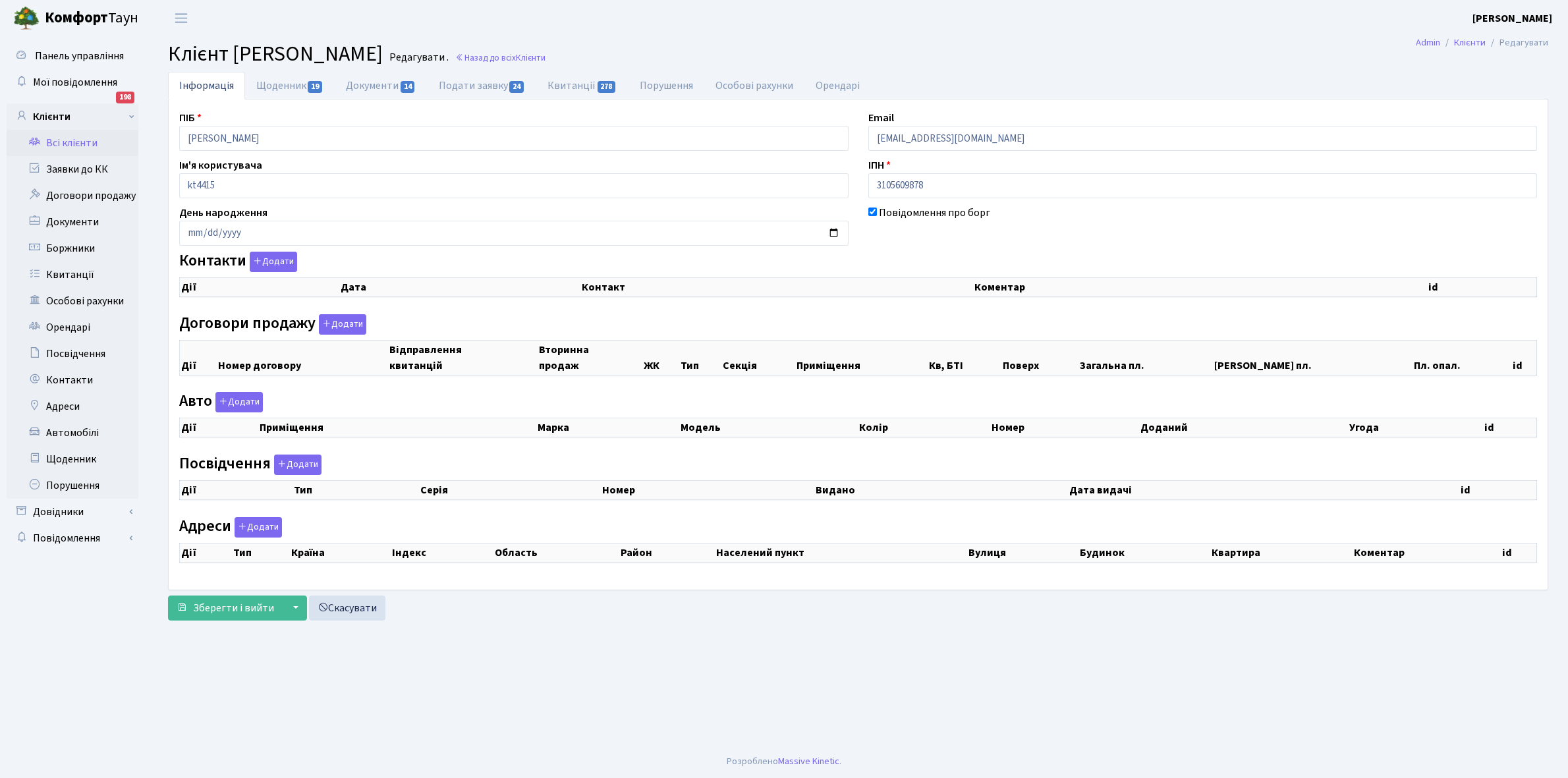
checkbox input "true"
select select "25"
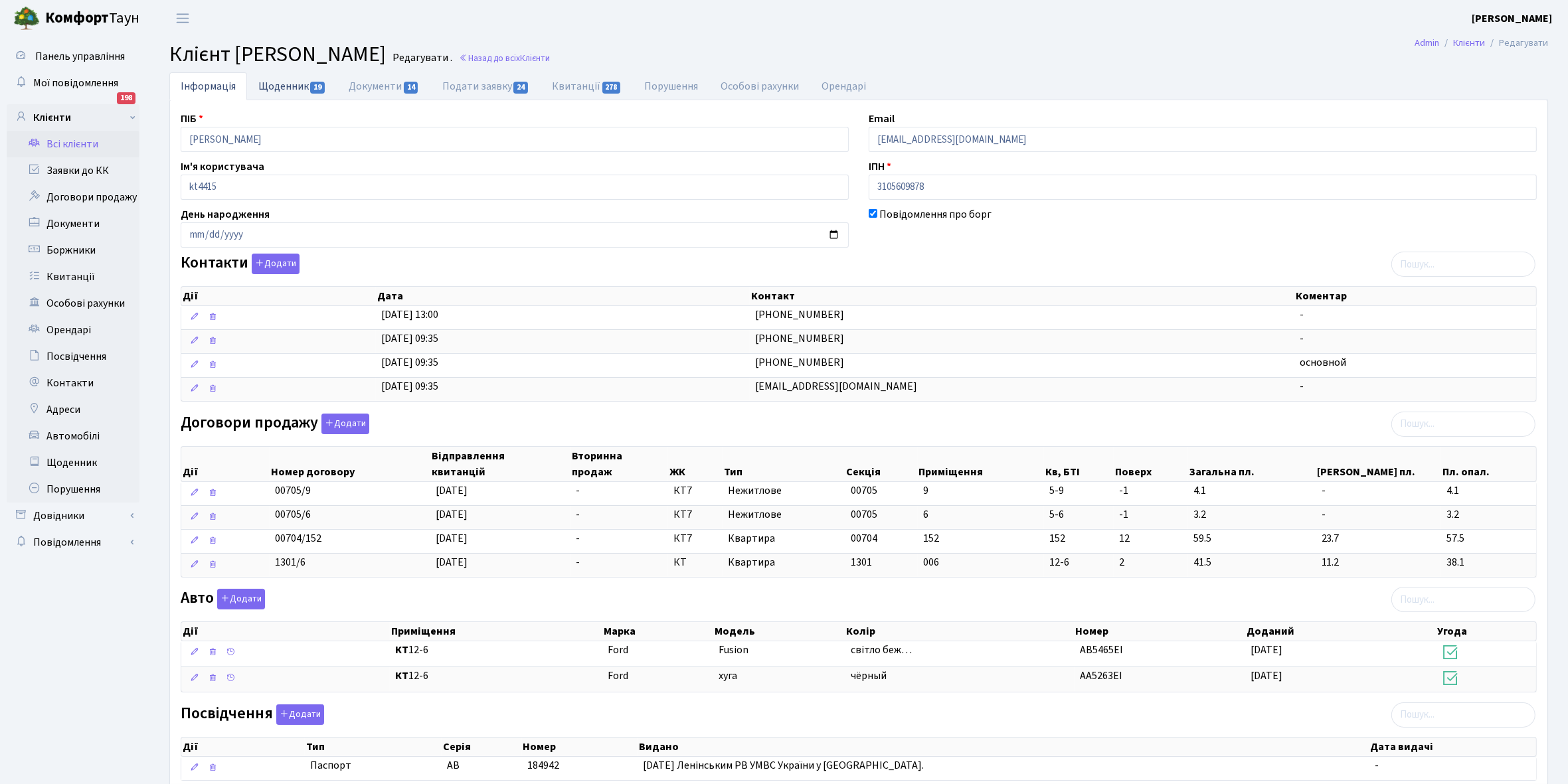
click at [281, 86] on link "Щоденник 19" at bounding box center [292, 85] width 90 height 27
select select "25"
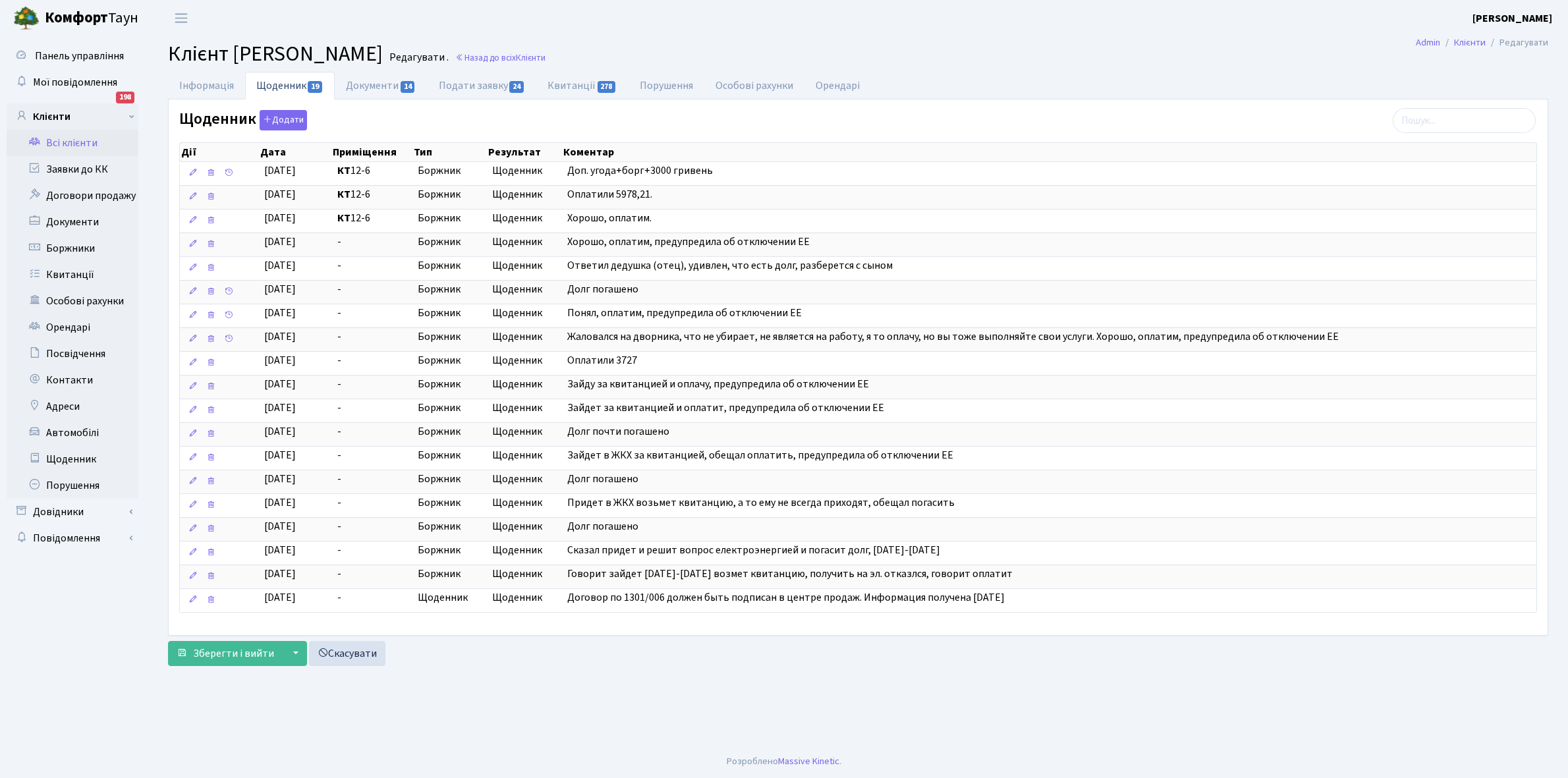
click at [60, 141] on link "Всі клієнти" at bounding box center [72, 143] width 132 height 27
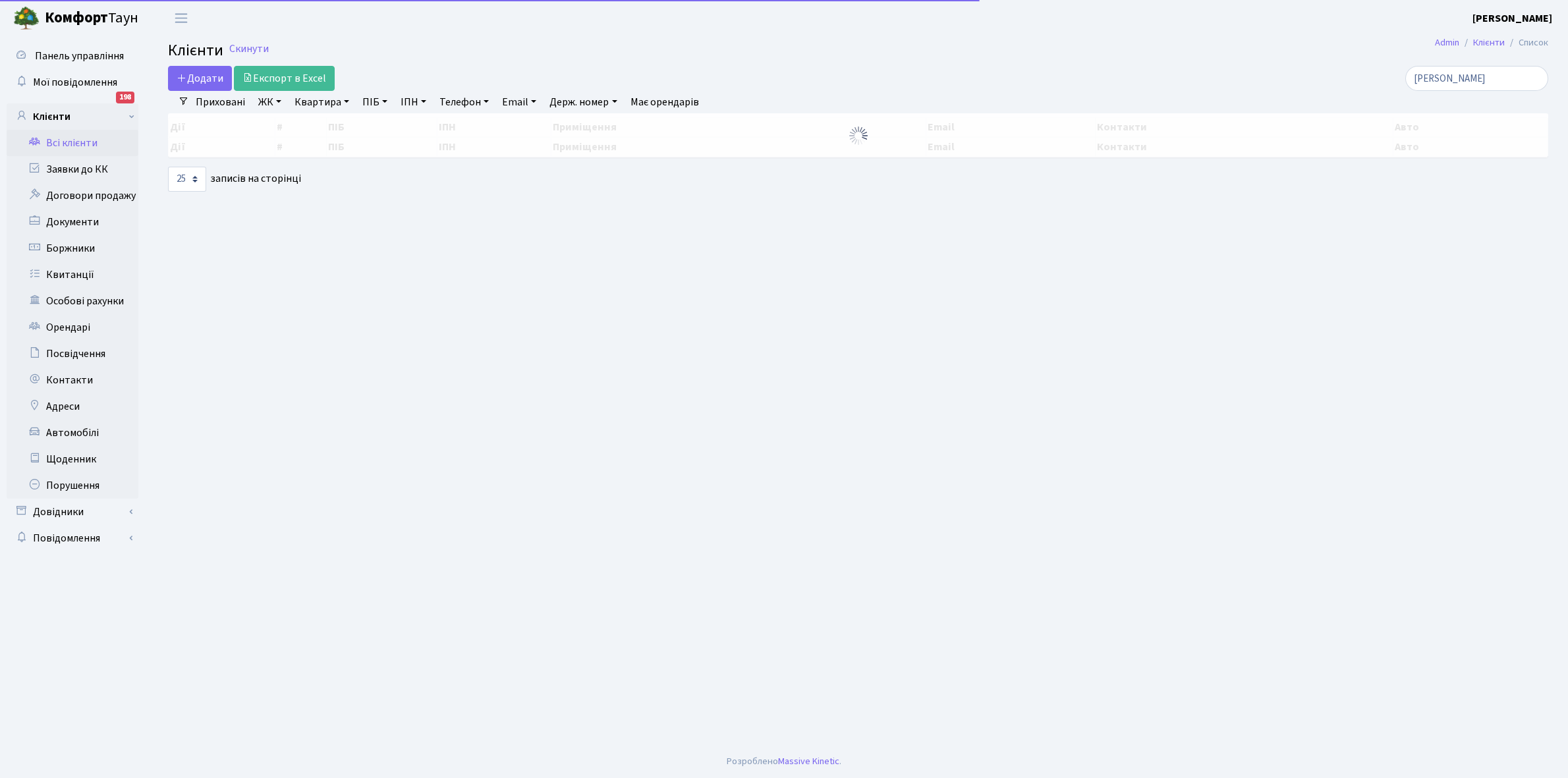
select select "25"
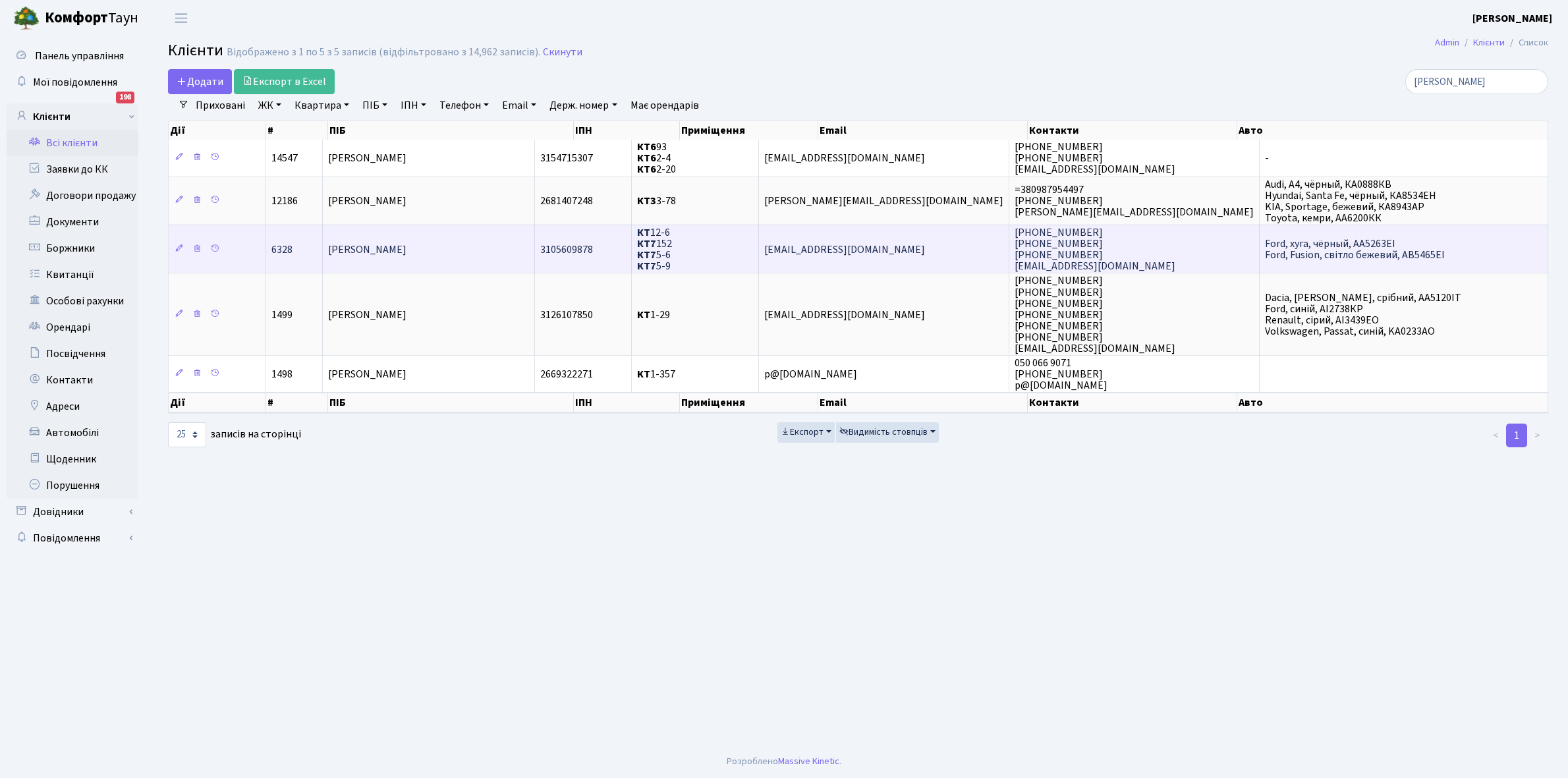
click at [473, 249] on td "[PERSON_NAME]" at bounding box center [429, 249] width 212 height 49
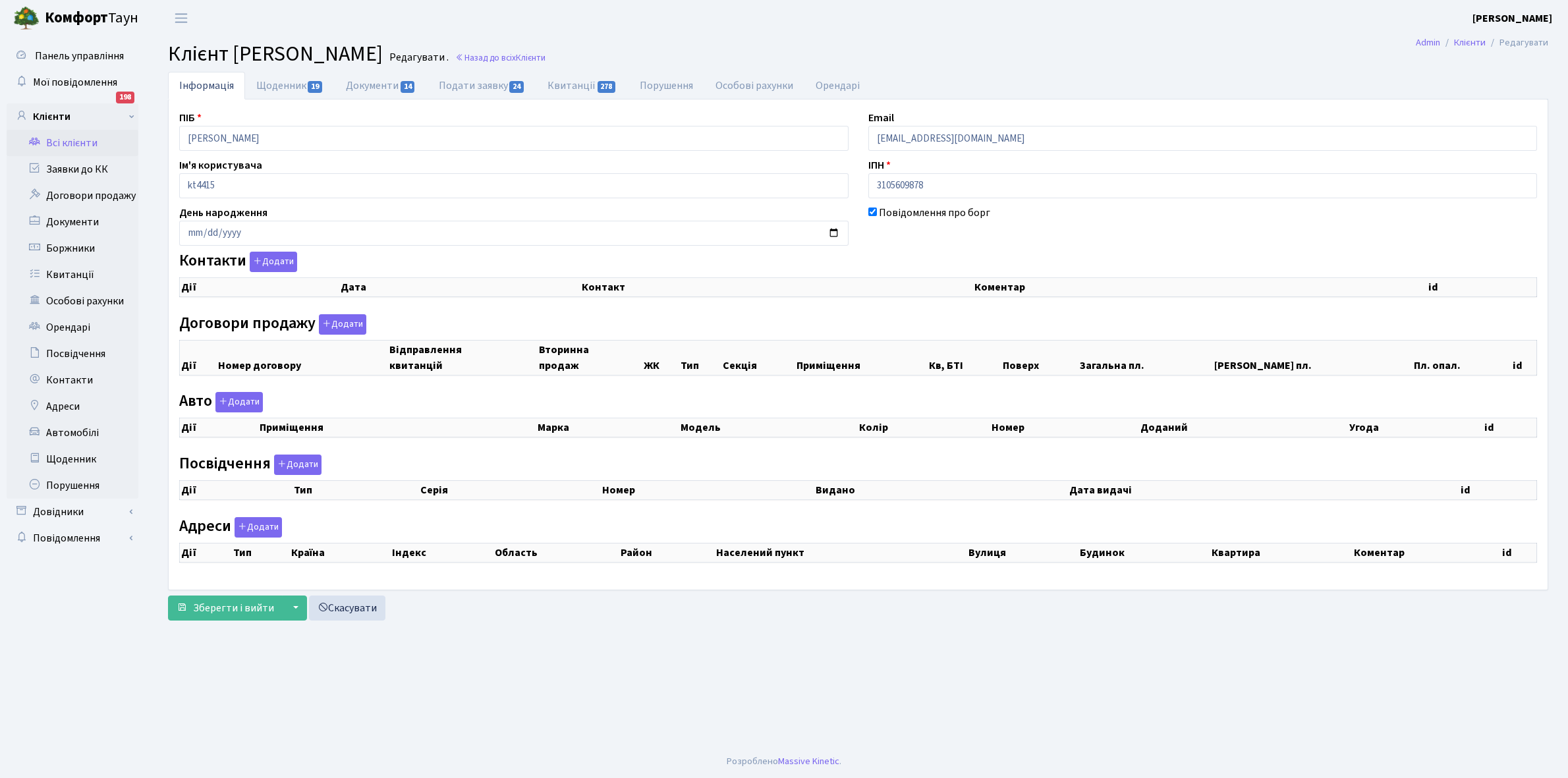
select select "25"
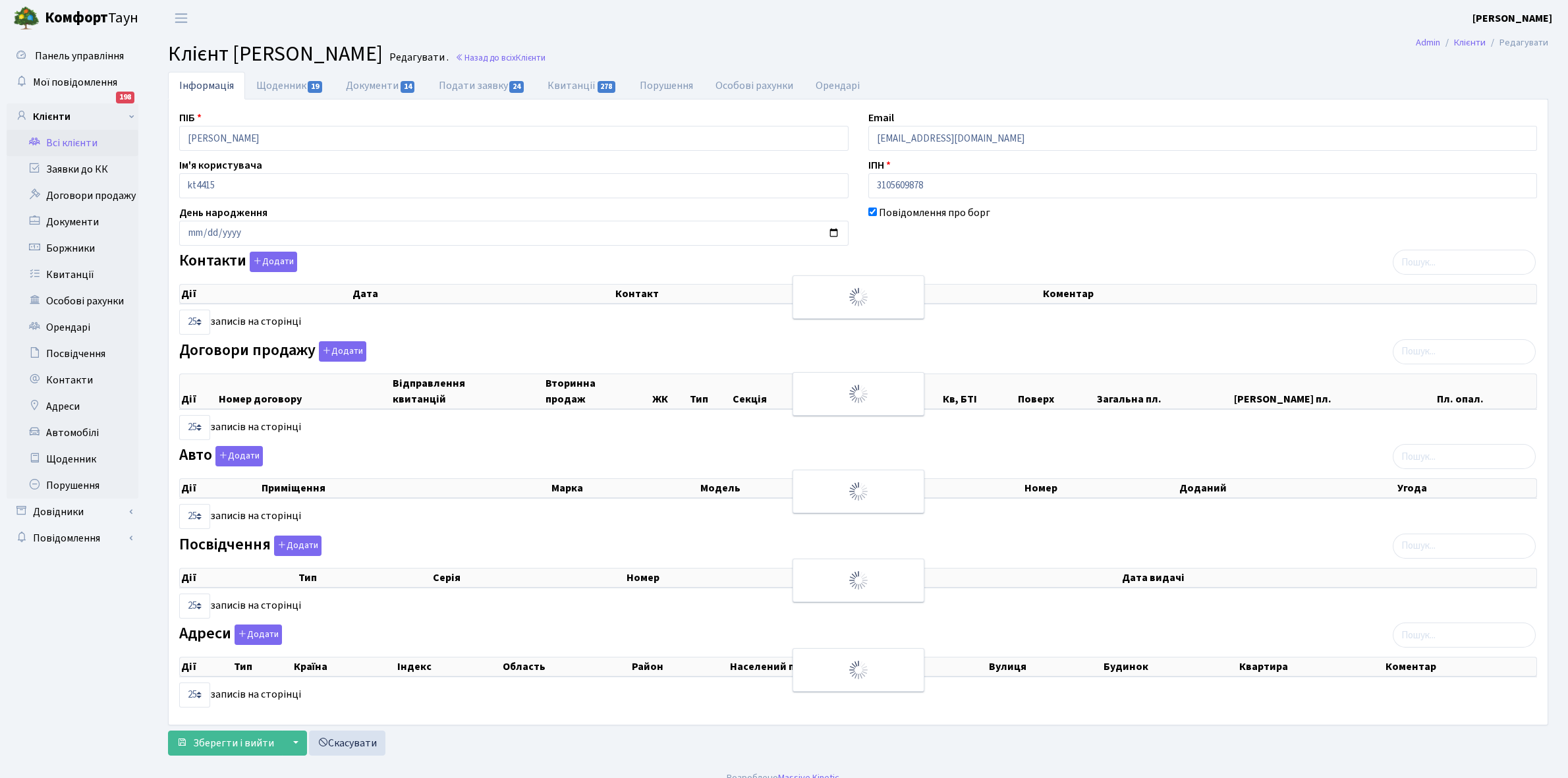
checkbox input "true"
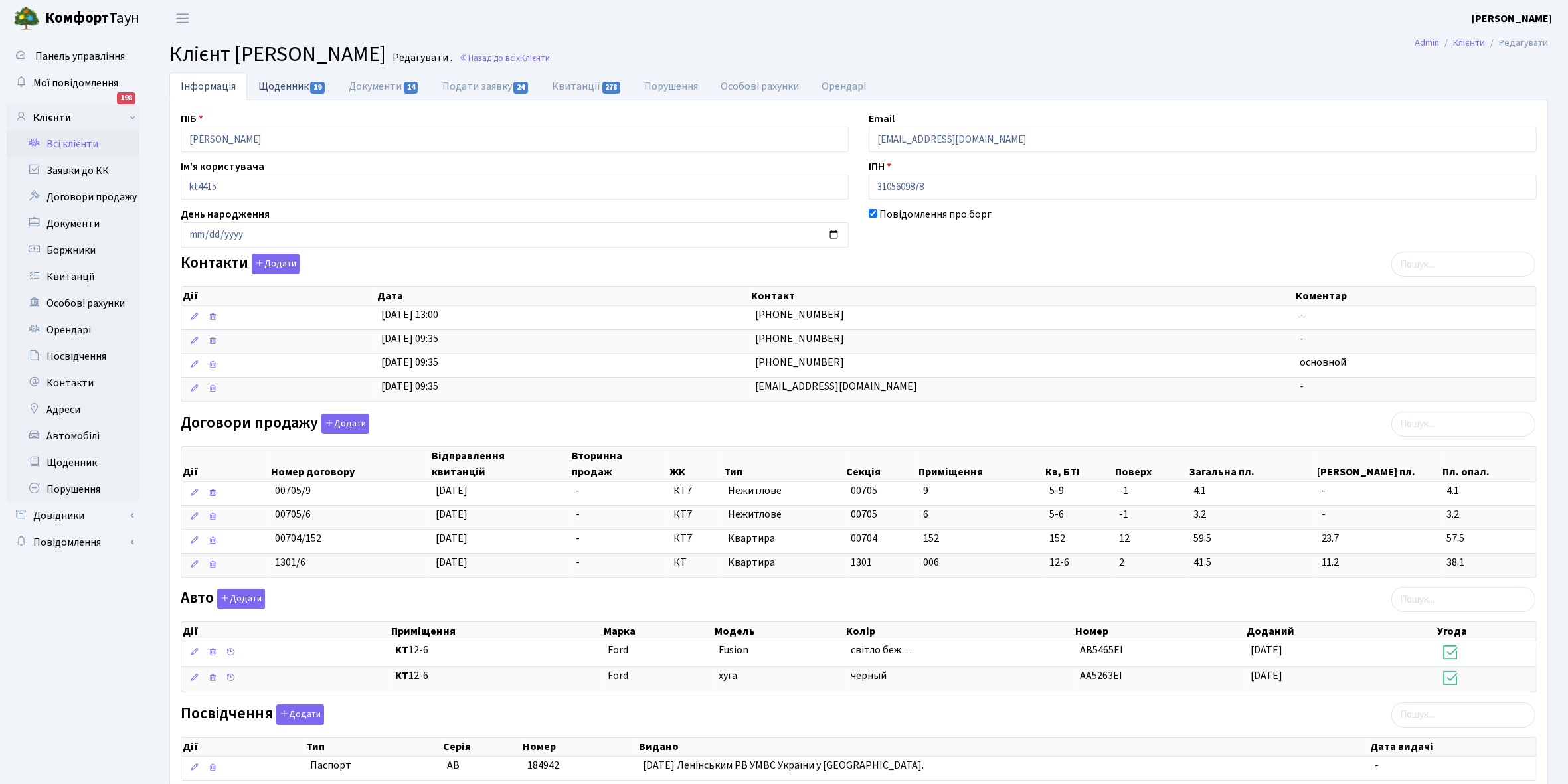
click at [275, 84] on link "Щоденник 19" at bounding box center [292, 85] width 90 height 27
select select "25"
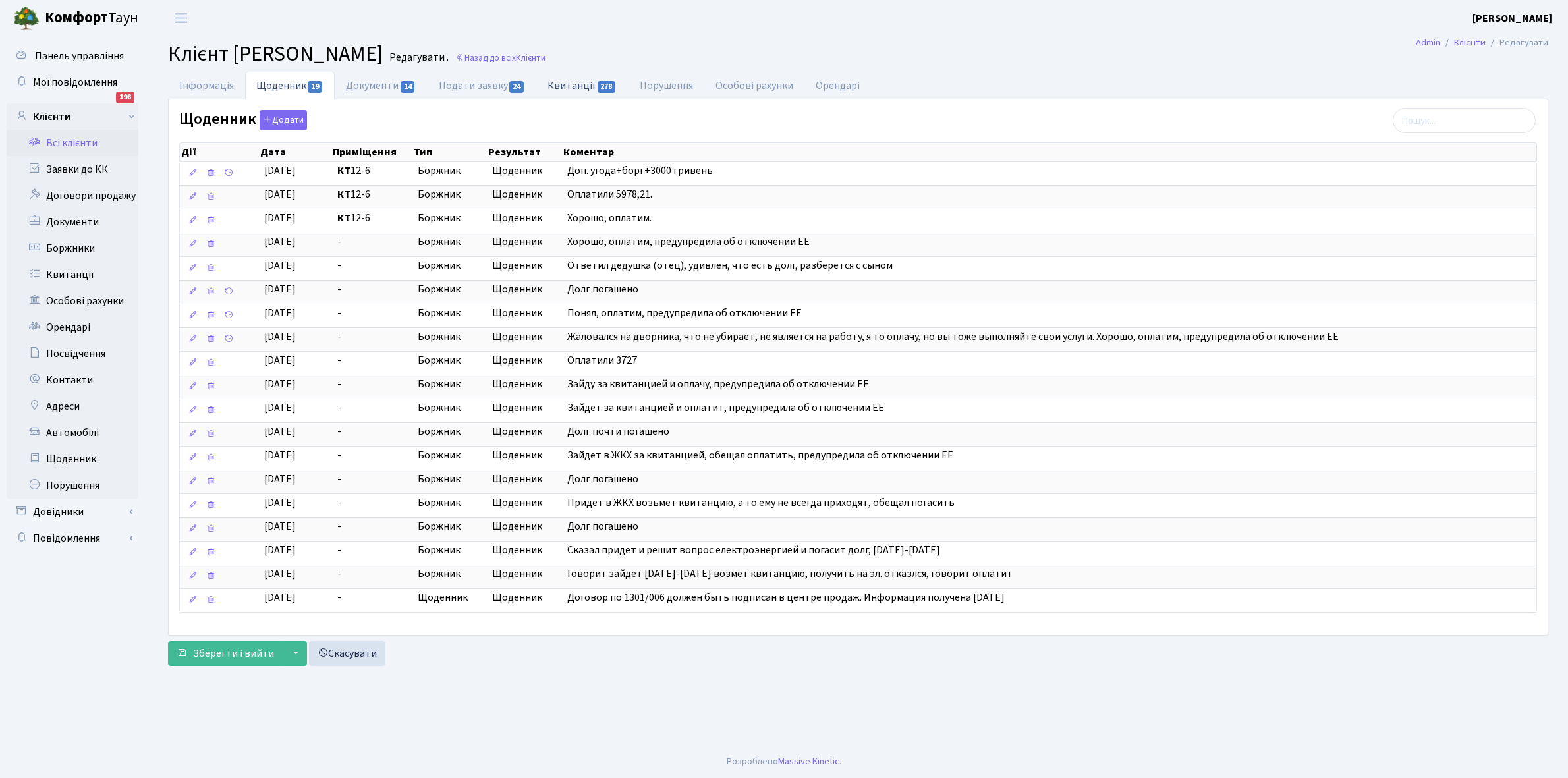
click at [577, 85] on link "Квитанції 278" at bounding box center [582, 84] width 91 height 27
select select "25"
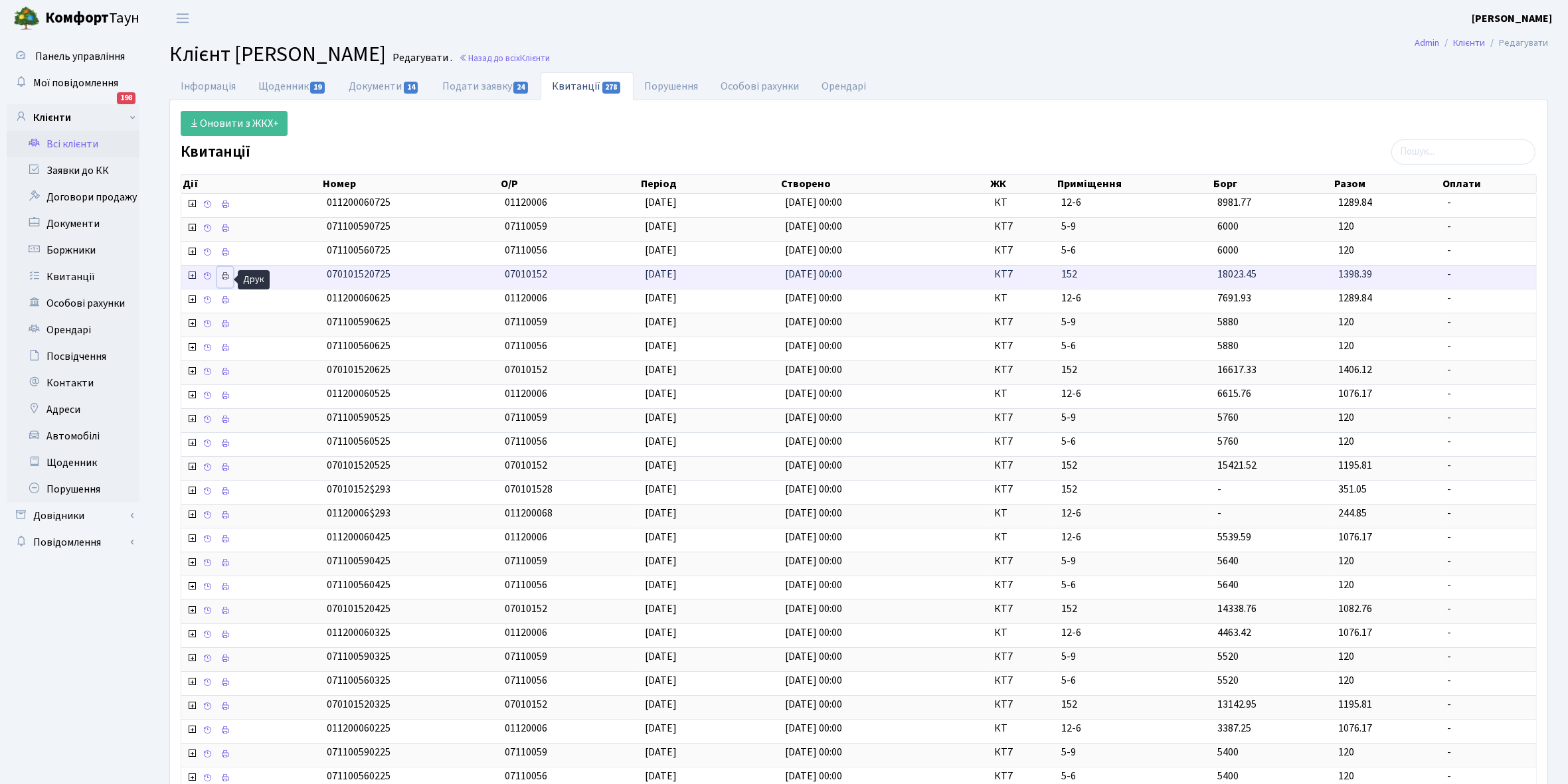
click at [227, 277] on icon at bounding box center [225, 276] width 9 height 9
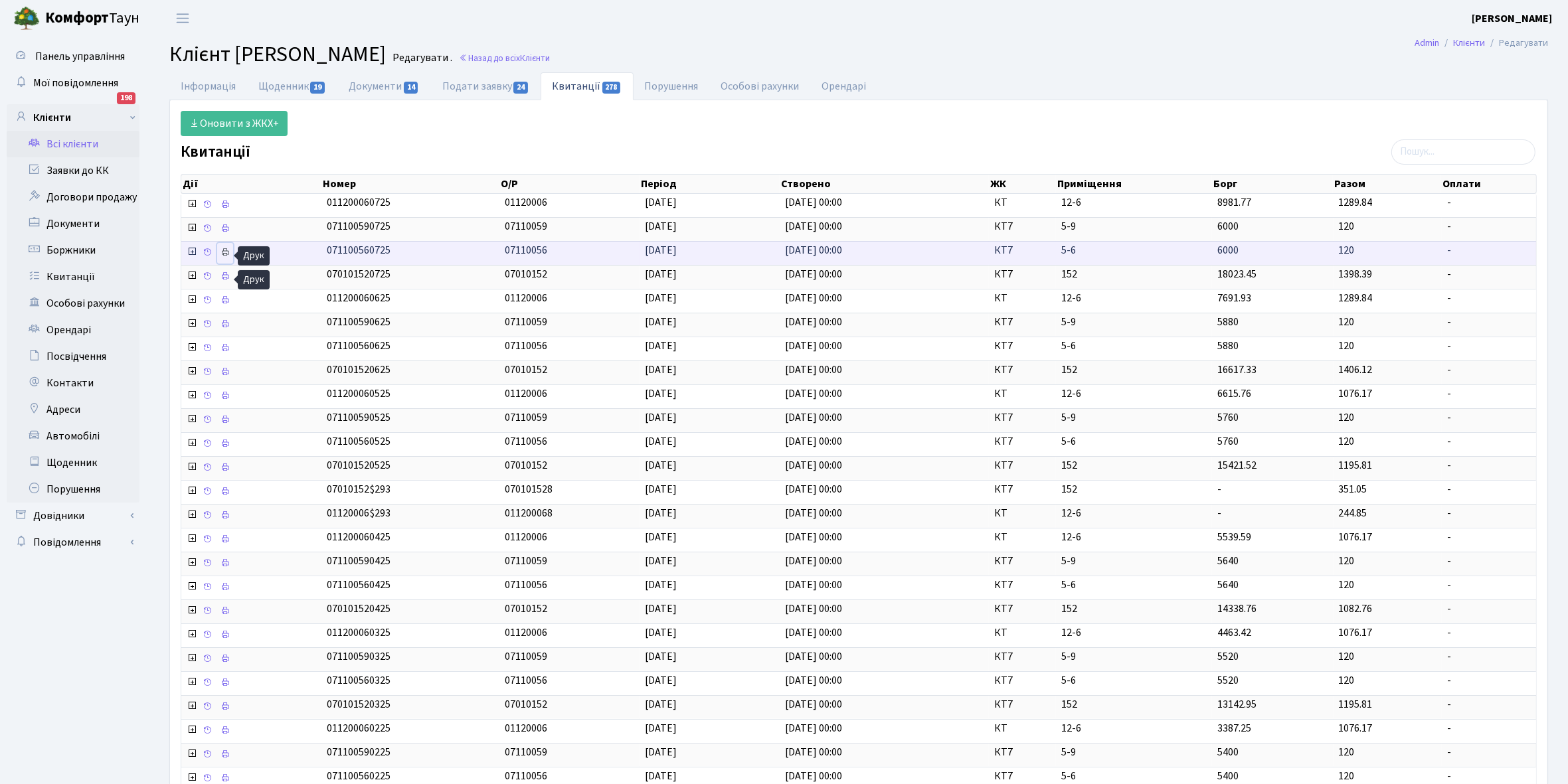
click at [224, 254] on icon at bounding box center [225, 252] width 9 height 9
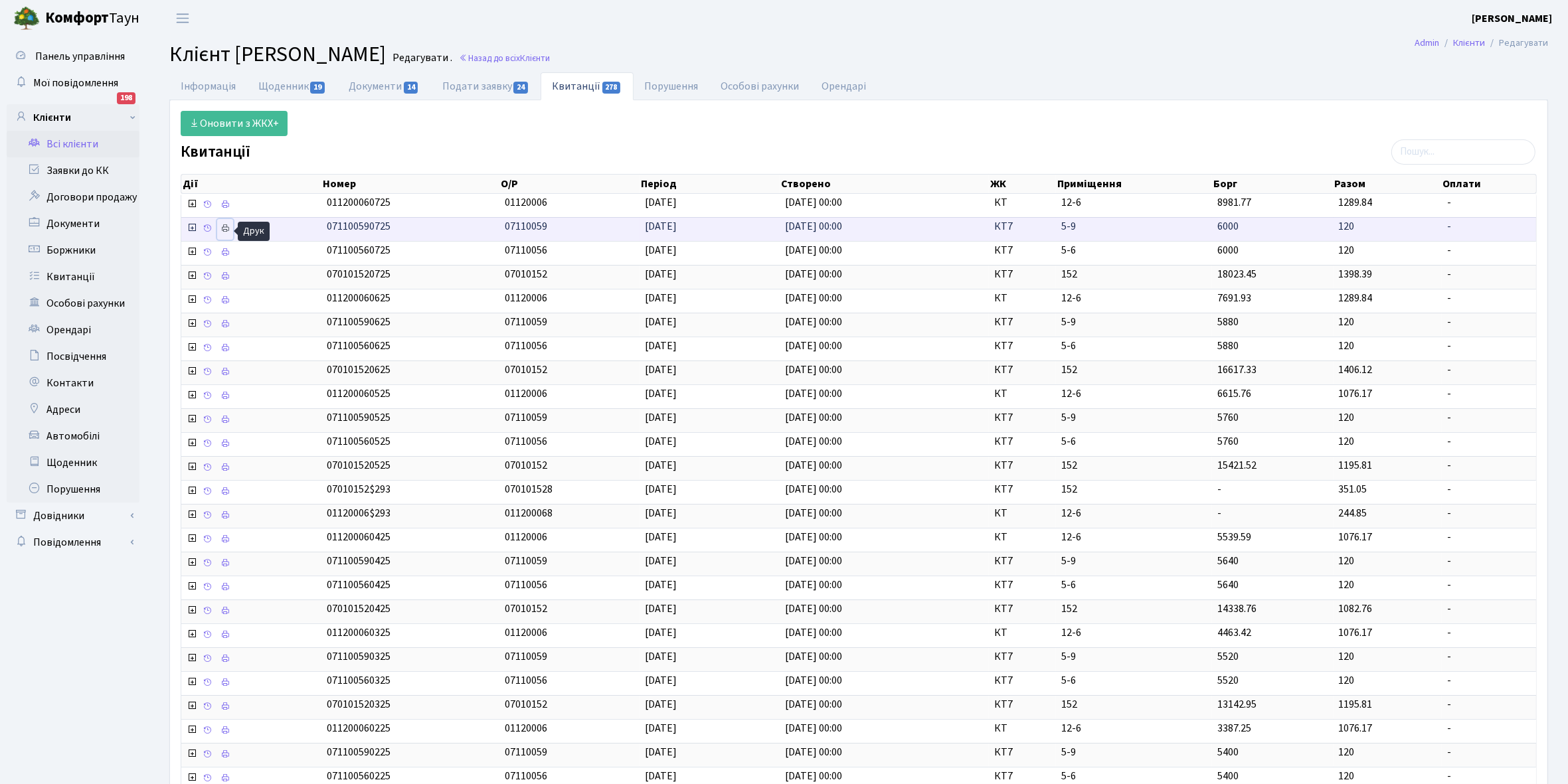
click at [224, 231] on icon at bounding box center [225, 228] width 9 height 9
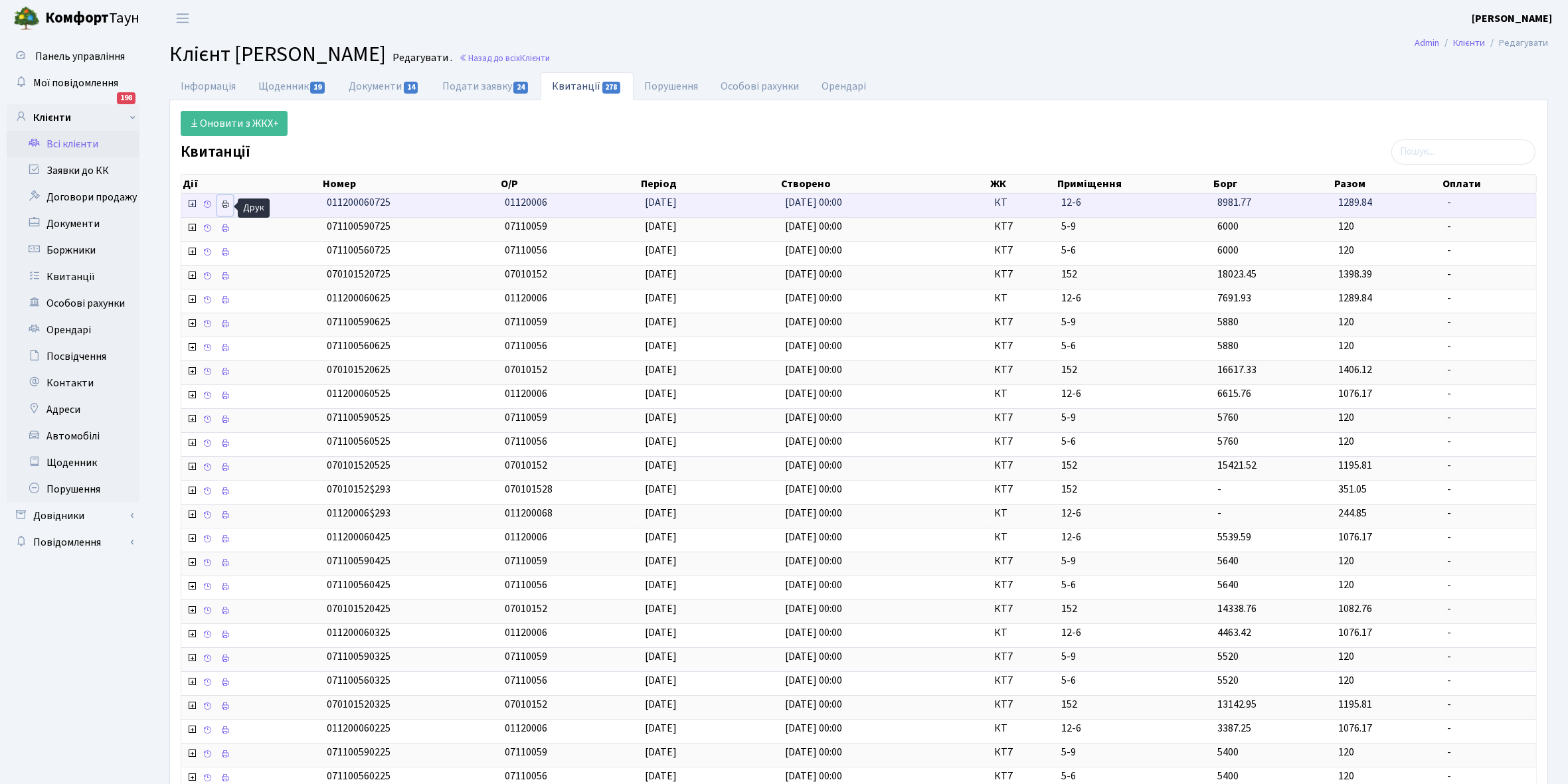
click at [225, 208] on icon at bounding box center [225, 204] width 9 height 9
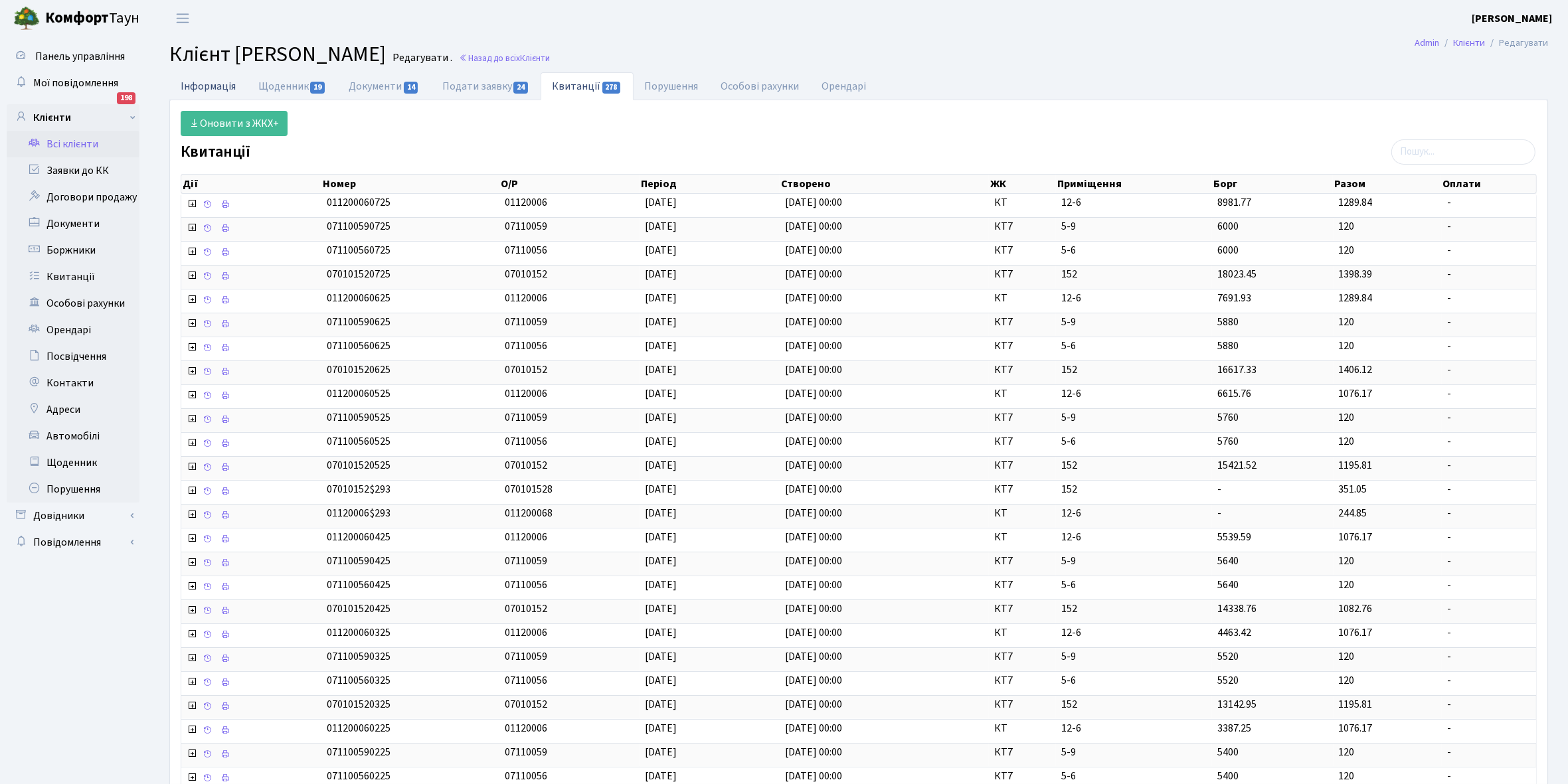
click at [209, 86] on link "Інформація" at bounding box center [209, 85] width 78 height 27
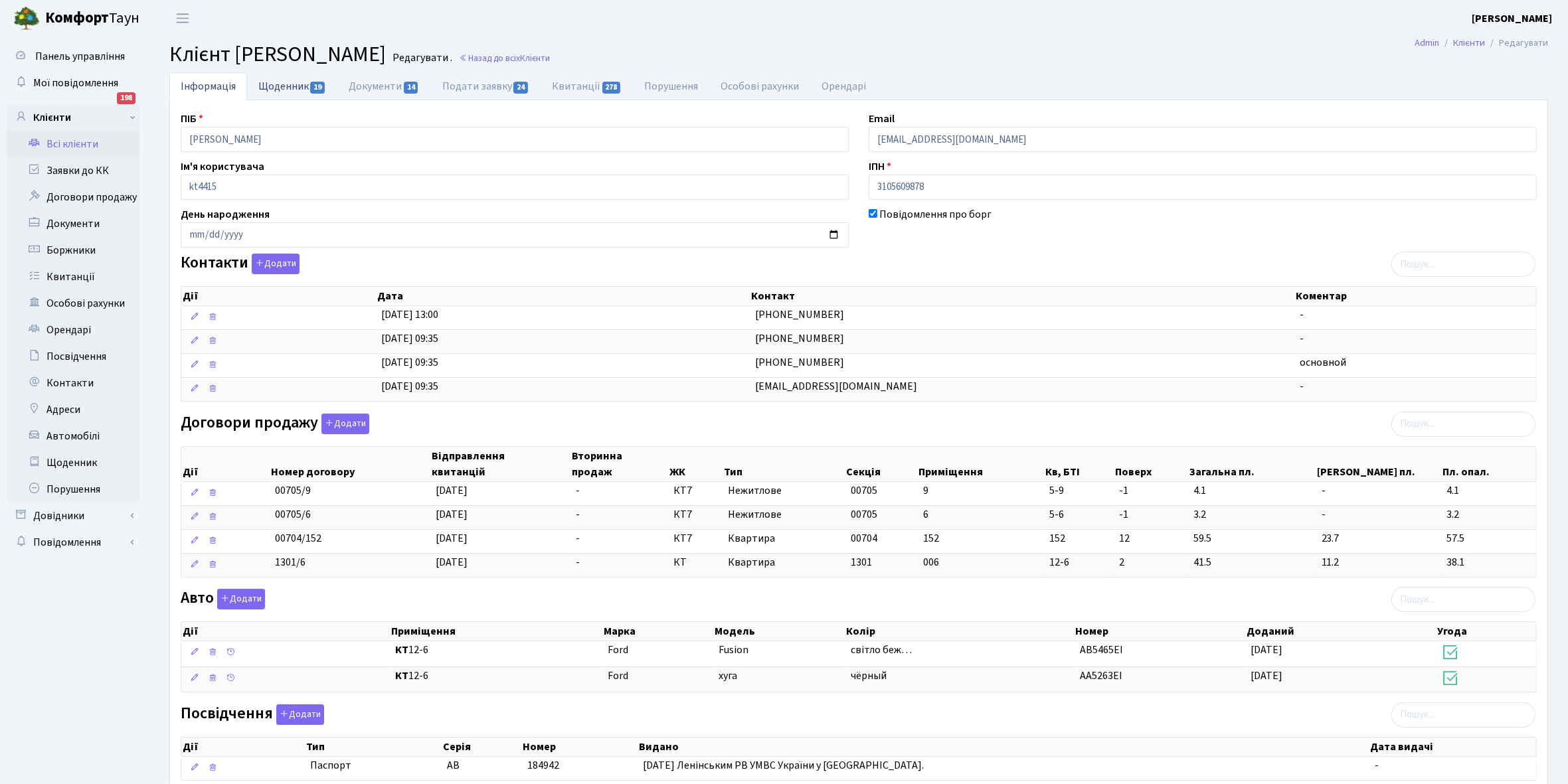
click at [288, 84] on link "Щоденник 19" at bounding box center [292, 85] width 90 height 27
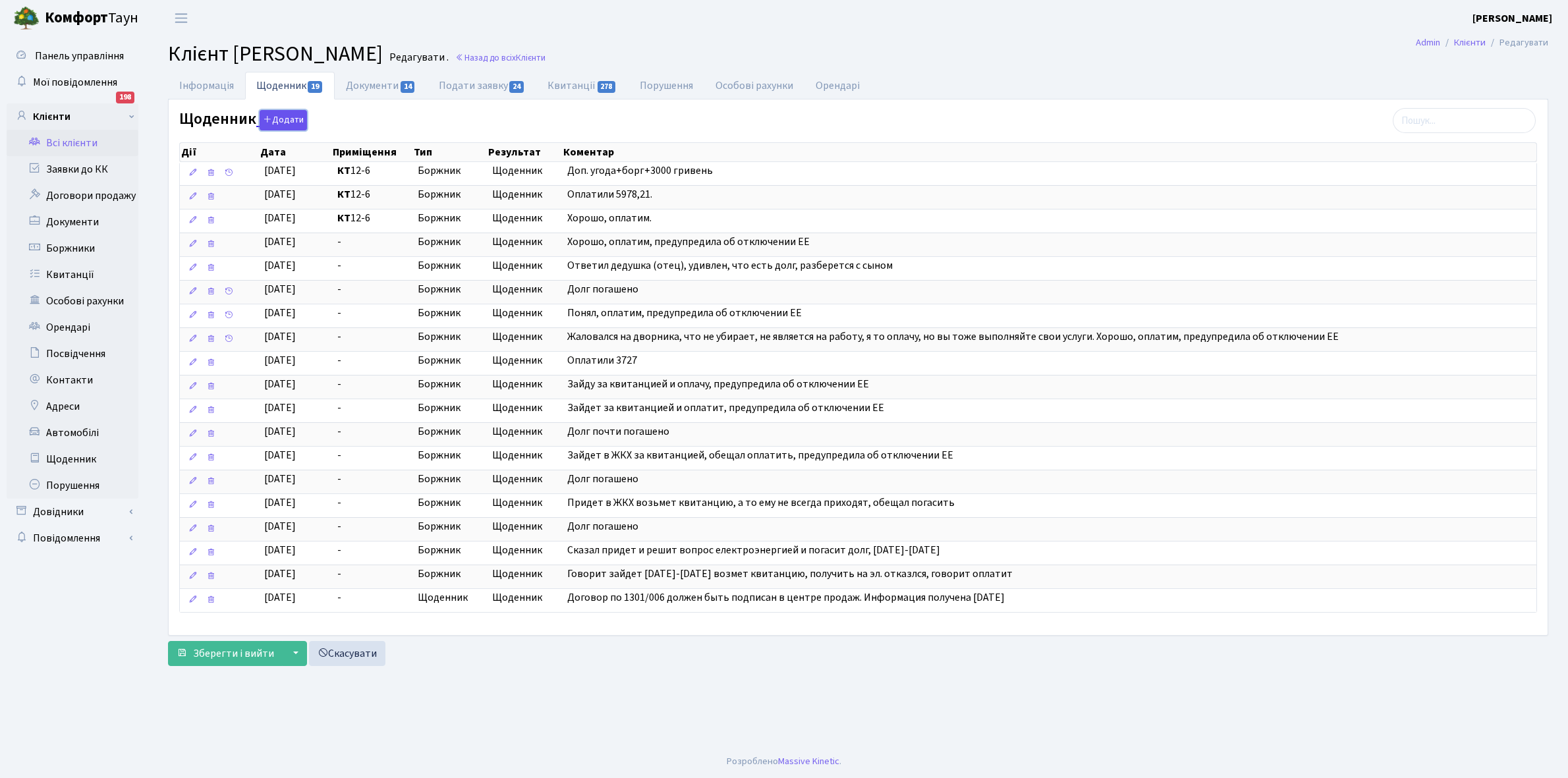
click at [288, 117] on button "Додати" at bounding box center [283, 120] width 48 height 21
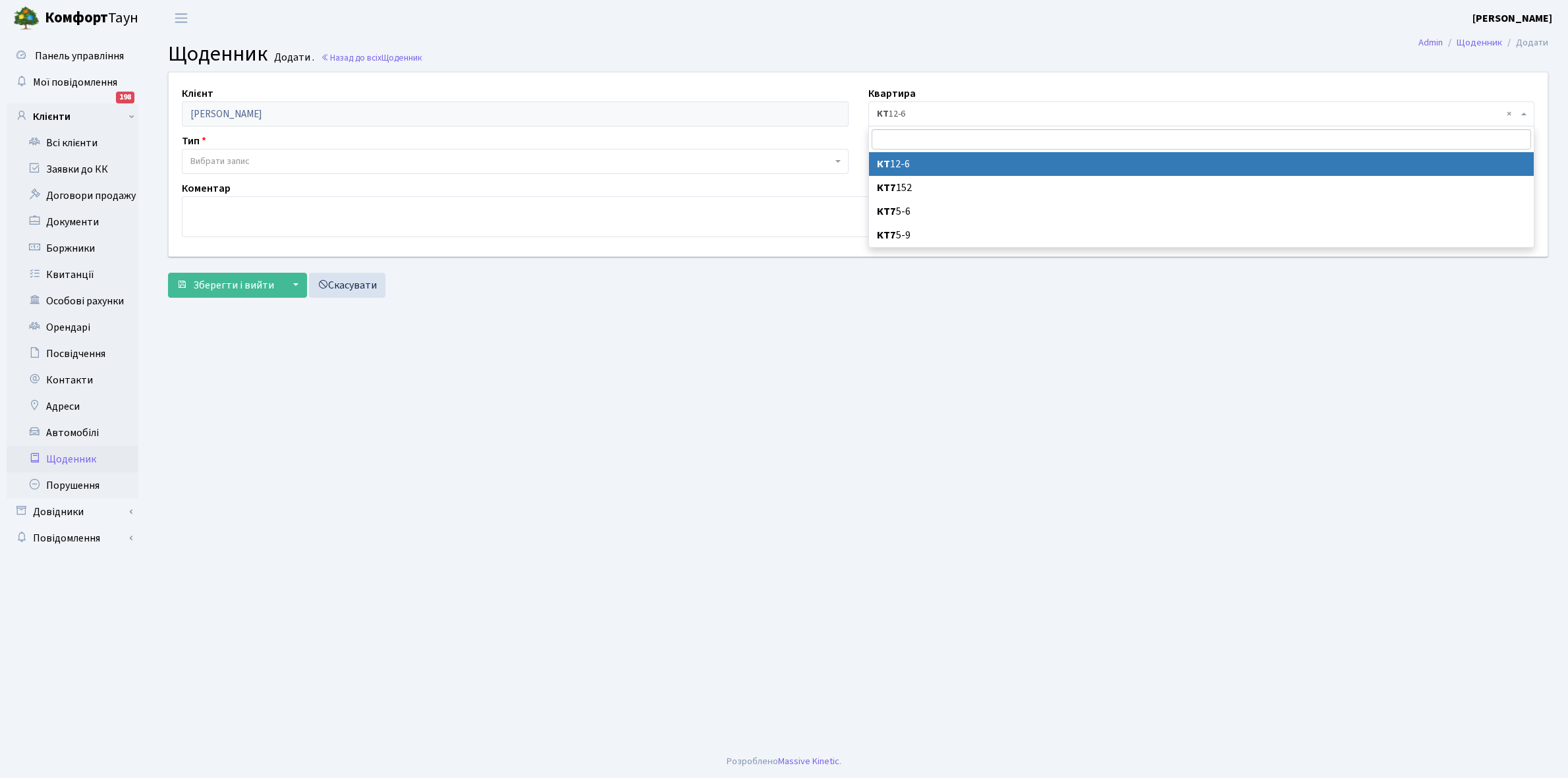
click at [968, 109] on span "× КТ 12-6" at bounding box center [1198, 113] width 642 height 13
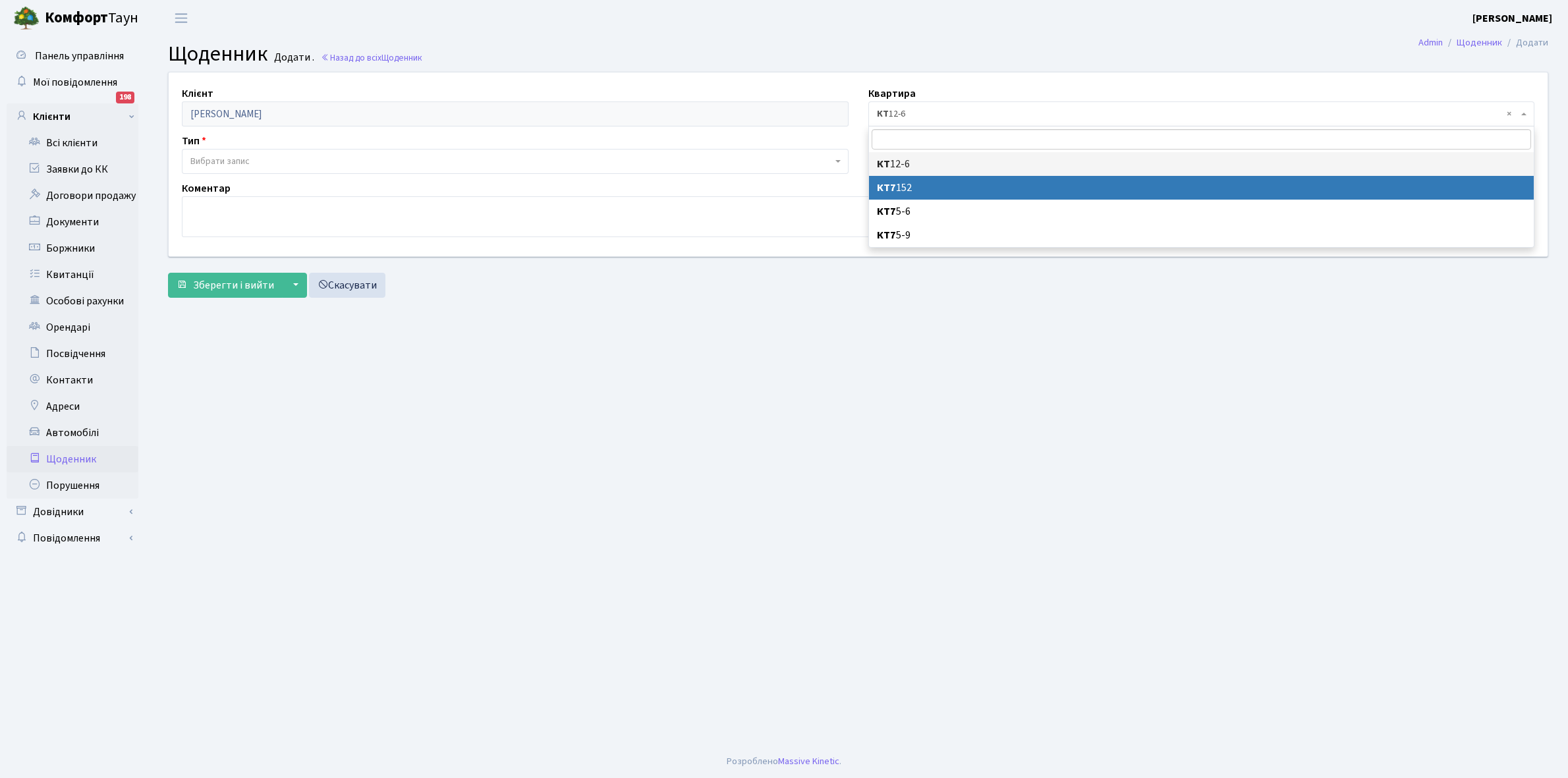
select select "31381"
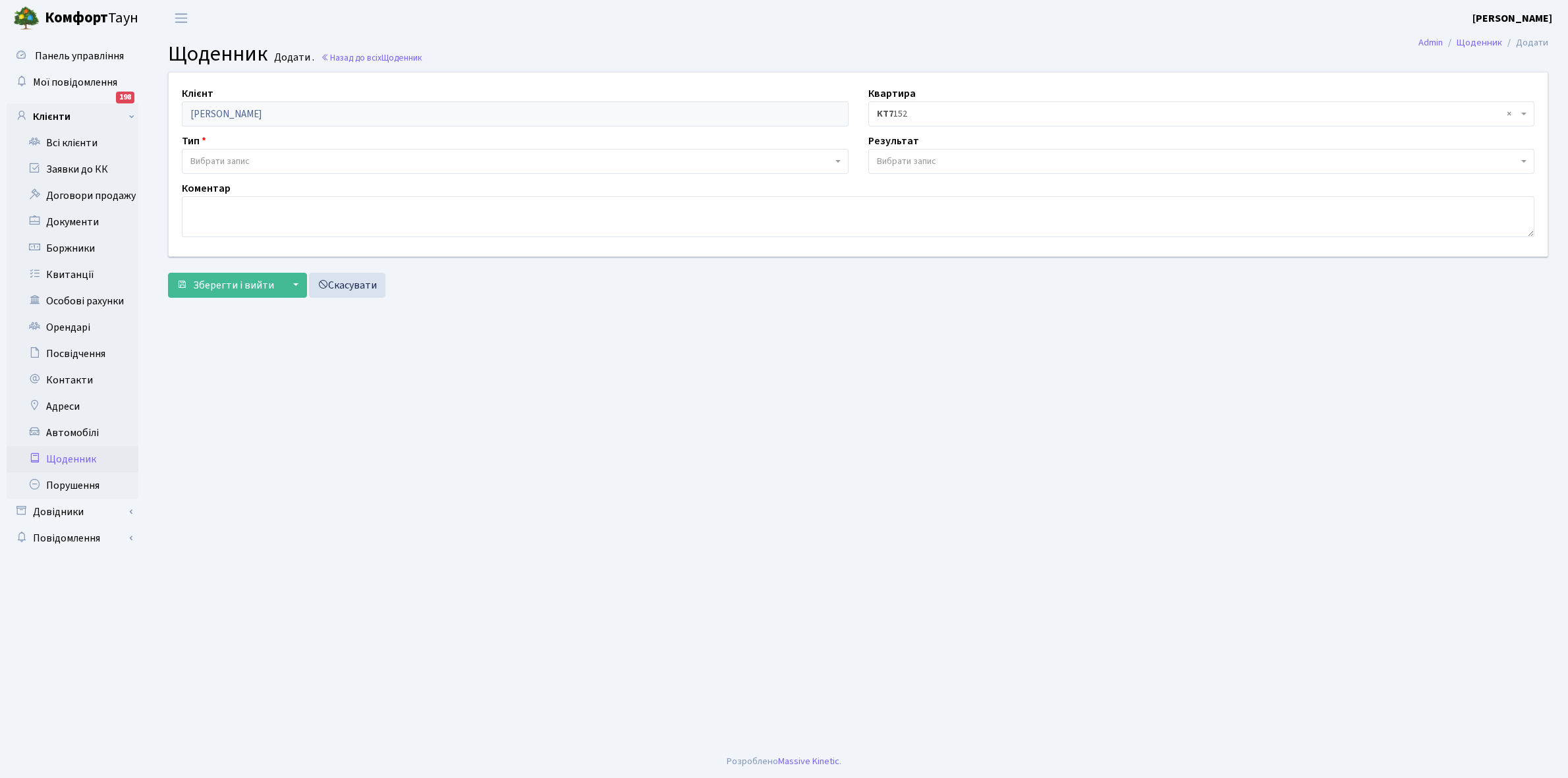
click at [917, 159] on span "Вибрати запис" at bounding box center [907, 161] width 59 height 13
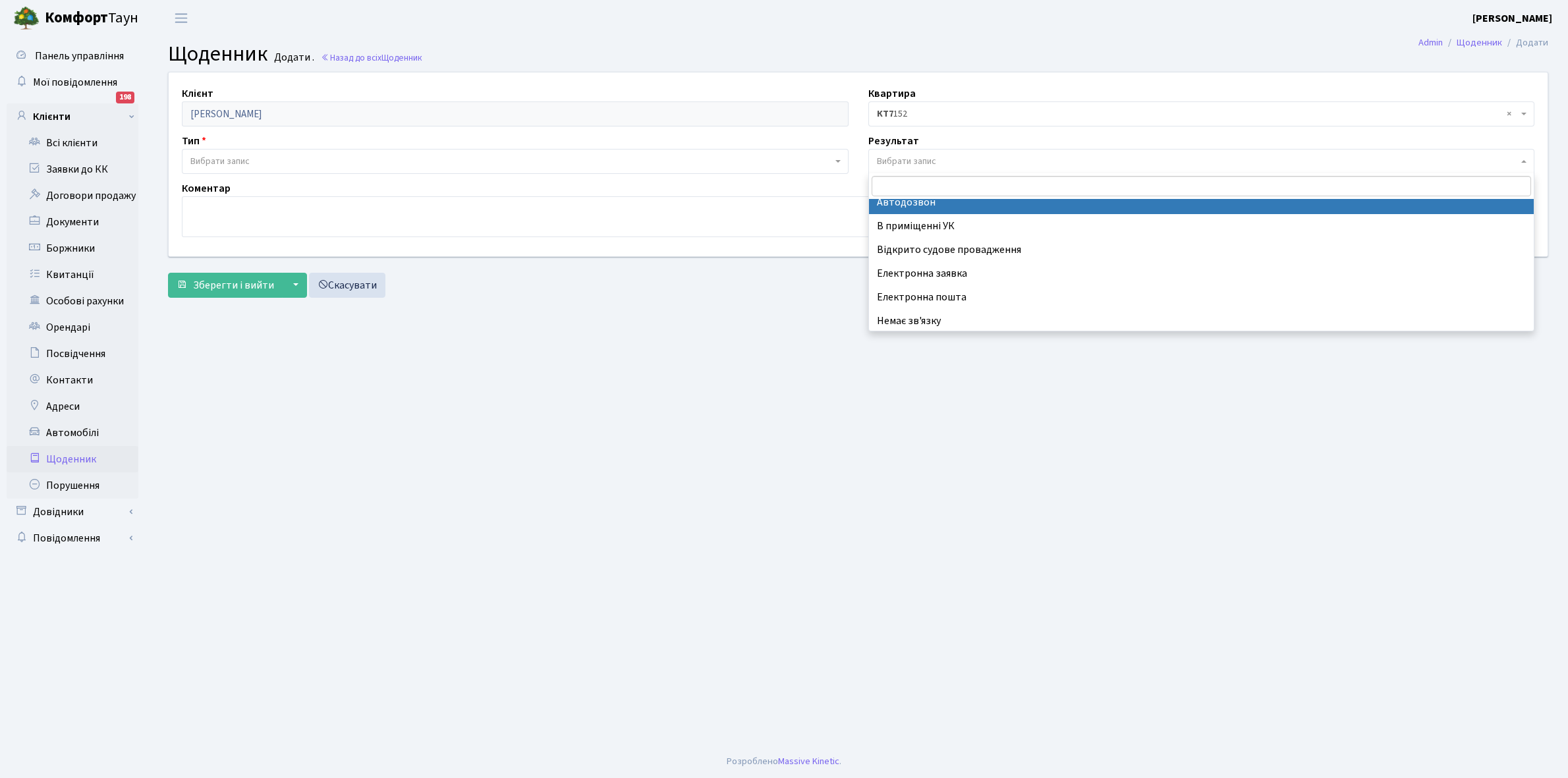
scroll to position [81, 0]
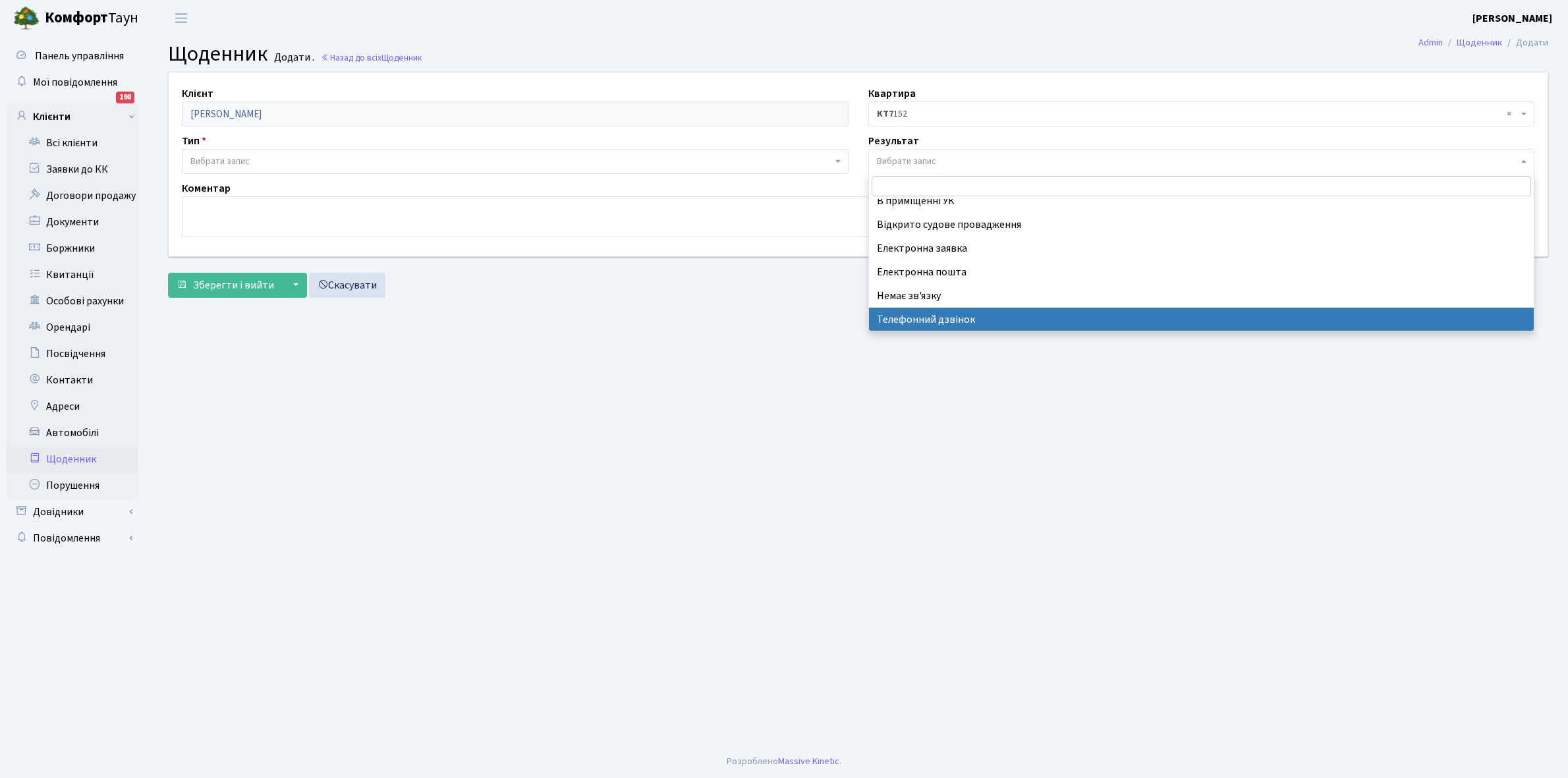
select select "196"
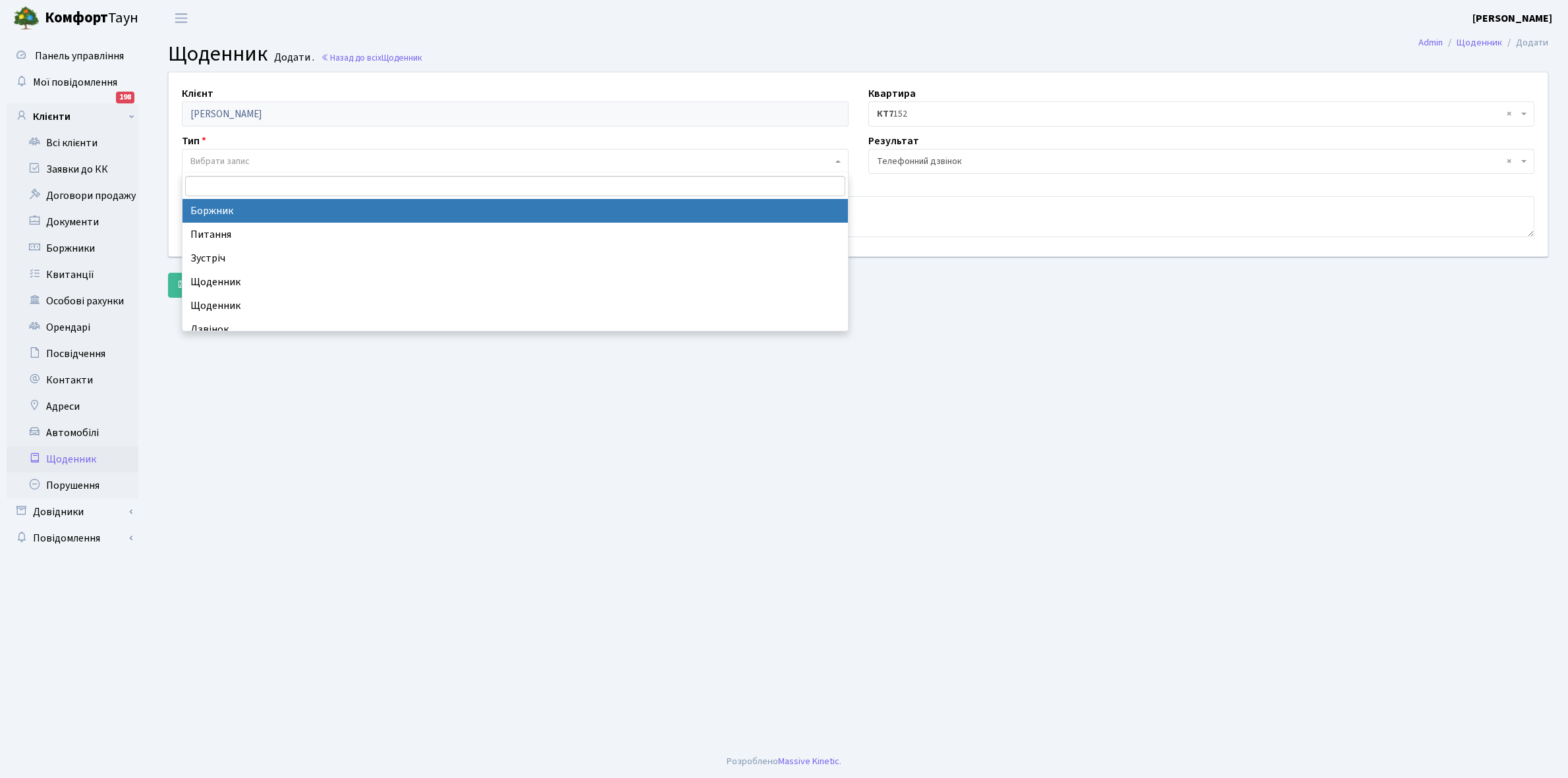
click at [254, 163] on span "Вибрати запис" at bounding box center [511, 161] width 642 height 13
select select "189"
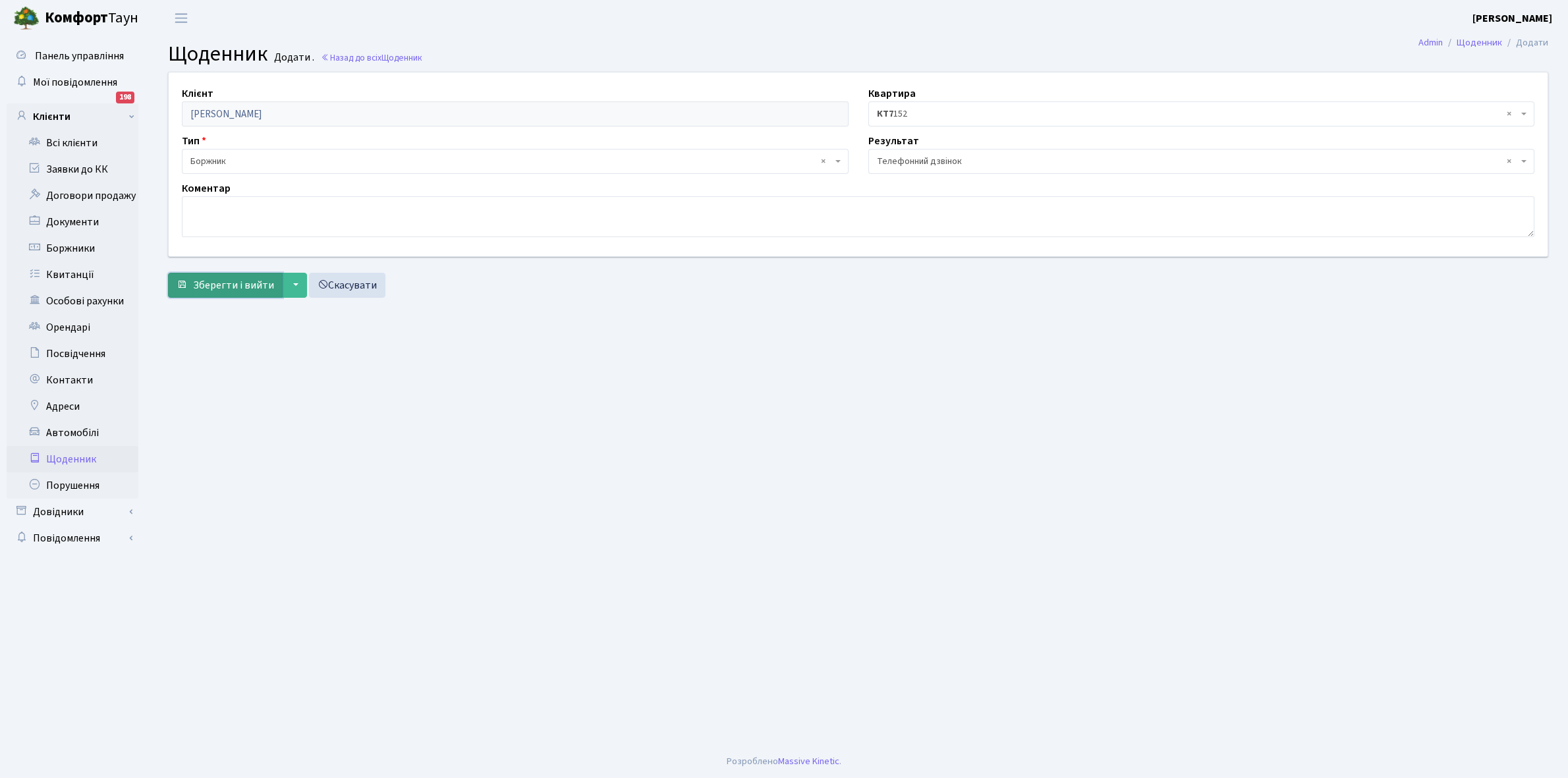
click at [228, 284] on span "Зберегти і вийти" at bounding box center [234, 285] width 81 height 15
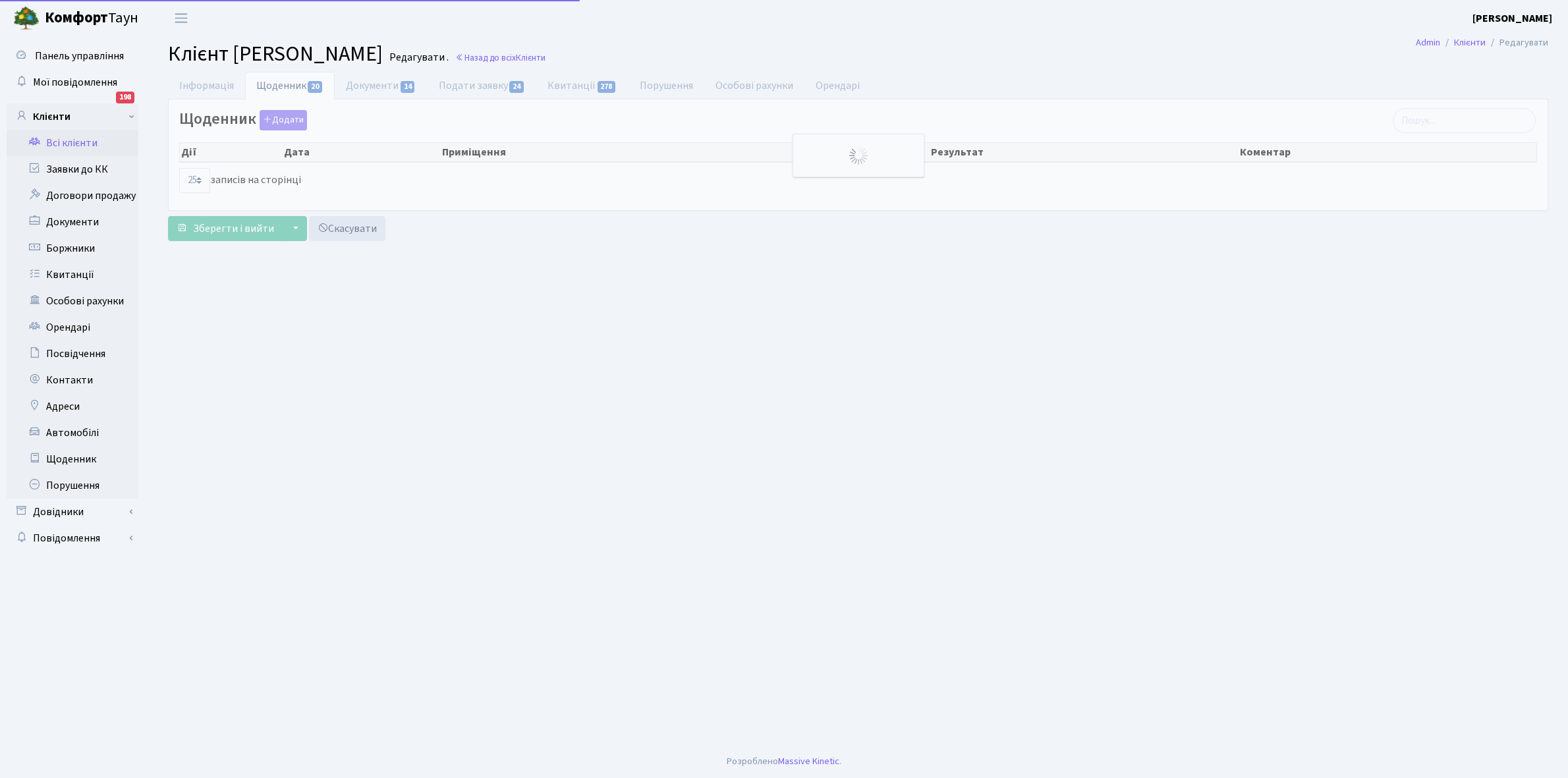
select select "25"
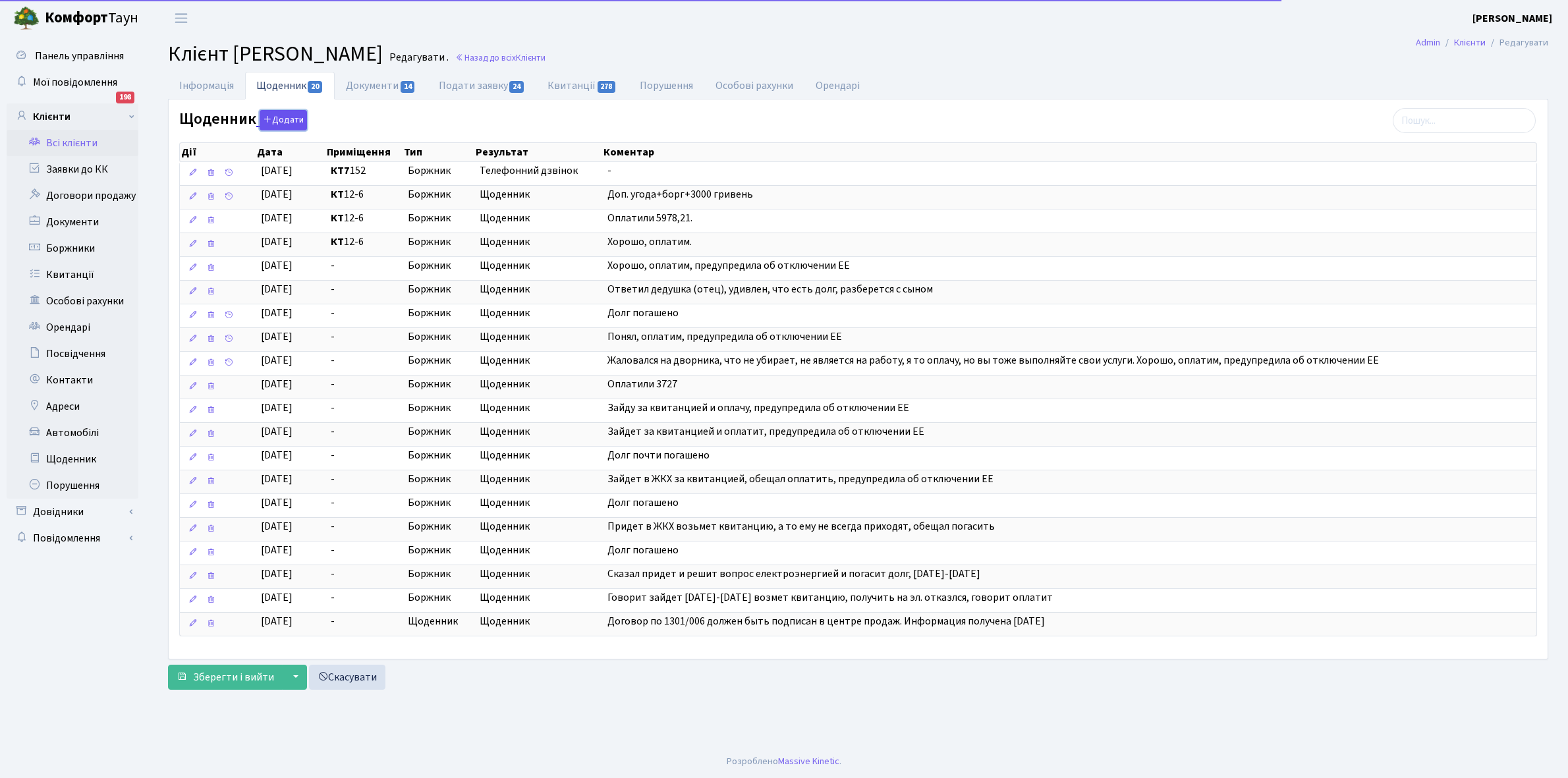
click at [290, 121] on button "Додати" at bounding box center [283, 120] width 48 height 21
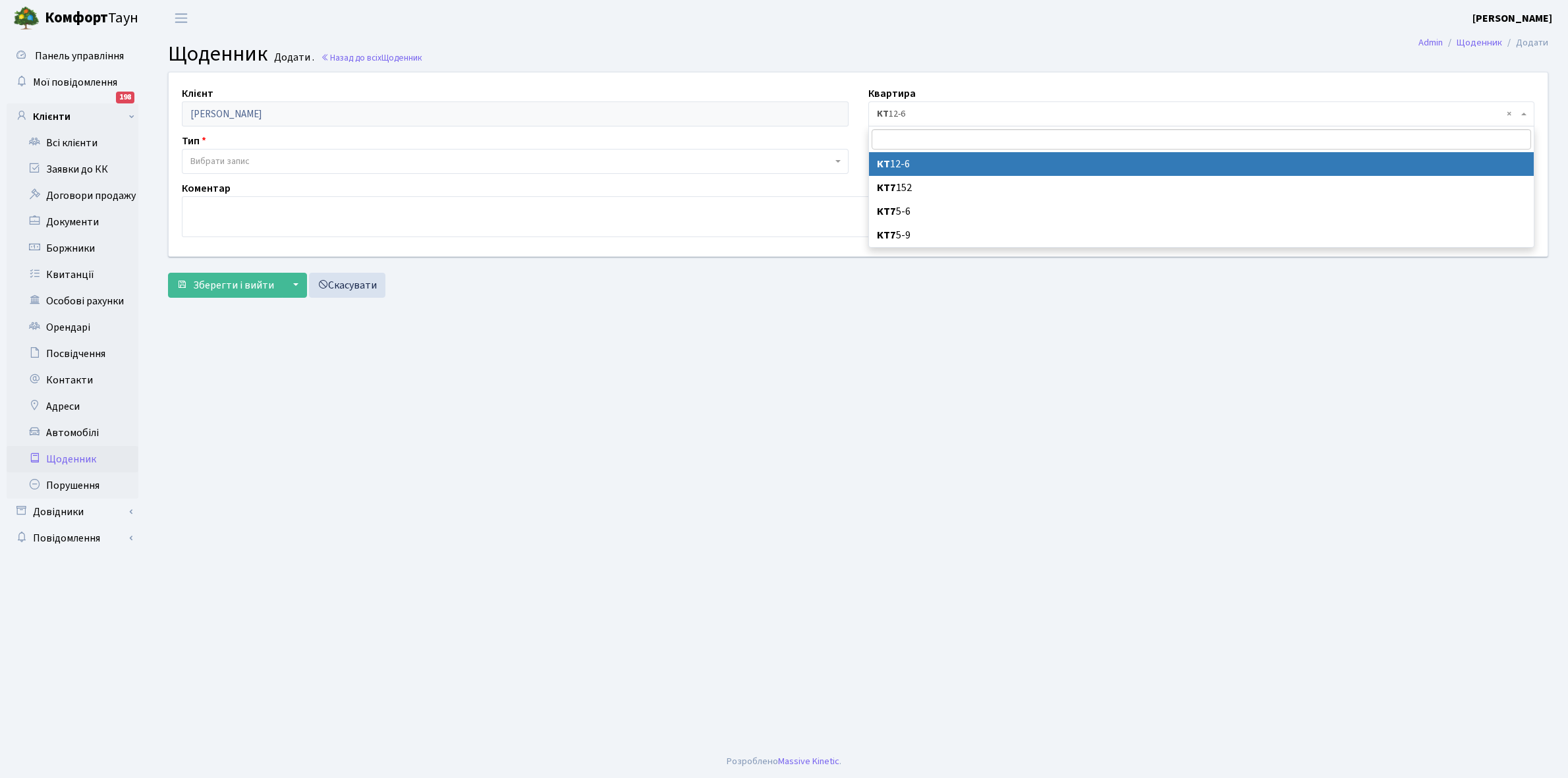
click at [943, 107] on span "× КТ 12-6" at bounding box center [1201, 113] width 667 height 25
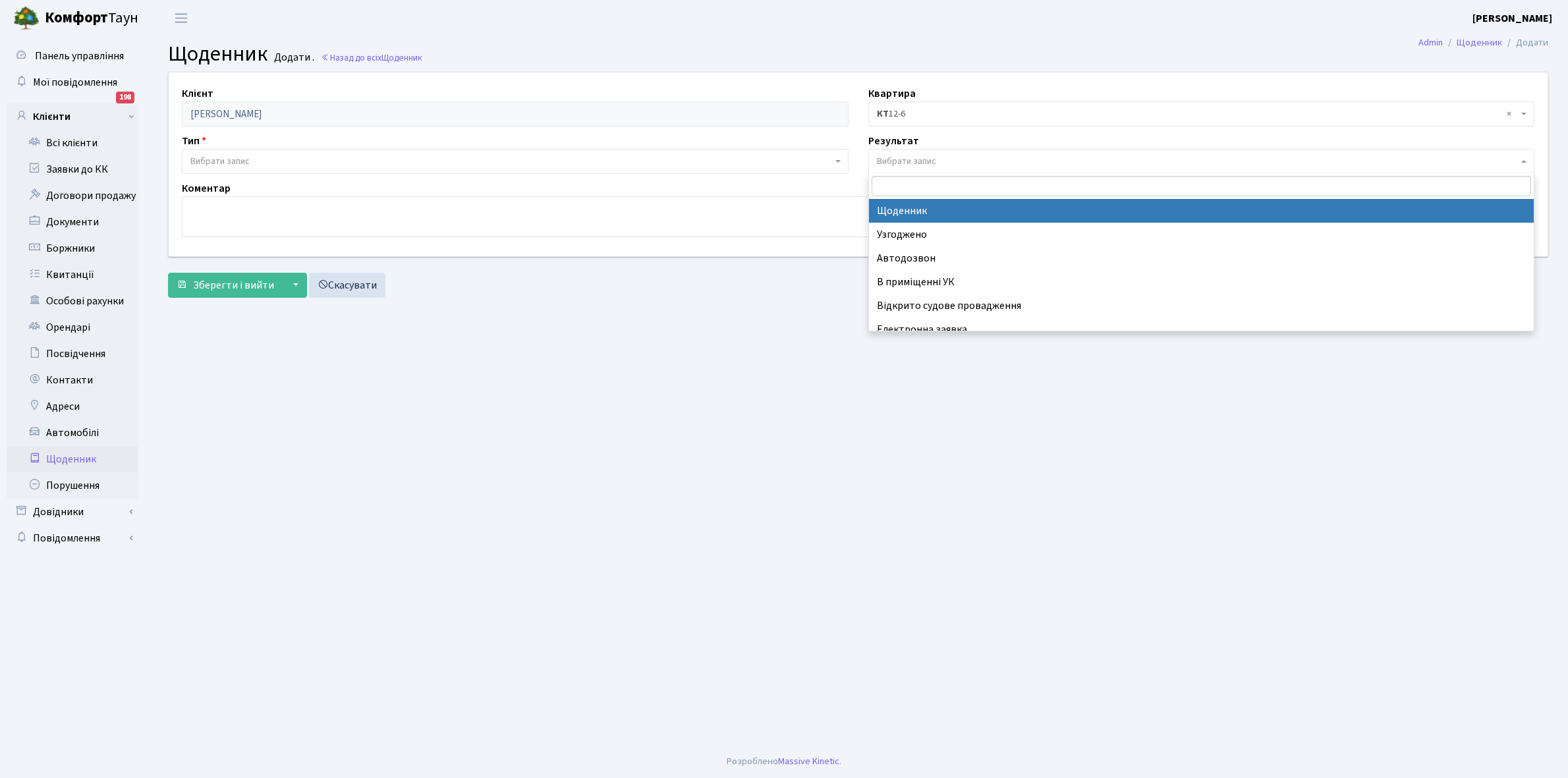
click at [928, 159] on span "Вибрати запис" at bounding box center [907, 161] width 59 height 13
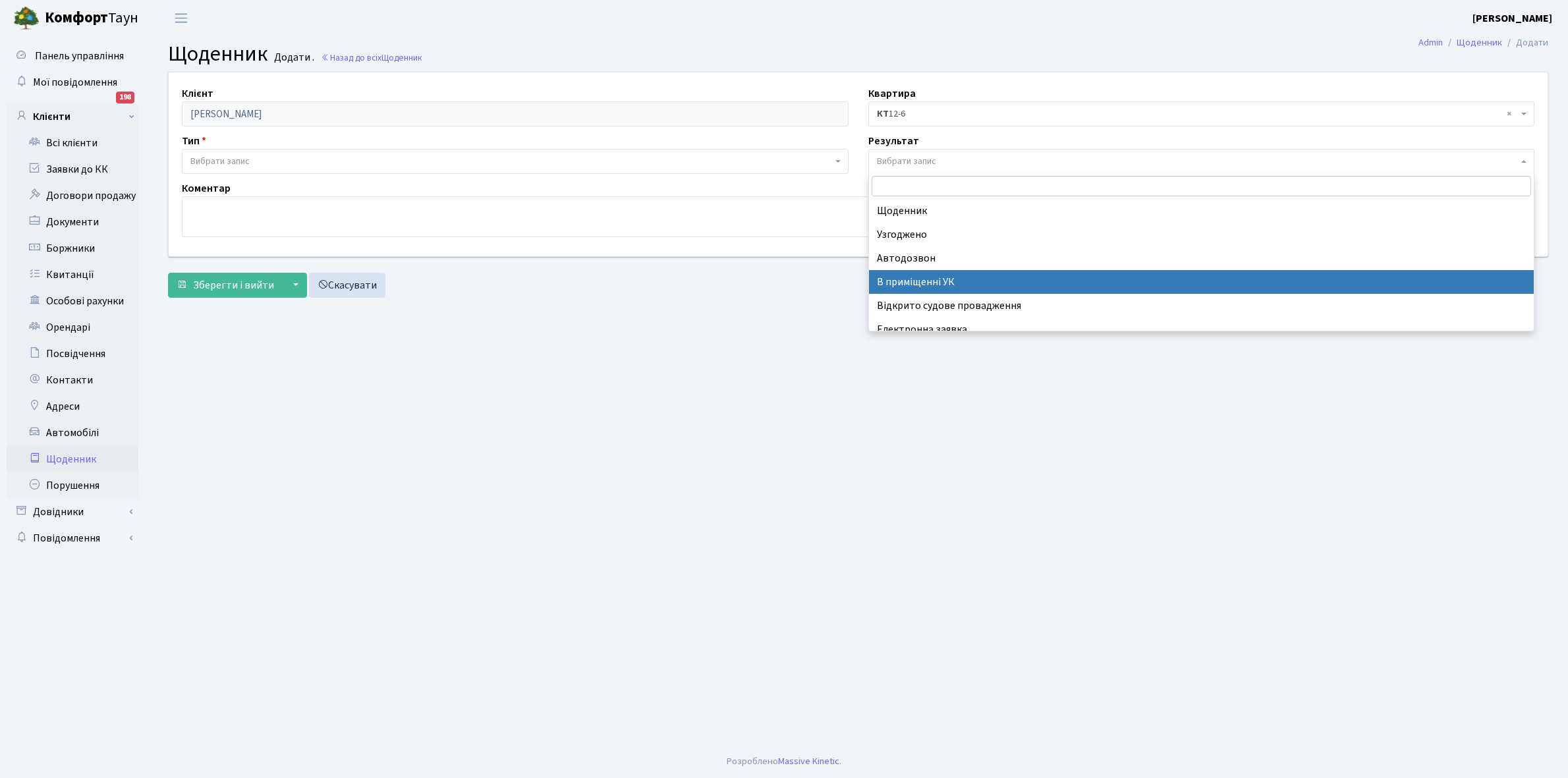
scroll to position [81, 0]
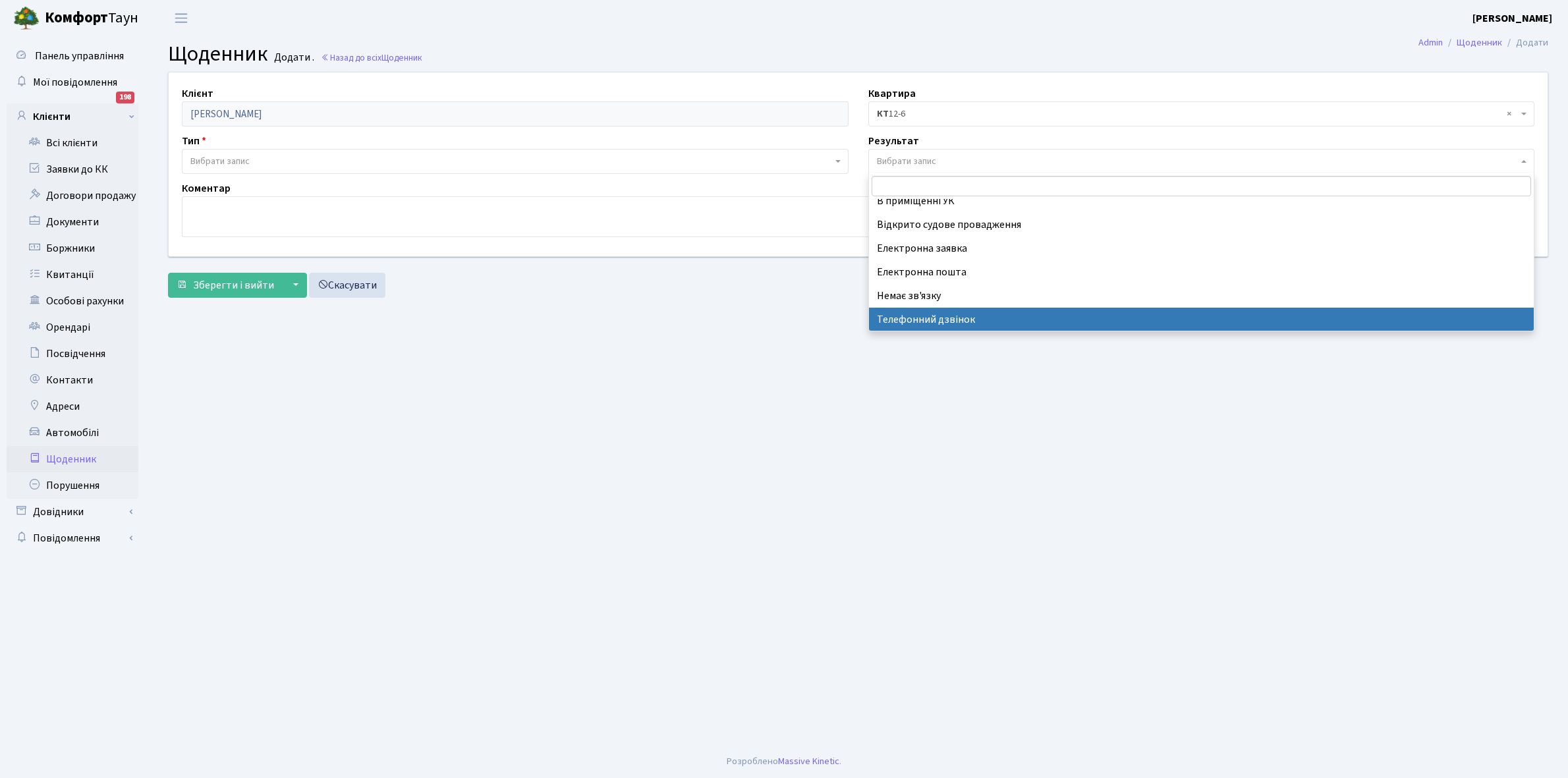
select select "196"
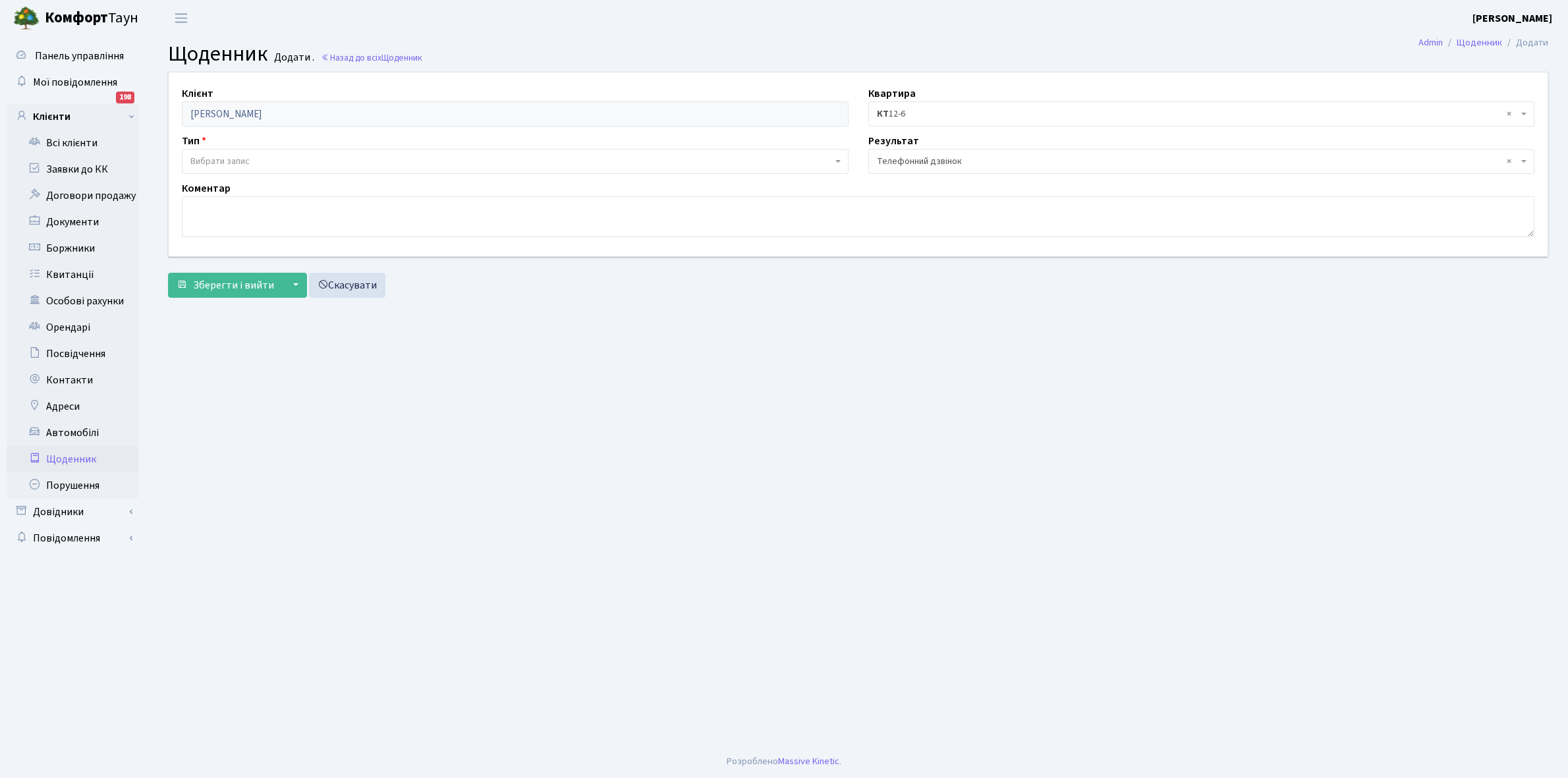
click at [266, 155] on span "Вибрати запис" at bounding box center [511, 161] width 642 height 13
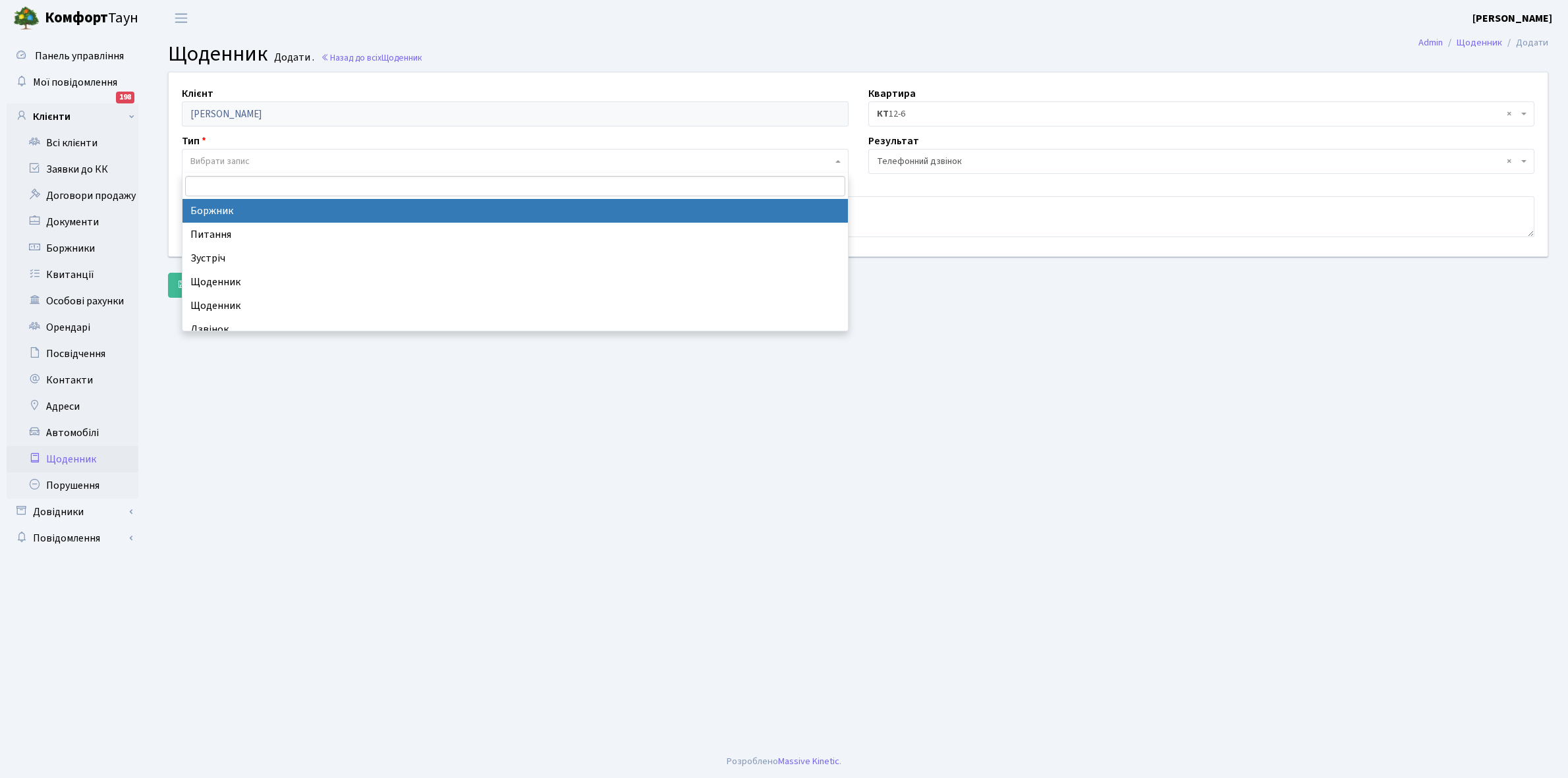
select select "189"
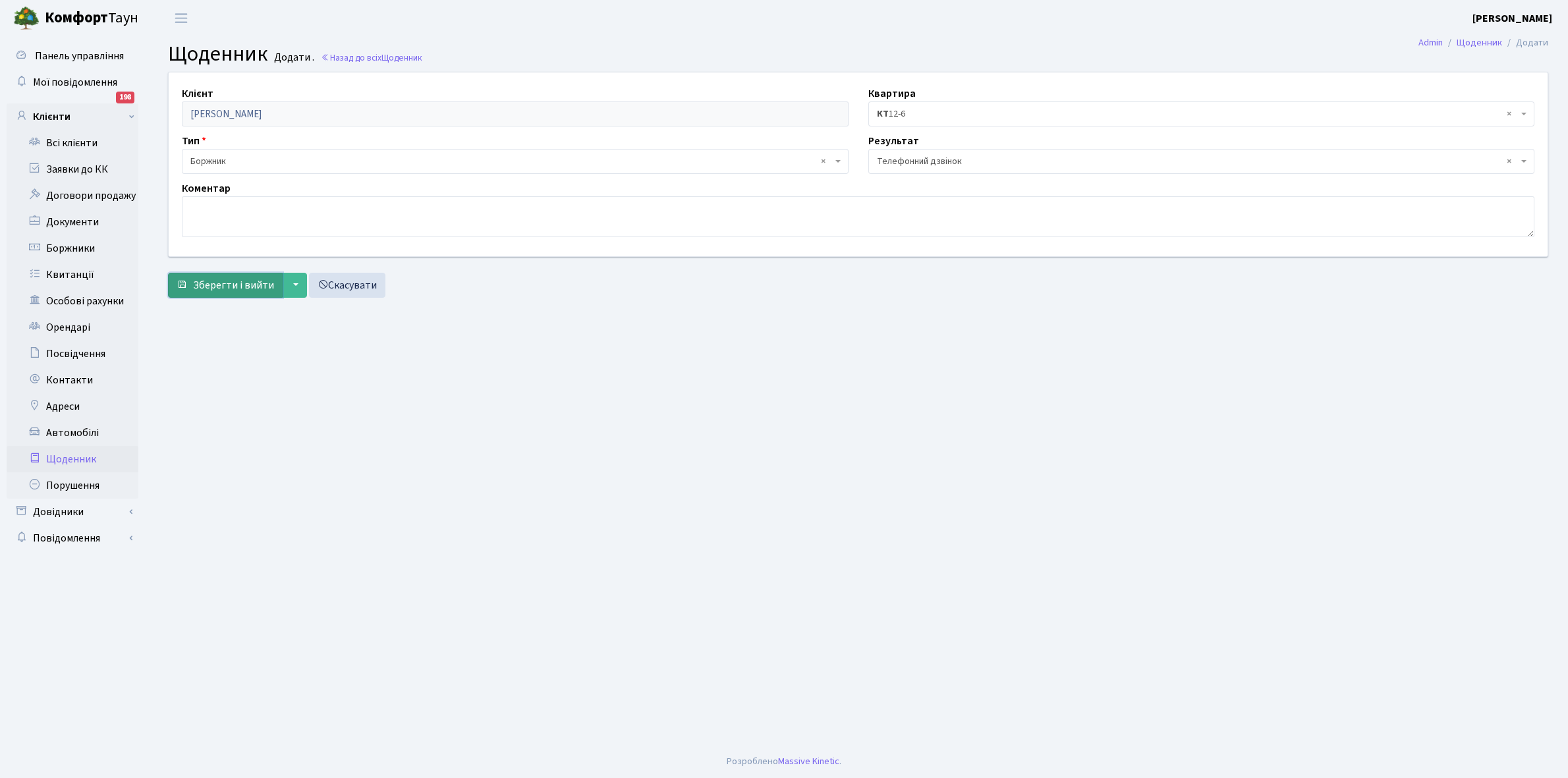
click at [237, 288] on span "Зберегти і вийти" at bounding box center [234, 285] width 81 height 15
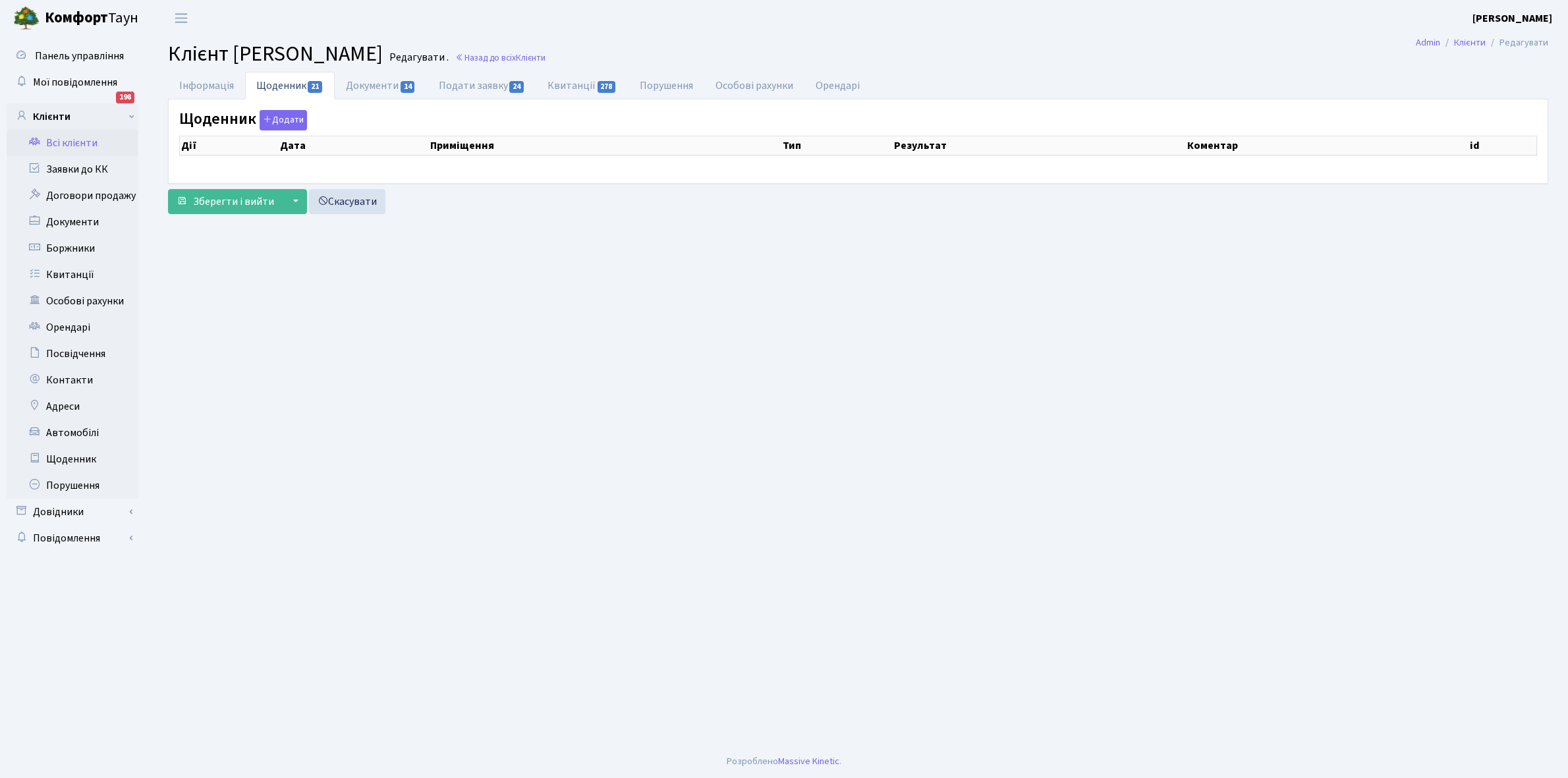
select select "25"
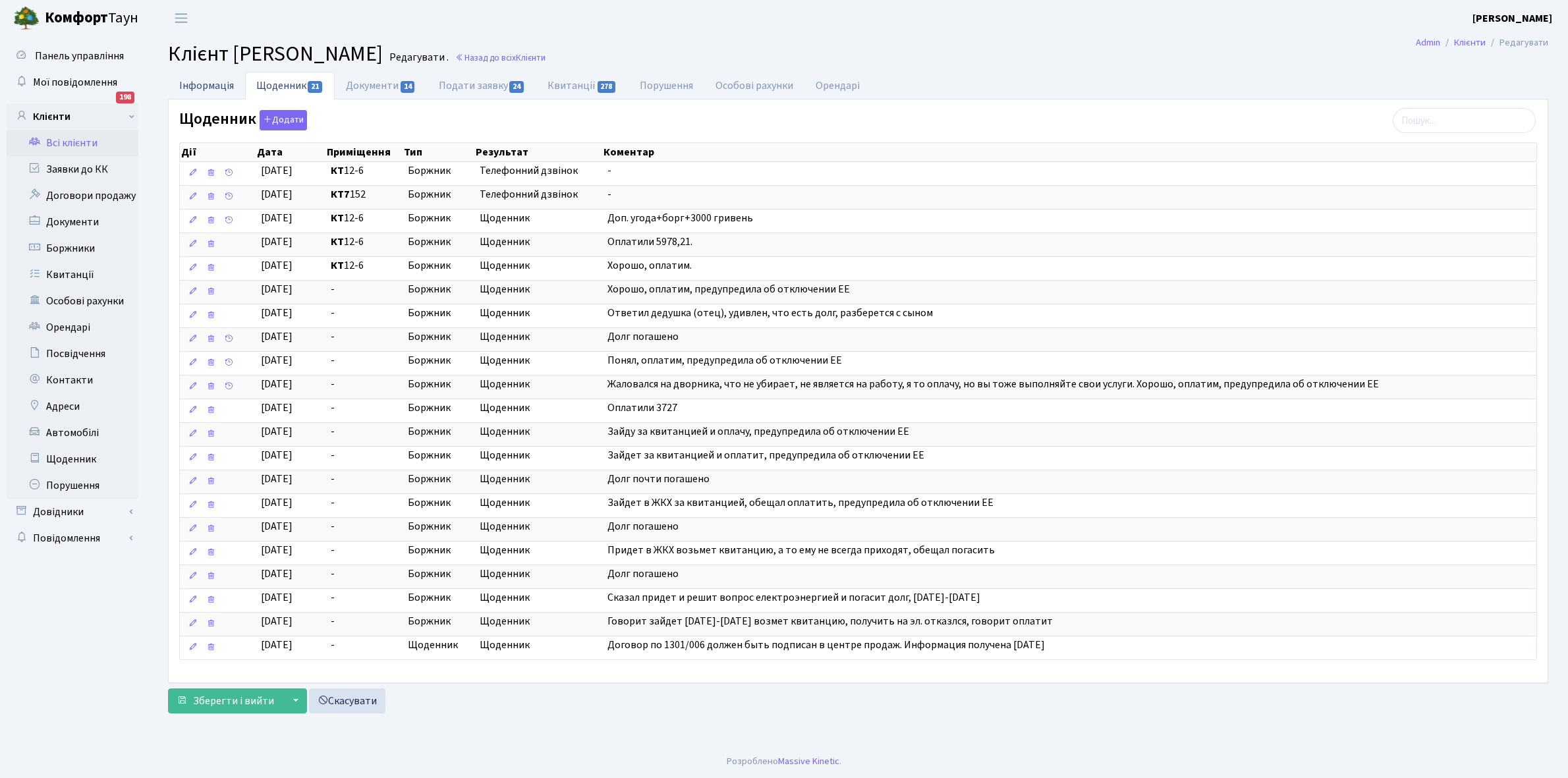
click at [187, 84] on link "Інформація" at bounding box center [207, 84] width 77 height 27
select select "25"
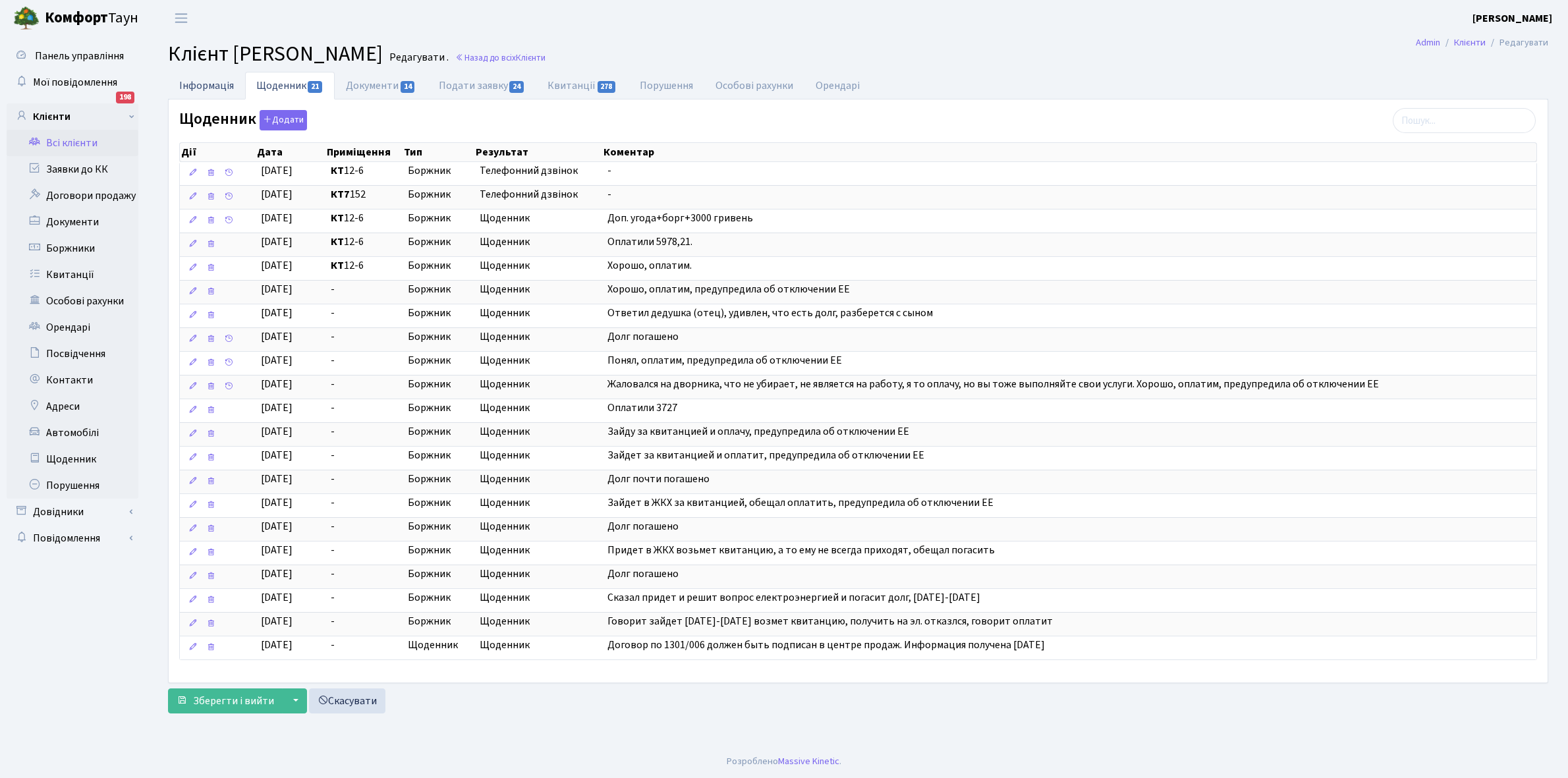
select select "25"
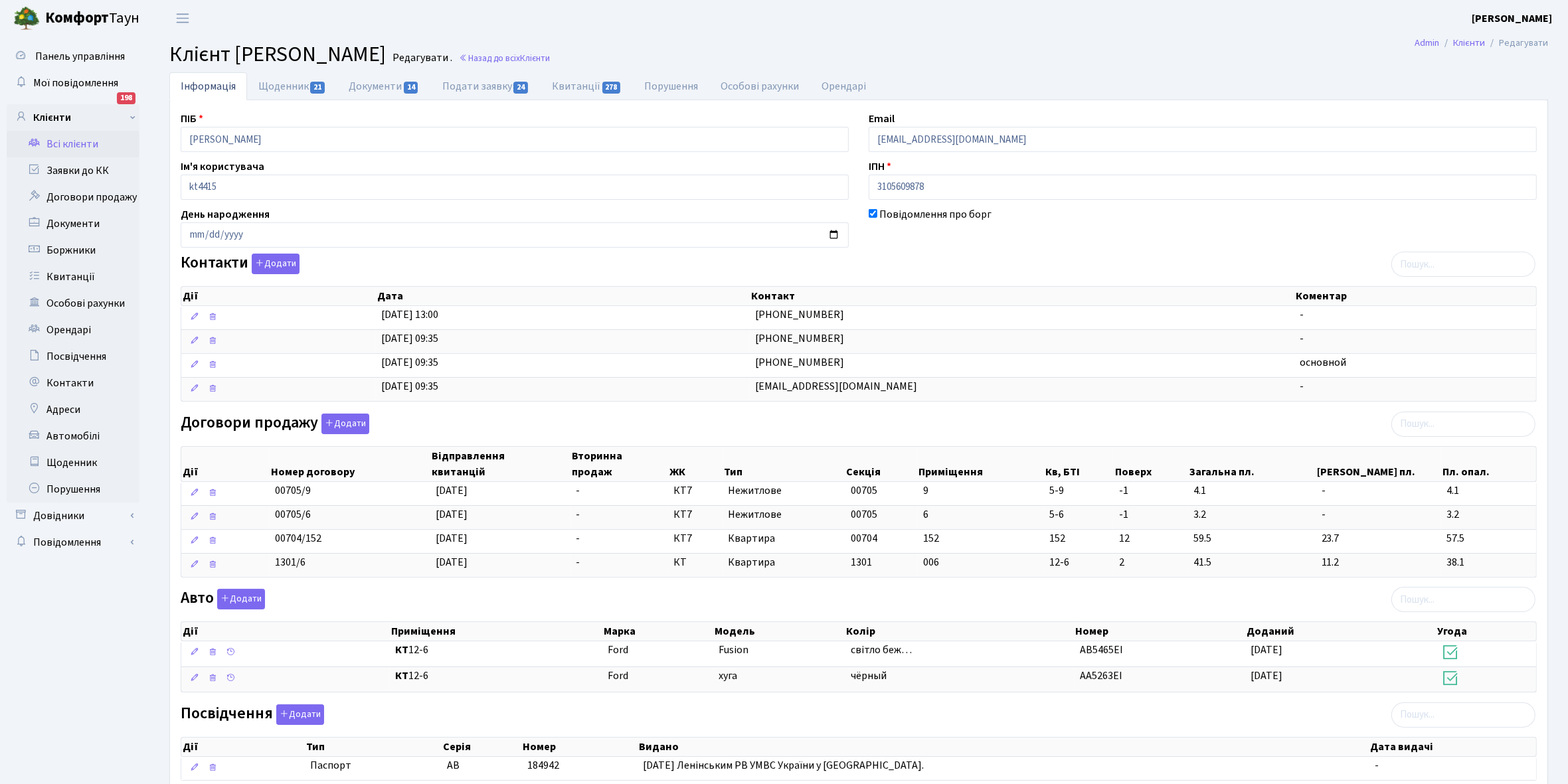
click at [75, 141] on link "Всі клієнти" at bounding box center [73, 144] width 133 height 27
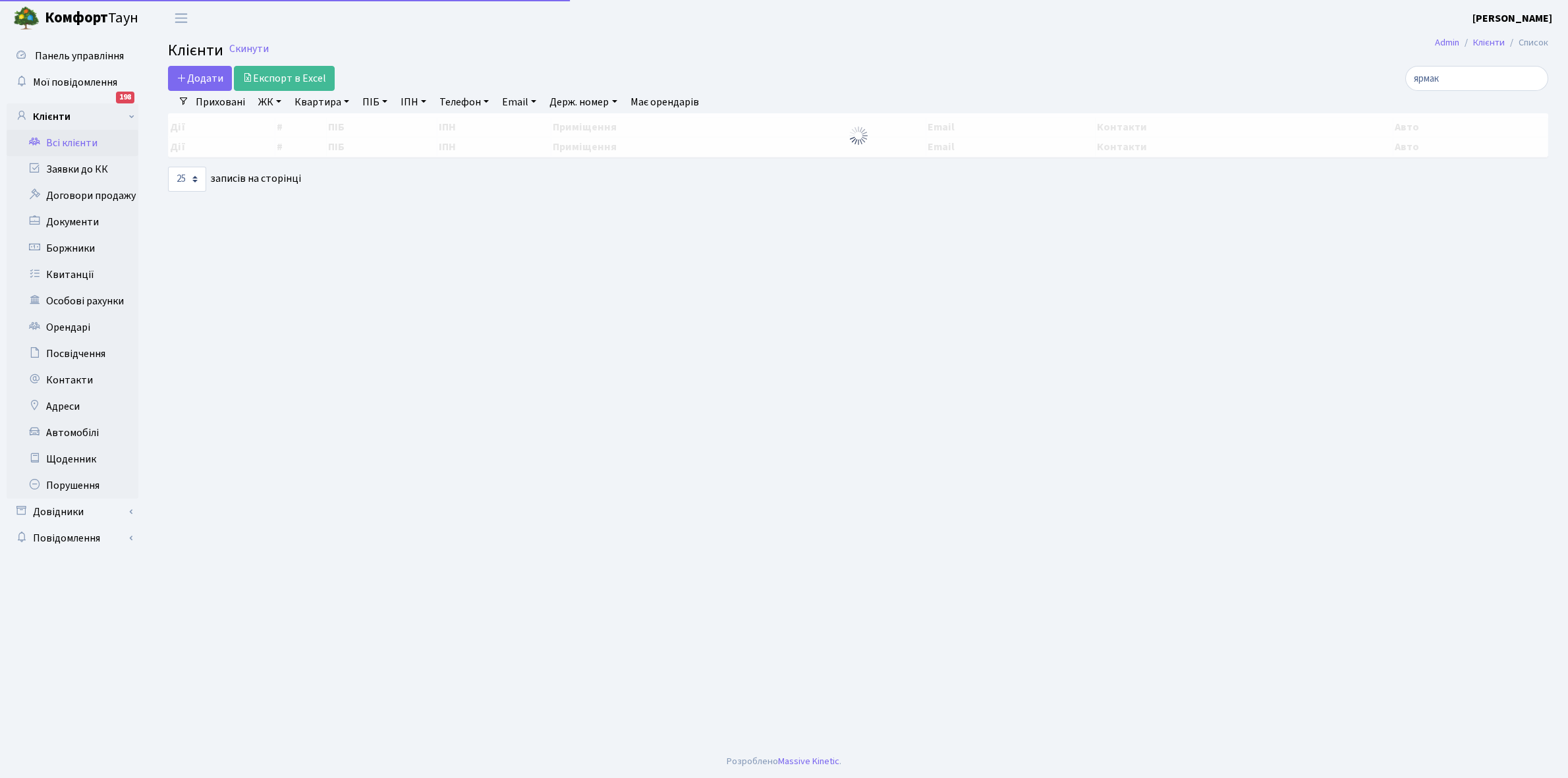
select select "25"
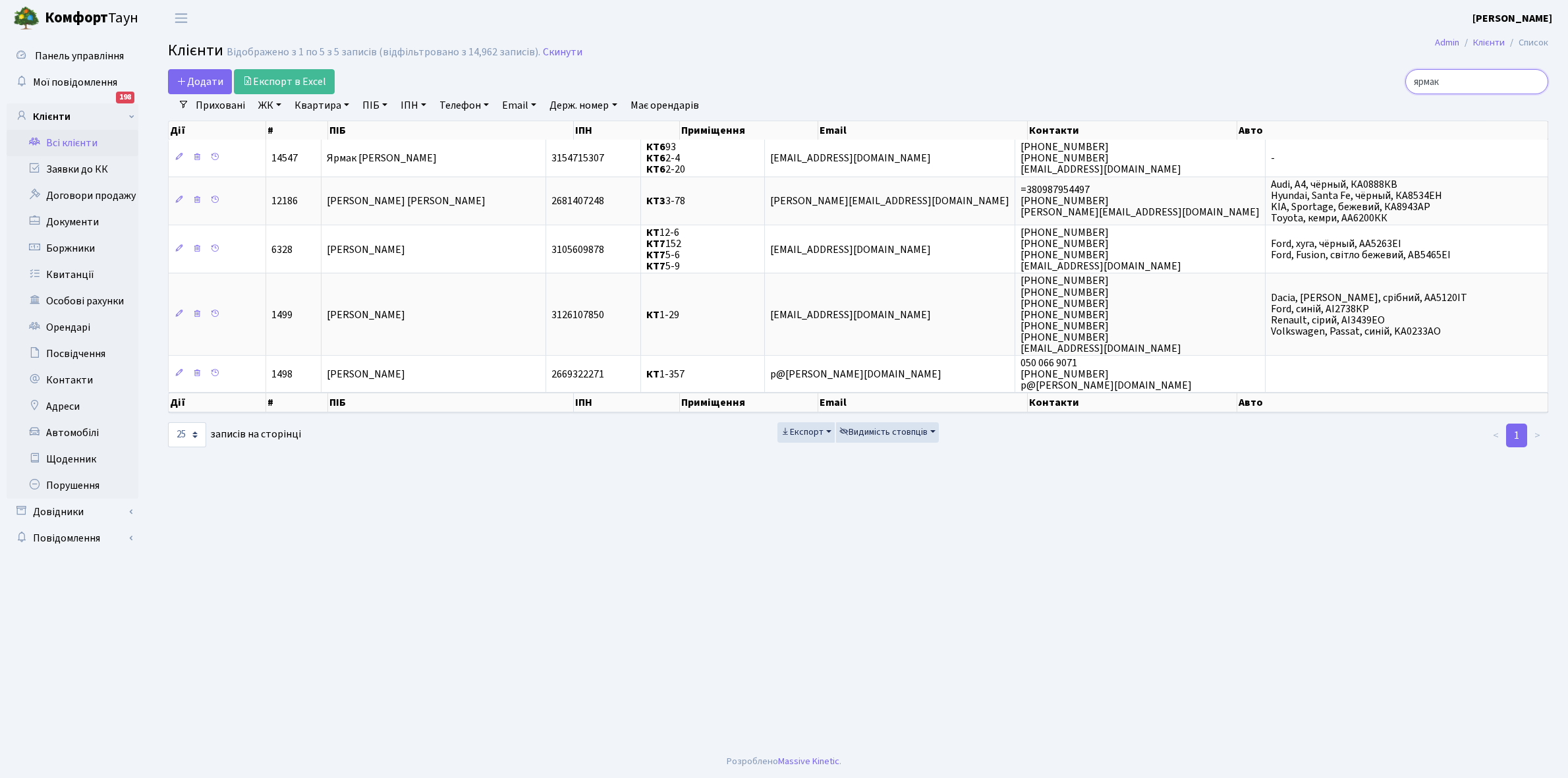
click at [1478, 89] on input "ярмак" at bounding box center [1477, 81] width 143 height 25
type input "я"
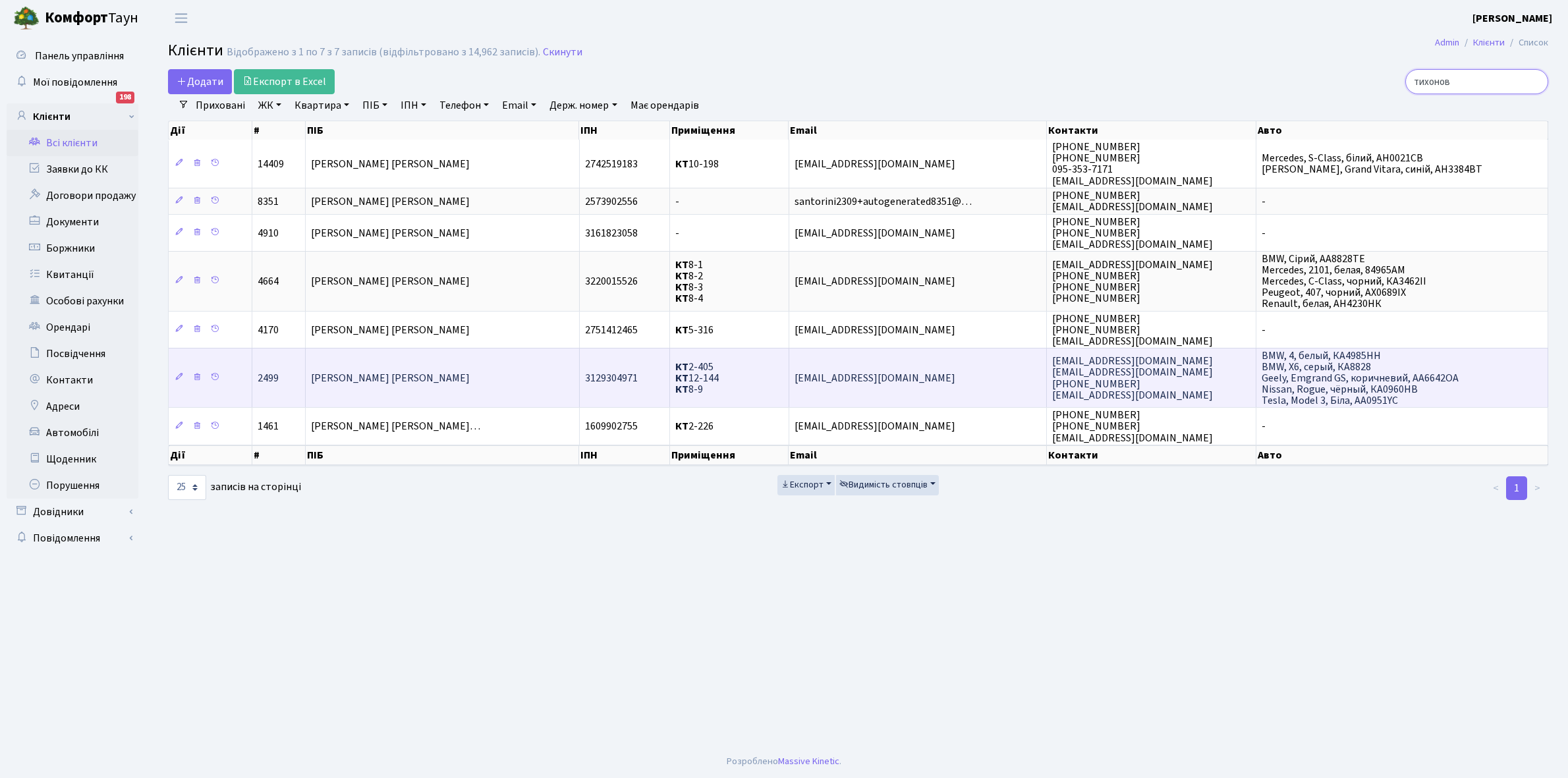
type input "тихонов"
click at [478, 380] on td "[PERSON_NAME] [PERSON_NAME]" at bounding box center [442, 378] width 275 height 60
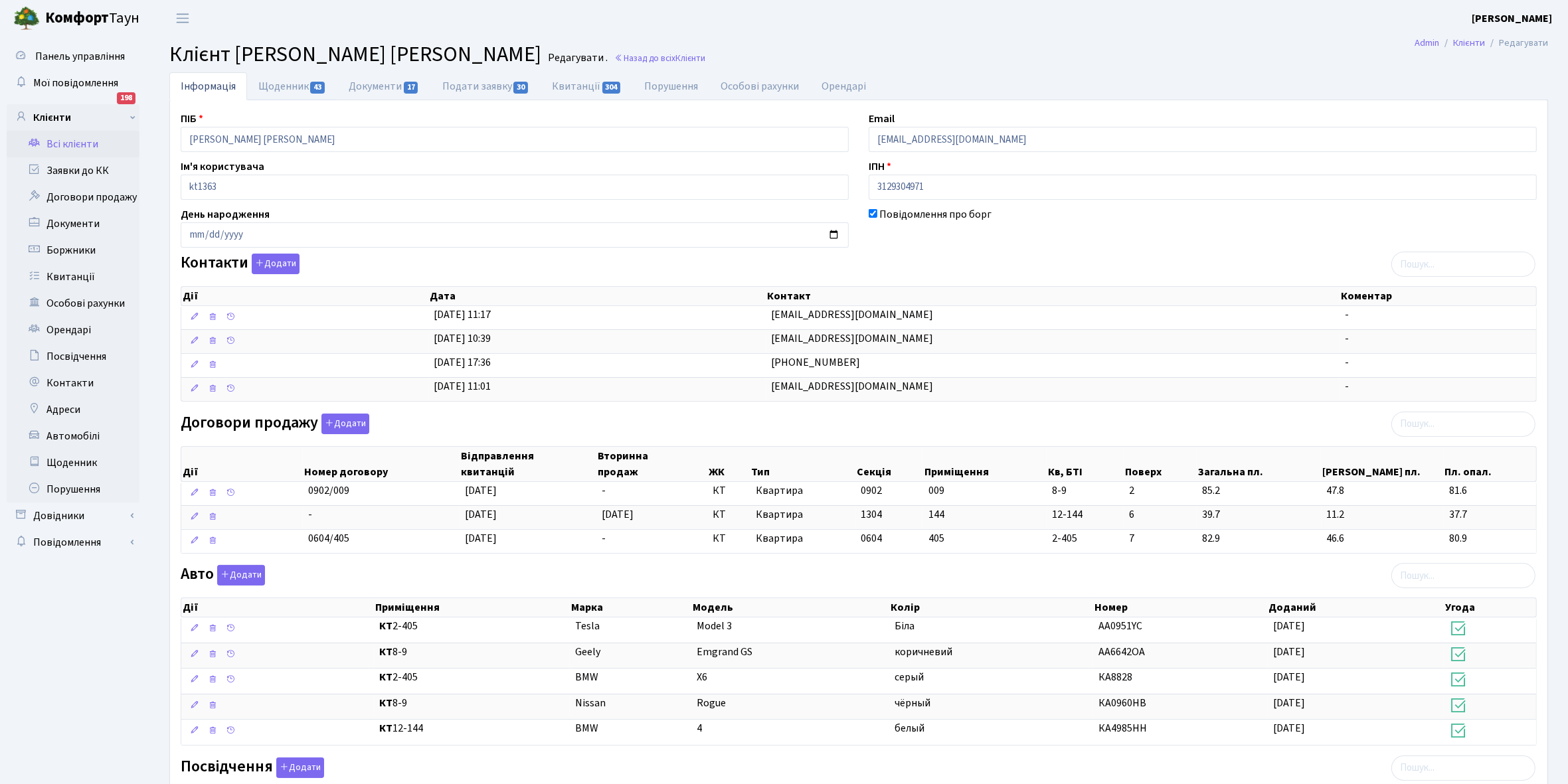
click at [274, 82] on link "Щоденник 43" at bounding box center [292, 86] width 90 height 28
select select "25"
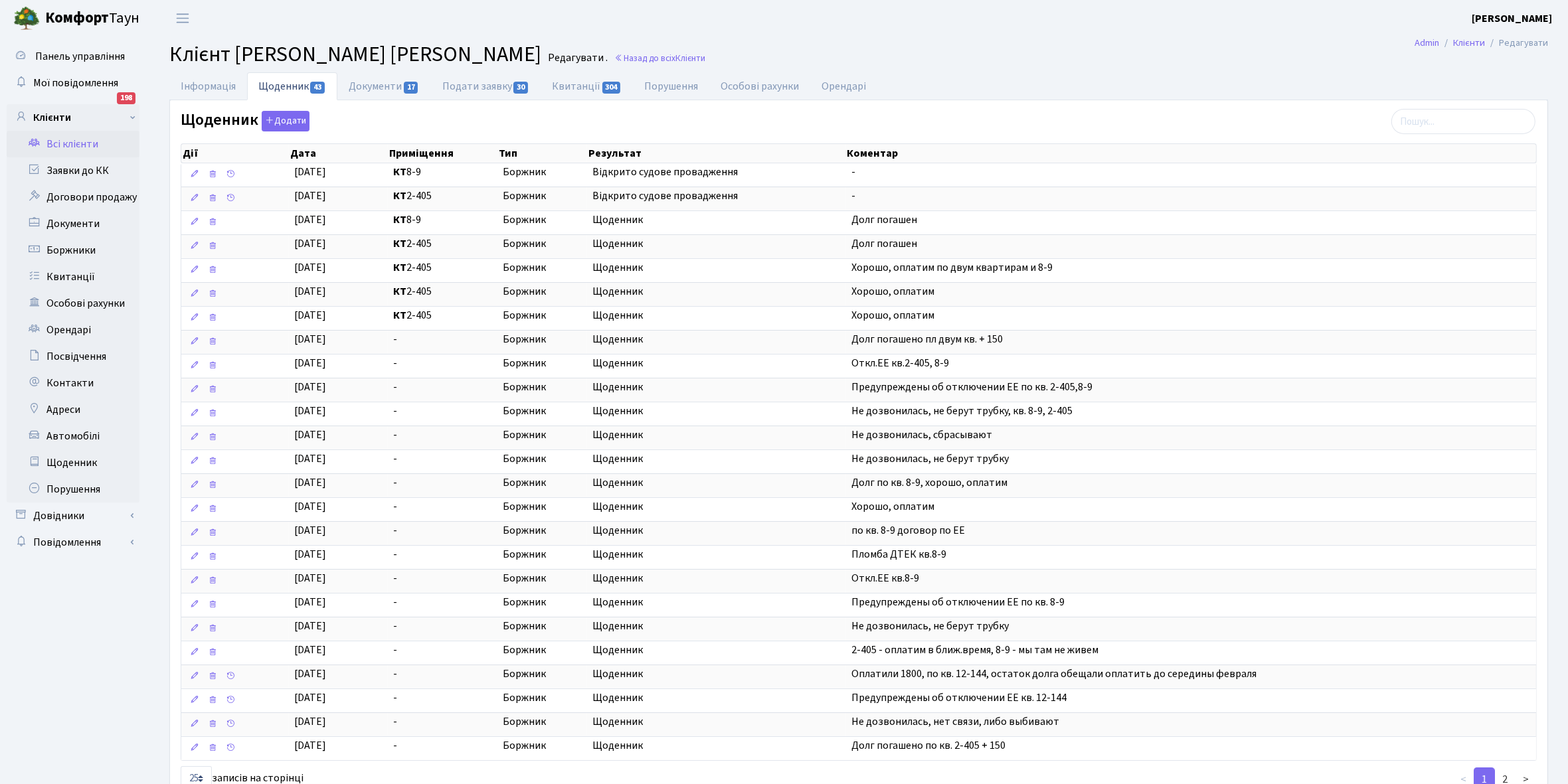
click at [74, 140] on link "Всі клієнти" at bounding box center [73, 144] width 133 height 27
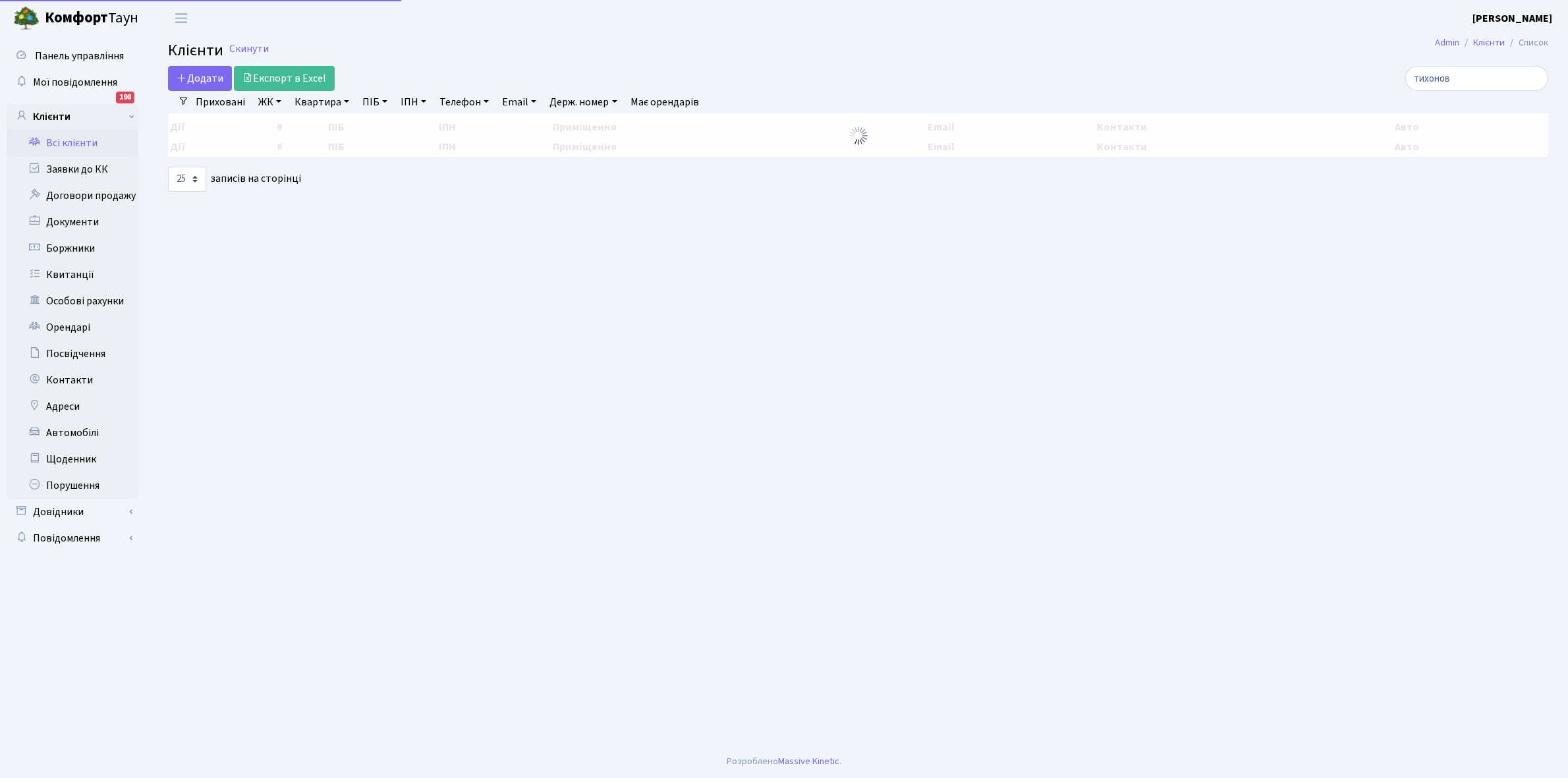
select select "25"
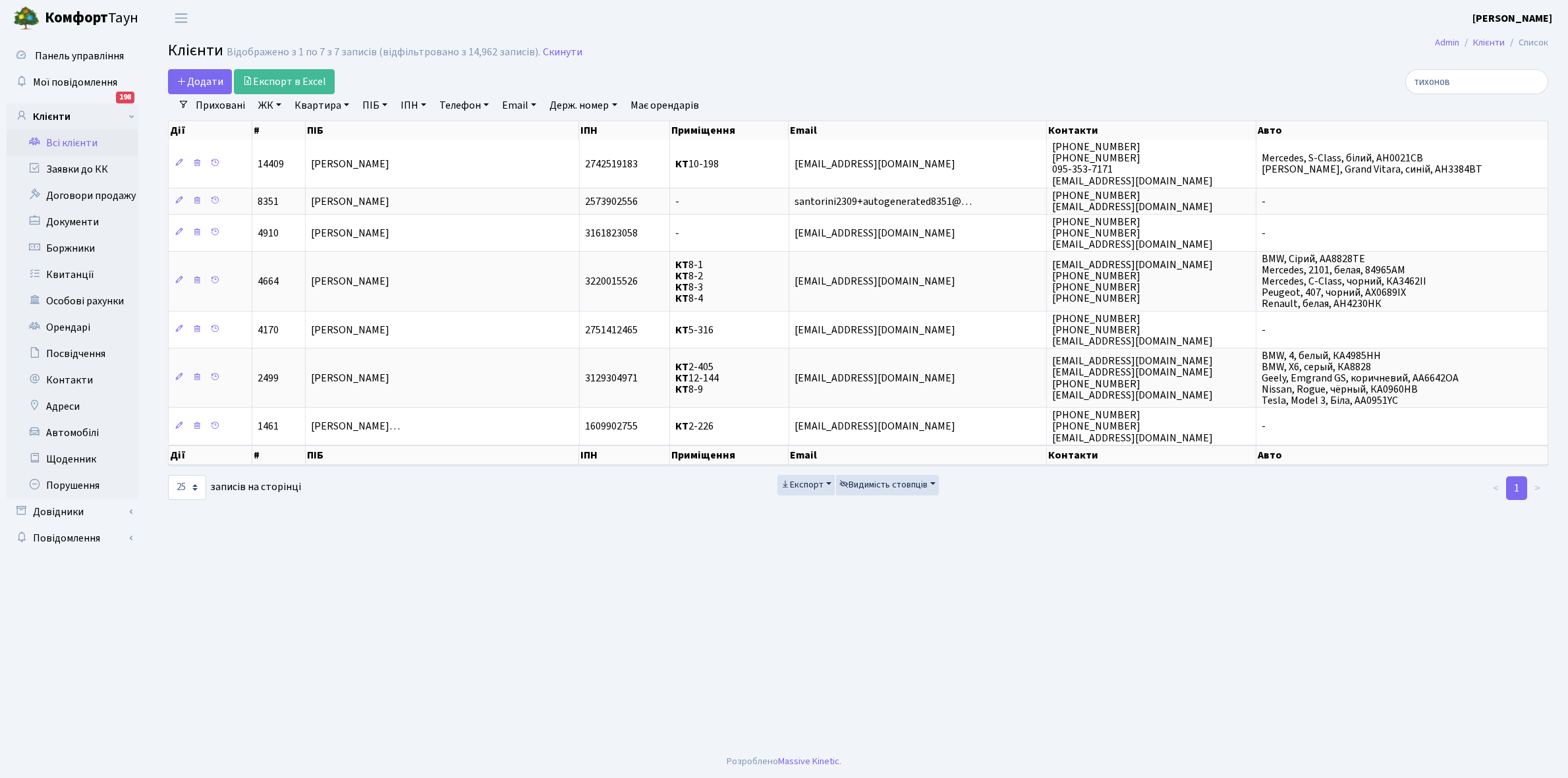
click at [77, 137] on link "Всі клієнти" at bounding box center [72, 143] width 132 height 27
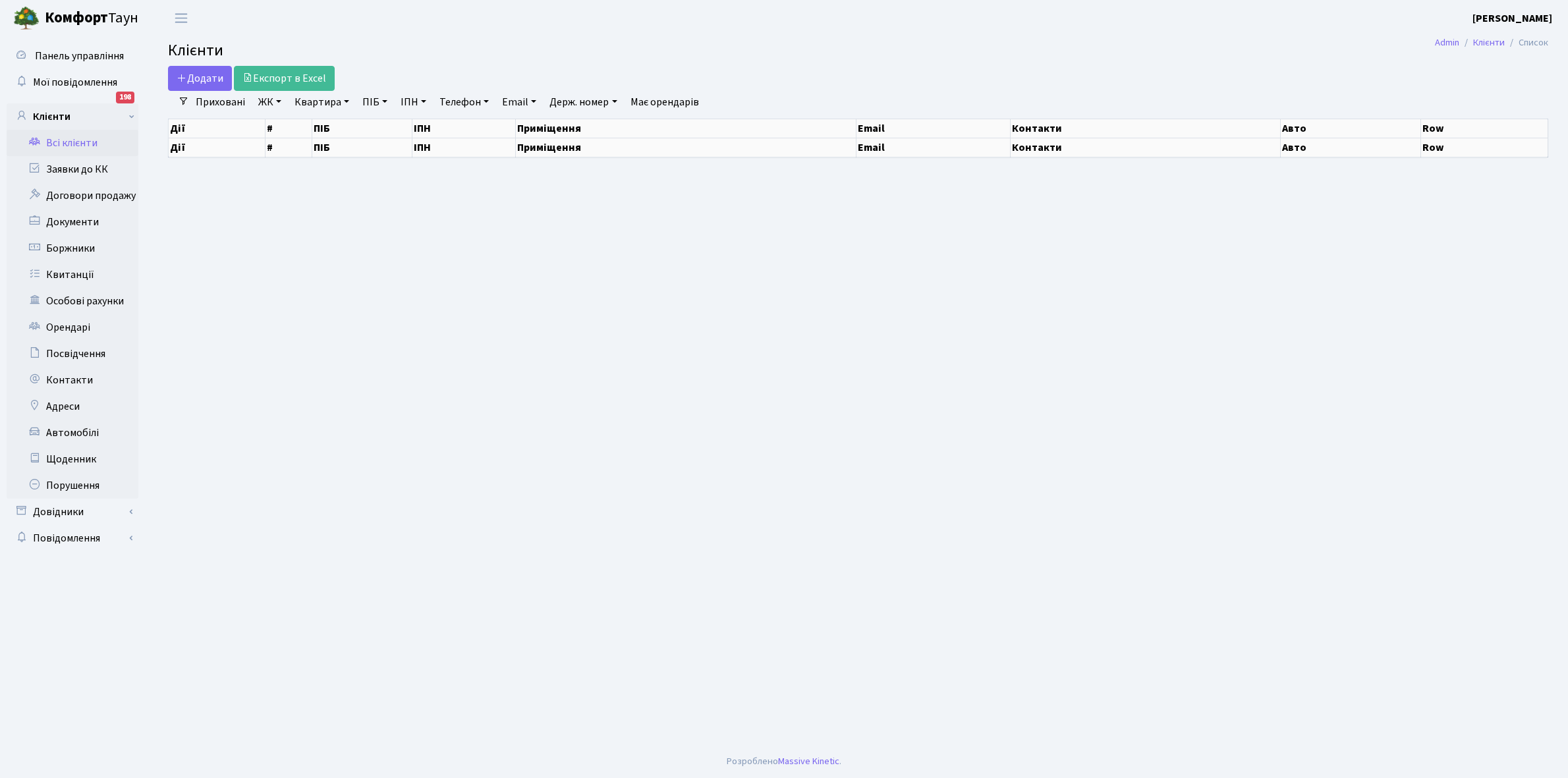
select select "25"
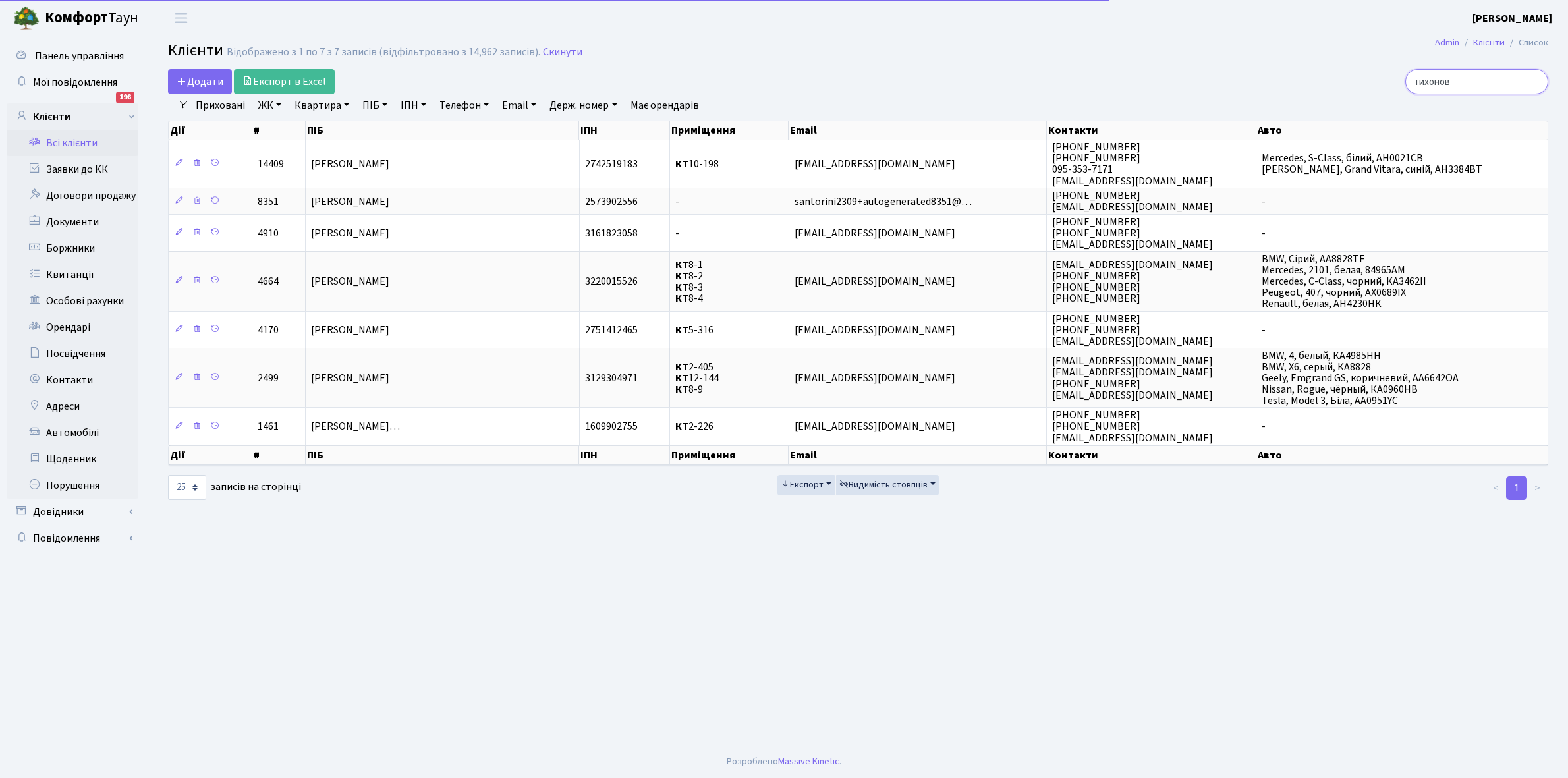
click at [1487, 76] on input "тихонов" at bounding box center [1477, 81] width 143 height 25
type input "т"
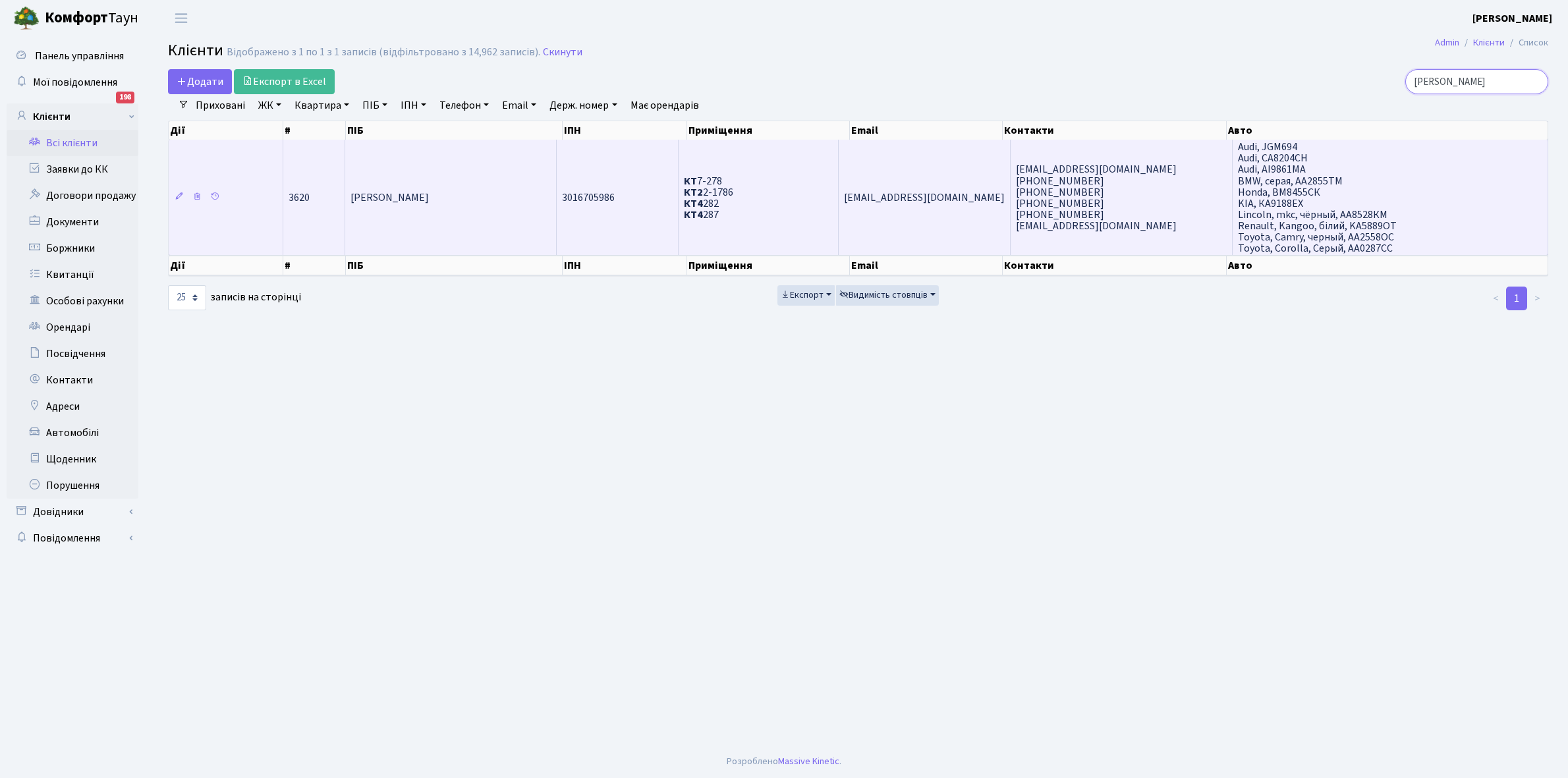
type input "корх"
click at [461, 178] on td "[PERSON_NAME]" at bounding box center [450, 197] width 211 height 115
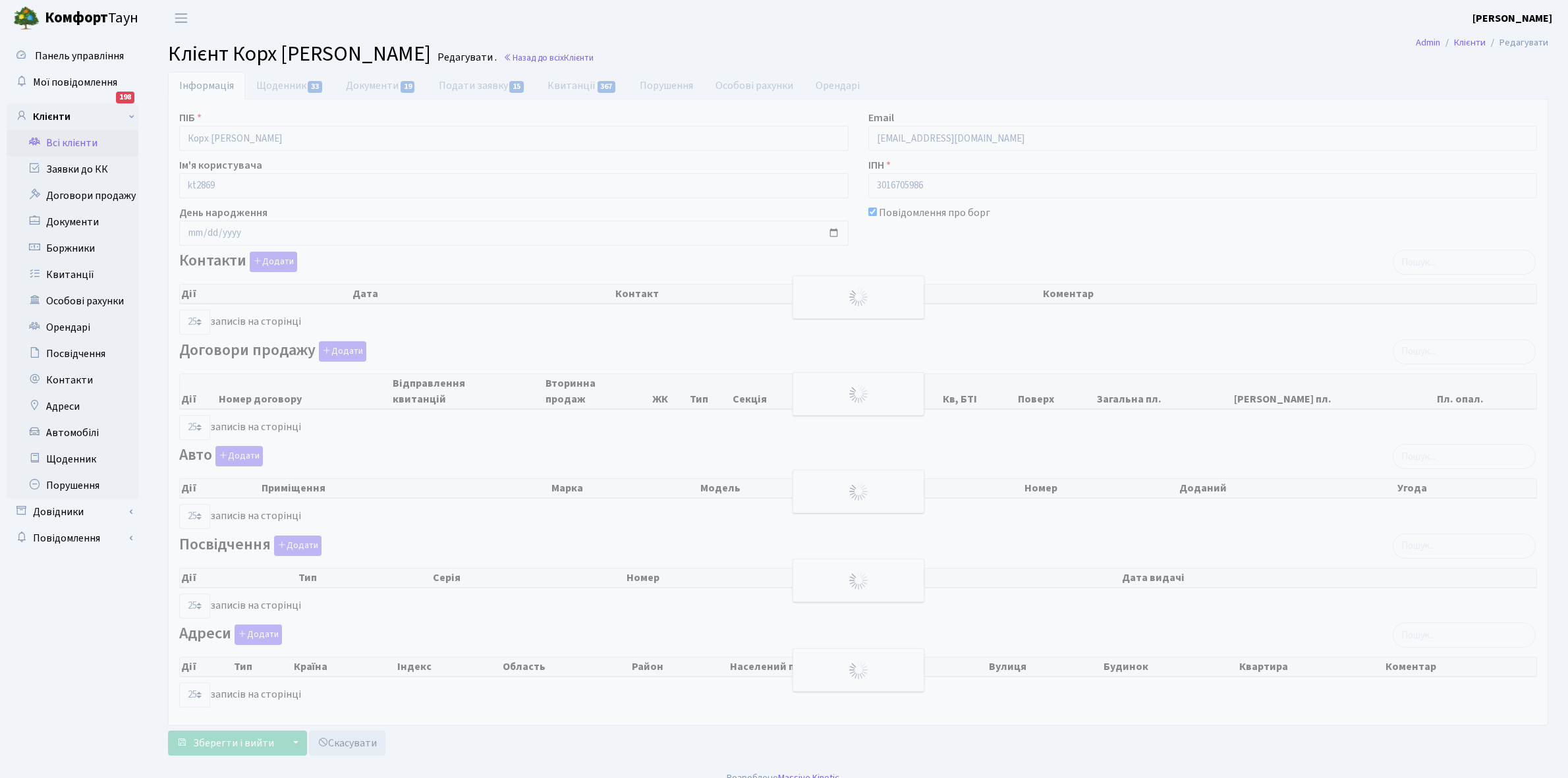
select select "25"
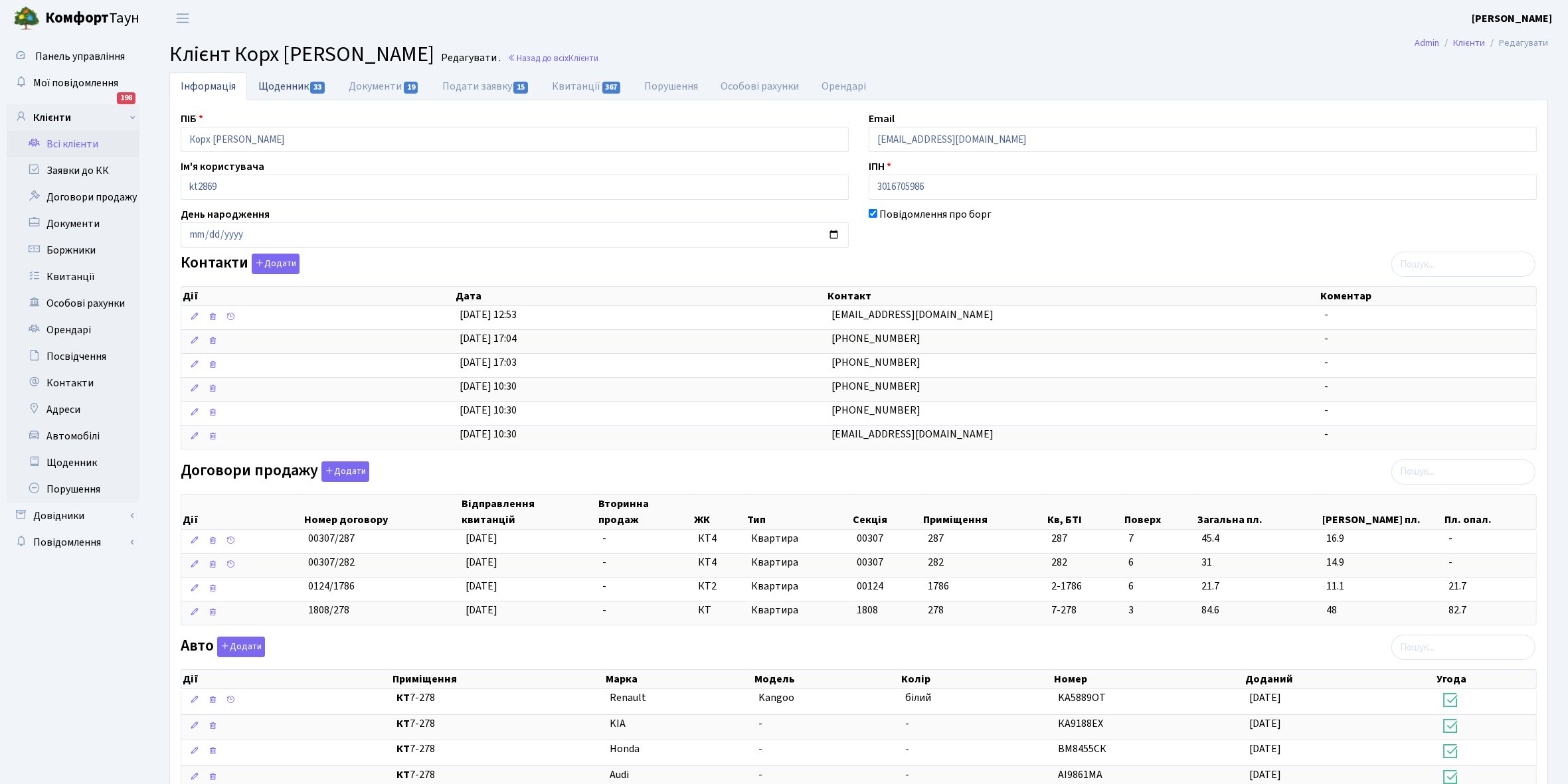
click at [277, 86] on link "Щоденник 33" at bounding box center [292, 85] width 90 height 27
select select "25"
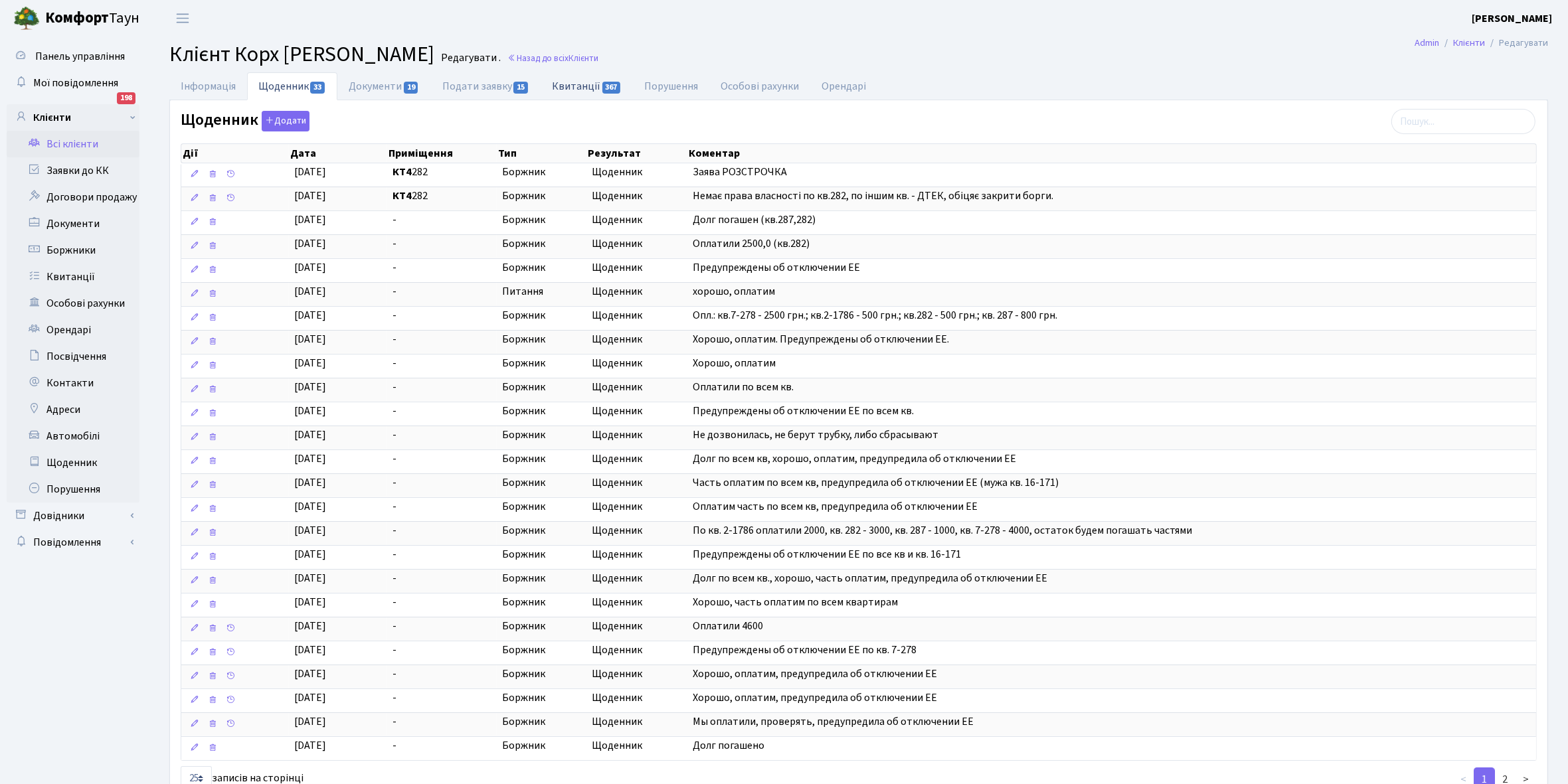
click at [575, 87] on link "Квитанції 367" at bounding box center [586, 85] width 92 height 27
select select "25"
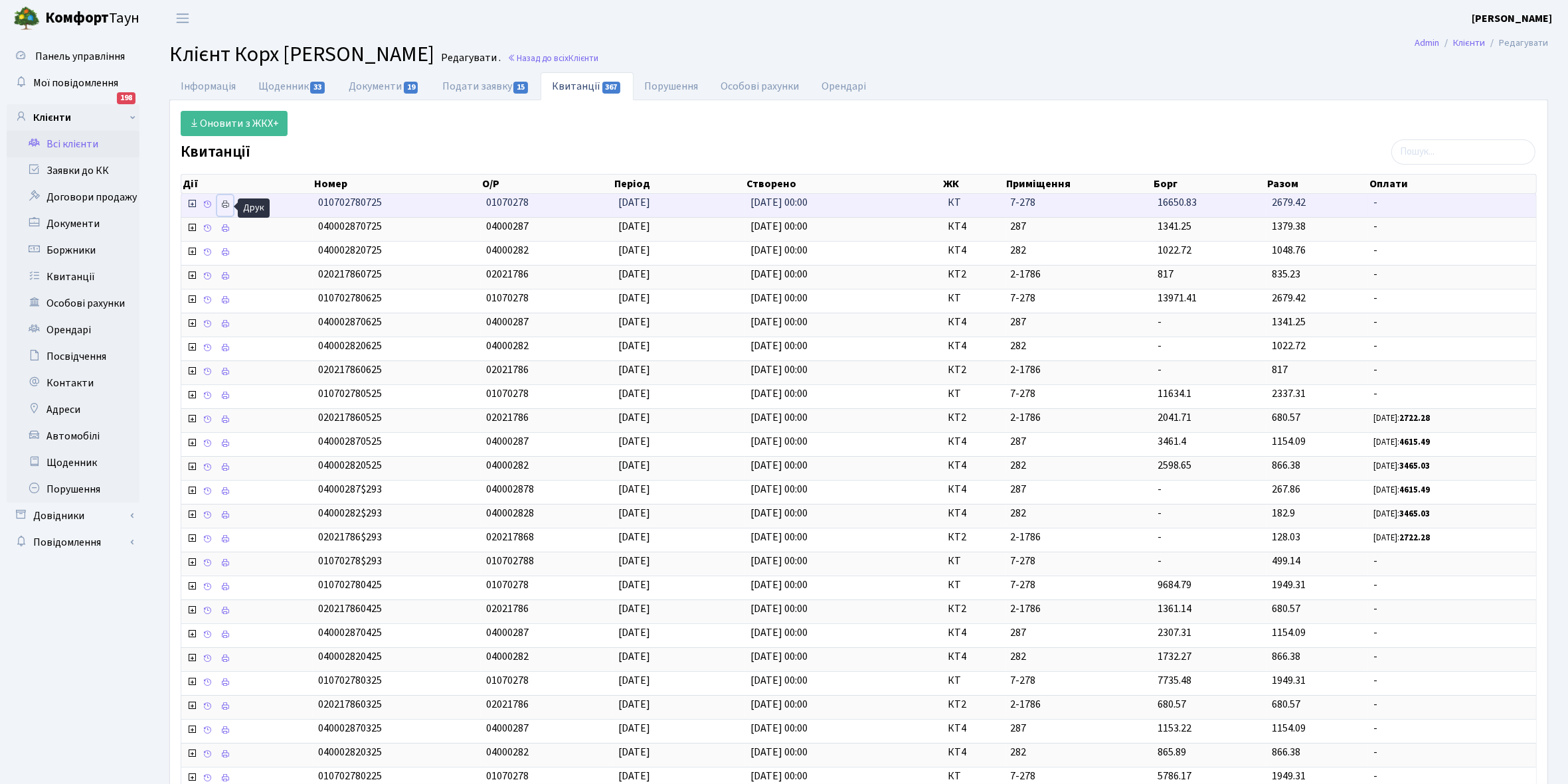
click at [227, 204] on icon at bounding box center [225, 204] width 9 height 9
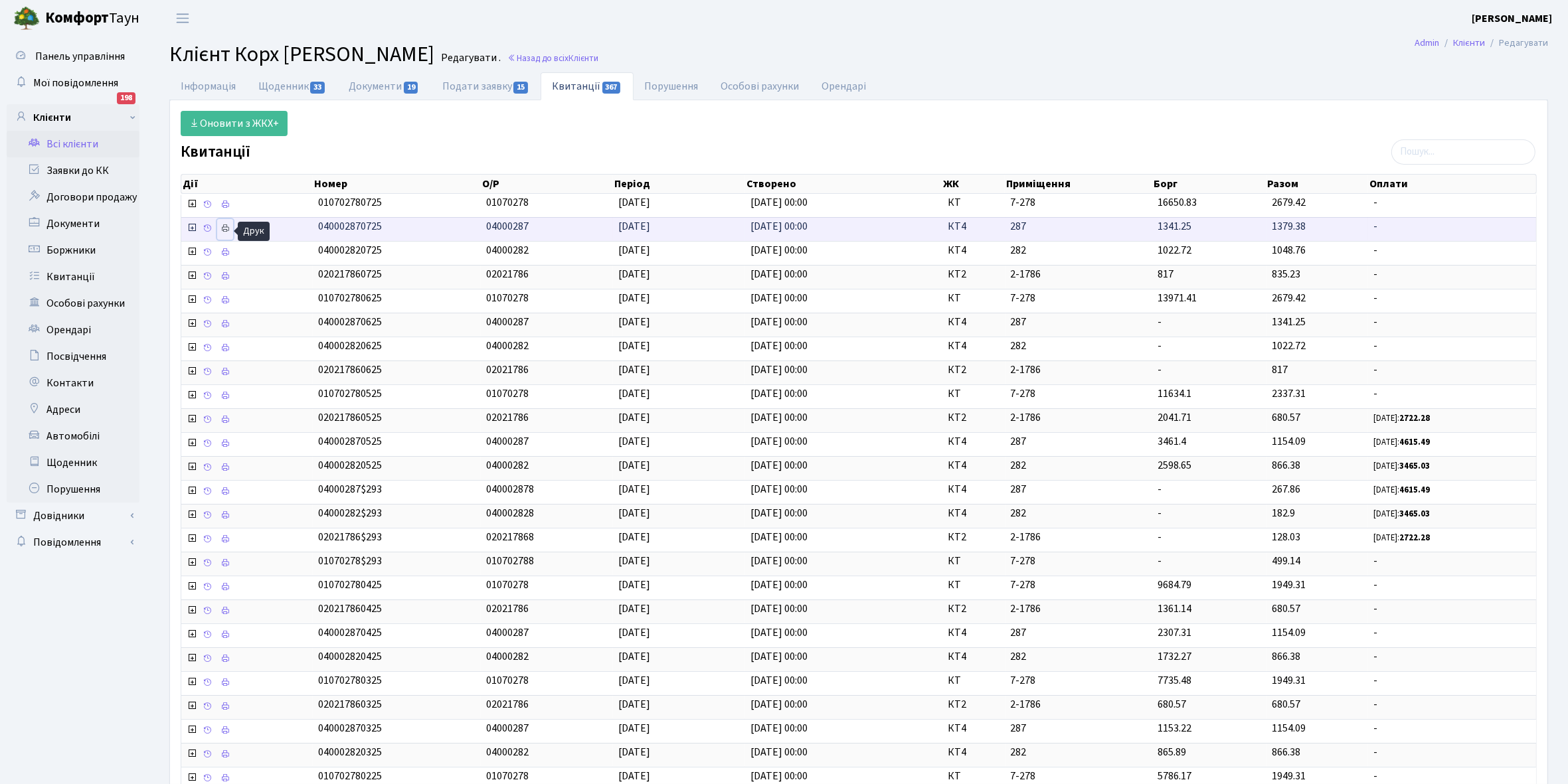
click at [227, 227] on icon at bounding box center [225, 228] width 9 height 9
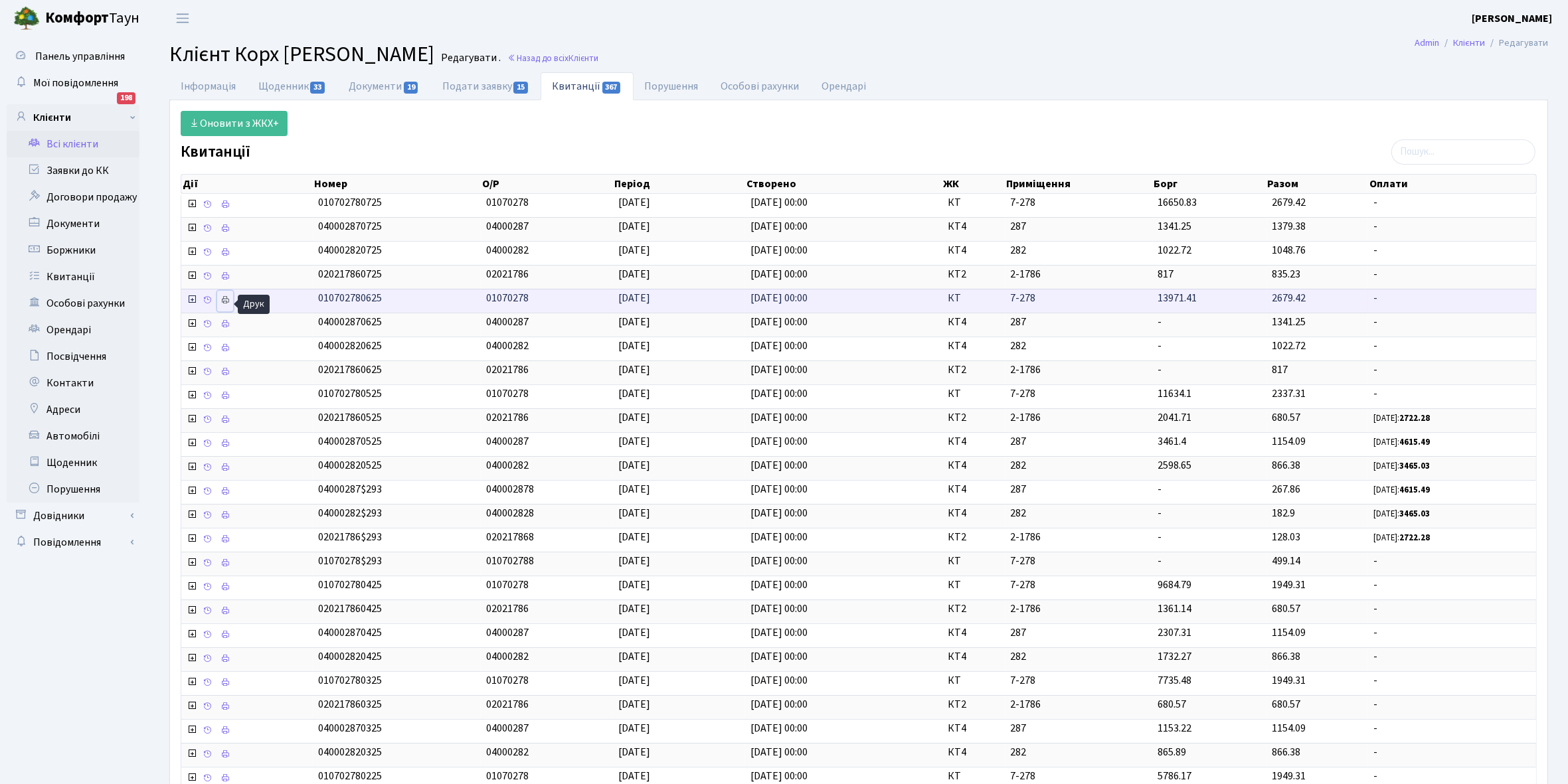
click at [224, 304] on icon at bounding box center [225, 300] width 9 height 9
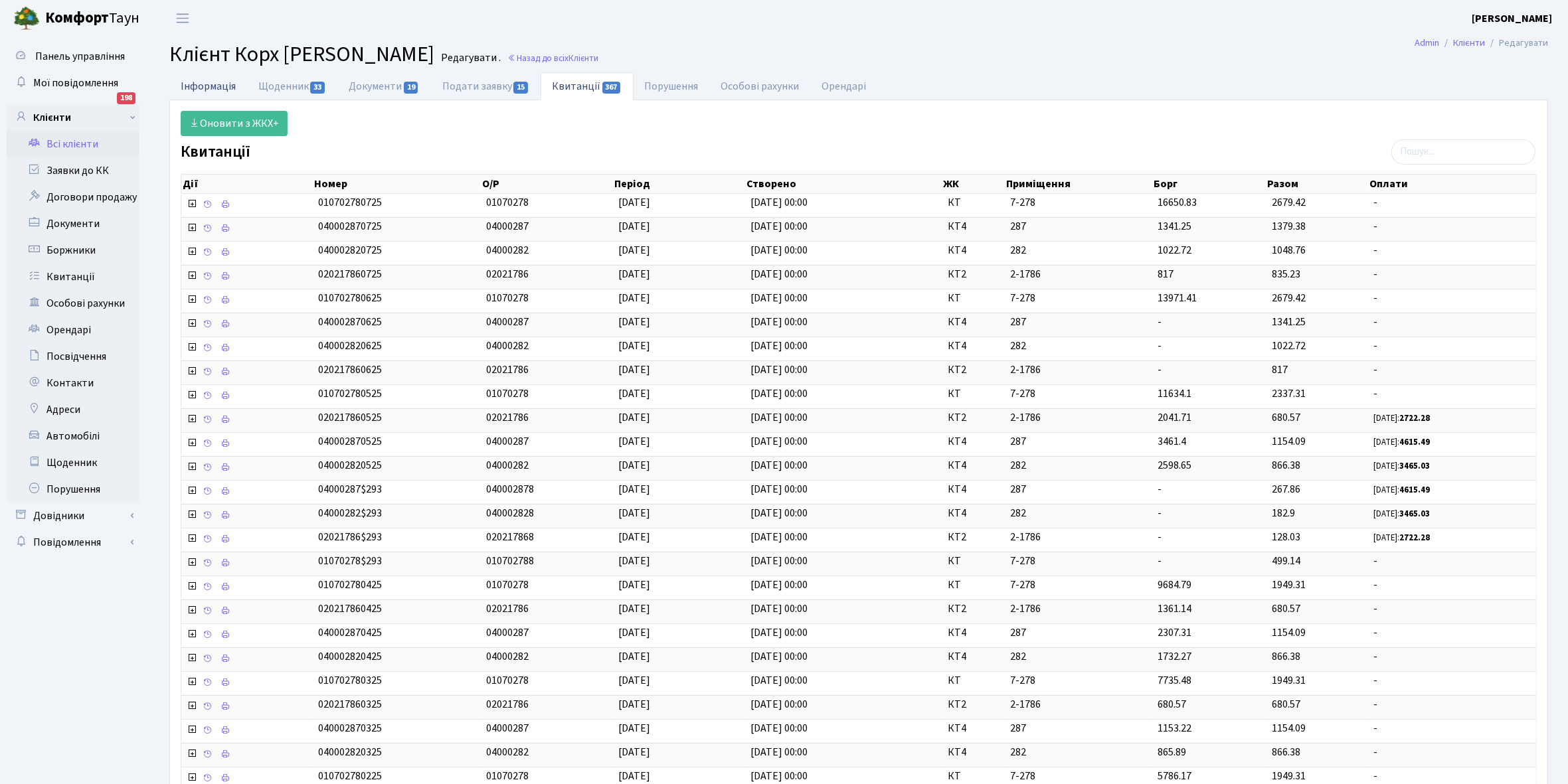
click at [217, 88] on link "Інформація" at bounding box center [209, 85] width 78 height 27
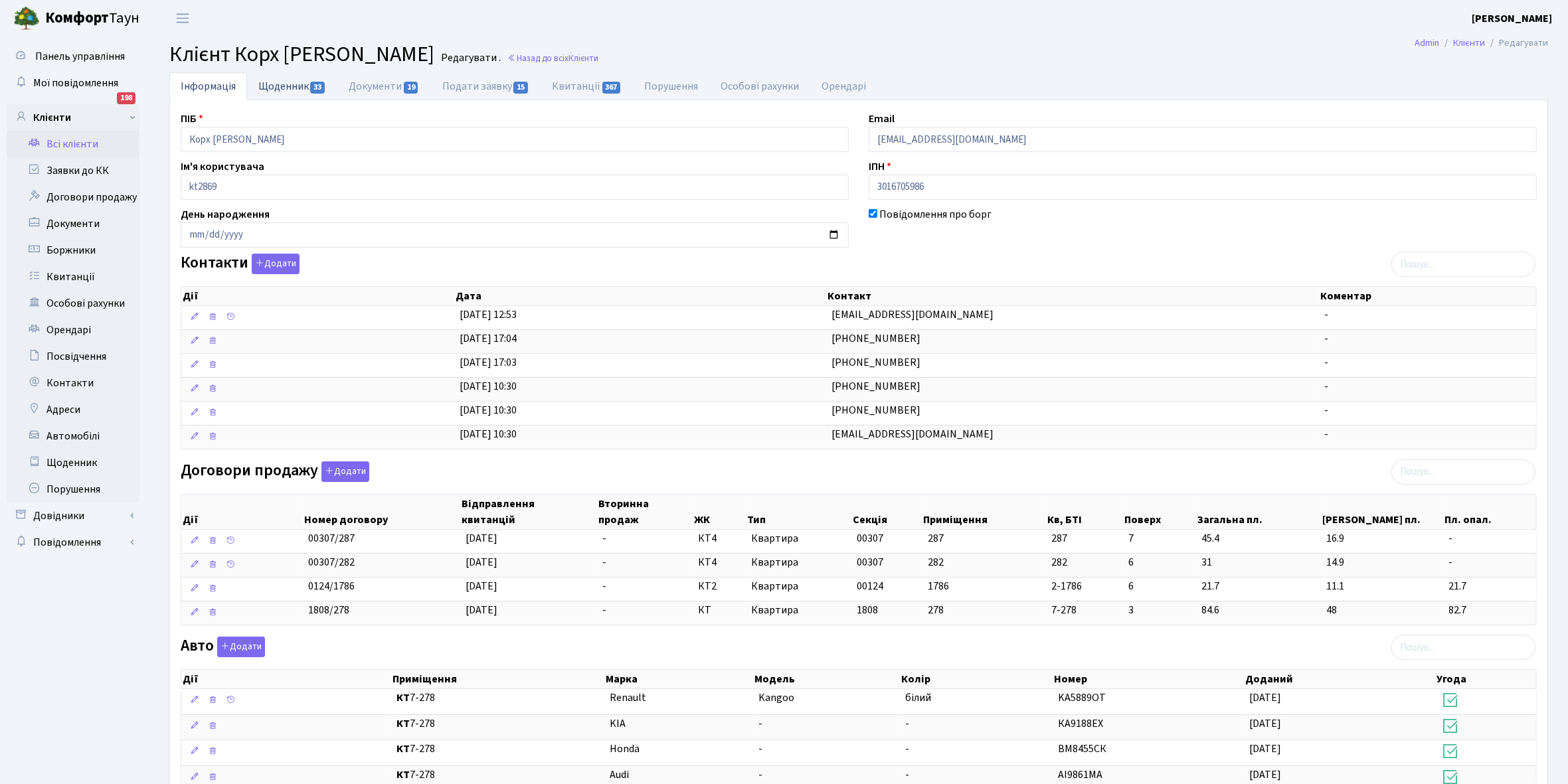
click at [283, 80] on link "Щоденник 33" at bounding box center [292, 85] width 90 height 27
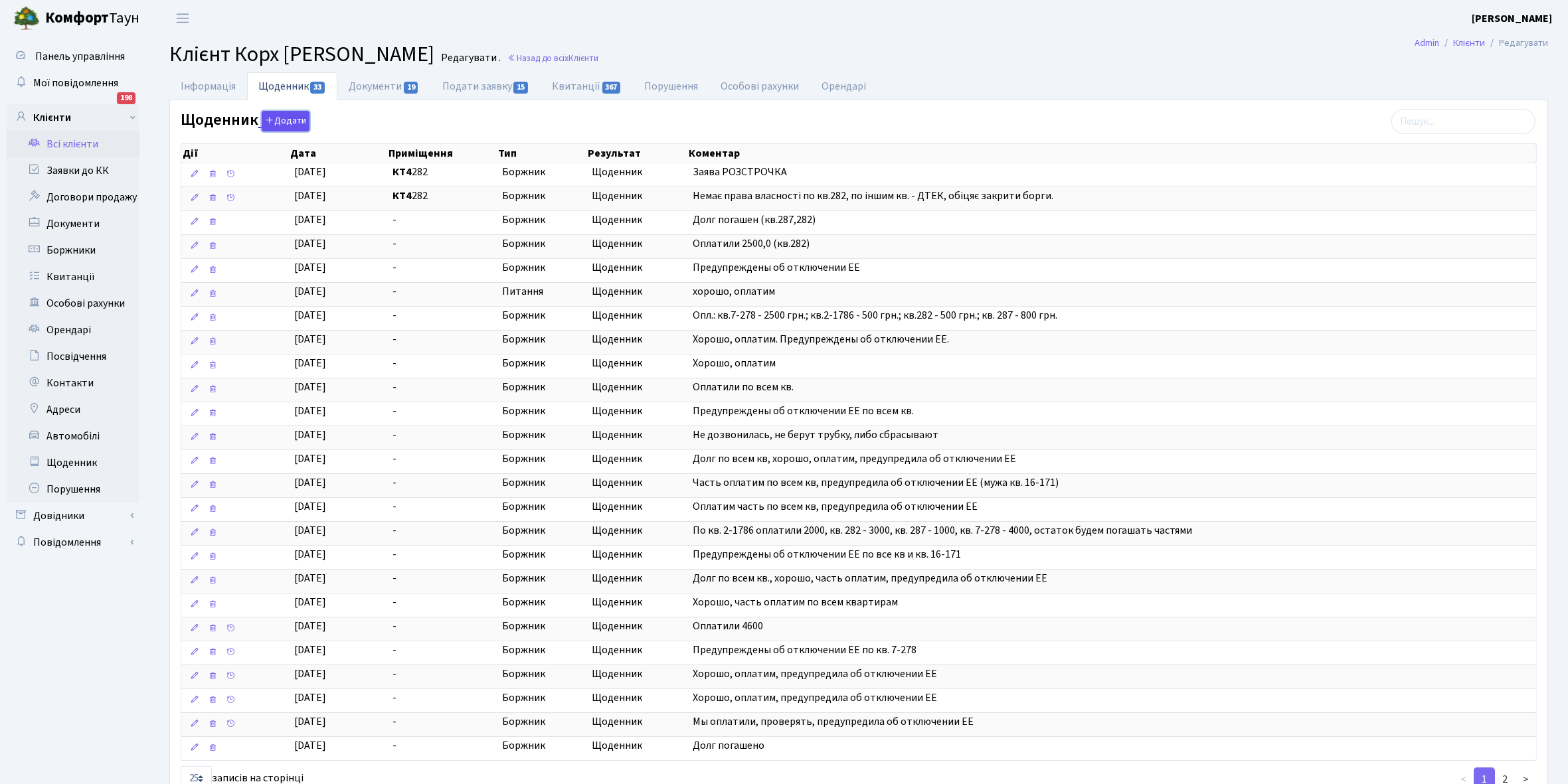
click at [279, 120] on button "Додати" at bounding box center [286, 121] width 48 height 21
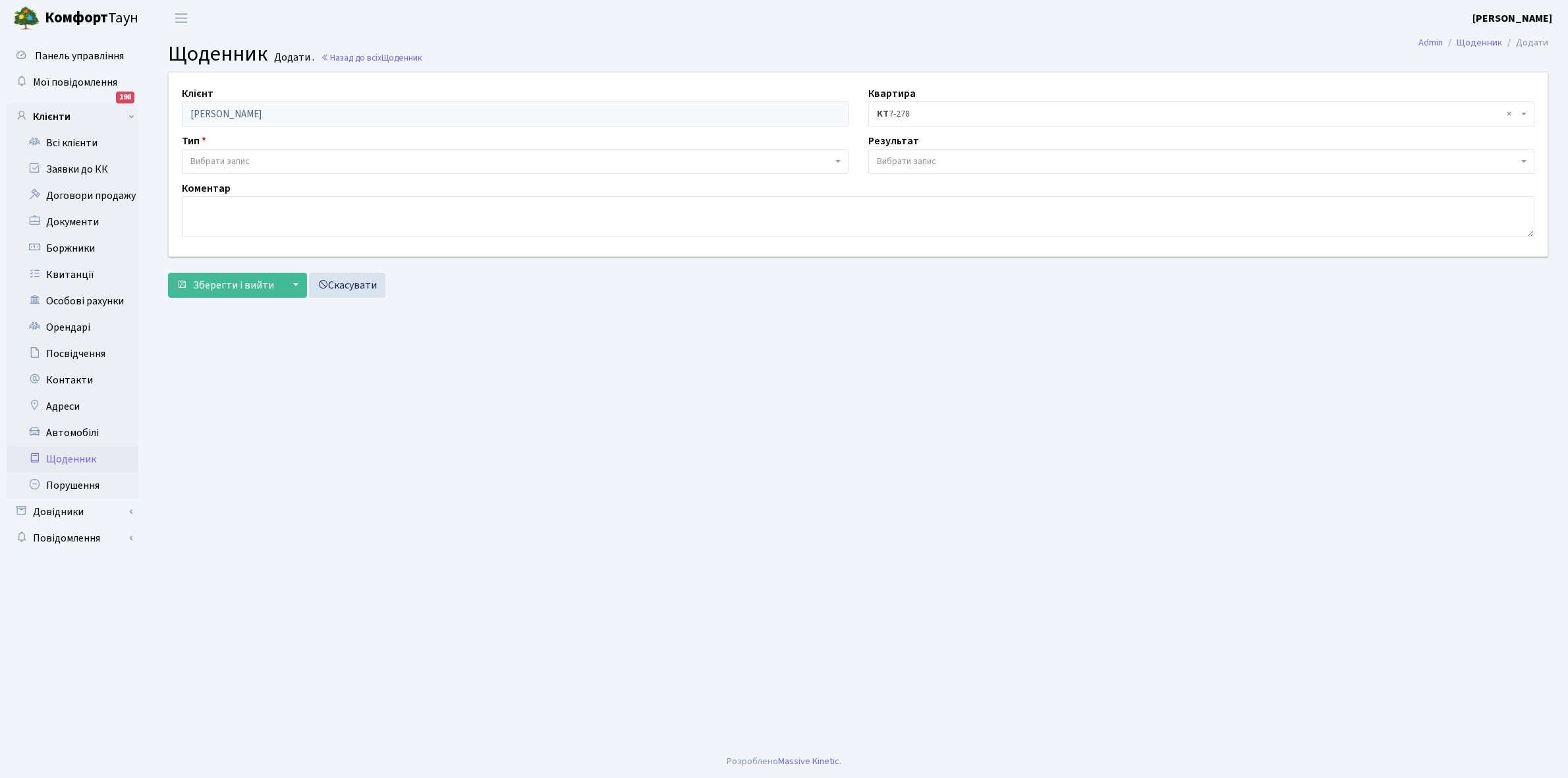
click at [910, 159] on span "Вибрати запис" at bounding box center [907, 161] width 59 height 13
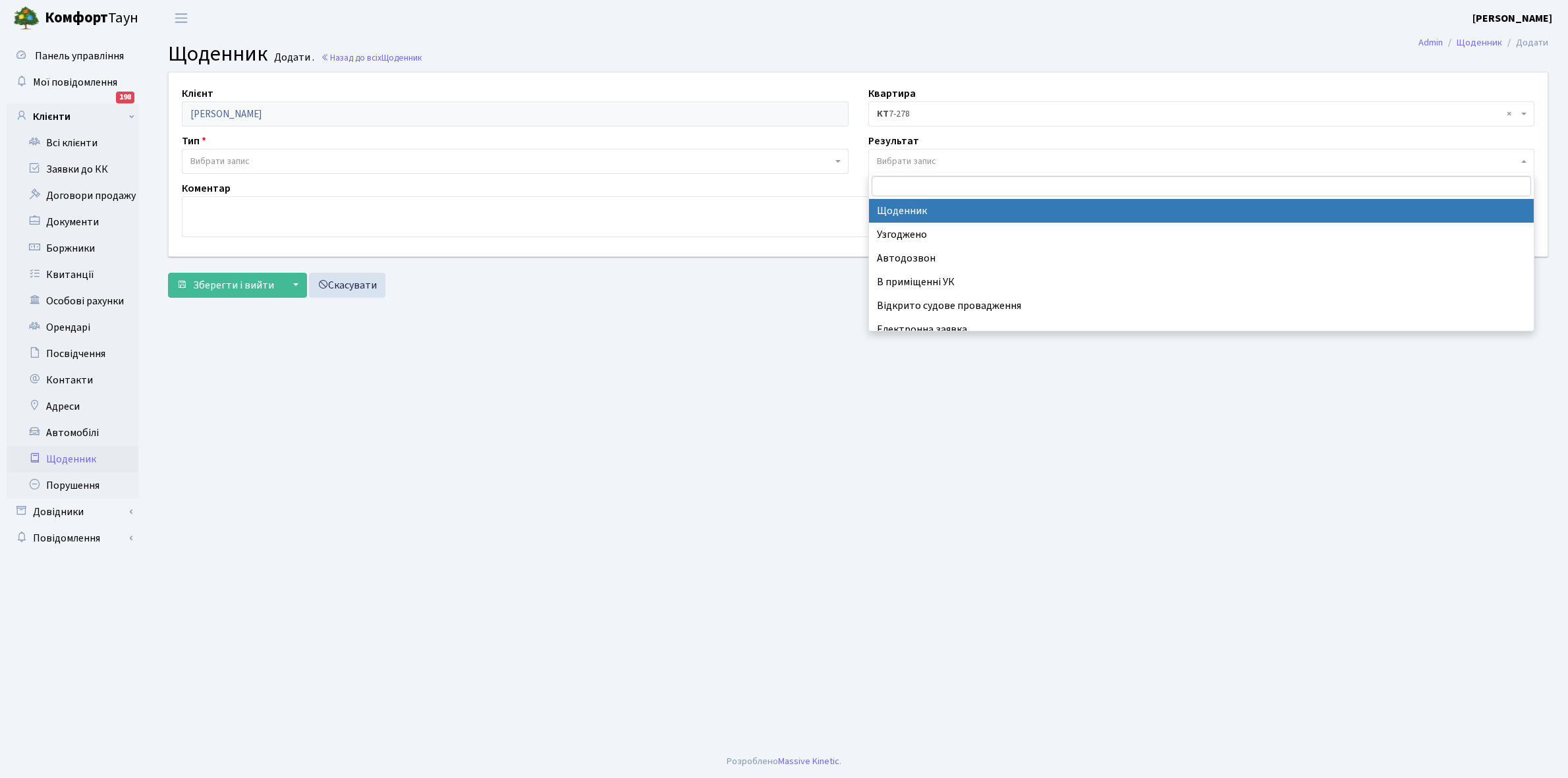
scroll to position [81, 0]
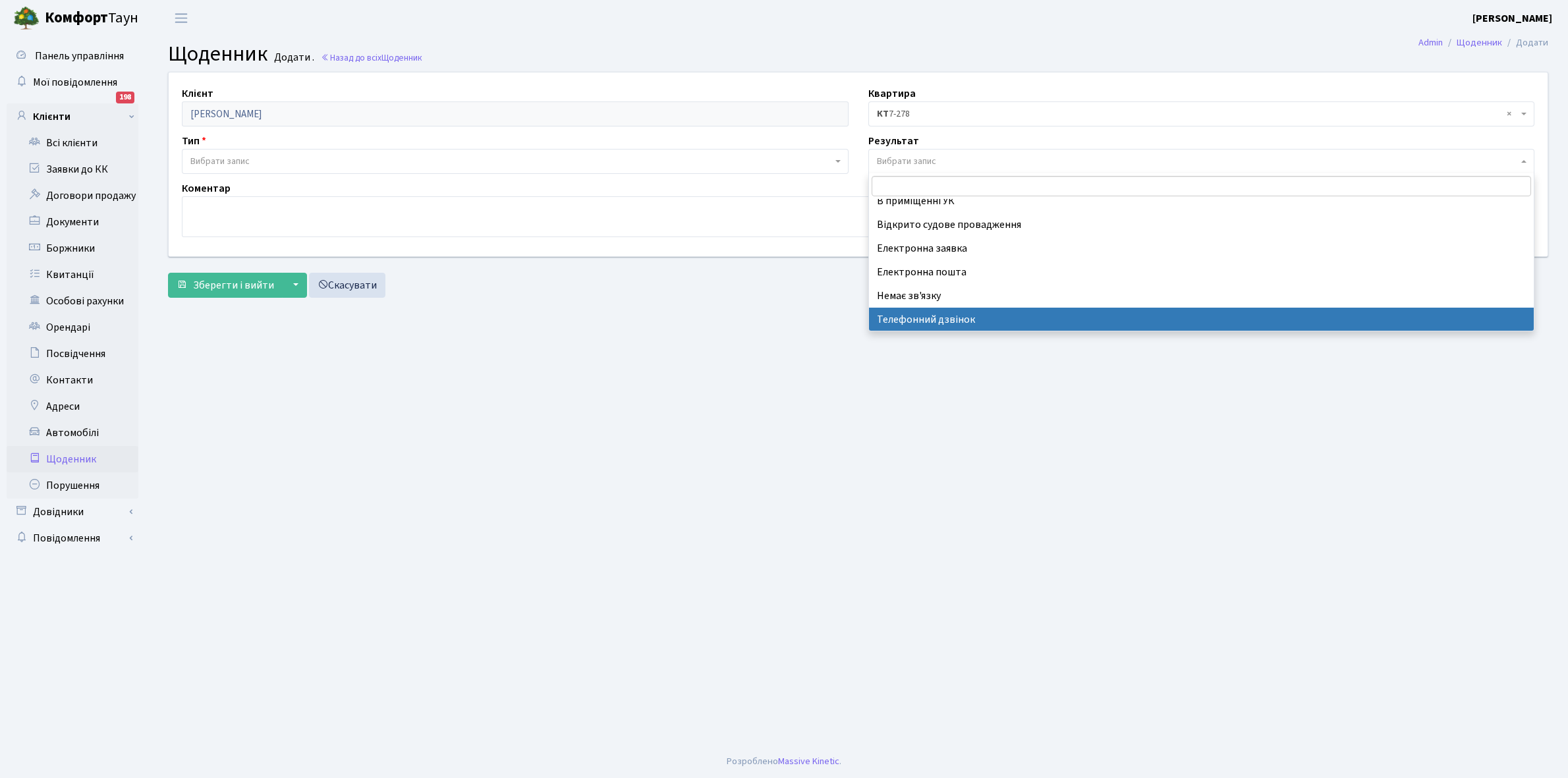
select select "196"
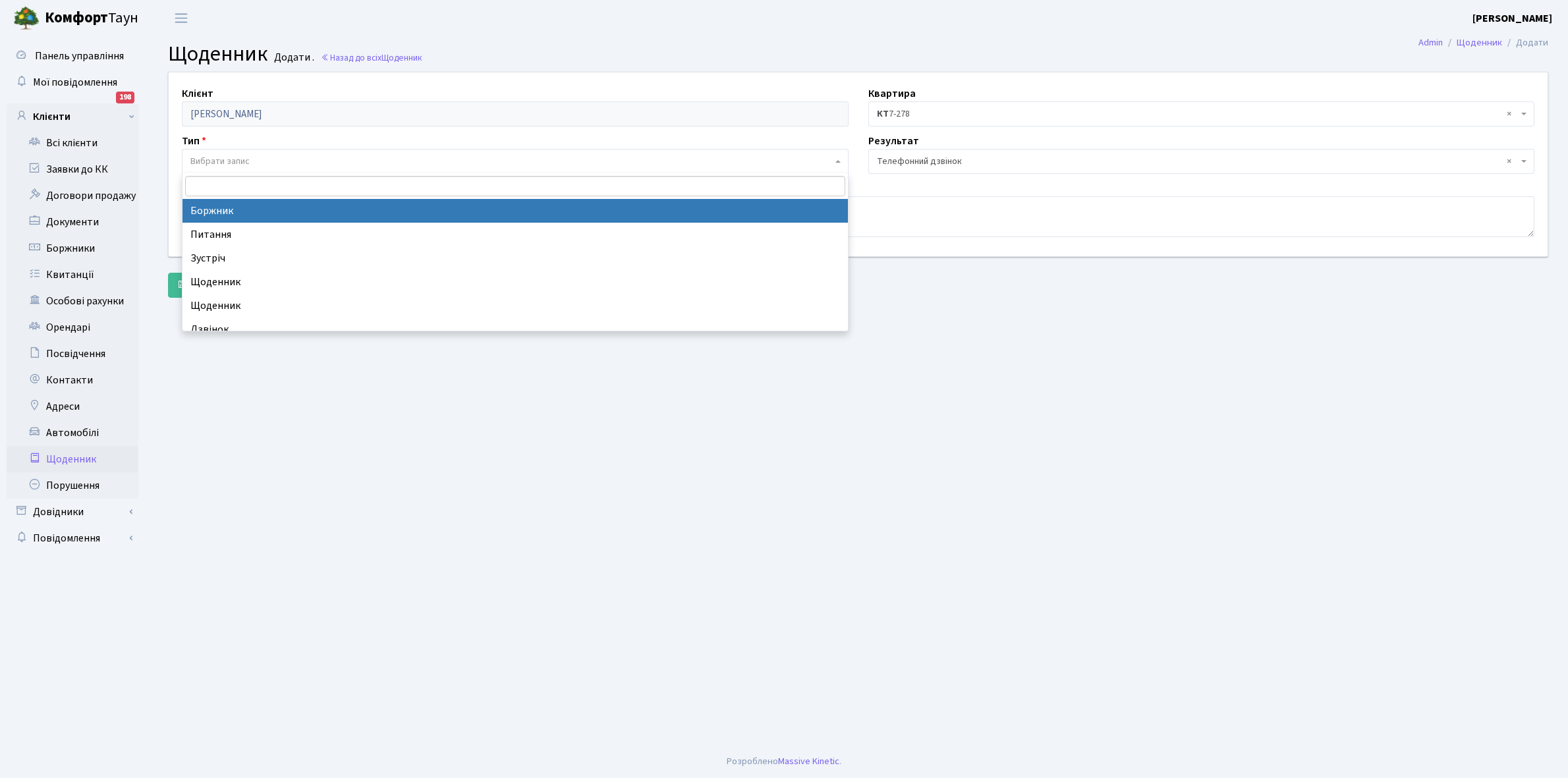
click at [251, 163] on span "Вибрати запис" at bounding box center [511, 161] width 642 height 13
select select "189"
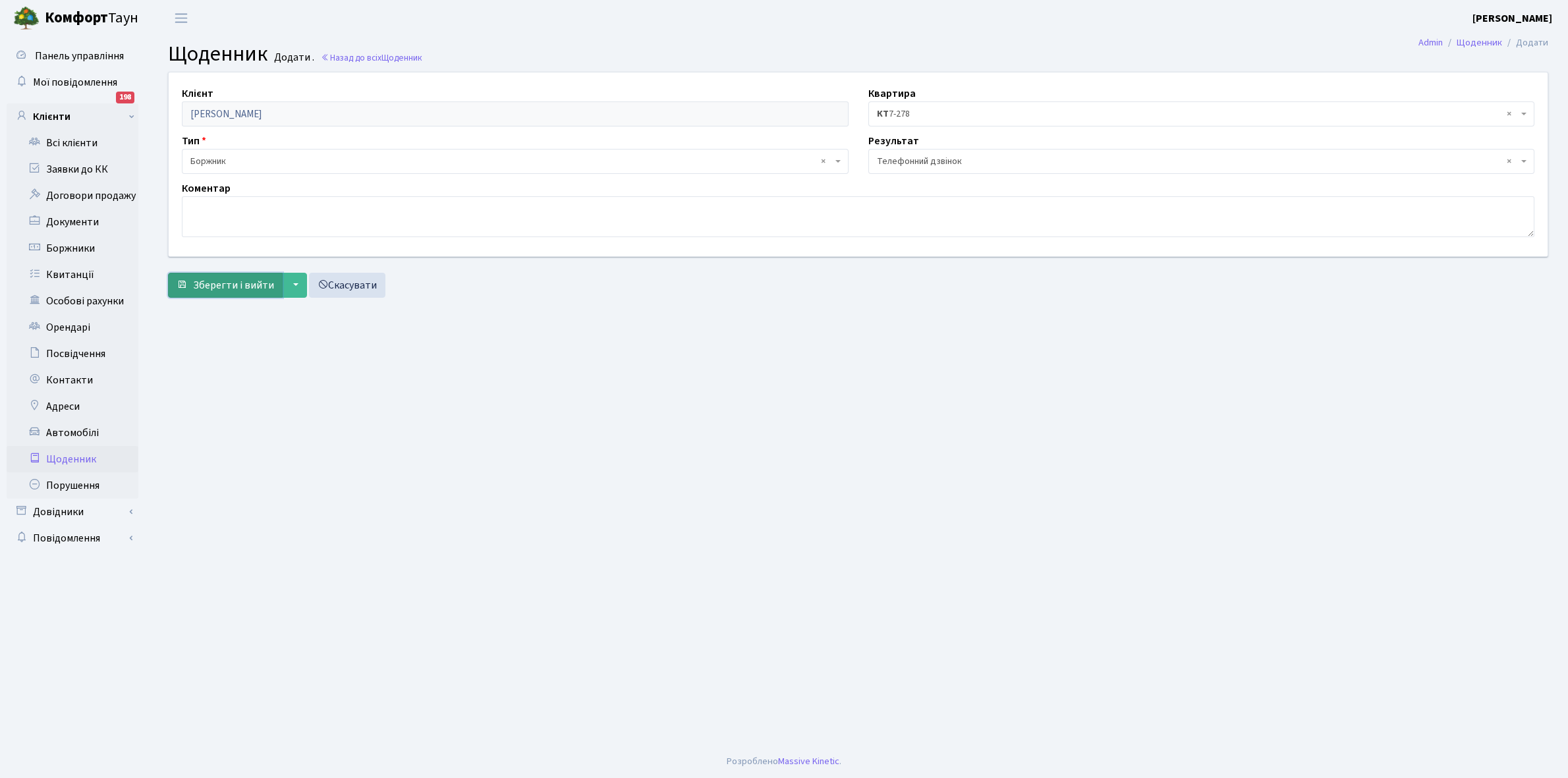
click at [249, 286] on span "Зберегти і вийти" at bounding box center [234, 285] width 81 height 15
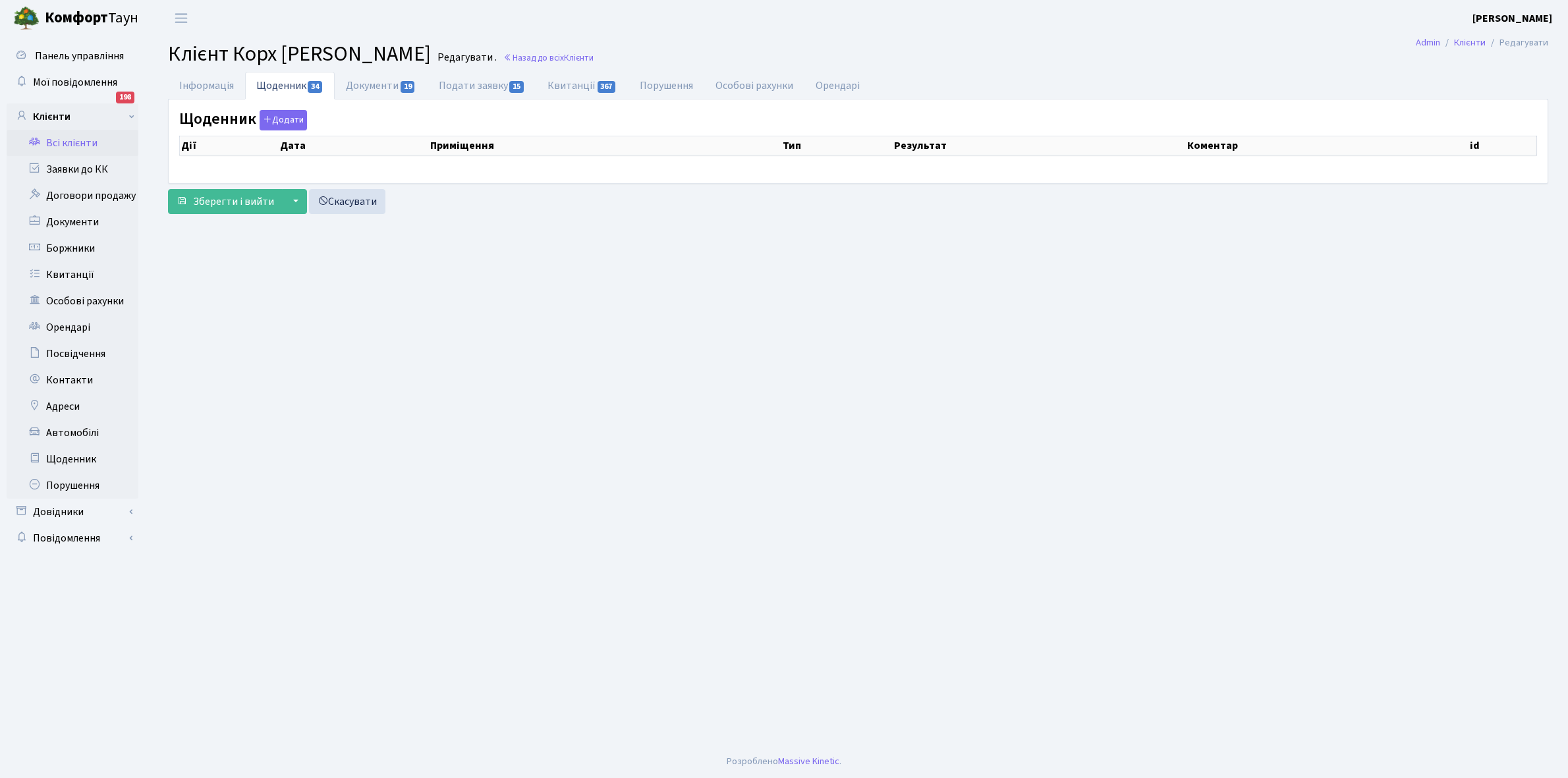
select select "25"
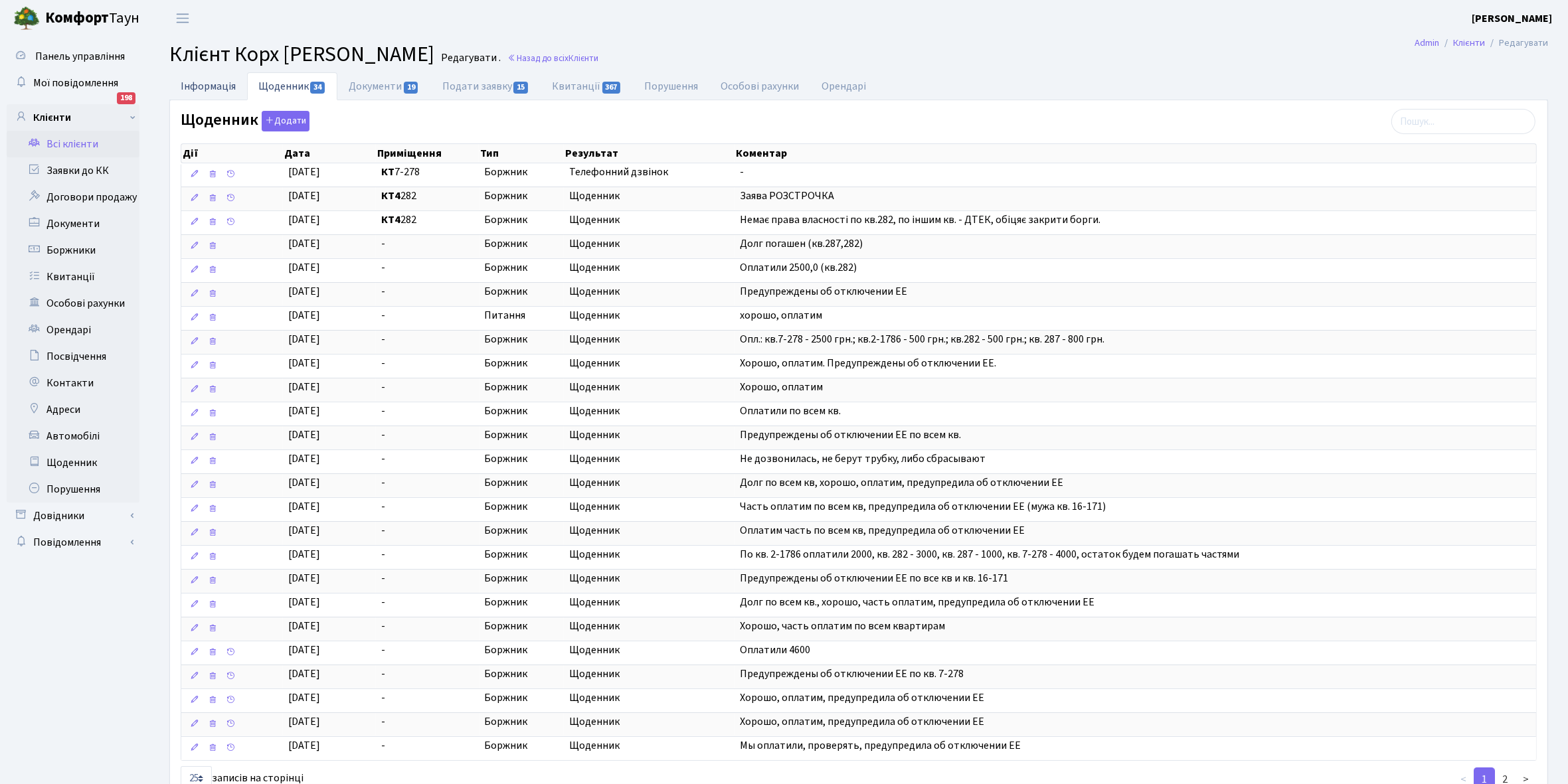
click at [203, 84] on link "Інформація" at bounding box center [209, 85] width 78 height 27
select select "25"
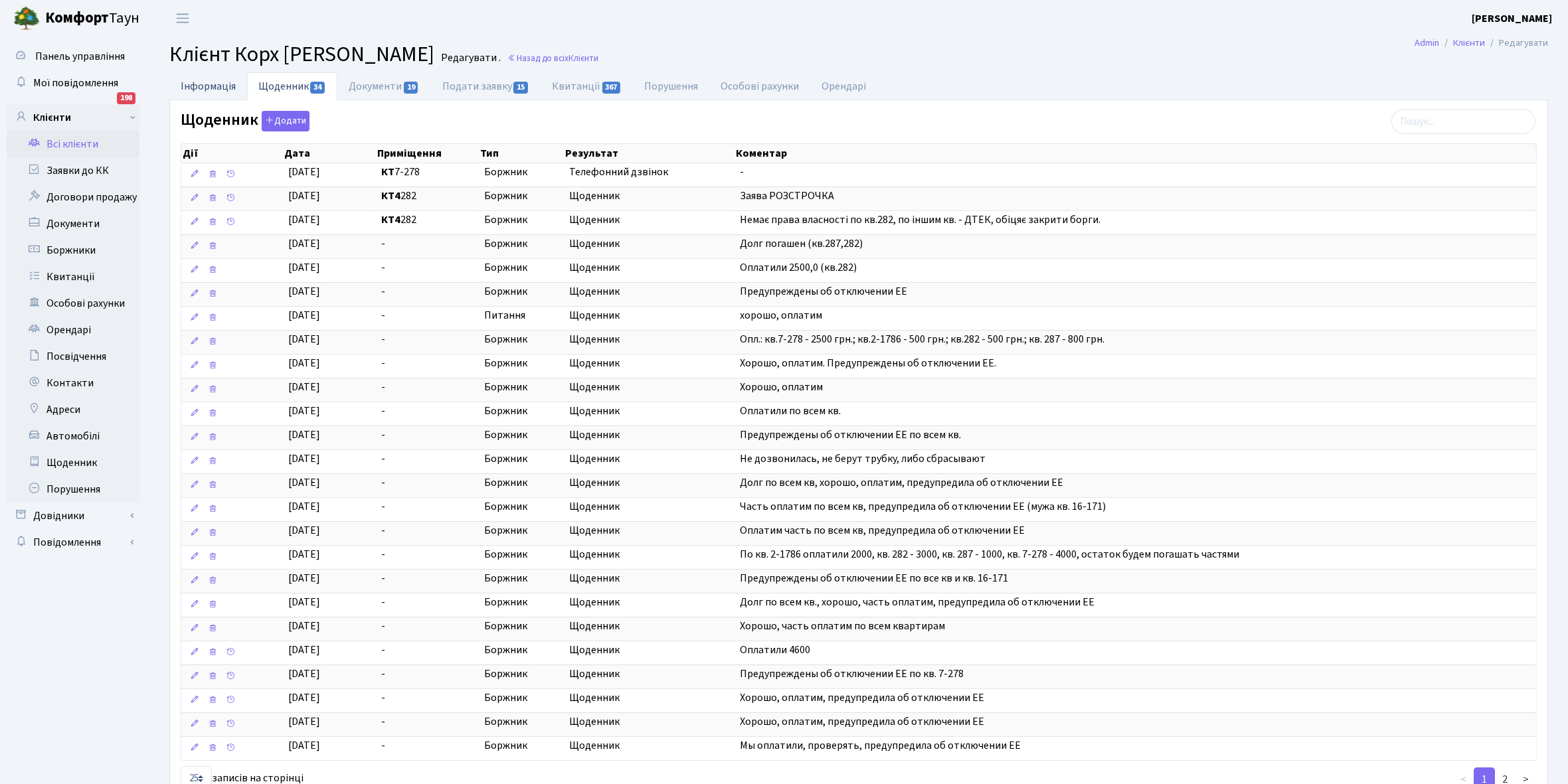
select select "25"
